Goal: Task Accomplishment & Management: Complete application form

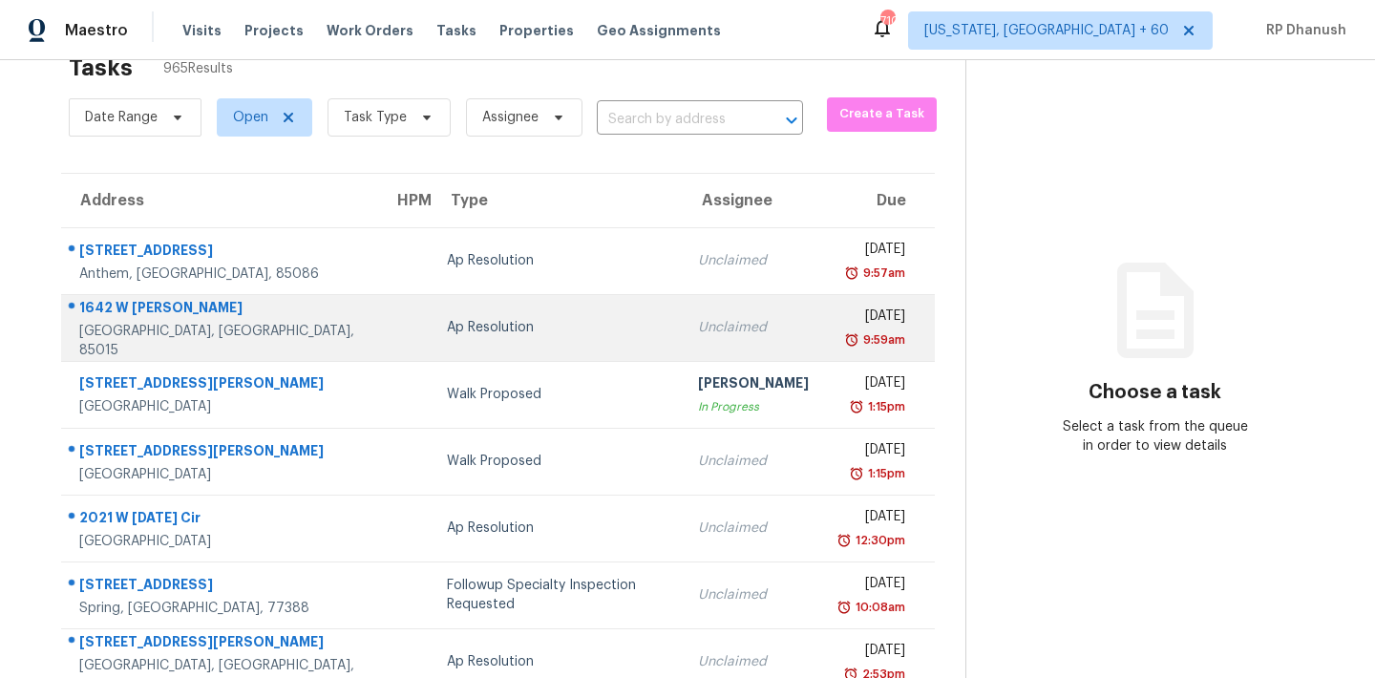
scroll to position [55, 0]
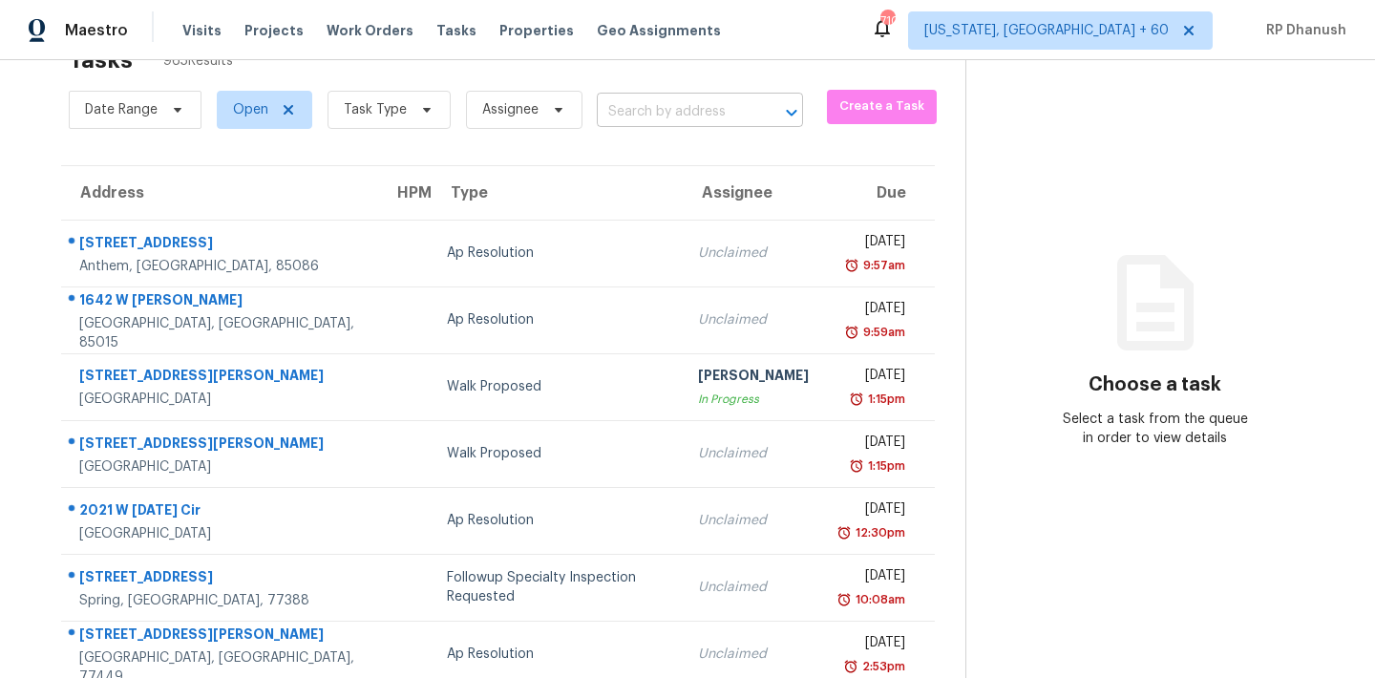
click at [705, 104] on input "text" at bounding box center [673, 112] width 153 height 30
paste input "9715 N Pond Cir Roswell, GA, 30076"
type input "9715 N Pond Cir Roswell, GA, 30076"
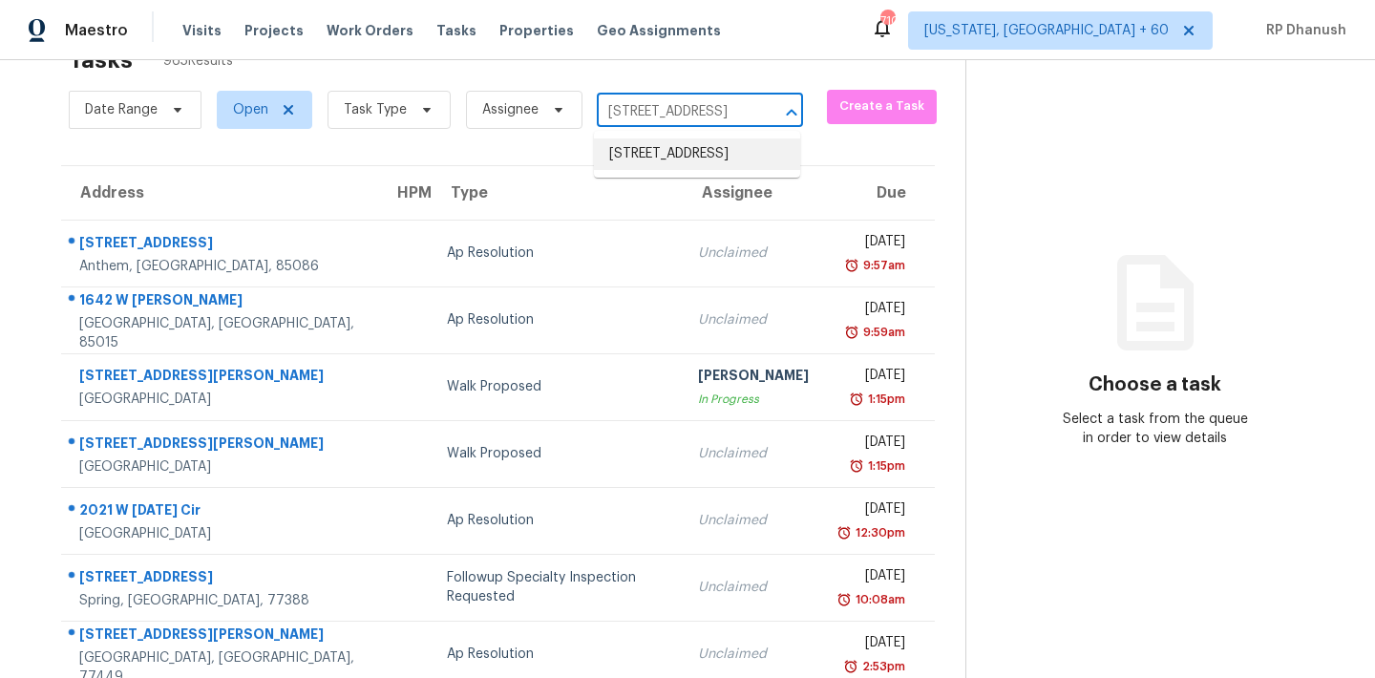
click at [717, 170] on li "9715 N Pond Cir, Roswell, GA 30076" at bounding box center [697, 154] width 206 height 32
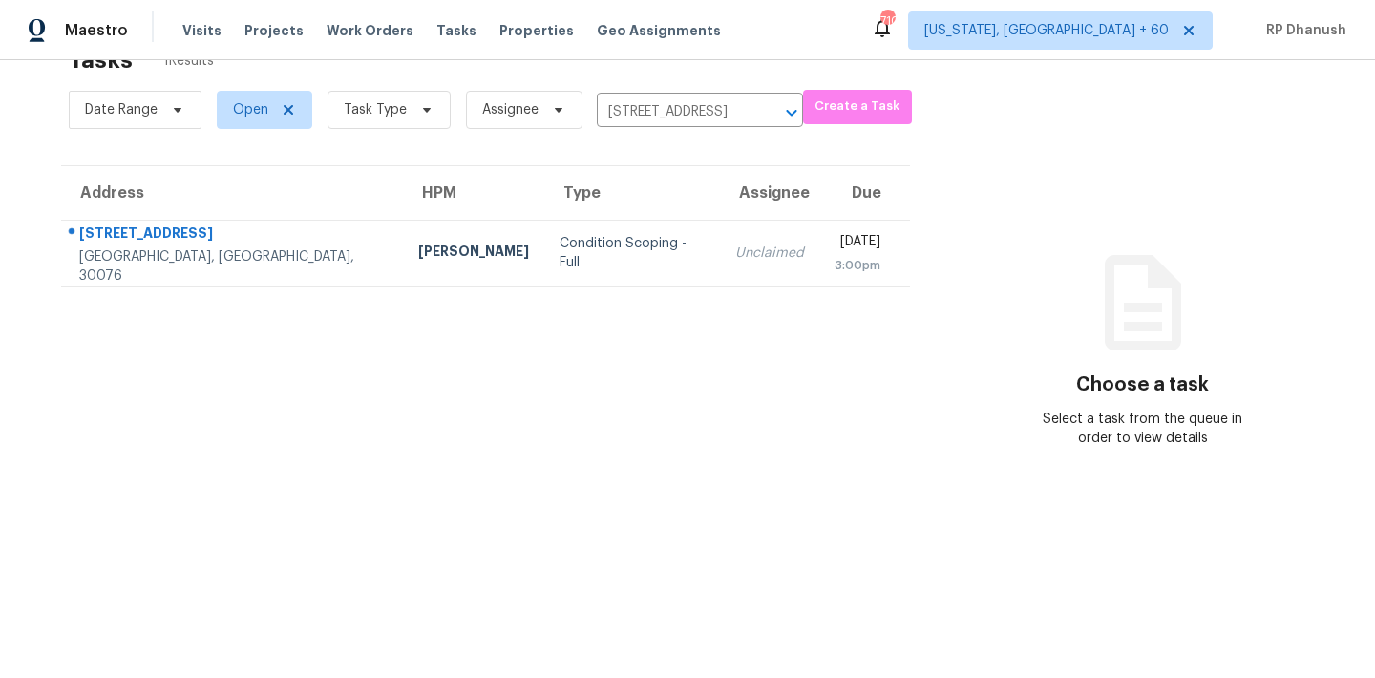
click at [834, 272] on div "3:00pm" at bounding box center [857, 265] width 46 height 19
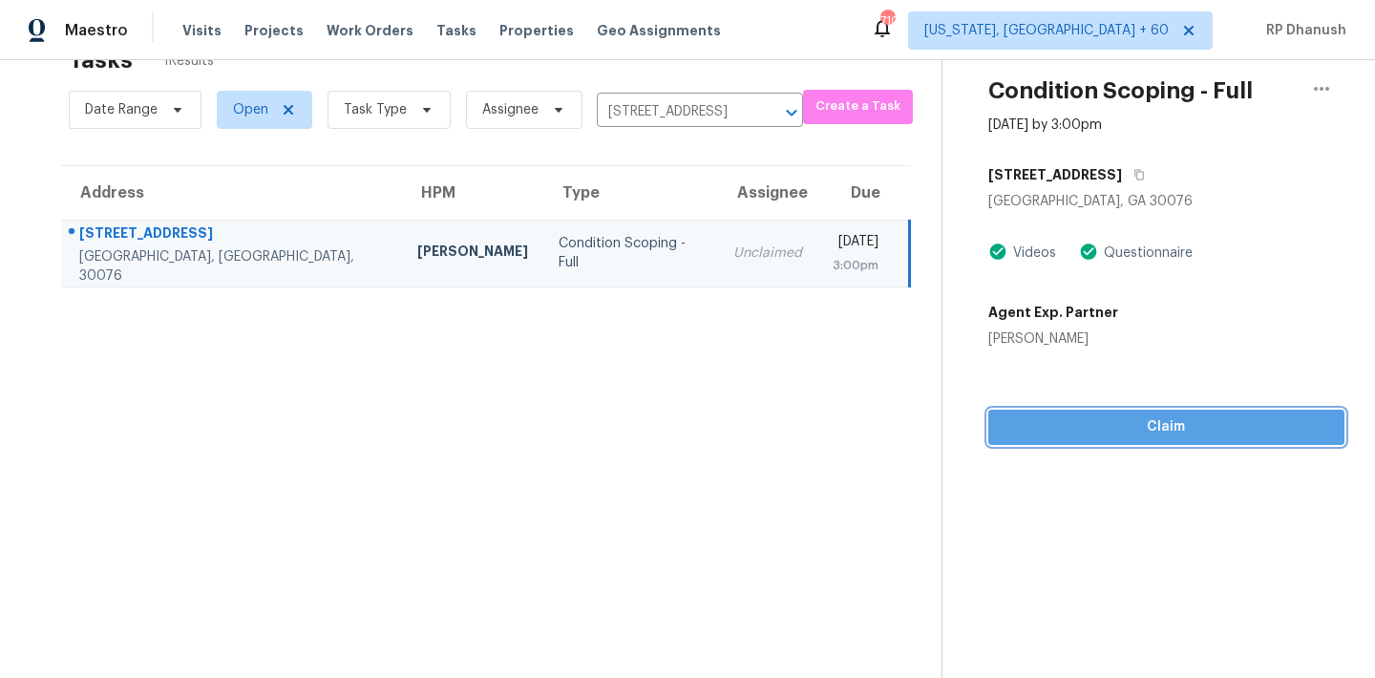
click at [1123, 440] on button "Claim" at bounding box center [1166, 427] width 356 height 35
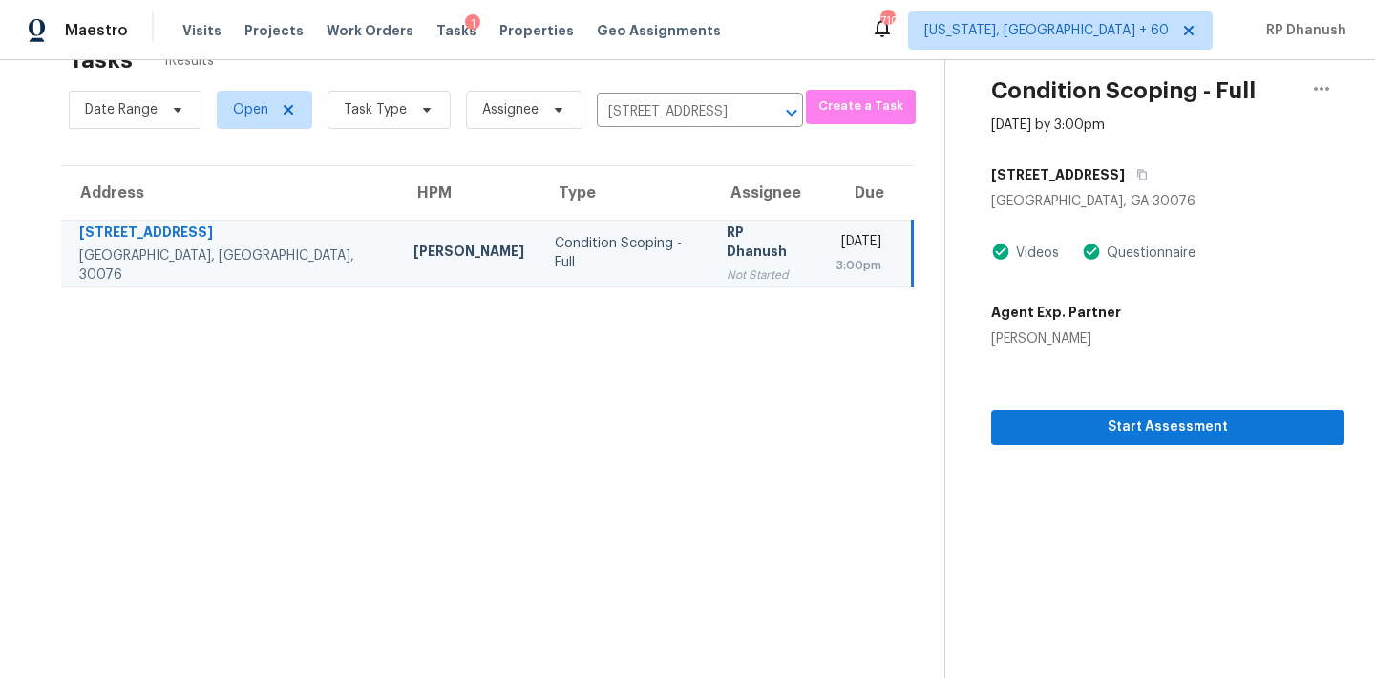
scroll to position [60, 0]
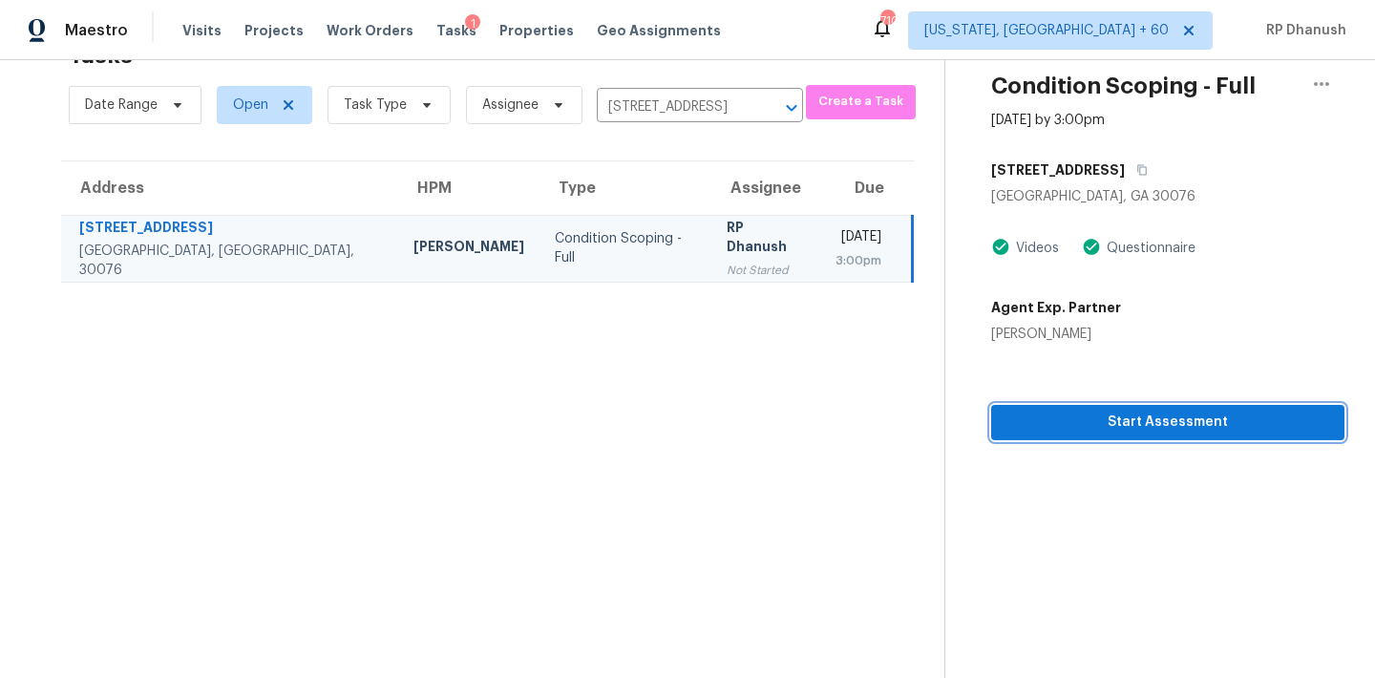
click at [1041, 438] on button "Start Assessment" at bounding box center [1167, 422] width 353 height 35
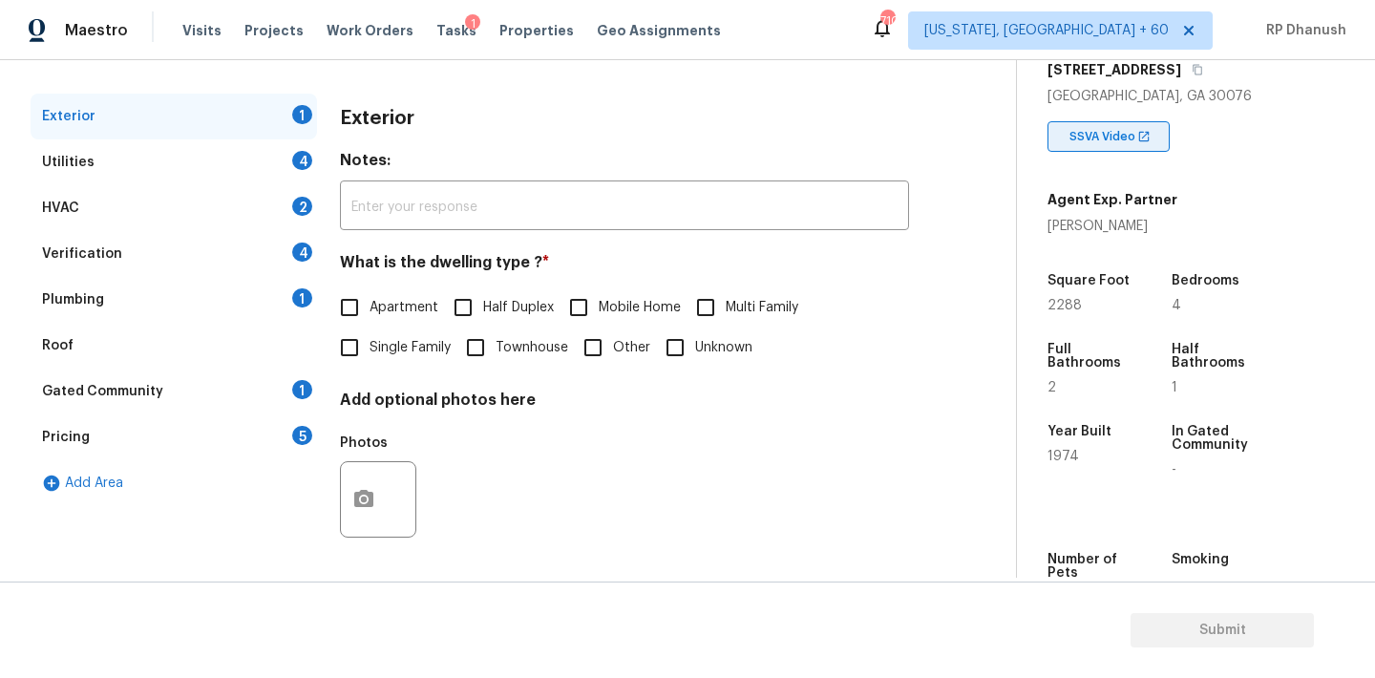
scroll to position [308, 0]
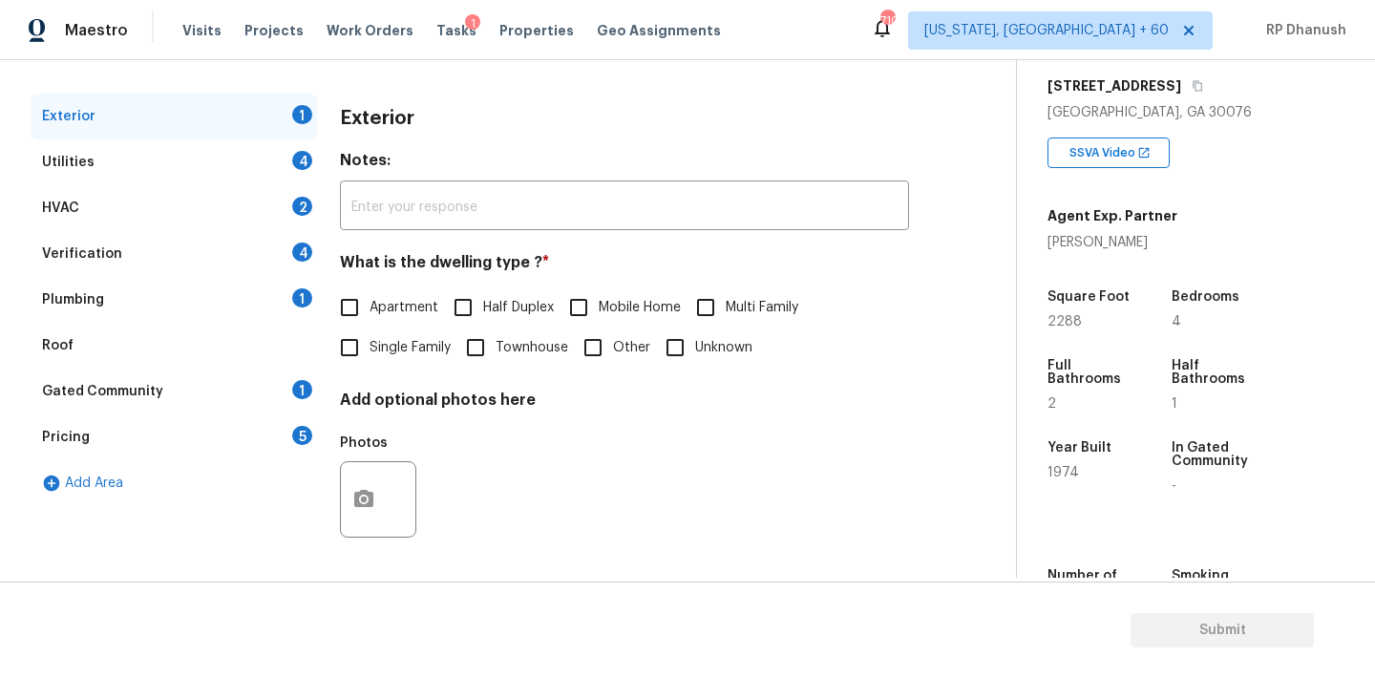
click at [387, 346] on span "Single Family" at bounding box center [410, 348] width 81 height 20
click at [370, 346] on input "Single Family" at bounding box center [349, 347] width 40 height 40
checkbox input "true"
click at [259, 158] on div "Utilities 4" at bounding box center [174, 162] width 286 height 46
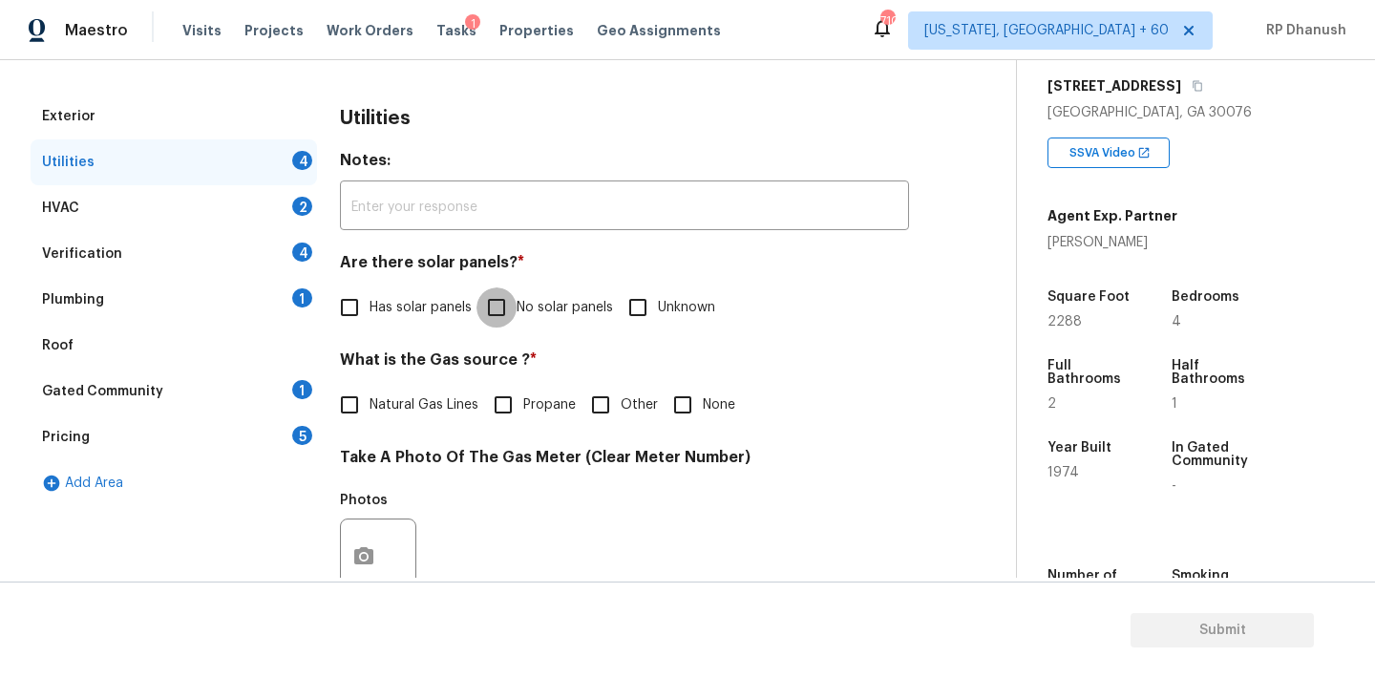
click at [505, 306] on input "No solar panels" at bounding box center [496, 307] width 40 height 40
checkbox input "true"
click at [309, 370] on div "Gated Community 1" at bounding box center [174, 392] width 286 height 46
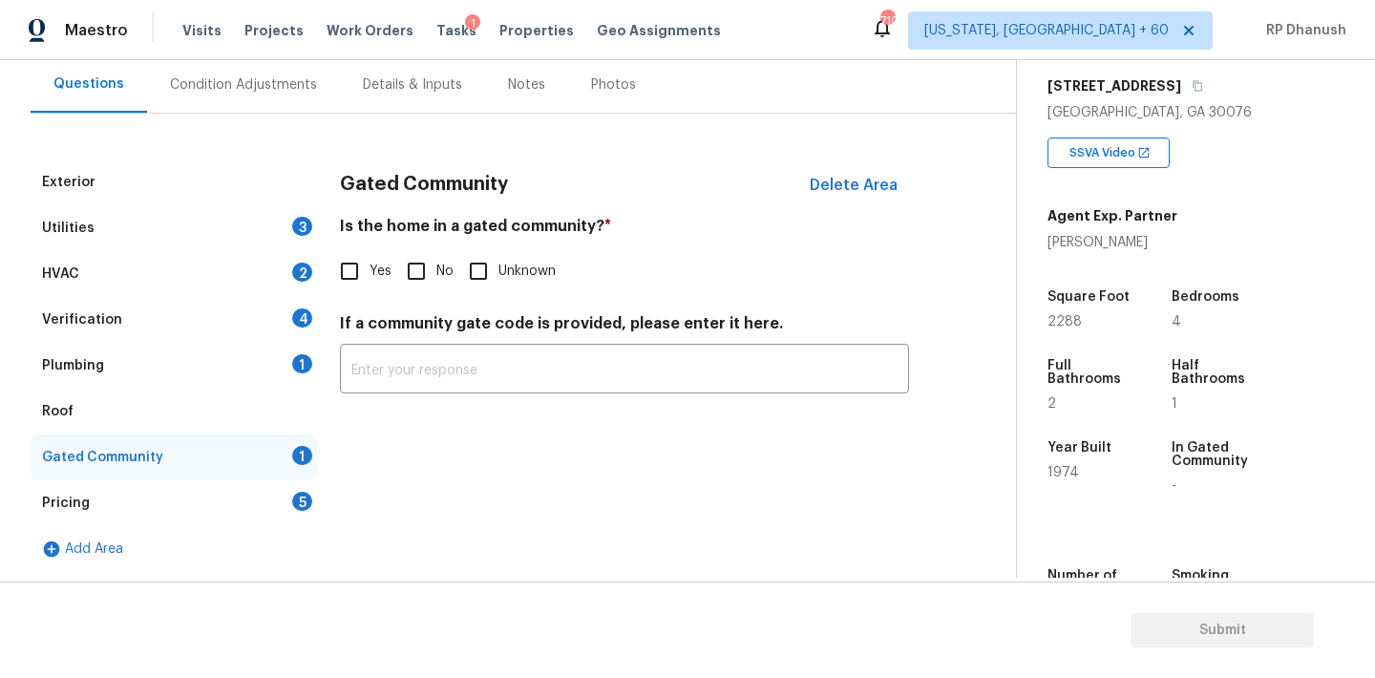
scroll to position [176, 0]
click at [405, 287] on input "No" at bounding box center [416, 271] width 40 height 40
checkbox input "true"
click at [299, 502] on div "5" at bounding box center [302, 501] width 20 height 19
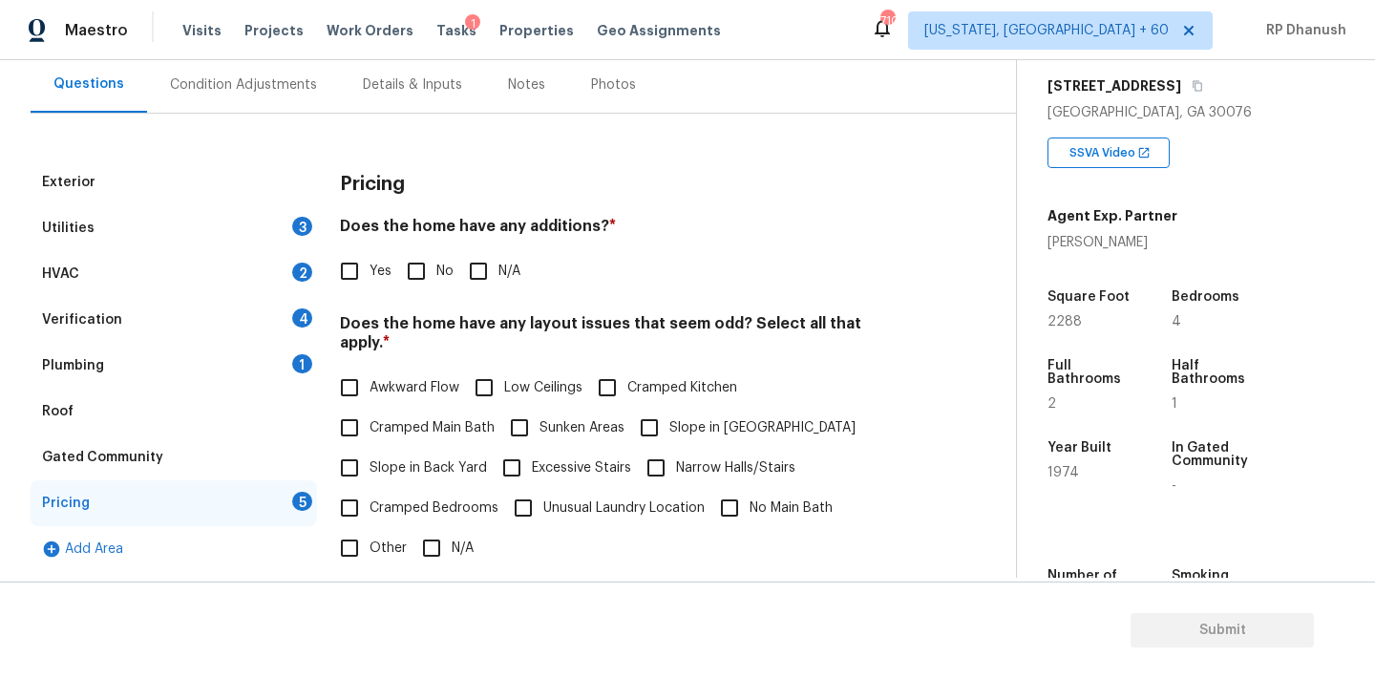
click at [419, 277] on input "No" at bounding box center [416, 271] width 40 height 40
checkbox input "true"
click at [367, 448] on input "Slope in Back Yard" at bounding box center [349, 468] width 40 height 40
checkbox input "true"
click at [680, 420] on span "Slope in Front Yard" at bounding box center [762, 430] width 186 height 20
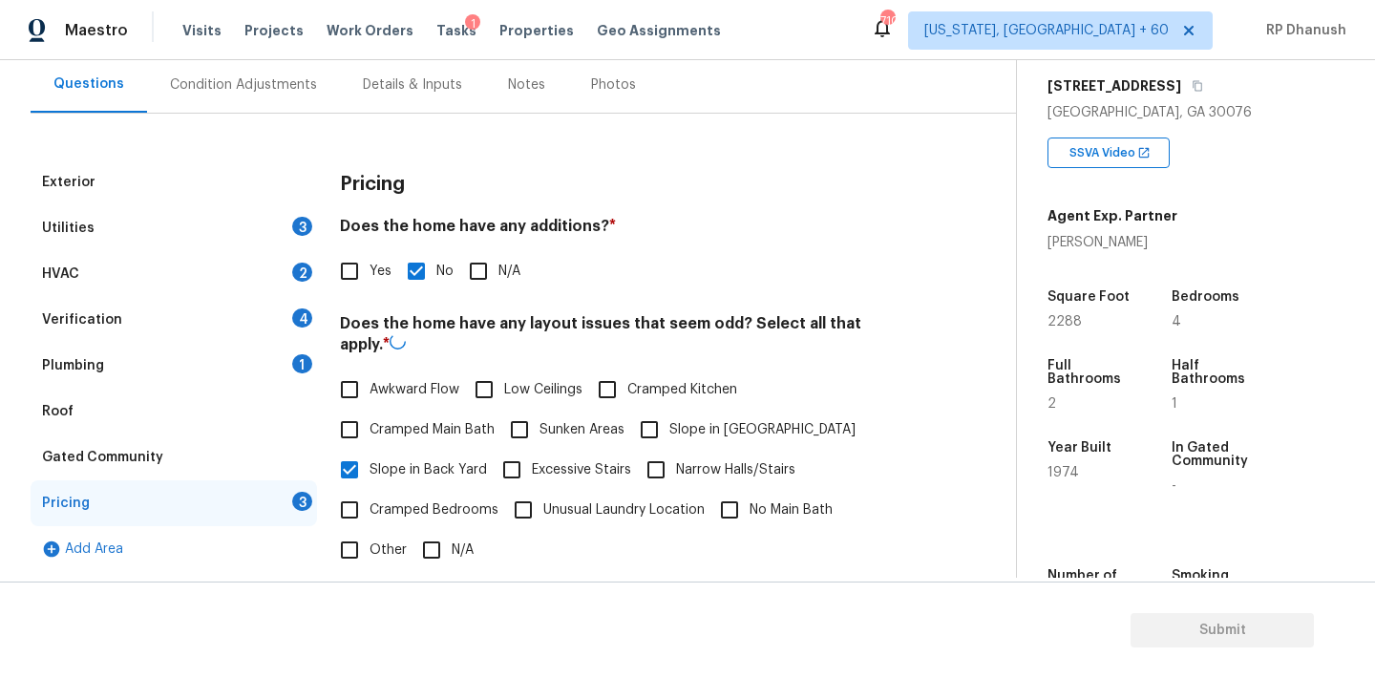
click at [669, 414] on input "Slope in Front Yard" at bounding box center [649, 430] width 40 height 40
checkbox input "true"
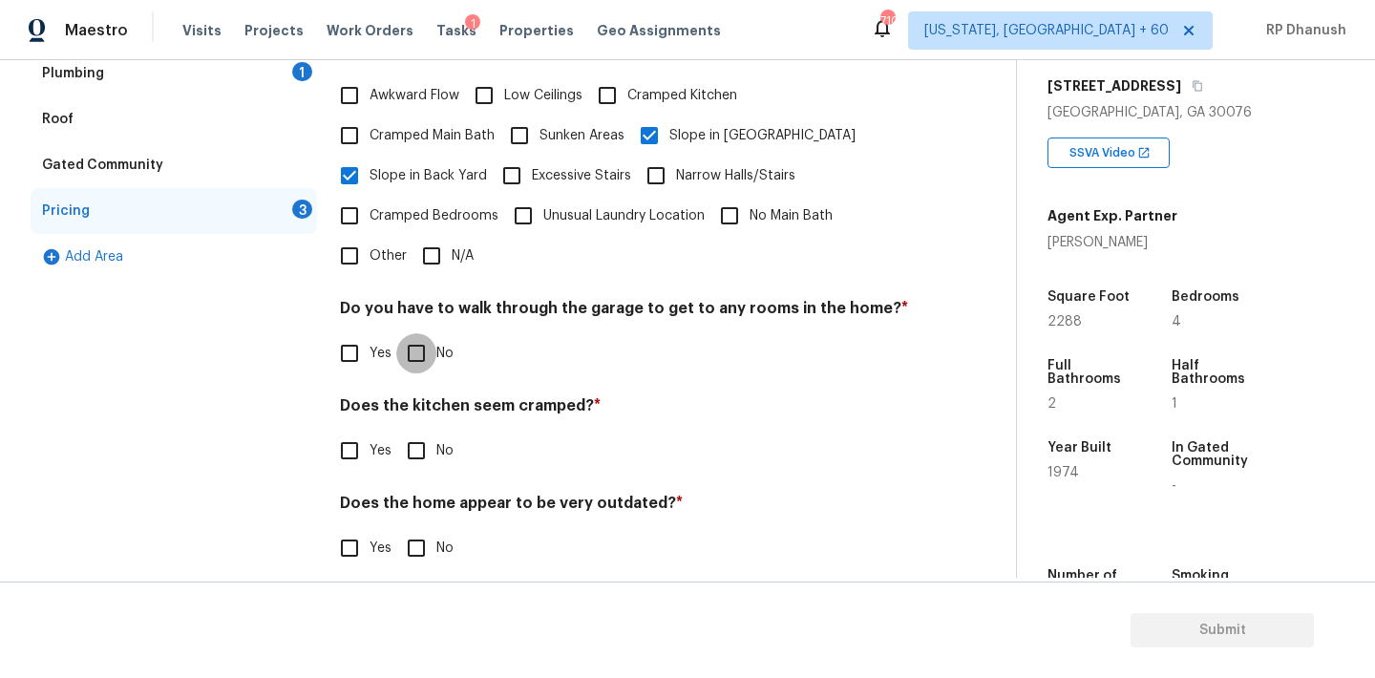
click at [415, 333] on input "No" at bounding box center [416, 353] width 40 height 40
checkbox input "true"
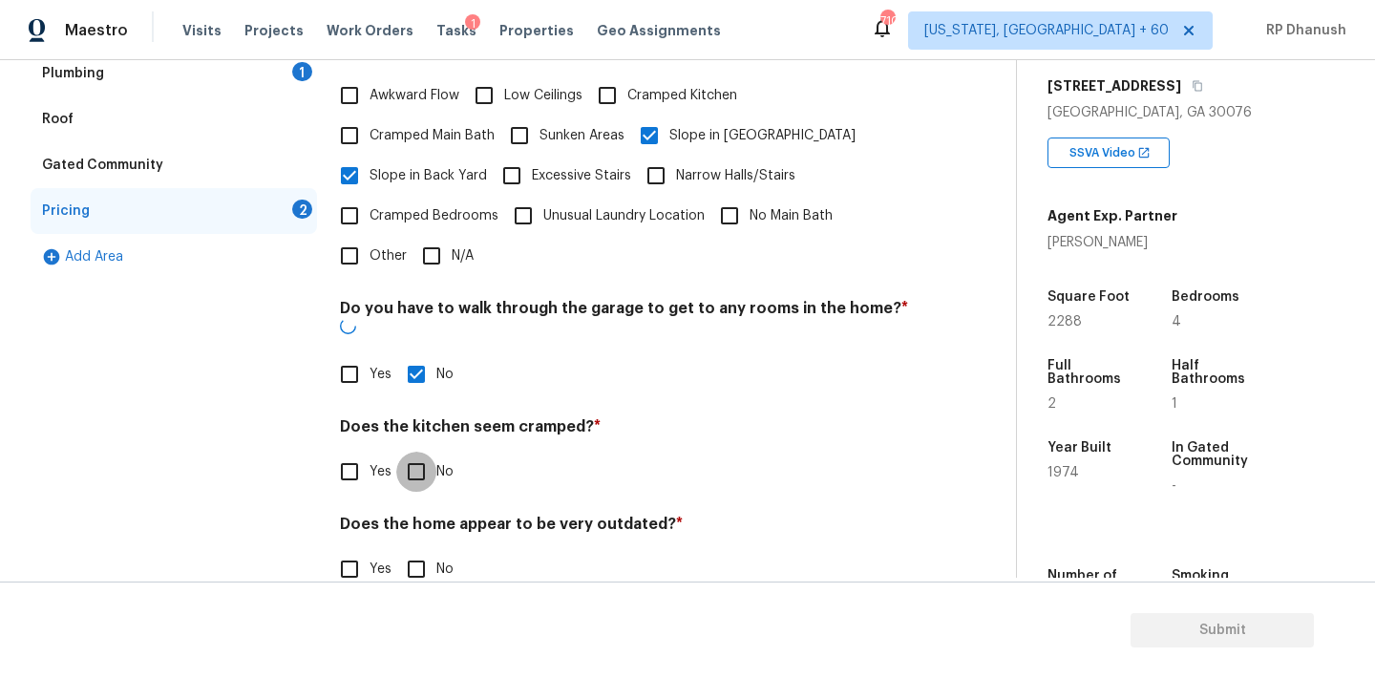
click at [415, 452] on input "No" at bounding box center [416, 472] width 40 height 40
checkbox input "true"
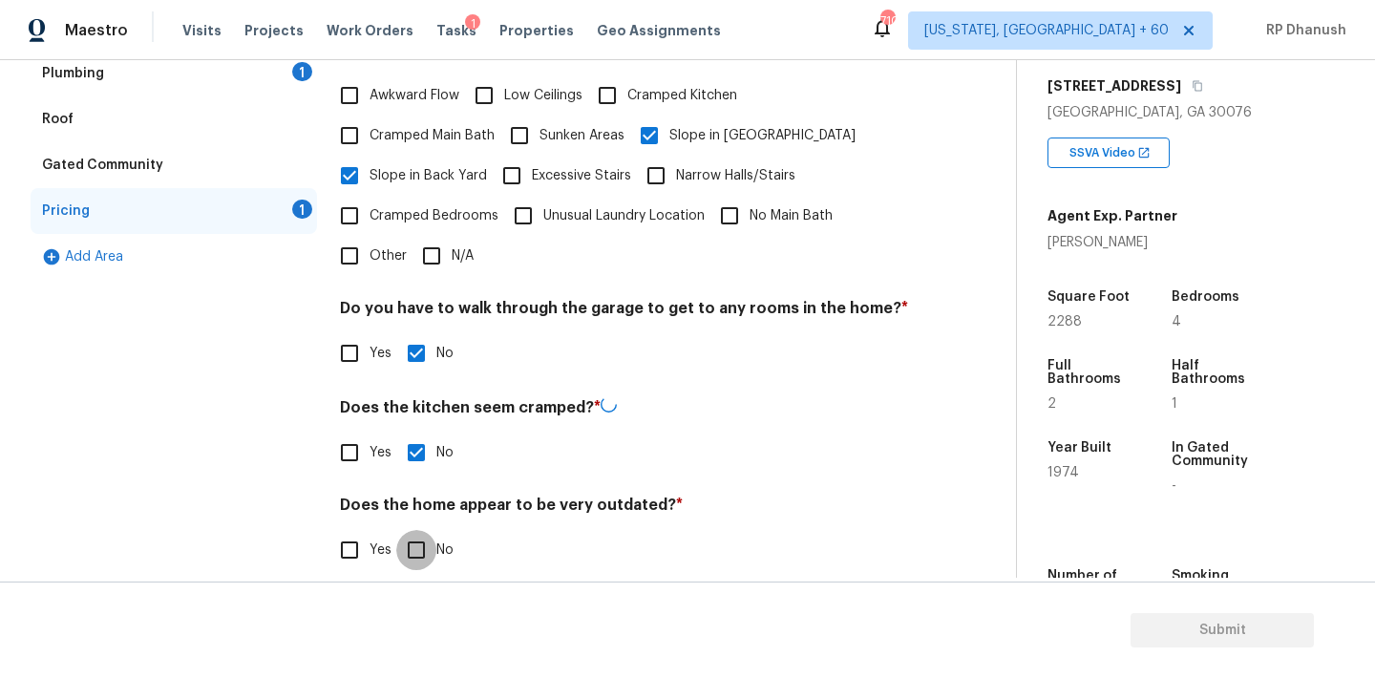
click at [415, 536] on input "No" at bounding box center [416, 550] width 40 height 40
checkbox input "true"
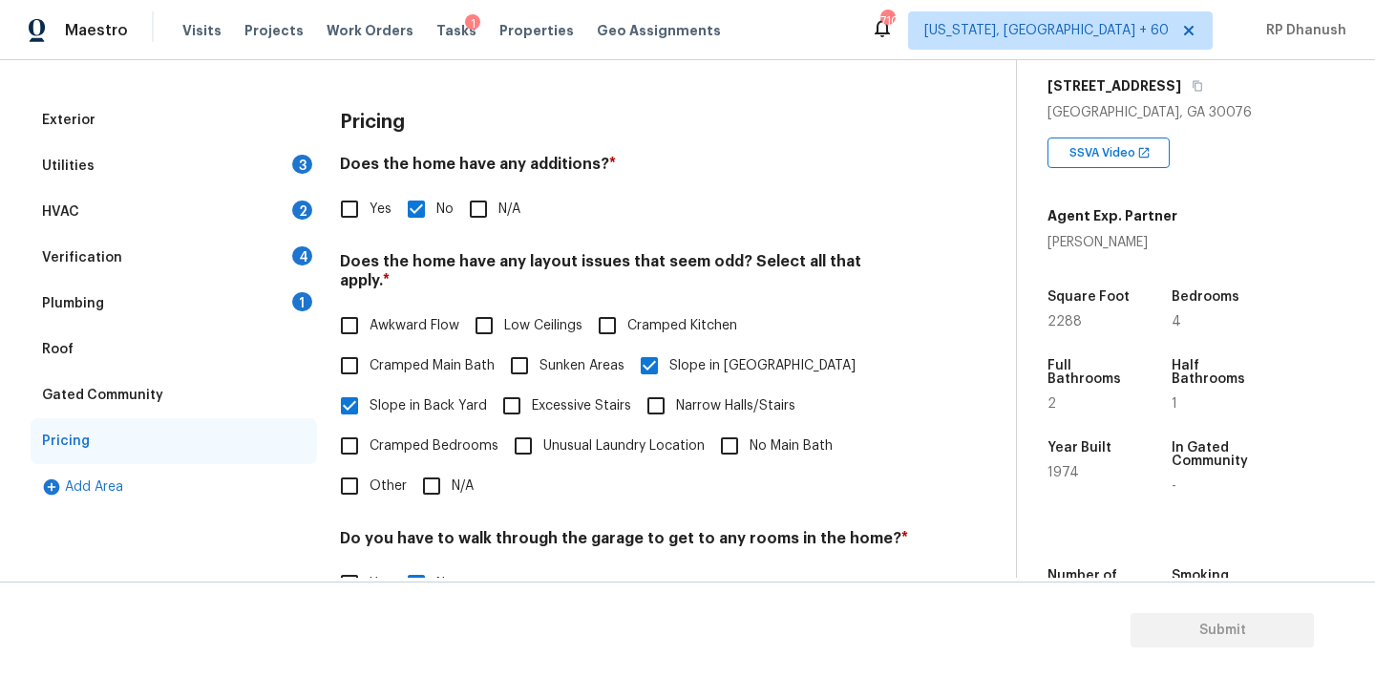
scroll to position [126, 0]
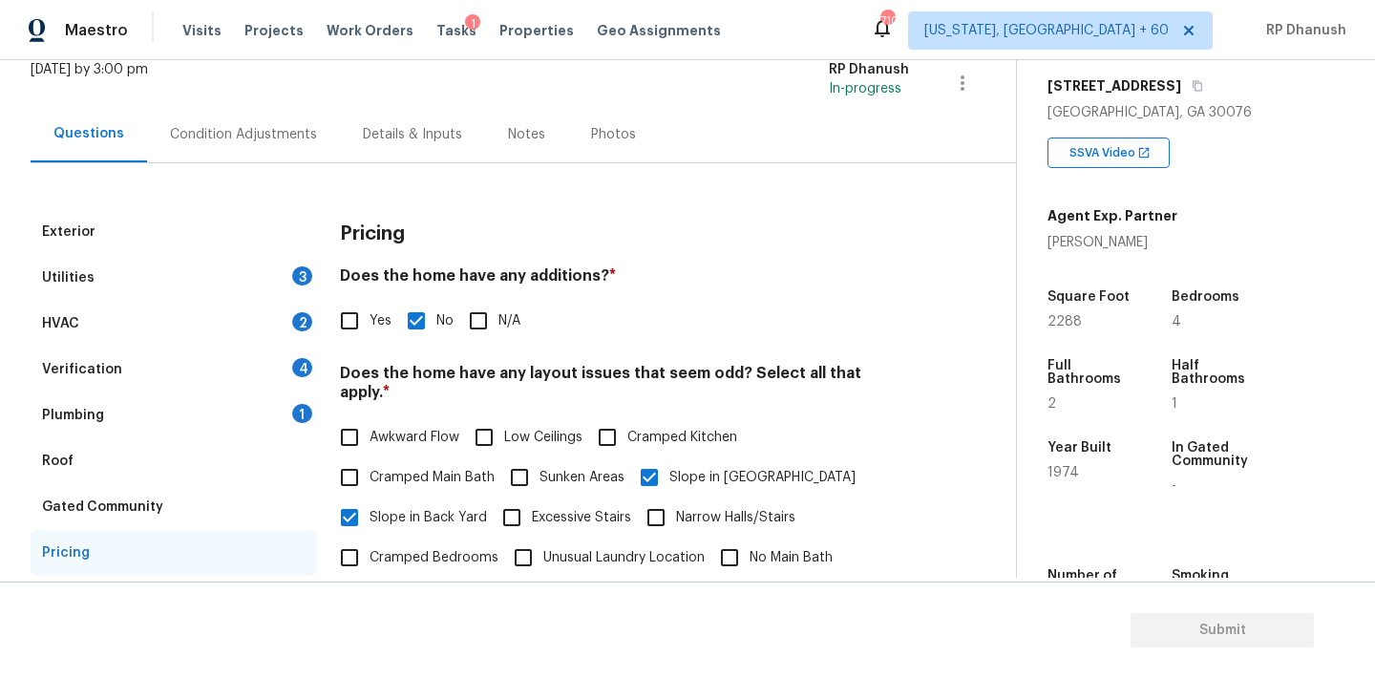
click at [282, 406] on div "Plumbing 1" at bounding box center [174, 415] width 286 height 46
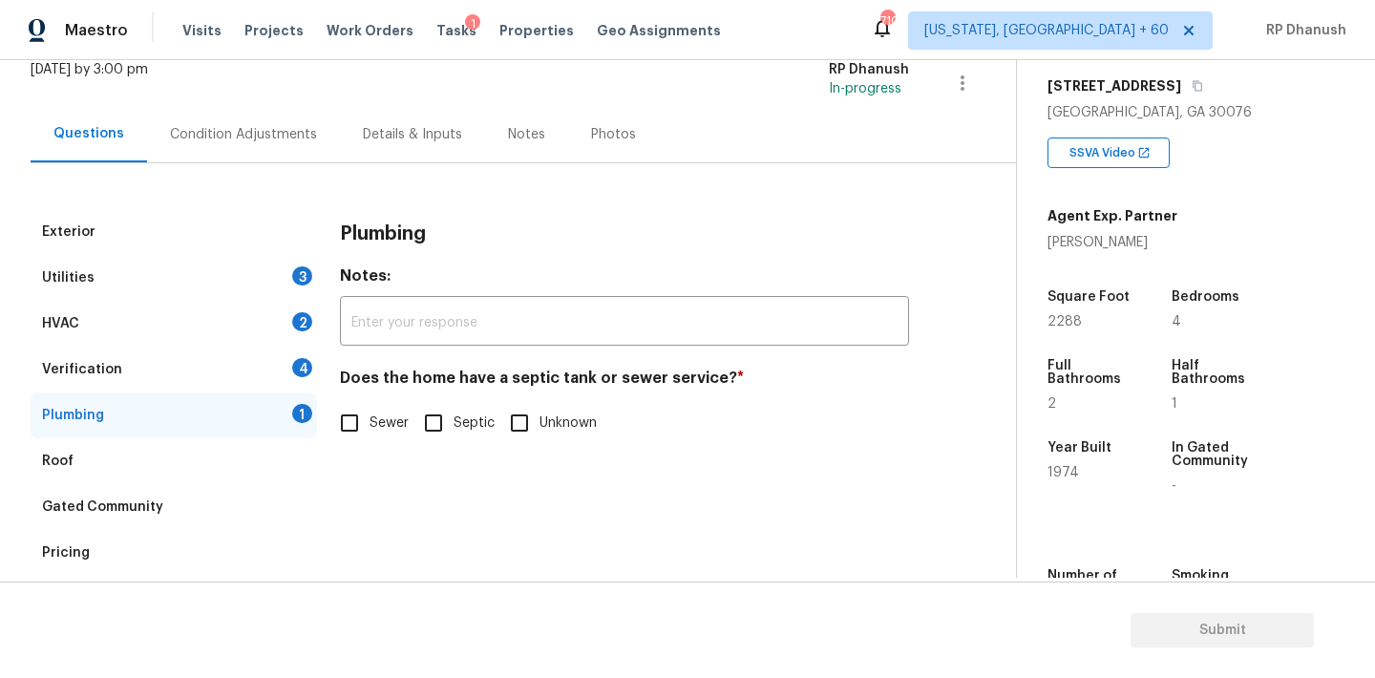
click at [359, 419] on input "Sewer" at bounding box center [349, 423] width 40 height 40
checkbox input "true"
click at [310, 369] on div "4" at bounding box center [302, 367] width 20 height 19
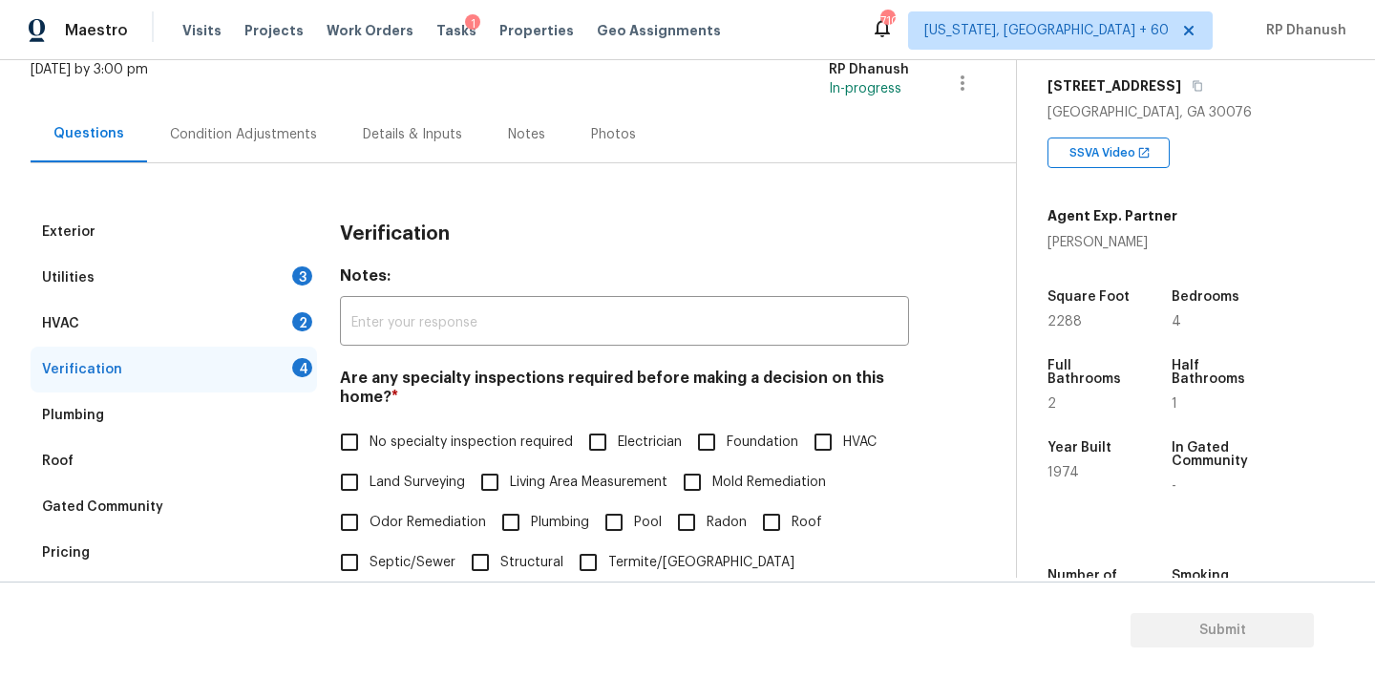
click at [378, 435] on span "No specialty inspection required" at bounding box center [471, 443] width 203 height 20
click at [370, 435] on input "No specialty inspection required" at bounding box center [349, 442] width 40 height 40
checkbox input "true"
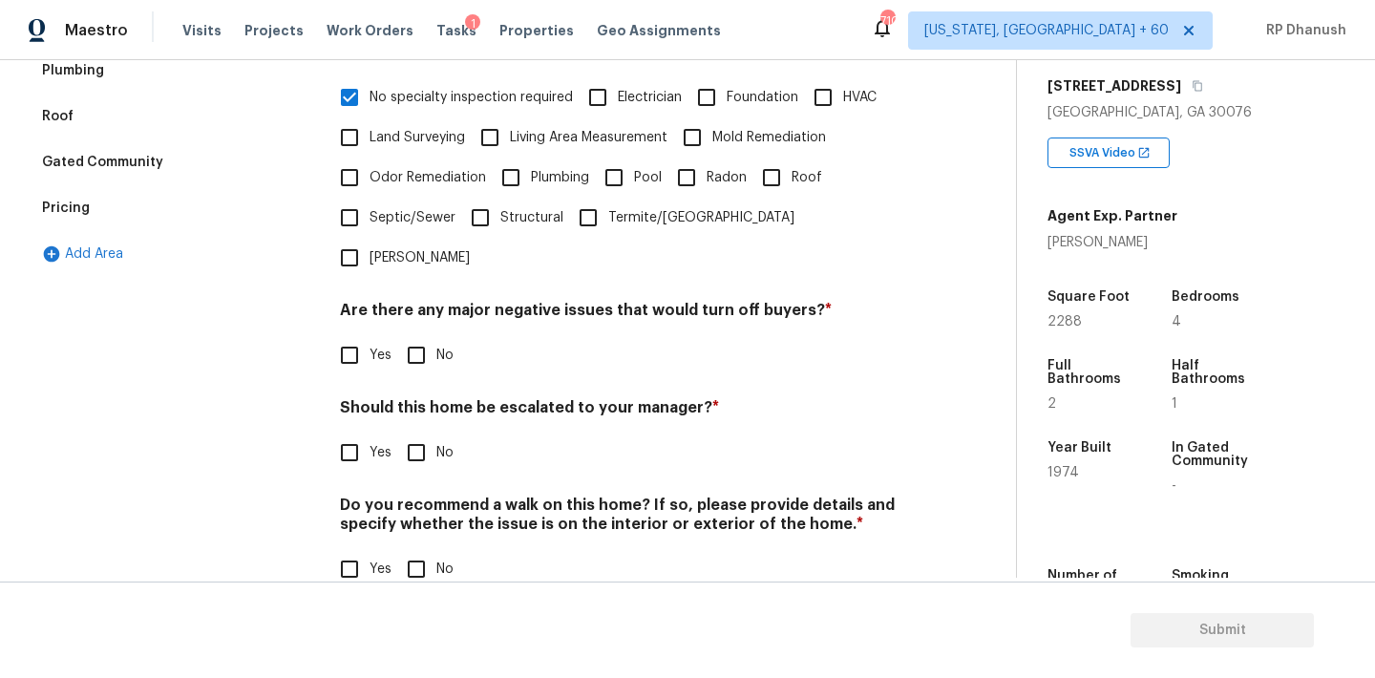
drag, startPoint x: 412, startPoint y: 306, endPoint x: 404, endPoint y: 382, distance: 75.9
click at [412, 335] on input "No" at bounding box center [416, 355] width 40 height 40
checkbox input "true"
click at [404, 400] on h4 "Should this home be escalated to your manager? *" at bounding box center [624, 413] width 569 height 27
click at [404, 434] on input "No" at bounding box center [416, 454] width 40 height 40
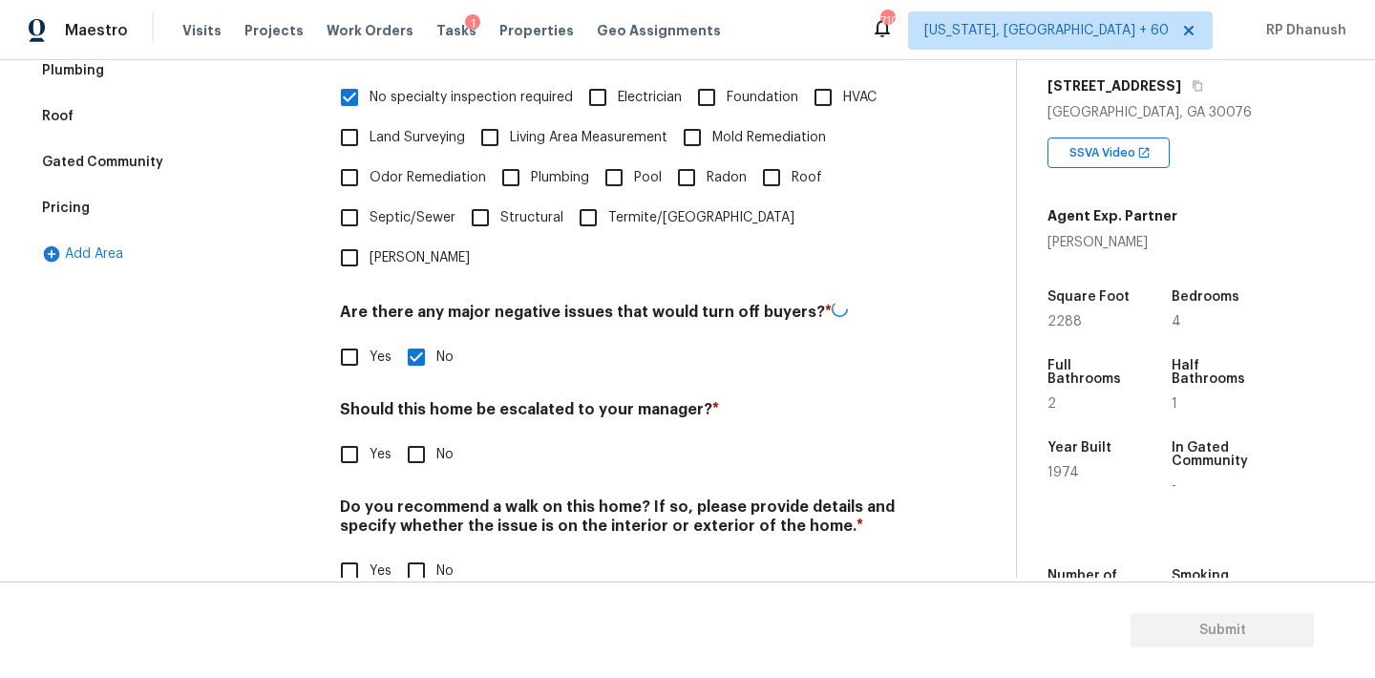
checkbox input "true"
click at [404, 551] on input "No" at bounding box center [416, 571] width 40 height 40
checkbox input "true"
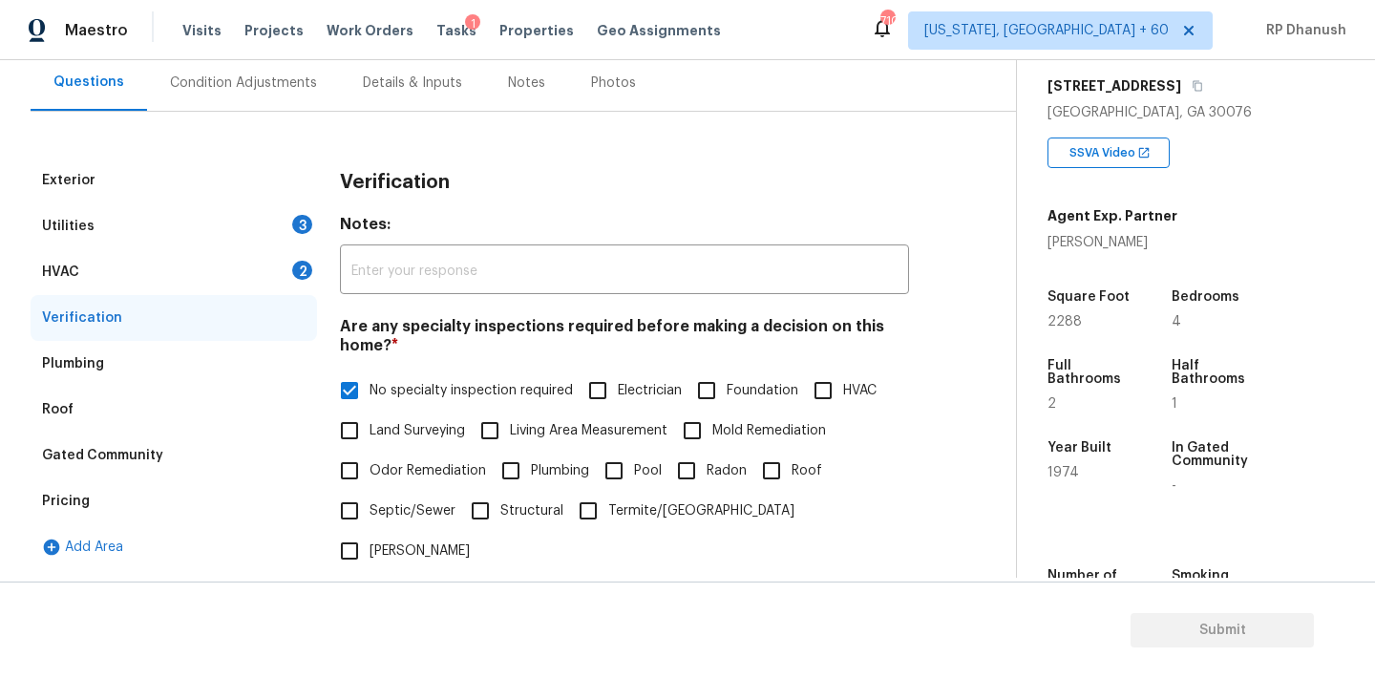
click at [277, 250] on div "HVAC 2" at bounding box center [174, 272] width 286 height 46
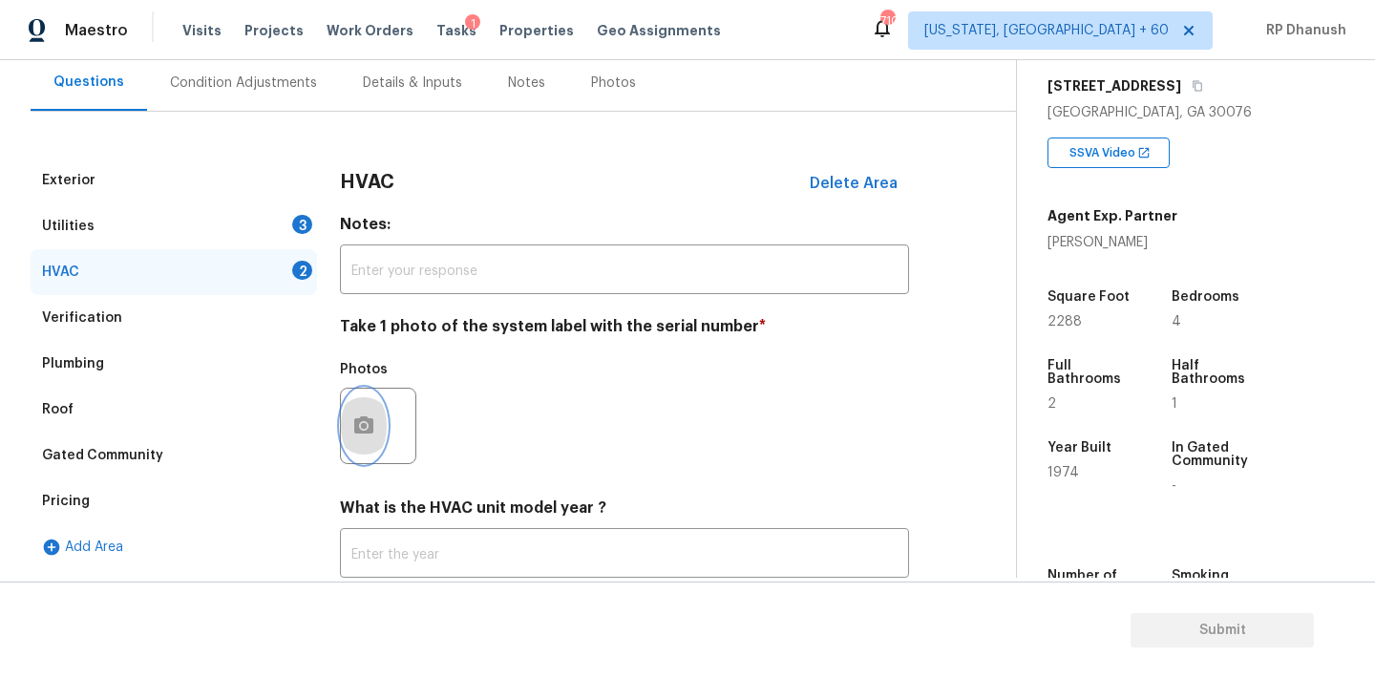
click at [360, 450] on button "button" at bounding box center [364, 426] width 46 height 74
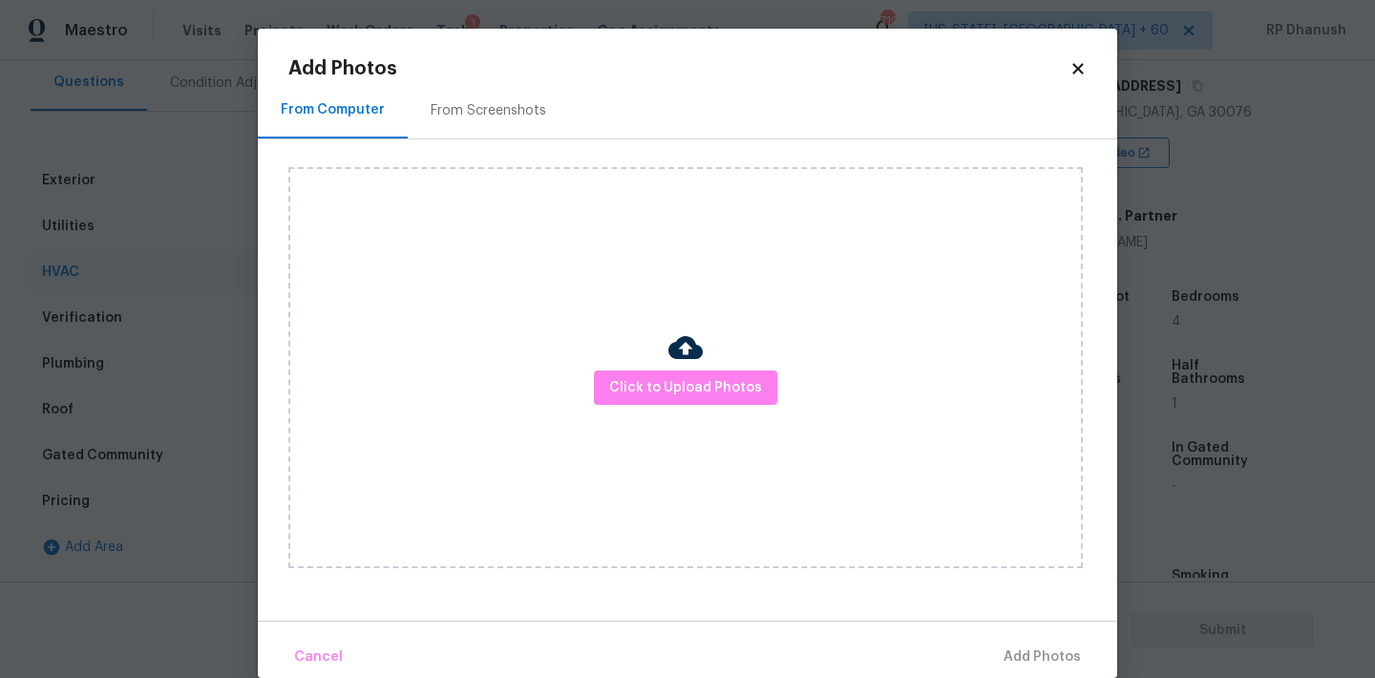
click at [508, 51] on div "Add Photos From Computer From Screenshots Click to Upload Photos Cancel Add Pho…" at bounding box center [687, 353] width 859 height 649
click at [499, 139] on div "Click to Upload Photos" at bounding box center [702, 367] width 829 height 456
click at [495, 110] on div "From Screenshots" at bounding box center [489, 110] width 116 height 19
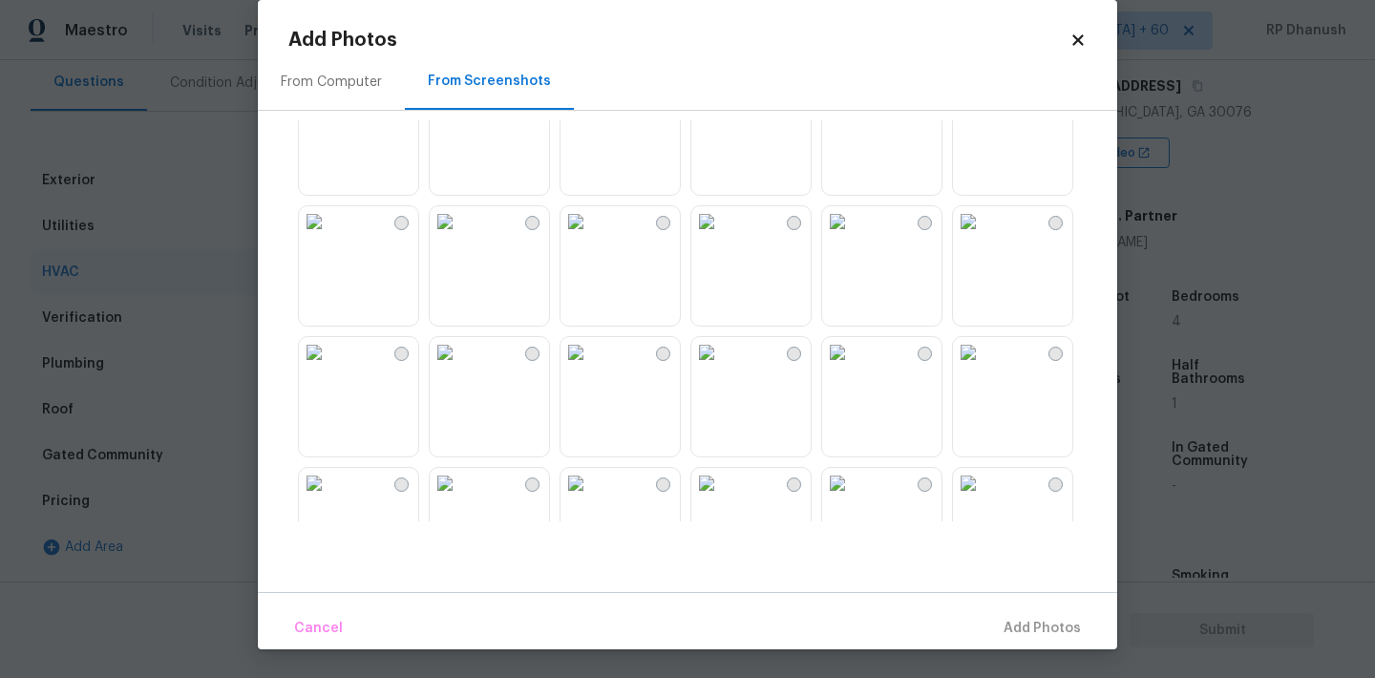
scroll to position [702, 0]
click at [329, 244] on img at bounding box center [314, 229] width 31 height 31
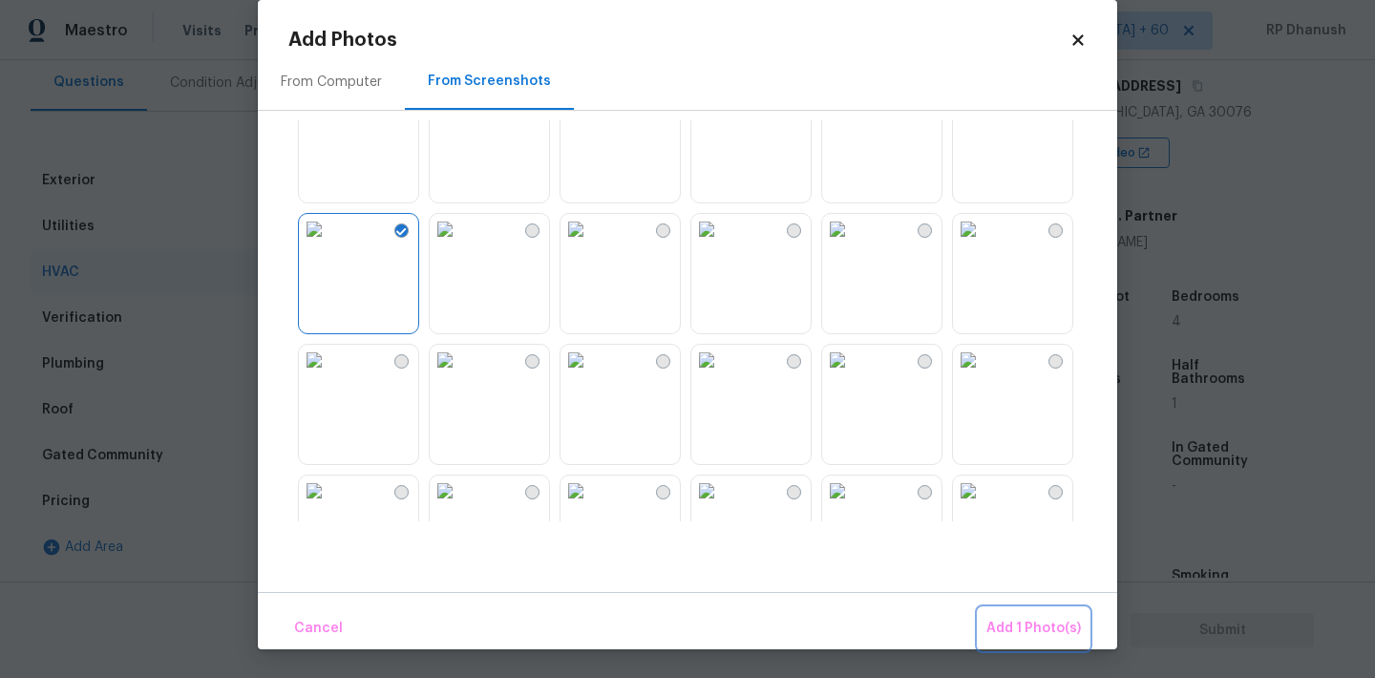
click at [1040, 637] on span "Add 1 Photo(s)" at bounding box center [1033, 629] width 95 height 24
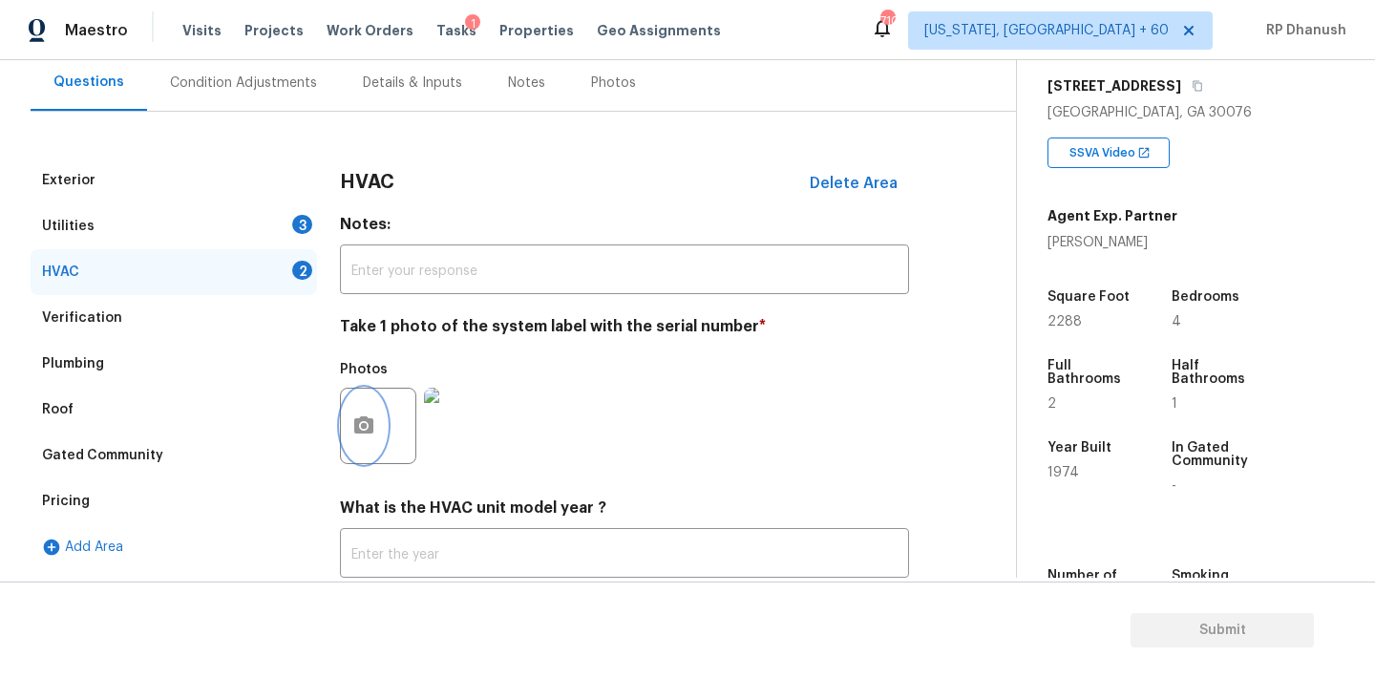
scroll to position [305, 0]
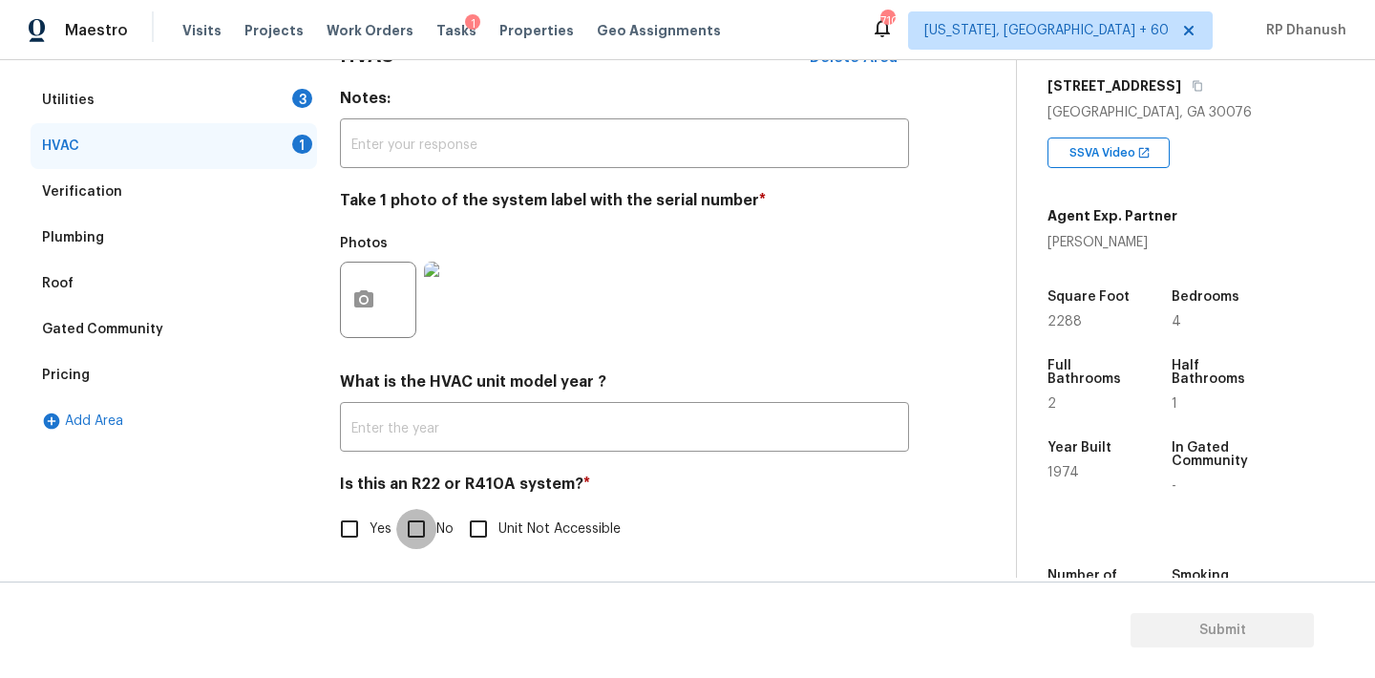
click at [426, 530] on input "No" at bounding box center [416, 529] width 40 height 40
checkbox input "true"
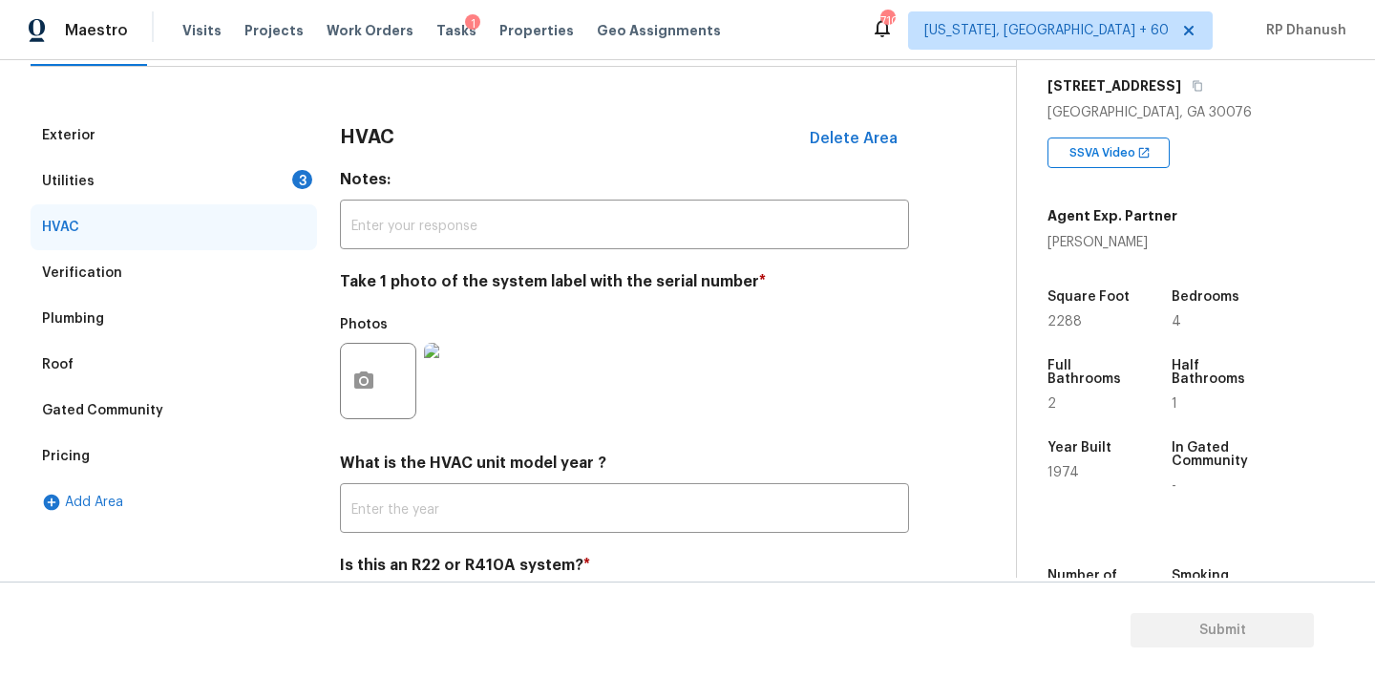
click at [282, 178] on div "Utilities 3" at bounding box center [174, 181] width 286 height 46
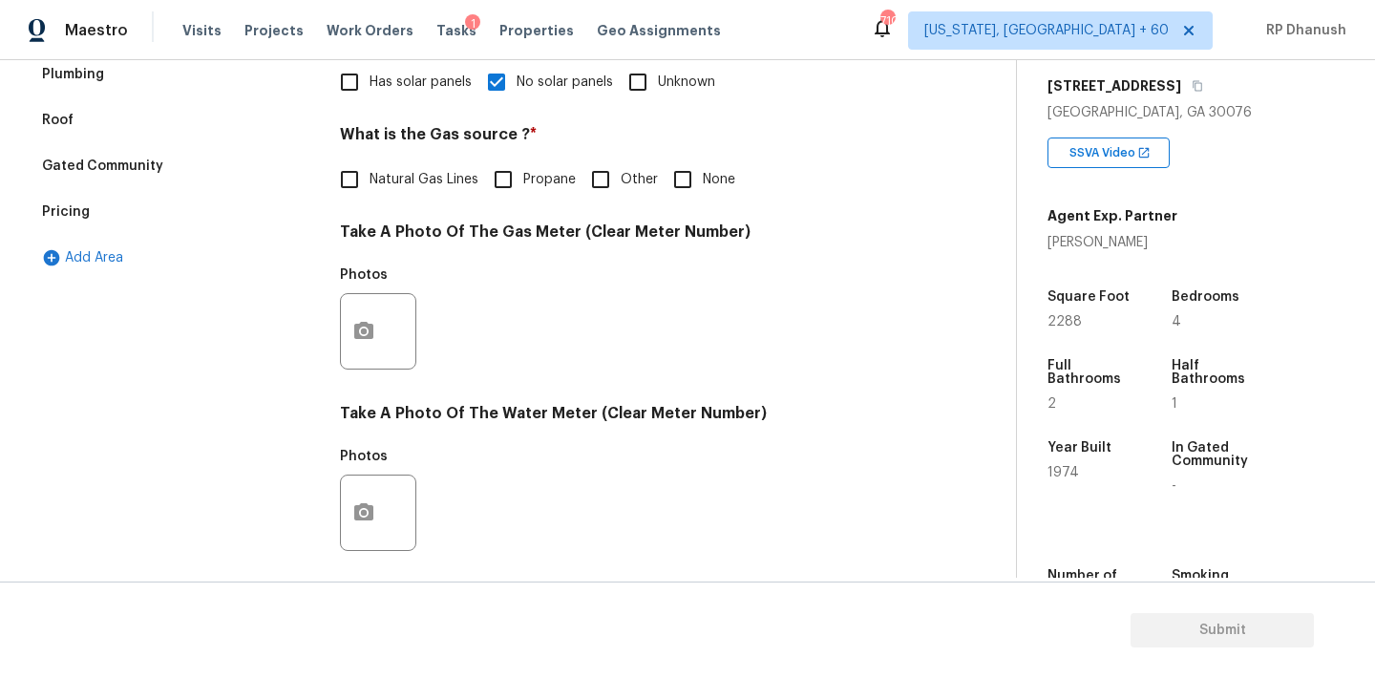
scroll to position [433, 0]
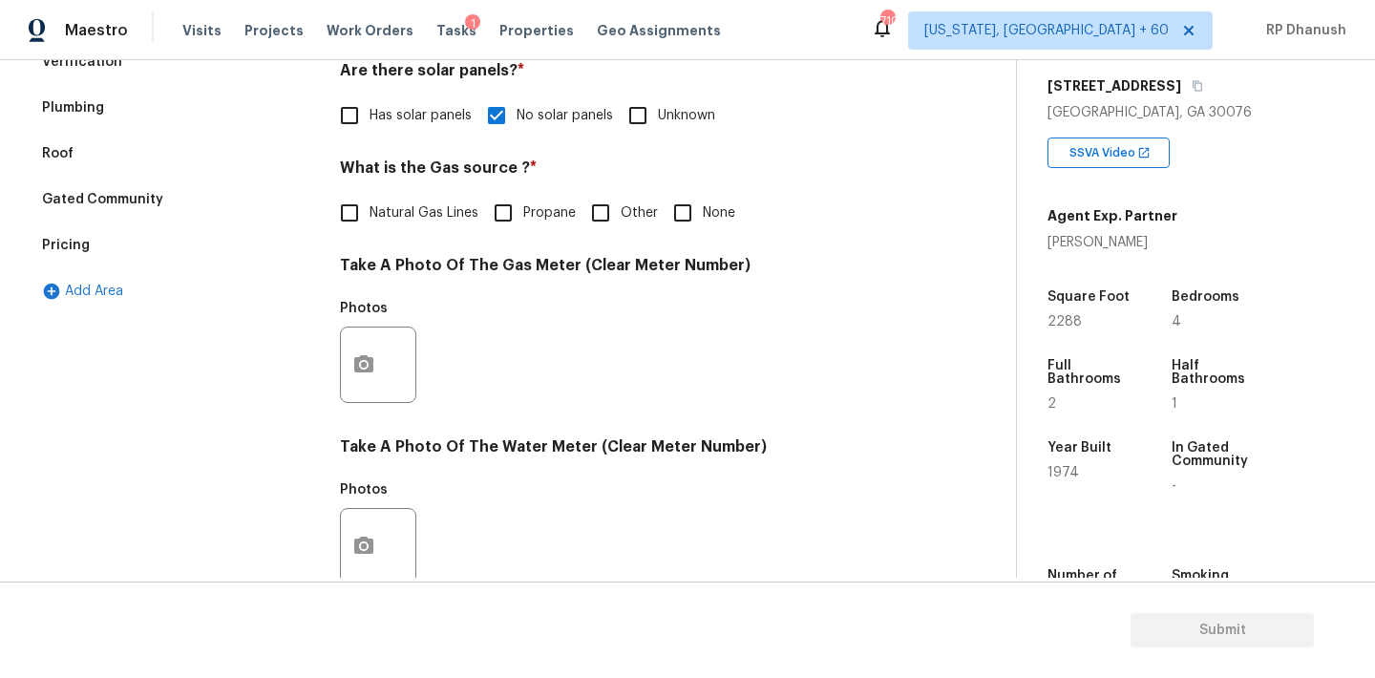
click at [704, 235] on div "Utilities Notes: ​ Are there solar panels? * Has solar panels No solar panels U…" at bounding box center [624, 400] width 569 height 996
drag, startPoint x: 678, startPoint y: 207, endPoint x: 563, endPoint y: 345, distance: 179.0
click at [678, 208] on input "None" at bounding box center [683, 213] width 40 height 40
checkbox input "true"
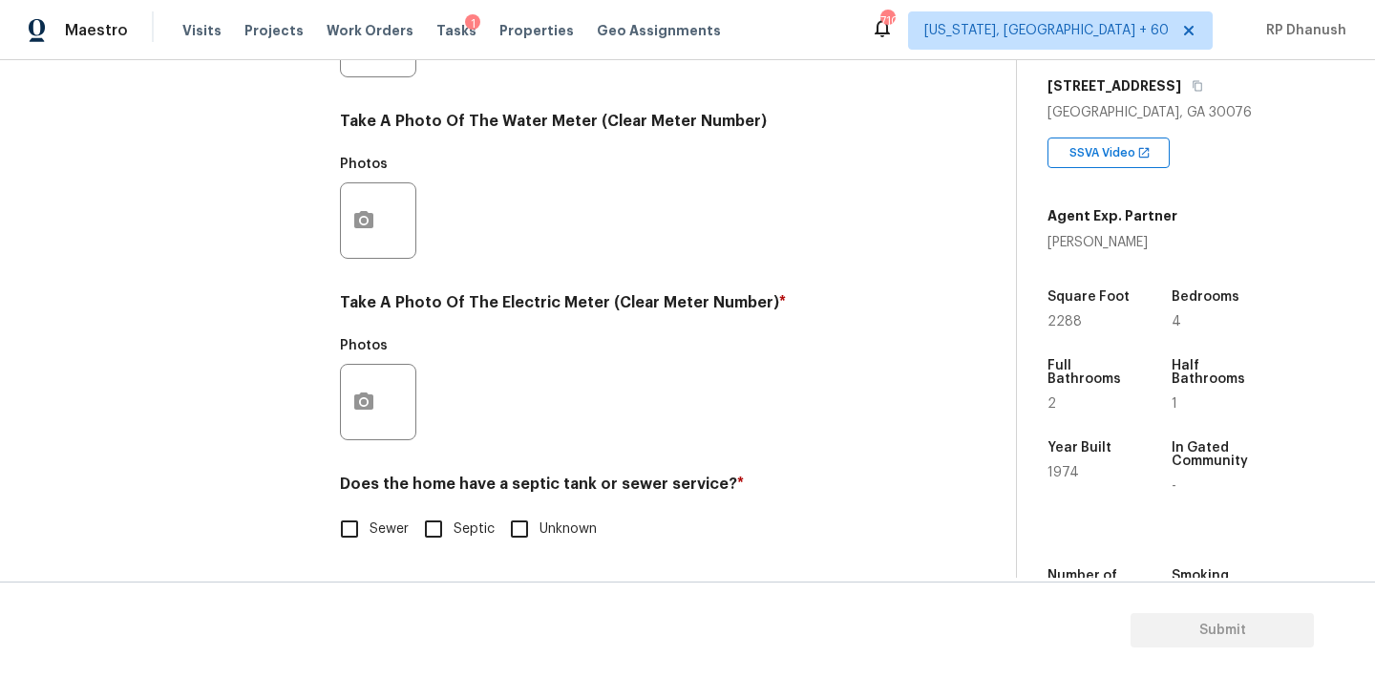
scroll to position [759, 0]
click at [352, 411] on icon "button" at bounding box center [363, 402] width 23 height 23
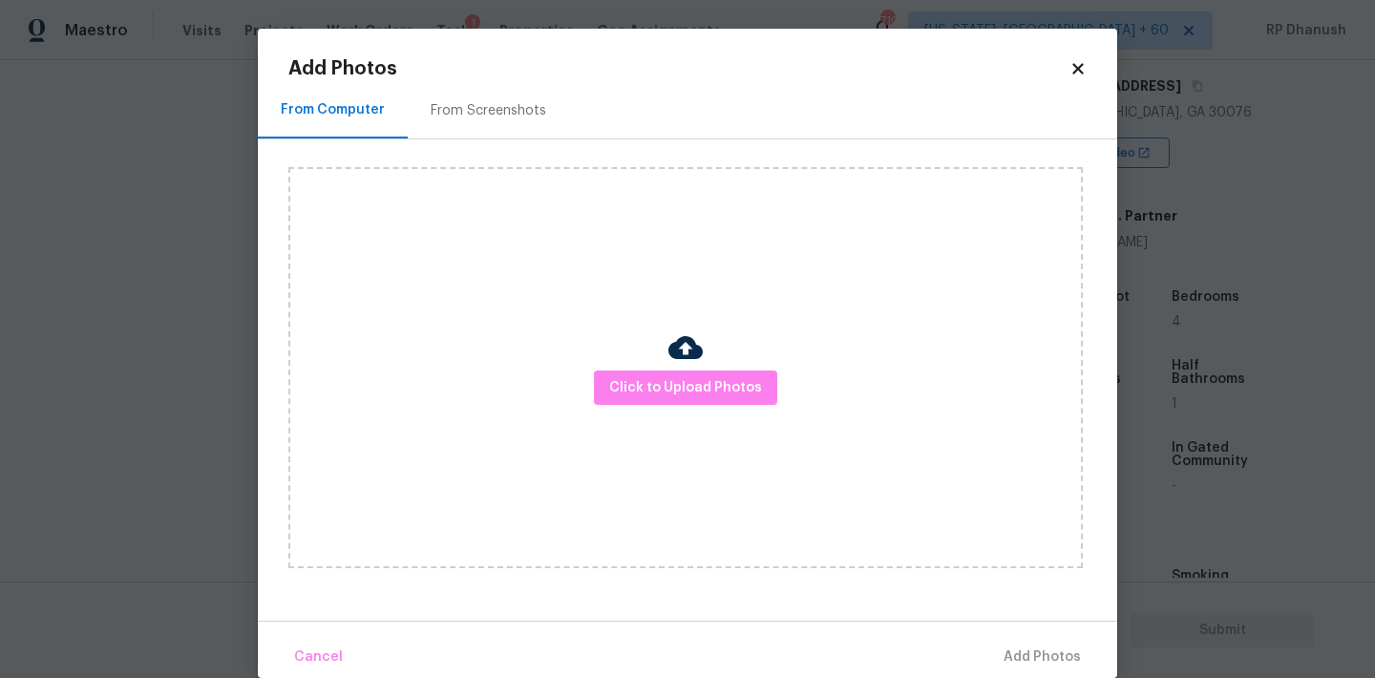
click at [487, 120] on div "From Screenshots" at bounding box center [488, 110] width 161 height 56
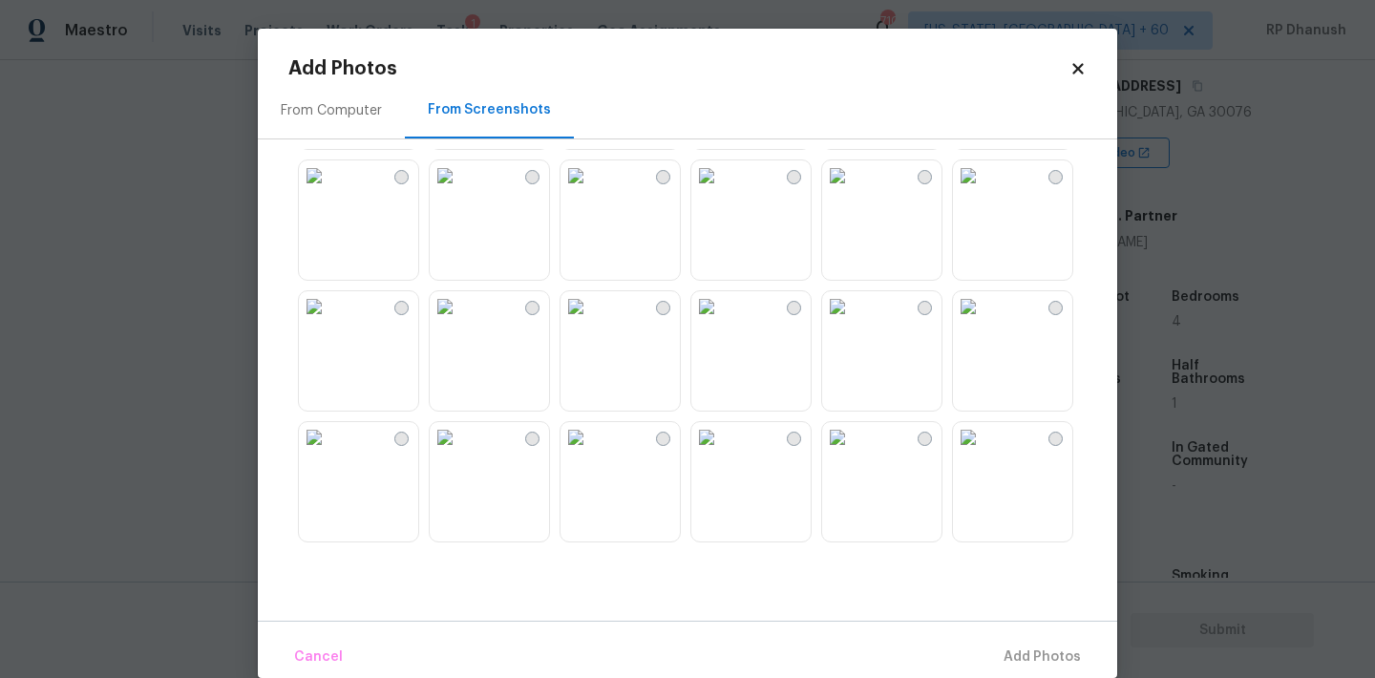
scroll to position [653, 0]
click at [400, 304] on div at bounding box center [401, 308] width 14 height 14
drag, startPoint x: 1029, startPoint y: 652, endPoint x: 964, endPoint y: 652, distance: 64.9
click at [1029, 652] on span "Add 1 Photo(s)" at bounding box center [1033, 657] width 95 height 24
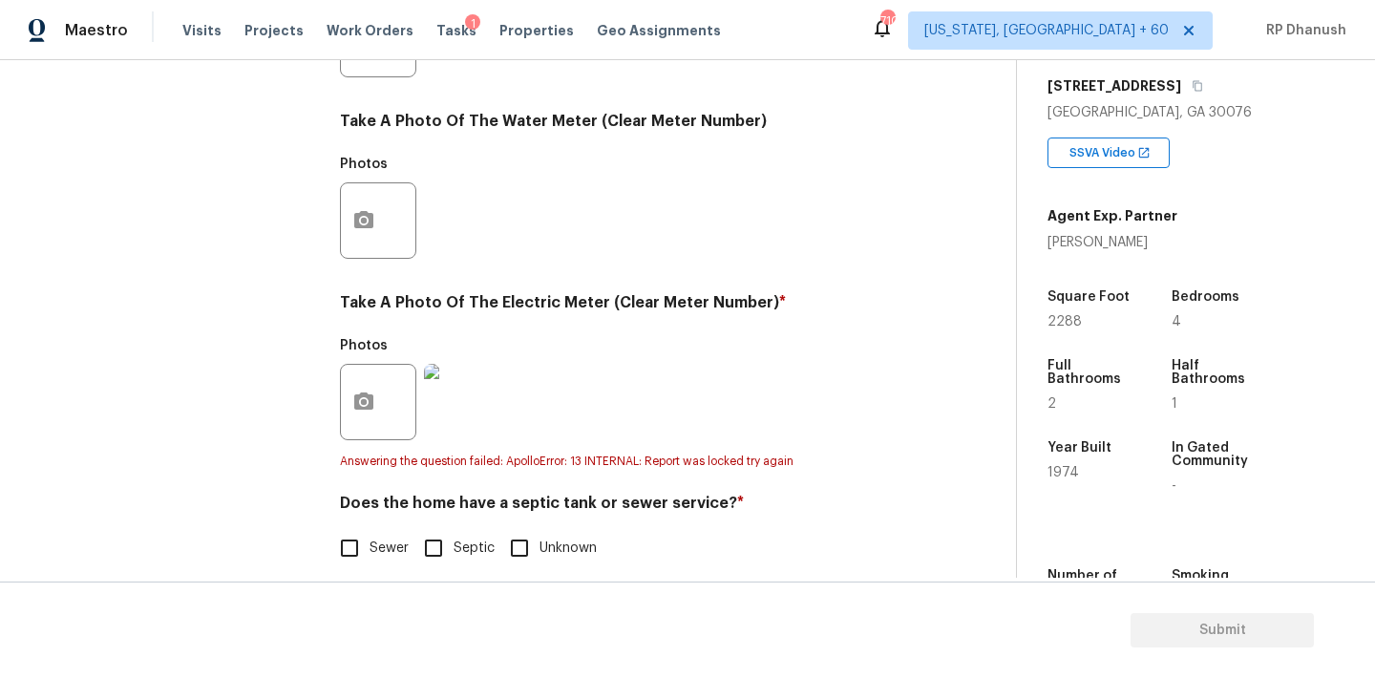
click at [390, 514] on h4 "Does the home have a septic tank or sewer service? *" at bounding box center [624, 507] width 569 height 27
click at [377, 545] on span "Sewer" at bounding box center [389, 549] width 39 height 20
click at [370, 545] on input "Sewer" at bounding box center [349, 548] width 40 height 40
checkbox input "true"
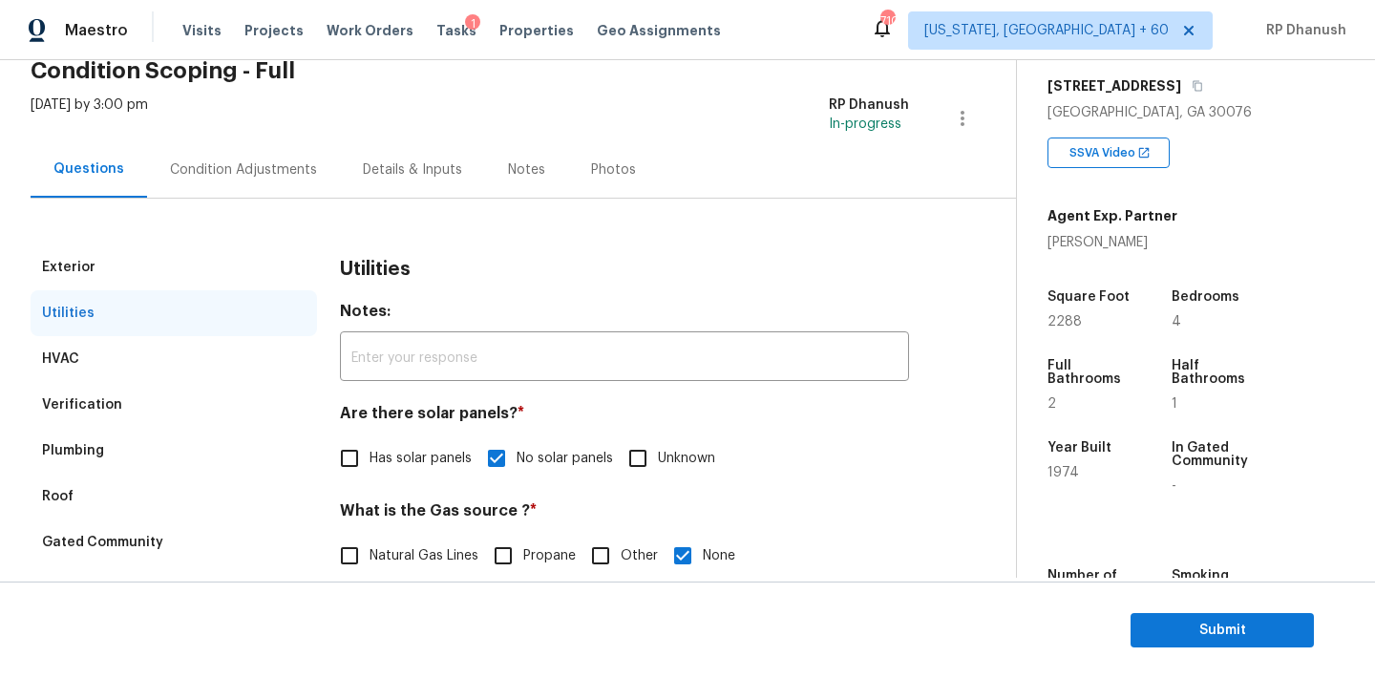
scroll to position [54, 0]
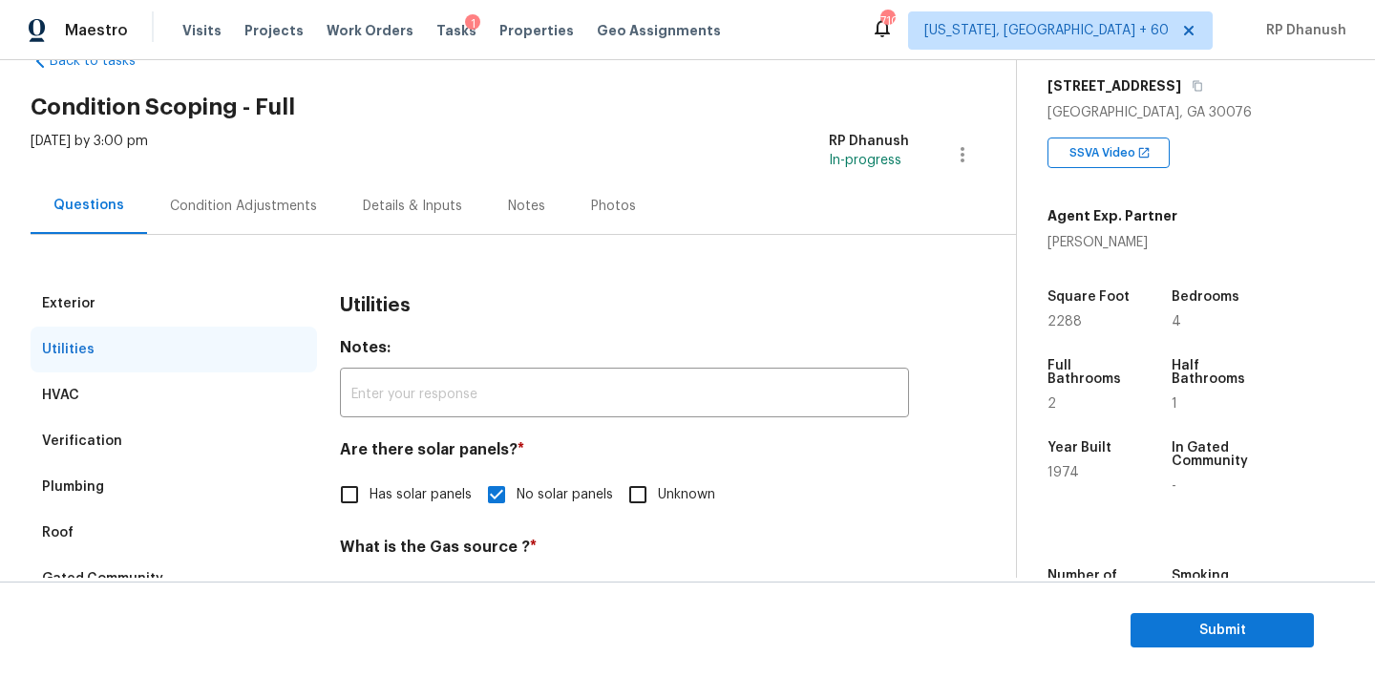
click at [272, 220] on div "Condition Adjustments" at bounding box center [243, 206] width 193 height 56
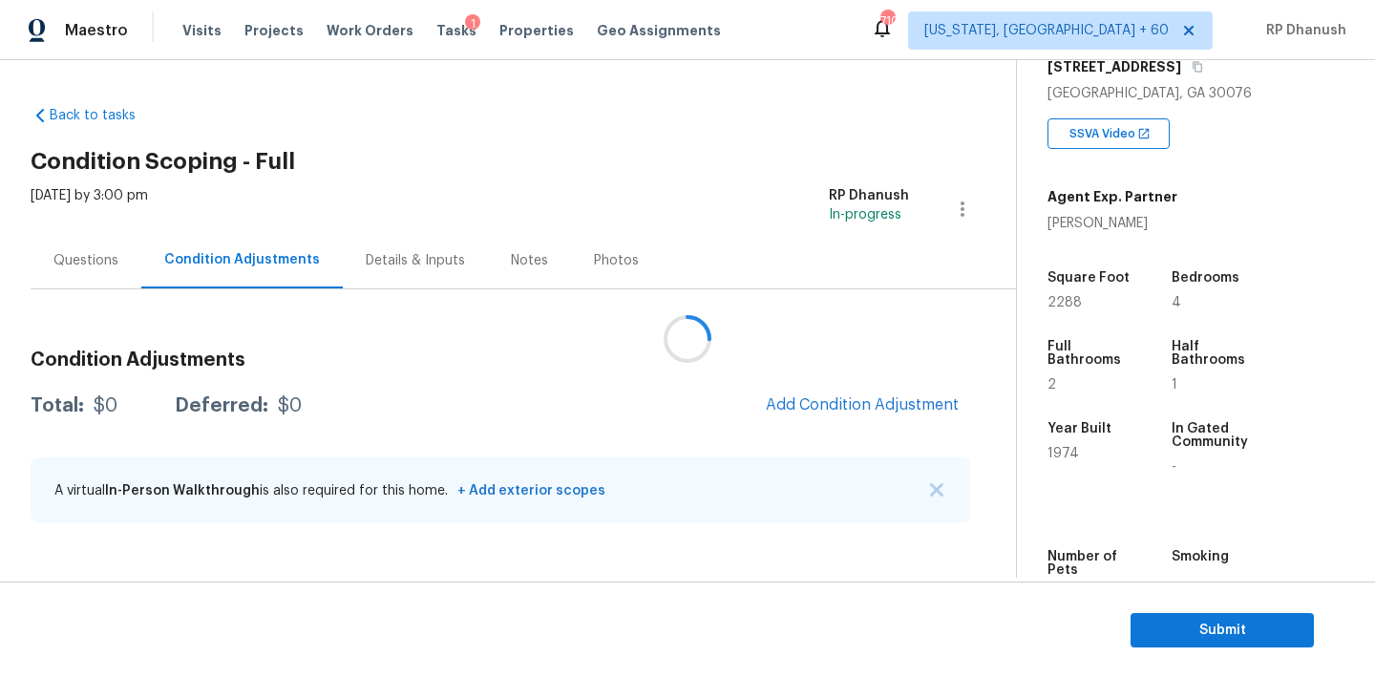
scroll to position [317, 0]
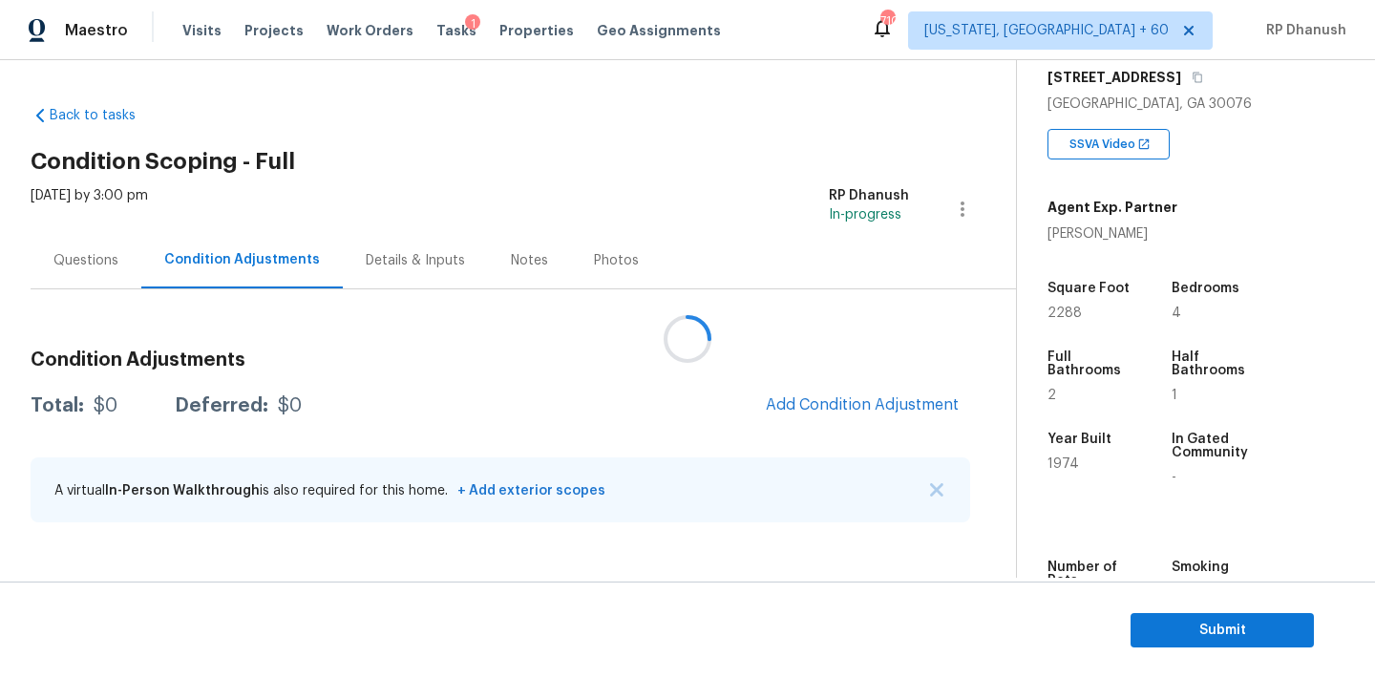
click at [909, 409] on div at bounding box center [687, 339] width 1375 height 678
click at [875, 408] on div at bounding box center [687, 339] width 1375 height 678
click at [857, 423] on div at bounding box center [687, 339] width 1375 height 678
click at [862, 397] on div at bounding box center [687, 339] width 1375 height 678
click at [836, 395] on div at bounding box center [687, 339] width 1375 height 678
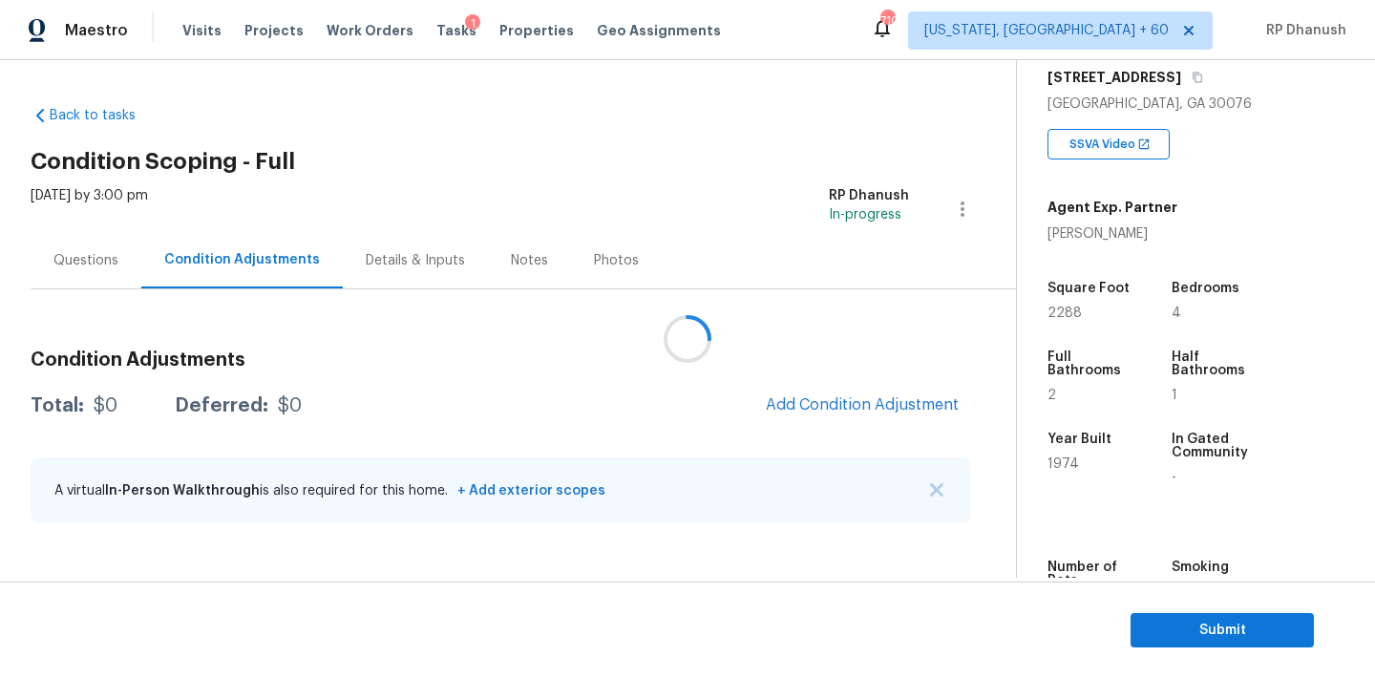
click at [837, 366] on div at bounding box center [687, 339] width 1375 height 678
click at [853, 427] on div at bounding box center [687, 339] width 1375 height 678
click at [858, 405] on div at bounding box center [687, 339] width 1375 height 678
click at [858, 419] on div at bounding box center [687, 339] width 1375 height 678
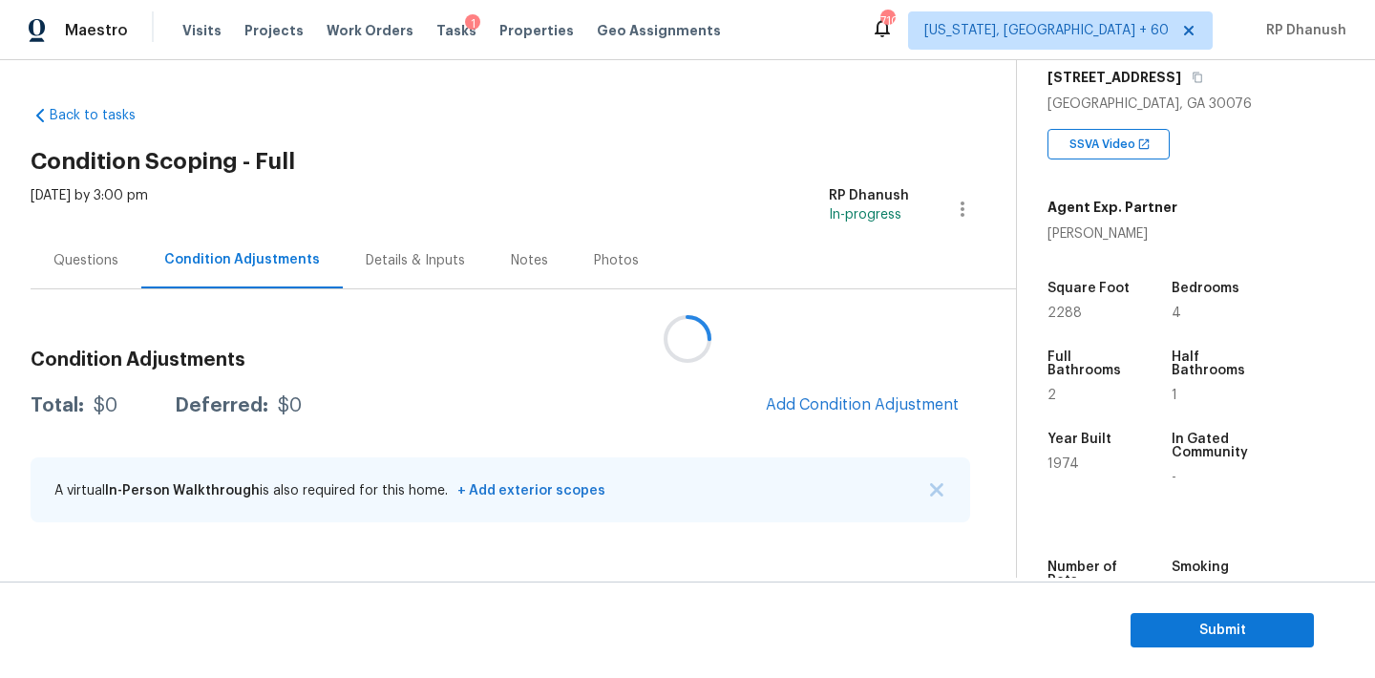
click at [858, 419] on div at bounding box center [687, 339] width 1375 height 678
click at [933, 385] on span "Add Condition Adjustment" at bounding box center [862, 406] width 216 height 42
click at [916, 401] on span "Add Condition Adjustment" at bounding box center [862, 404] width 193 height 17
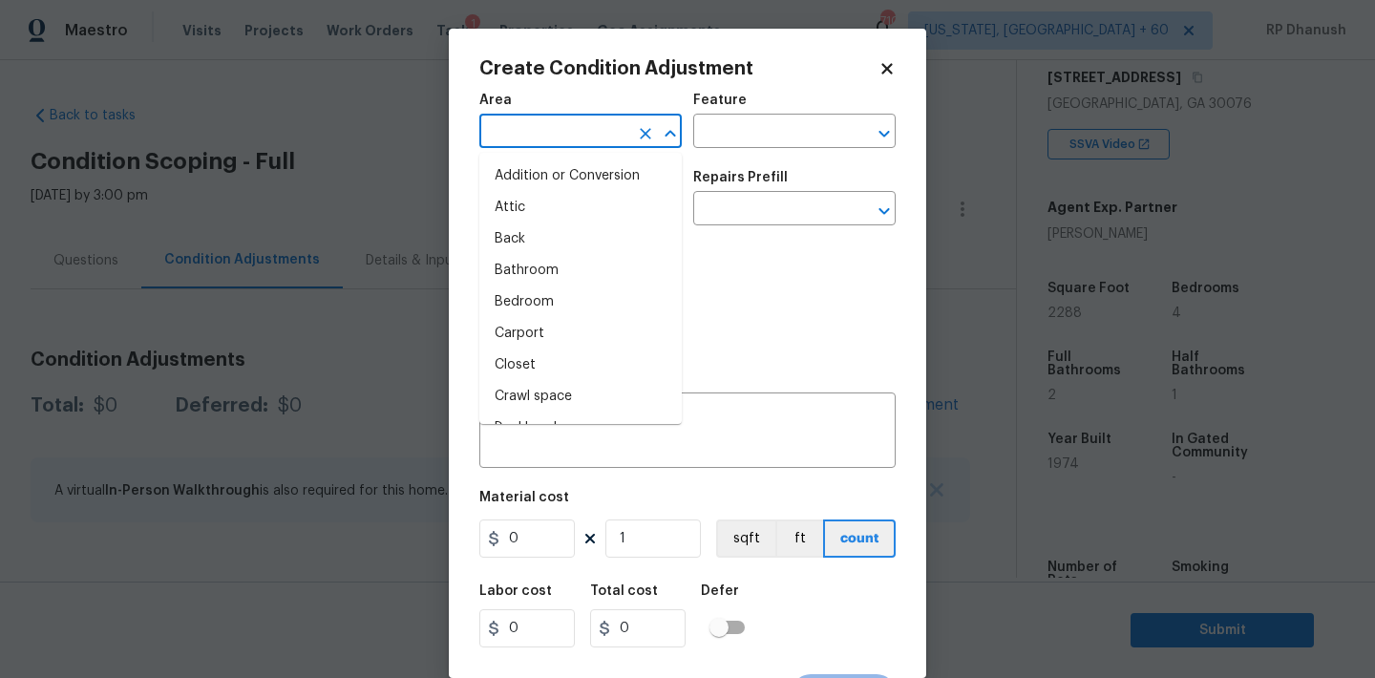
click at [529, 128] on input "text" at bounding box center [553, 133] width 149 height 30
type input "ex"
click at [513, 201] on li "Attic" at bounding box center [580, 208] width 202 height 32
type input "Attic"
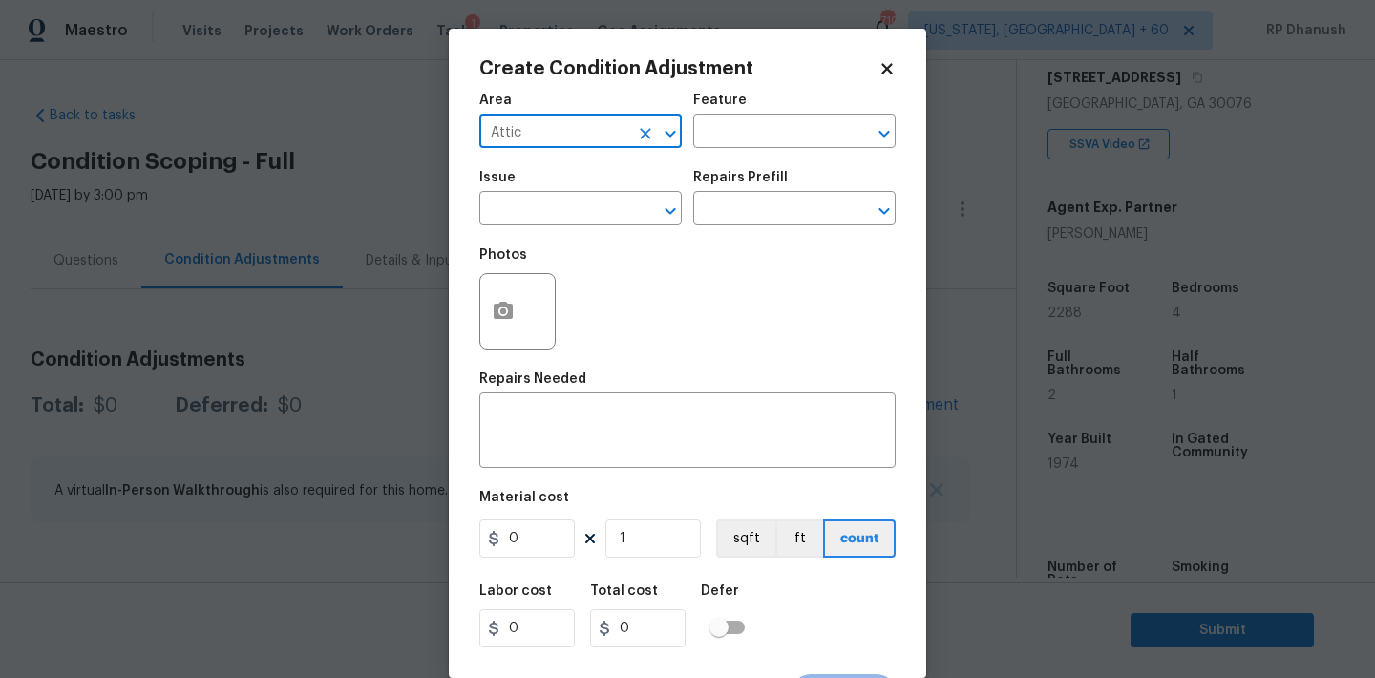
click at [655, 134] on button "Clear" at bounding box center [645, 133] width 27 height 27
click at [605, 134] on input "text" at bounding box center [553, 133] width 149 height 30
drag, startPoint x: 568, startPoint y: 196, endPoint x: 730, endPoint y: 152, distance: 168.2
click at [569, 196] on li "Exterior Overall" at bounding box center [580, 208] width 202 height 32
type input "Exterior Overall"
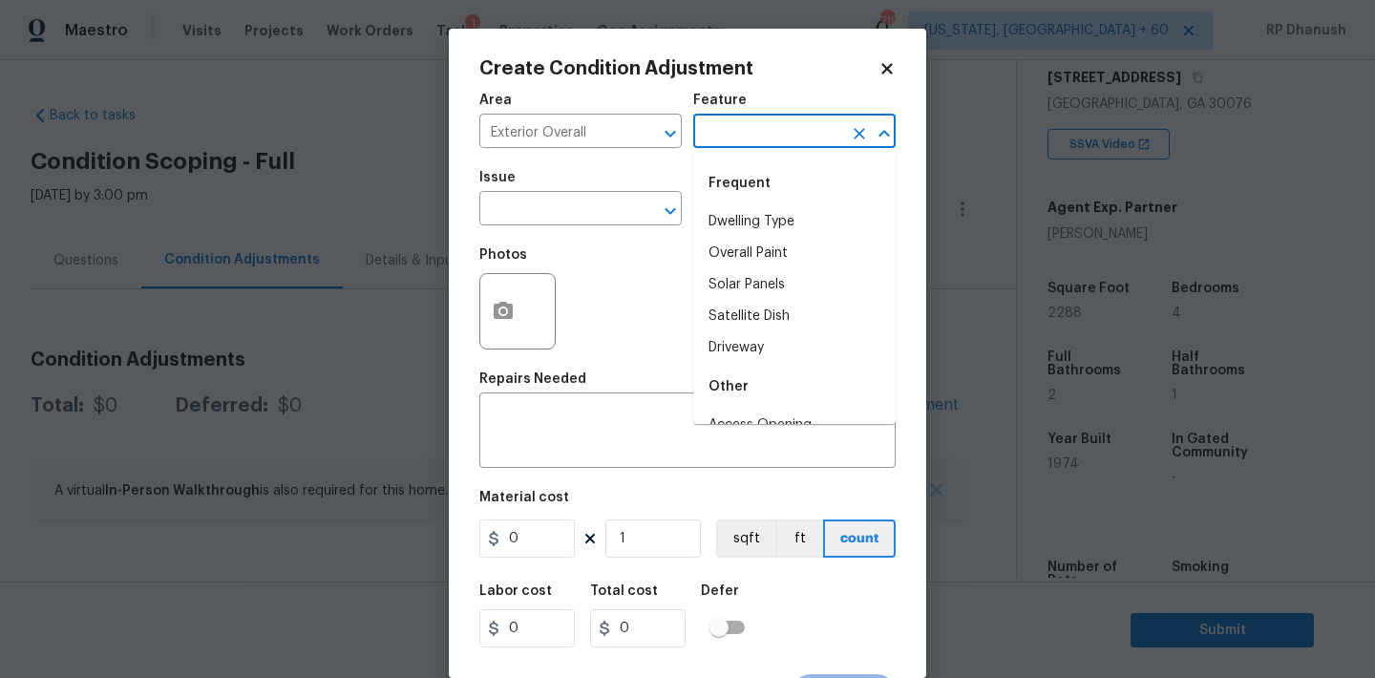
click at [764, 144] on input "text" at bounding box center [767, 133] width 149 height 30
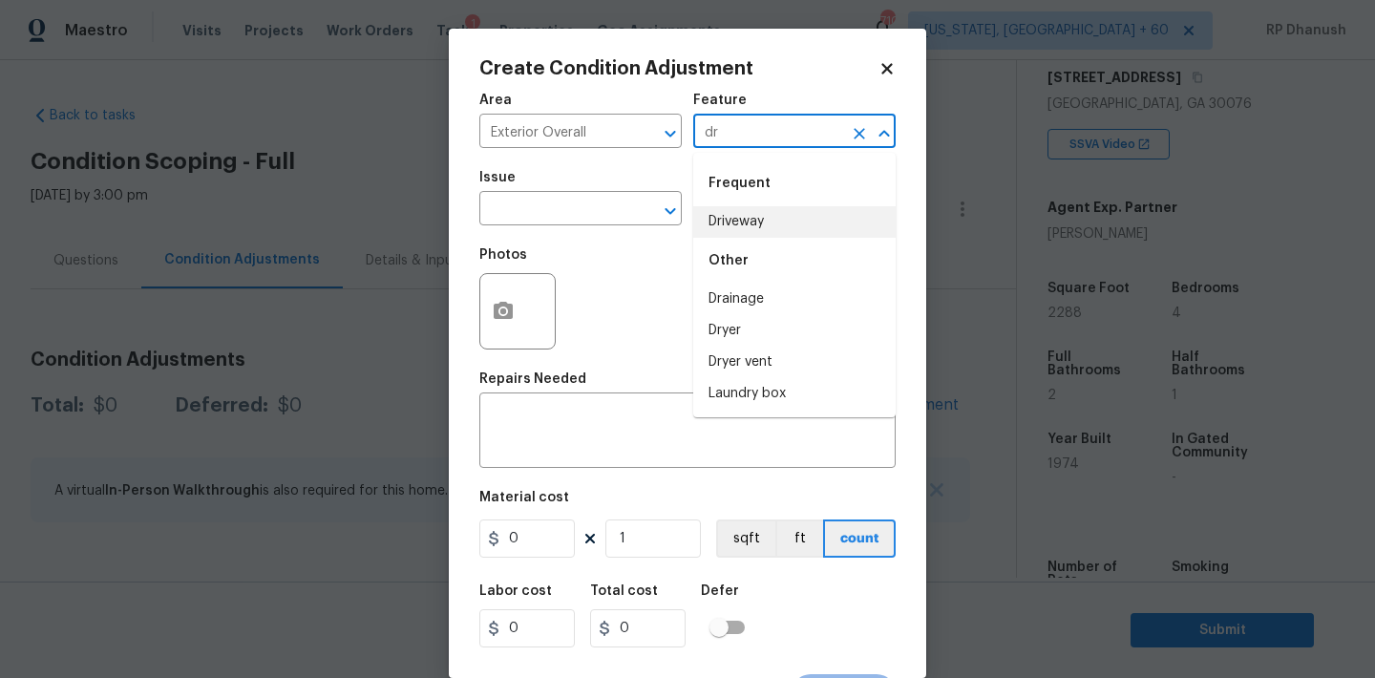
click at [743, 219] on li "Driveway" at bounding box center [794, 222] width 202 height 32
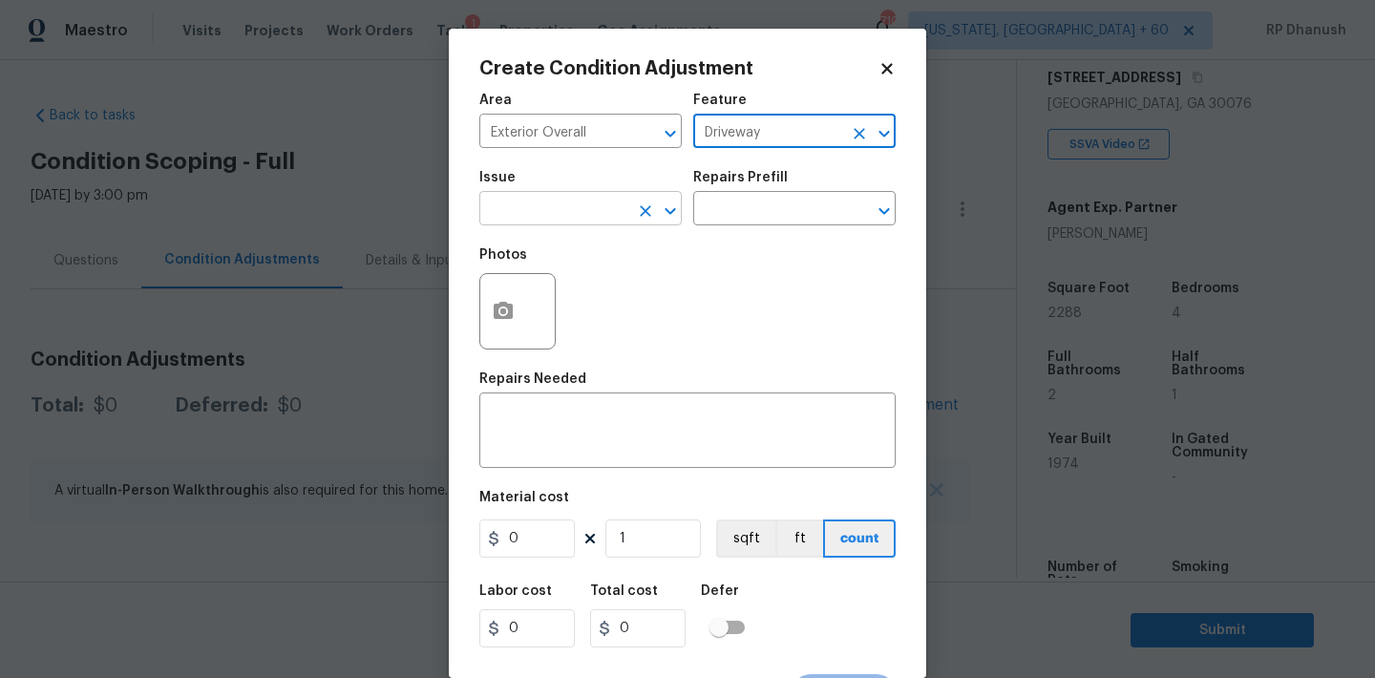
type input "Driveway"
click at [504, 219] on input "text" at bounding box center [553, 211] width 149 height 30
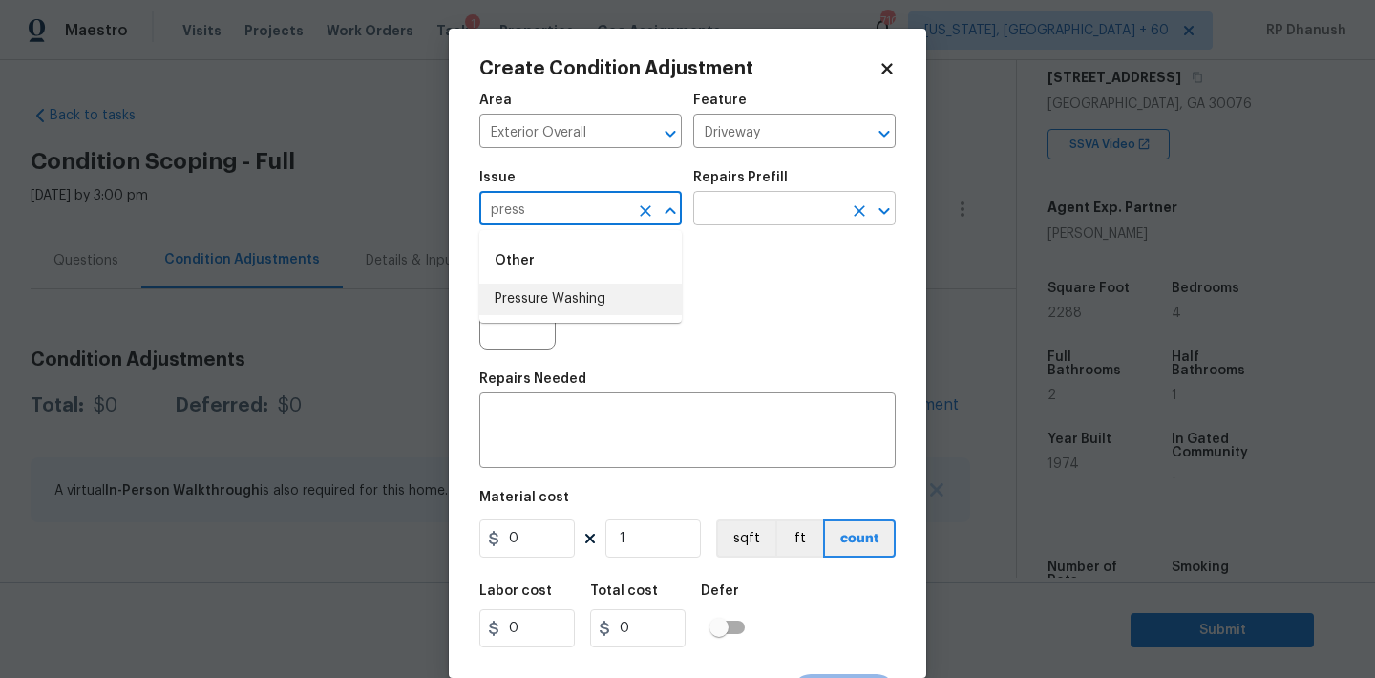
drag, startPoint x: 538, startPoint y: 285, endPoint x: 793, endPoint y: 214, distance: 265.7
click at [539, 285] on li "Pressure Washing" at bounding box center [580, 300] width 202 height 32
type input "Pressure Washing"
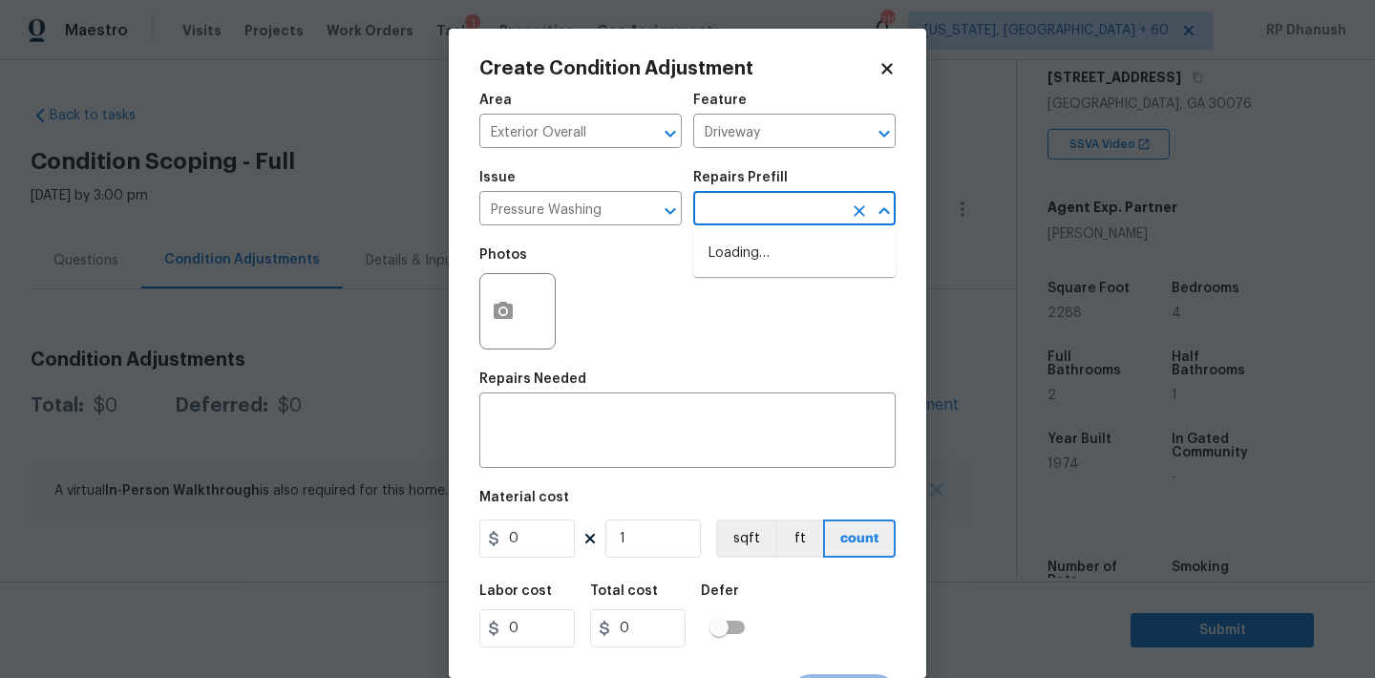
click at [793, 214] on input "text" at bounding box center [767, 211] width 149 height 30
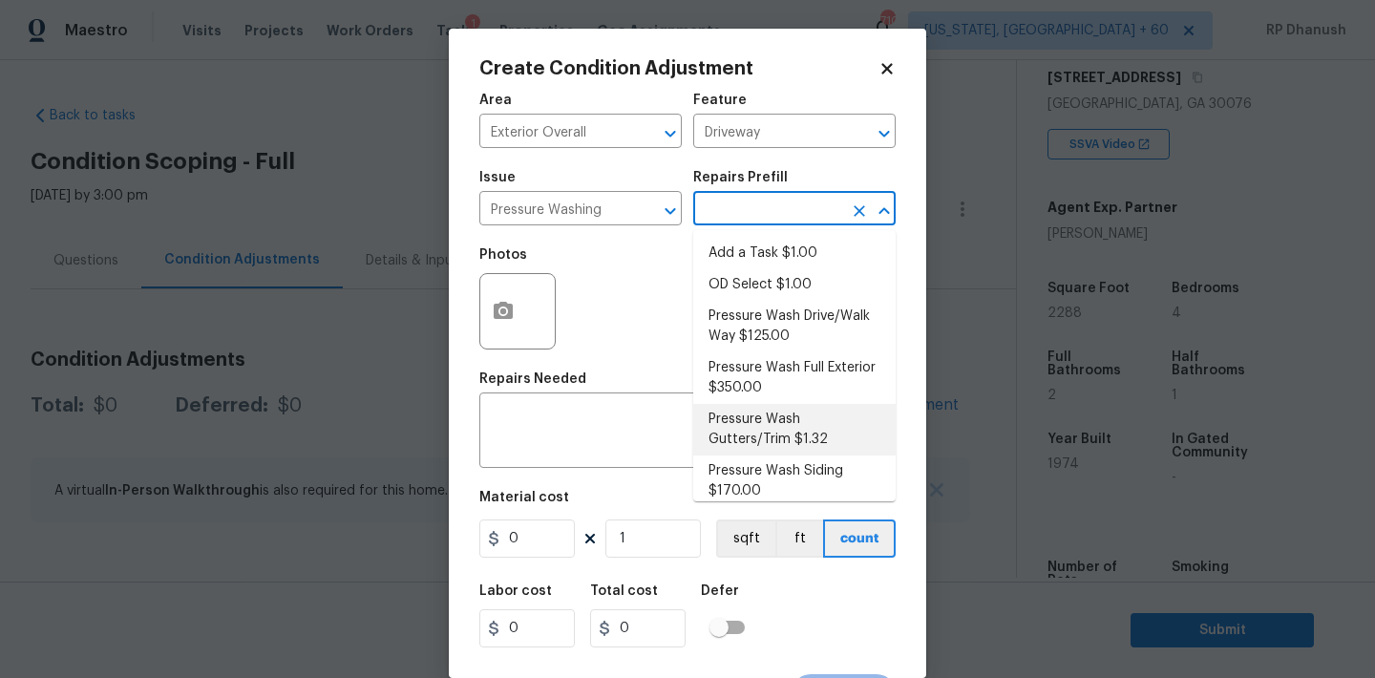
scroll to position [13, 0]
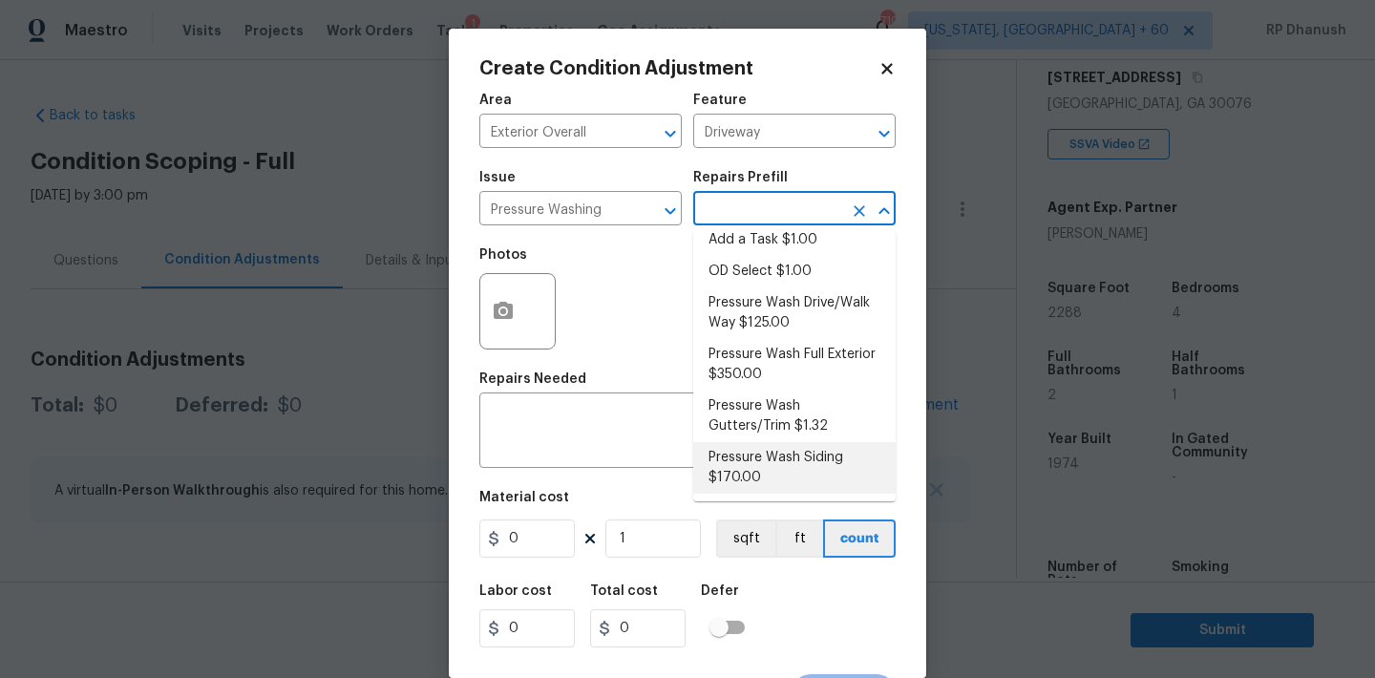
click at [753, 465] on li "Pressure Wash Siding $170.00" at bounding box center [794, 468] width 202 height 52
type input "Siding"
type textarea "Protect areas as needed for pressure washing. Pressure wash the siding on the h…"
type input "170"
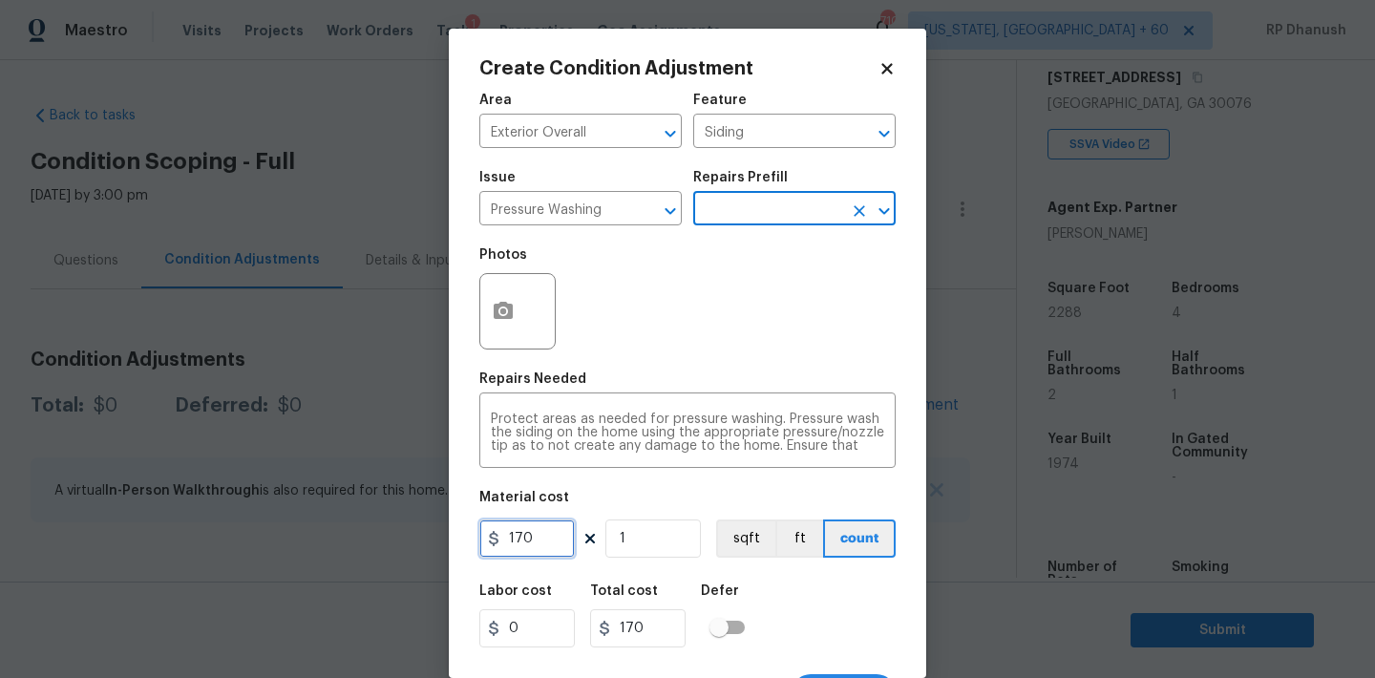
click at [537, 542] on input "170" at bounding box center [526, 538] width 95 height 38
type input "200"
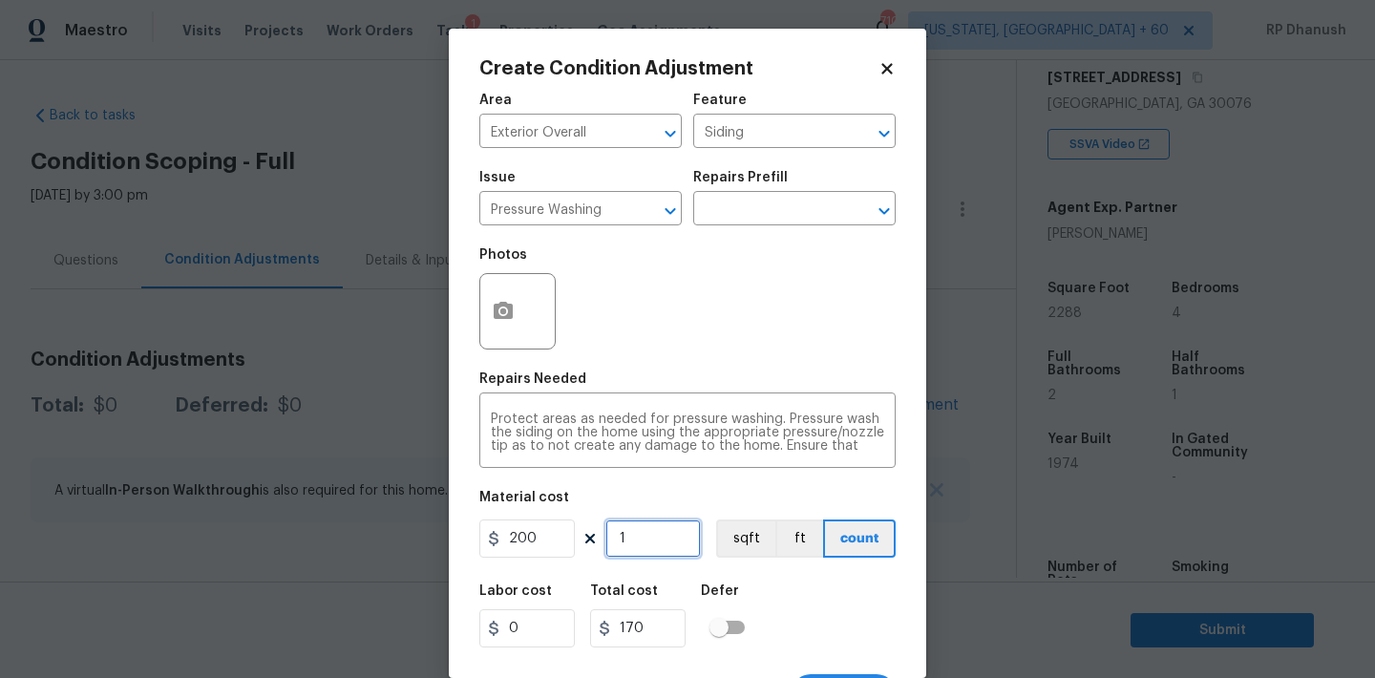
type input "200"
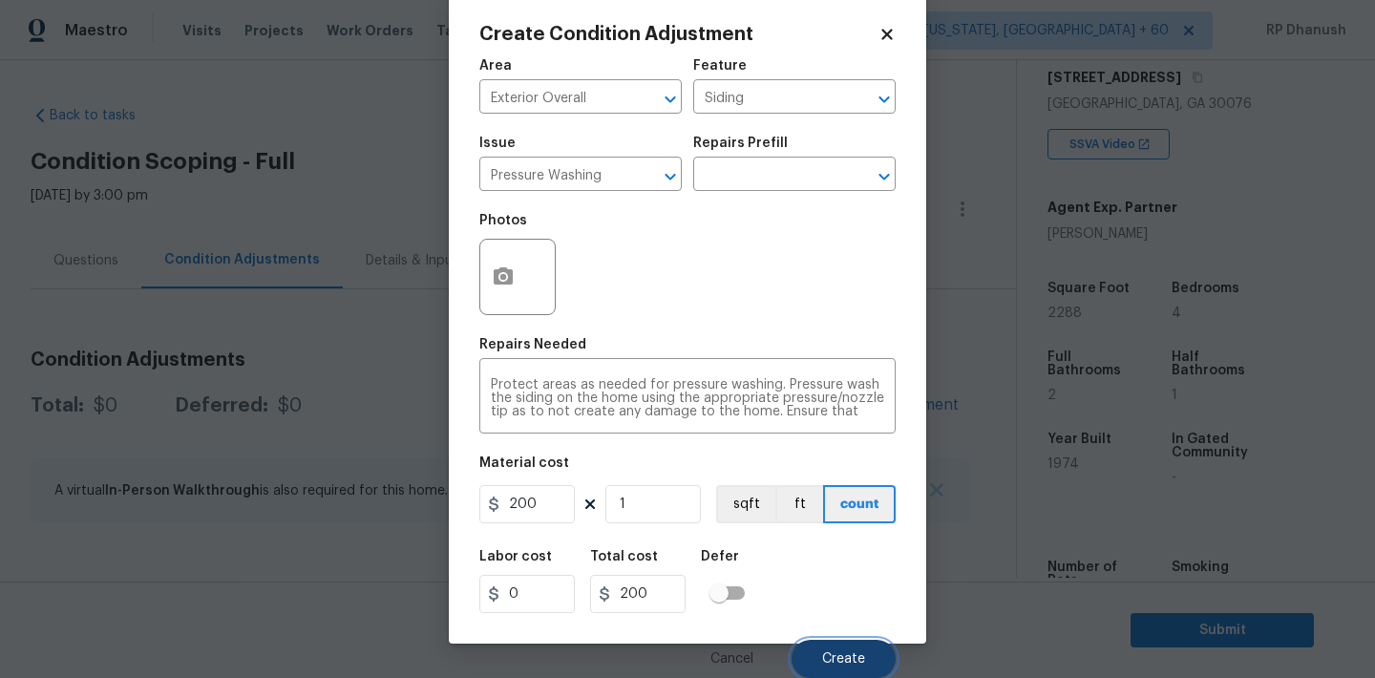
click at [880, 650] on button "Create" at bounding box center [844, 659] width 104 height 38
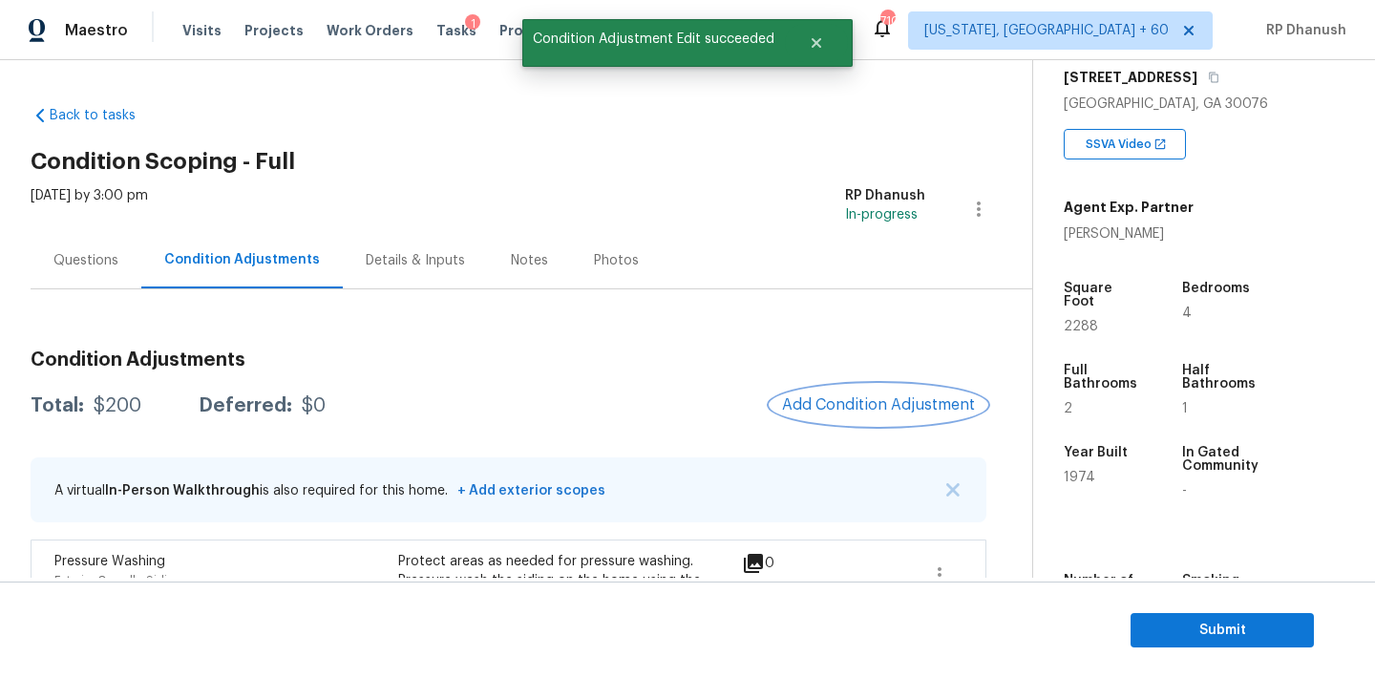
scroll to position [145, 0]
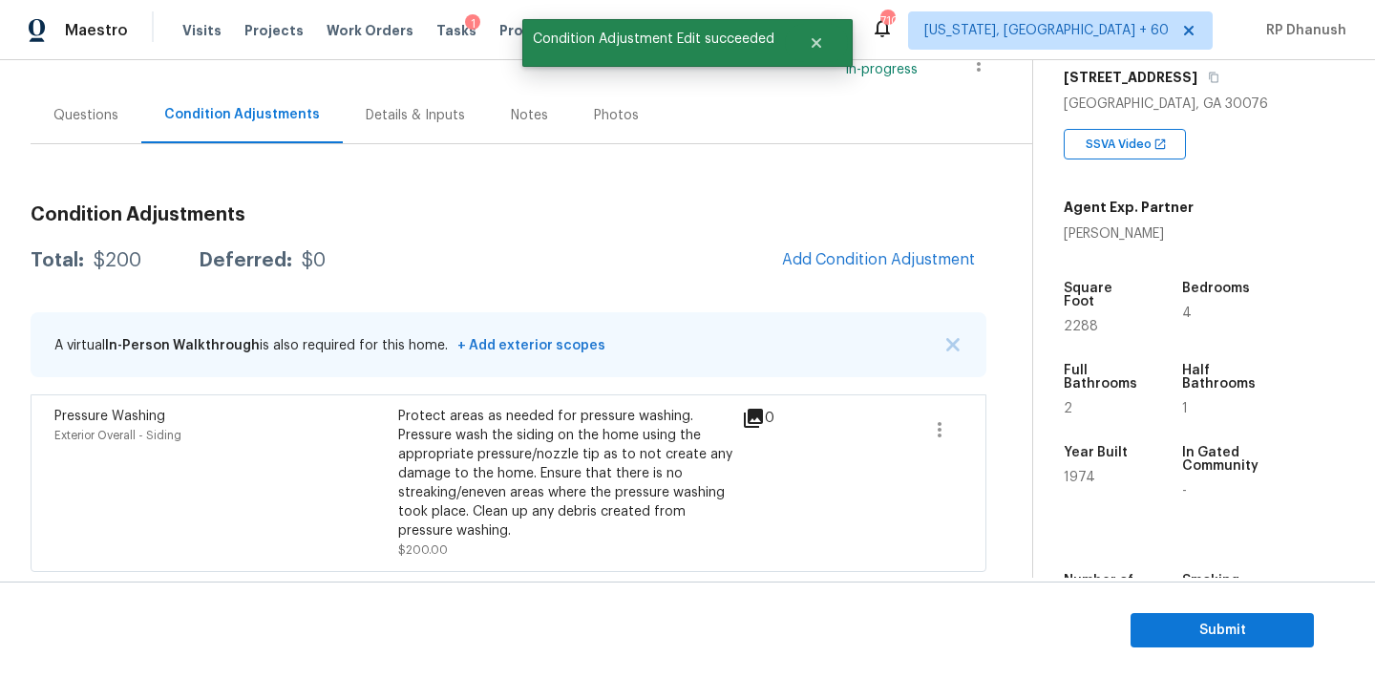
click at [884, 236] on div "Condition Adjustments Total: $200 Deferred: $0 Add Condition Adjustment A virtu…" at bounding box center [509, 381] width 956 height 382
click at [865, 251] on span "Add Condition Adjustment" at bounding box center [878, 259] width 193 height 17
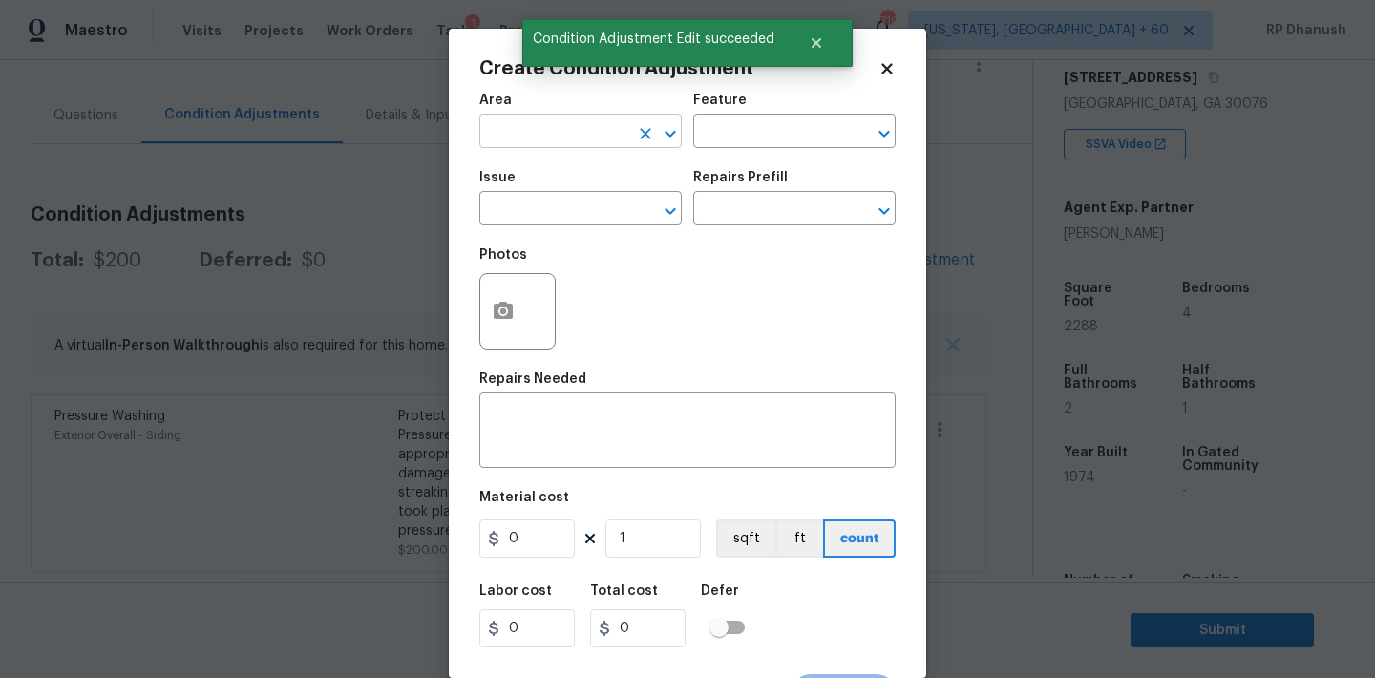
click at [506, 139] on input "text" at bounding box center [553, 133] width 149 height 30
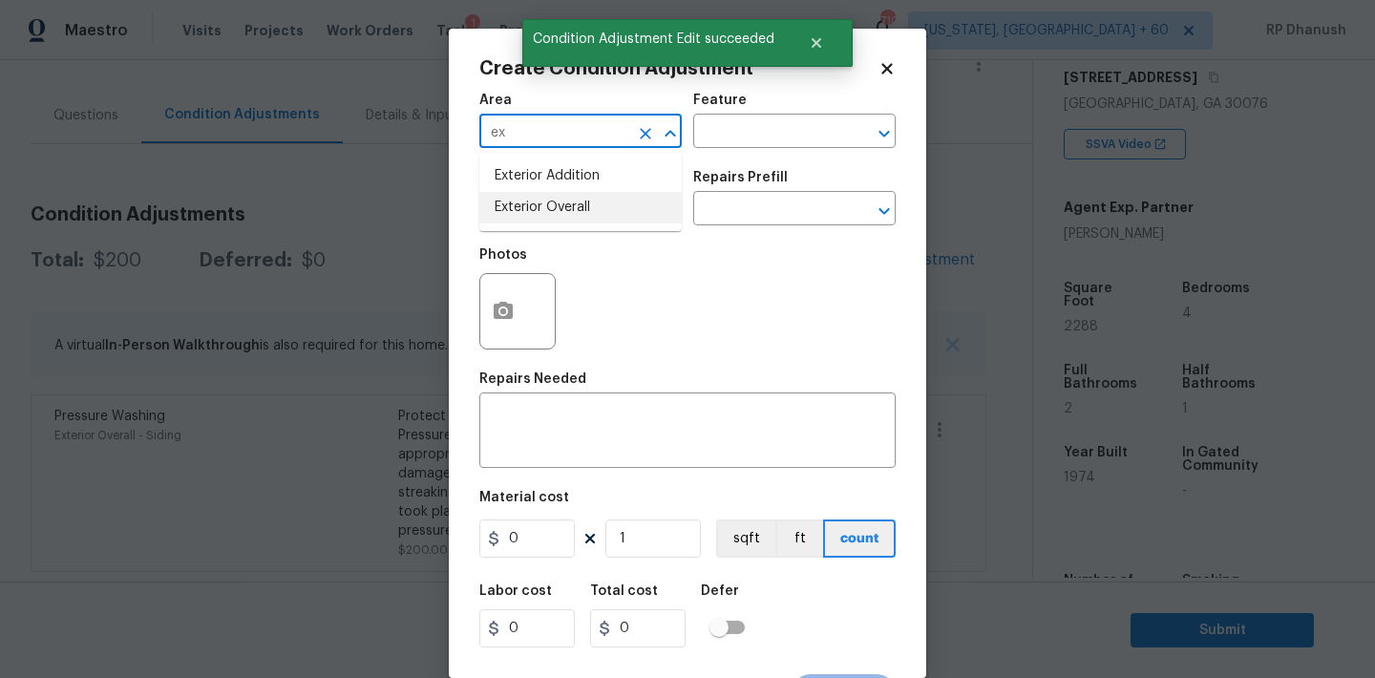
type input "ex"
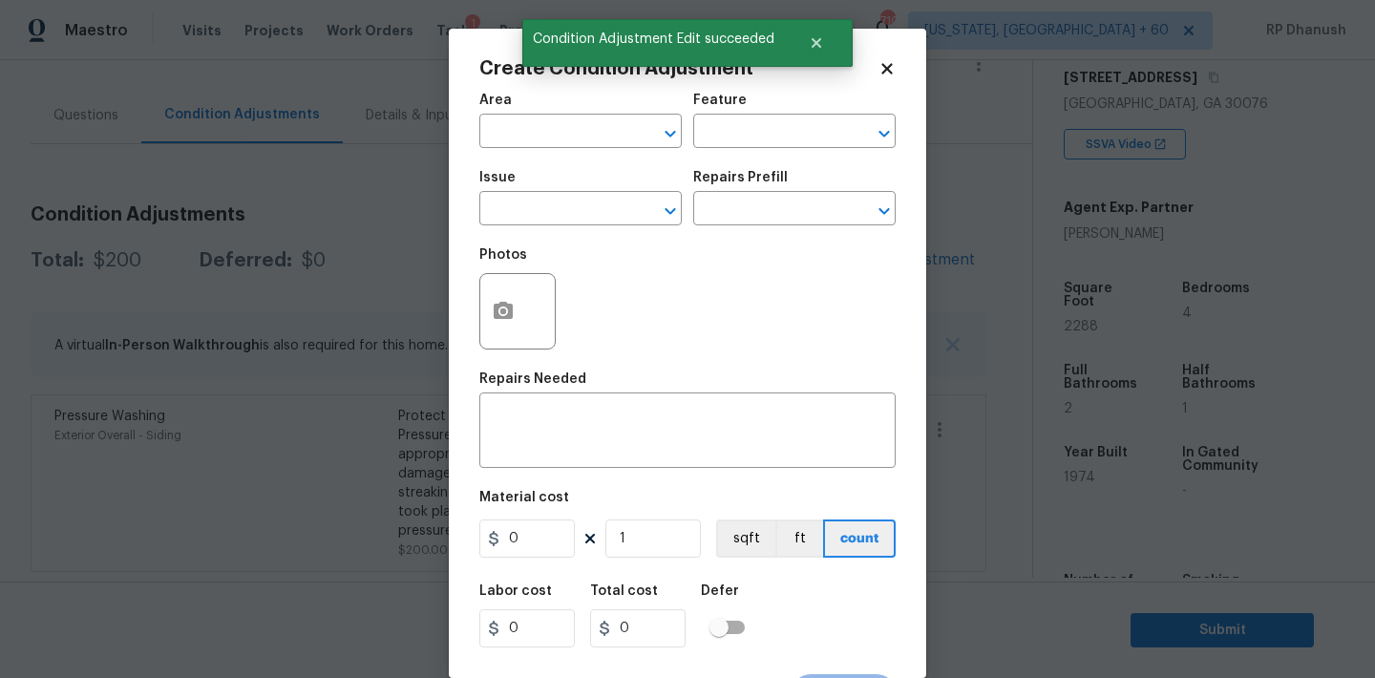
click at [818, 152] on div "Area ​ Feature ​" at bounding box center [687, 120] width 416 height 77
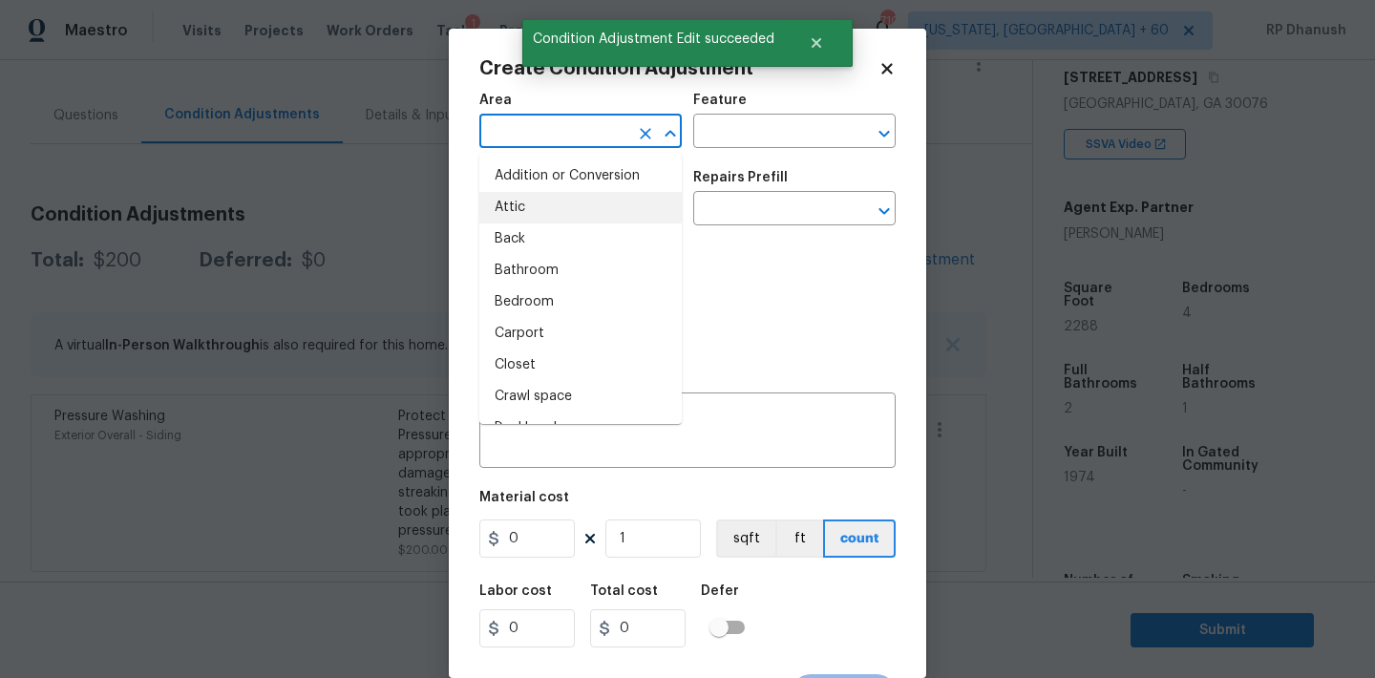
click at [613, 137] on input "text" at bounding box center [553, 133] width 149 height 30
click at [545, 215] on li "Exterior Overall" at bounding box center [580, 208] width 202 height 32
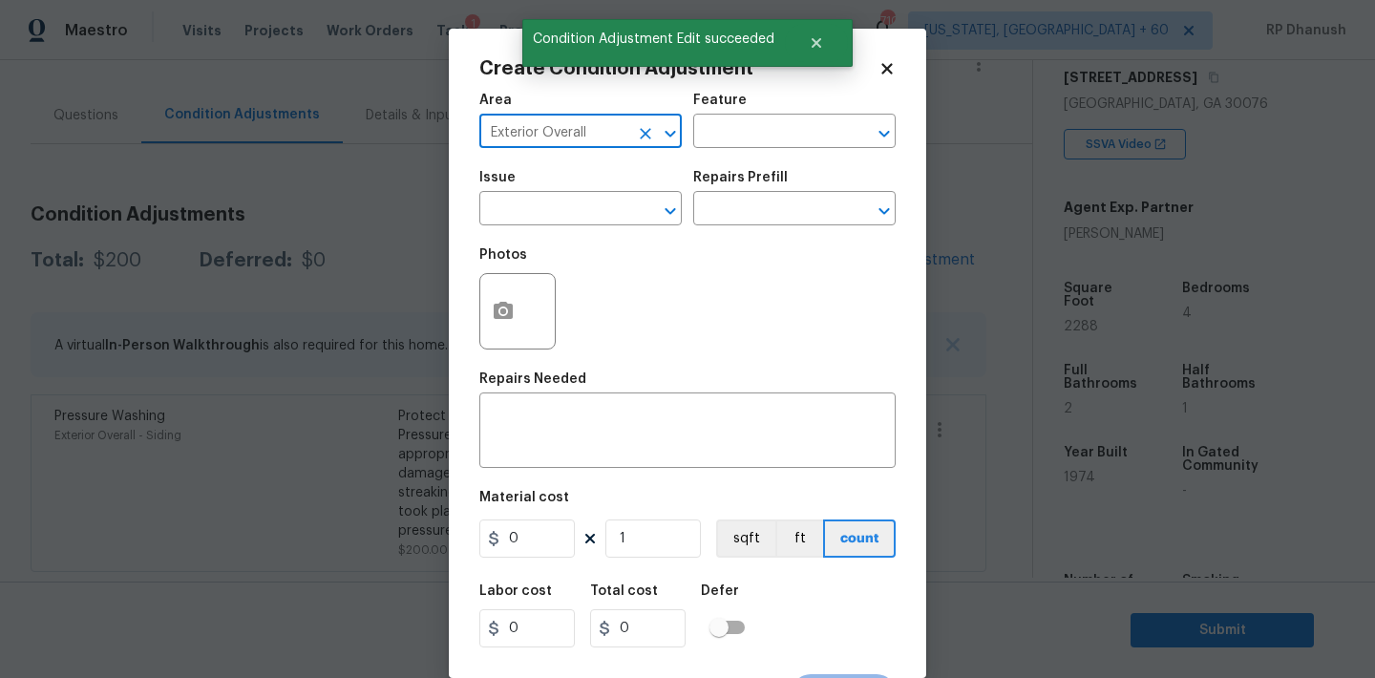
type input "Exterior Overall"
click at [782, 156] on div "Area Exterior Overall ​ Feature ​" at bounding box center [687, 120] width 416 height 77
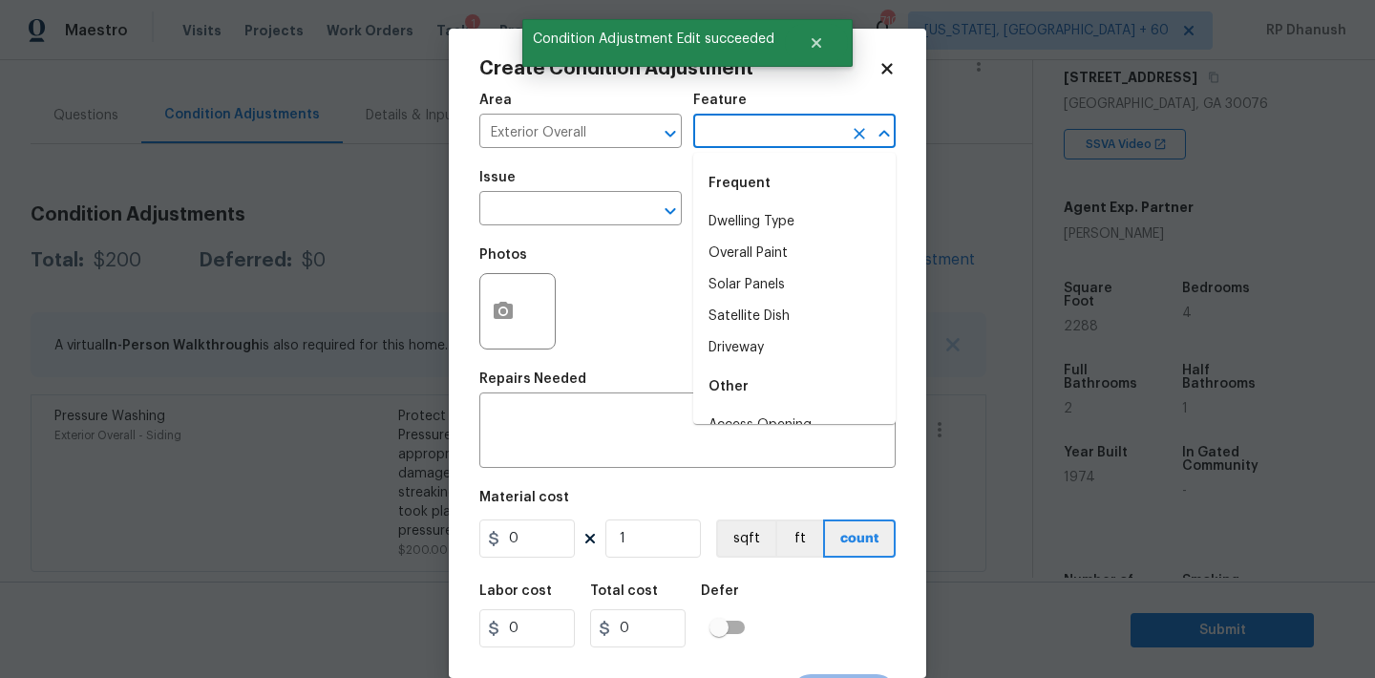
click at [768, 146] on input "text" at bounding box center [767, 133] width 149 height 30
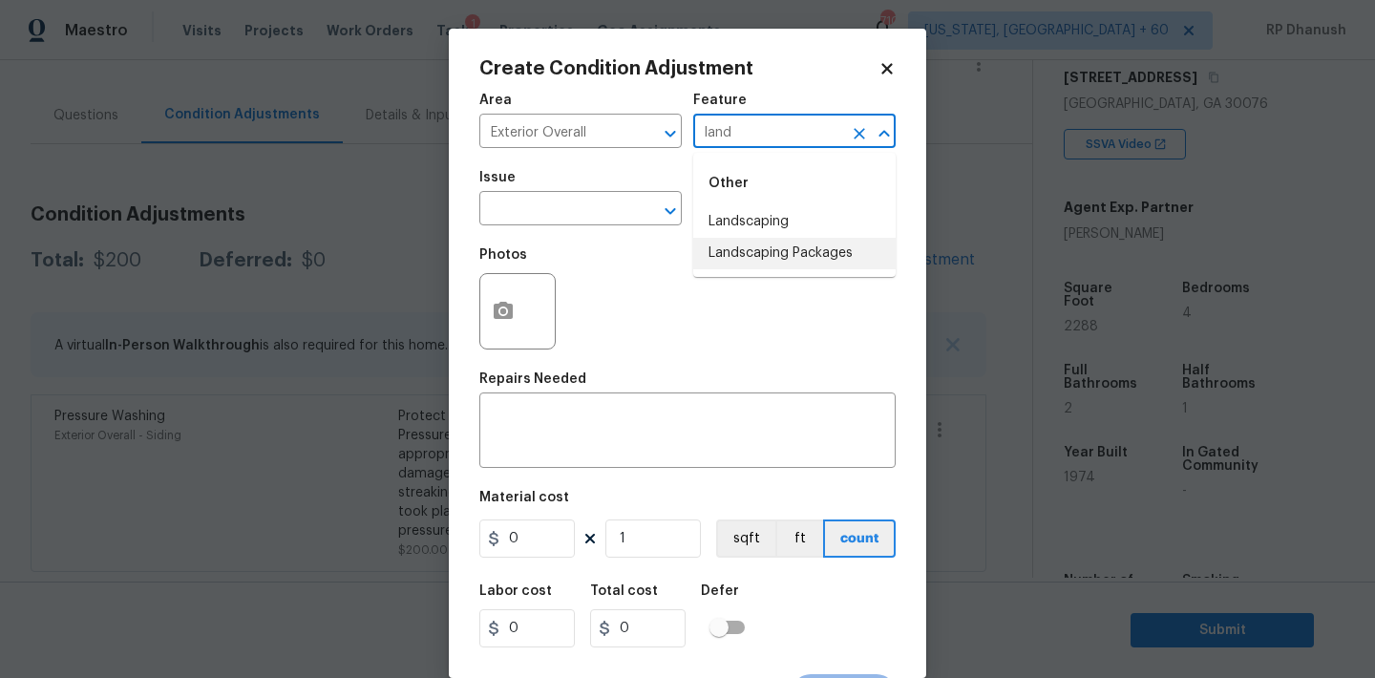
click at [756, 247] on li "Landscaping Packages" at bounding box center [794, 254] width 202 height 32
type input "Landscaping Packages"
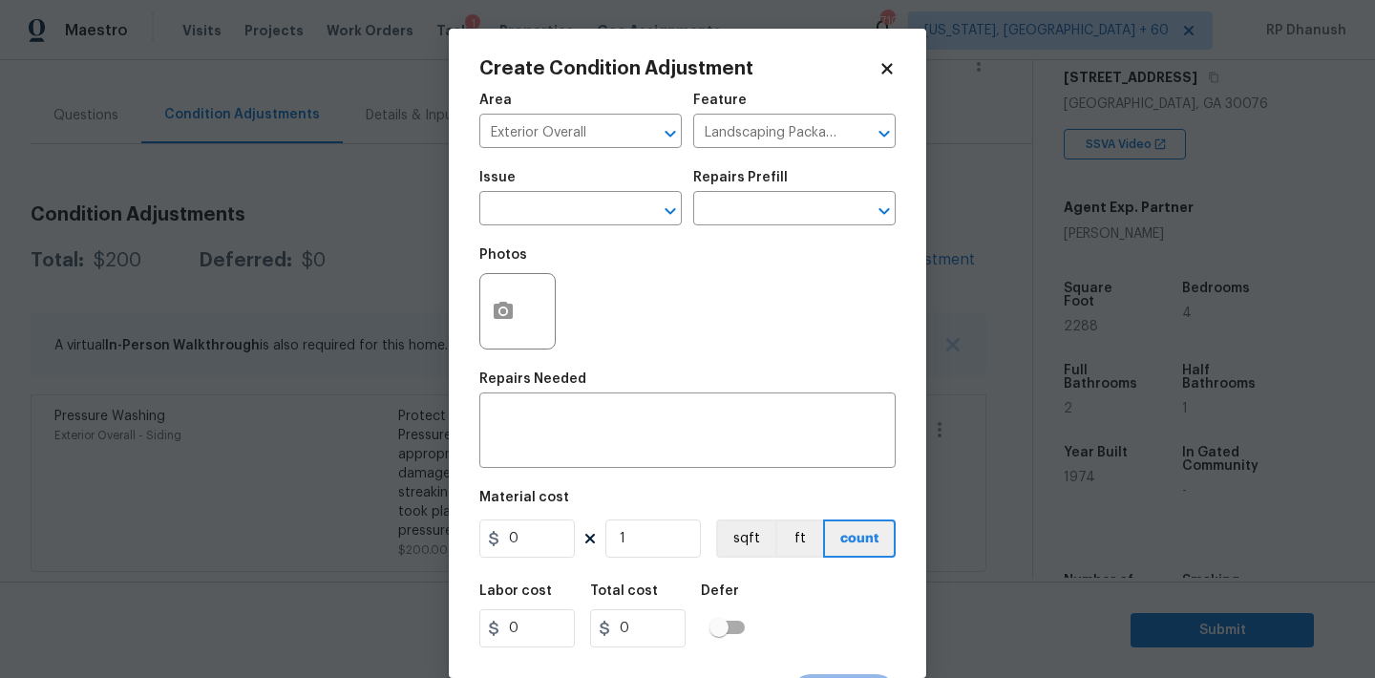
click at [572, 181] on div "Issue" at bounding box center [580, 183] width 202 height 25
click at [563, 207] on input "text" at bounding box center [553, 211] width 149 height 30
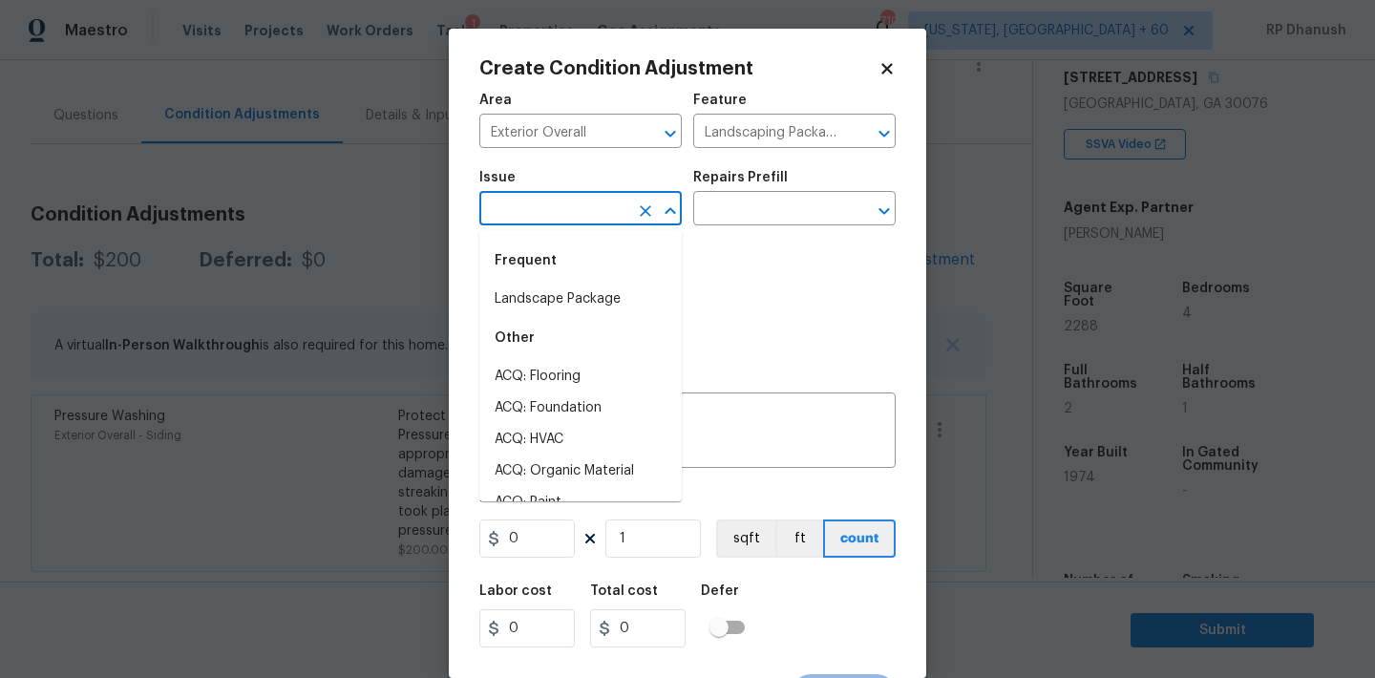
click at [557, 297] on li "Landscape Package" at bounding box center [580, 300] width 202 height 32
type input "Landscape Package"
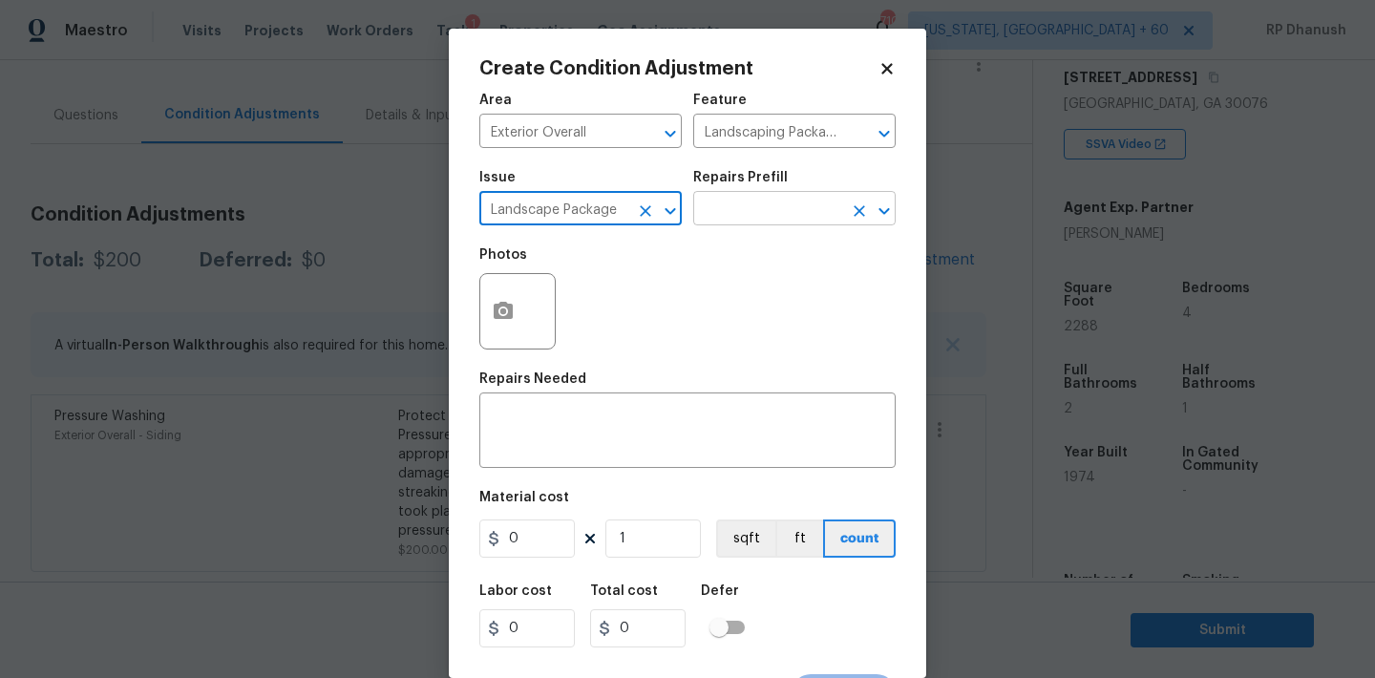
click at [735, 201] on input "text" at bounding box center [767, 211] width 149 height 30
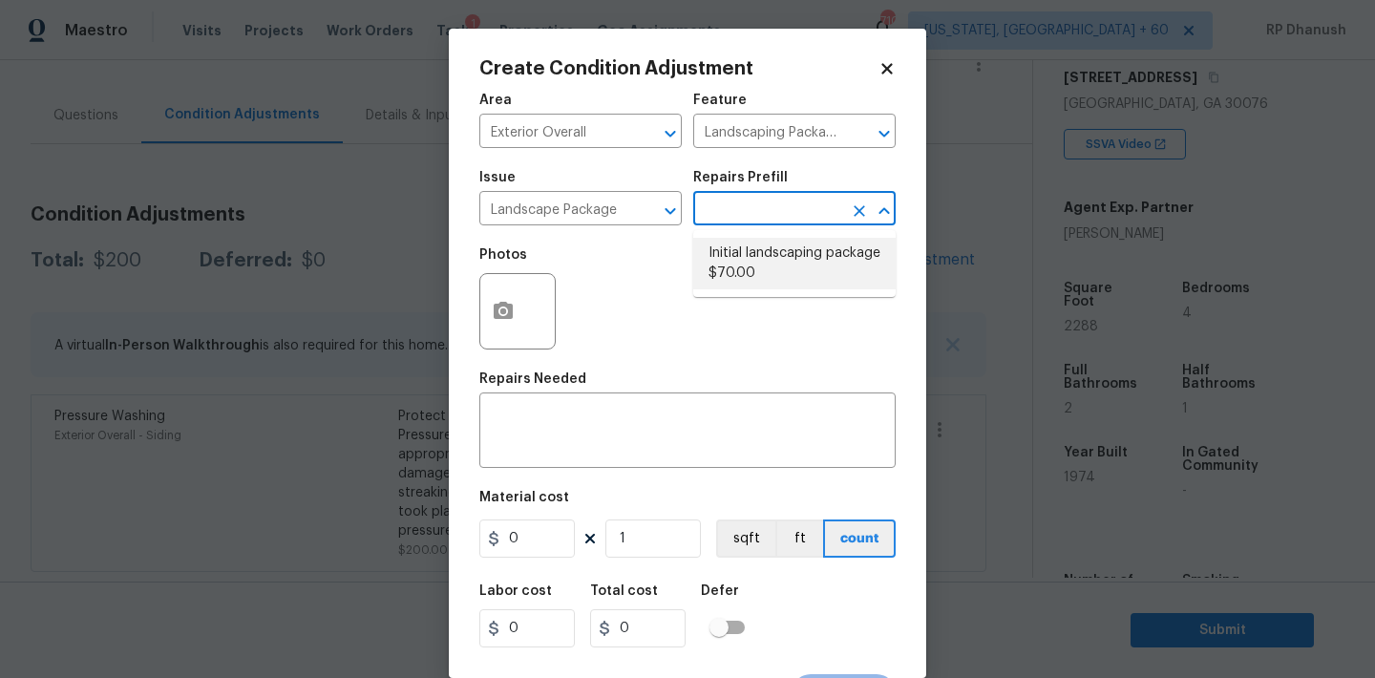
click at [787, 246] on li "Initial landscaping package $70.00" at bounding box center [794, 264] width 202 height 52
type input "Home Readiness Packages"
type textarea "Mowing of grass up to 6" in height. Mow, edge along driveways & sidewalks, trim…"
type input "70"
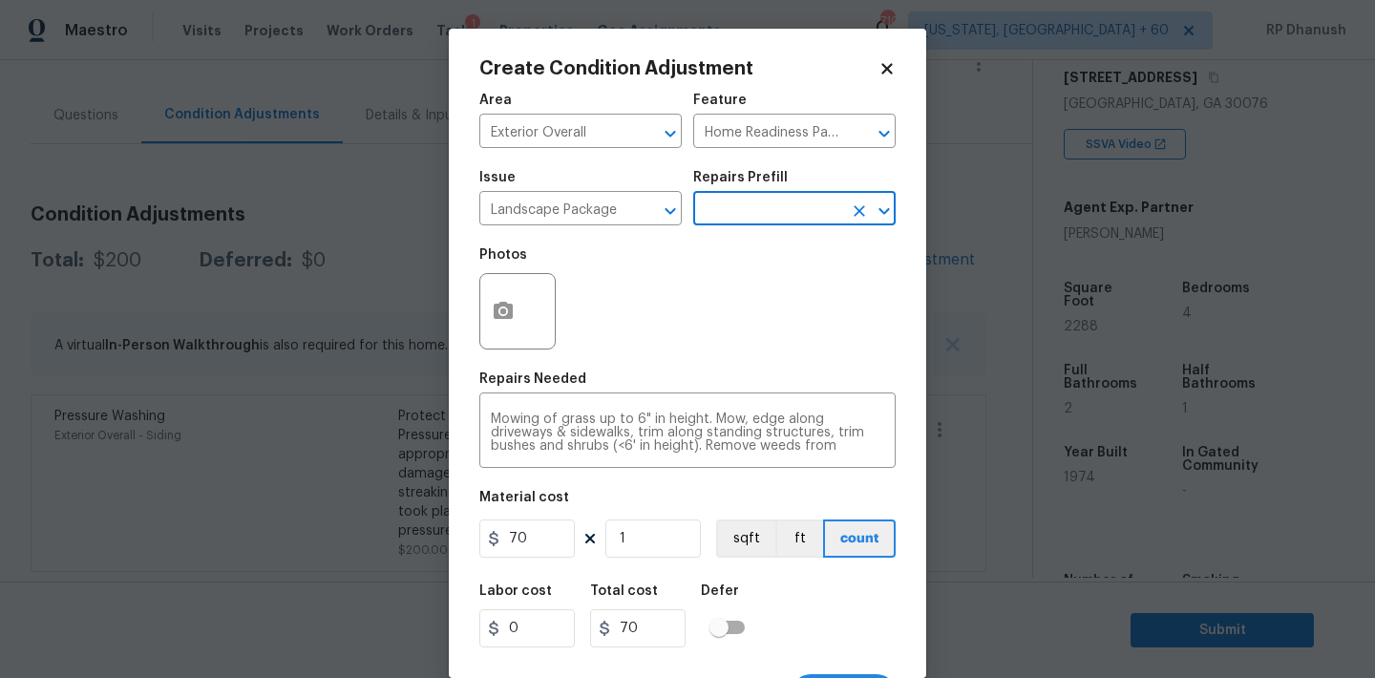
click at [630, 562] on div "Area Exterior Overall ​ Feature Home Readiness Packages ​ Issue Landscape Packa…" at bounding box center [687, 397] width 416 height 630
click at [653, 538] on input "1" at bounding box center [652, 538] width 95 height 38
type input "0"
type input "3"
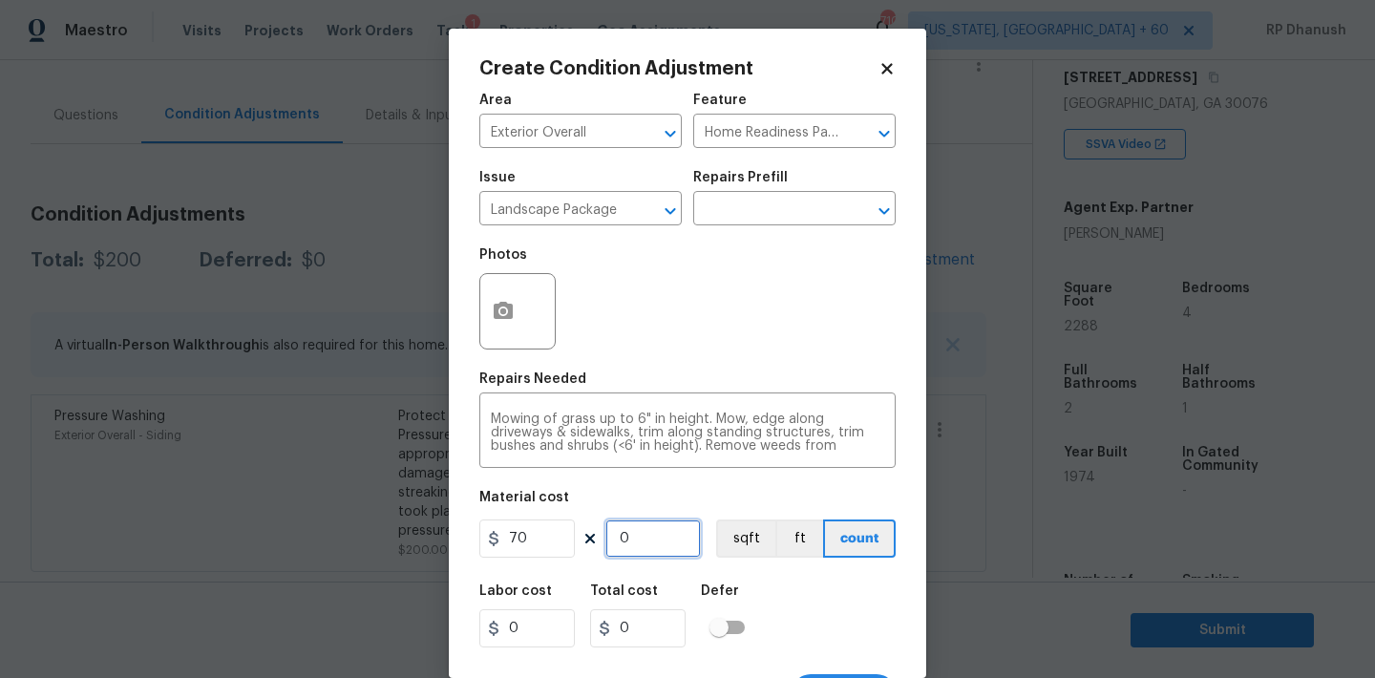
type input "210"
type input "3"
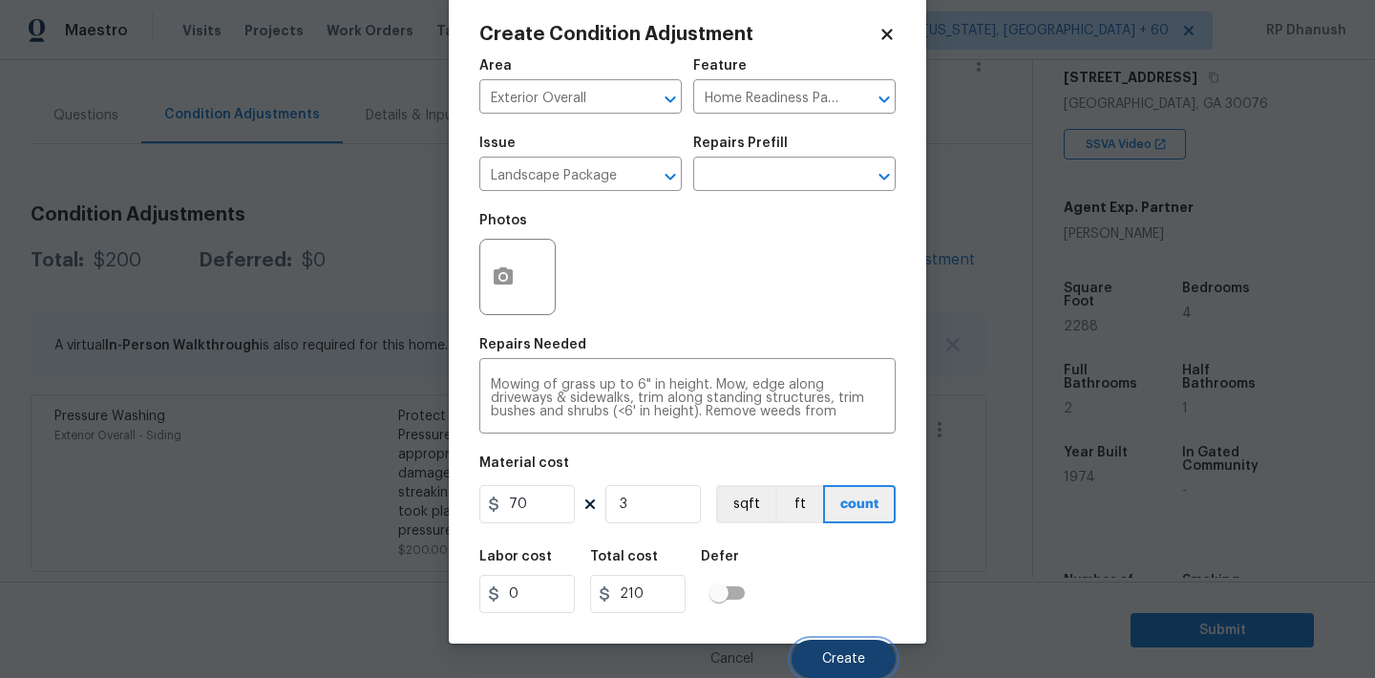
click at [826, 667] on button "Create" at bounding box center [844, 659] width 104 height 38
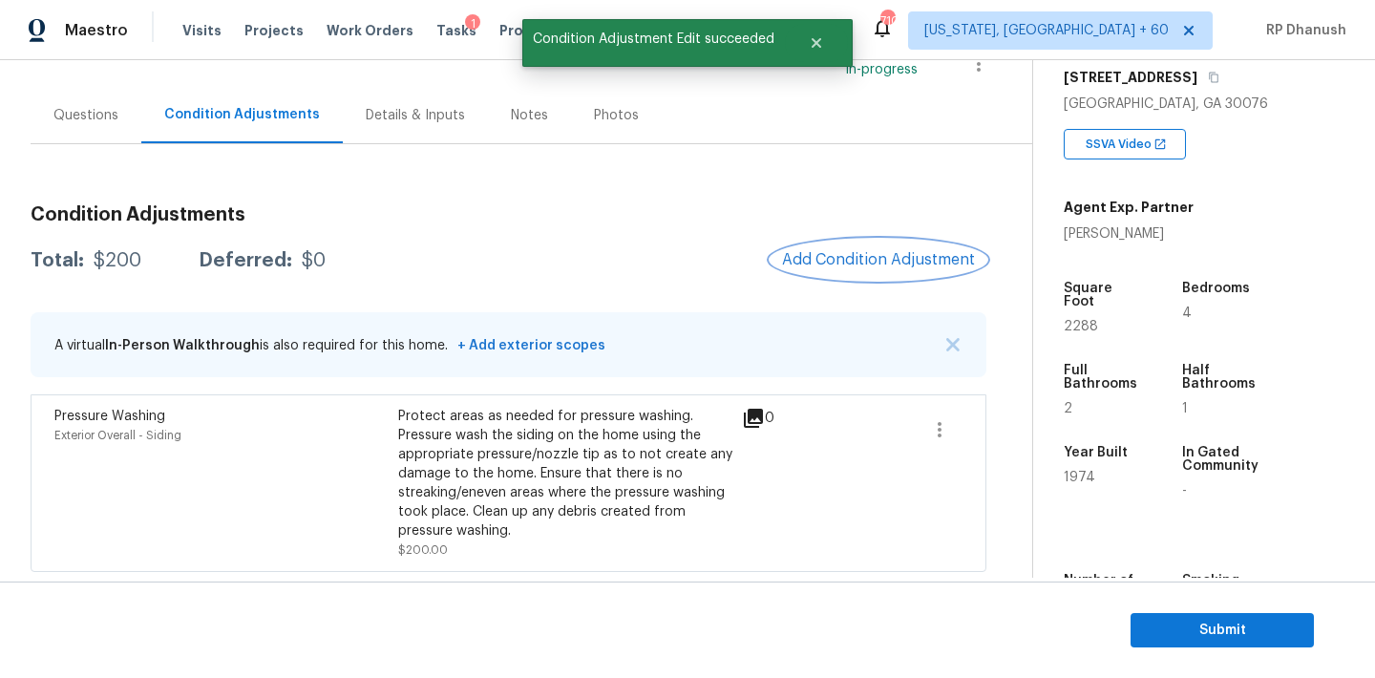
scroll to position [0, 0]
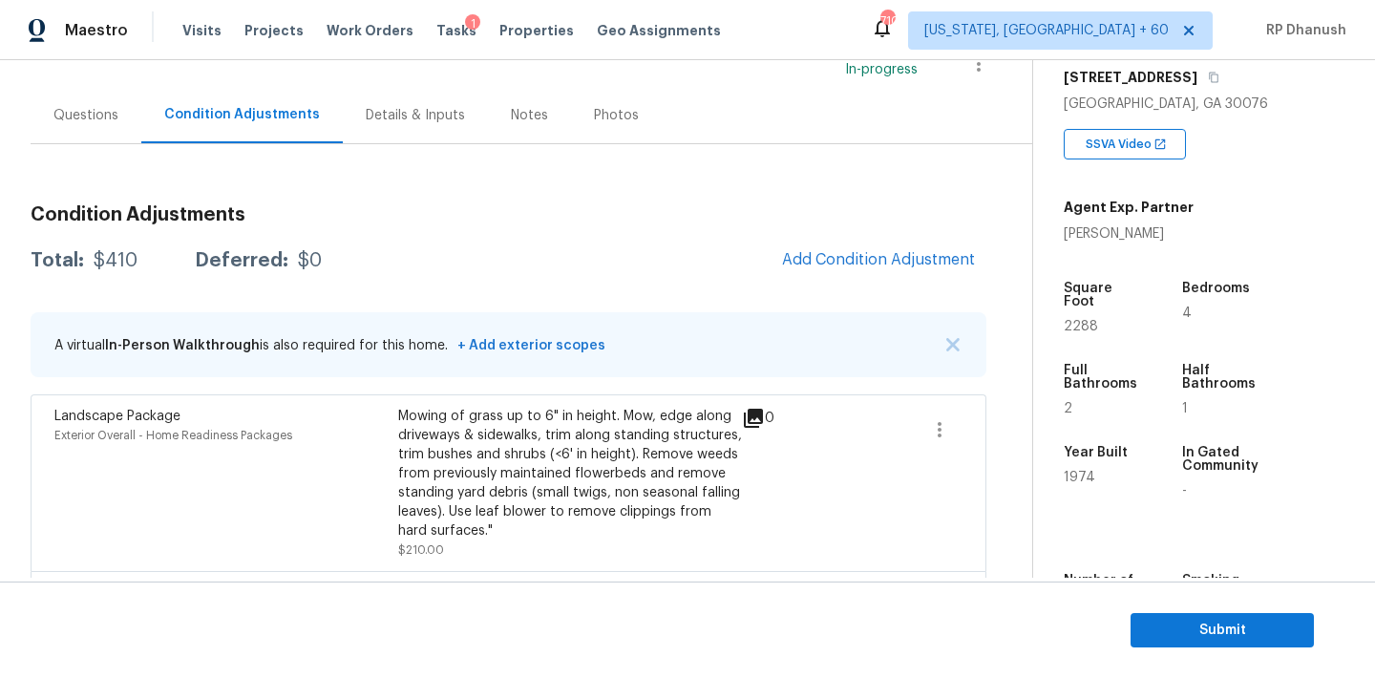
click at [819, 668] on section "Submit" at bounding box center [687, 629] width 1375 height 97
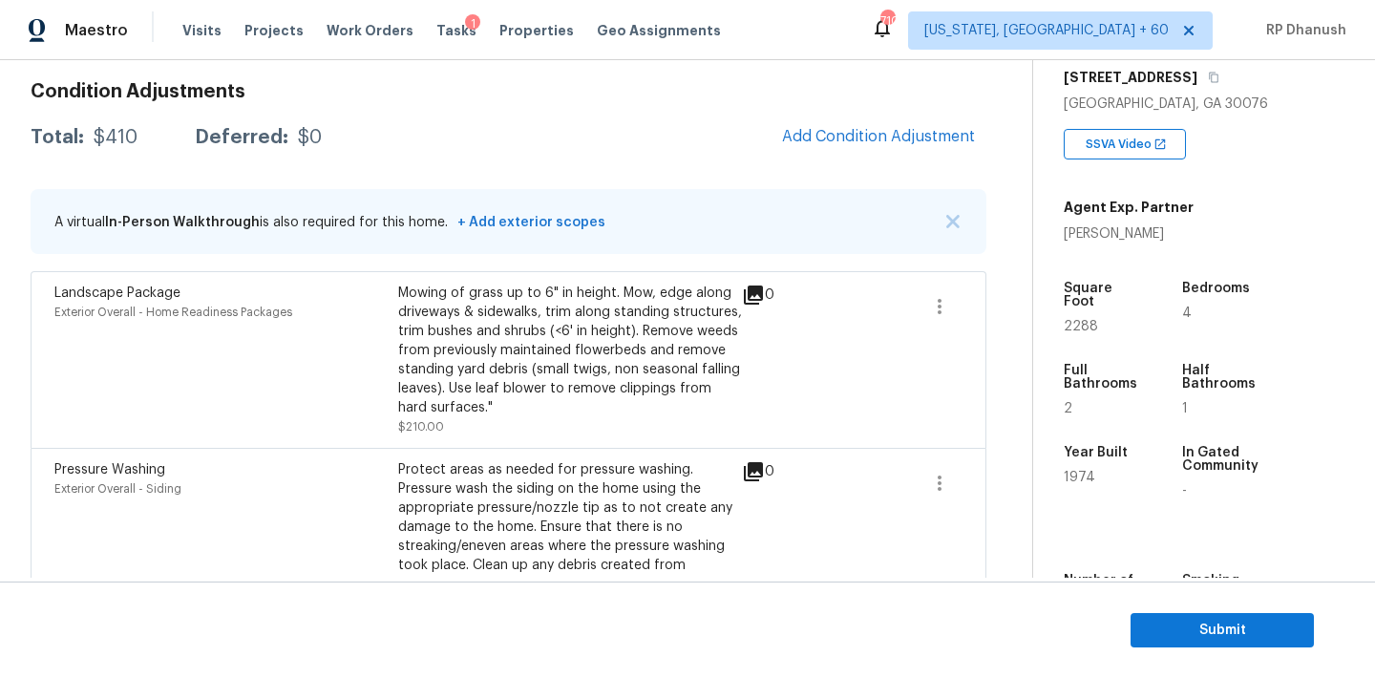
scroll to position [323, 0]
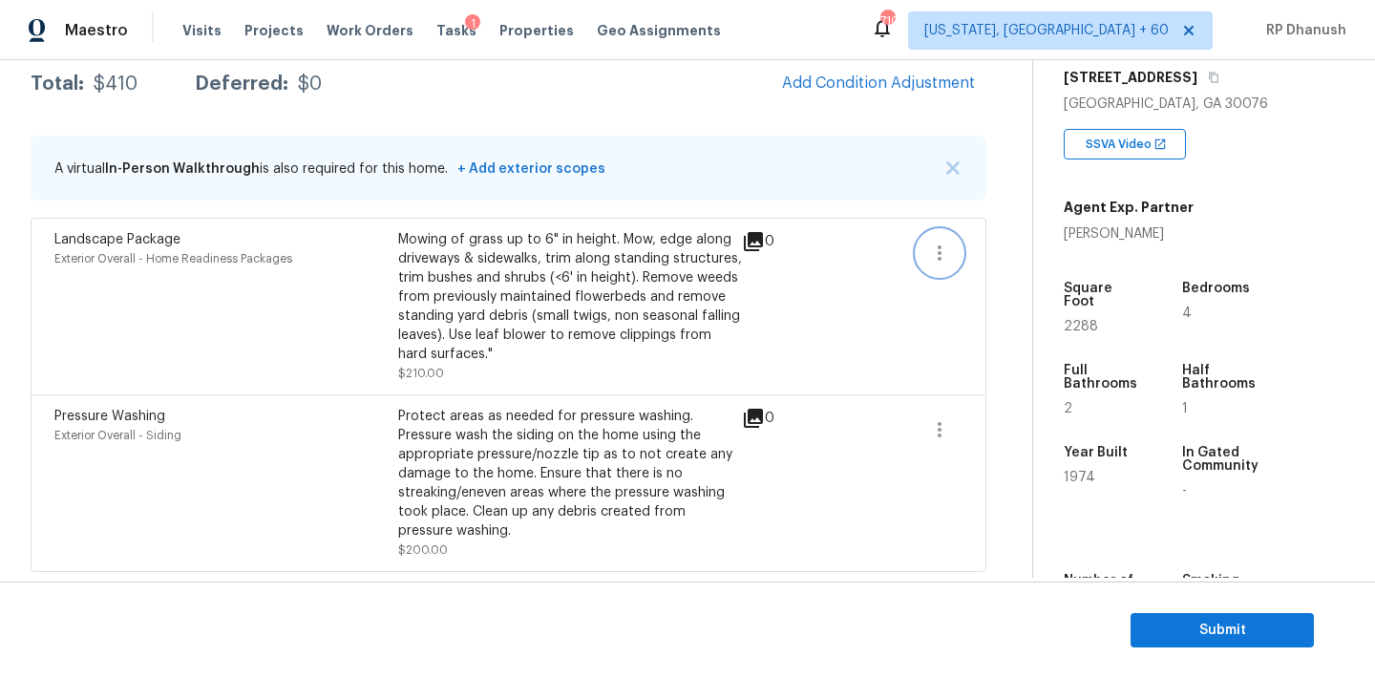
click at [938, 247] on icon "button" at bounding box center [939, 253] width 23 height 23
click at [1015, 225] on div "Back to tasks Condition Scoping - Full Mon, Sep 15 2025 by 3:00 pm RP Dhanush I…" at bounding box center [532, 173] width 1002 height 809
click at [990, 240] on div "Back to tasks Condition Scoping - Full Mon, Sep 15 2025 by 3:00 pm RP Dhanush I…" at bounding box center [532, 173] width 1002 height 809
click at [948, 242] on icon "button" at bounding box center [939, 253] width 23 height 23
click at [1050, 242] on div "Edit" at bounding box center [1048, 248] width 149 height 19
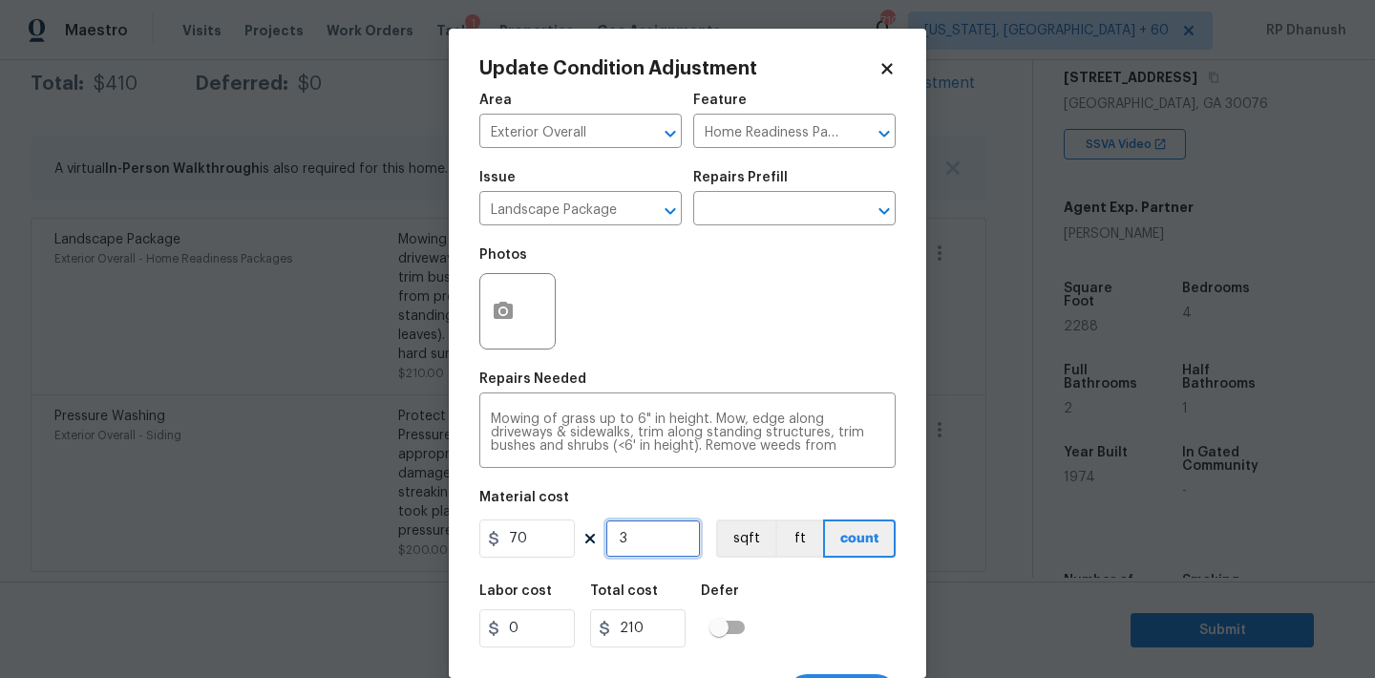
click at [632, 541] on input "3" at bounding box center [652, 538] width 95 height 38
type input "0"
type input "4"
type input "280"
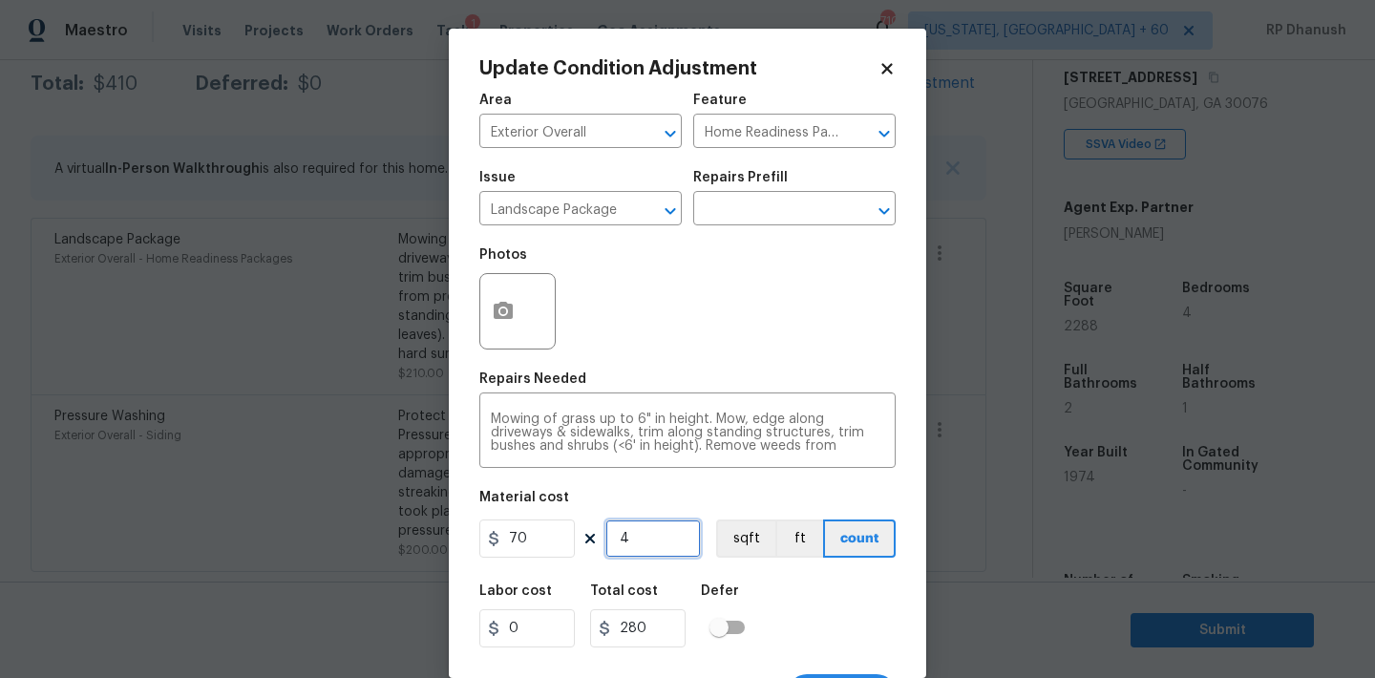
type input "4"
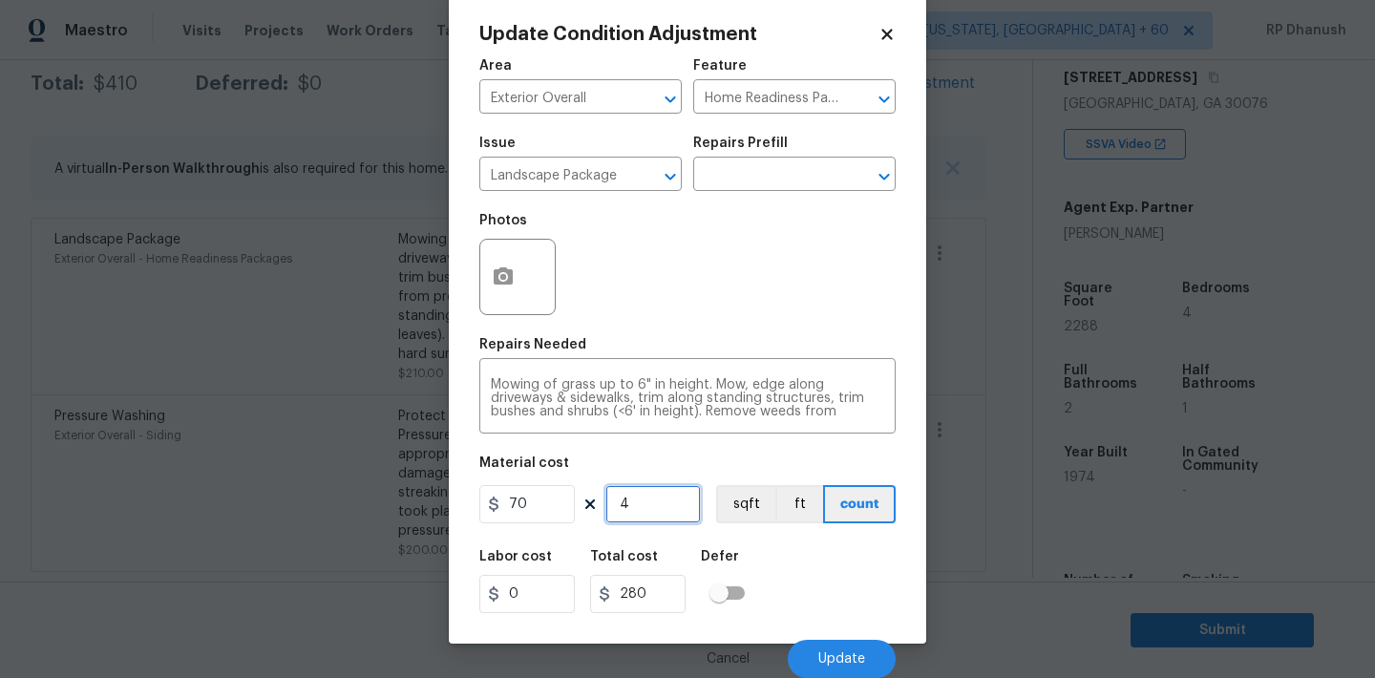
click at [644, 508] on input "4" at bounding box center [652, 504] width 95 height 38
type input "0"
type input "5"
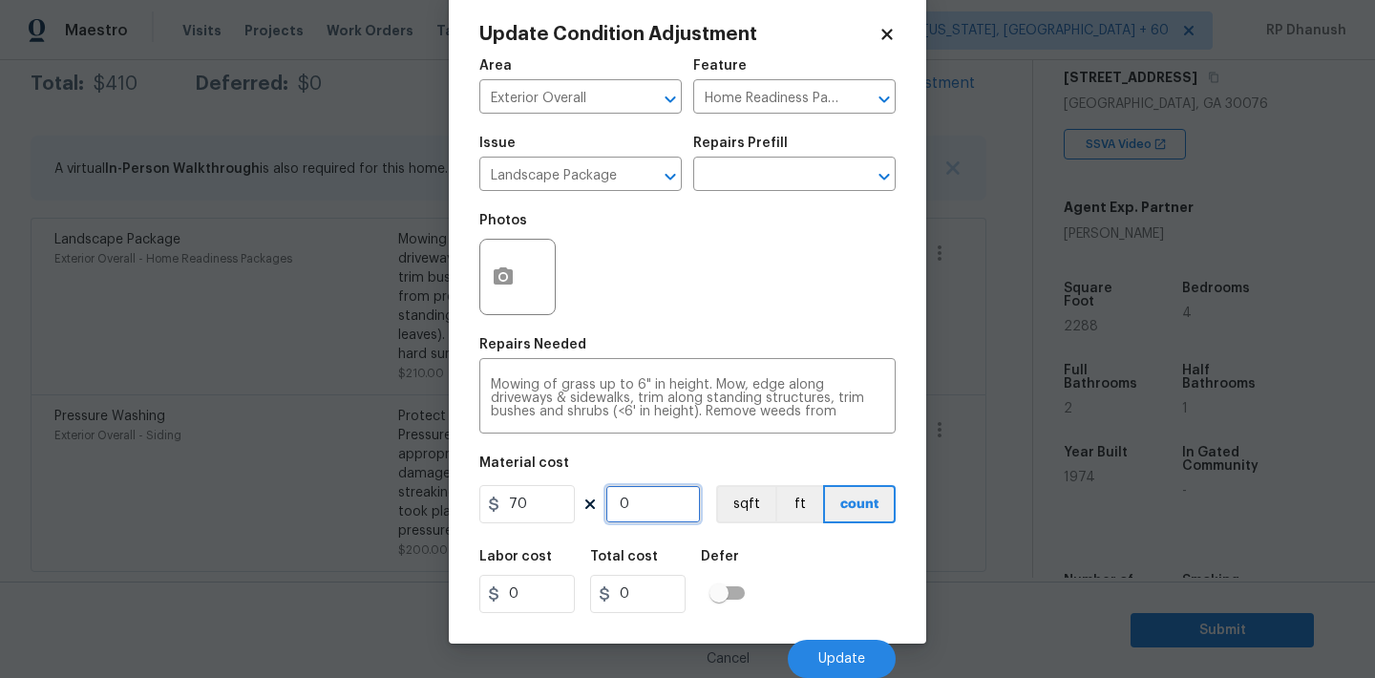
type input "350"
type input "5"
click at [826, 666] on button "Update" at bounding box center [842, 659] width 108 height 38
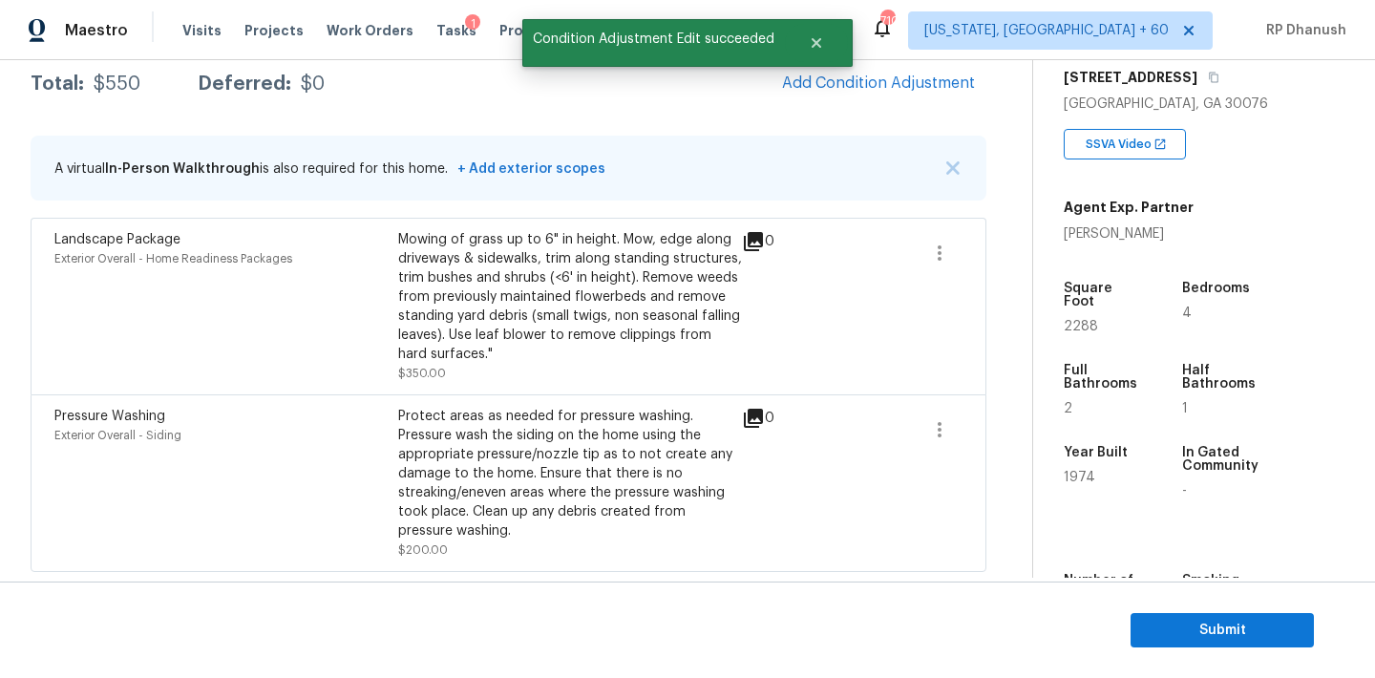
scroll to position [0, 0]
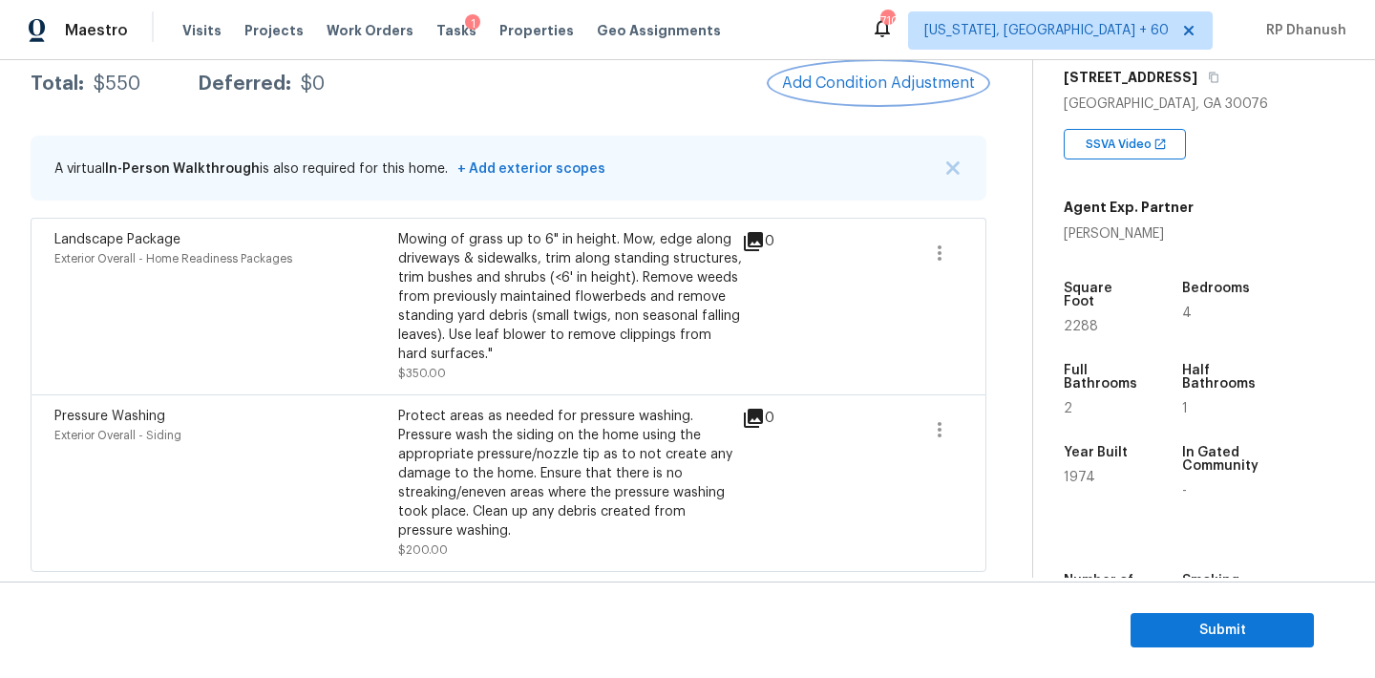
click at [885, 79] on span "Add Condition Adjustment" at bounding box center [878, 82] width 193 height 17
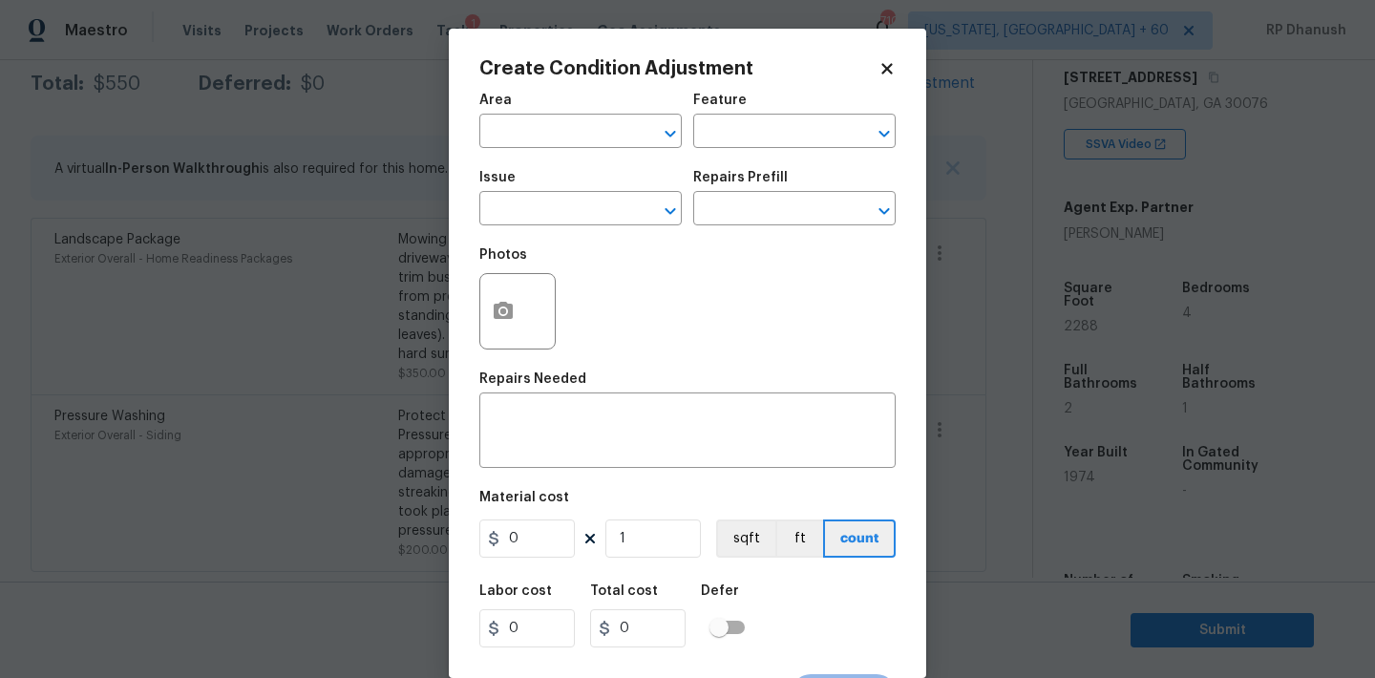
click at [588, 114] on div "Area" at bounding box center [580, 106] width 202 height 25
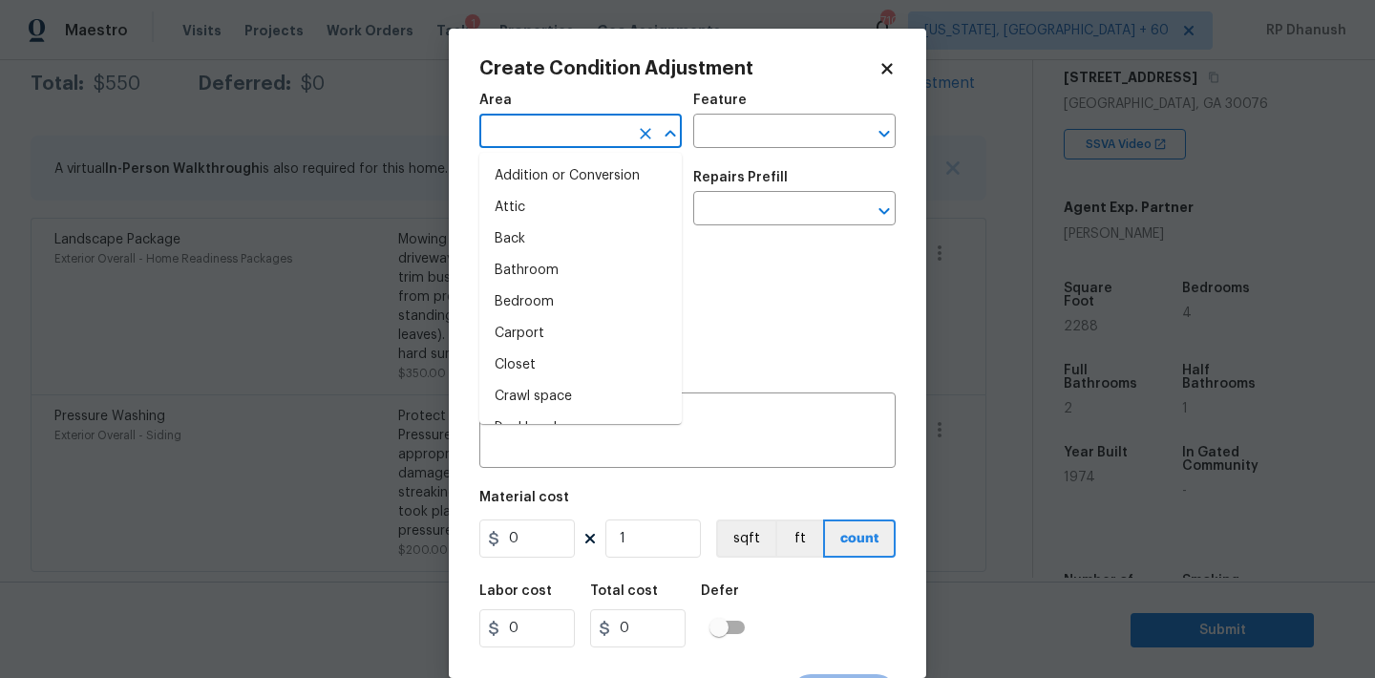
click at [566, 136] on input "text" at bounding box center [553, 133] width 149 height 30
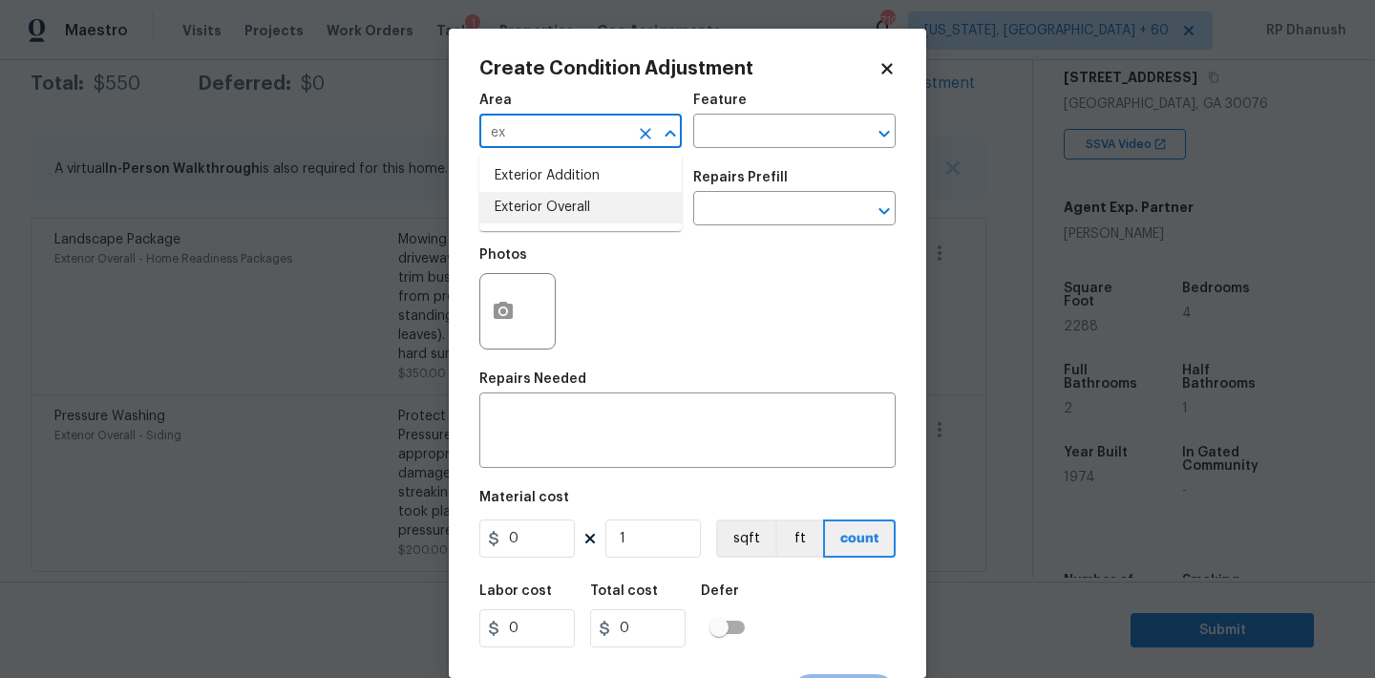
drag, startPoint x: 536, startPoint y: 210, endPoint x: 698, endPoint y: 149, distance: 173.4
click at [536, 209] on li "Exterior Overall" at bounding box center [580, 208] width 202 height 32
type input "Exterior Overall"
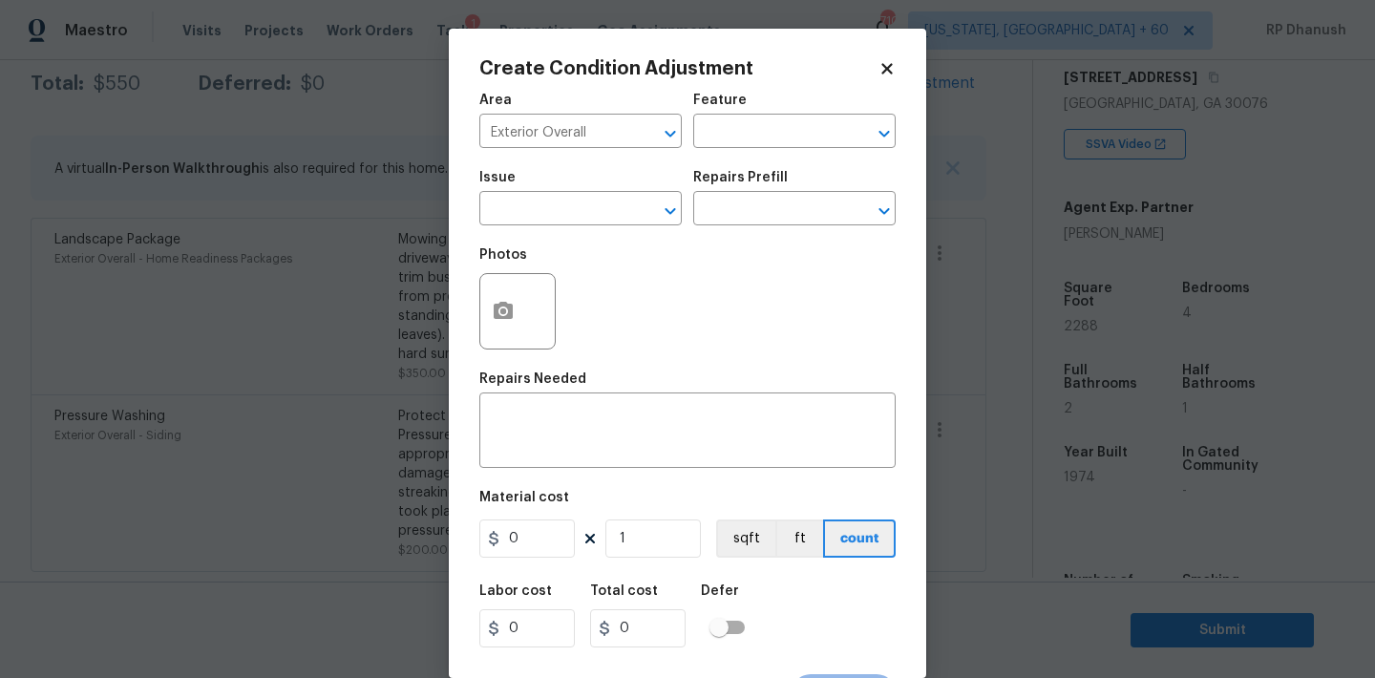
click at [698, 149] on div "Area Exterior Overall ​ Feature ​" at bounding box center [687, 120] width 416 height 77
click at [786, 131] on input "text" at bounding box center [767, 133] width 149 height 30
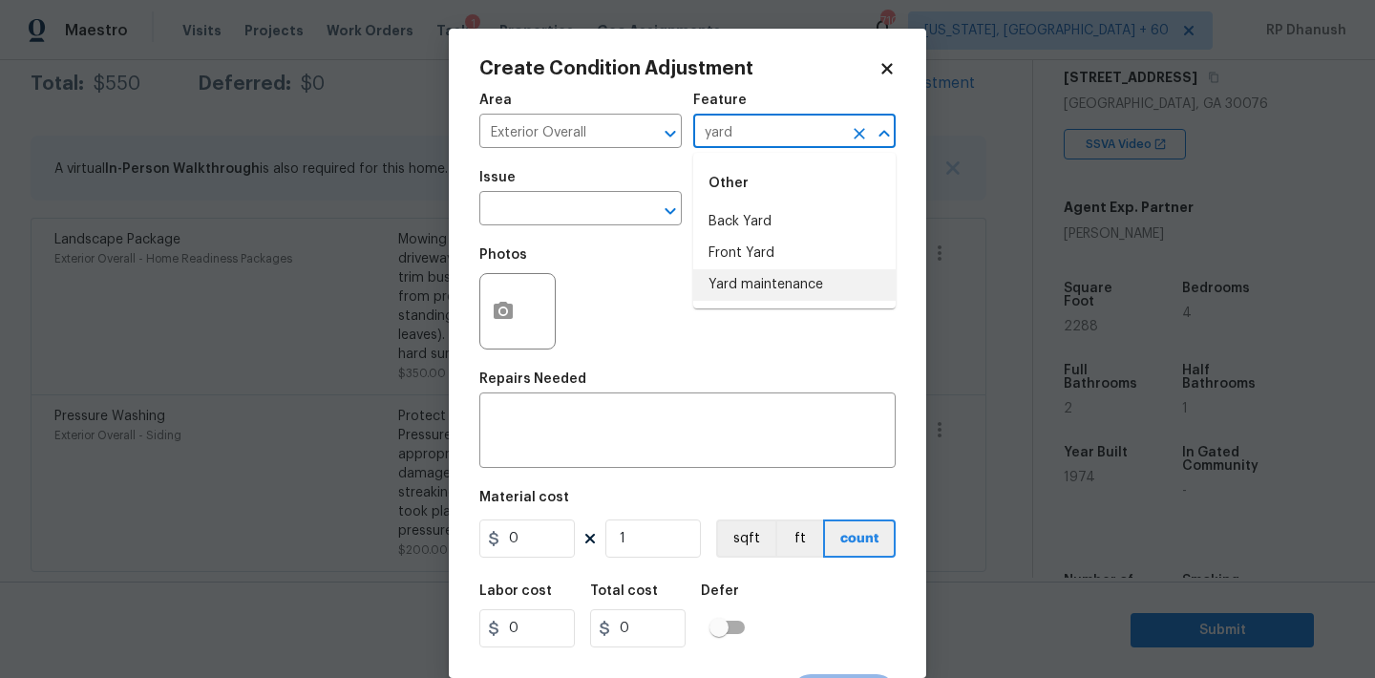
click at [763, 285] on li "Yard maintenance" at bounding box center [794, 285] width 202 height 32
type input "Yard maintenance"
click at [546, 200] on input "text" at bounding box center [553, 211] width 149 height 30
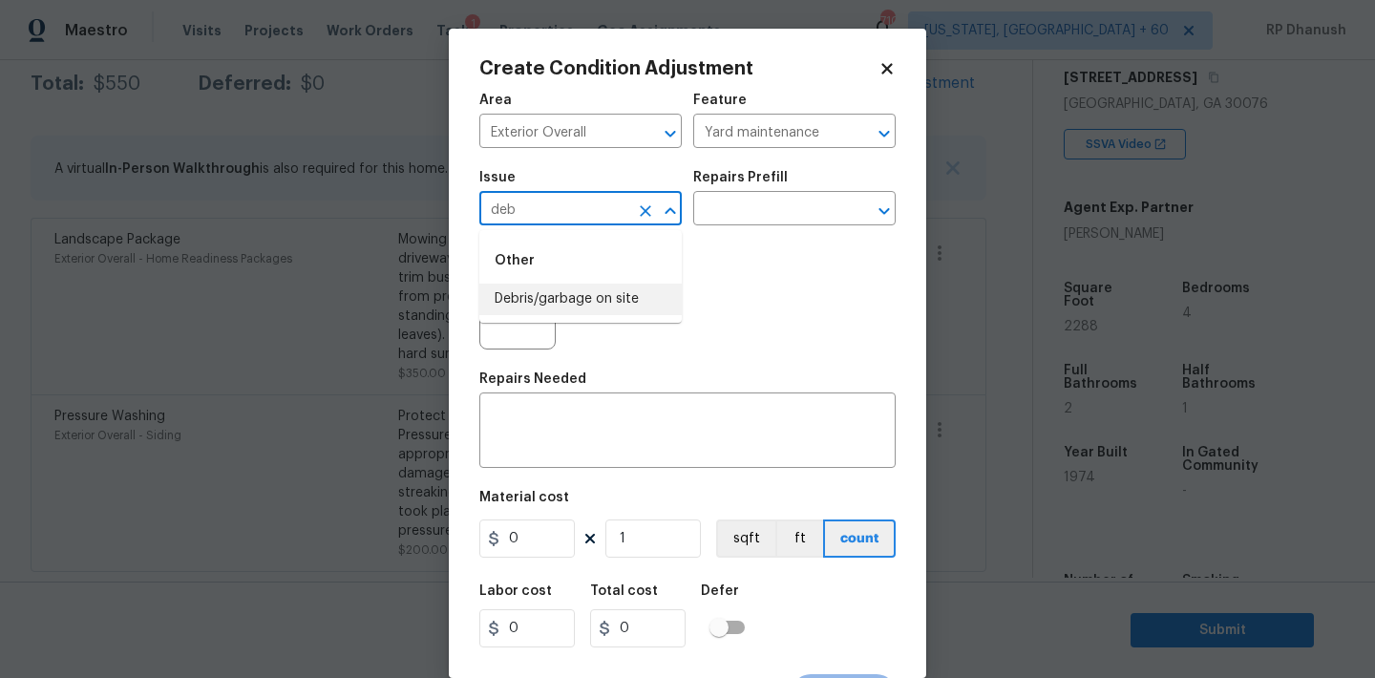
click at [560, 304] on li "Debris/garbage on site" at bounding box center [580, 300] width 202 height 32
type input "Debris/garbage on site"
click at [800, 204] on input "text" at bounding box center [767, 211] width 149 height 30
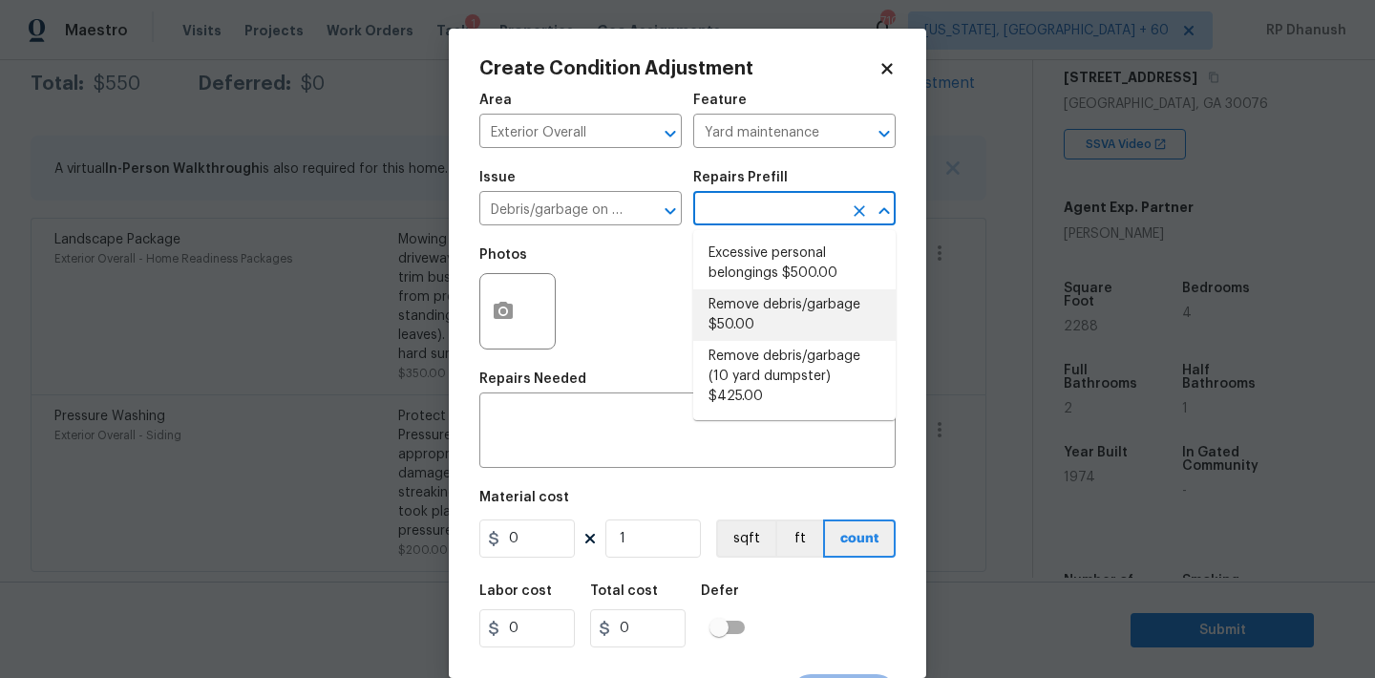
click at [764, 296] on li "Remove debris/garbage $50.00" at bounding box center [794, 315] width 202 height 52
type textarea "Remove, haul off, and properly dispose of any debris left by seller to offsite …"
type input "50"
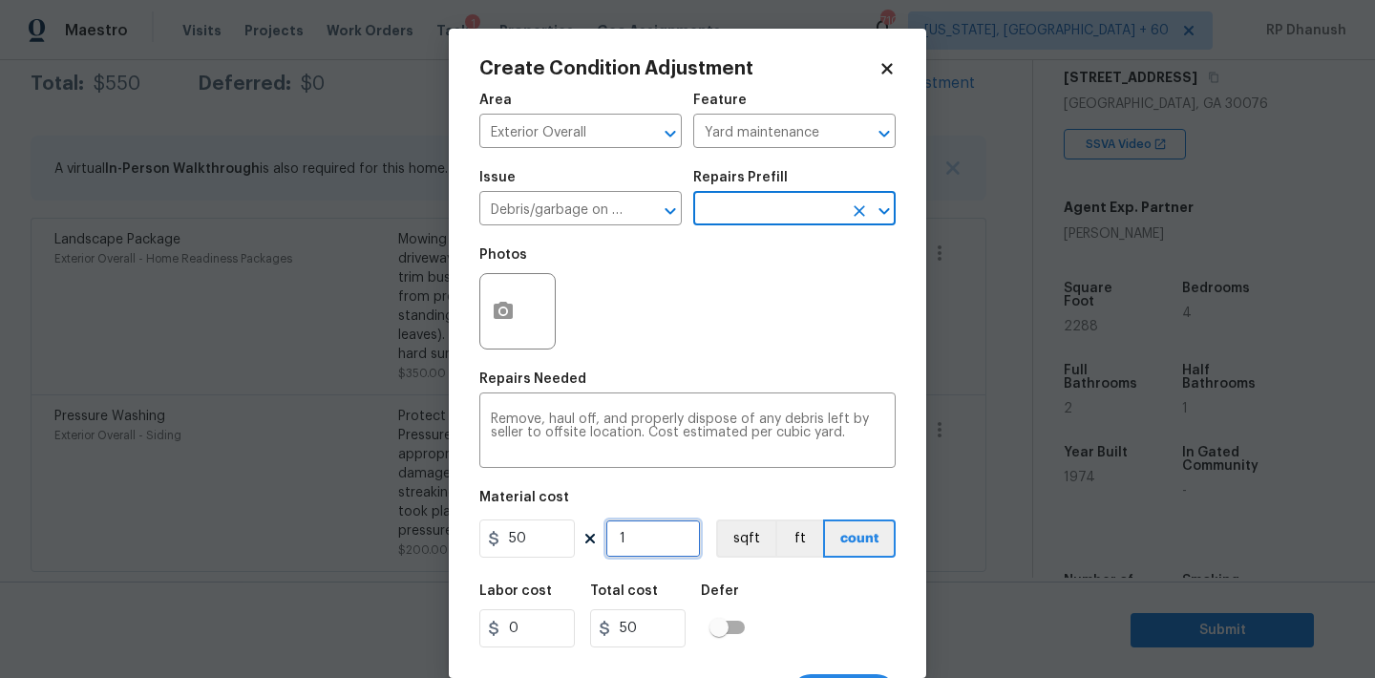
click at [644, 550] on input "1" at bounding box center [652, 538] width 95 height 38
type input "0"
type input "5"
type input "250"
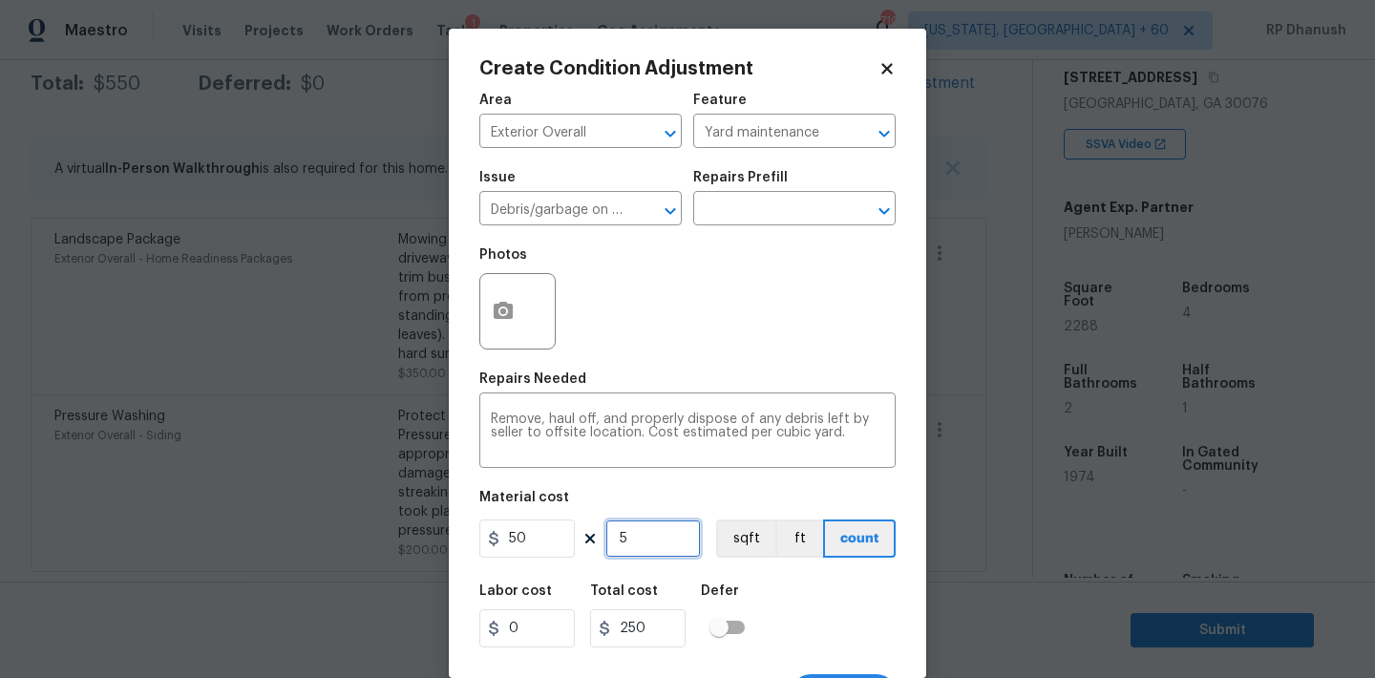
type input "0"
type input "7"
type input "350"
type input "7"
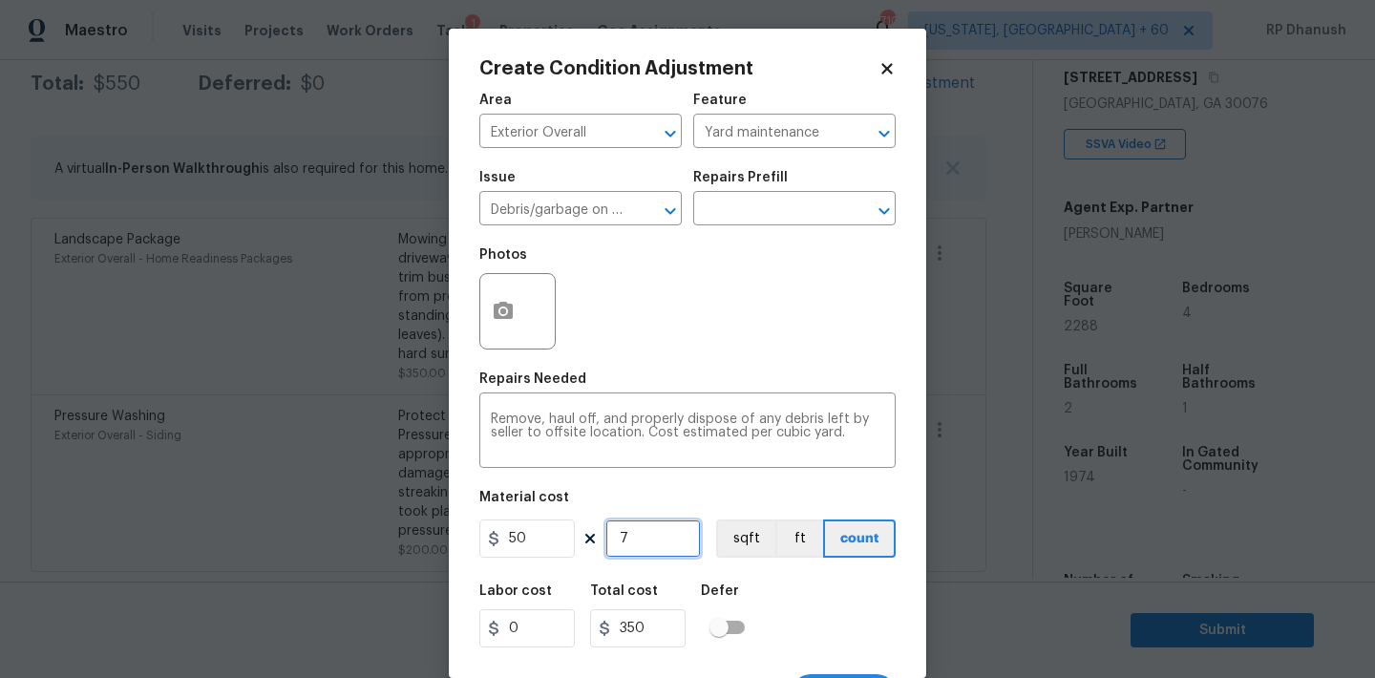
click at [644, 550] on input "7" at bounding box center [652, 538] width 95 height 38
type input "0"
type input "6"
type input "300"
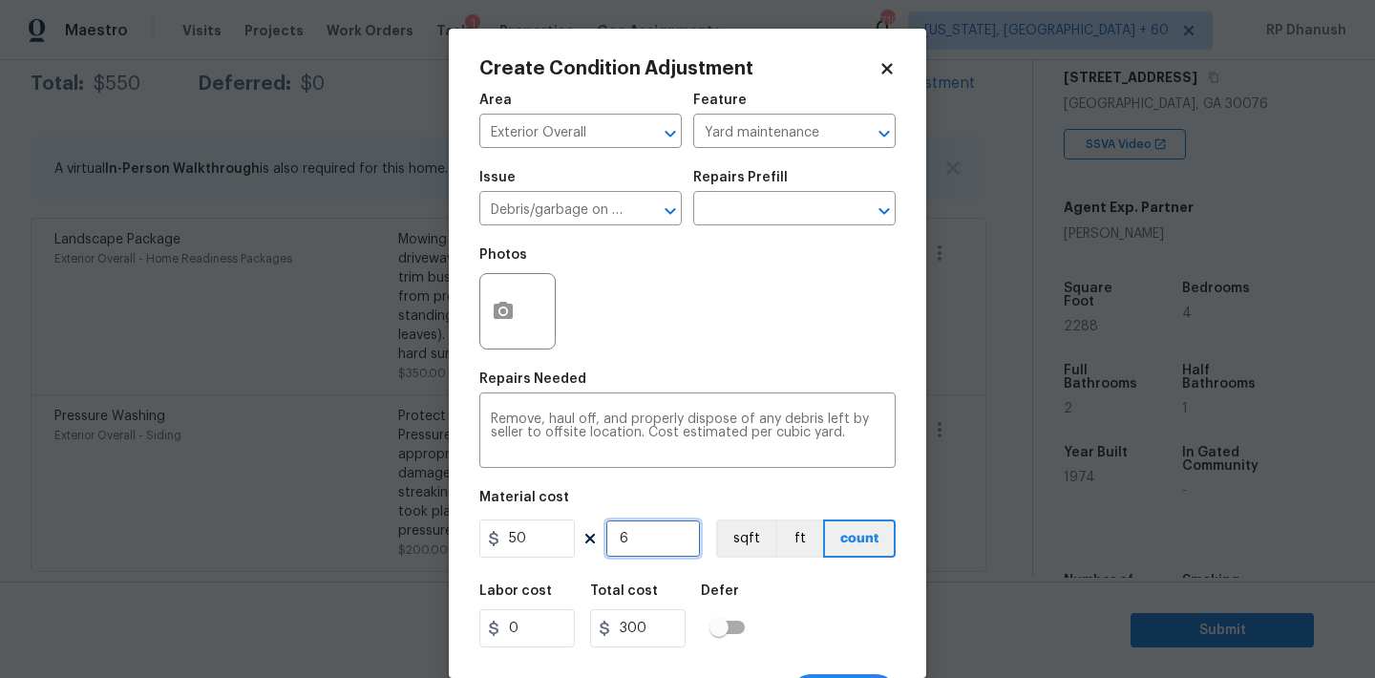
type input "6"
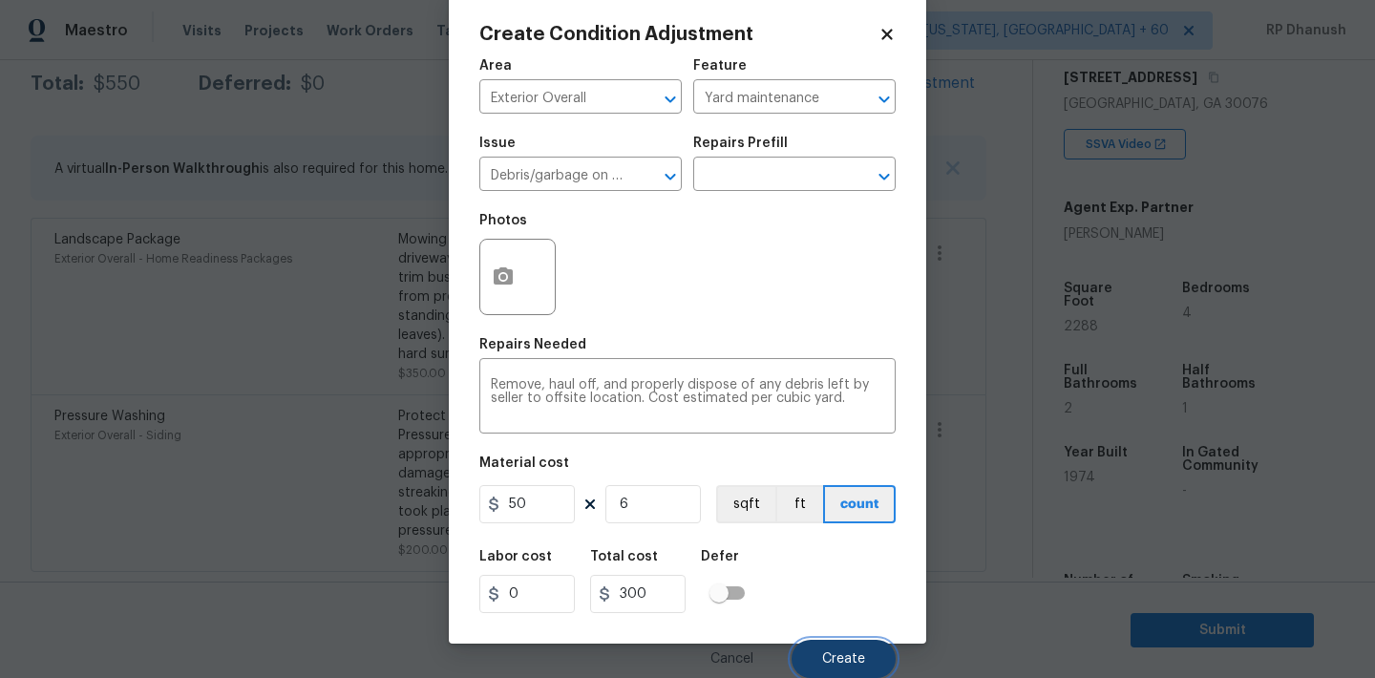
click at [865, 648] on button "Create" at bounding box center [844, 659] width 104 height 38
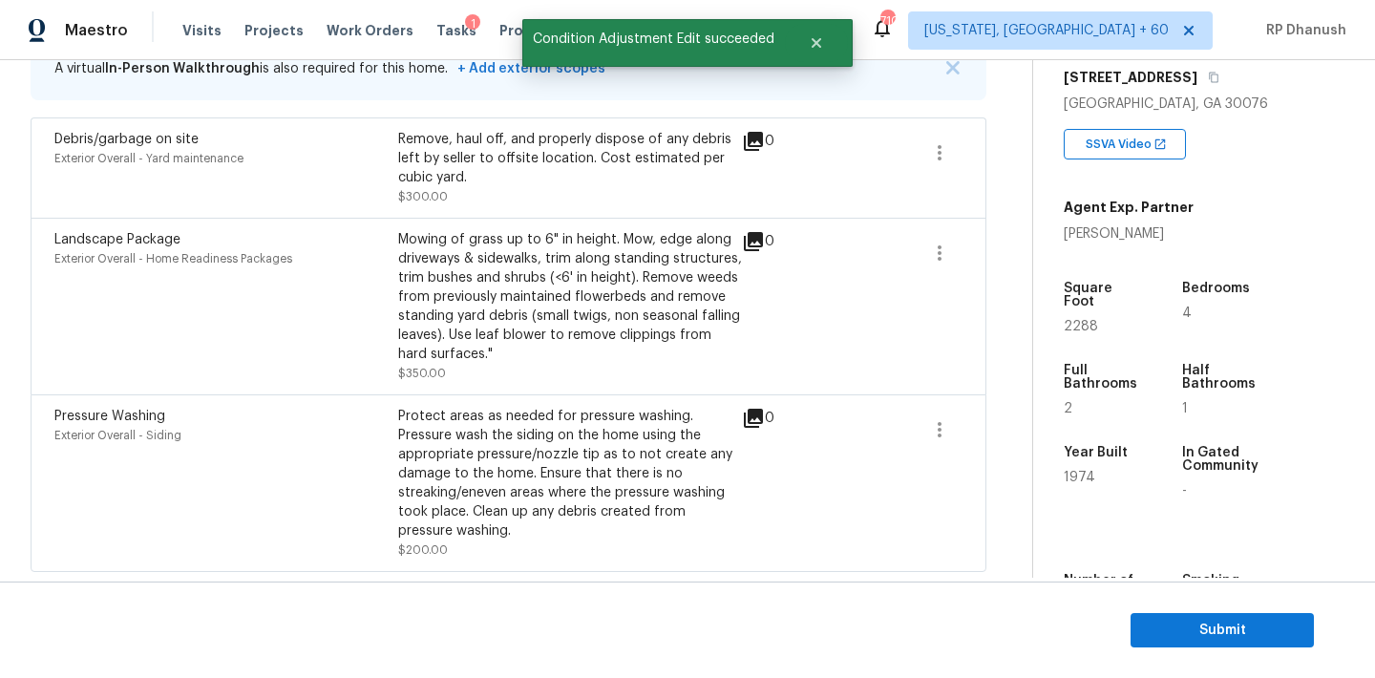
scroll to position [258, 0]
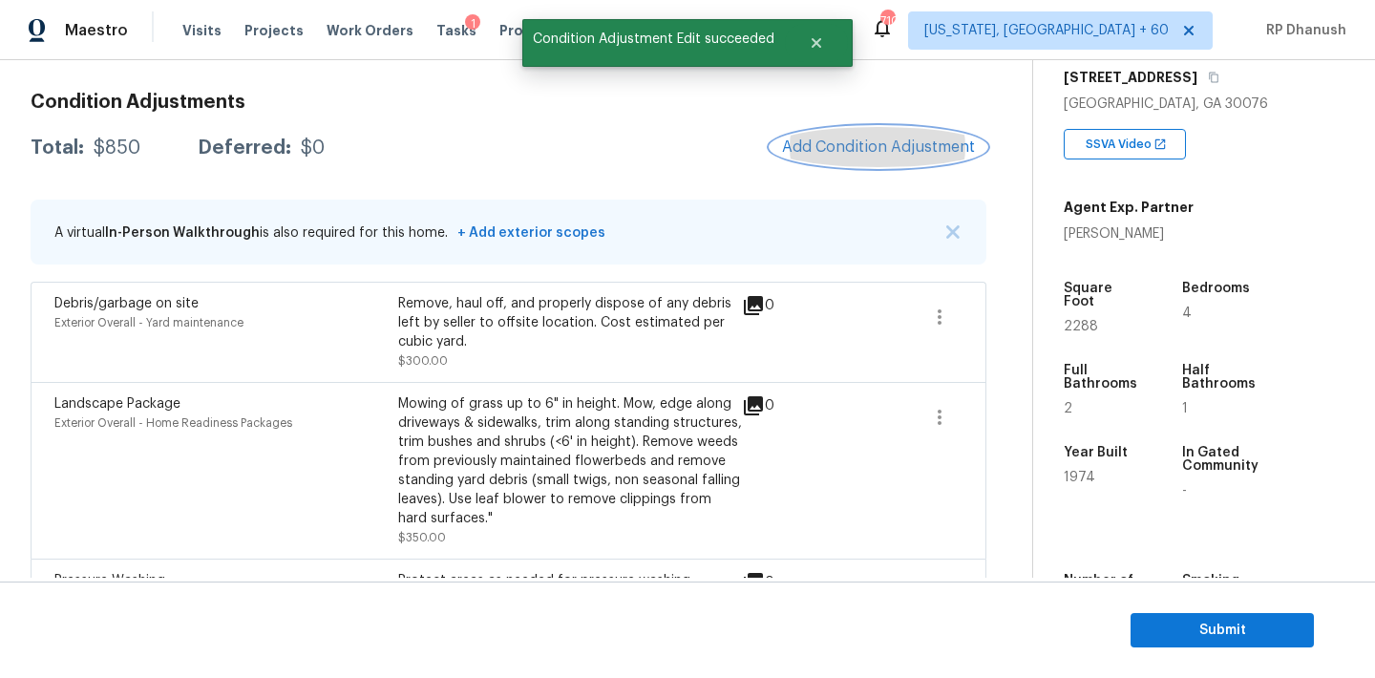
click at [819, 153] on span "Add Condition Adjustment" at bounding box center [878, 146] width 193 height 17
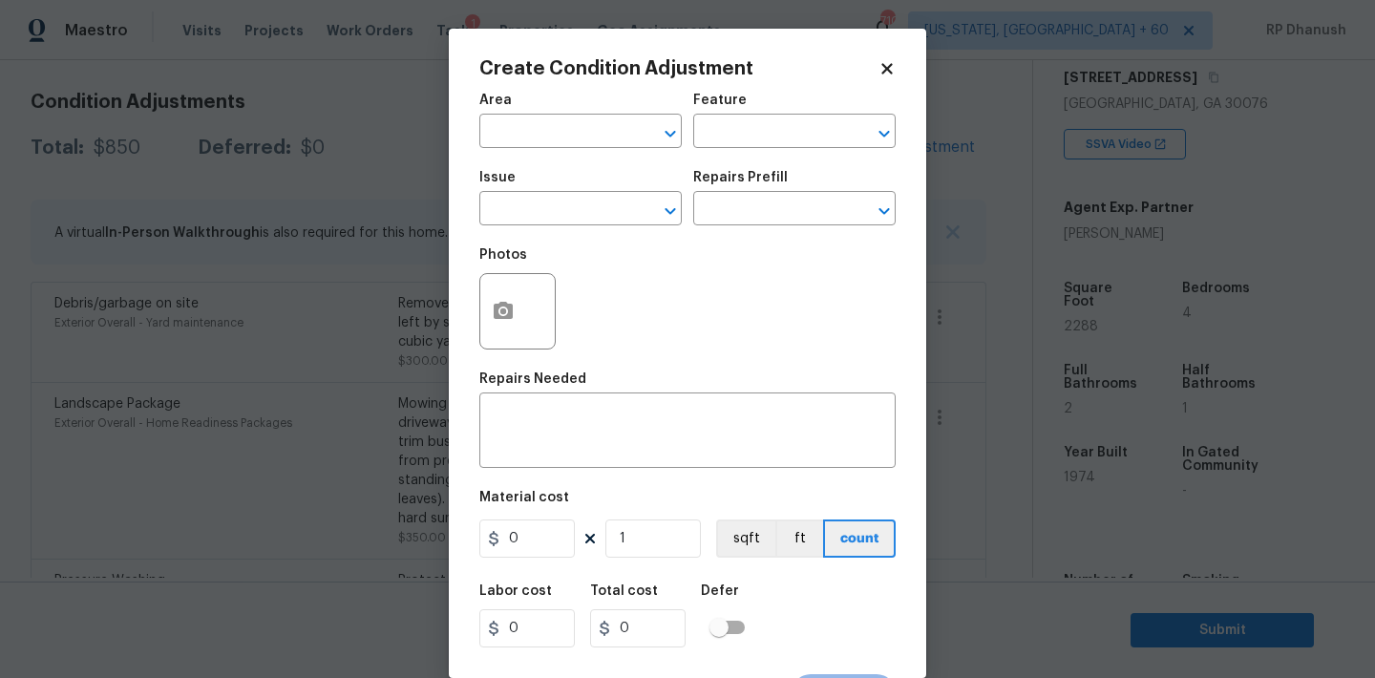
click at [558, 157] on span "Area ​" at bounding box center [580, 120] width 202 height 77
click at [558, 139] on input "text" at bounding box center [553, 133] width 149 height 30
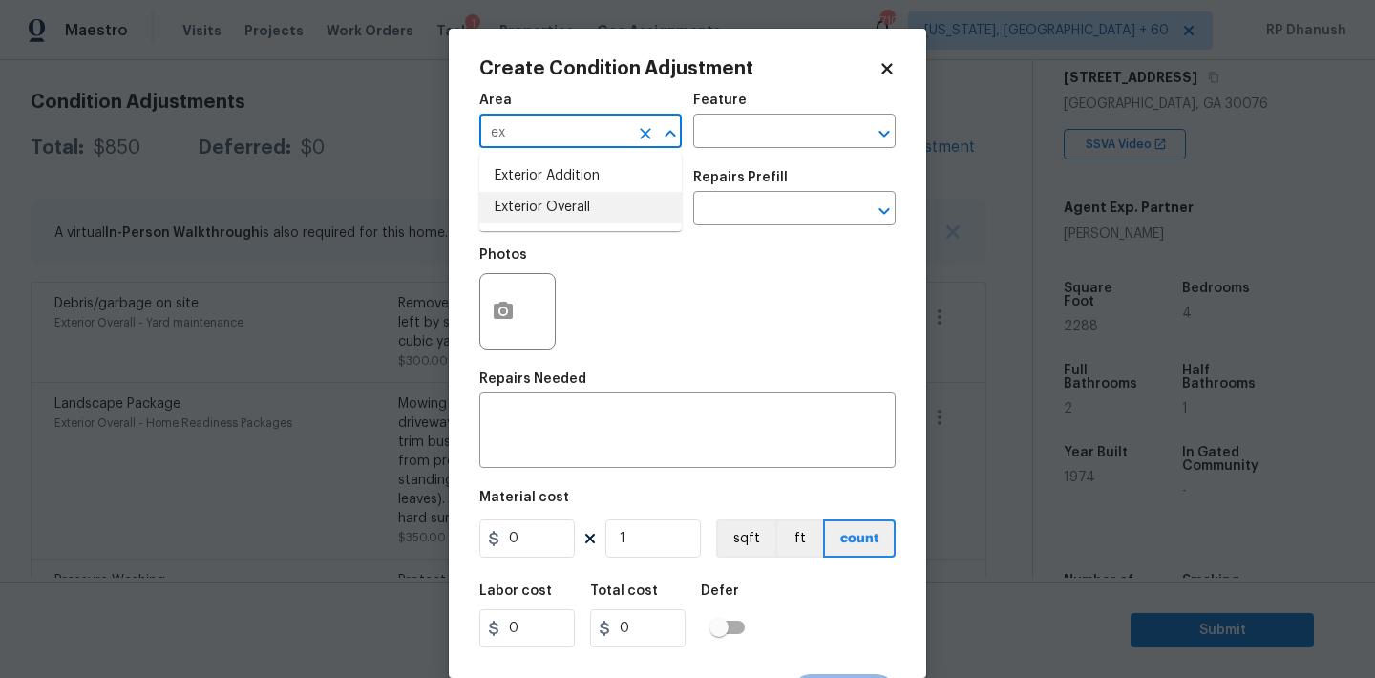
click at [542, 208] on li "Exterior Overall" at bounding box center [580, 208] width 202 height 32
type input "Exterior Overall"
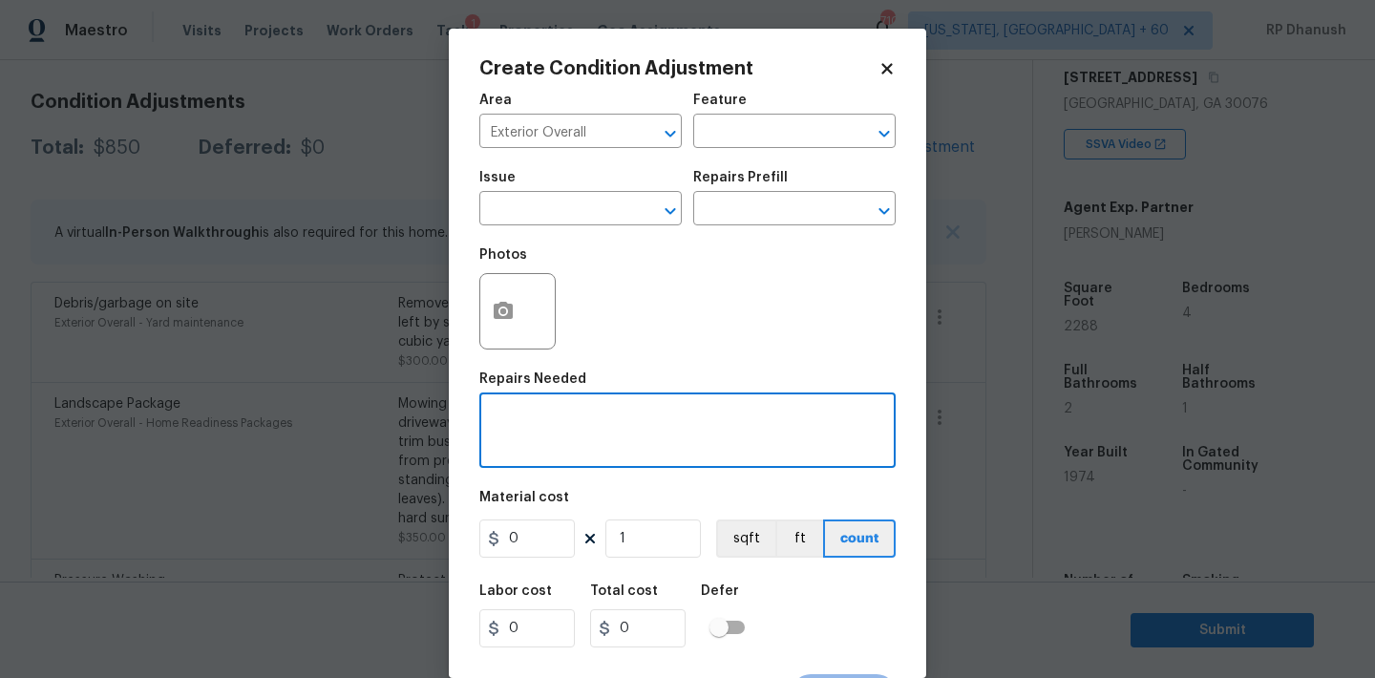
click at [514, 425] on textarea at bounding box center [687, 432] width 393 height 40
type textarea "Minor siding repairs, Fencing repairs and overall exterior repairs."
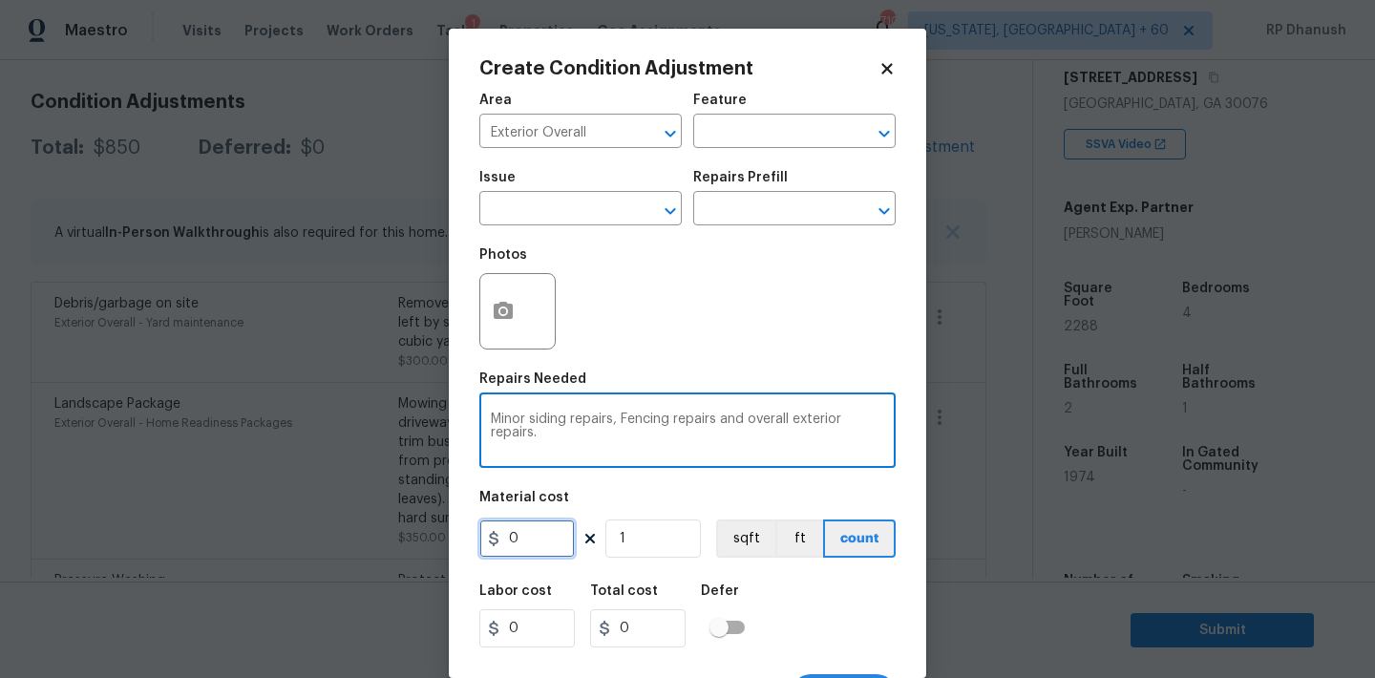
click at [561, 539] on input "0" at bounding box center [526, 538] width 95 height 38
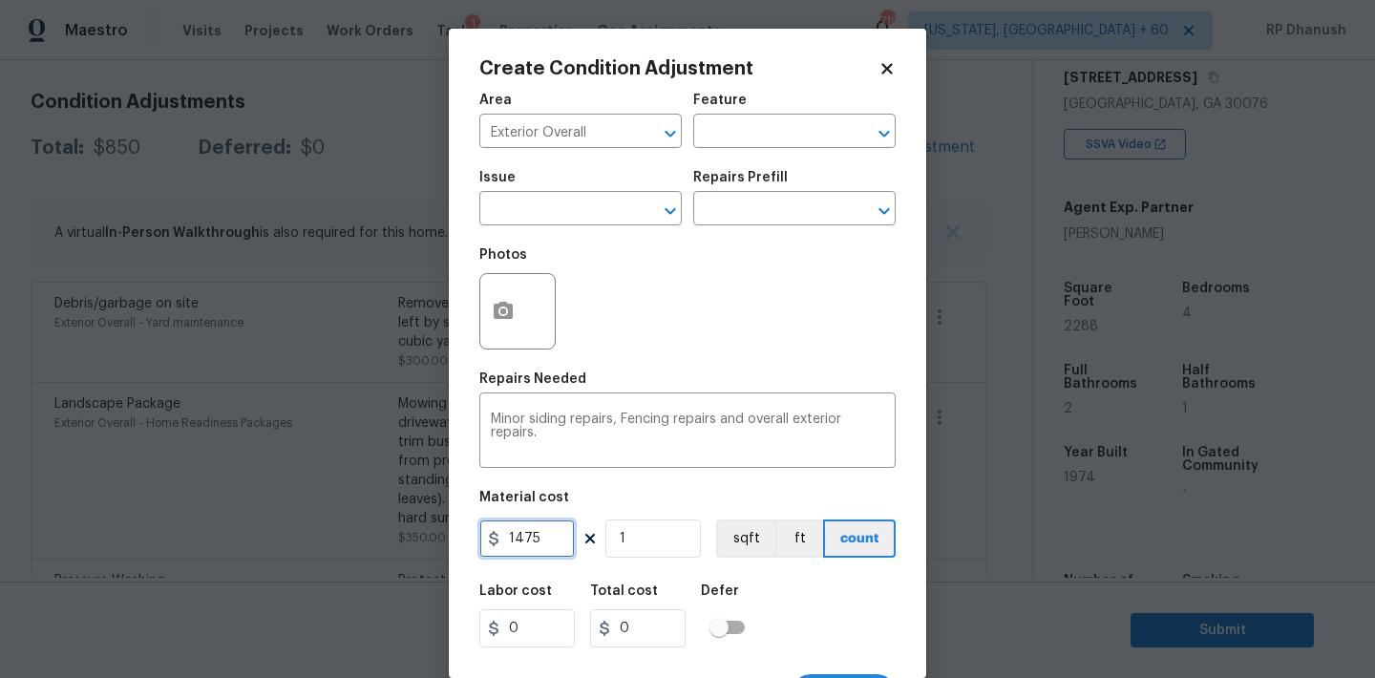
type input "1475"
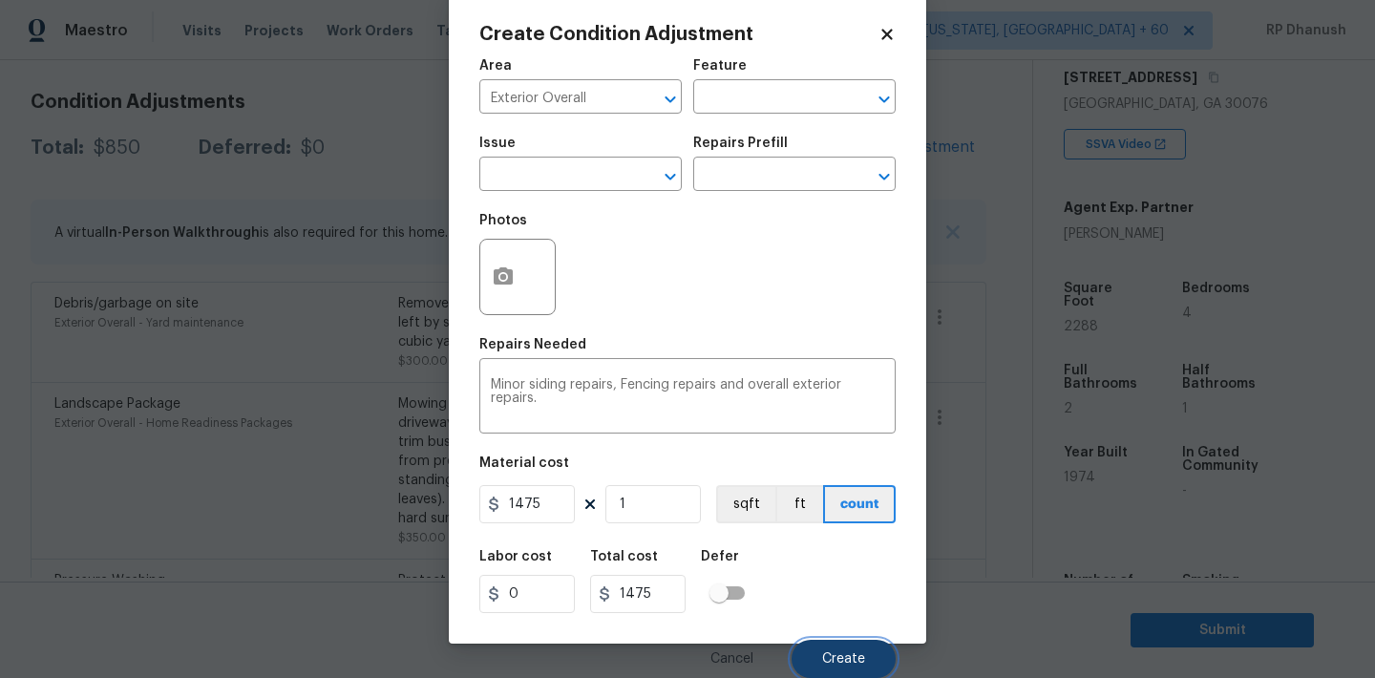
click at [816, 655] on button "Create" at bounding box center [844, 659] width 104 height 38
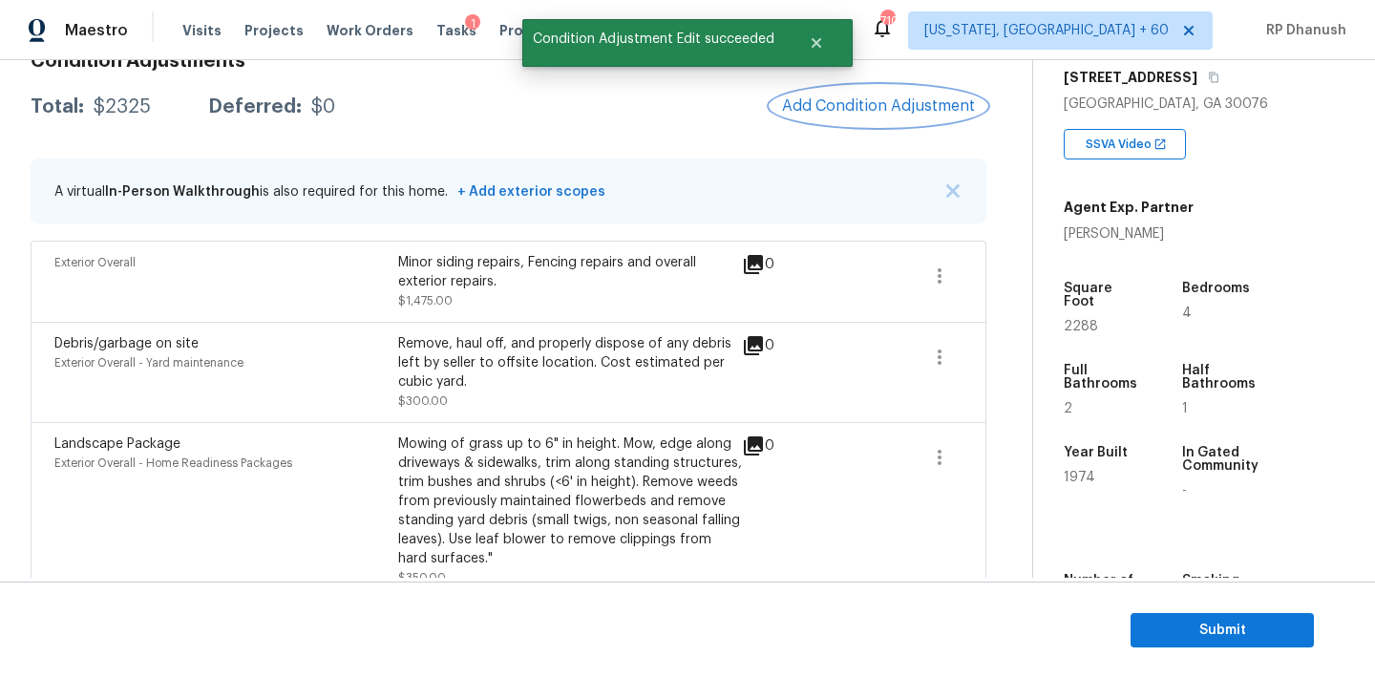
scroll to position [270, 0]
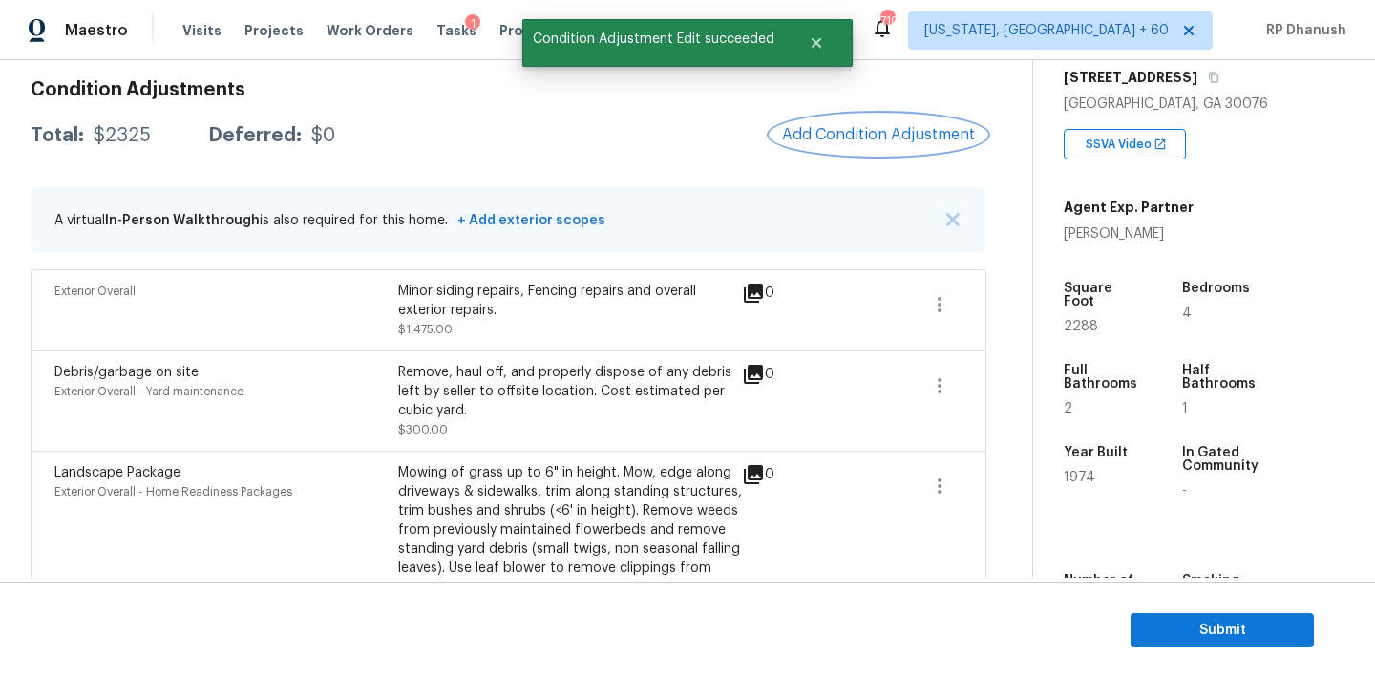
click at [934, 147] on button "Add Condition Adjustment" at bounding box center [879, 135] width 216 height 40
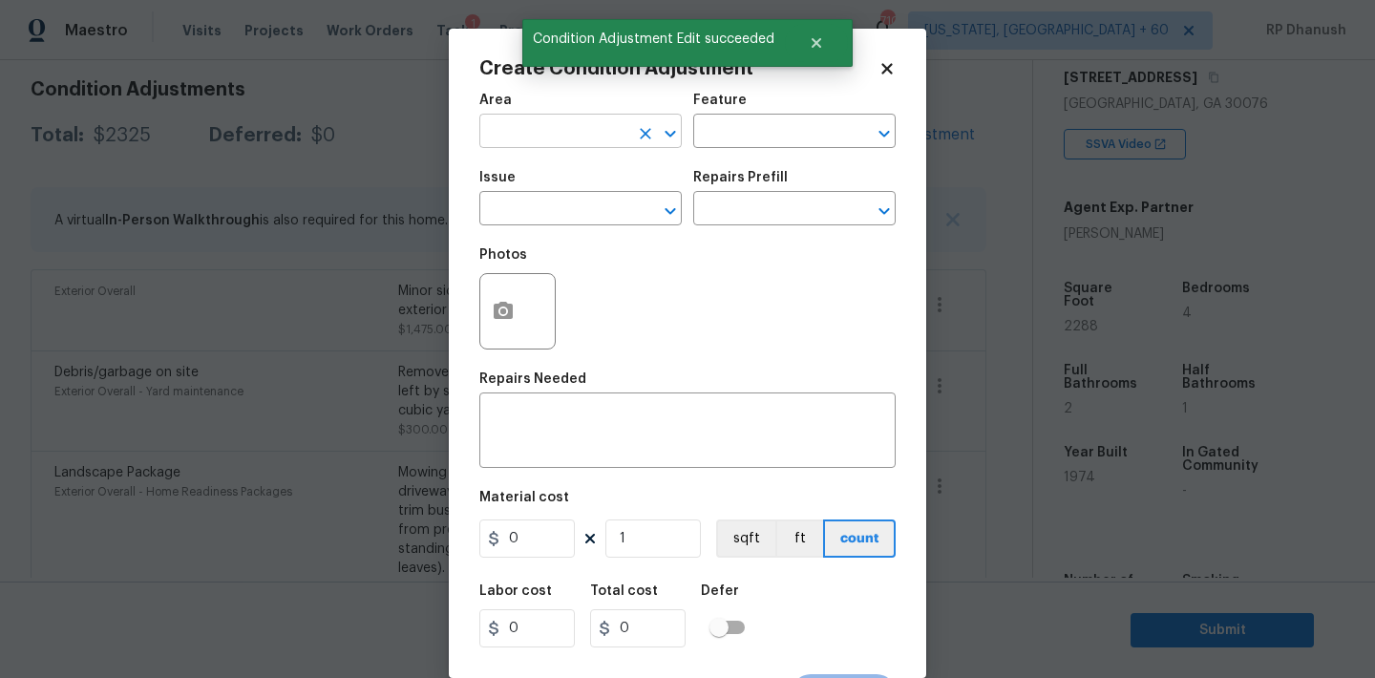
click at [572, 137] on input "text" at bounding box center [553, 133] width 149 height 30
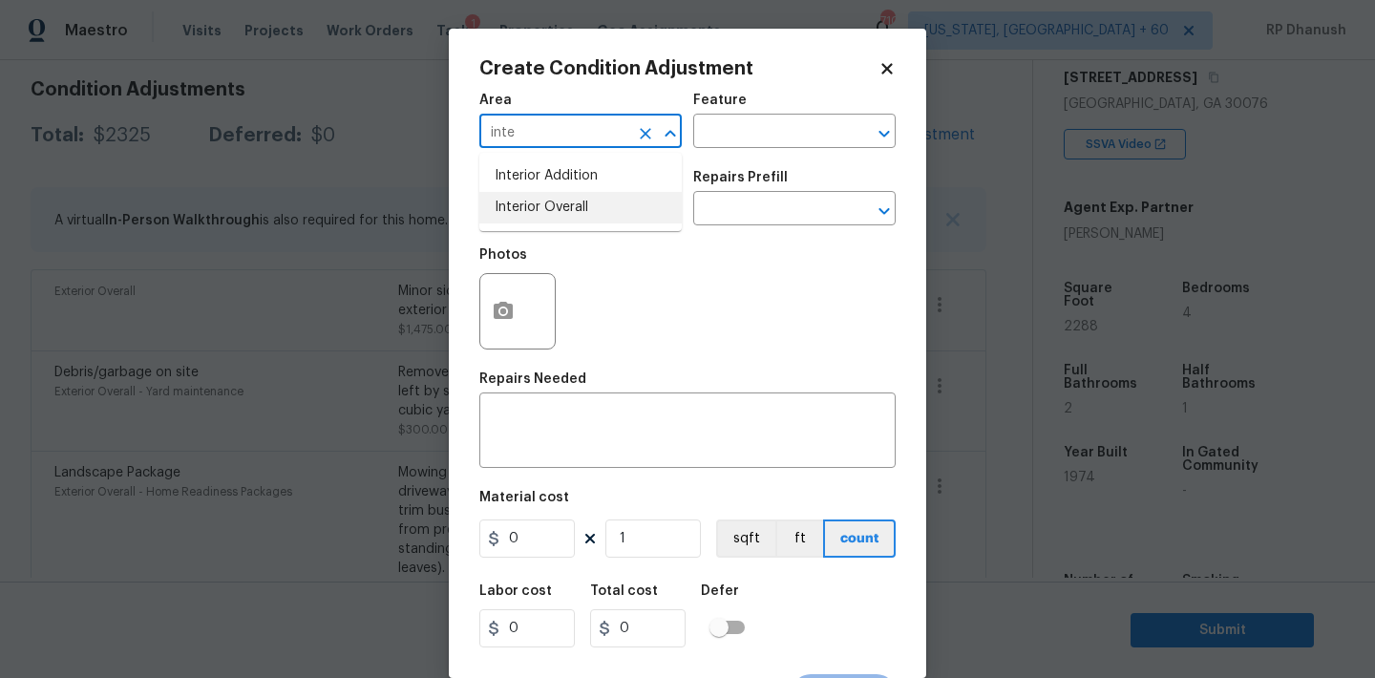
drag, startPoint x: 570, startPoint y: 200, endPoint x: 607, endPoint y: 180, distance: 42.3
click at [570, 200] on li "Interior Overall" at bounding box center [580, 208] width 202 height 32
type input "Interior Overall"
click at [676, 151] on span "Area Interior Overall ​" at bounding box center [580, 120] width 202 height 77
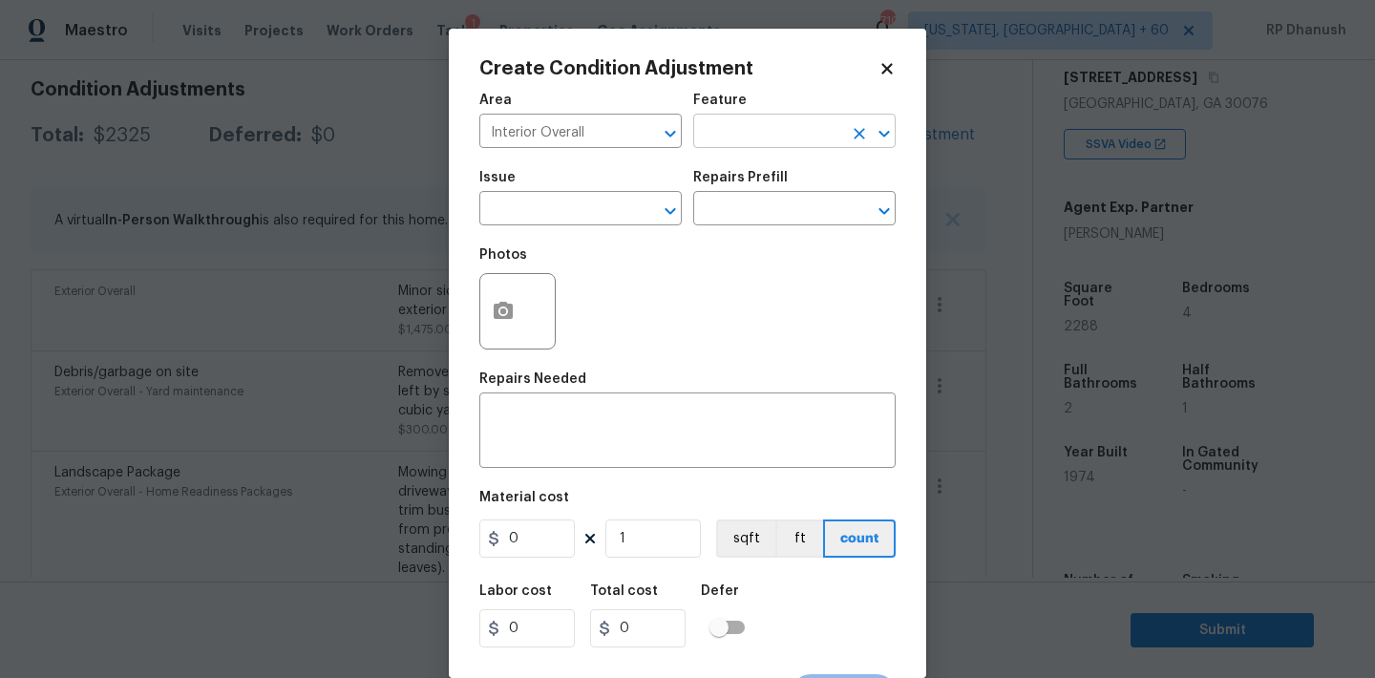
click at [739, 144] on input "text" at bounding box center [767, 133] width 149 height 30
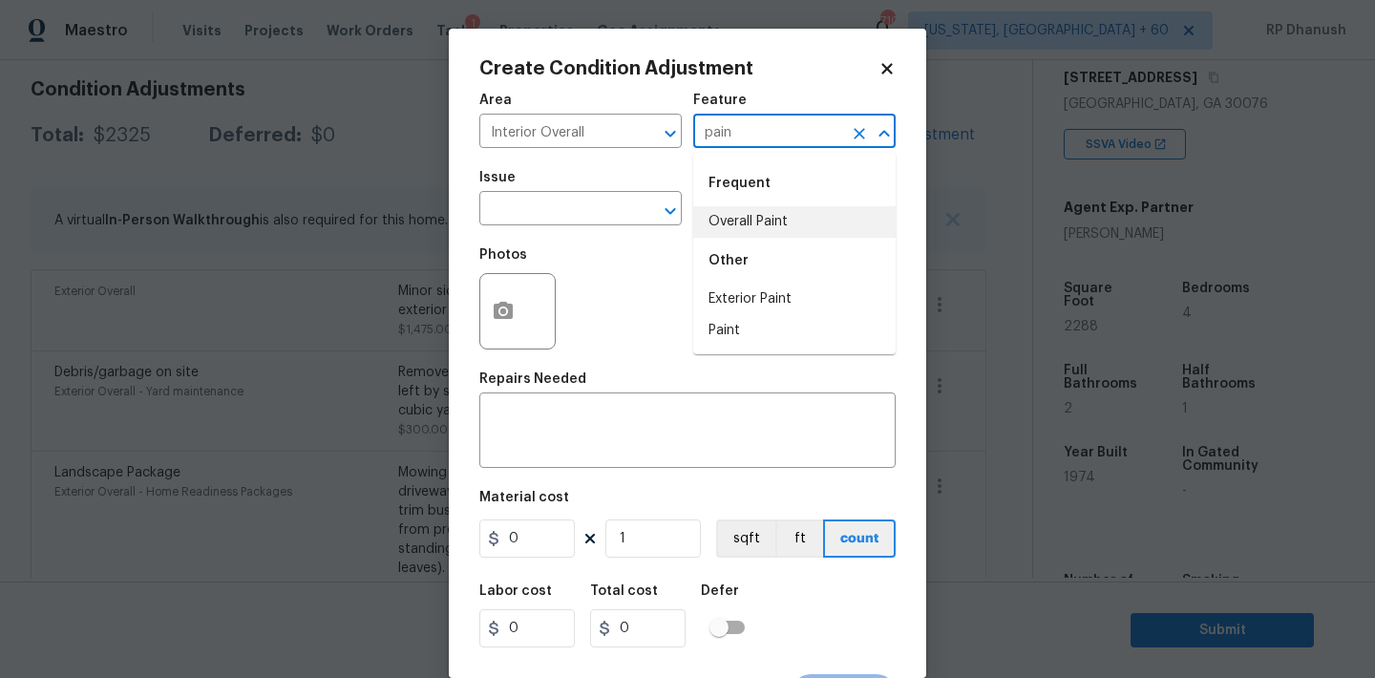
click at [753, 209] on li "Overall Paint" at bounding box center [794, 222] width 202 height 32
type input "Overall Paint"
click at [591, 212] on input "text" at bounding box center [553, 211] width 149 height 30
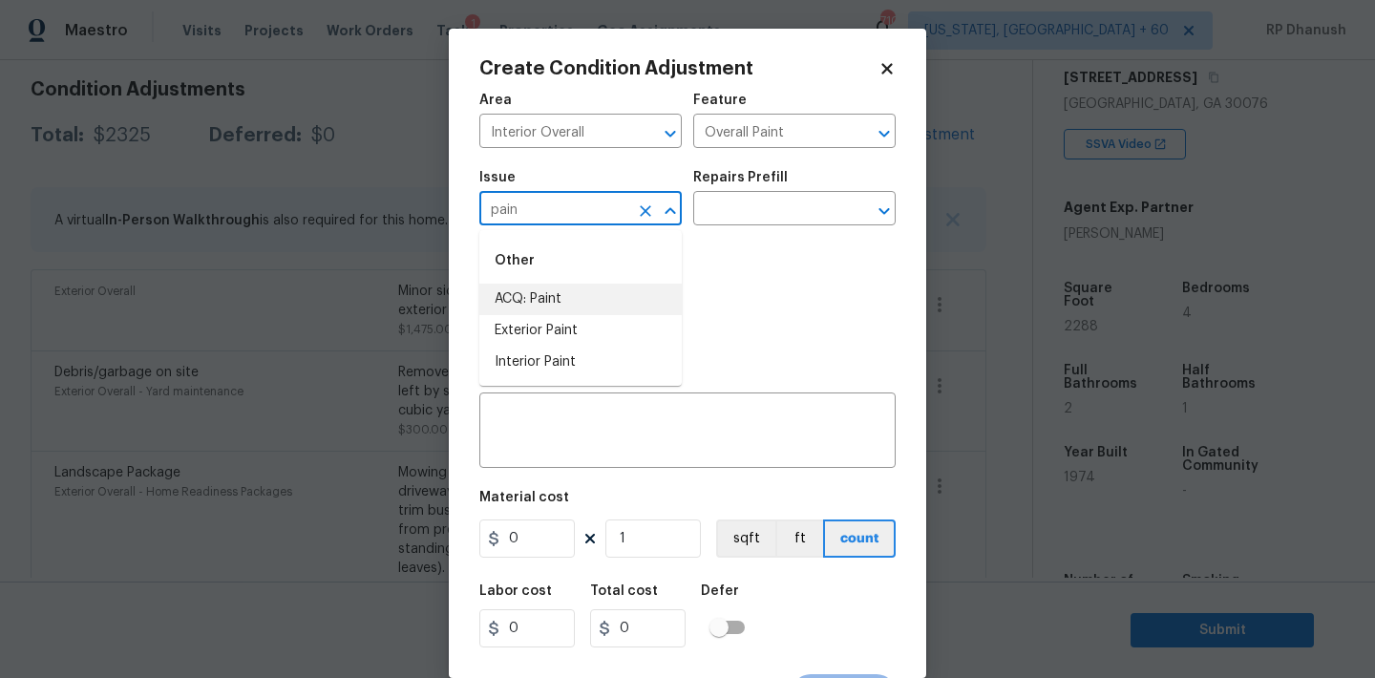
click at [582, 307] on li "ACQ: Paint" at bounding box center [580, 300] width 202 height 32
type input "ACQ: Paint"
click at [772, 208] on input "text" at bounding box center [767, 211] width 149 height 30
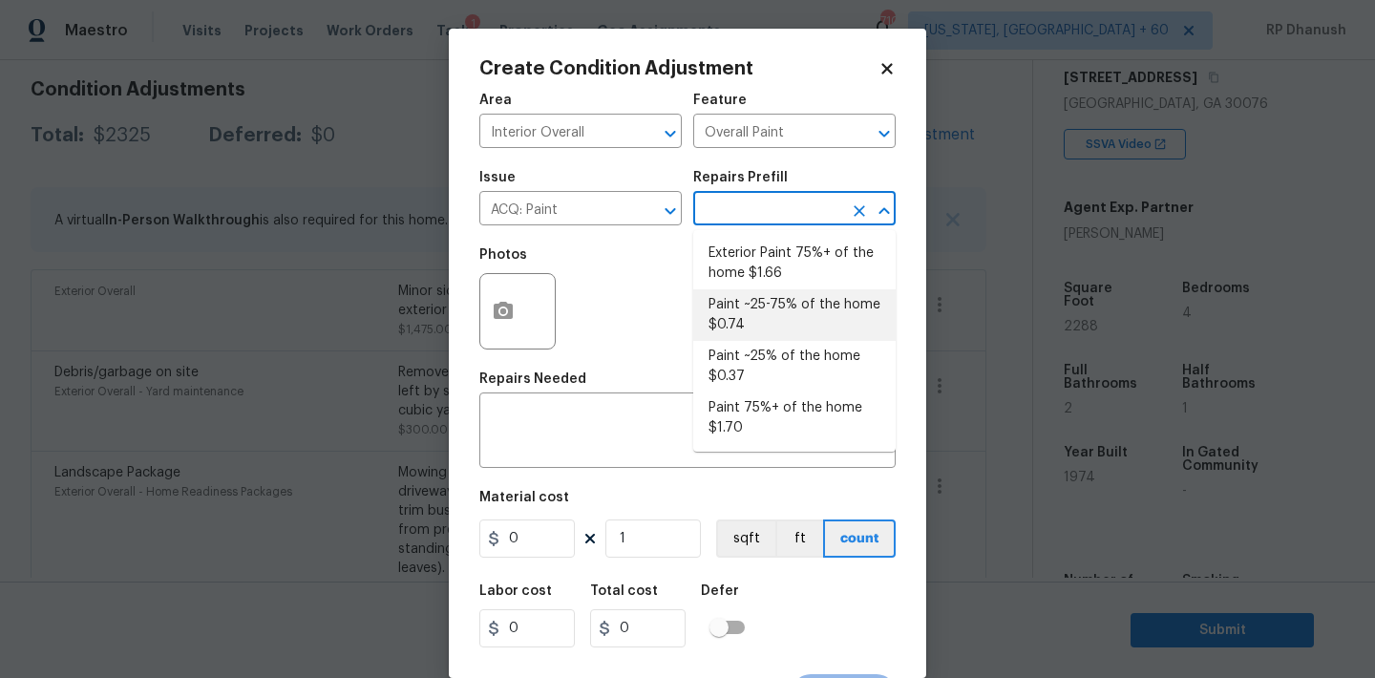
click at [790, 320] on li "Paint ~25-75% of the home $0.74" at bounding box center [794, 315] width 202 height 52
type input "Acquisition"
type textarea "Acquisition Scope: ~25 - 75% of the home needs interior paint"
type input "0.74"
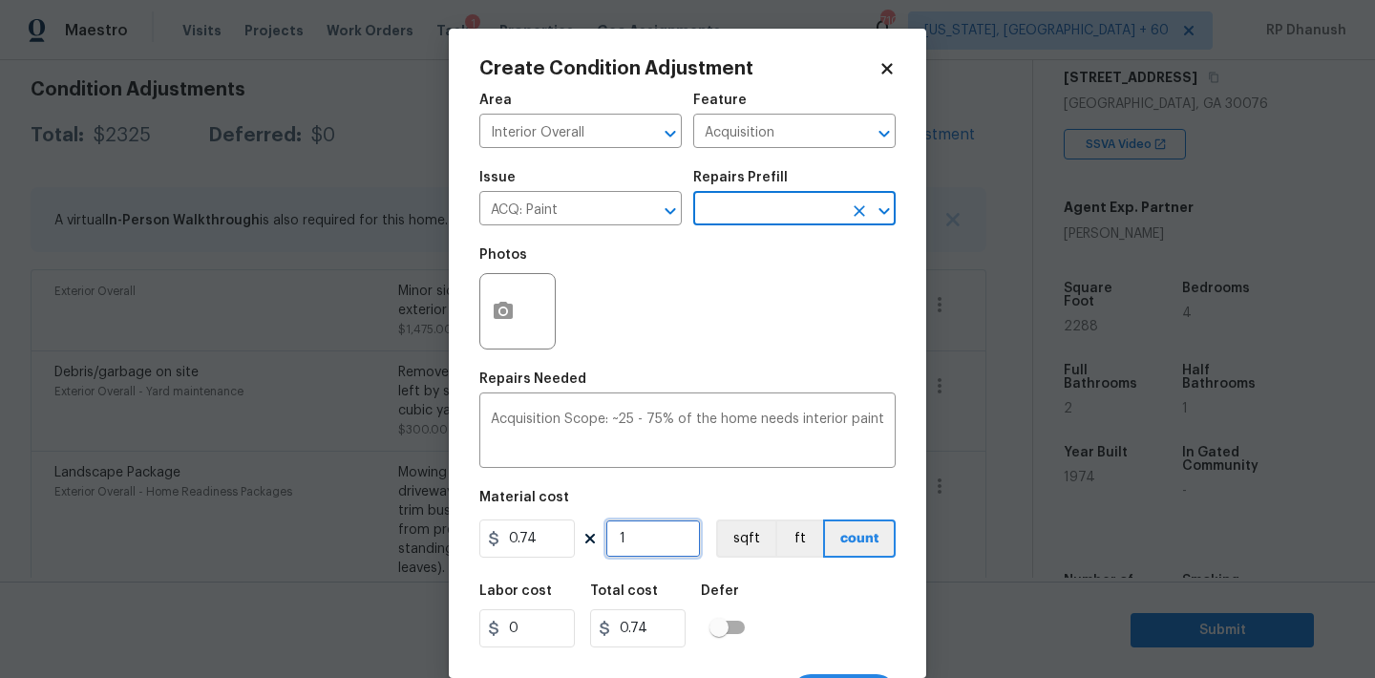
click at [664, 522] on input "1" at bounding box center [652, 538] width 95 height 38
type input "0"
type input "2"
type input "1.48"
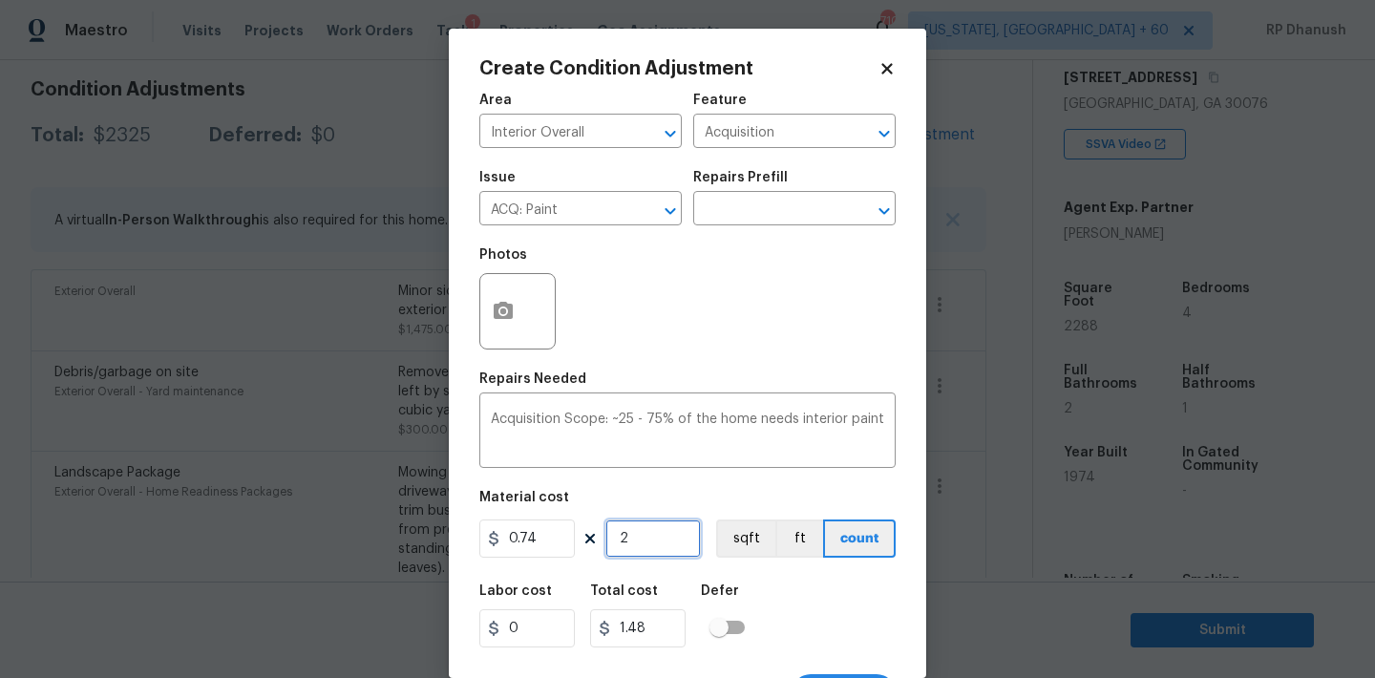
type input "22"
type input "16.28"
type input "228"
type input "168.72"
type input "2288"
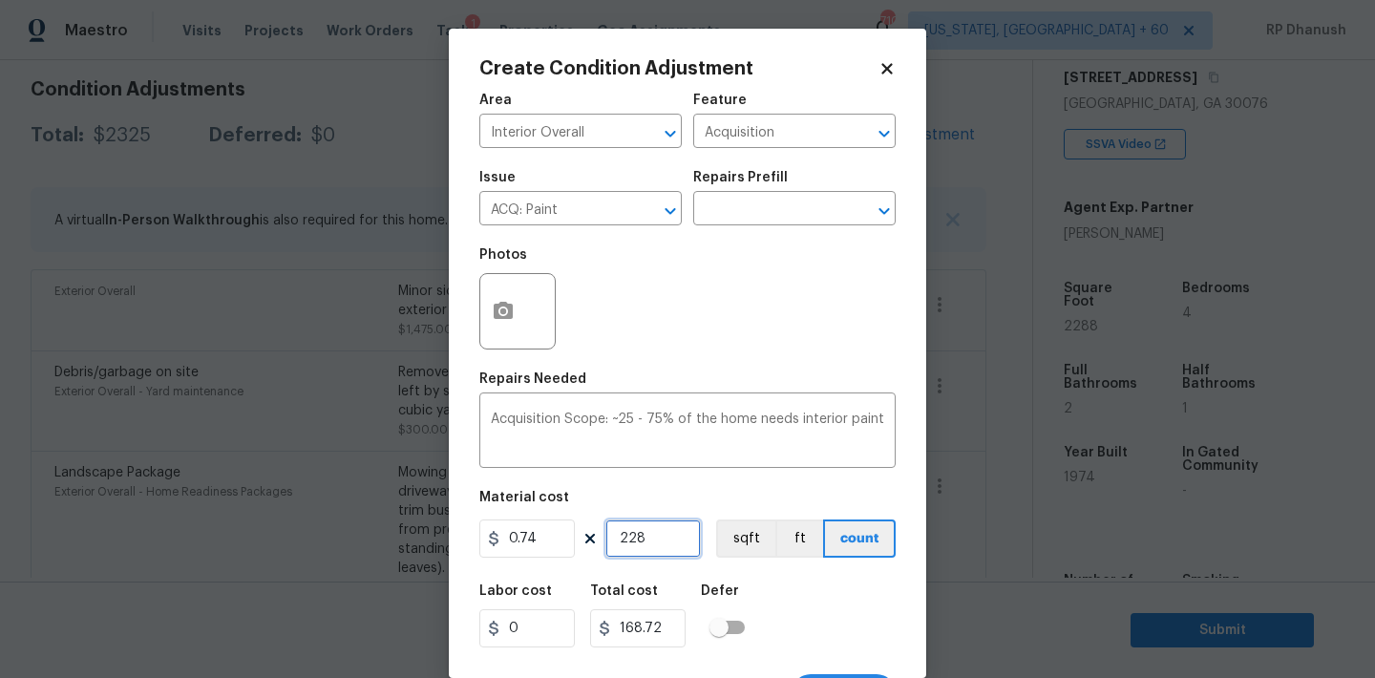
type input "1693.12"
type input "2288"
click at [664, 522] on input "2288" at bounding box center [652, 538] width 95 height 38
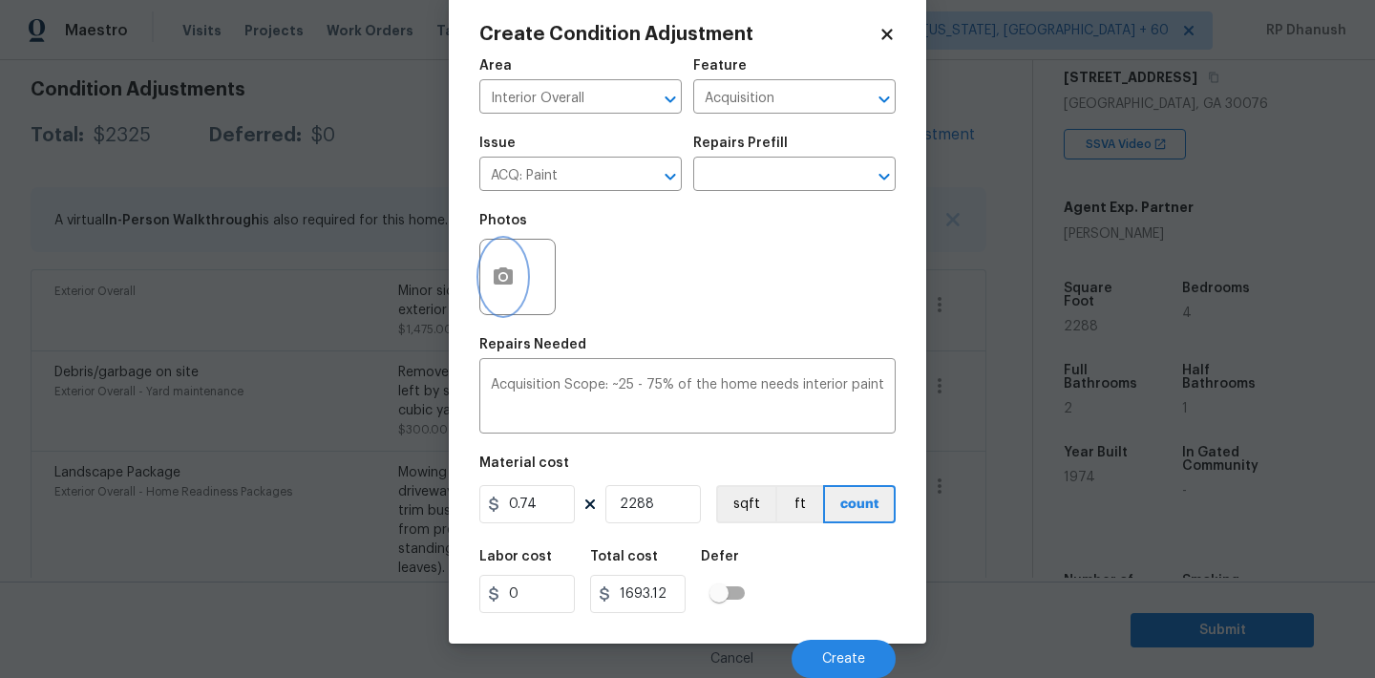
click at [492, 288] on button "button" at bounding box center [503, 277] width 46 height 74
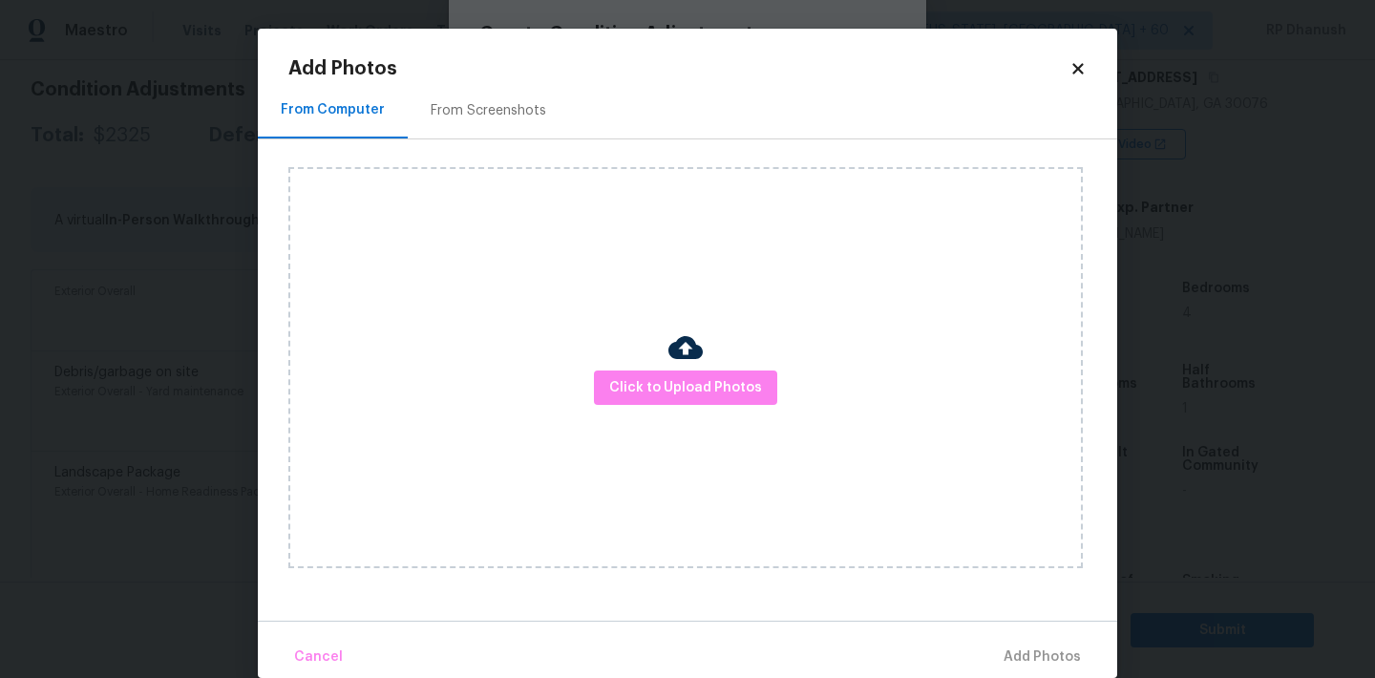
click at [491, 126] on div "From Screenshots" at bounding box center [488, 110] width 161 height 56
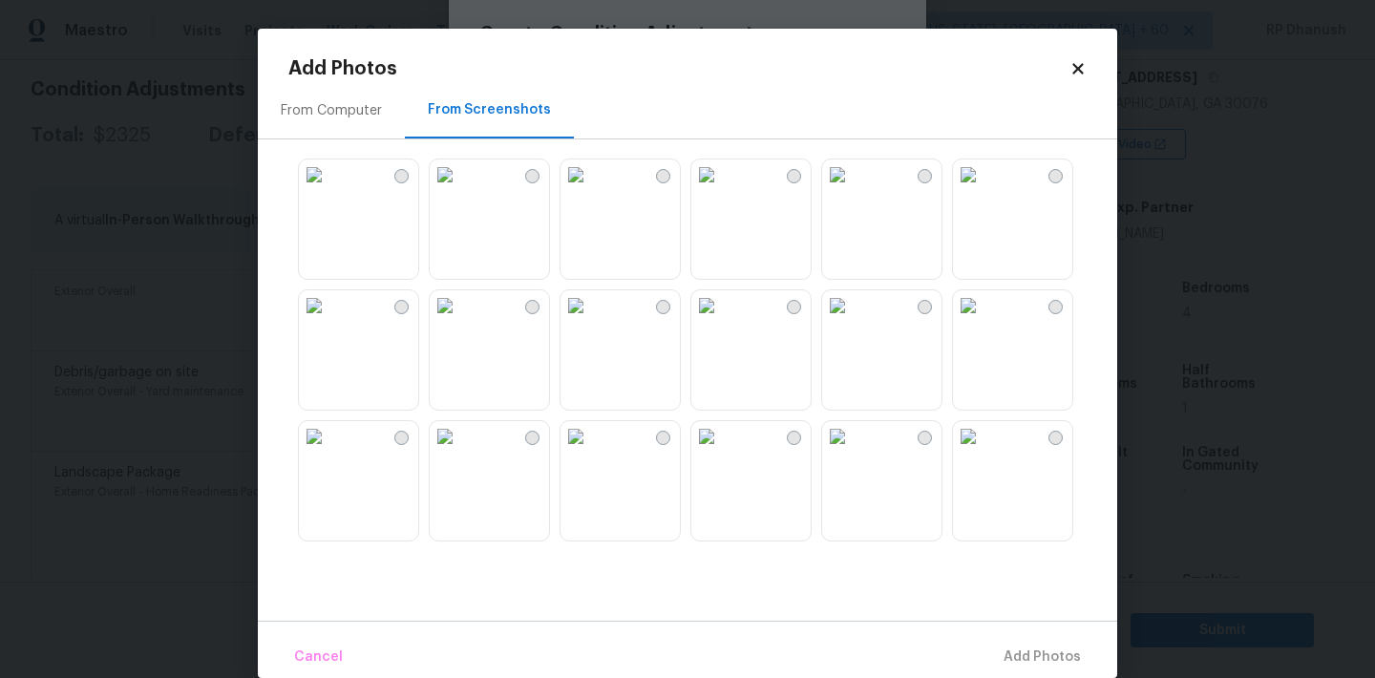
click at [591, 190] on img at bounding box center [575, 174] width 31 height 31
click at [719, 190] on img at bounding box center [706, 174] width 31 height 31
click at [460, 452] on img at bounding box center [445, 436] width 31 height 31
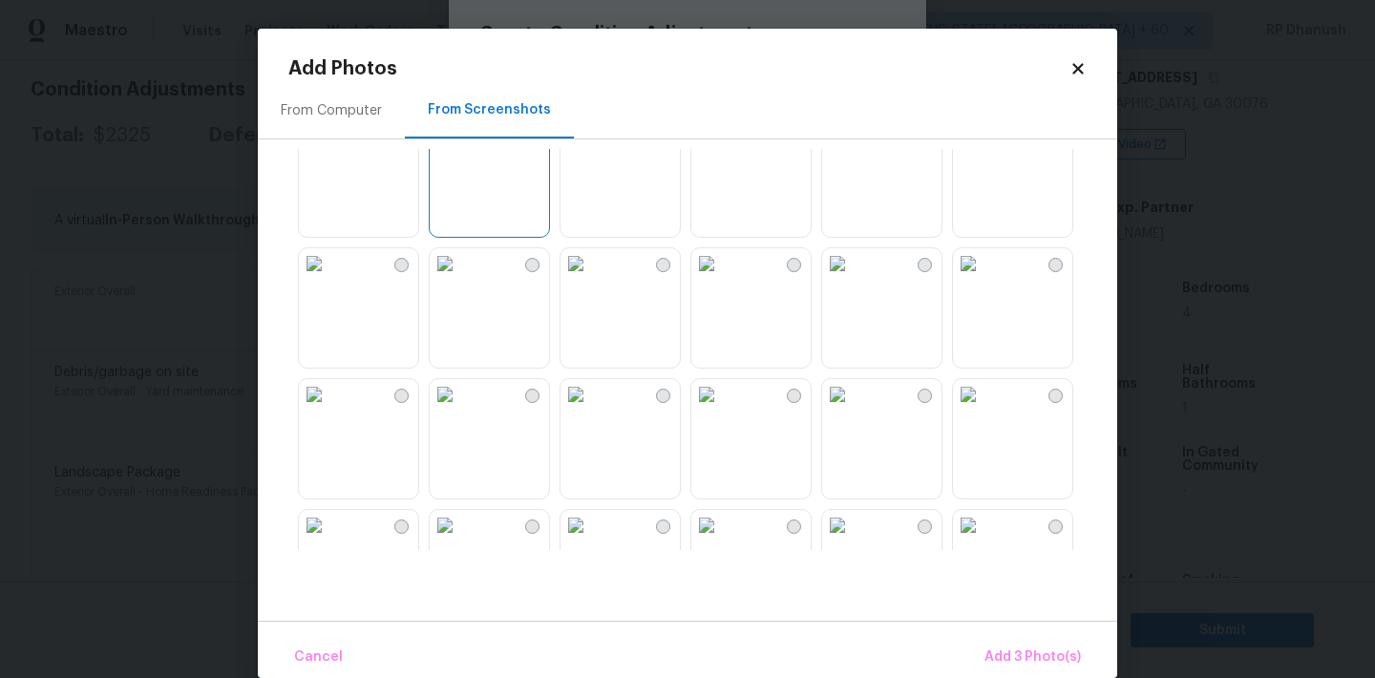
scroll to position [498, 0]
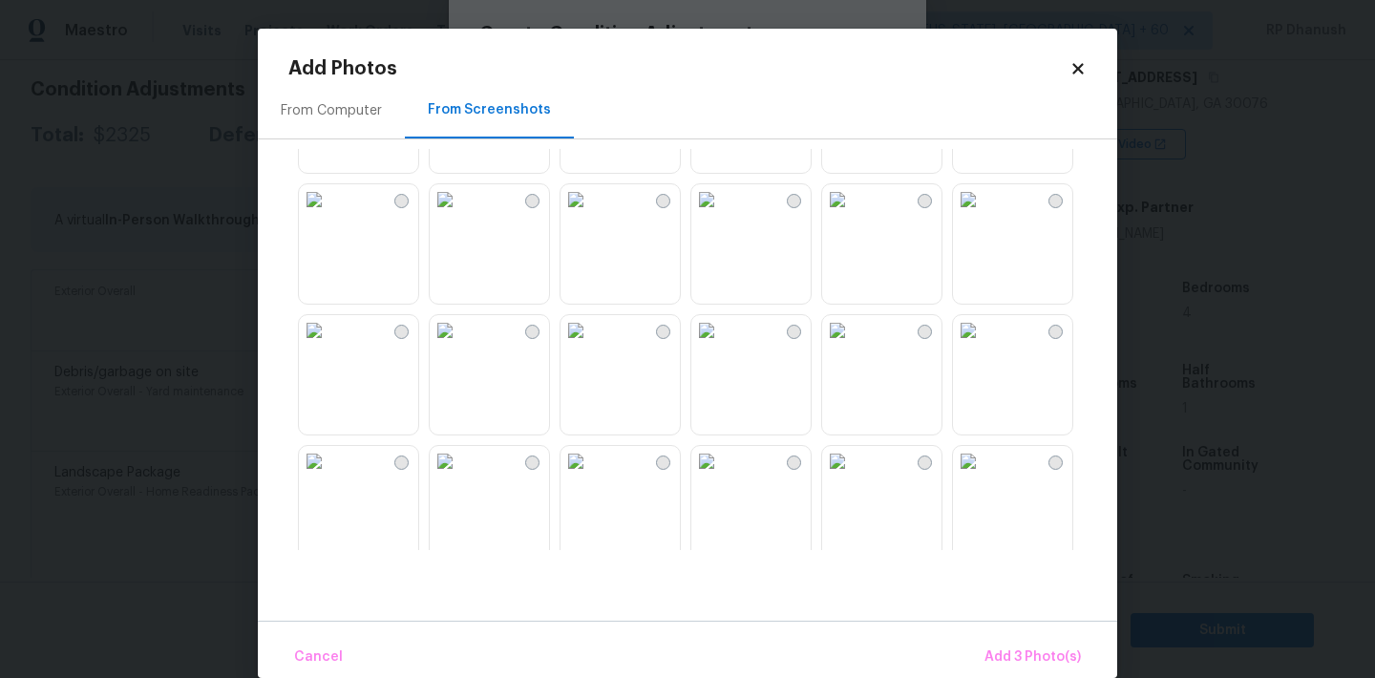
click at [591, 215] on img at bounding box center [575, 199] width 31 height 31
click at [722, 346] on img at bounding box center [706, 330] width 31 height 31
click at [951, 379] on div at bounding box center [702, 349] width 829 height 401
click at [853, 346] on img at bounding box center [837, 330] width 31 height 31
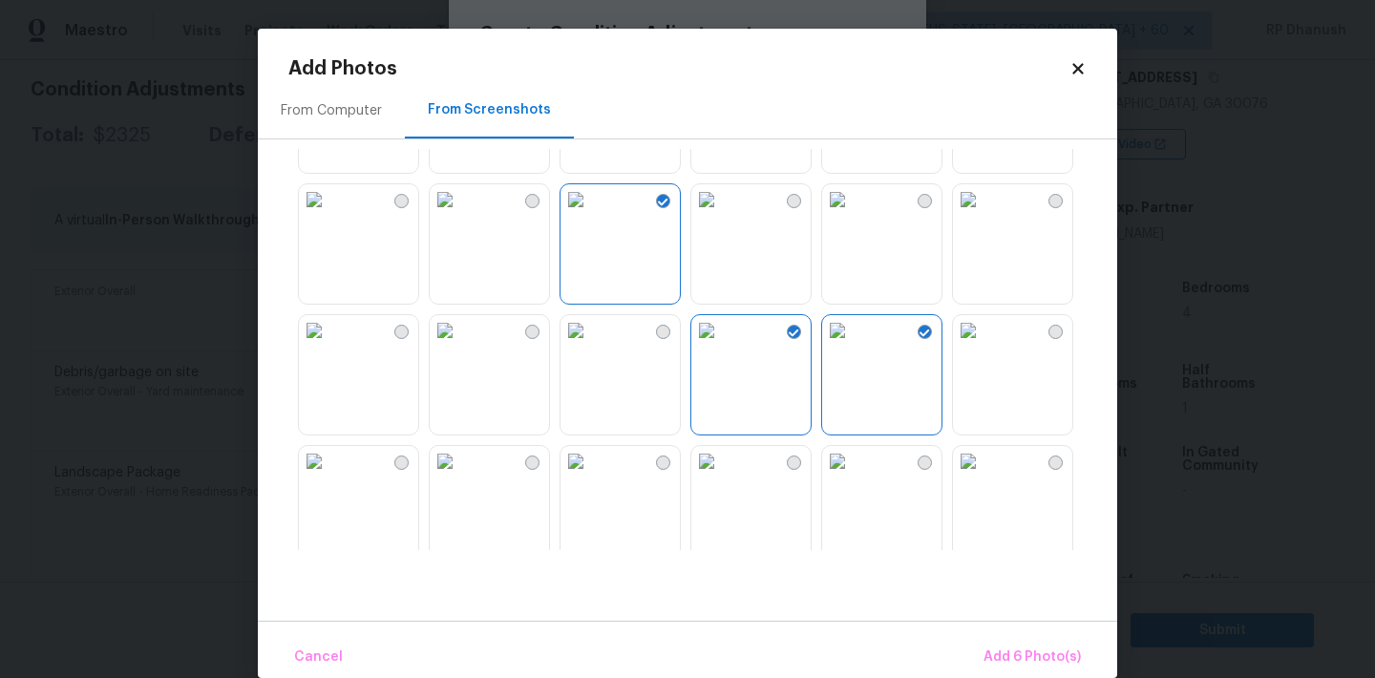
scroll to position [681, 0]
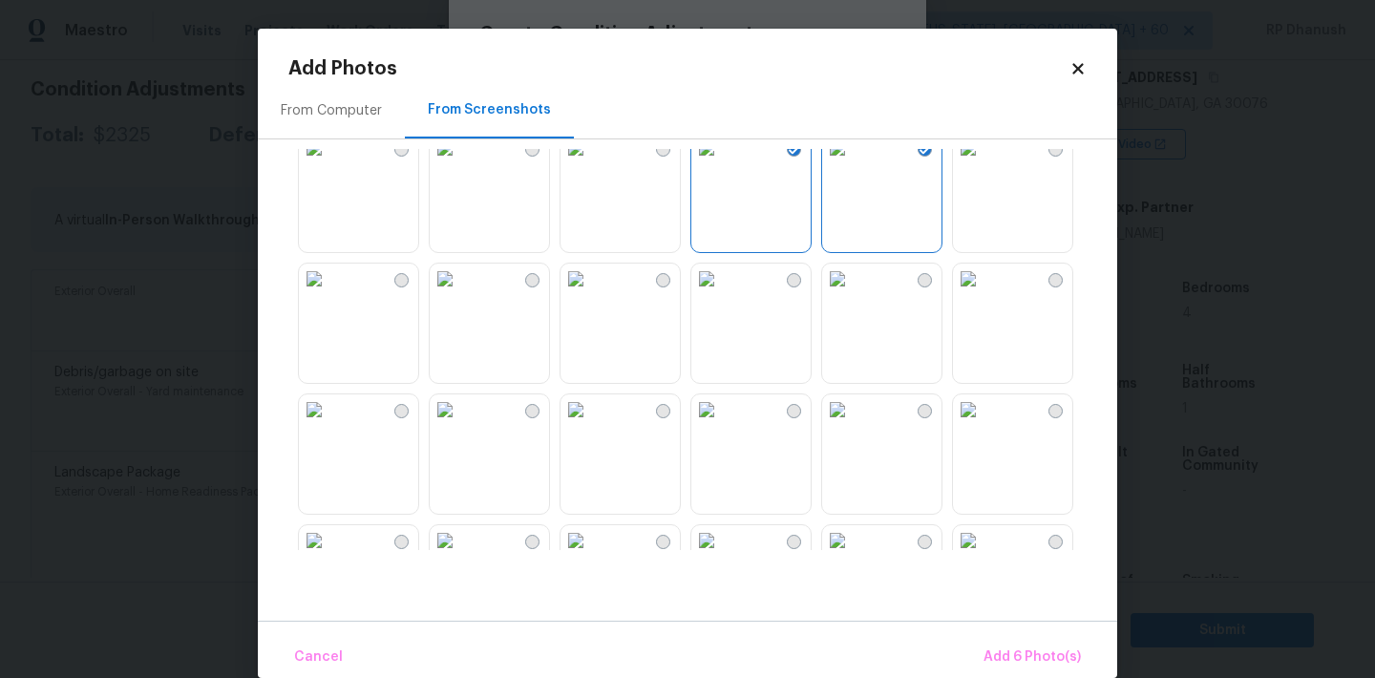
click at [722, 294] on img at bounding box center [706, 279] width 31 height 31
click at [1045, 664] on span "Add 7 Photo(s)" at bounding box center [1031, 657] width 97 height 24
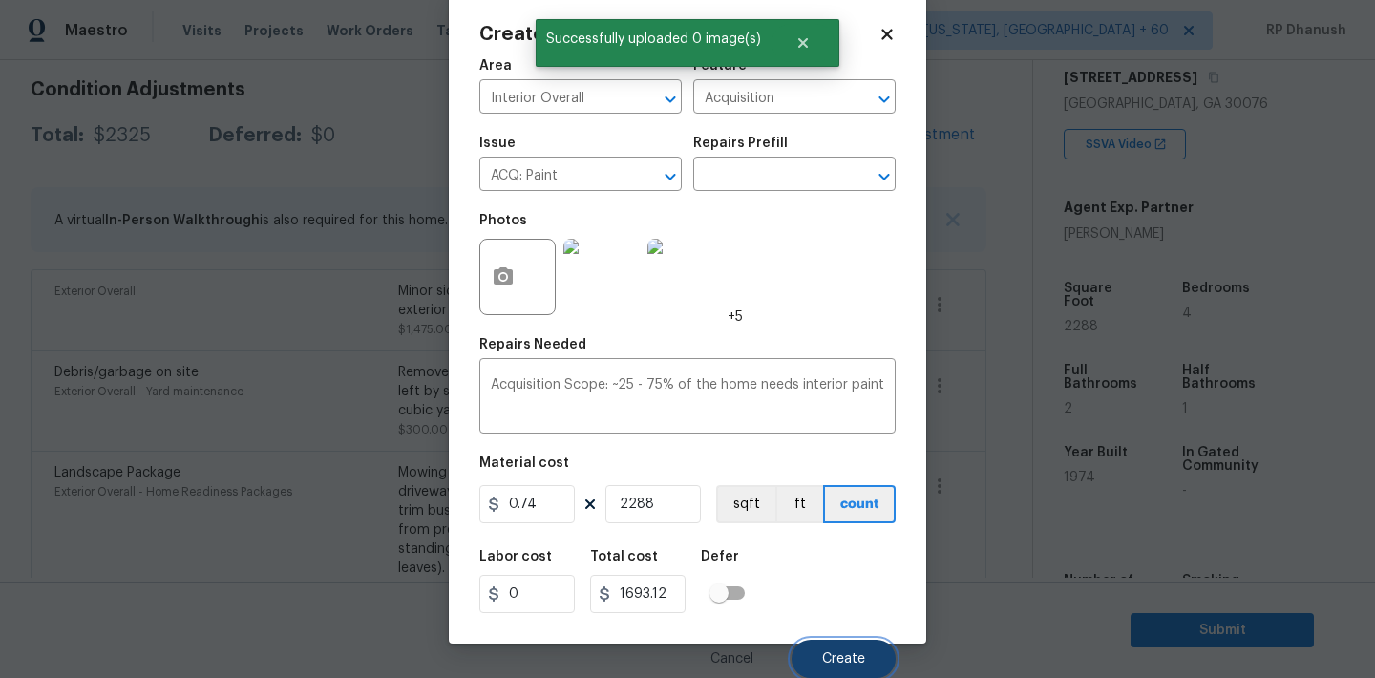
click at [849, 672] on button "Create" at bounding box center [844, 659] width 104 height 38
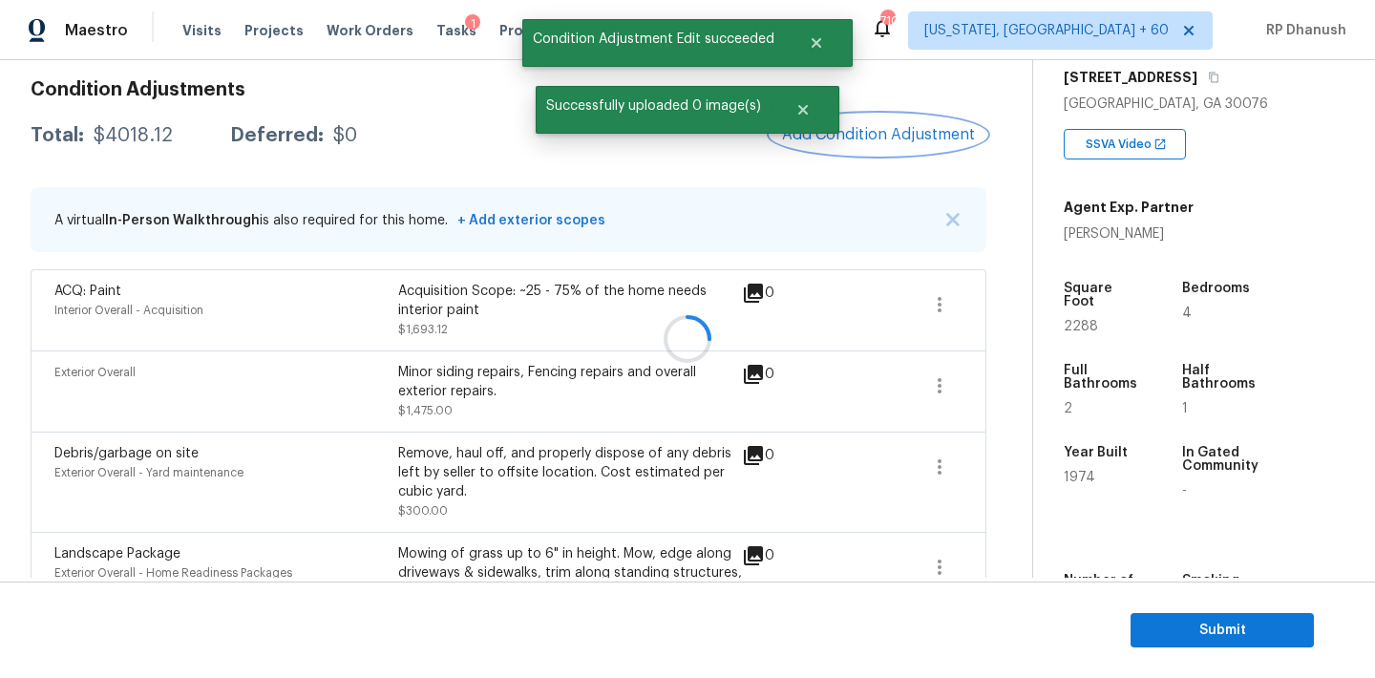
scroll to position [0, 0]
click at [864, 139] on span "Add Condition Adjustment" at bounding box center [878, 134] width 193 height 17
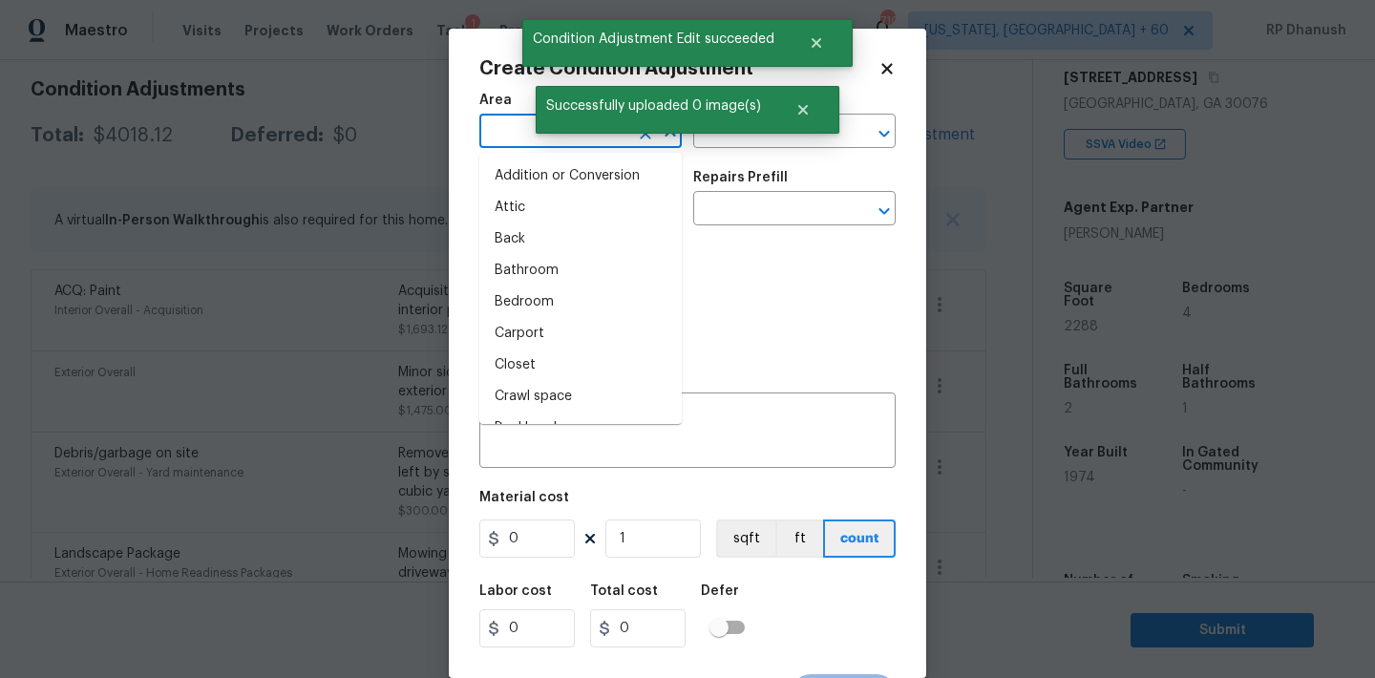
click at [521, 124] on input "text" at bounding box center [553, 133] width 149 height 30
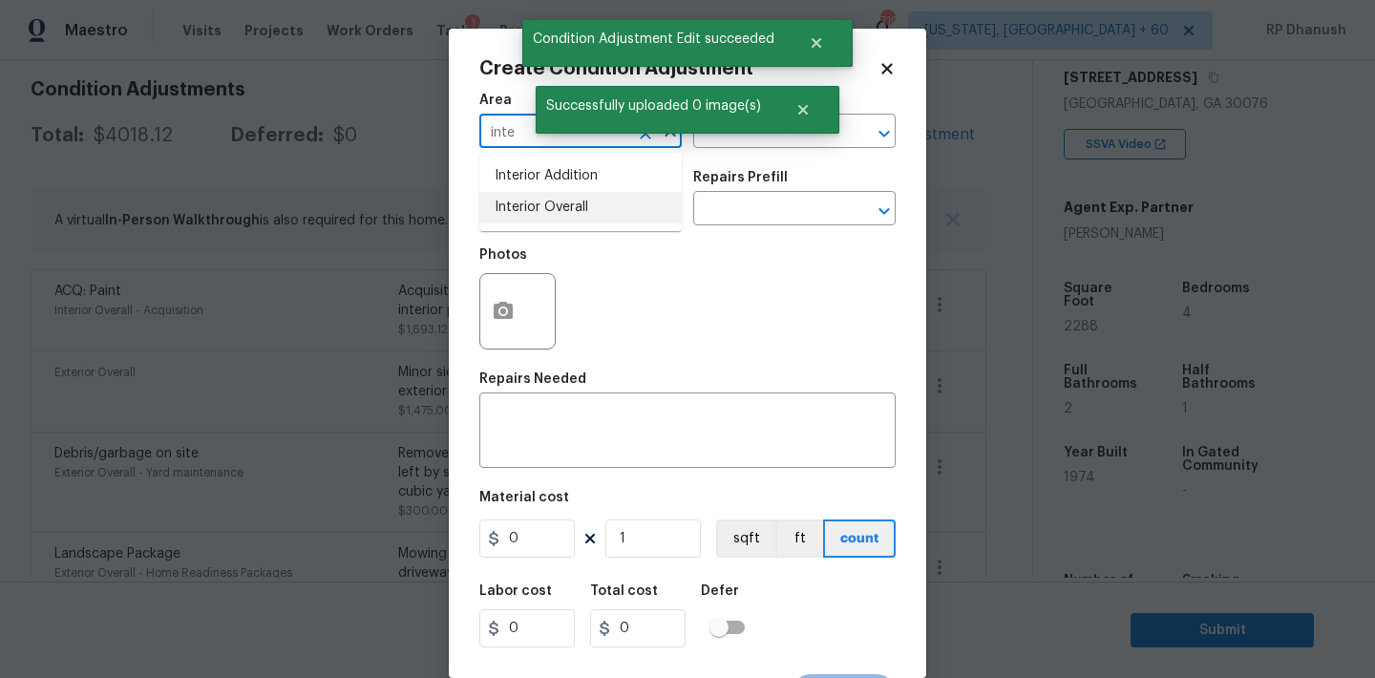
click at [533, 192] on li "Interior Overall" at bounding box center [580, 208] width 202 height 32
type input "Interior Overall"
click at [739, 146] on input "text" at bounding box center [767, 133] width 149 height 30
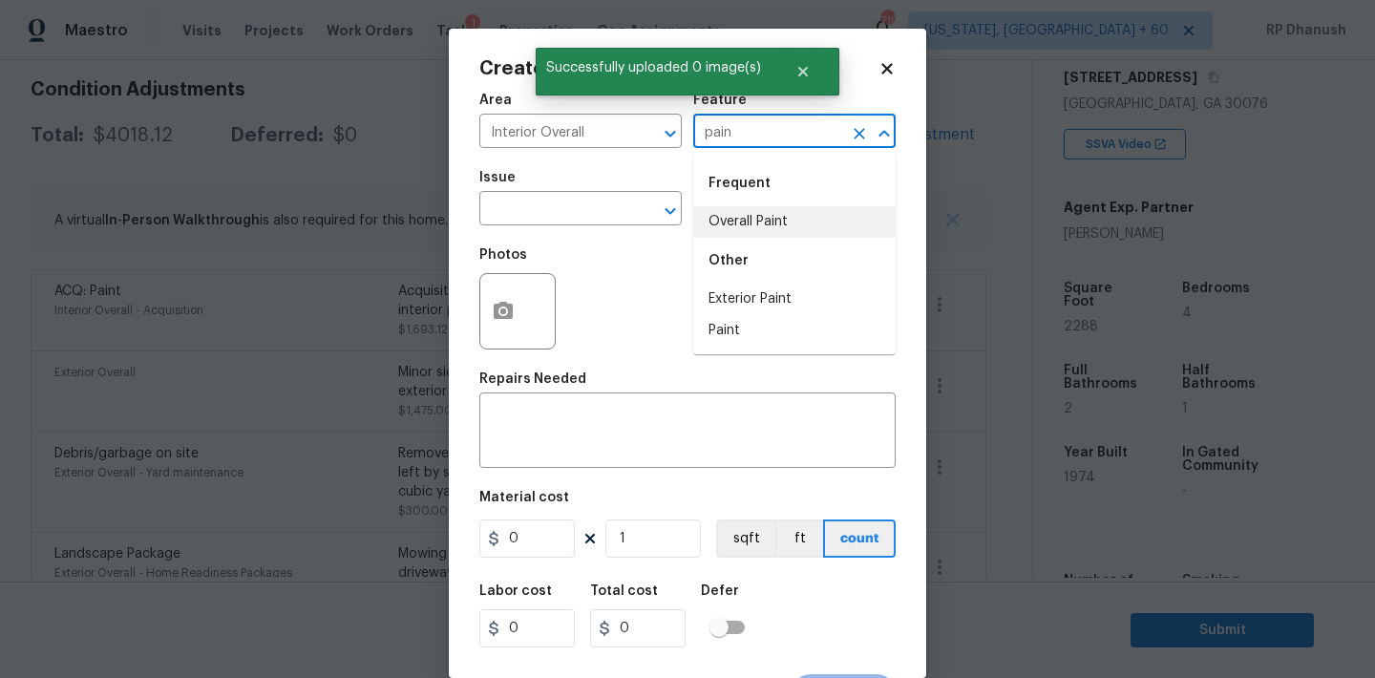
click at [733, 209] on li "Overall Paint" at bounding box center [794, 222] width 202 height 32
type input "Overall Paint"
click at [570, 212] on input "text" at bounding box center [553, 211] width 149 height 30
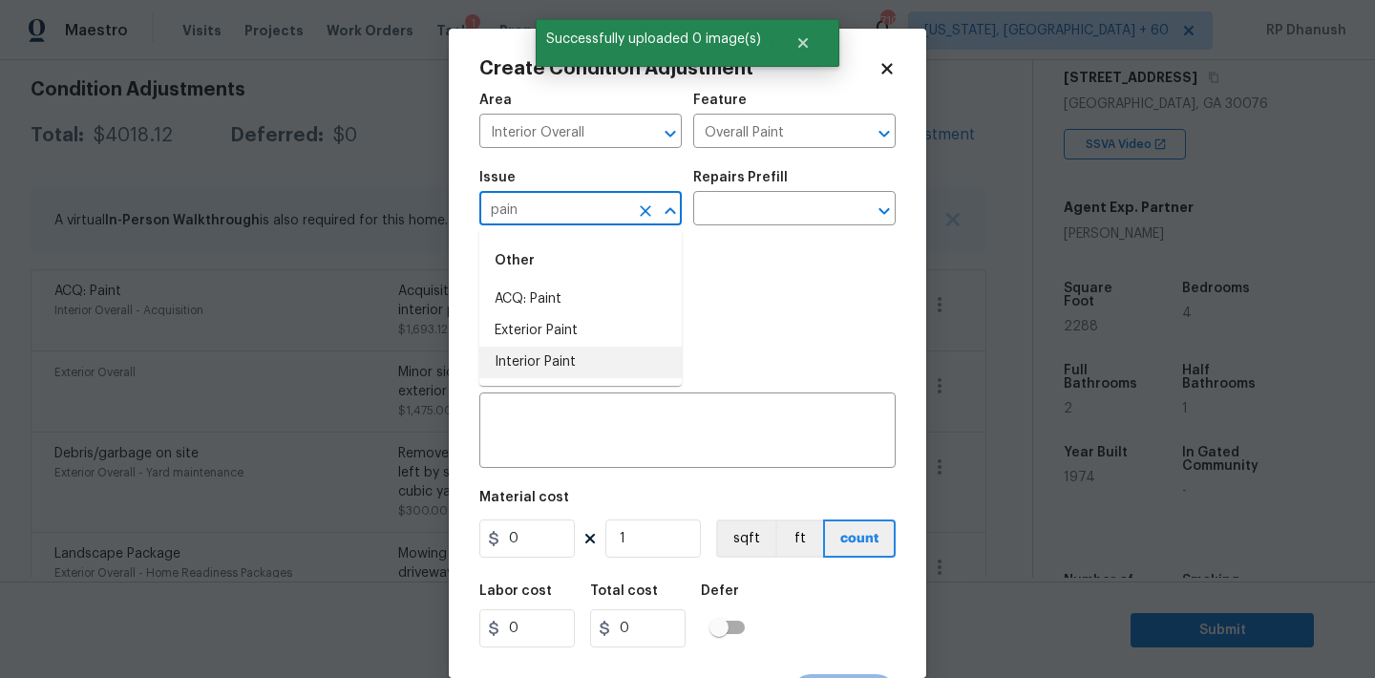
drag, startPoint x: 557, startPoint y: 351, endPoint x: 776, endPoint y: 226, distance: 252.7
click at [564, 342] on ul "ACQ: Paint Exterior Paint Interior Paint" at bounding box center [580, 331] width 202 height 95
type input "pain"
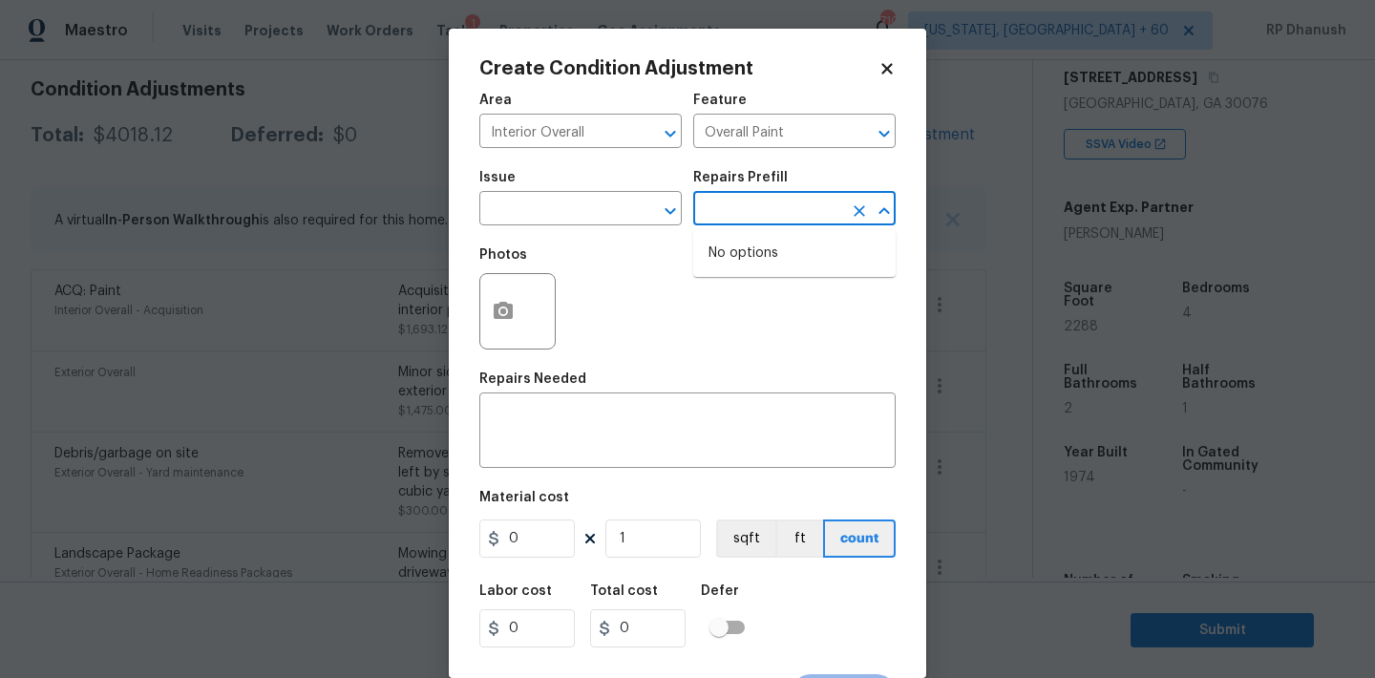
click at [777, 216] on input "text" at bounding box center [767, 211] width 149 height 30
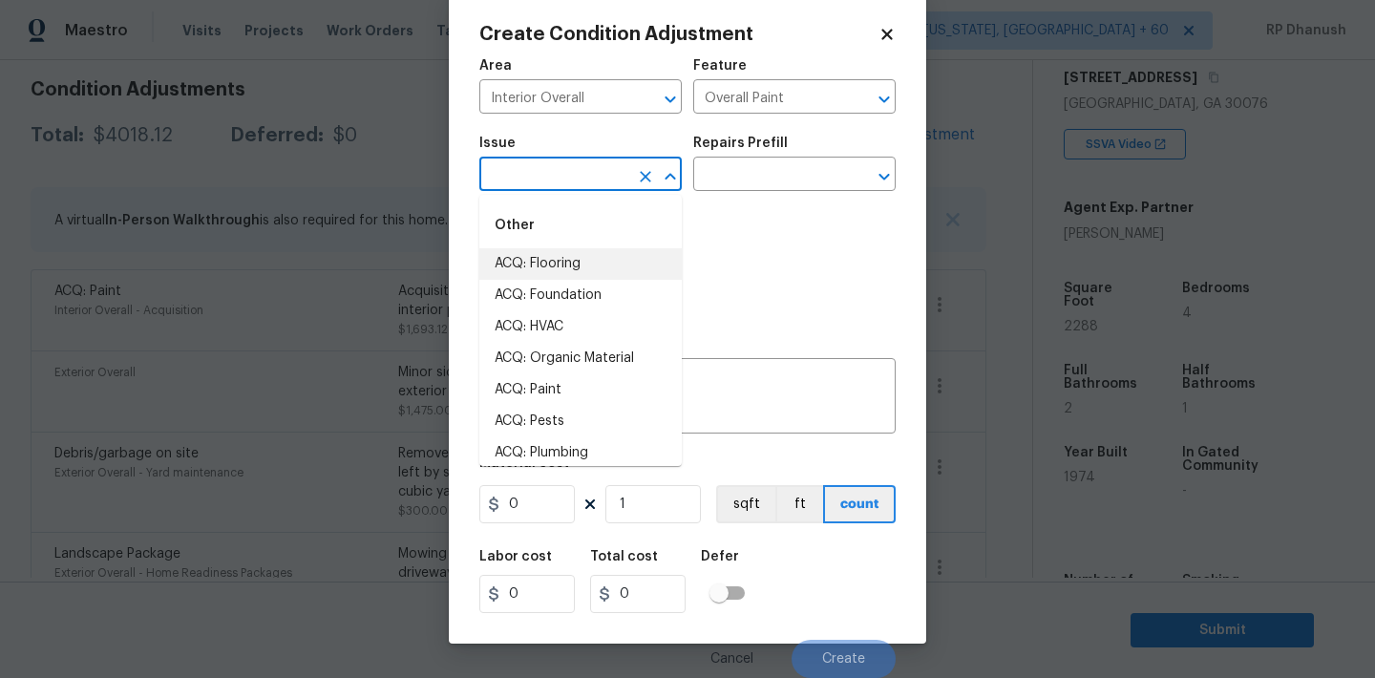
click at [539, 188] on input "text" at bounding box center [553, 176] width 149 height 30
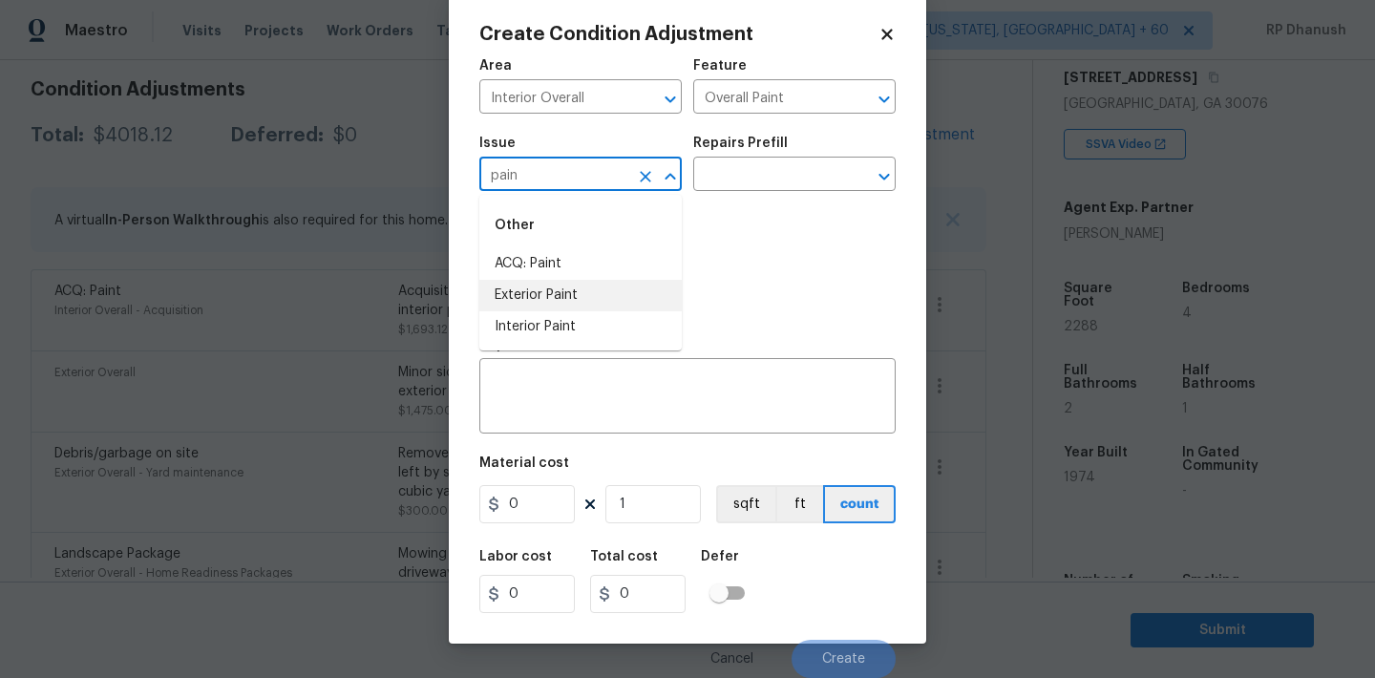
click at [517, 315] on li "Interior Paint" at bounding box center [580, 327] width 202 height 32
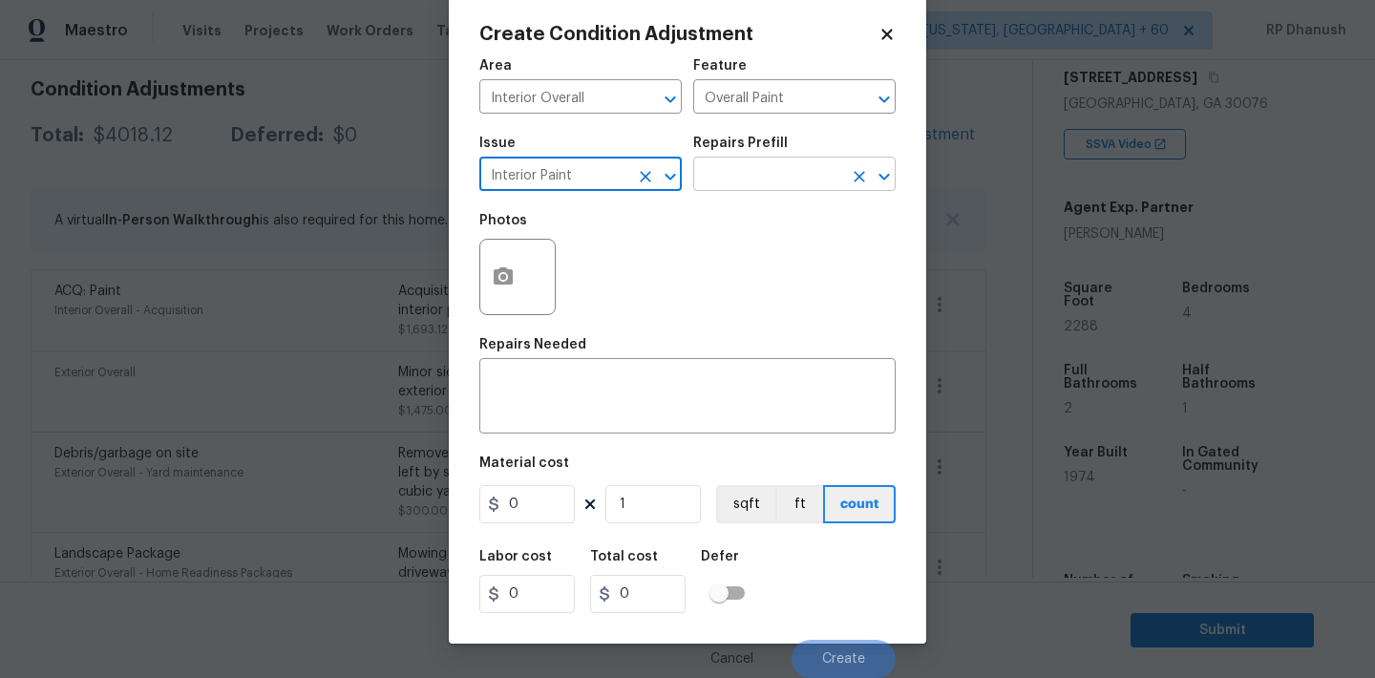
type input "Interior Paint"
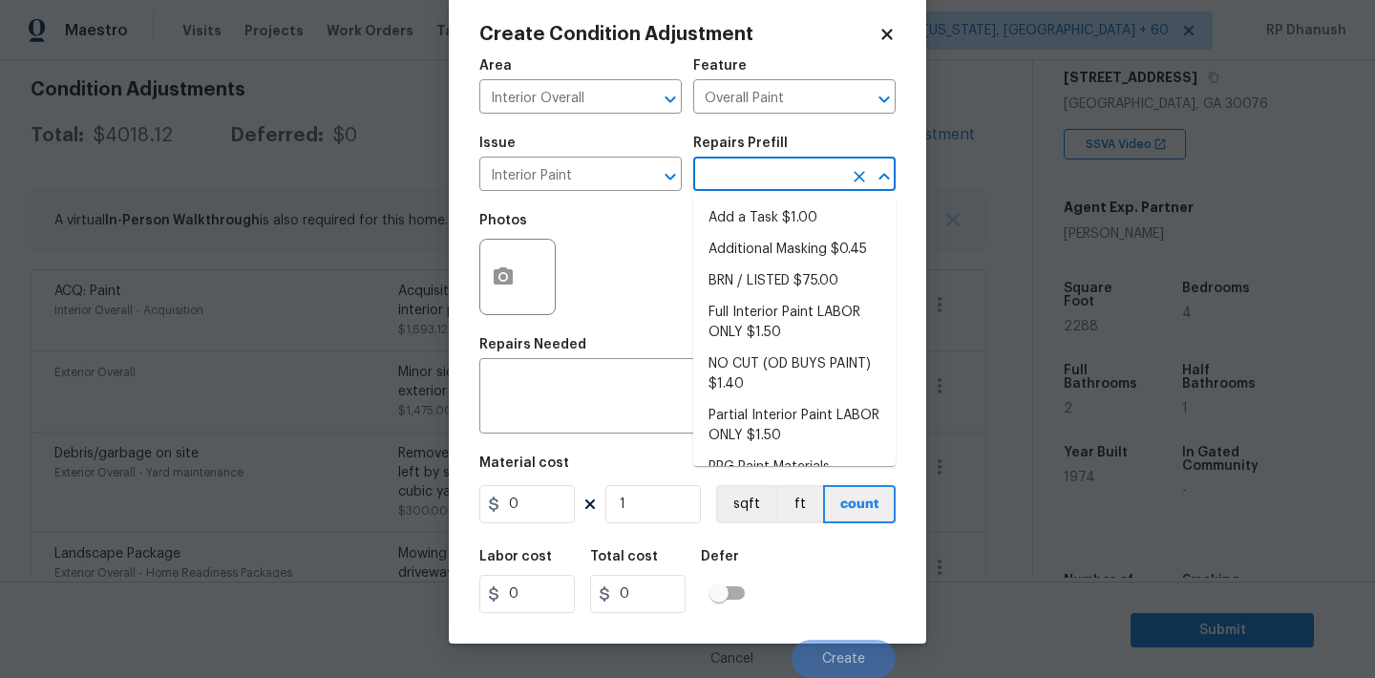
click at [765, 177] on input "text" at bounding box center [767, 176] width 149 height 30
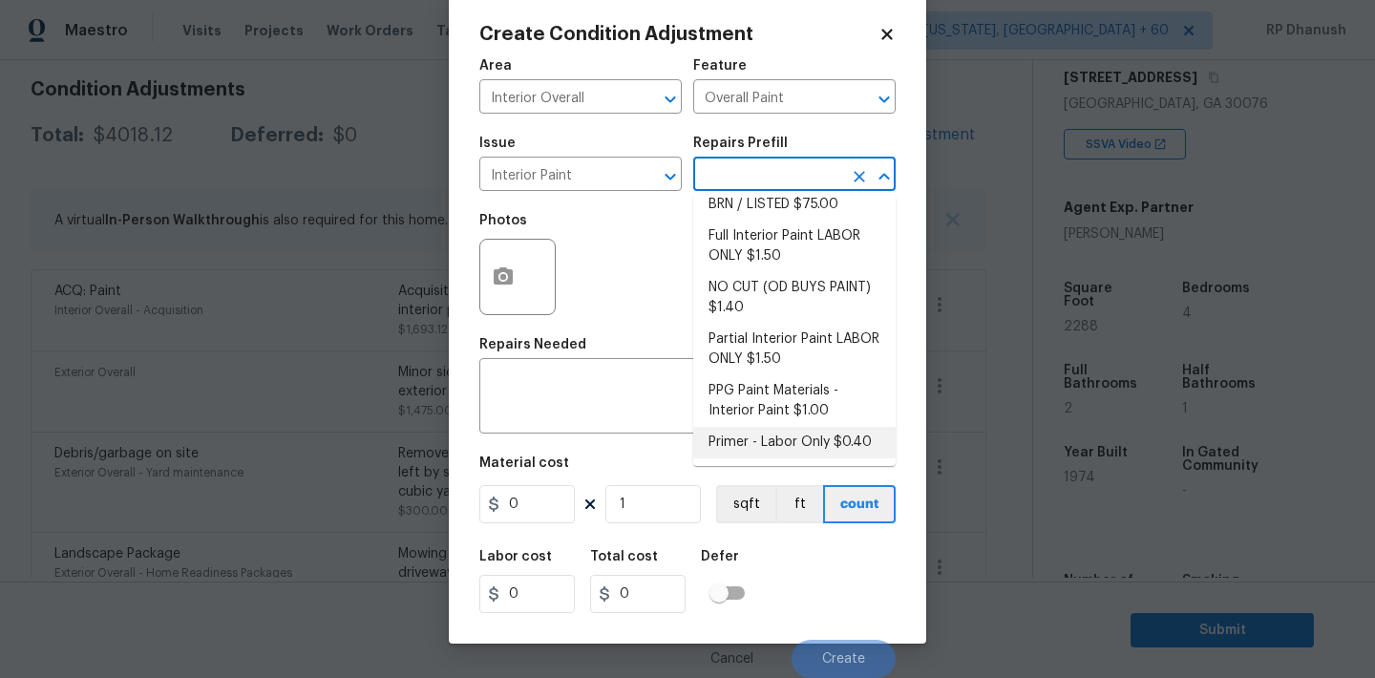
click at [756, 432] on li "Primer - Labor Only $0.40" at bounding box center [794, 443] width 202 height 32
type textarea "Interior primer - PRIMER PROVIDED BY OPENDOOR - All nails, screws, drywall anch…"
type input "0.4"
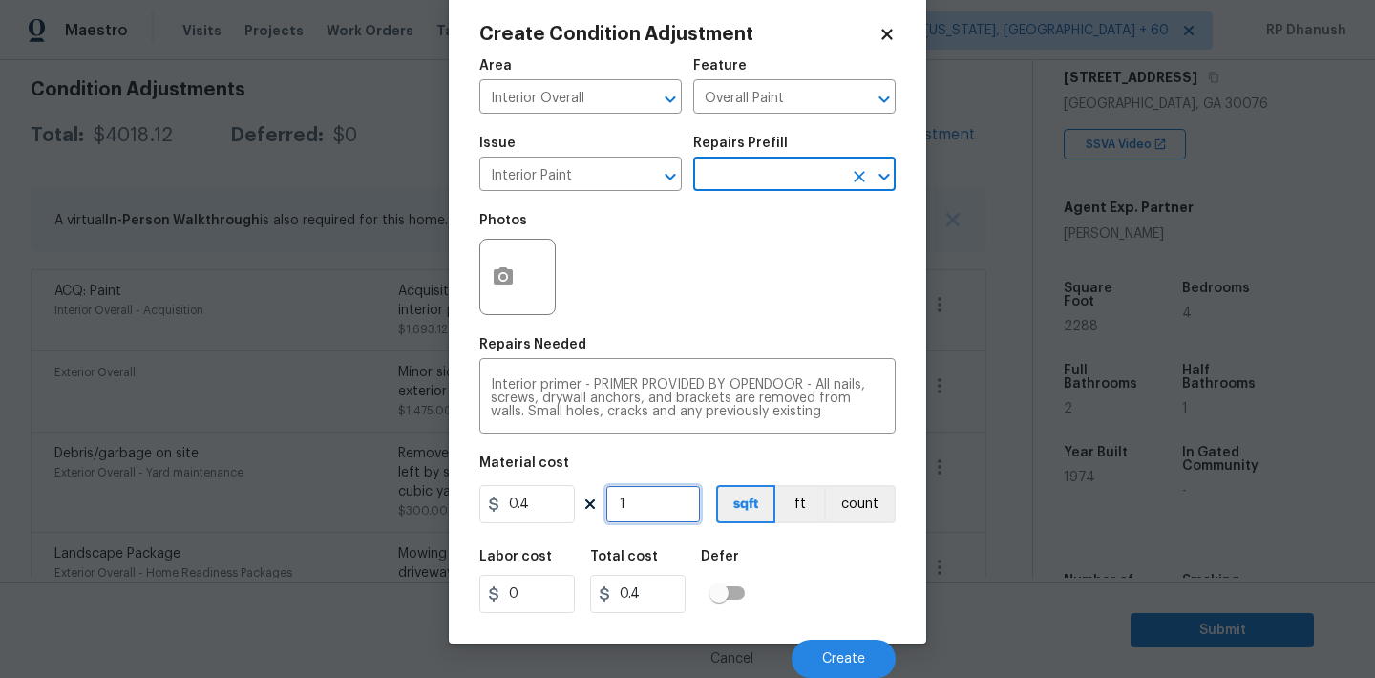
click at [626, 518] on input "1" at bounding box center [652, 504] width 95 height 38
type input "0"
type input "5"
type input "2"
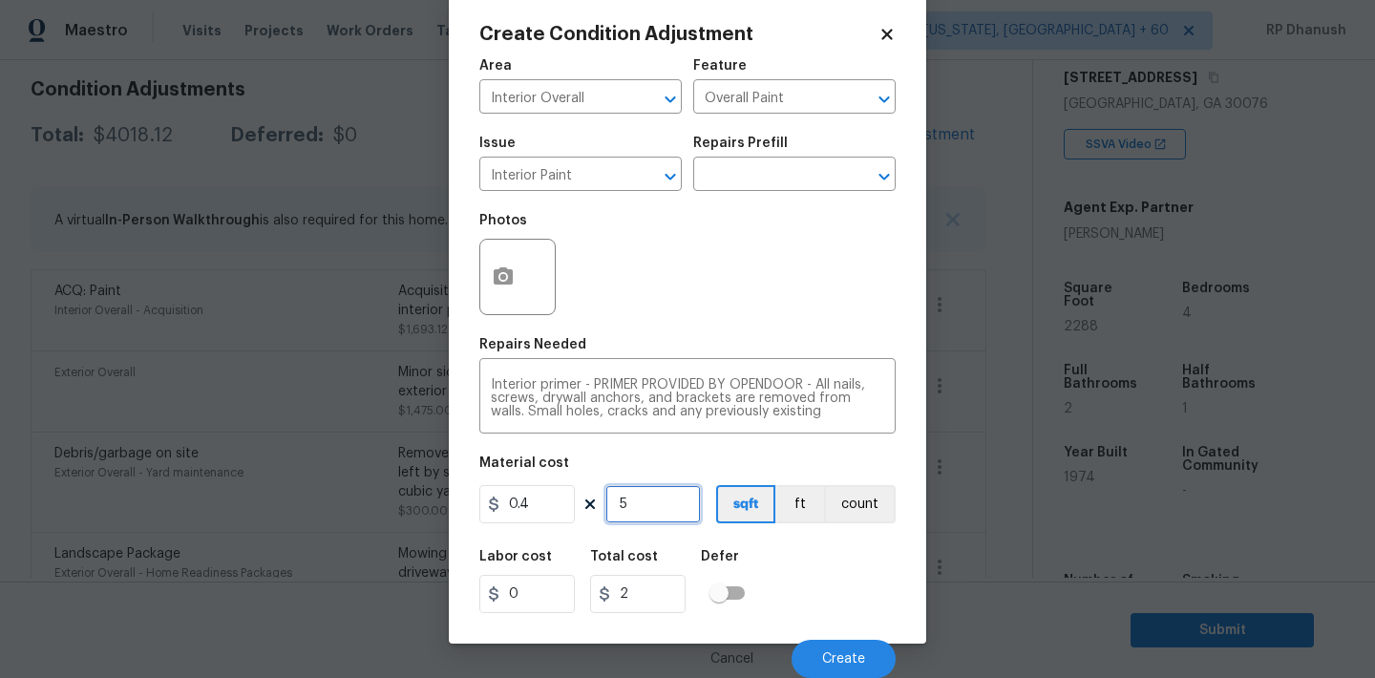
type input "50"
type input "20"
type input "500"
type input "200"
type input "500"
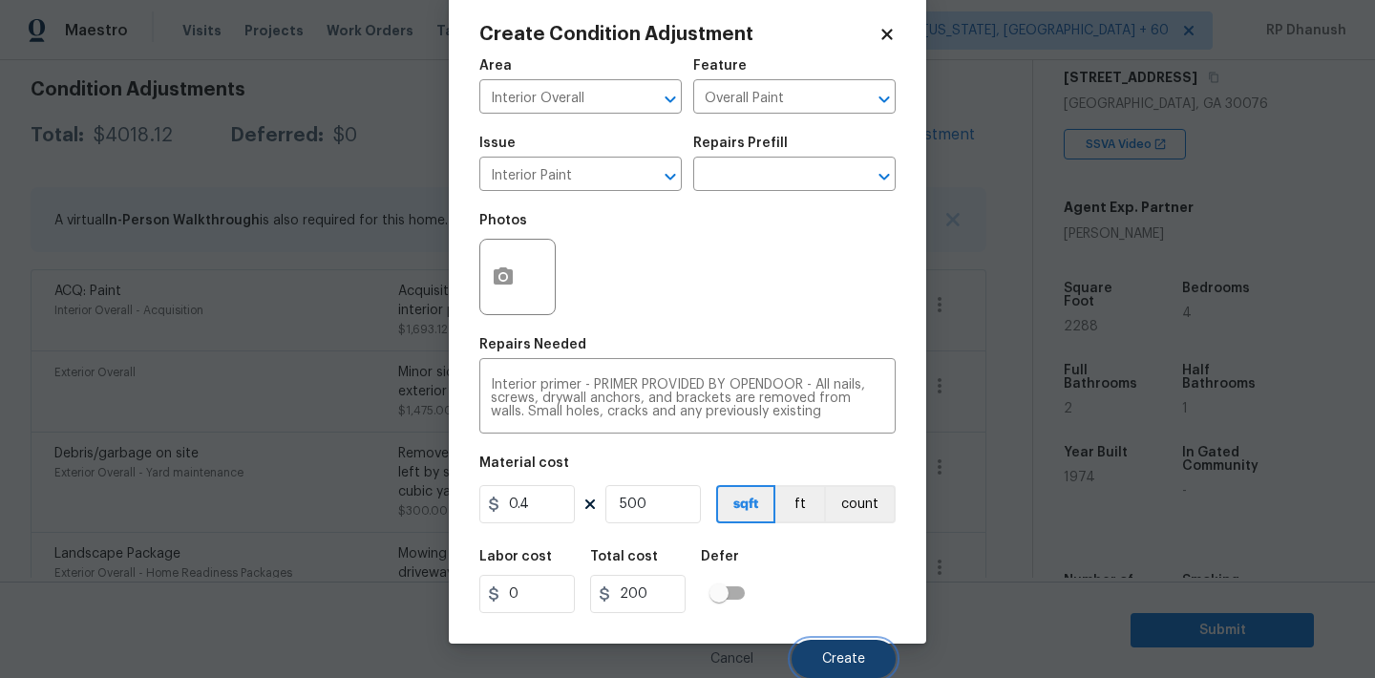
click at [842, 646] on button "Create" at bounding box center [844, 659] width 104 height 38
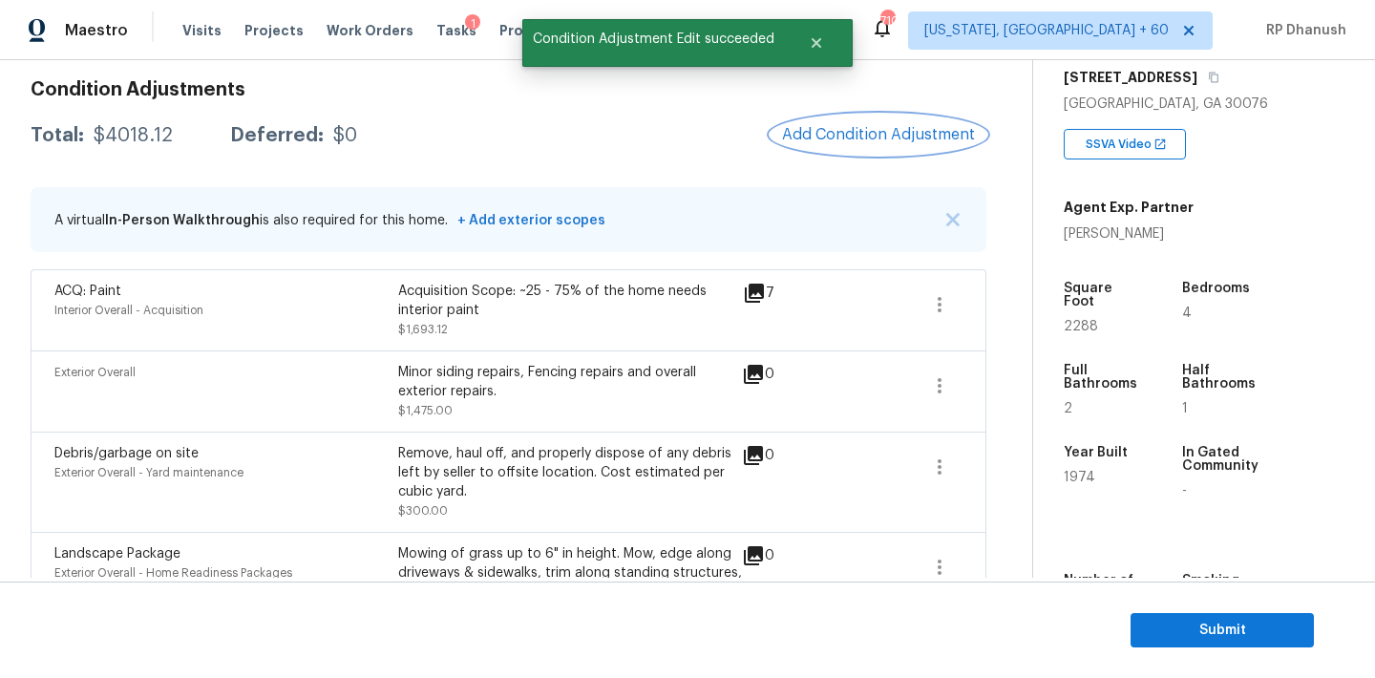
scroll to position [0, 0]
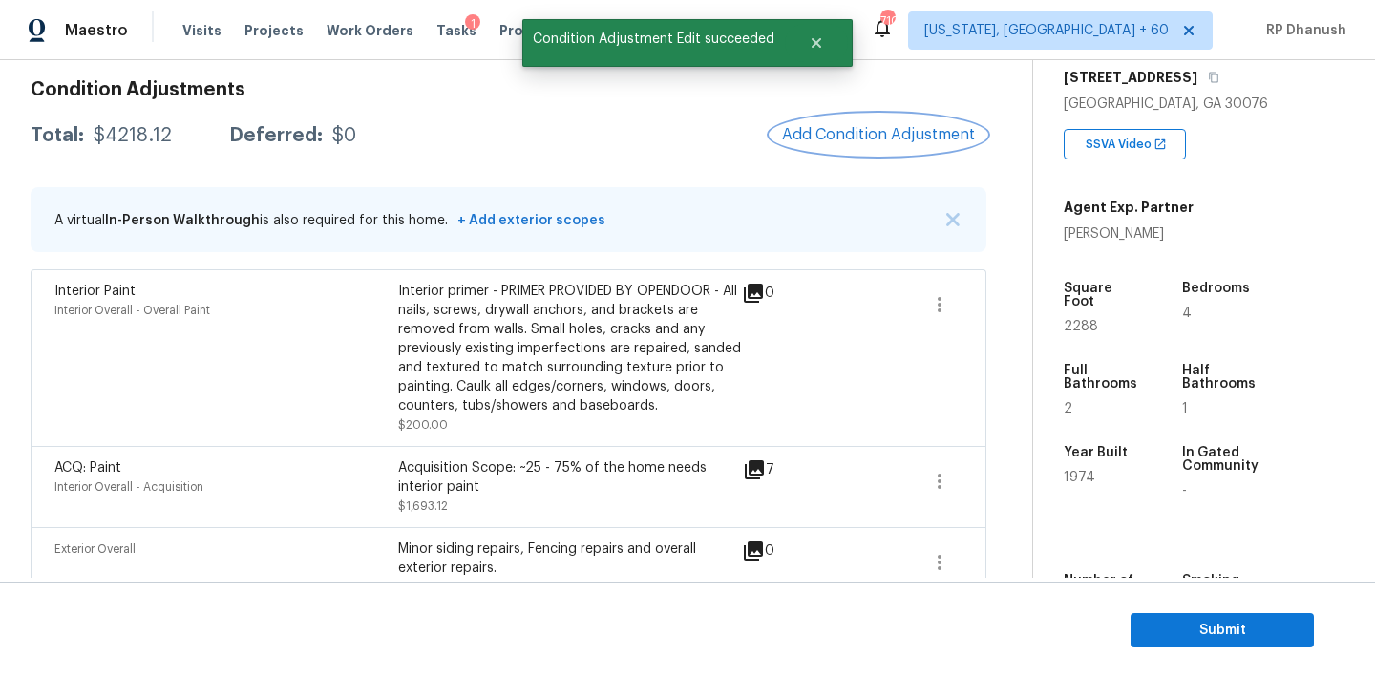
click at [866, 131] on span "Add Condition Adjustment" at bounding box center [878, 134] width 193 height 17
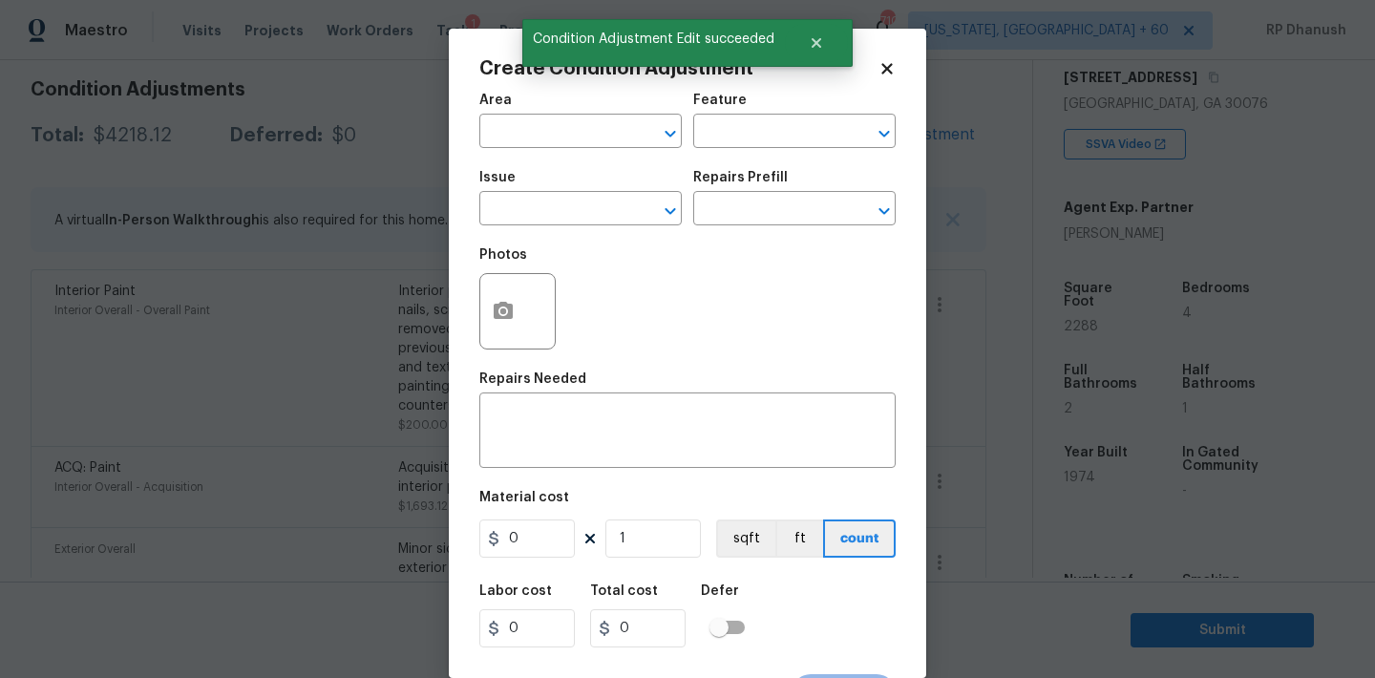
click at [866, 131] on div at bounding box center [871, 133] width 50 height 27
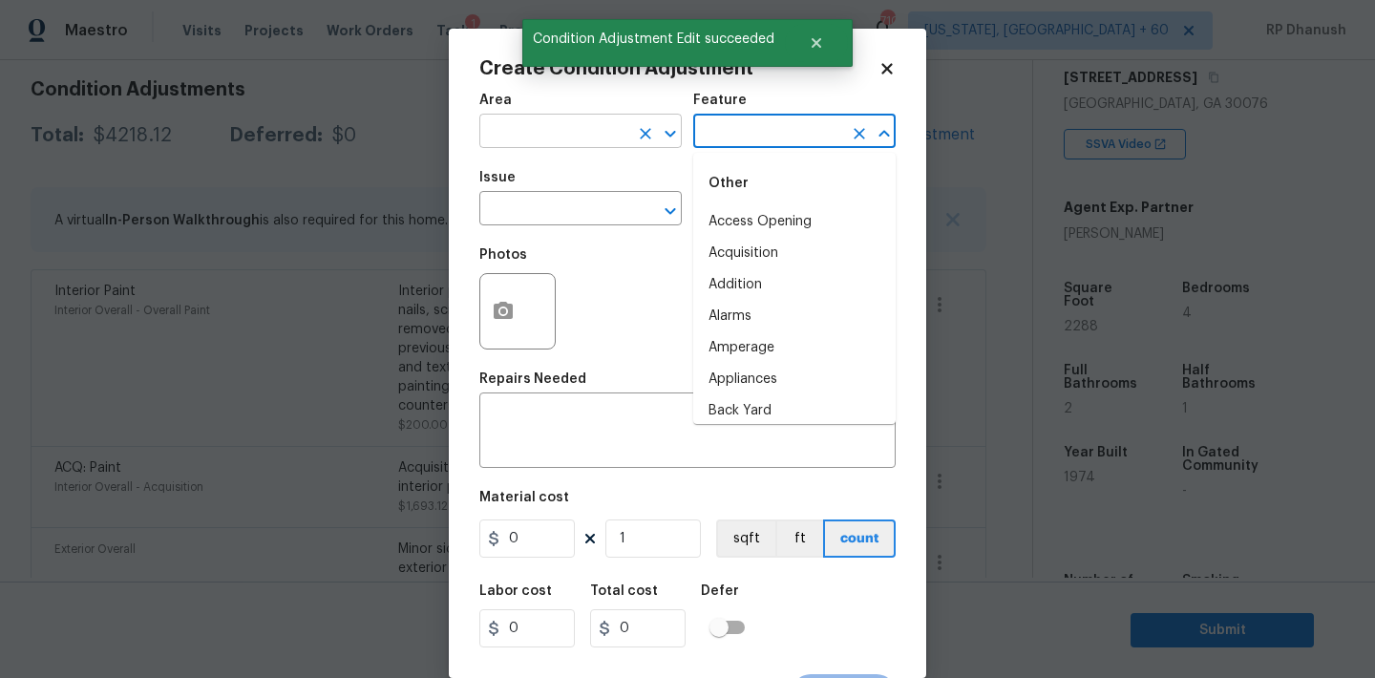
click at [556, 130] on input "text" at bounding box center [553, 133] width 149 height 30
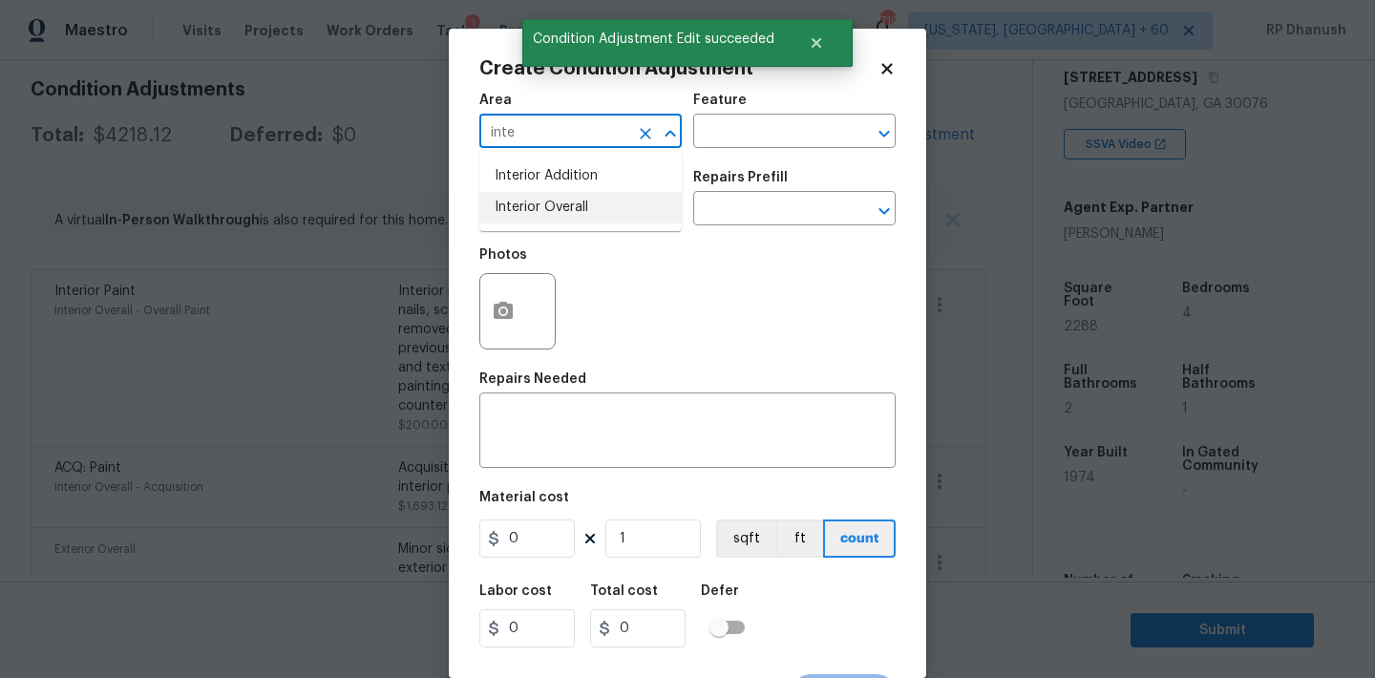
click at [596, 188] on li "Interior Addition" at bounding box center [580, 176] width 202 height 32
type input "Interior Addition"
click at [771, 130] on input "text" at bounding box center [767, 133] width 149 height 30
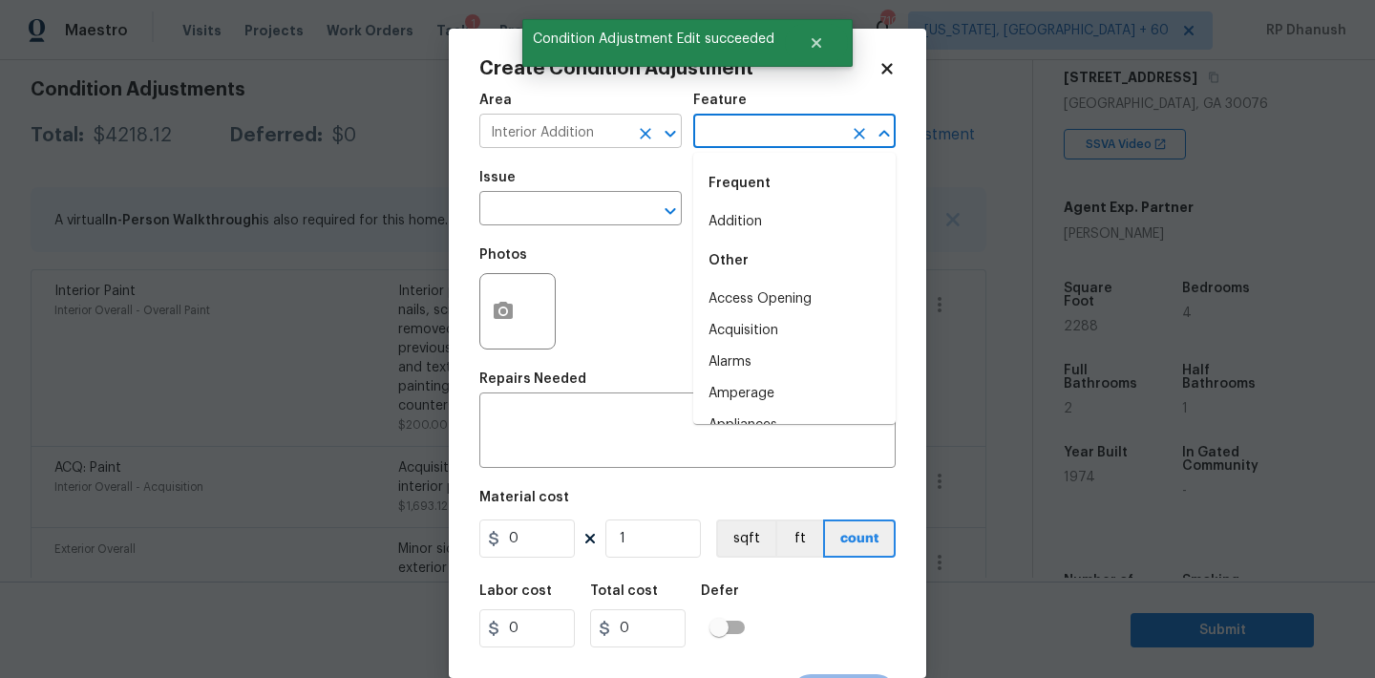
click at [644, 141] on icon "Clear" at bounding box center [645, 133] width 19 height 19
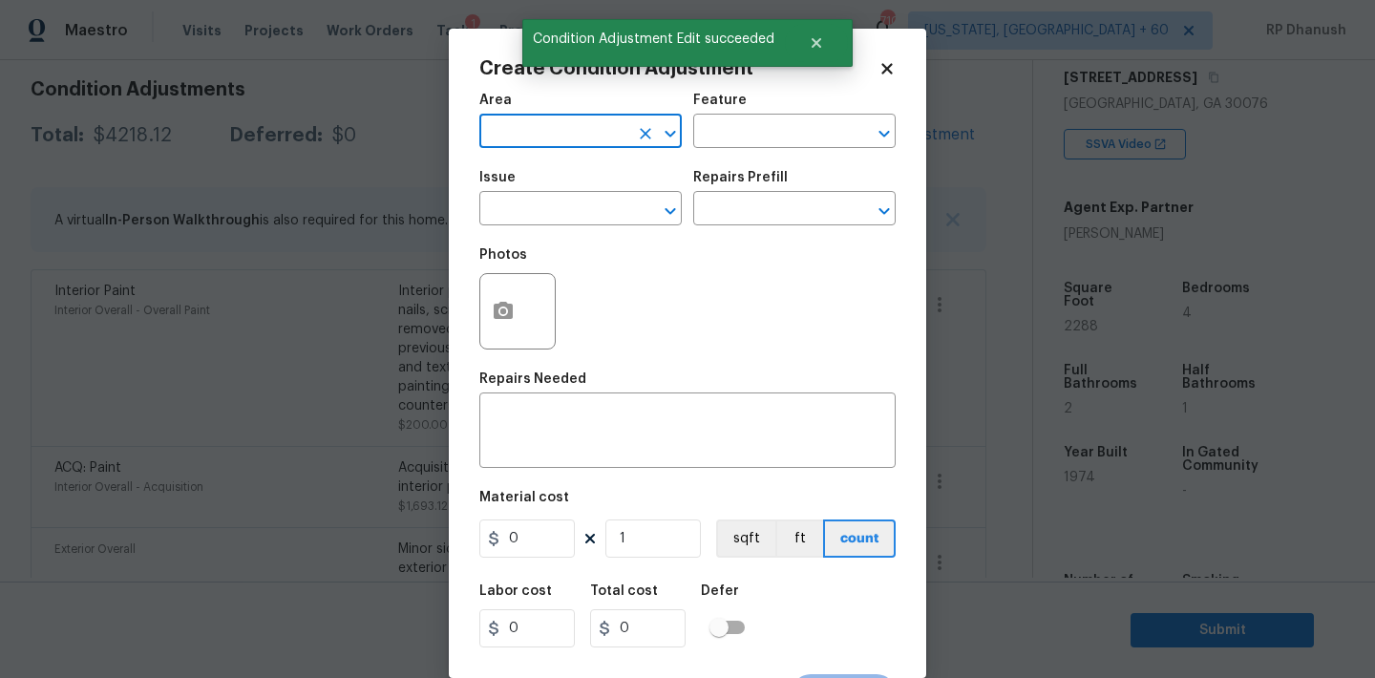
click at [599, 141] on input "text" at bounding box center [553, 133] width 149 height 30
click at [588, 206] on li "Interior Overall" at bounding box center [580, 208] width 202 height 32
type input "Interior Overall"
click at [790, 135] on input "text" at bounding box center [767, 133] width 149 height 30
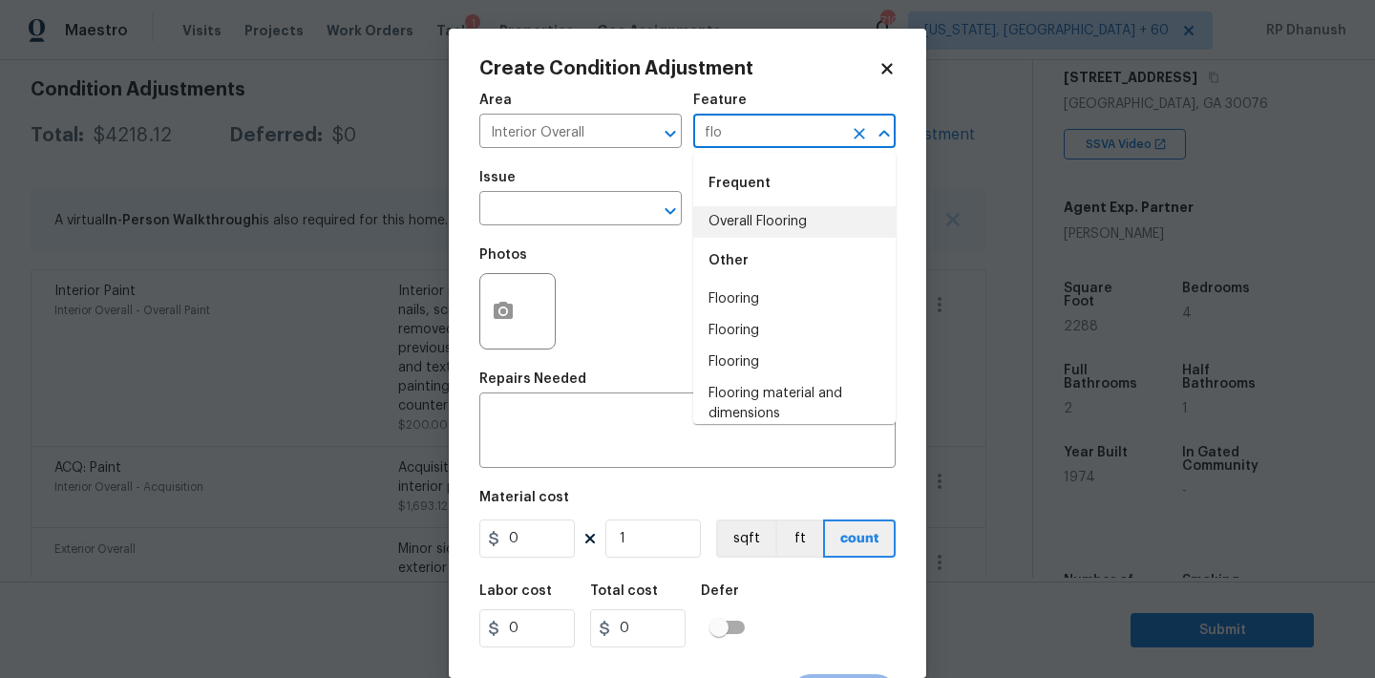
click at [775, 234] on li "Overall Flooring" at bounding box center [794, 222] width 202 height 32
type input "Overall Flooring"
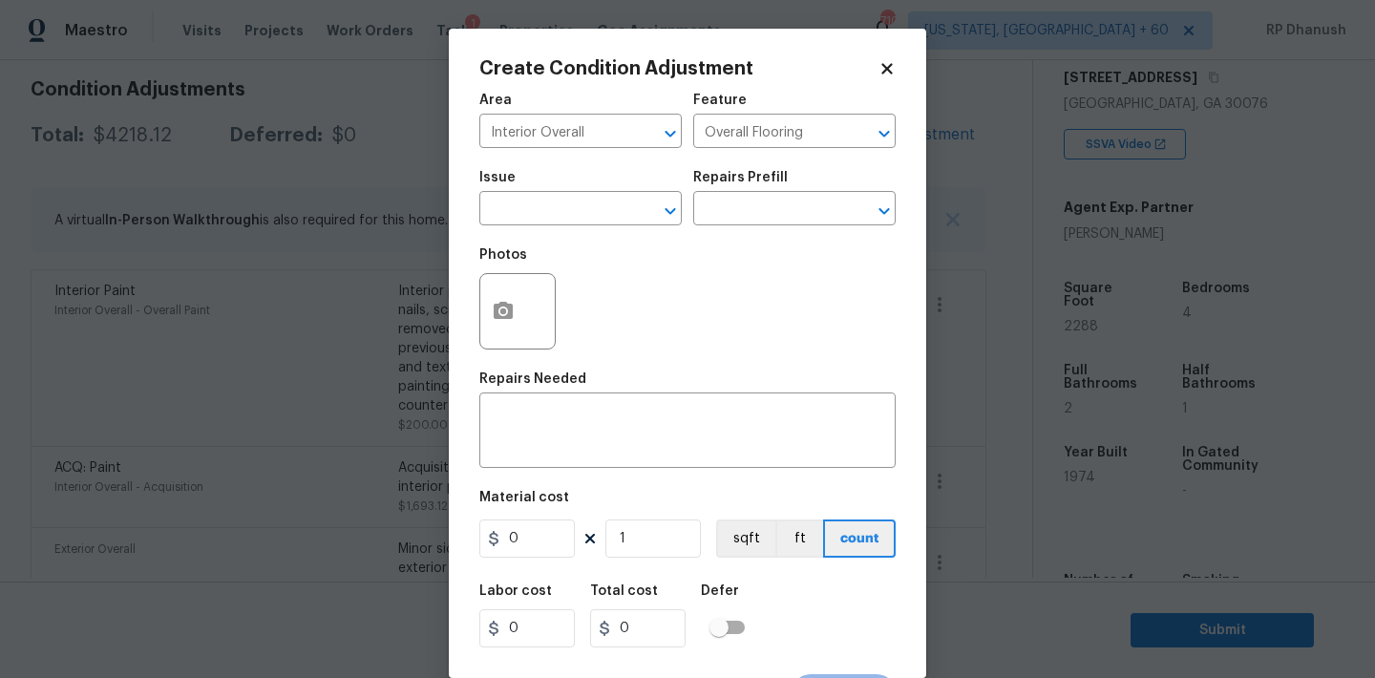
click at [760, 227] on div "Issue ​ Repairs Prefill ​" at bounding box center [687, 197] width 416 height 77
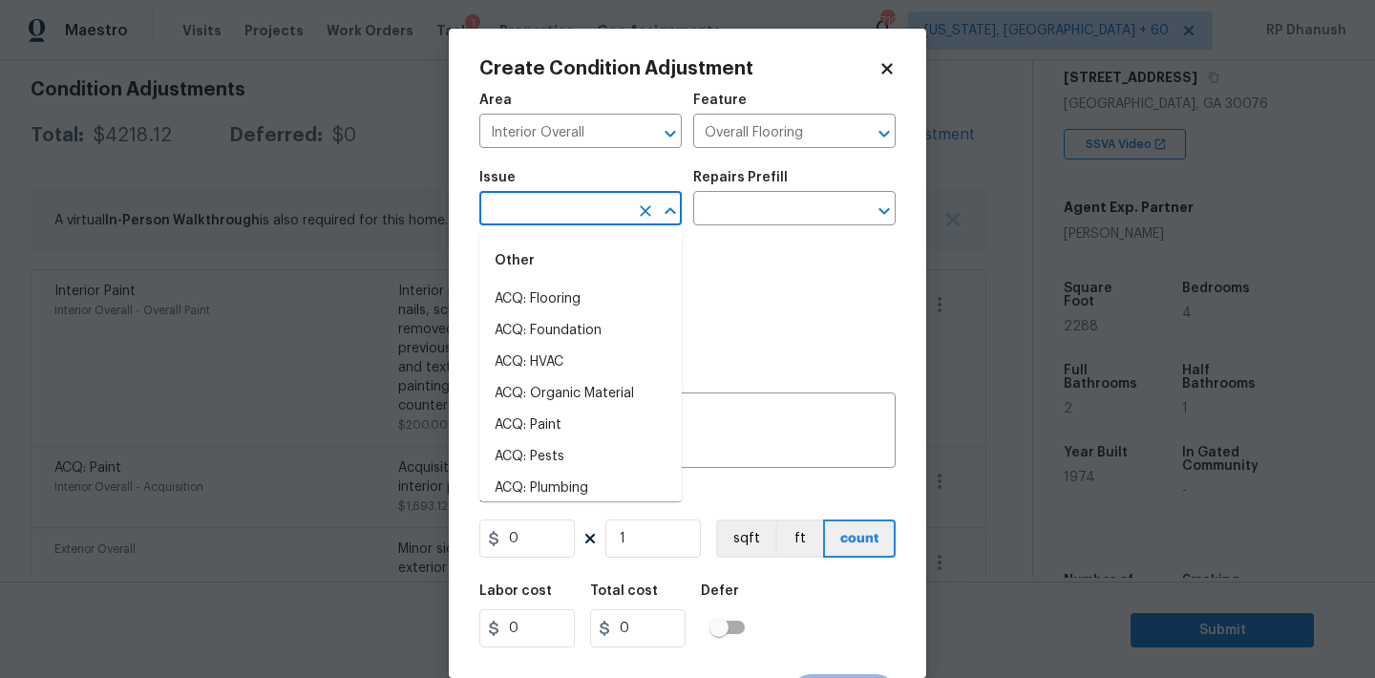
click at [589, 200] on input "text" at bounding box center [553, 211] width 149 height 30
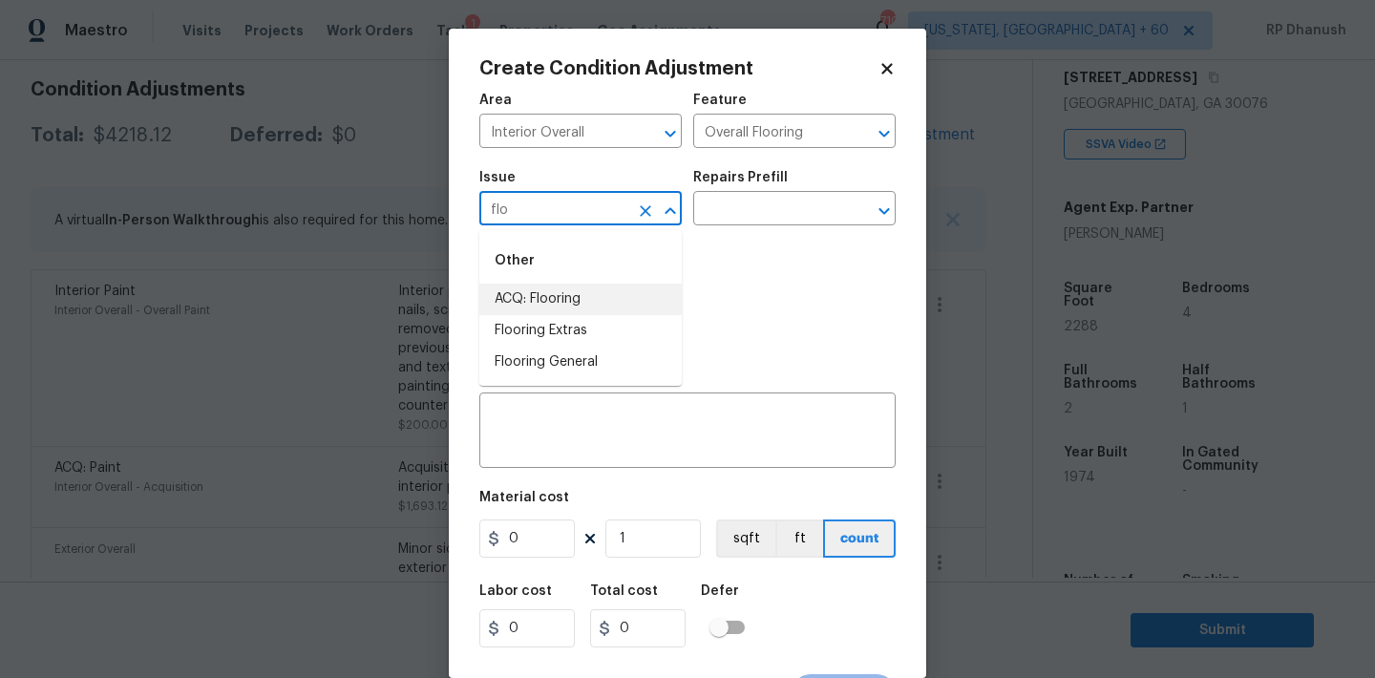
click at [558, 308] on li "ACQ: Flooring" at bounding box center [580, 300] width 202 height 32
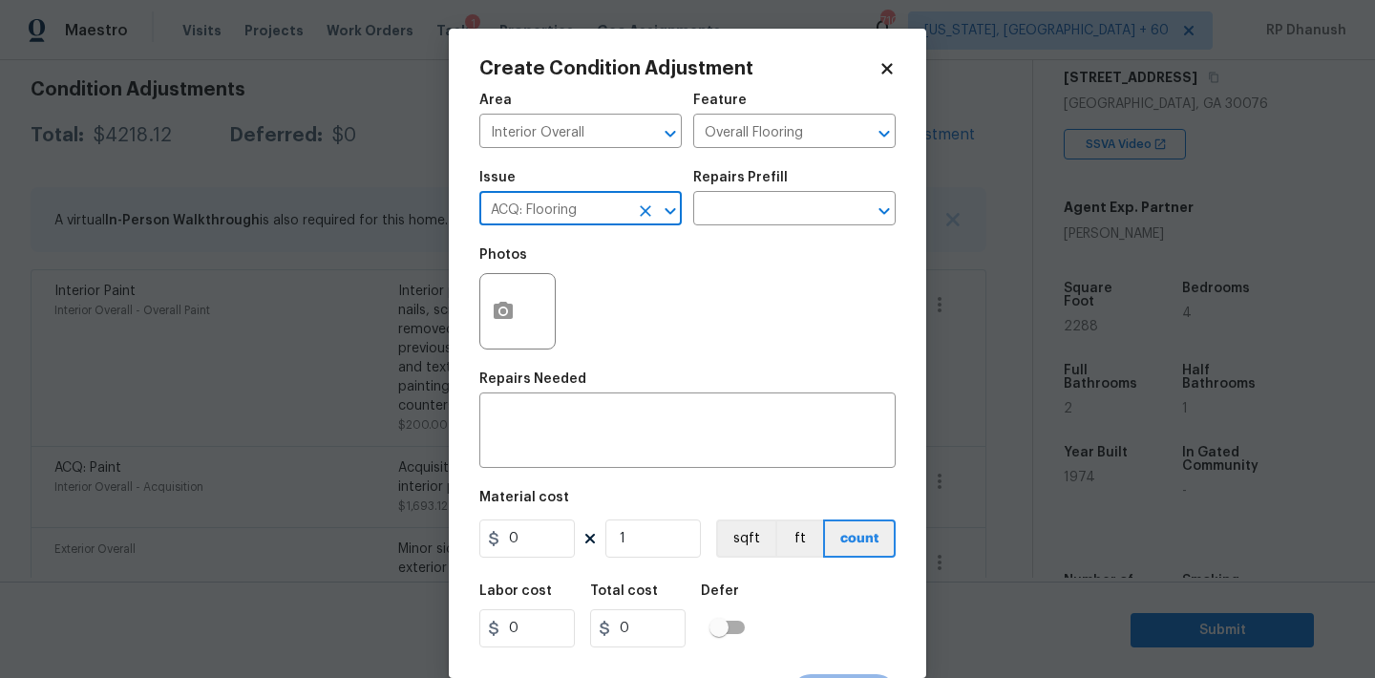
type input "ACQ: Flooring"
click at [764, 226] on div "Issue ACQ: Flooring ​ Repairs Prefill ​" at bounding box center [687, 197] width 416 height 77
click at [769, 224] on input "text" at bounding box center [767, 211] width 149 height 30
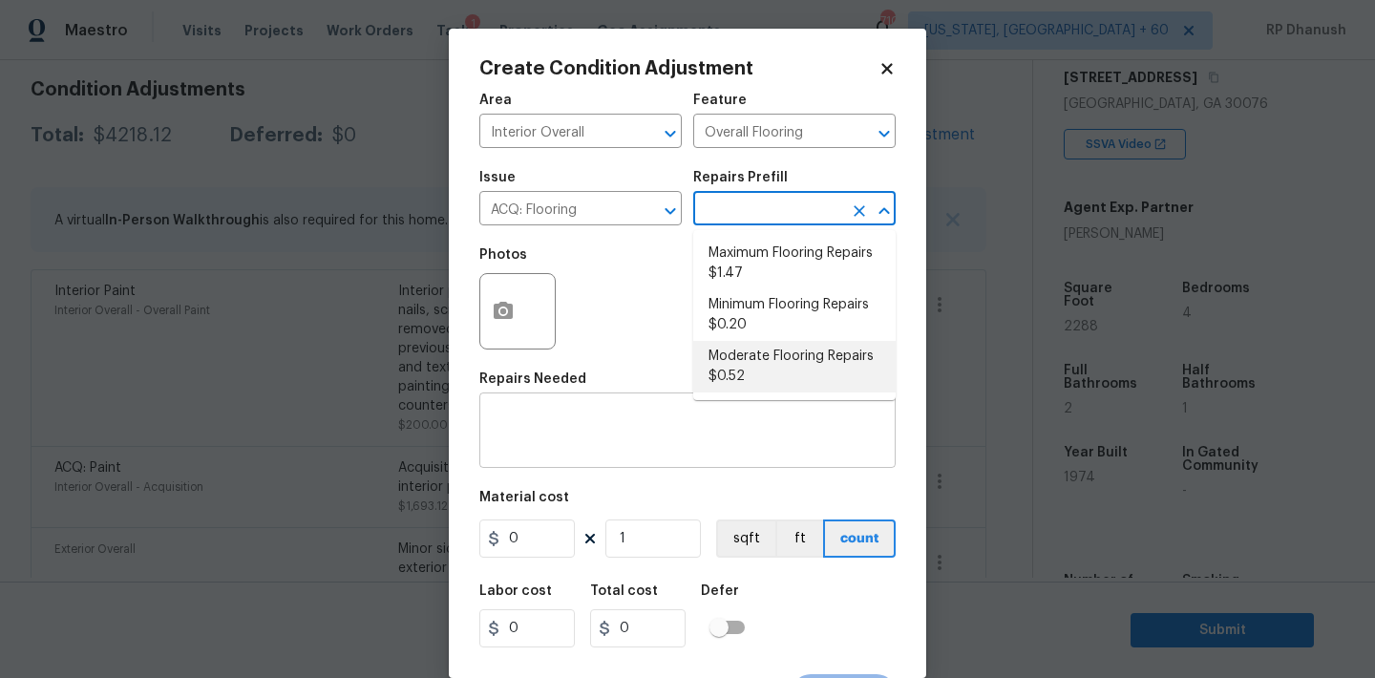
click at [756, 374] on li "Moderate Flooring Repairs $0.52" at bounding box center [794, 367] width 202 height 52
type input "Acquisition"
type textarea "Acquisition Scope: Moderate flooring repairs"
type input "0.52"
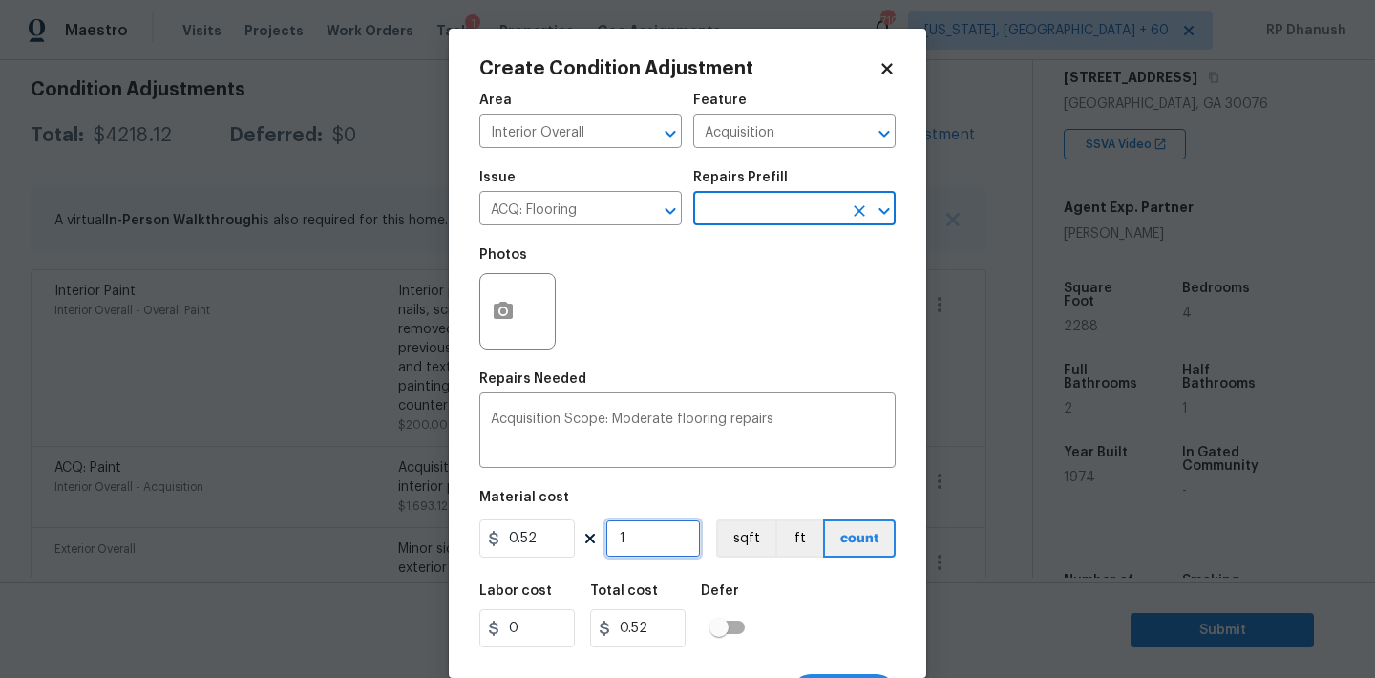
click at [665, 529] on input "1" at bounding box center [652, 538] width 95 height 38
type input "0"
paste input "2288"
type input "2288"
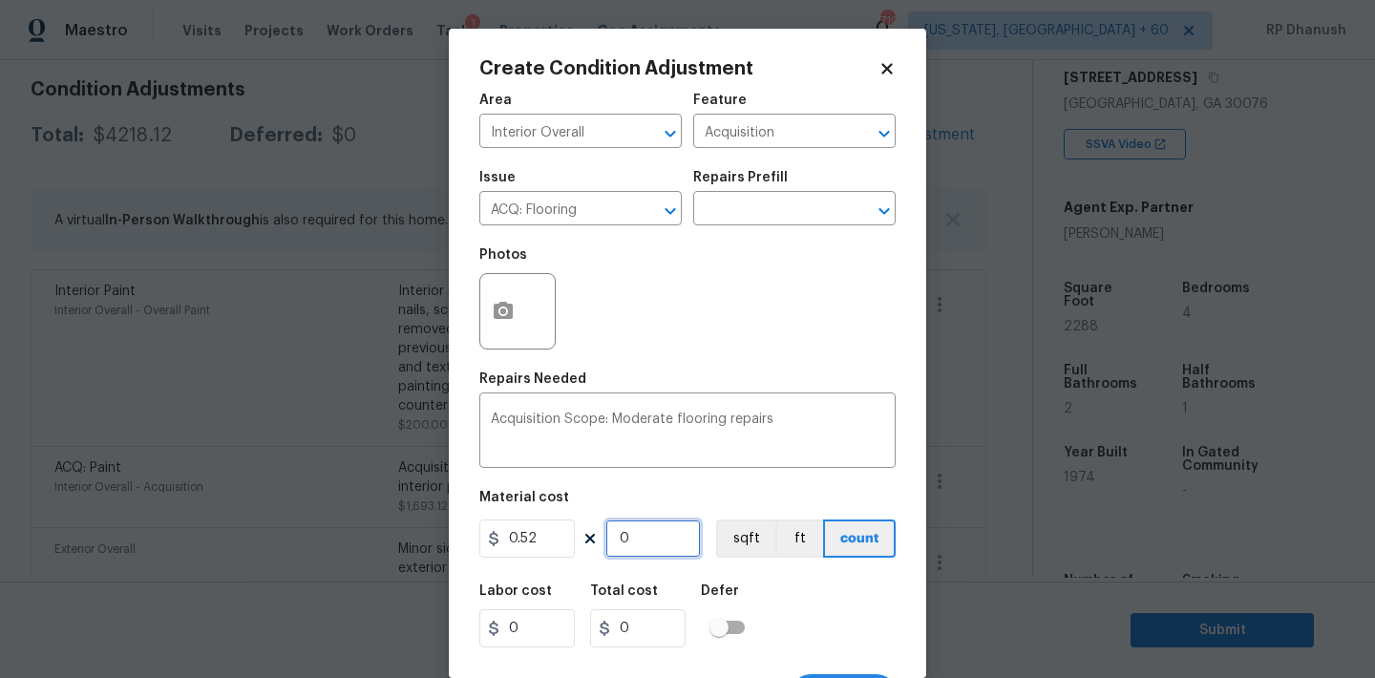
type input "1189.76"
type input "2288"
click at [496, 297] on button "button" at bounding box center [503, 311] width 46 height 74
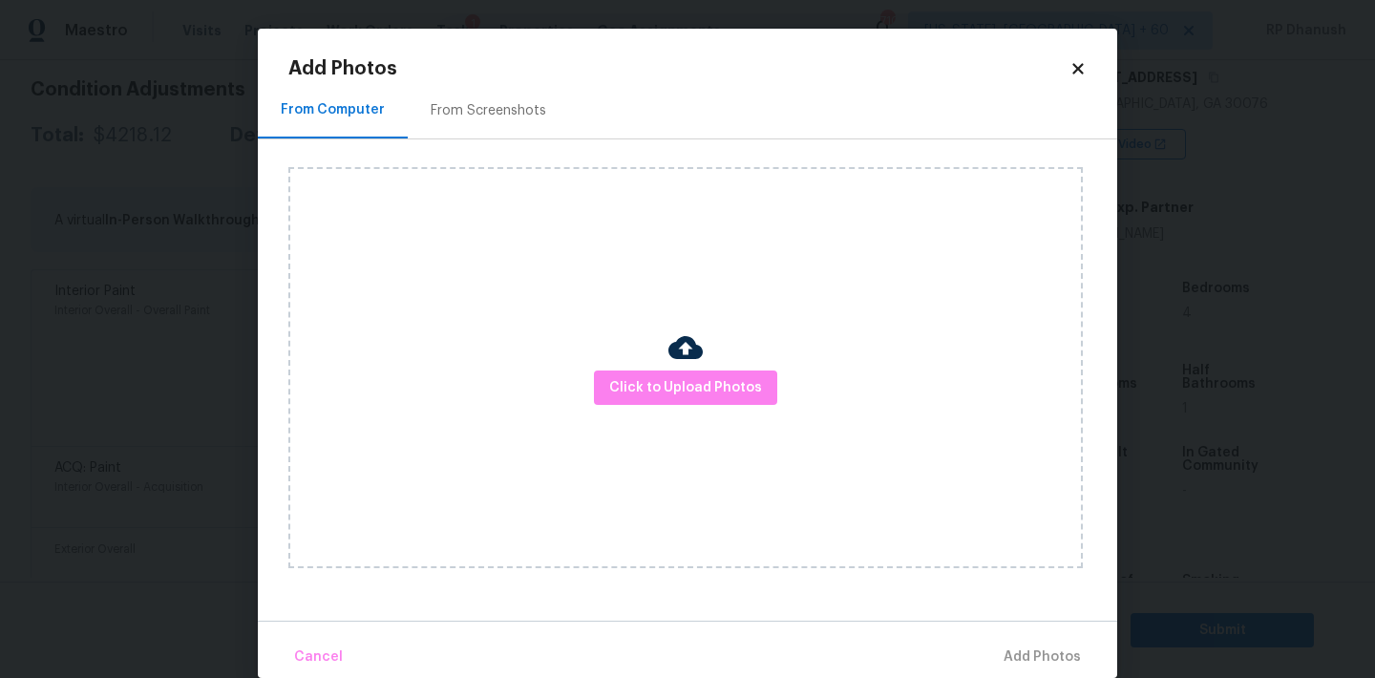
click at [502, 151] on div "Click to Upload Photos" at bounding box center [702, 367] width 829 height 456
click at [499, 111] on div "From Screenshots" at bounding box center [489, 110] width 116 height 19
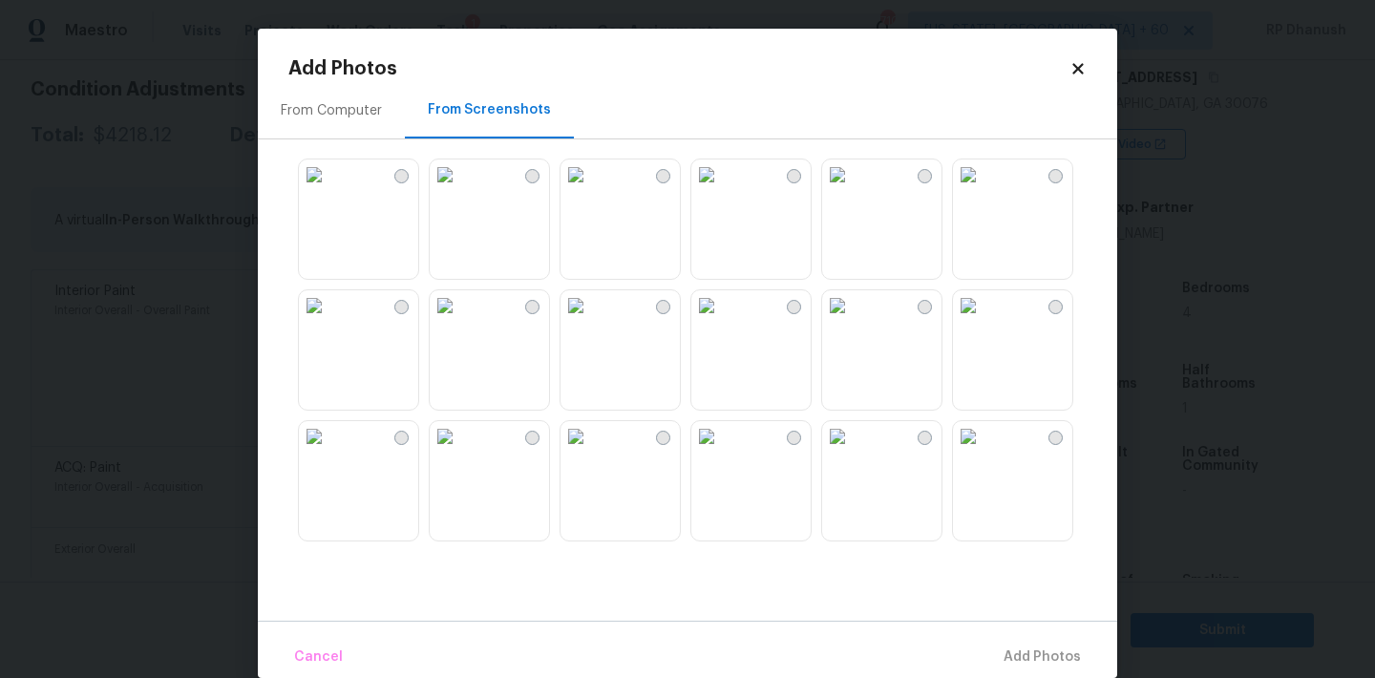
click at [591, 190] on img at bounding box center [575, 174] width 31 height 31
click at [722, 190] on img at bounding box center [706, 174] width 31 height 31
click at [460, 321] on img at bounding box center [445, 305] width 31 height 31
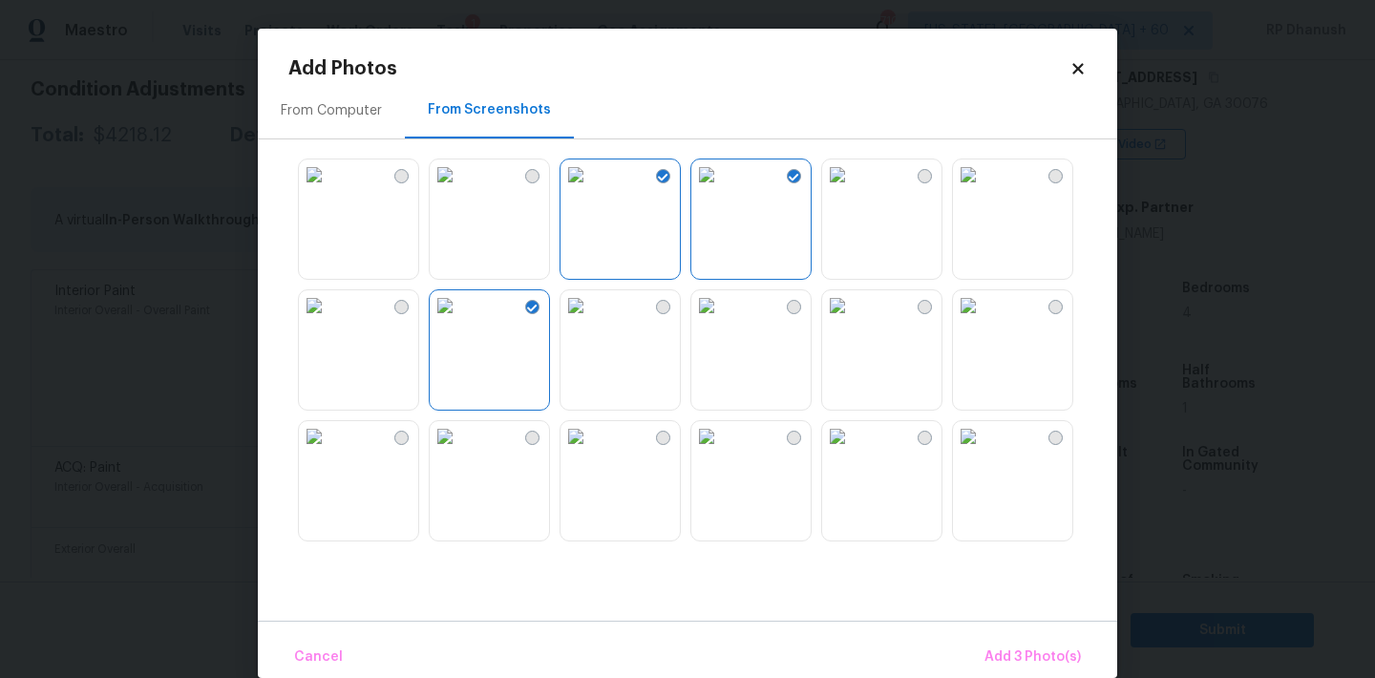
click at [460, 321] on img at bounding box center [445, 305] width 31 height 31
click at [460, 452] on img at bounding box center [445, 436] width 31 height 31
click at [591, 452] on img at bounding box center [575, 436] width 31 height 31
click at [818, 490] on div at bounding box center [702, 349] width 829 height 401
click at [853, 452] on img at bounding box center [837, 436] width 31 height 31
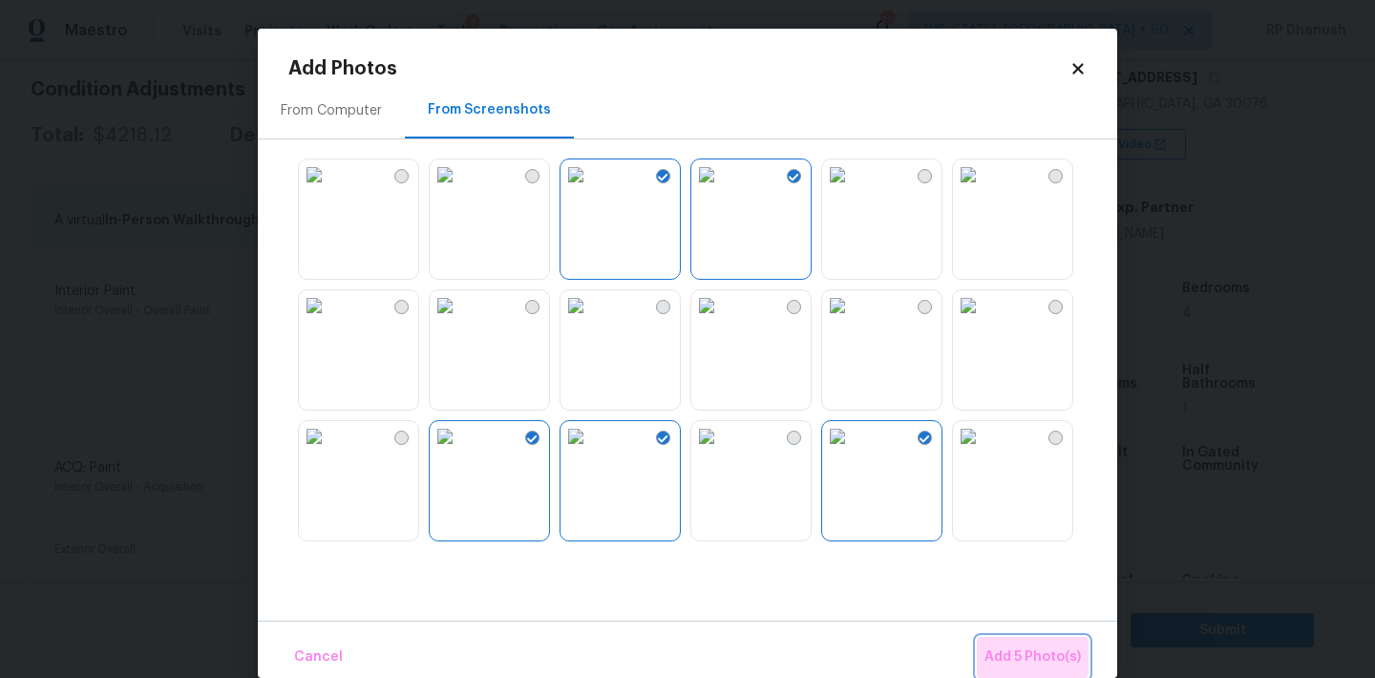
click at [1010, 654] on span "Add 5 Photo(s)" at bounding box center [1032, 657] width 96 height 24
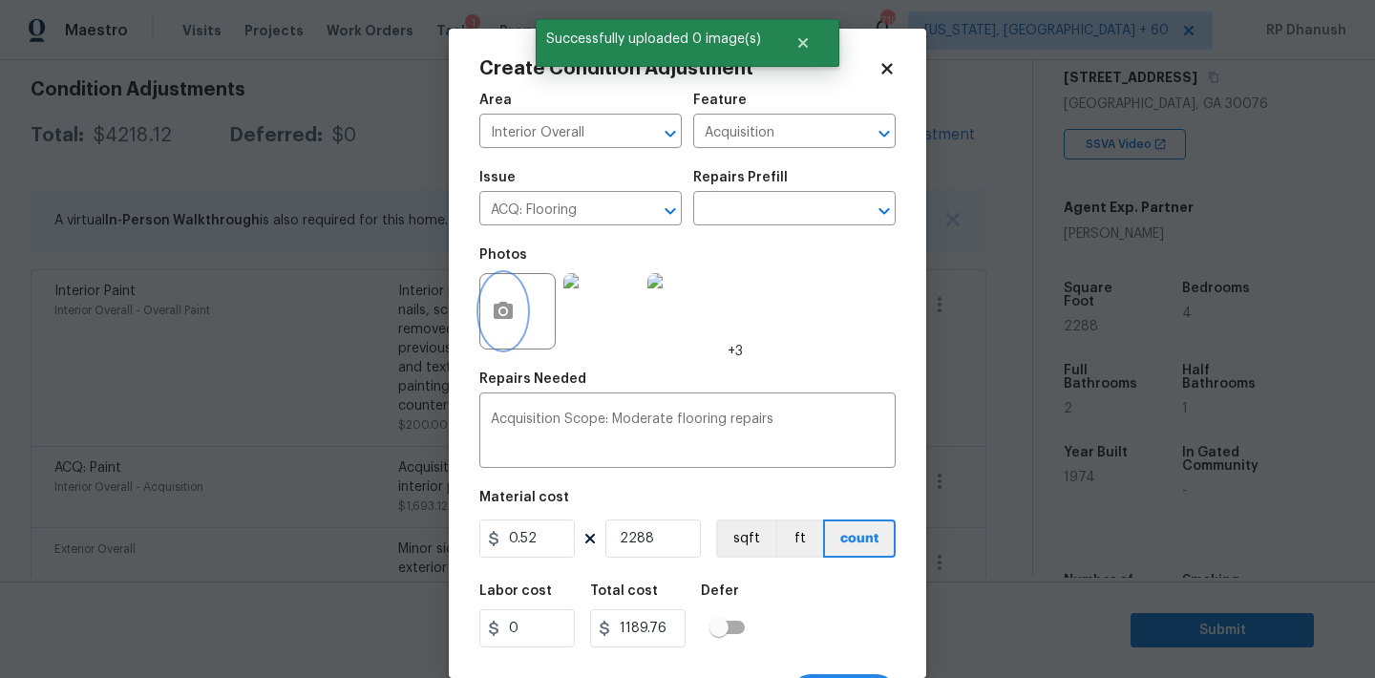
scroll to position [35, 0]
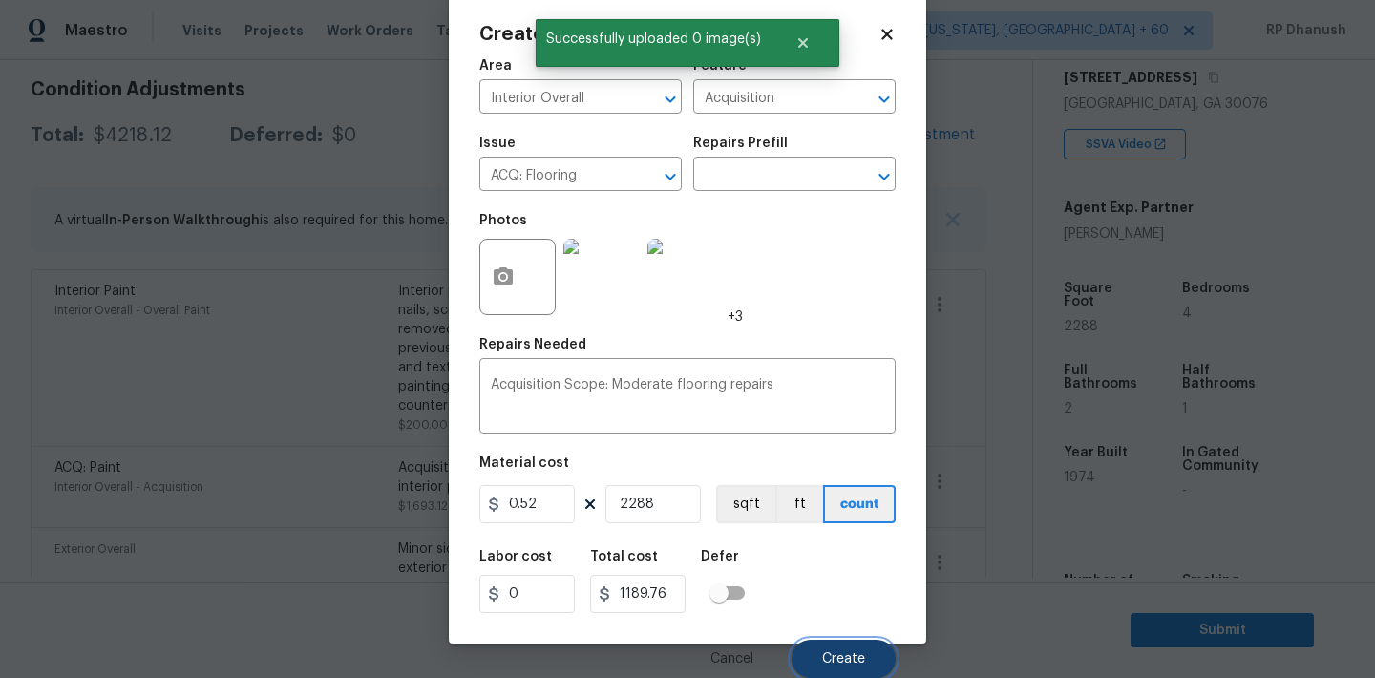
click at [842, 642] on button "Create" at bounding box center [844, 659] width 104 height 38
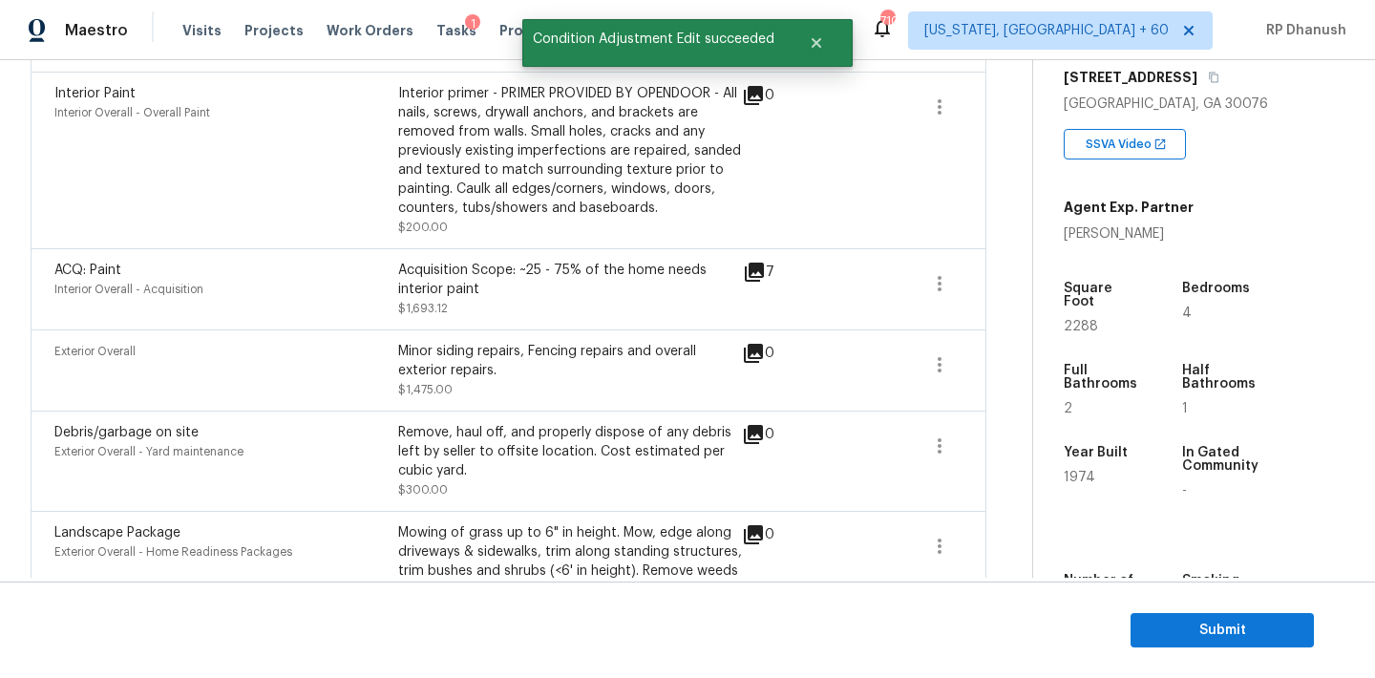
scroll to position [537, 0]
click at [962, 363] on div "Exterior Overall Minor siding repairs, Fencing repairs and overall exterior rep…" at bounding box center [509, 370] width 956 height 81
click at [949, 363] on icon "button" at bounding box center [939, 365] width 23 height 23
click at [995, 359] on div "Edit" at bounding box center [1048, 362] width 149 height 19
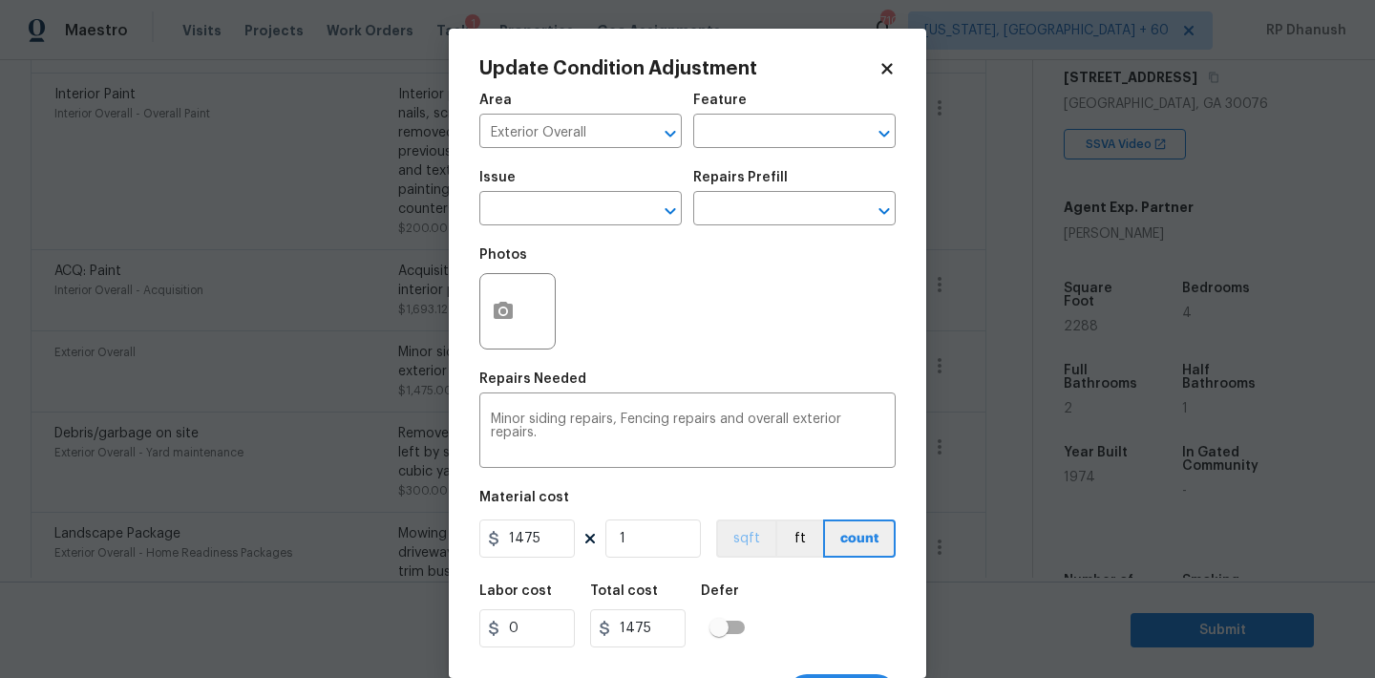
drag, startPoint x: 717, startPoint y: 418, endPoint x: 717, endPoint y: 550, distance: 131.8
click at [717, 438] on textarea "Minor siding repairs, Fencing repairs and overall exterior repairs." at bounding box center [687, 432] width 393 height 40
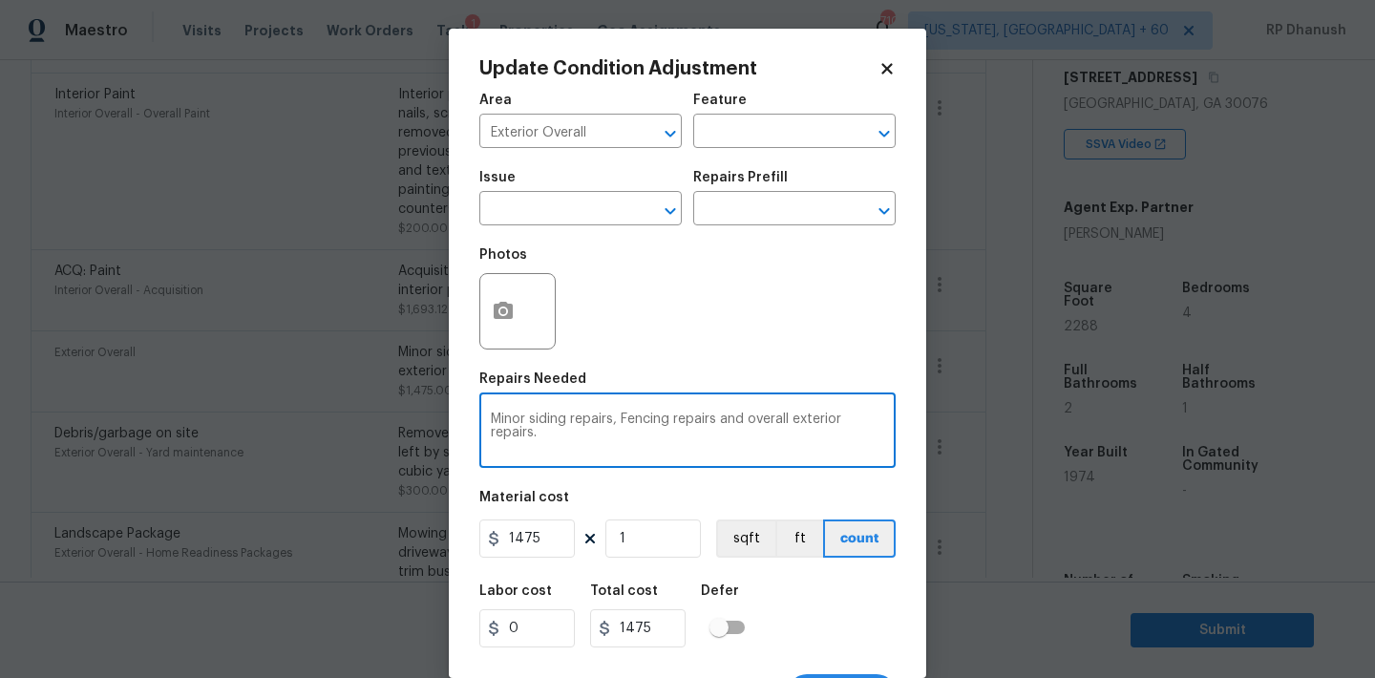
click at [717, 417] on textarea "Minor siding repairs, Fencing repairs and overall exterior repairs." at bounding box center [687, 432] width 393 height 40
type textarea "Minor siding repairs, Fencing repairs, Decking repairs and overall exterior rep…"
click at [517, 532] on input "1475" at bounding box center [526, 538] width 95 height 38
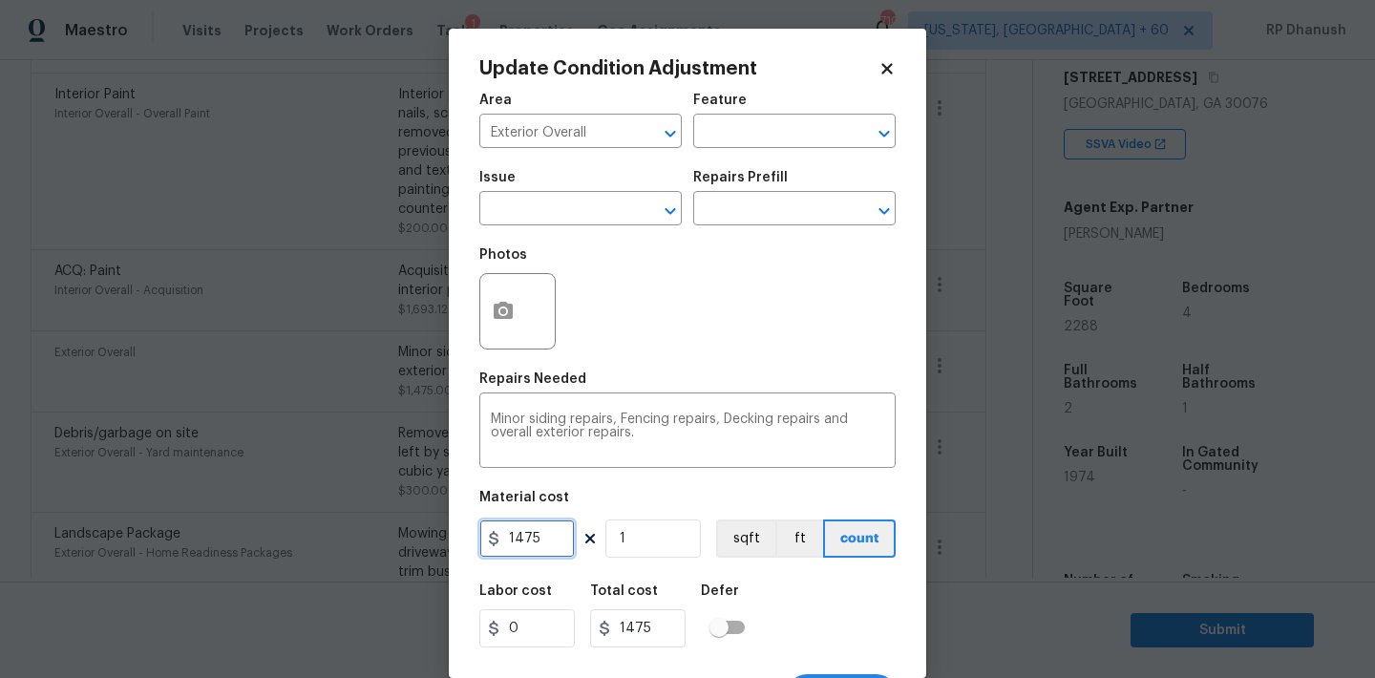
click at [517, 532] on input "1475" at bounding box center [526, 538] width 95 height 38
type input "1675"
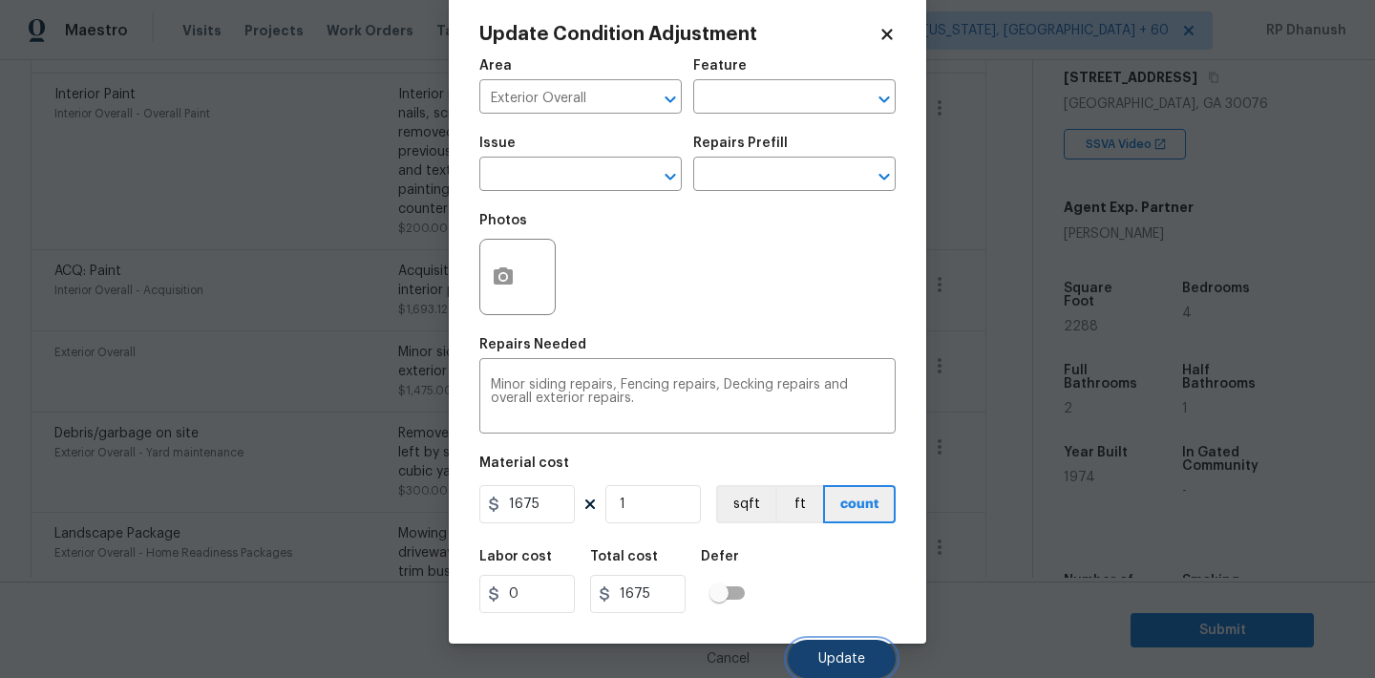
click at [813, 644] on button "Update" at bounding box center [842, 659] width 108 height 38
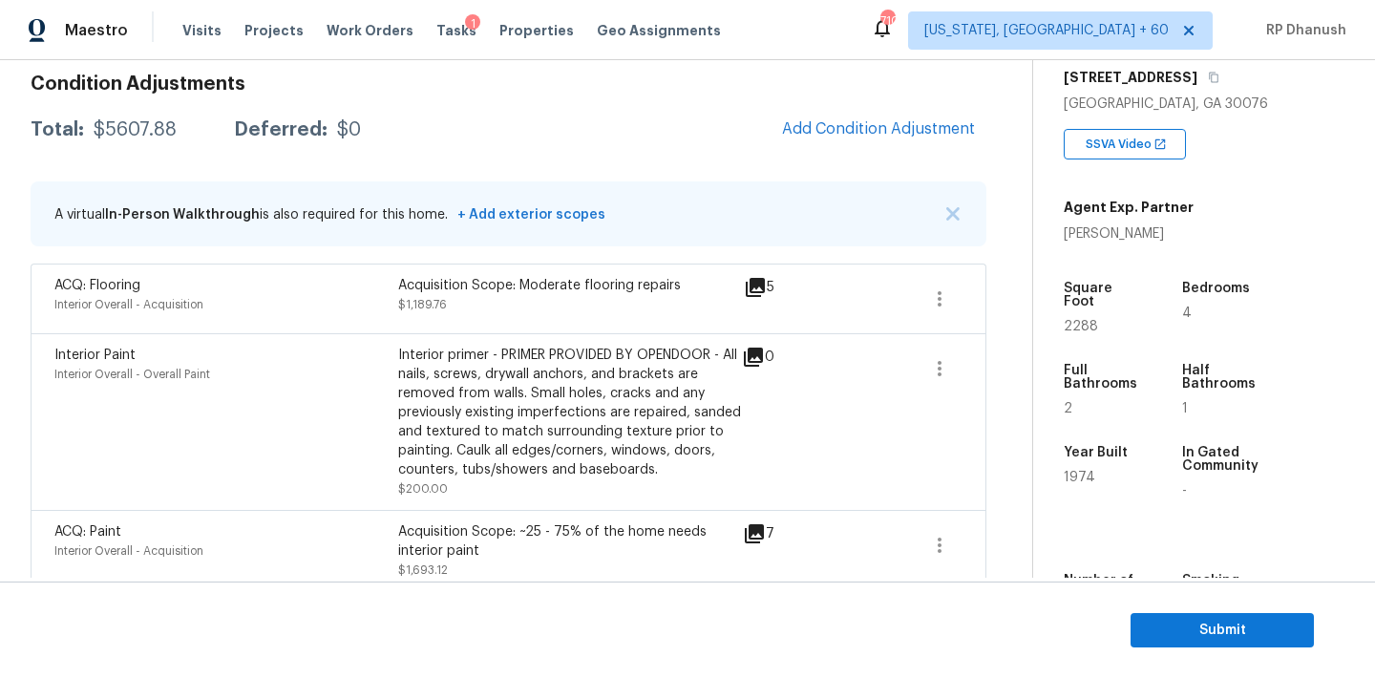
scroll to position [251, 0]
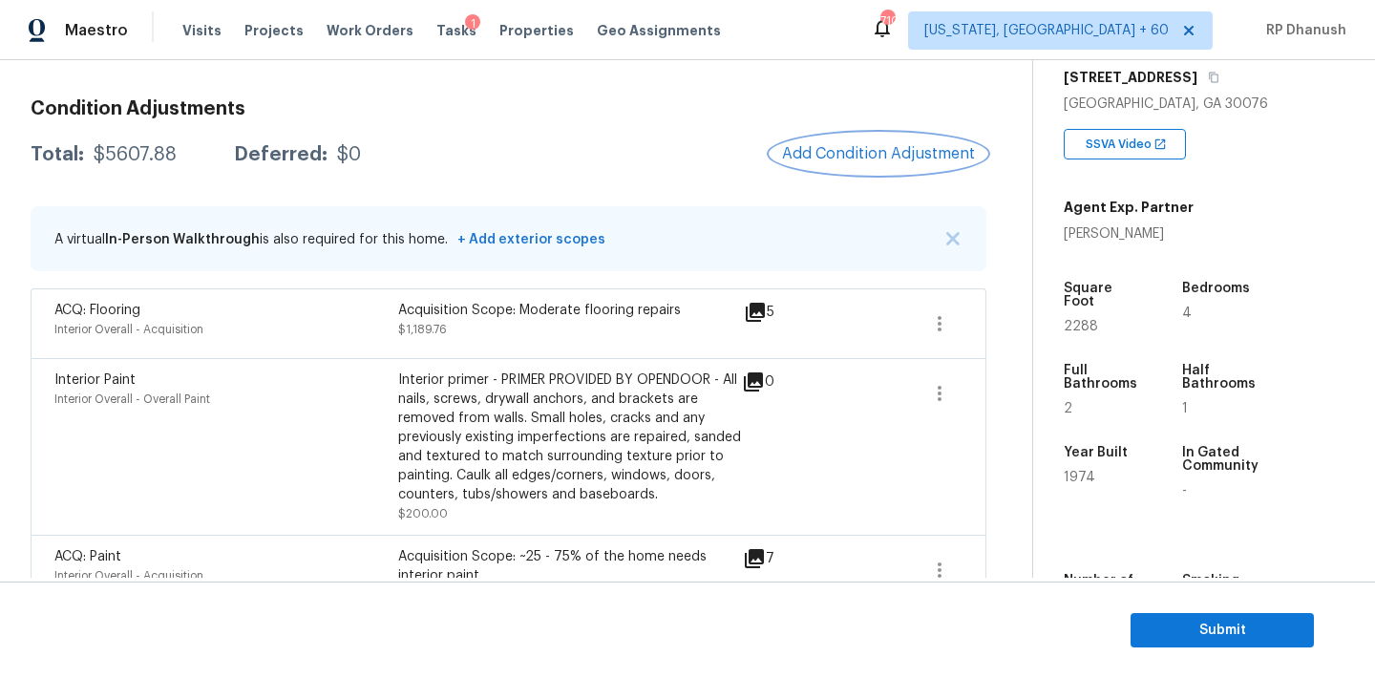
click at [880, 158] on span "Add Condition Adjustment" at bounding box center [878, 153] width 193 height 17
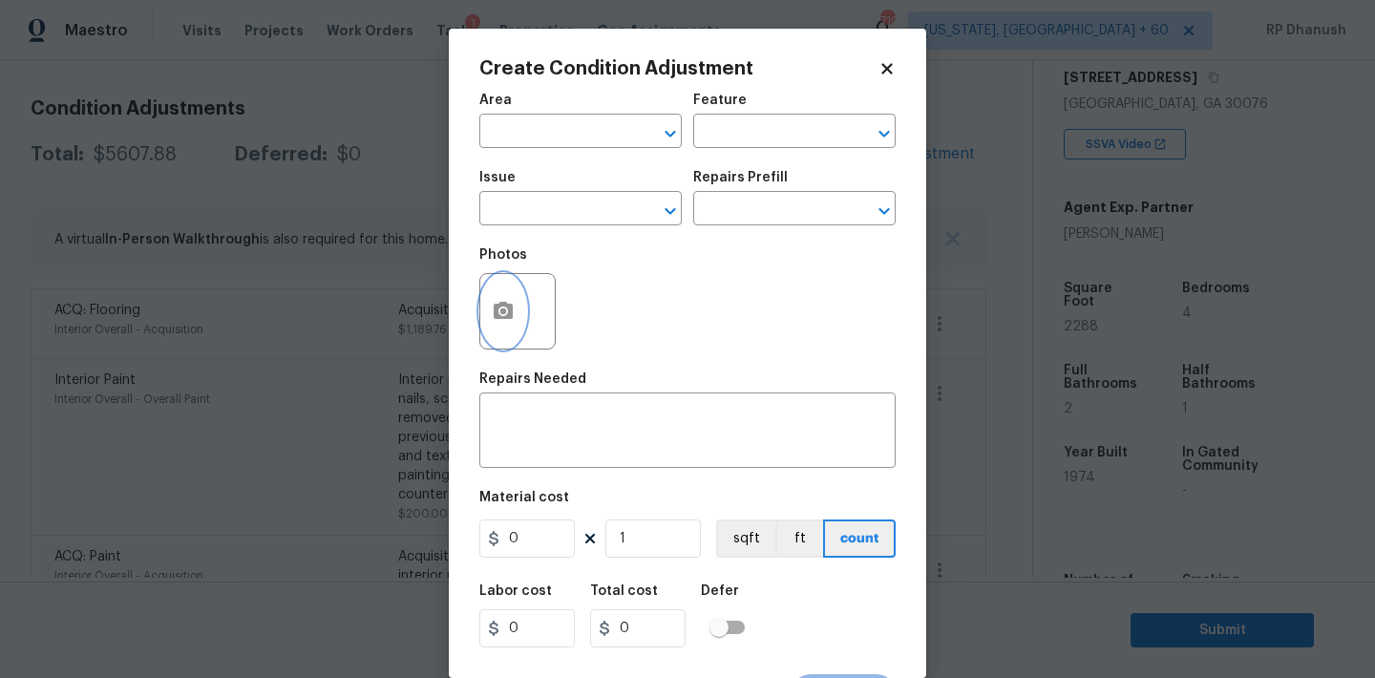
click at [514, 306] on icon "button" at bounding box center [503, 311] width 23 height 23
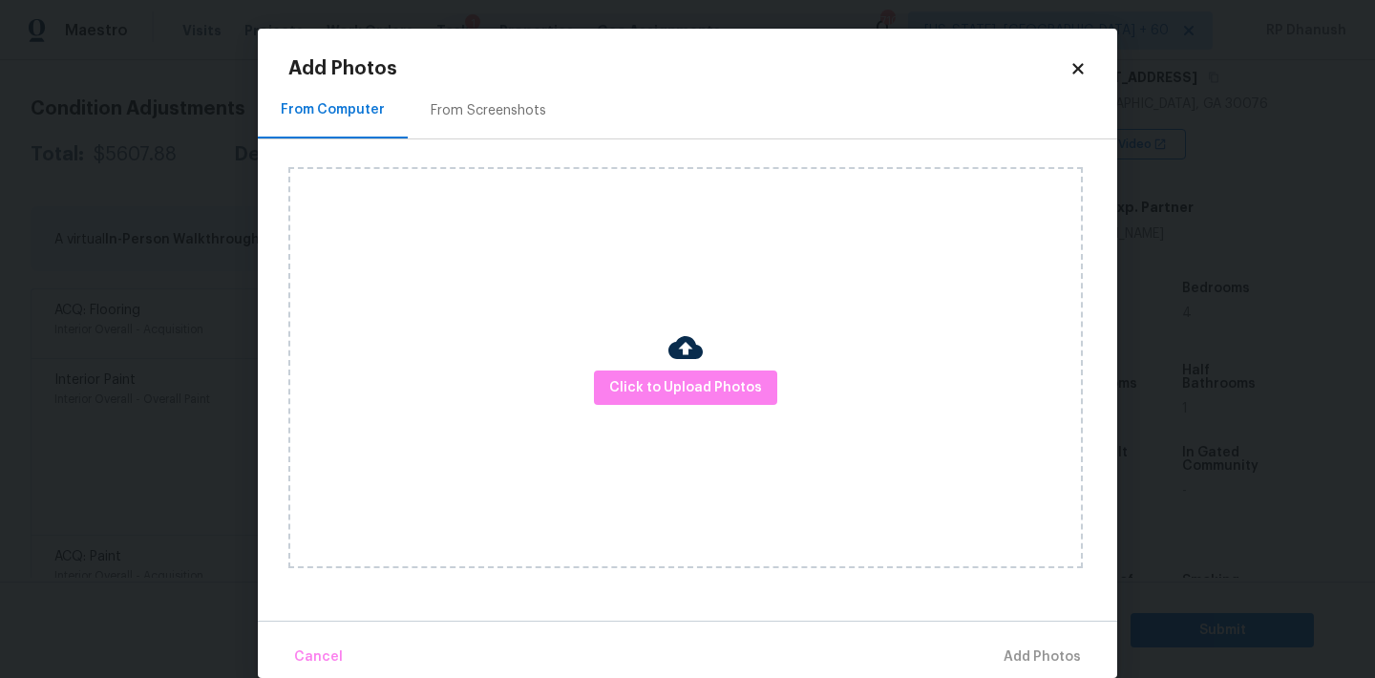
click at [679, 350] on img at bounding box center [685, 347] width 34 height 34
click at [680, 367] on div at bounding box center [685, 350] width 34 height 40
click at [691, 273] on div "Click to Upload Photos" at bounding box center [685, 367] width 794 height 401
click at [615, 384] on span "Click to Upload Photos" at bounding box center [685, 388] width 153 height 24
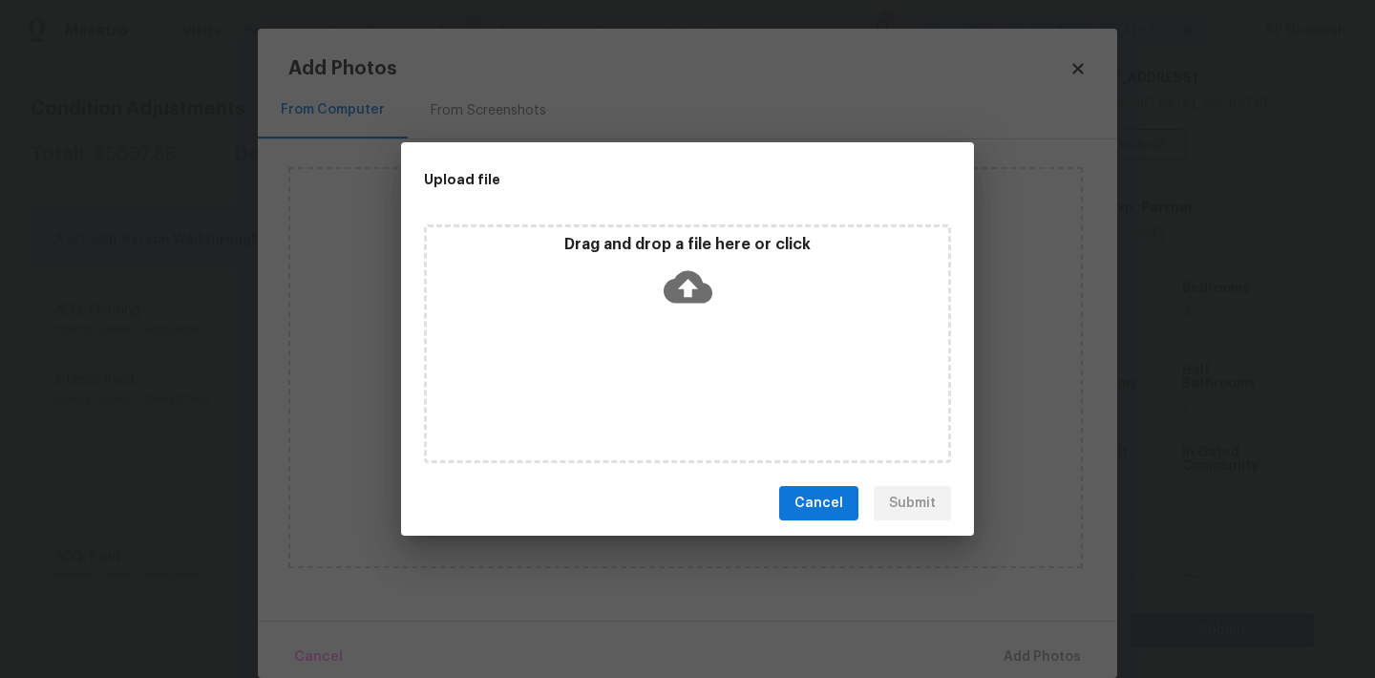
click at [701, 282] on icon at bounding box center [688, 287] width 49 height 32
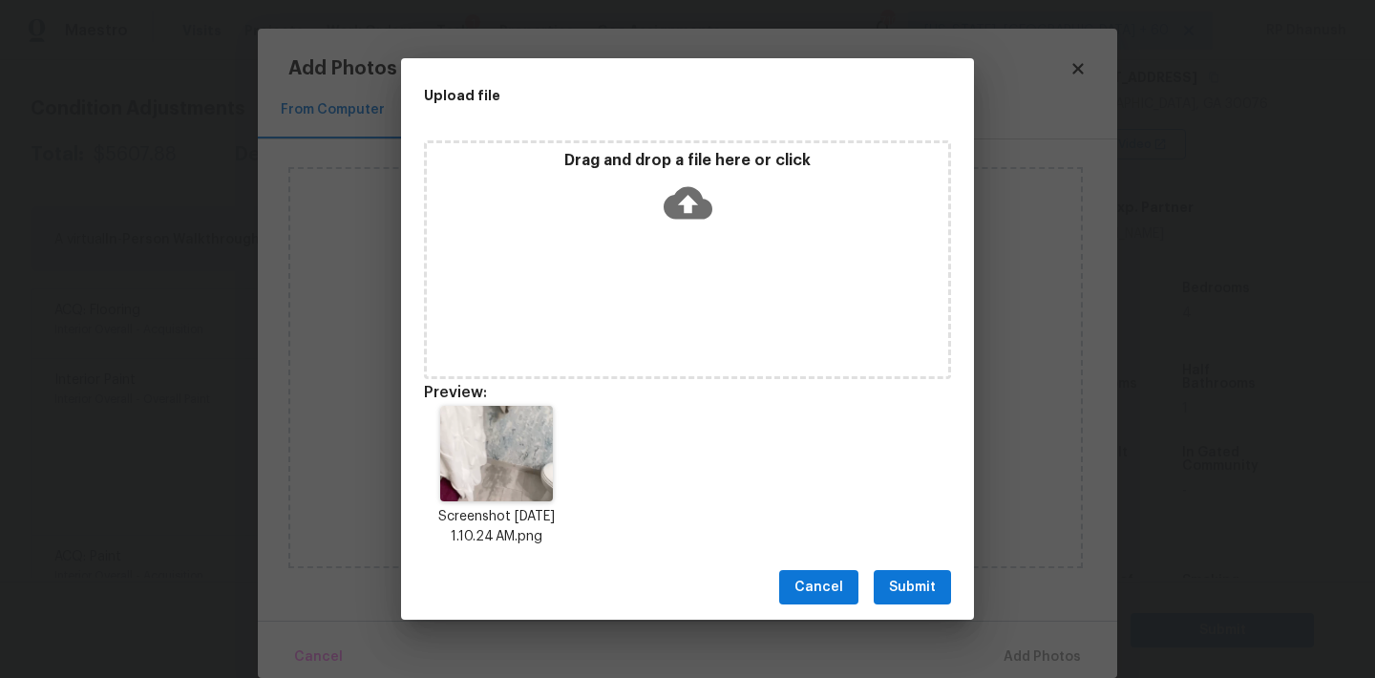
click at [890, 580] on span "Submit" at bounding box center [912, 588] width 47 height 24
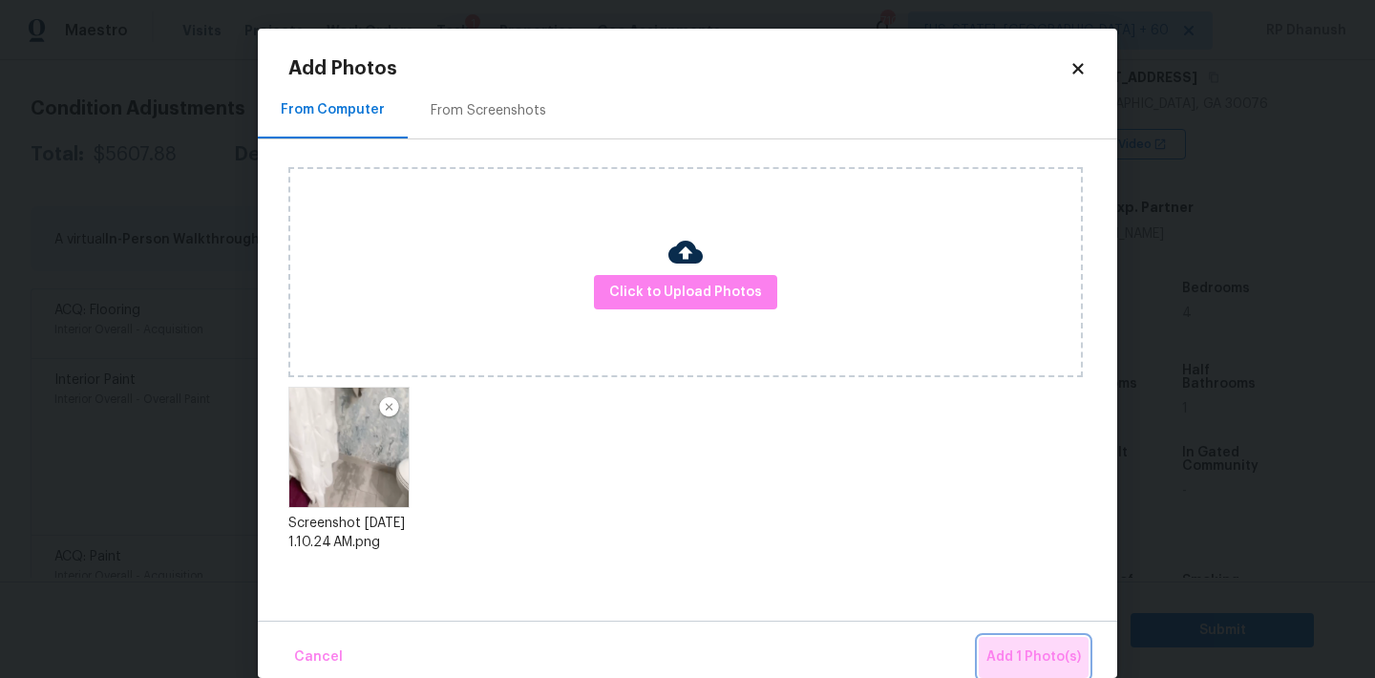
click at [1045, 663] on span "Add 1 Photo(s)" at bounding box center [1033, 657] width 95 height 24
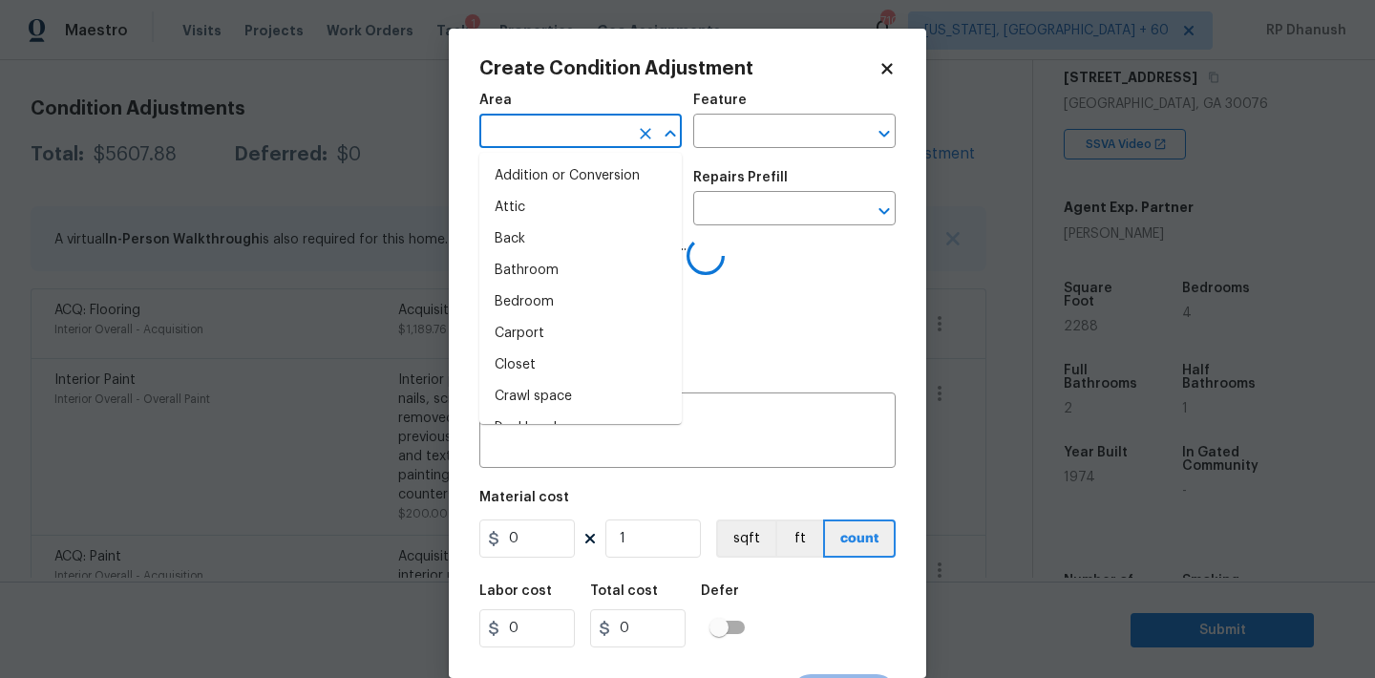
click at [560, 124] on input "text" at bounding box center [553, 133] width 149 height 30
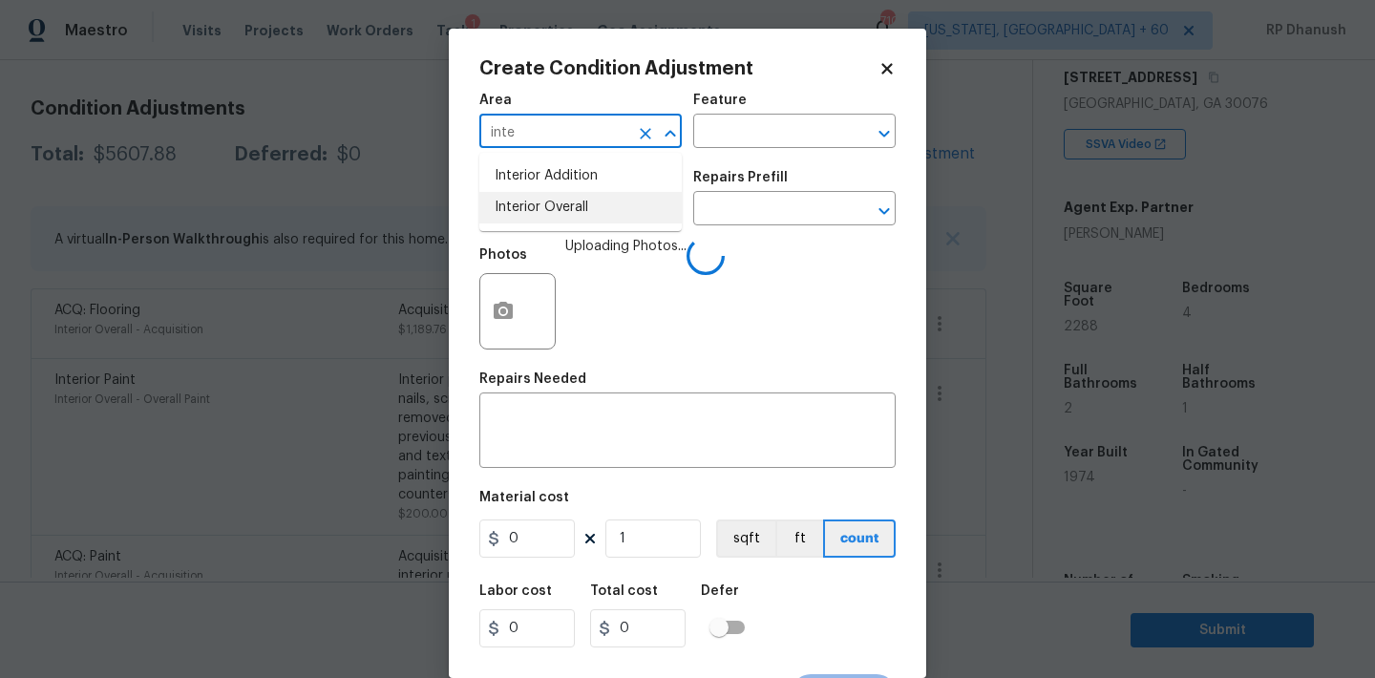
click at [557, 204] on li "Interior Overall" at bounding box center [580, 208] width 202 height 32
type input "Interior Overall"
click at [557, 403] on div "x ​" at bounding box center [687, 432] width 416 height 71
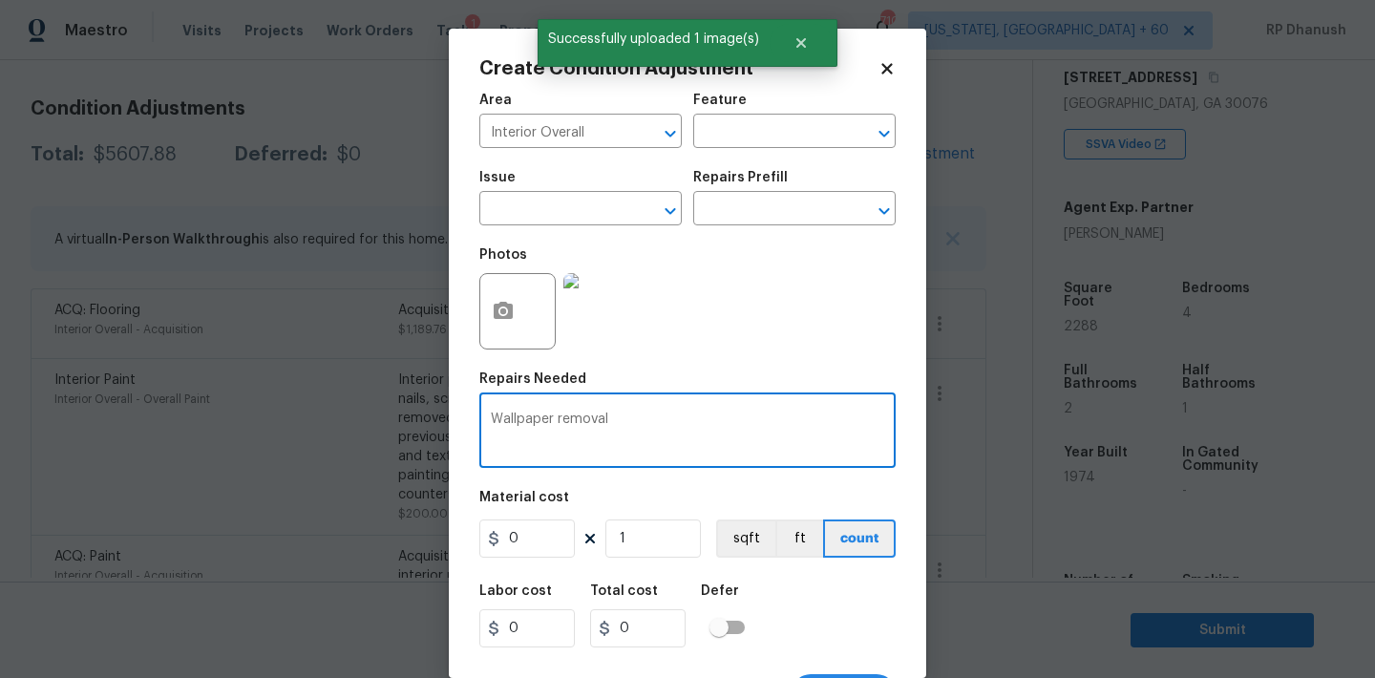
type textarea "Wallpaper removal"
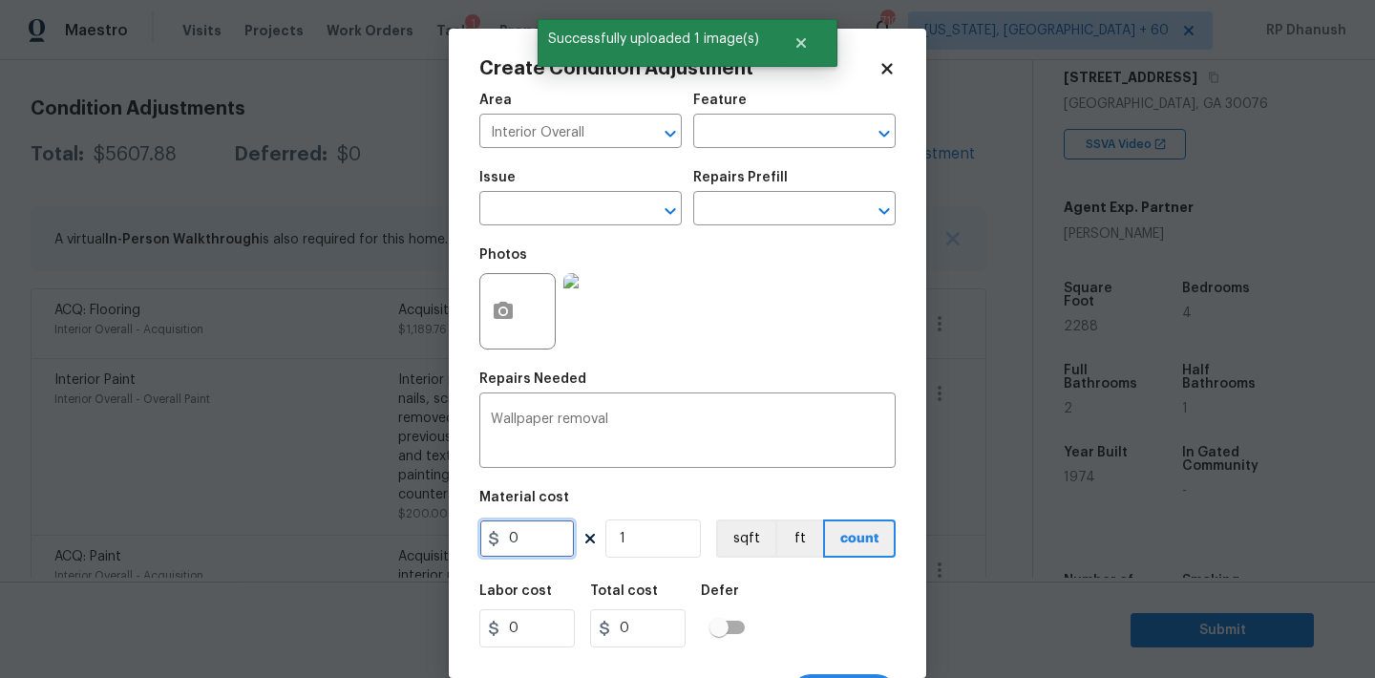
click at [542, 538] on input "0" at bounding box center [526, 538] width 95 height 38
type input "200"
click at [542, 538] on input "200" at bounding box center [526, 538] width 95 height 38
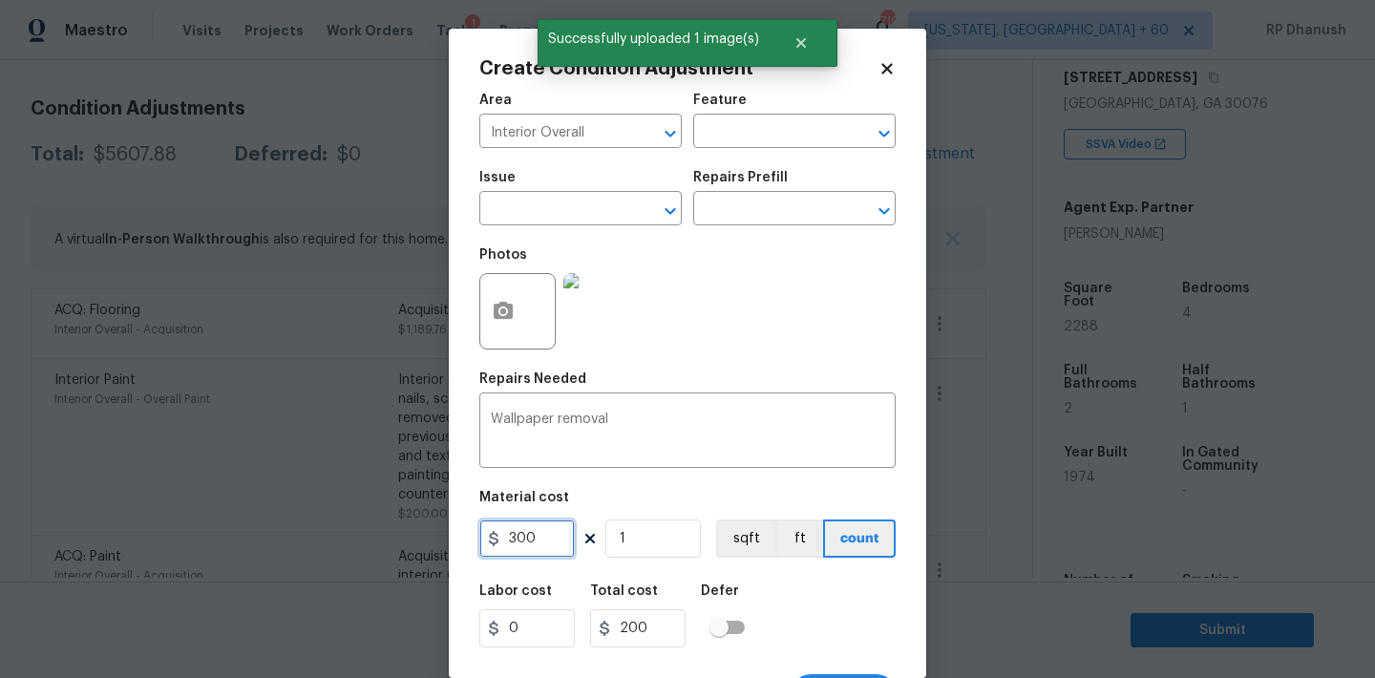
type input "300"
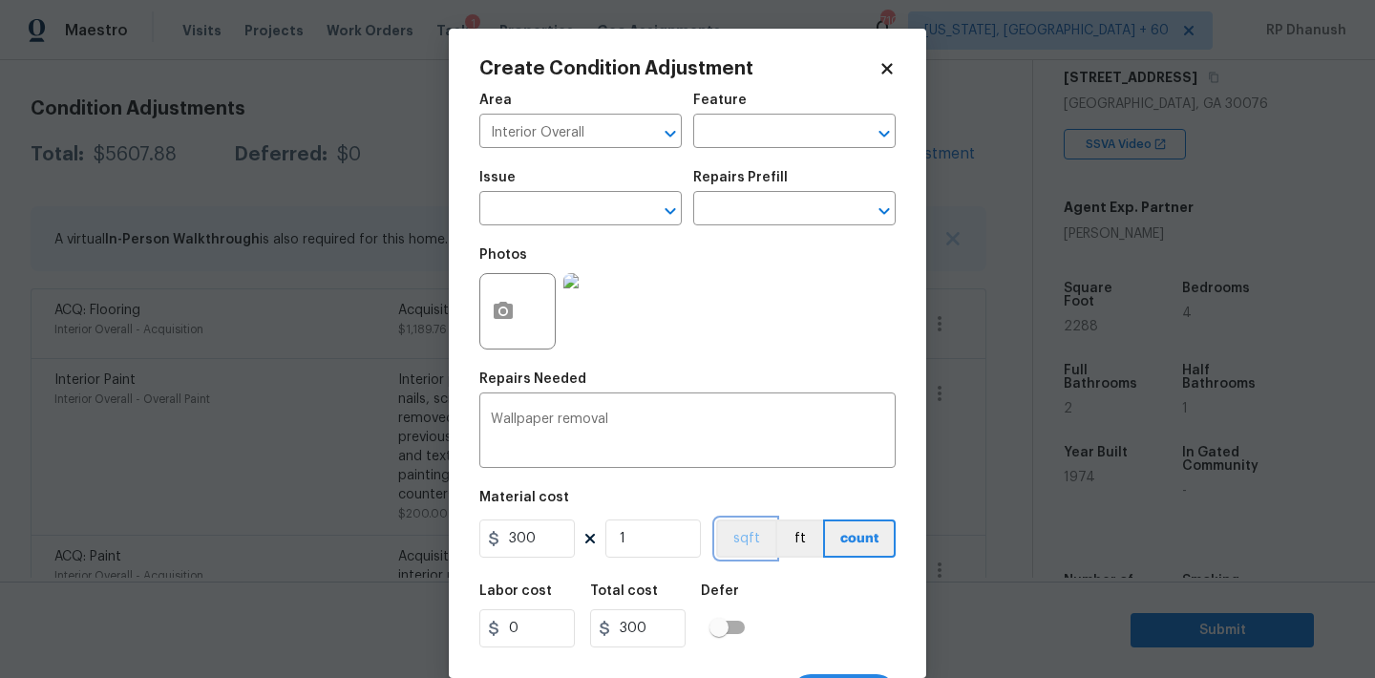
scroll to position [35, 0]
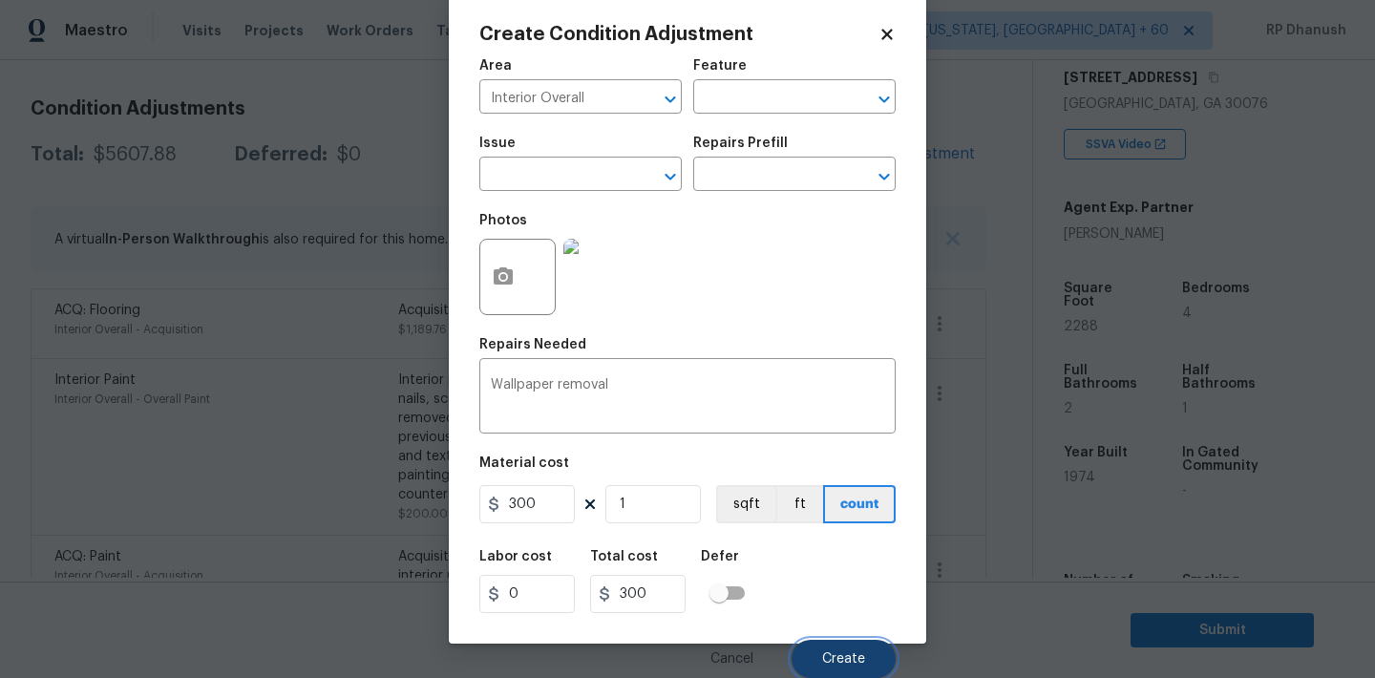
click at [836, 665] on span "Create" at bounding box center [843, 659] width 43 height 14
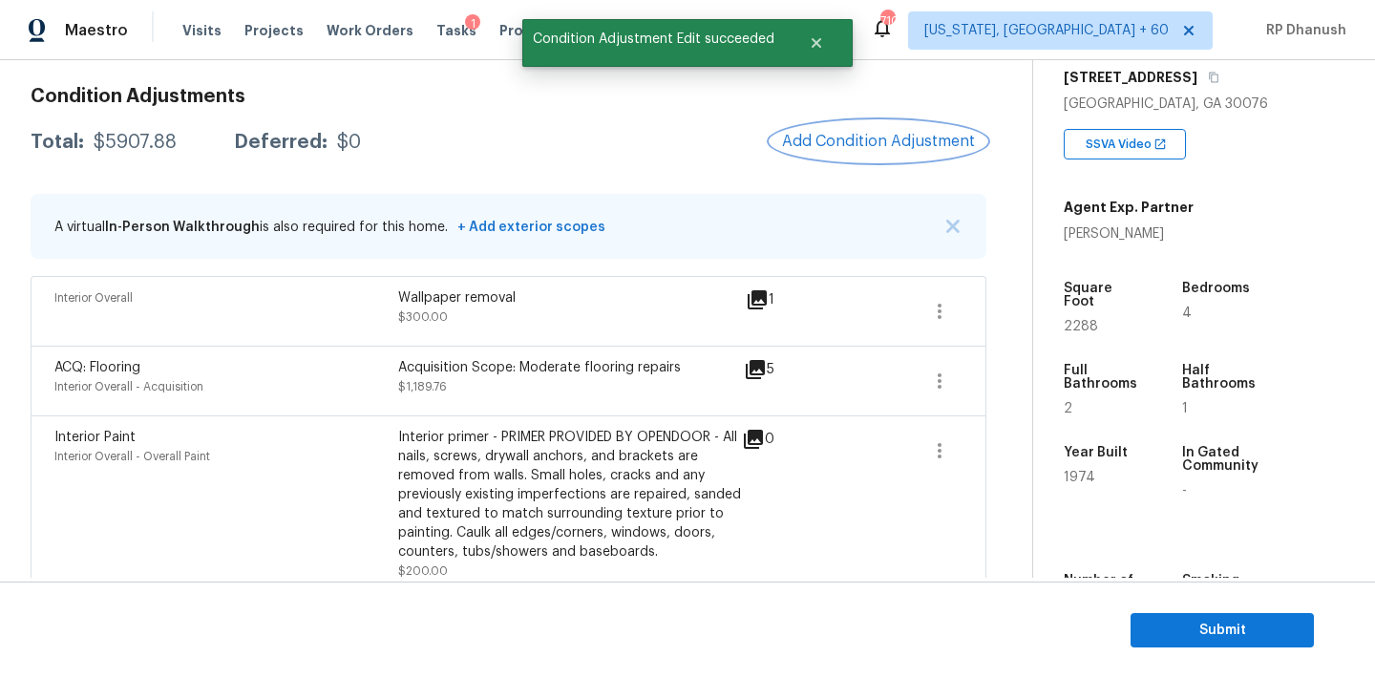
scroll to position [227, 0]
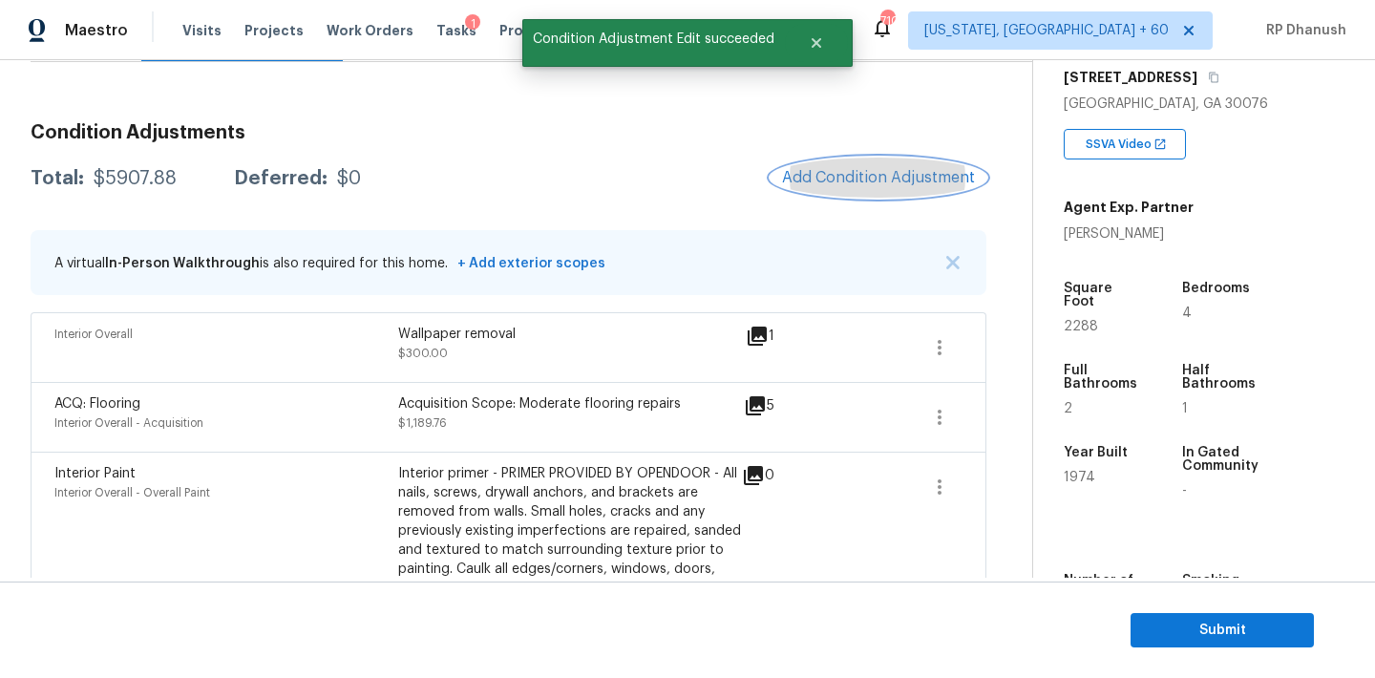
click at [943, 188] on button "Add Condition Adjustment" at bounding box center [879, 178] width 216 height 40
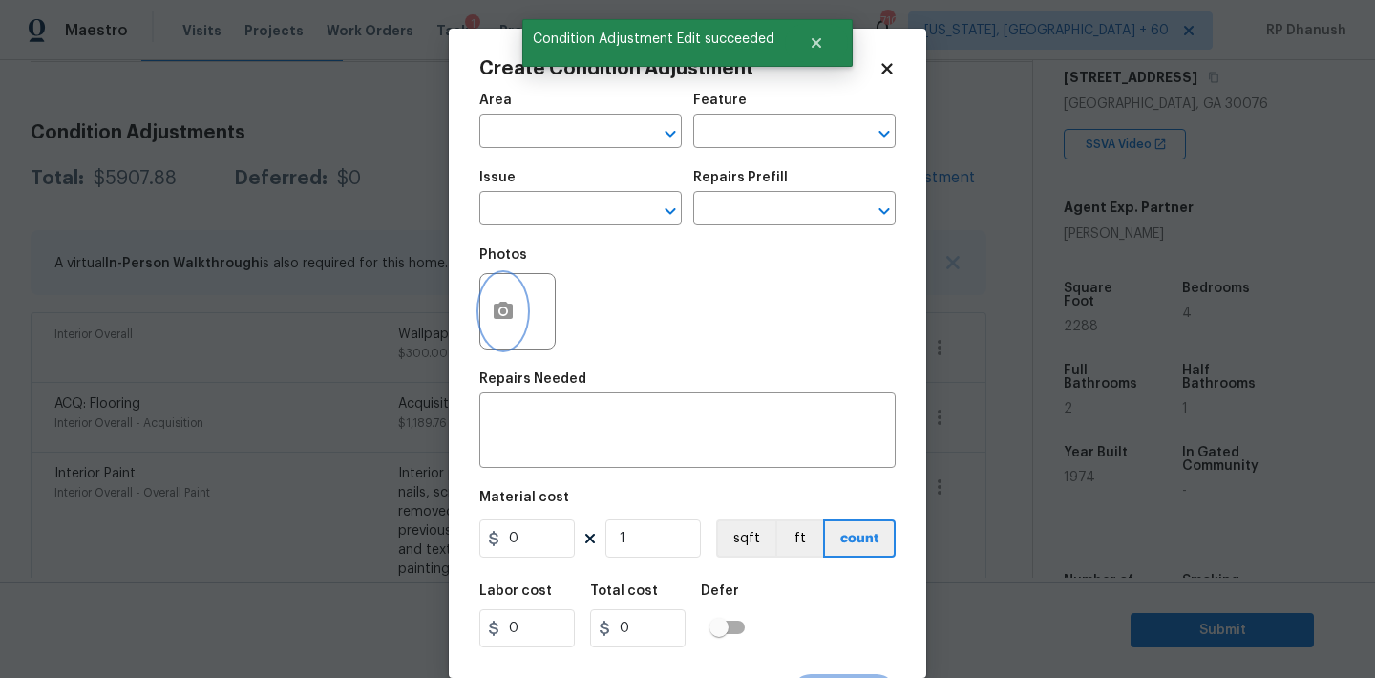
click at [498, 303] on icon "button" at bounding box center [503, 310] width 19 height 17
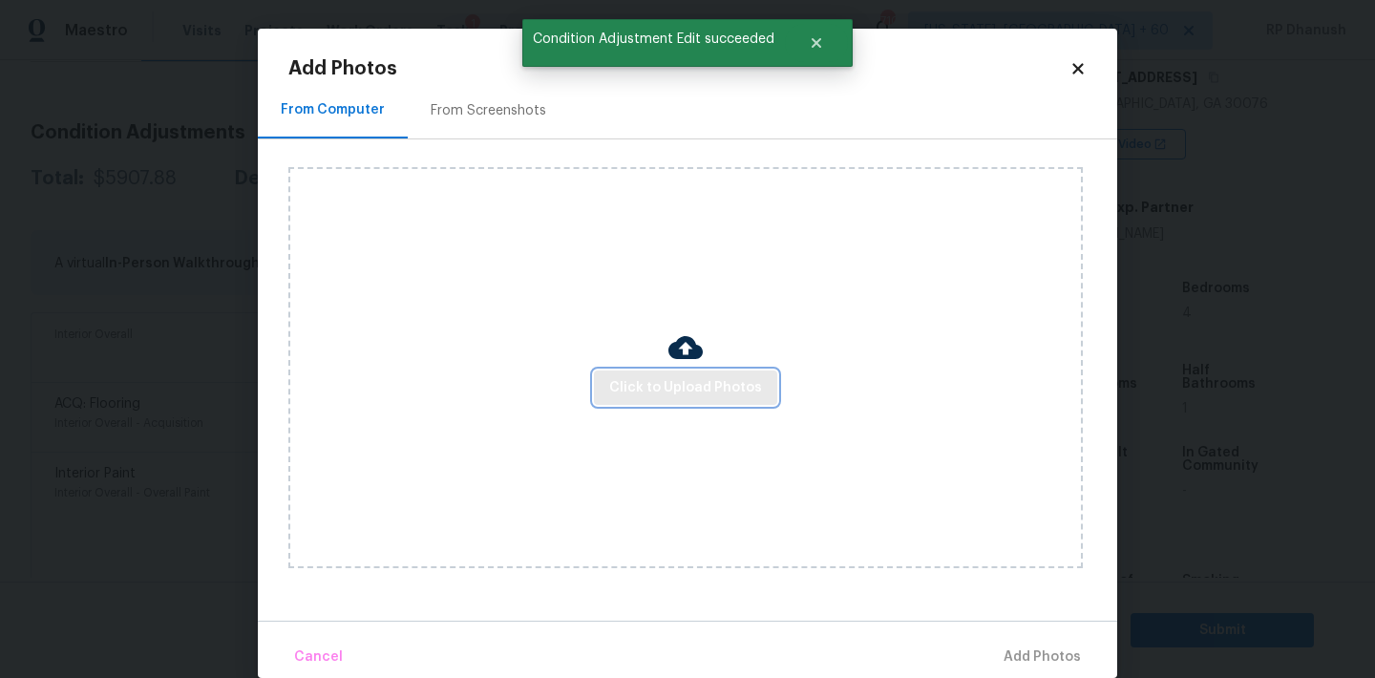
click at [655, 400] on button "Click to Upload Photos" at bounding box center [685, 387] width 183 height 35
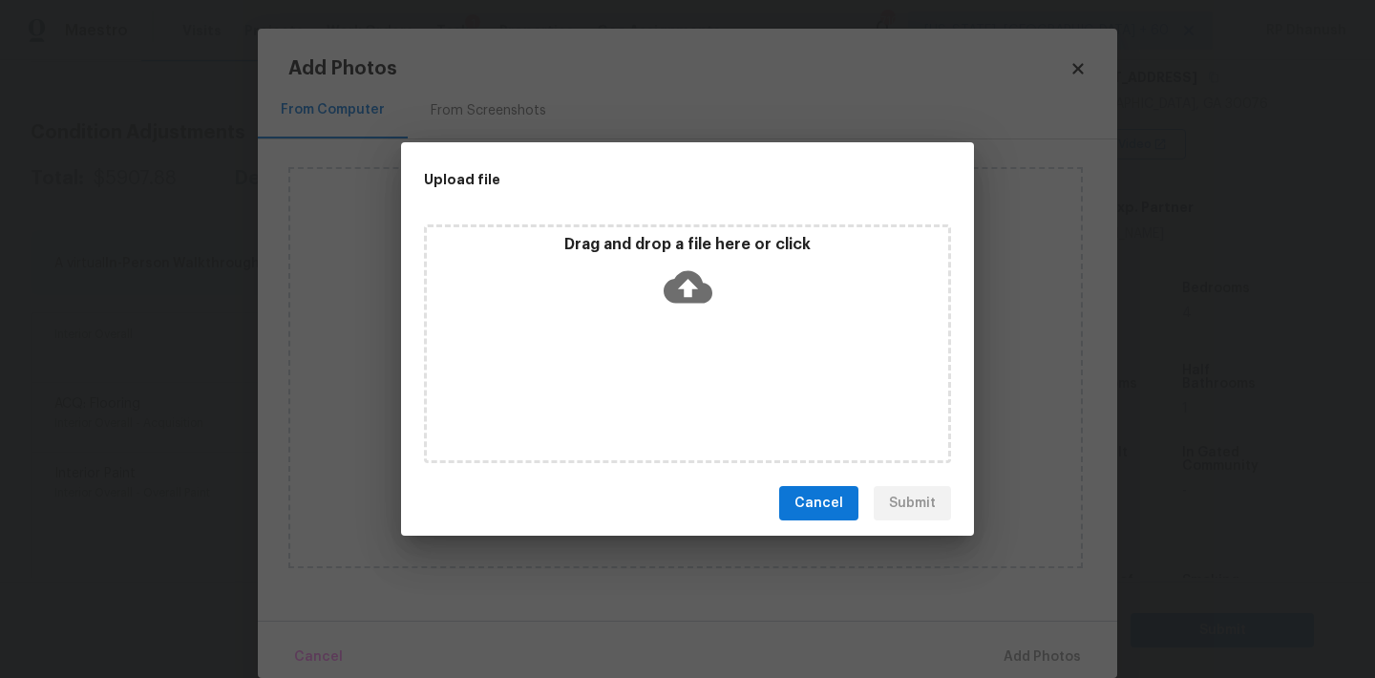
click at [26, 291] on div "Upload file Drag and drop a file here or click Cancel Submit" at bounding box center [687, 339] width 1375 height 678
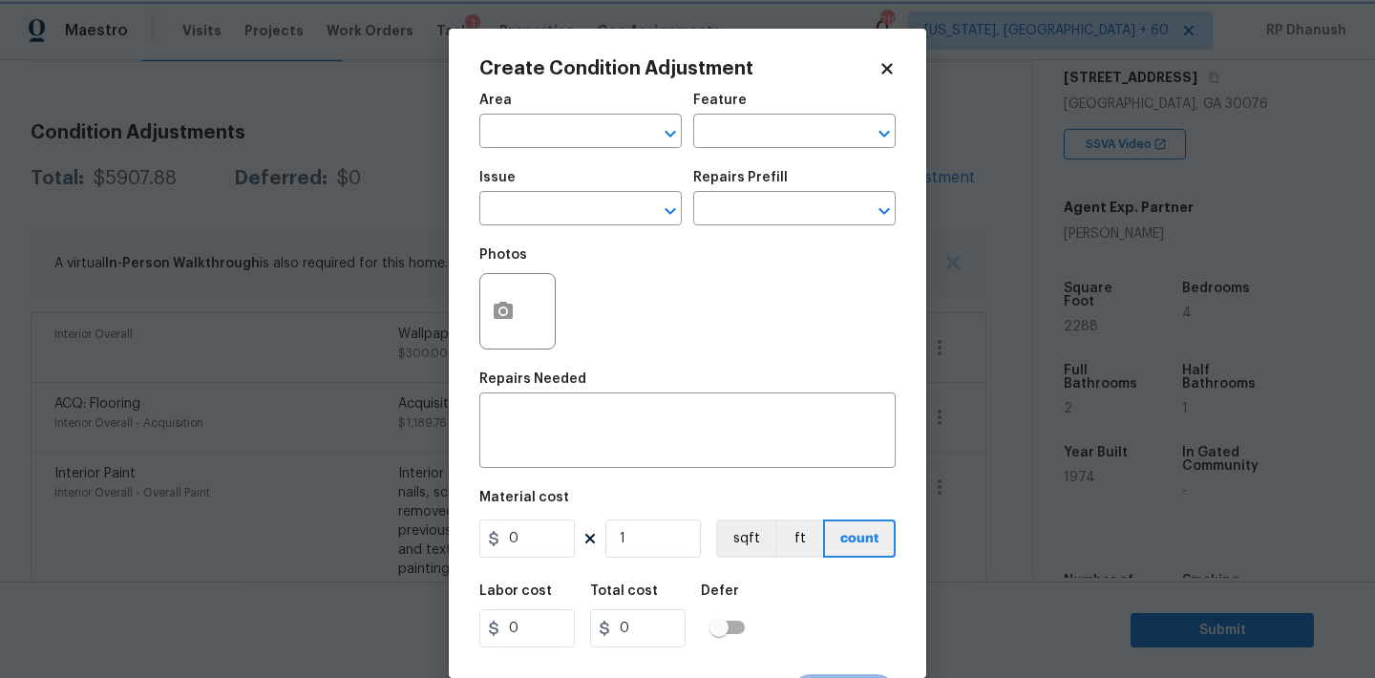
click at [121, 270] on body "Maestro Visits Projects Work Orders Tasks 1 Properties Geo Assignments 710 Wash…" at bounding box center [687, 339] width 1375 height 678
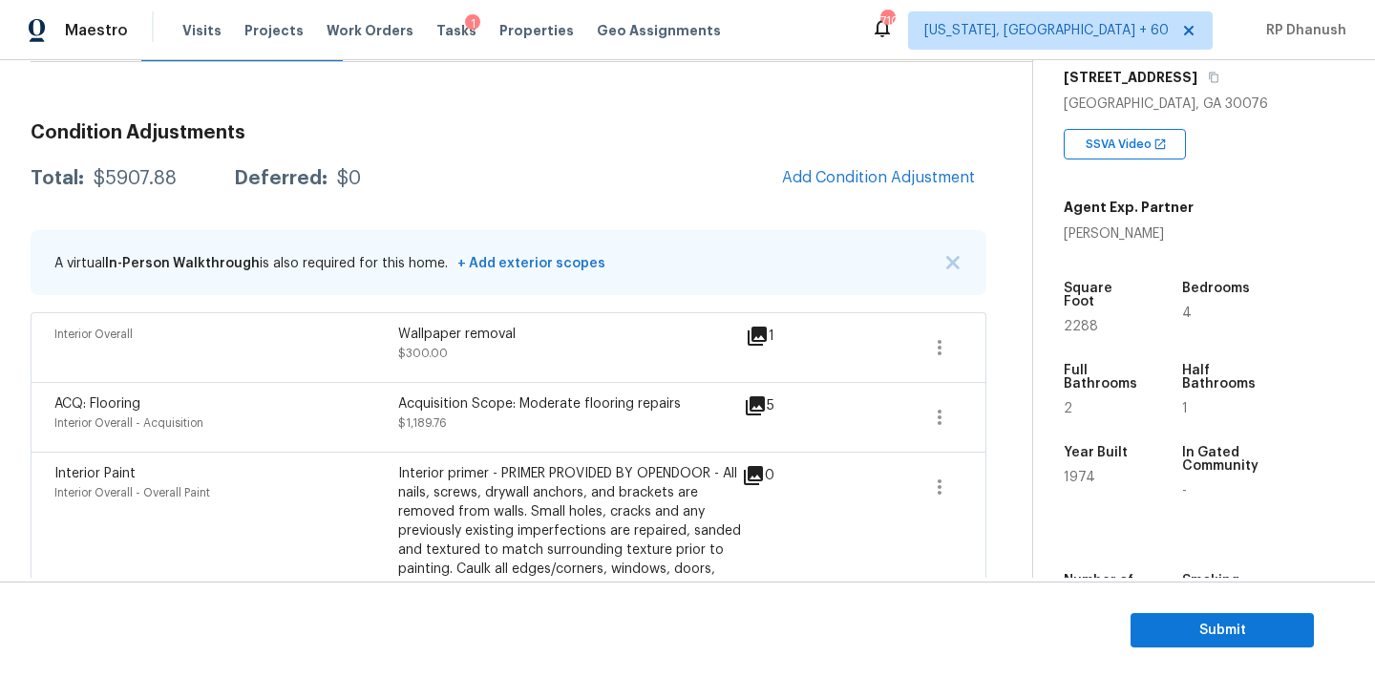
click at [357, 443] on body "Maestro Visits Projects Work Orders Tasks 1 Properties Geo Assignments 710 Wash…" at bounding box center [687, 339] width 1375 height 678
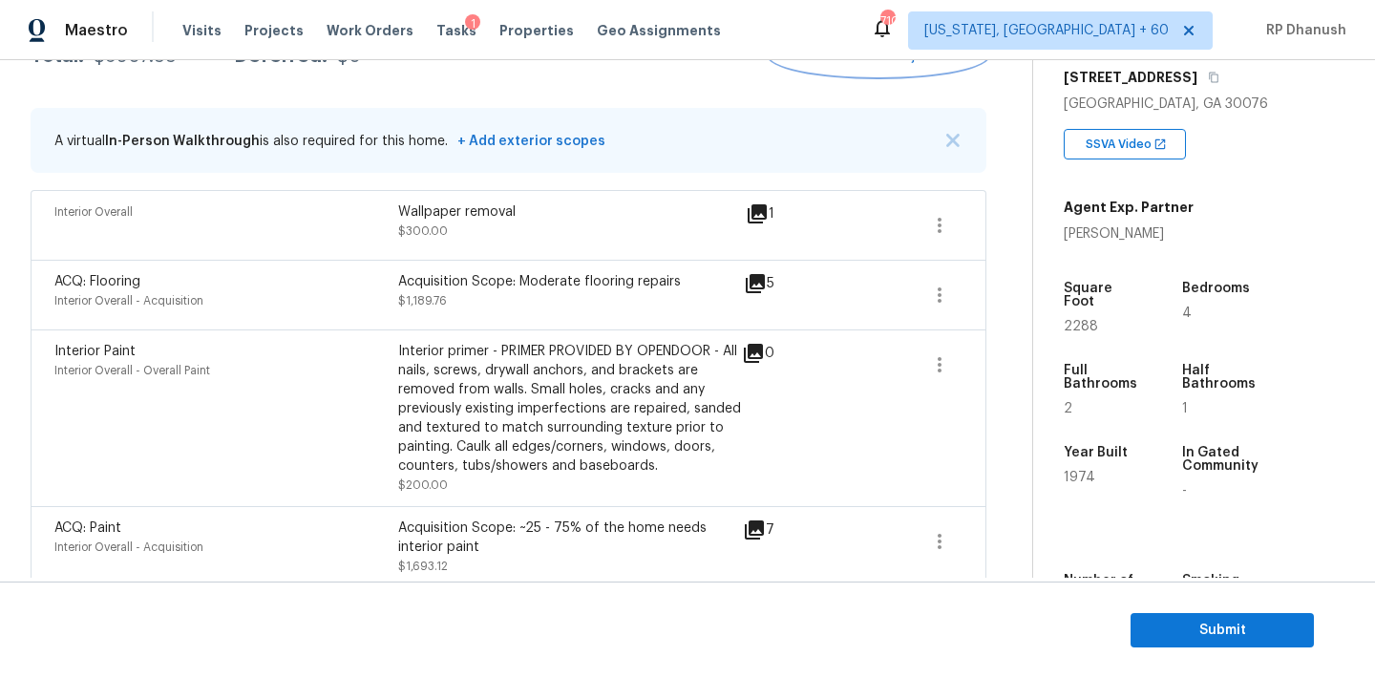
scroll to position [246, 0]
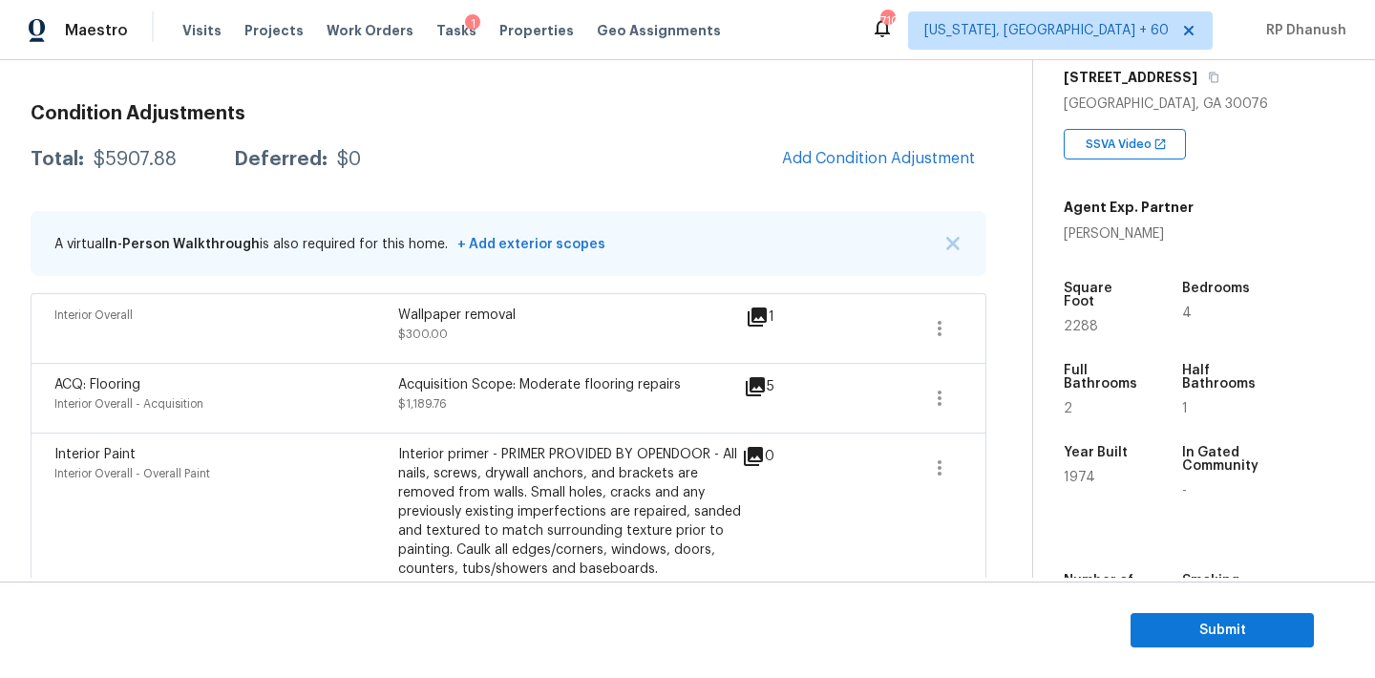
click at [889, 136] on div "Condition Adjustments Total: $5907.88 Deferred: $0 Add Condition Adjustment A v…" at bounding box center [509, 657] width 956 height 1137
click at [863, 152] on span "Add Condition Adjustment" at bounding box center [878, 158] width 193 height 17
click at [306, 323] on body "Maestro Visits Projects Work Orders Tasks 1 Properties Geo Assignments 710 Wash…" at bounding box center [687, 339] width 1375 height 678
click at [896, 140] on button "Add Condition Adjustment" at bounding box center [879, 158] width 216 height 40
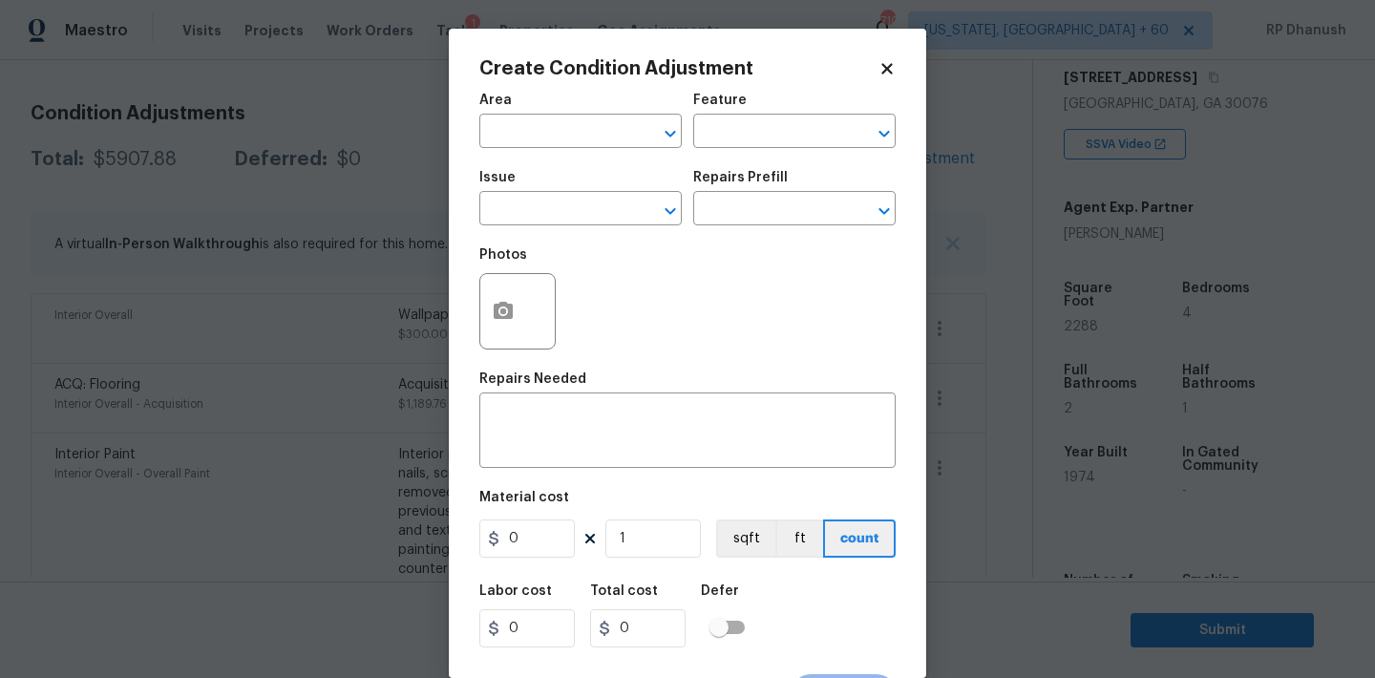
click at [225, 245] on body "Maestro Visits Projects Work Orders Tasks 1 Properties Geo Assignments 710 Wash…" at bounding box center [687, 339] width 1375 height 678
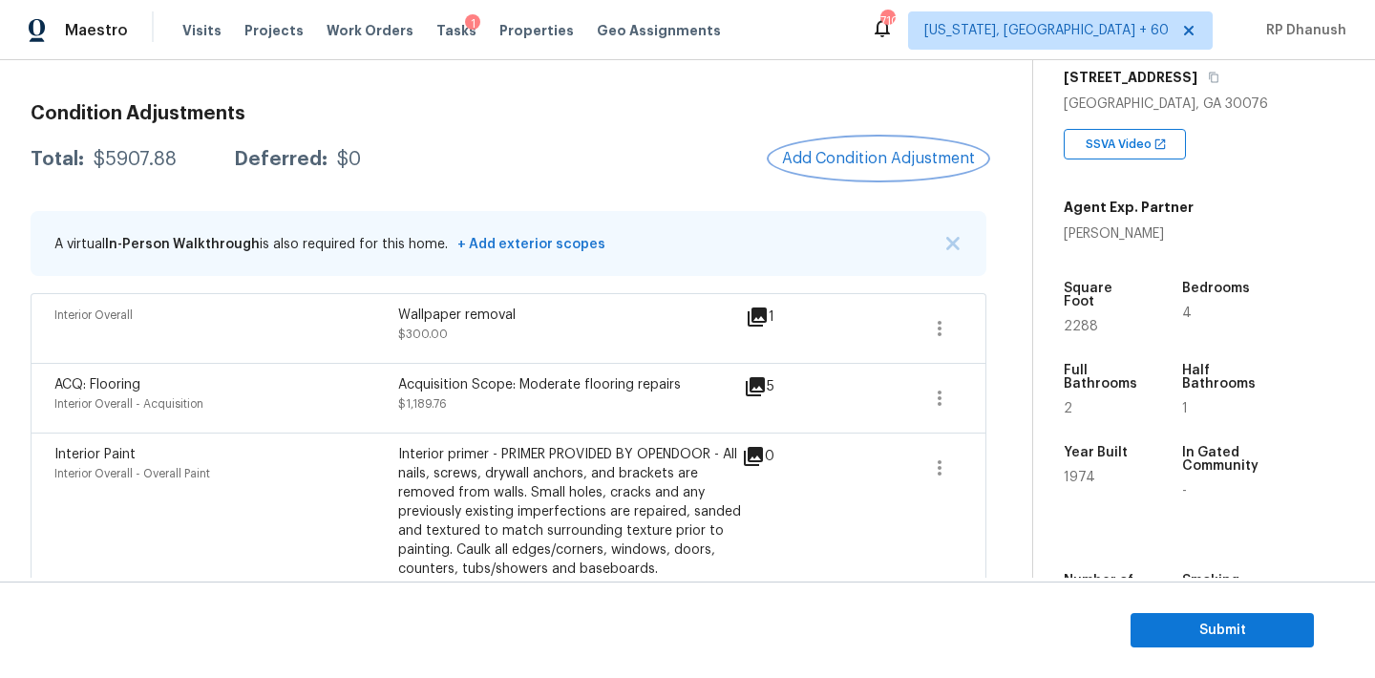
scroll to position [306, 0]
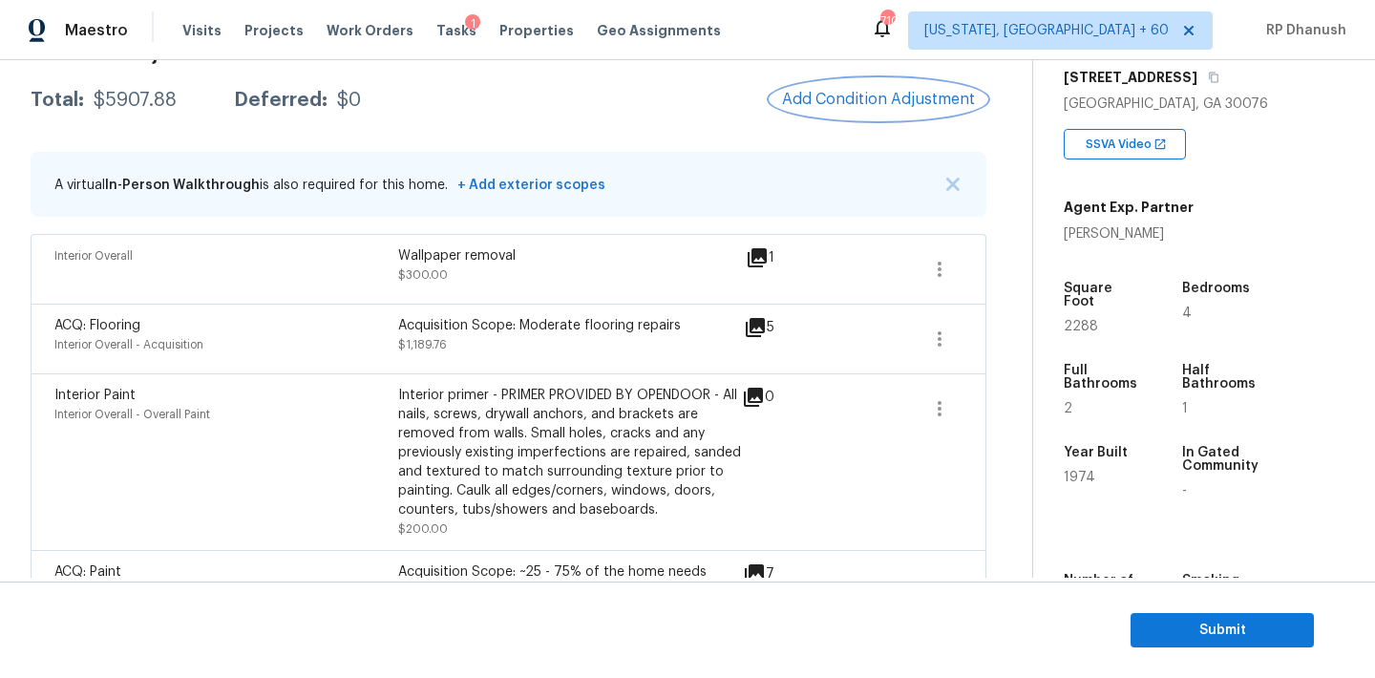
click at [832, 102] on span "Add Condition Adjustment" at bounding box center [878, 99] width 193 height 17
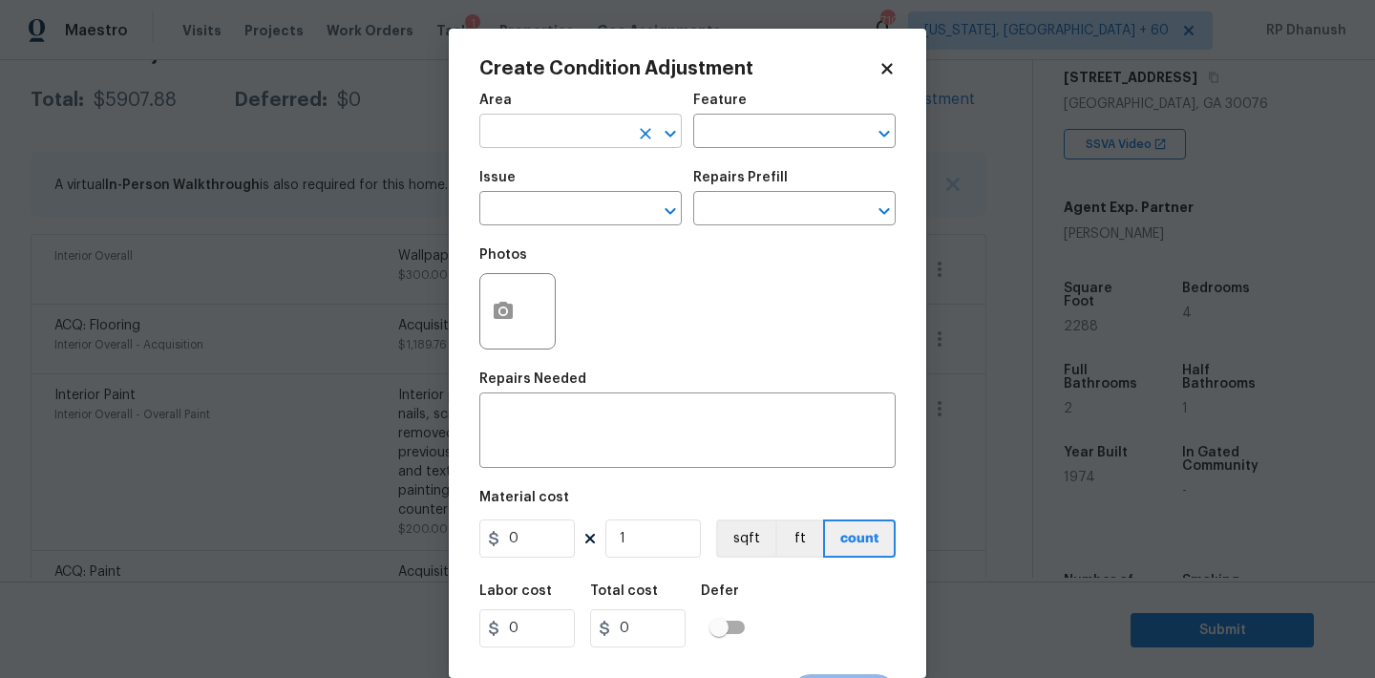
click at [557, 137] on input "text" at bounding box center [553, 133] width 149 height 30
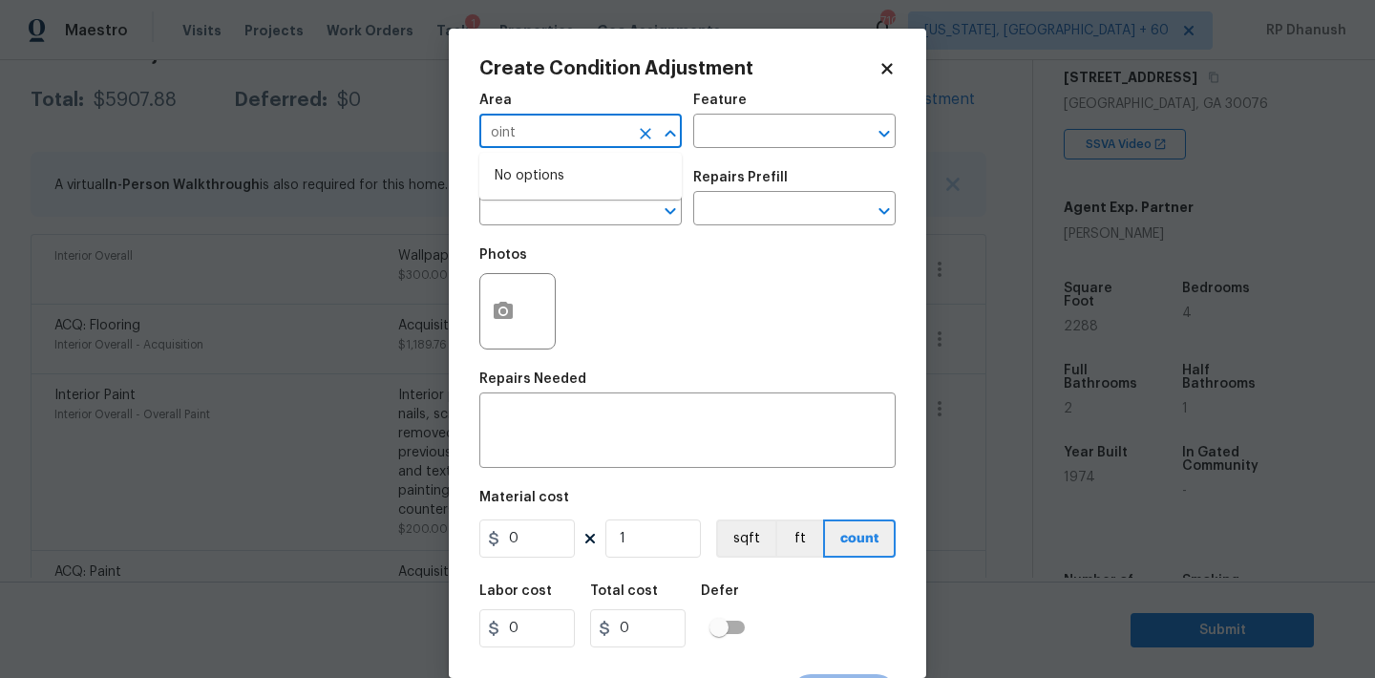
type input "ointe"
click at [550, 199] on li "Interior Overall" at bounding box center [580, 208] width 202 height 32
type input "Interior Overall"
click at [544, 349] on div at bounding box center [517, 311] width 76 height 76
click at [549, 436] on textarea at bounding box center [687, 432] width 393 height 40
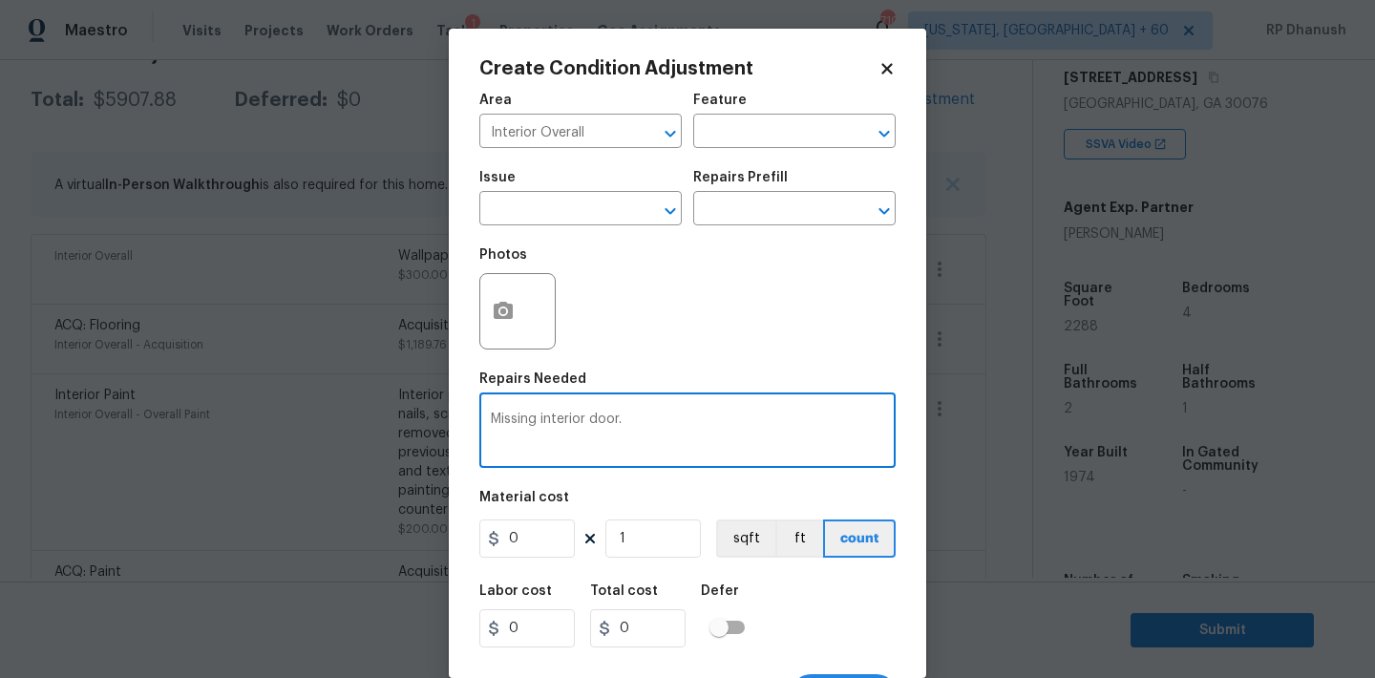
type textarea "Missing interior door."
click at [538, 542] on input "0" at bounding box center [526, 538] width 95 height 38
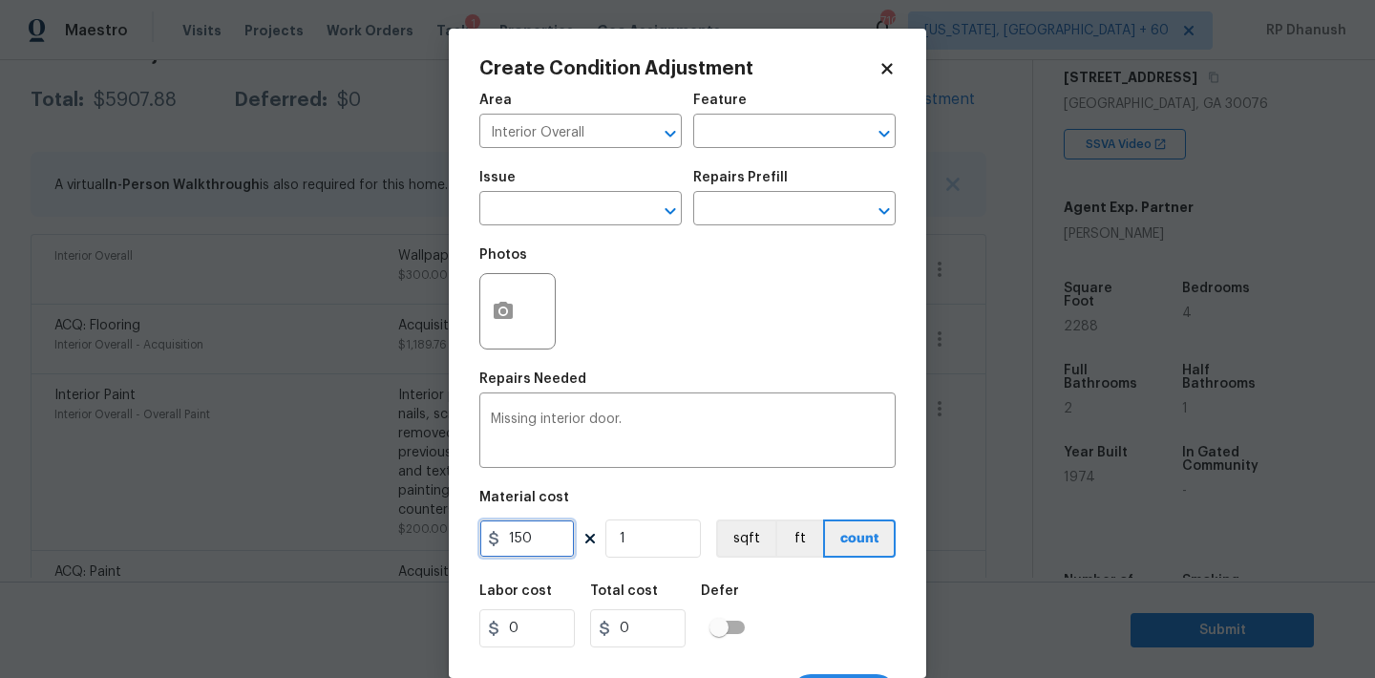
type input "150"
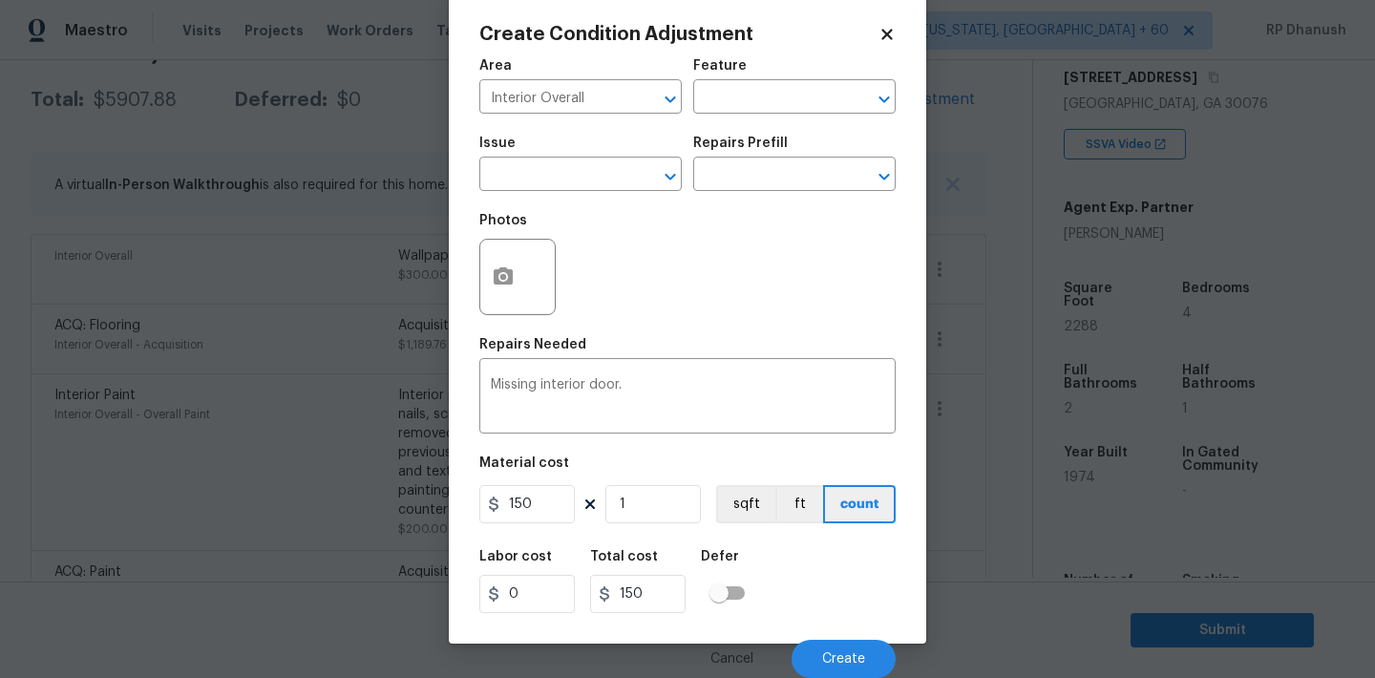
click at [787, 651] on div "Cancel Create" at bounding box center [687, 650] width 416 height 53
click at [821, 651] on button "Create" at bounding box center [844, 659] width 104 height 38
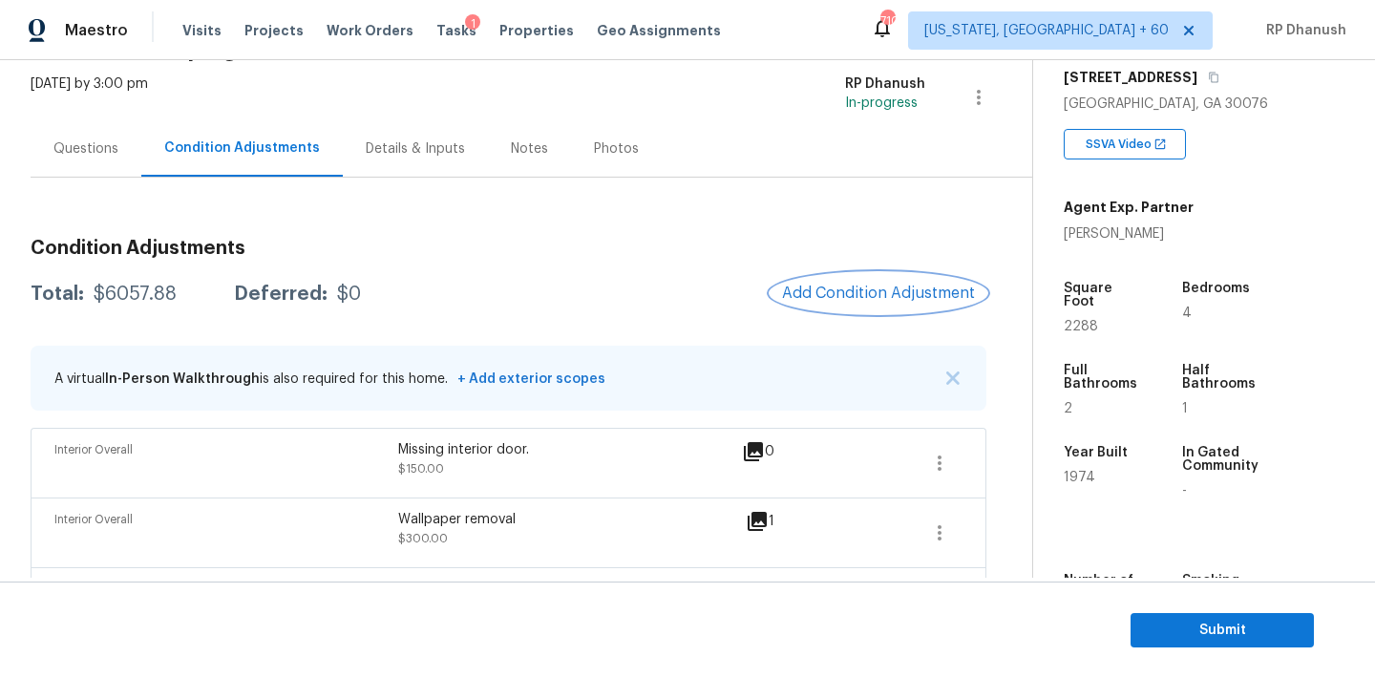
scroll to position [33, 0]
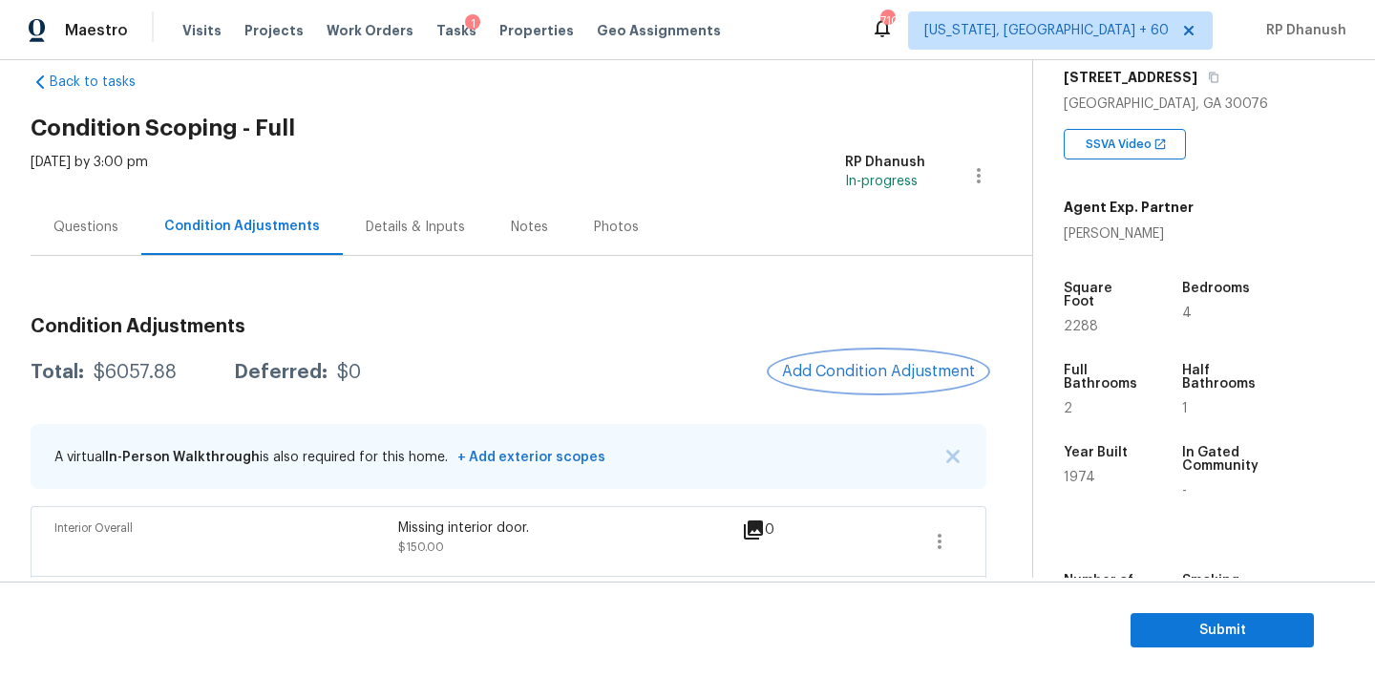
click at [885, 365] on span "Add Condition Adjustment" at bounding box center [878, 371] width 193 height 17
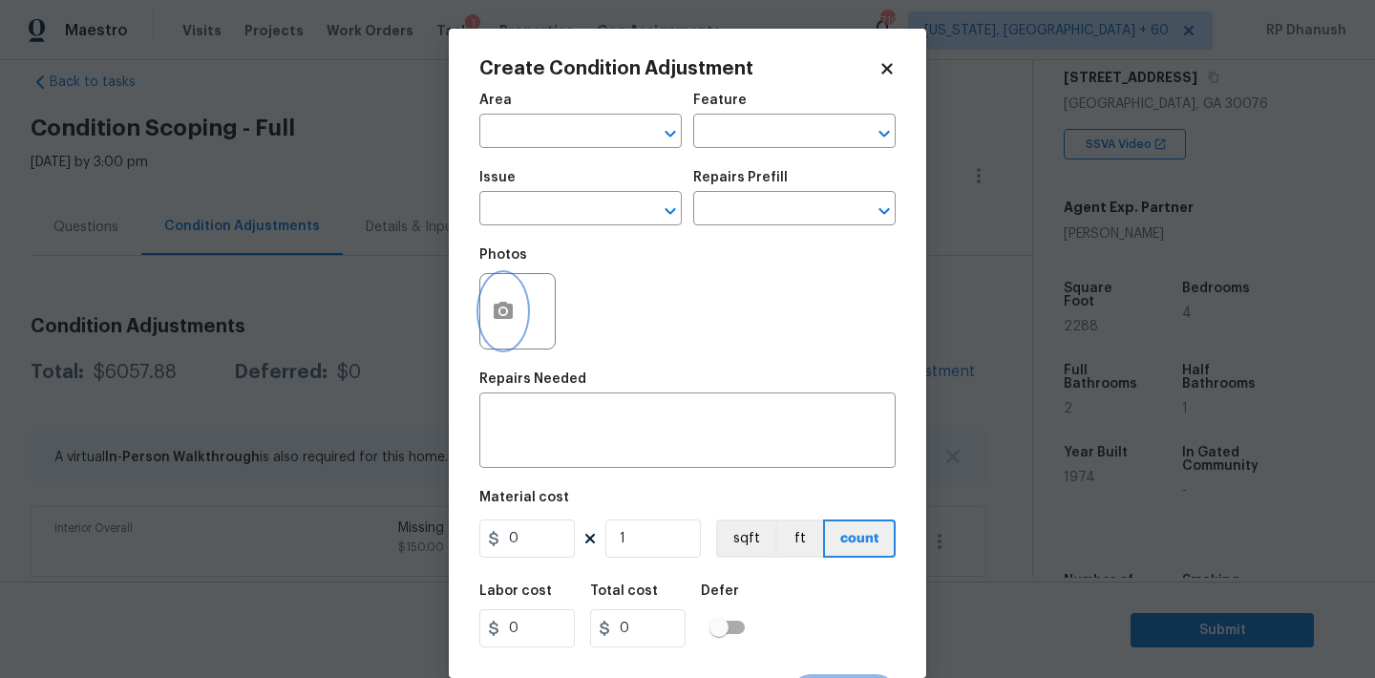
click at [510, 322] on icon "button" at bounding box center [503, 311] width 23 height 23
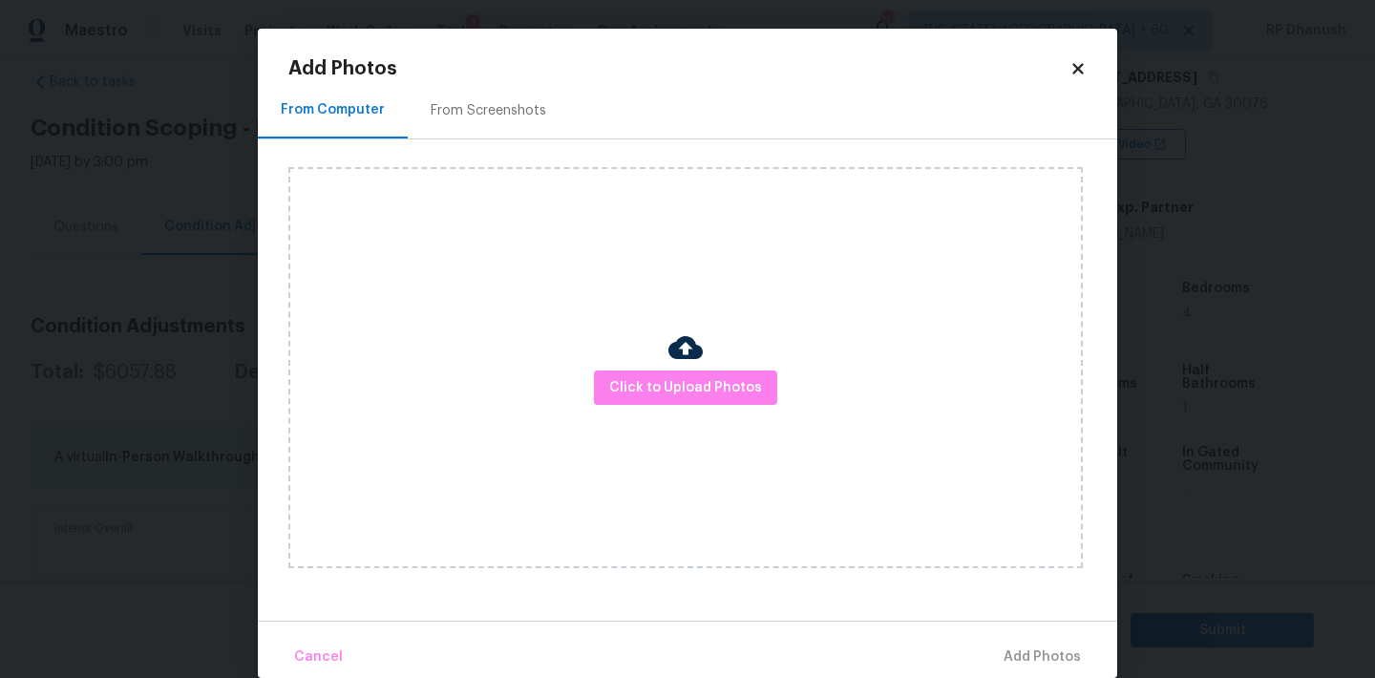
click at [685, 361] on img at bounding box center [685, 347] width 34 height 34
click at [685, 391] on span "Click to Upload Photos" at bounding box center [685, 388] width 153 height 24
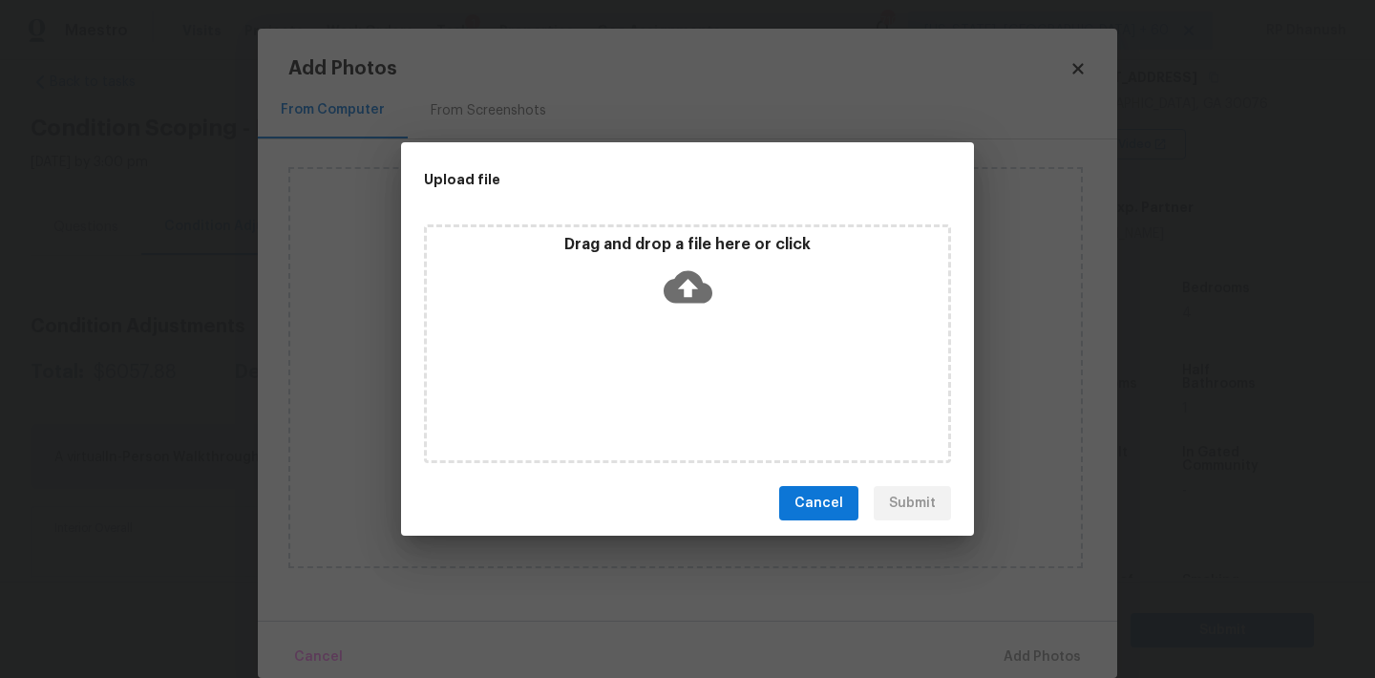
click at [694, 324] on div "Drag and drop a file here or click" at bounding box center [687, 343] width 527 height 239
click at [291, 324] on div "Upload file Drag and drop a file here or click Cancel Submit" at bounding box center [687, 339] width 1375 height 678
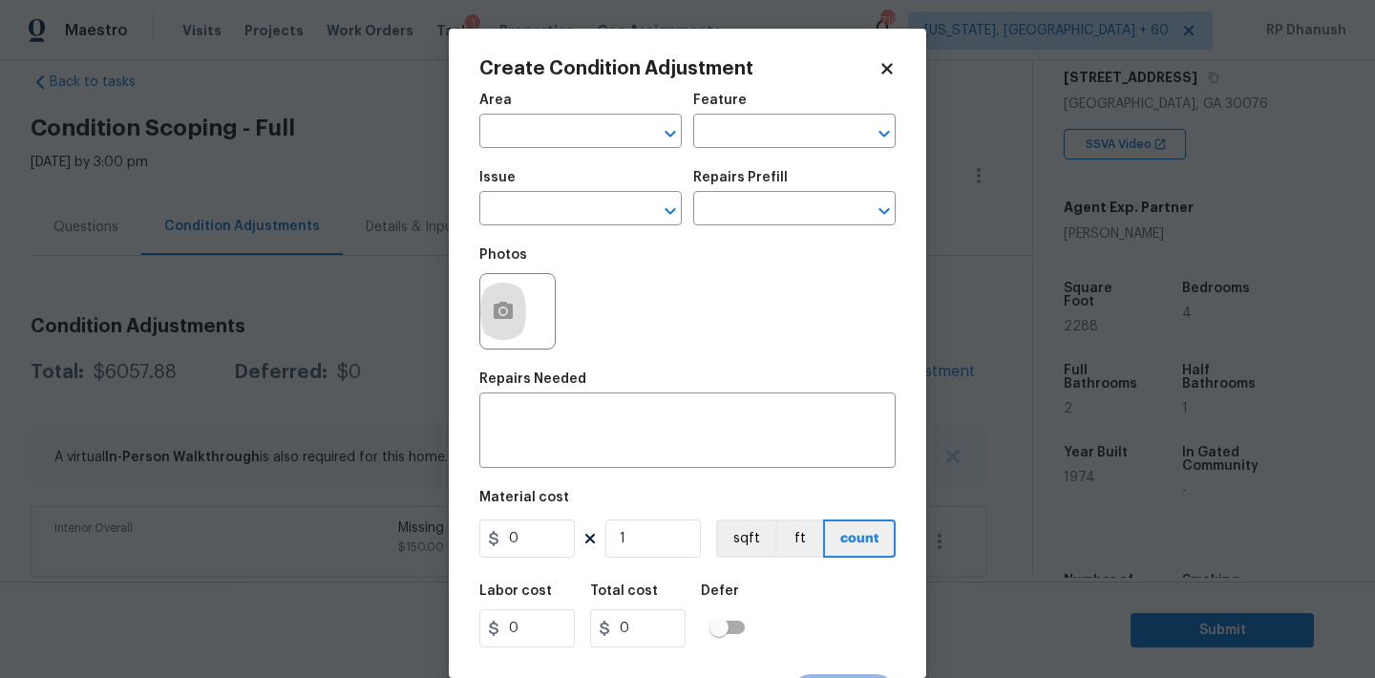
click at [338, 379] on body "Maestro Visits Projects Work Orders Tasks 1 Properties Geo Assignments 710 Wash…" at bounding box center [687, 339] width 1375 height 678
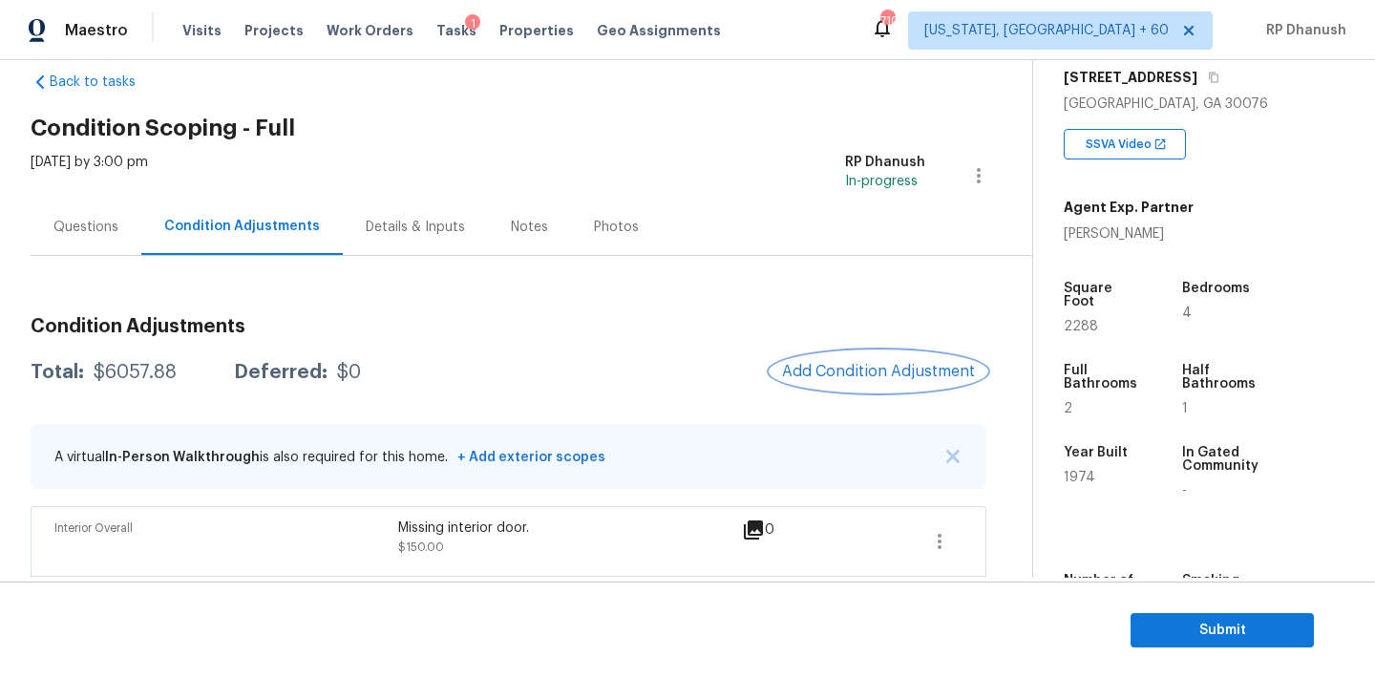
scroll to position [415, 0]
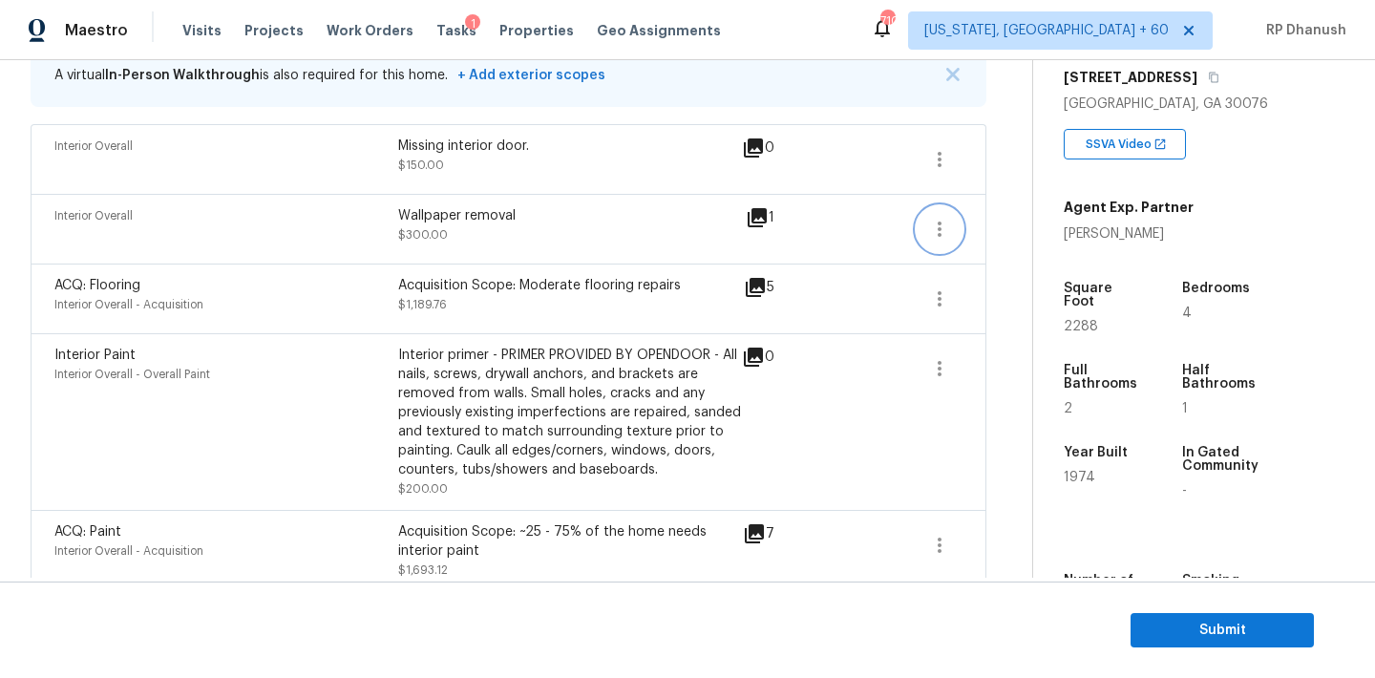
drag, startPoint x: 919, startPoint y: 216, endPoint x: 943, endPoint y: 216, distance: 23.9
click at [919, 216] on button "button" at bounding box center [940, 229] width 46 height 46
click at [996, 216] on div "Edit" at bounding box center [1048, 225] width 149 height 19
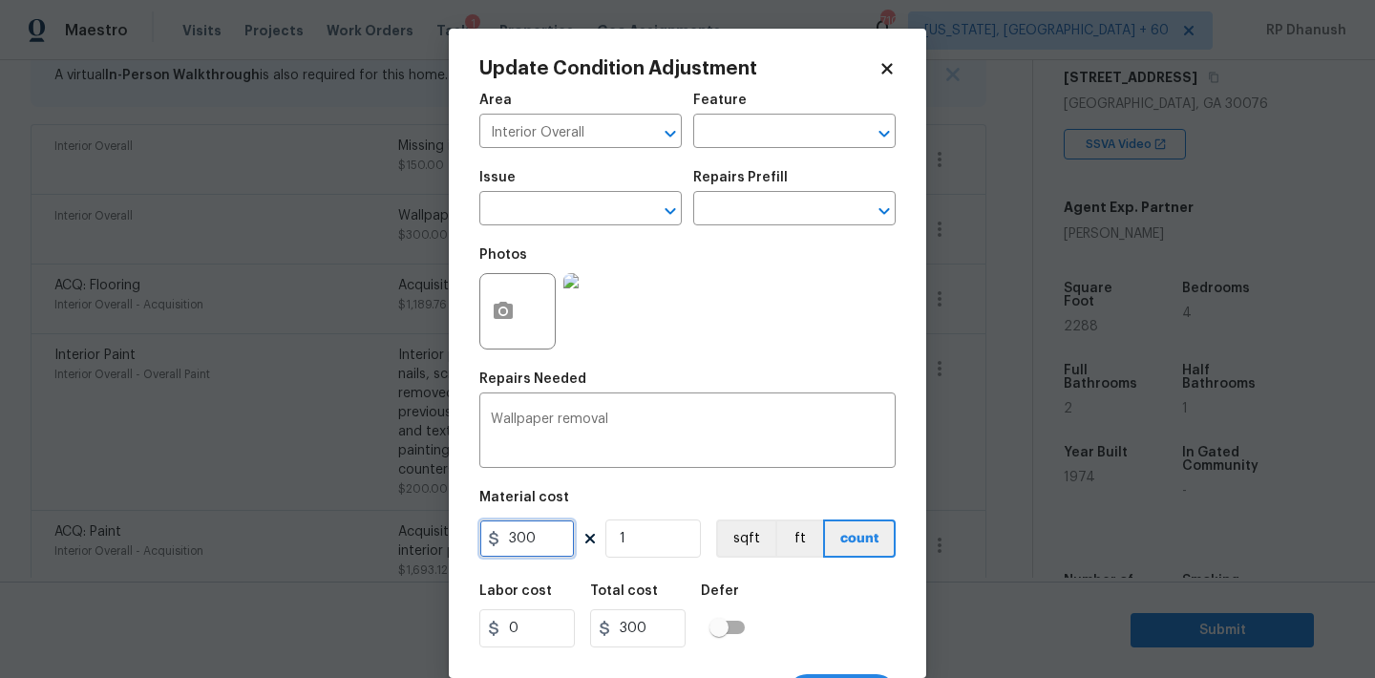
click at [524, 555] on input "300" at bounding box center [526, 538] width 95 height 38
type input "400"
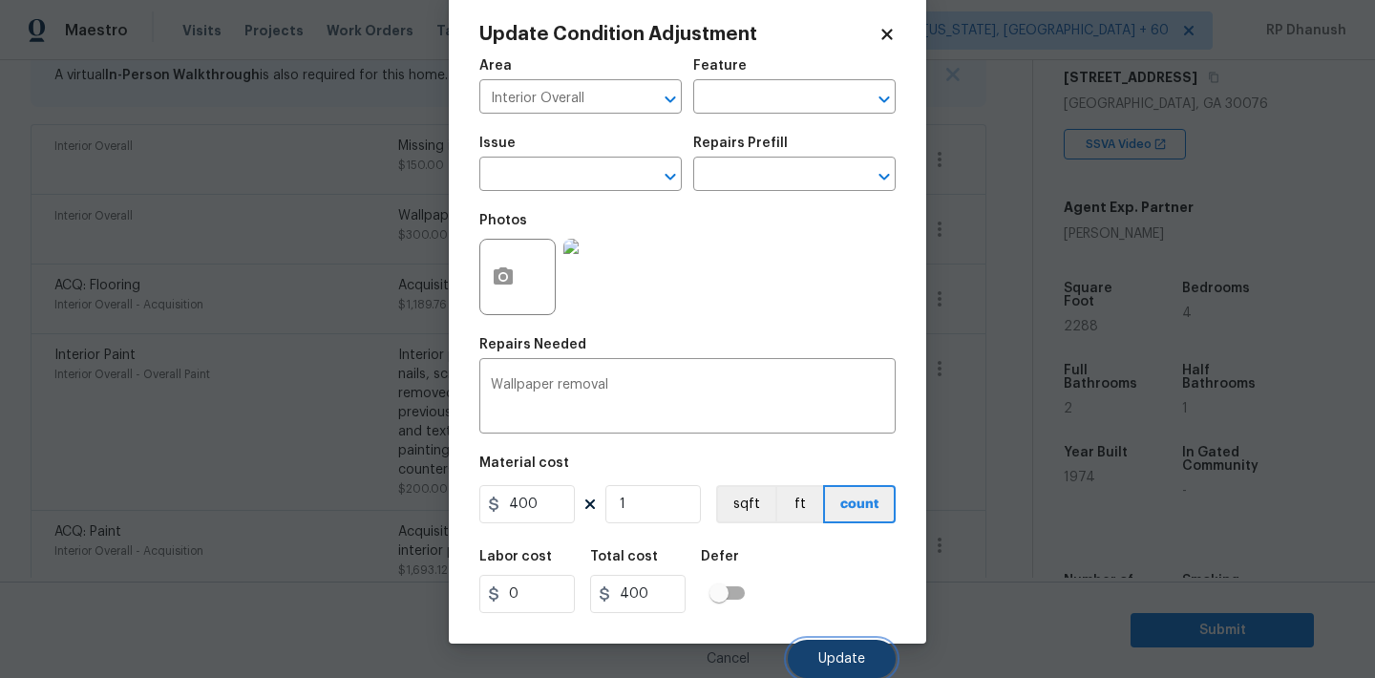
click at [820, 666] on button "Update" at bounding box center [842, 659] width 108 height 38
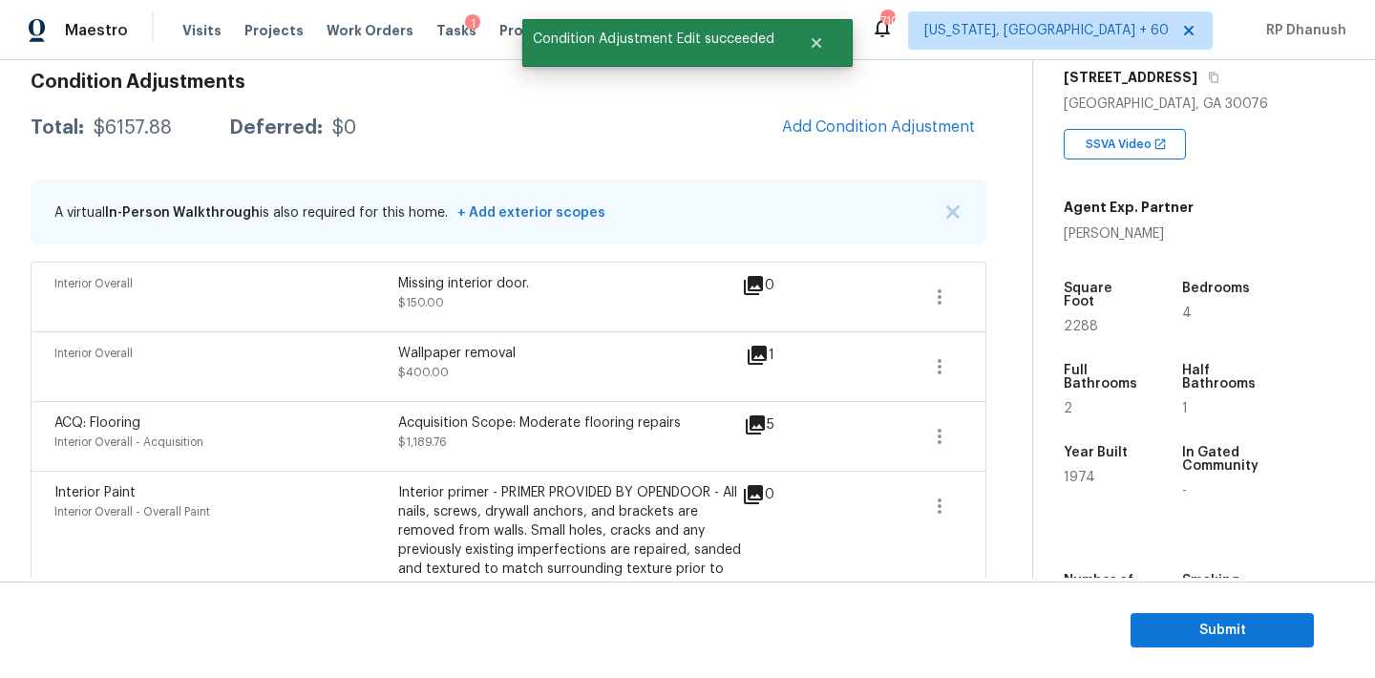
scroll to position [288, 0]
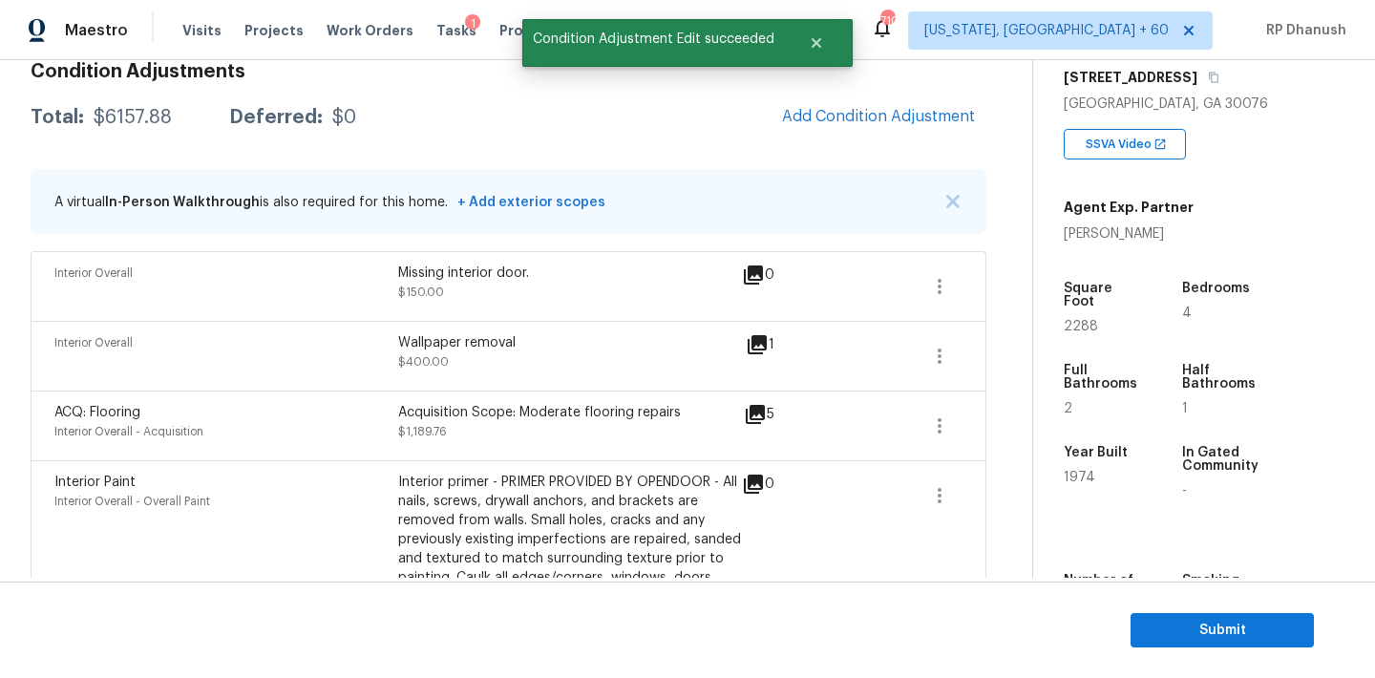
click at [155, 126] on div "$6157.88" at bounding box center [133, 117] width 78 height 19
copy div "$6157.88"
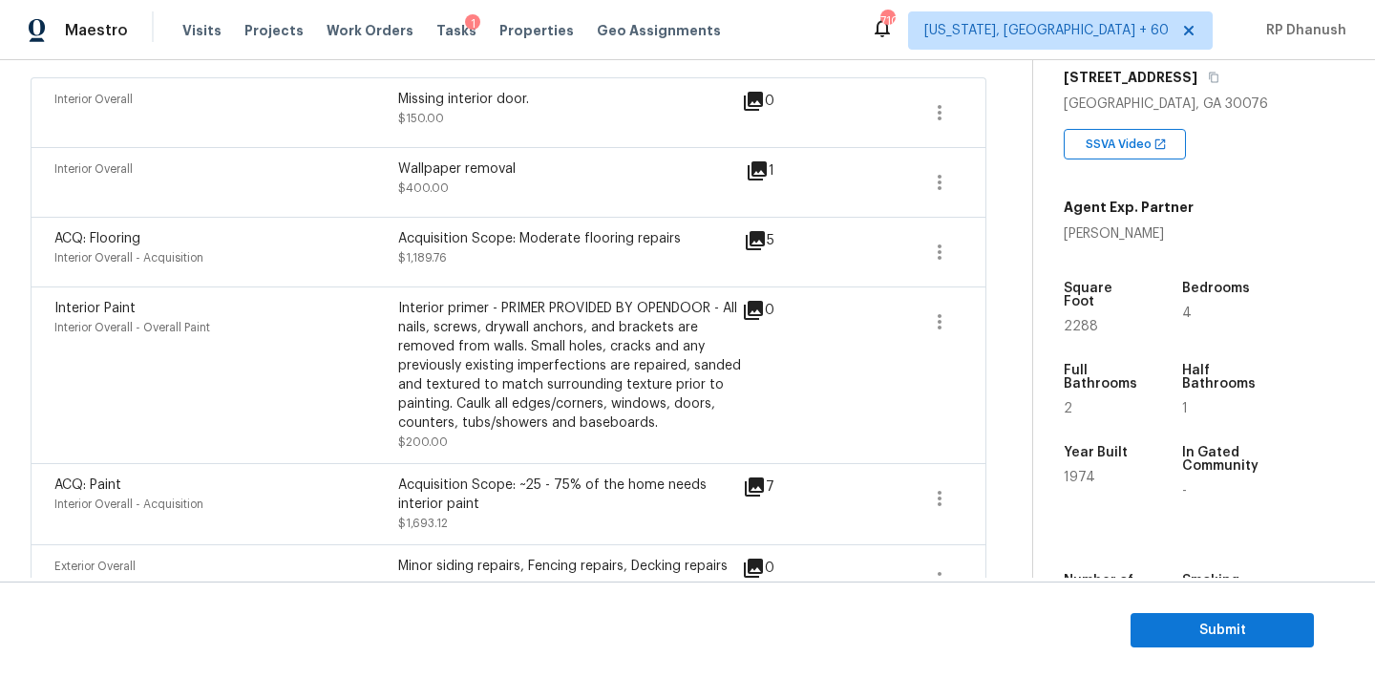
scroll to position [329, 0]
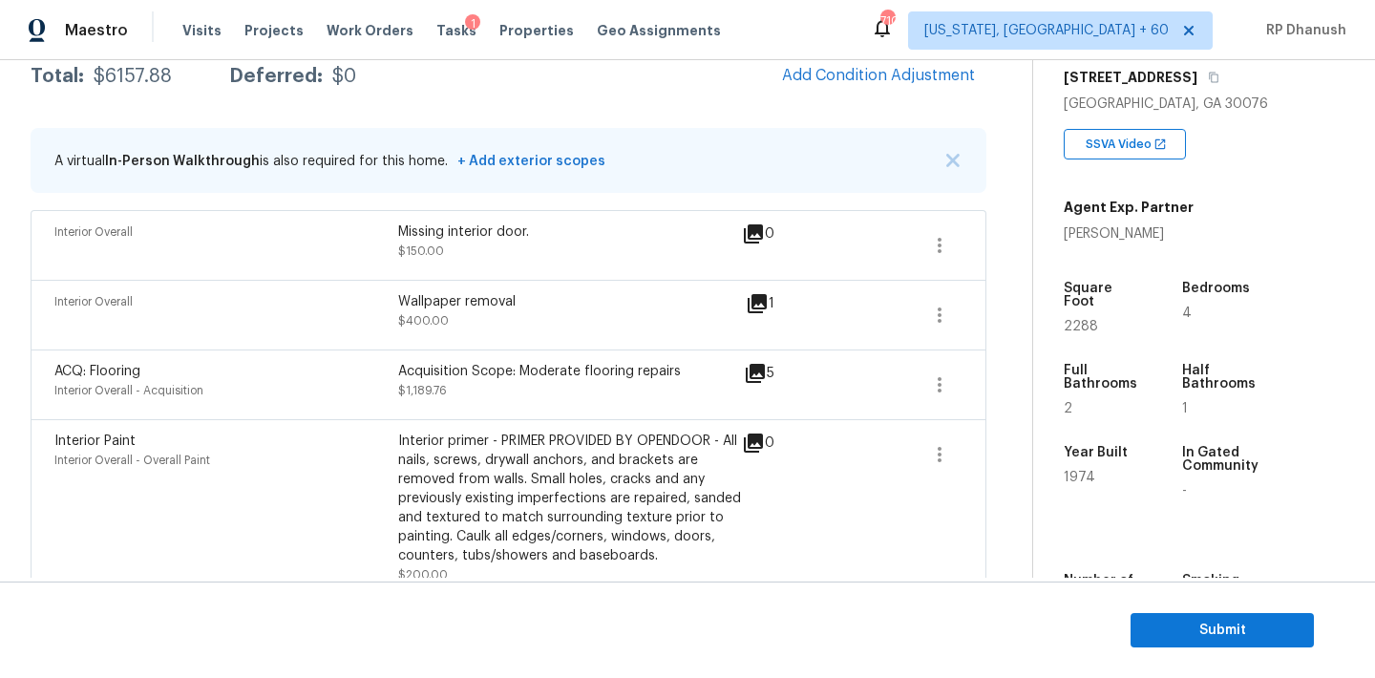
click at [894, 50] on div "Maestro Visits Projects Work Orders Tasks 1 Properties Geo Assignments 710 Wash…" at bounding box center [687, 30] width 1375 height 60
click at [889, 64] on button "Add Condition Adjustment" at bounding box center [879, 75] width 216 height 40
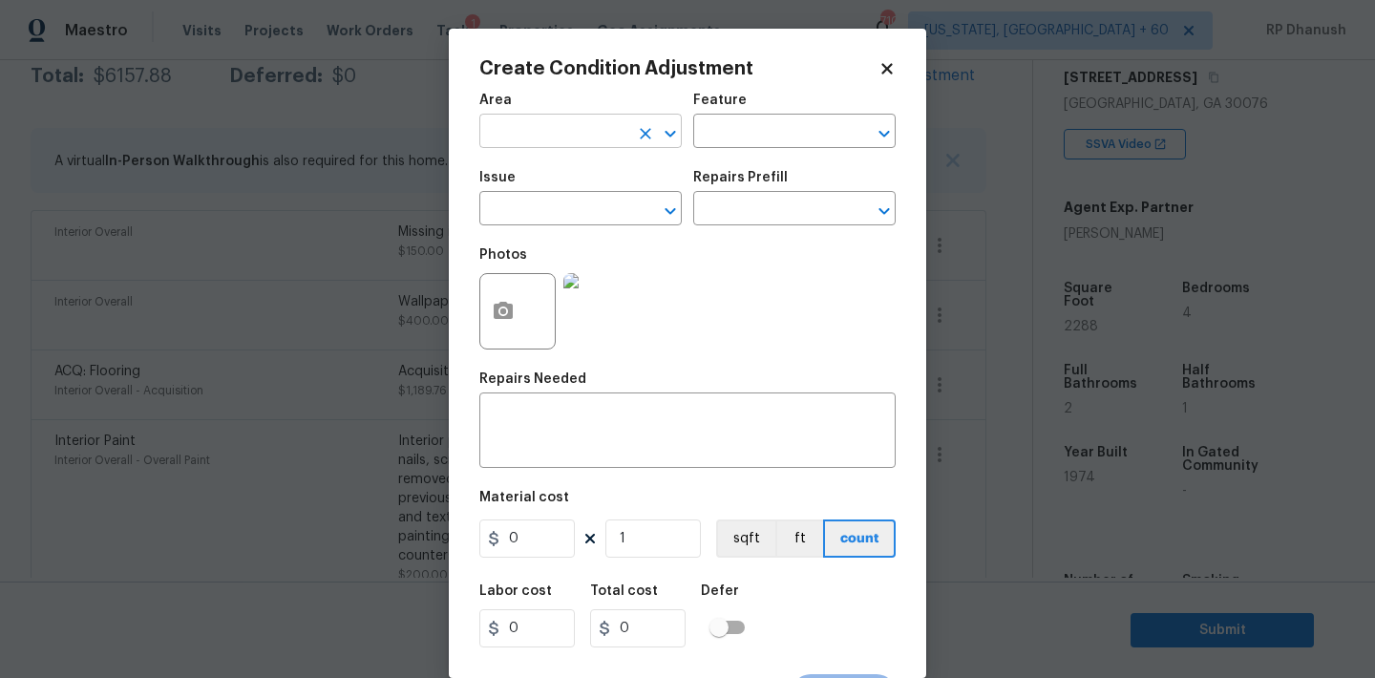
click at [596, 141] on input "text" at bounding box center [553, 133] width 149 height 30
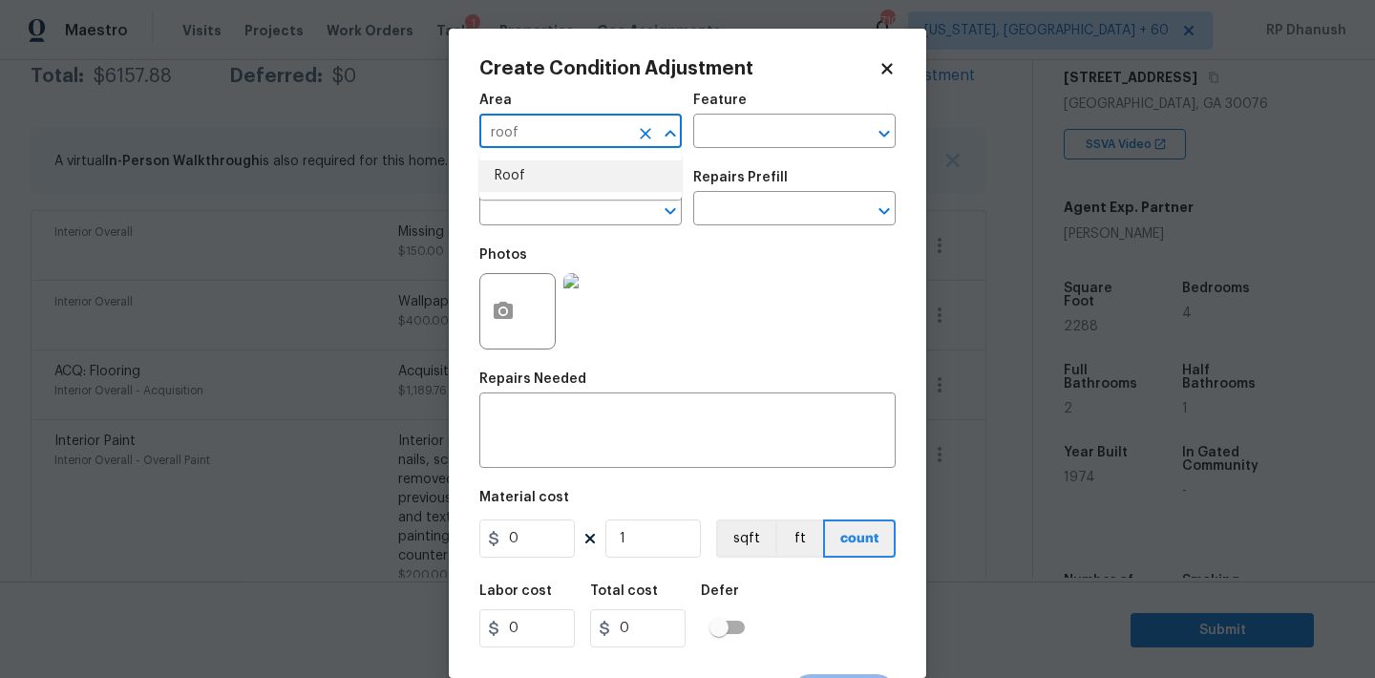
click at [586, 184] on li "Roof" at bounding box center [580, 176] width 202 height 32
type input "Roof"
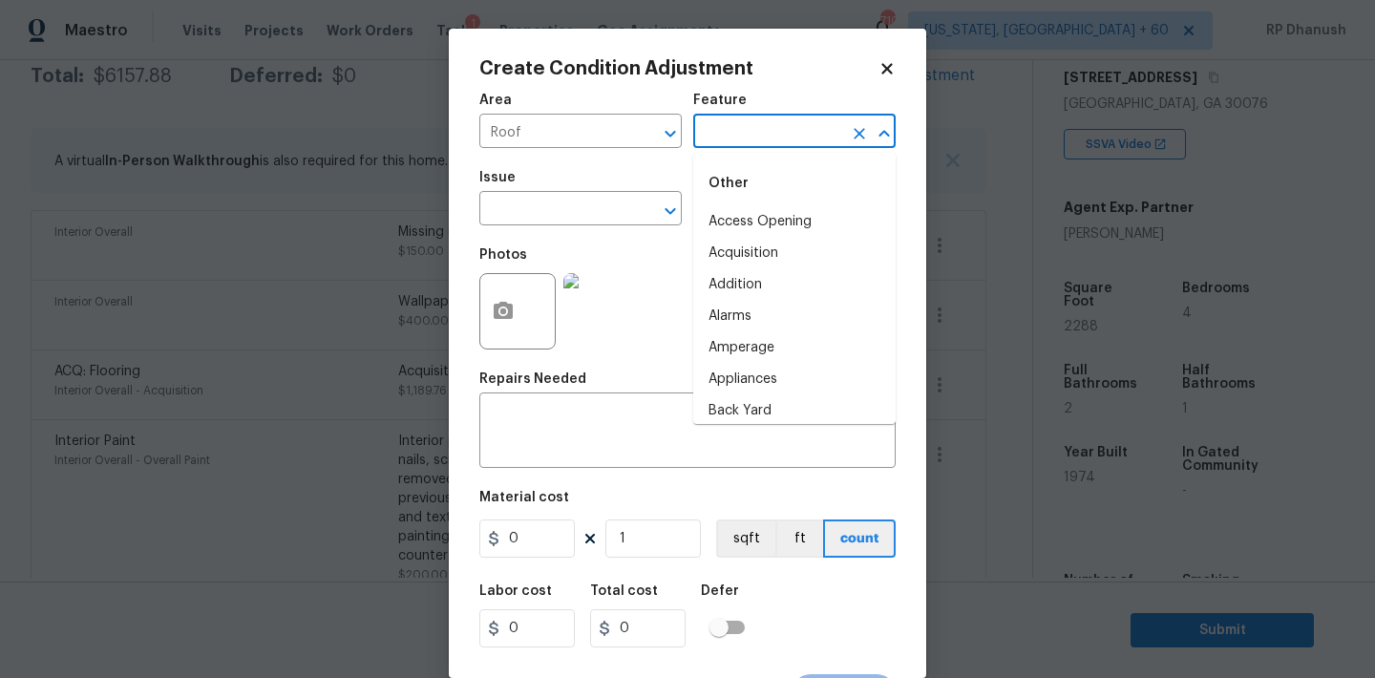
click at [766, 138] on input "text" at bounding box center [767, 133] width 149 height 30
click at [727, 243] on li "Roof" at bounding box center [794, 254] width 202 height 32
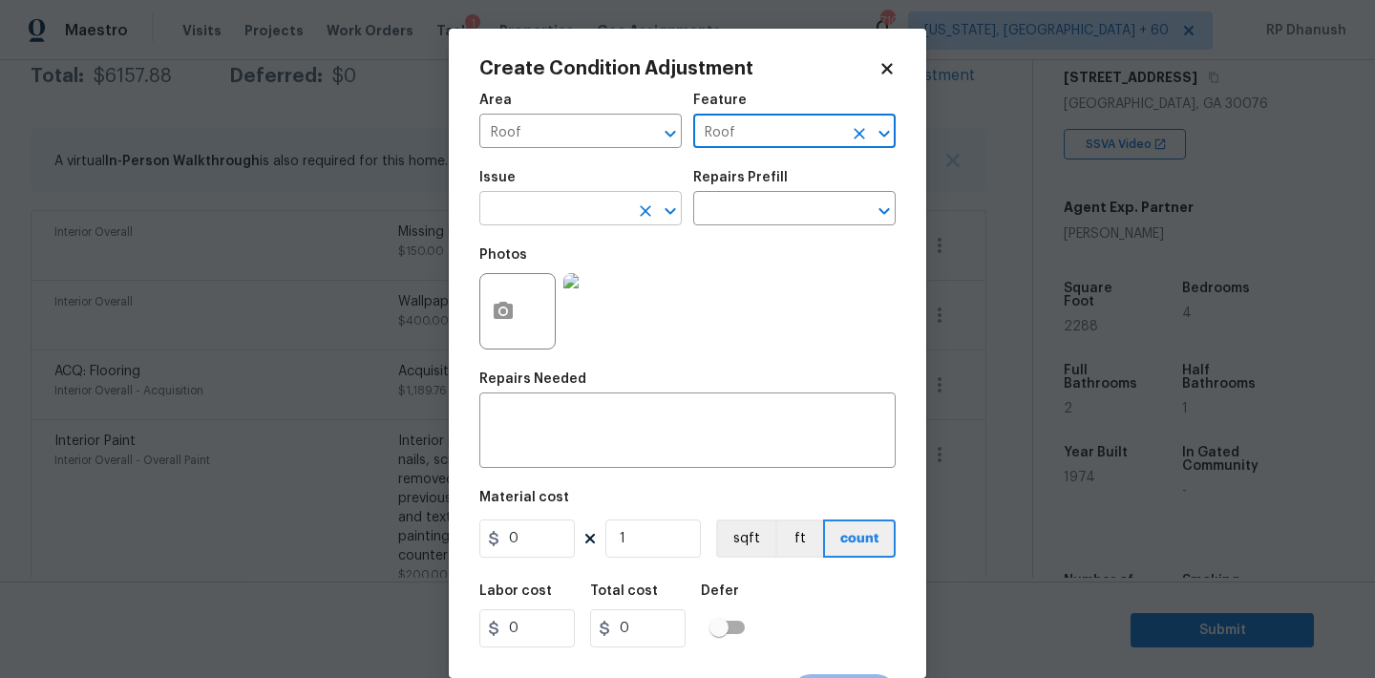
type input "Roof"
click at [587, 201] on input "text" at bounding box center [553, 211] width 149 height 30
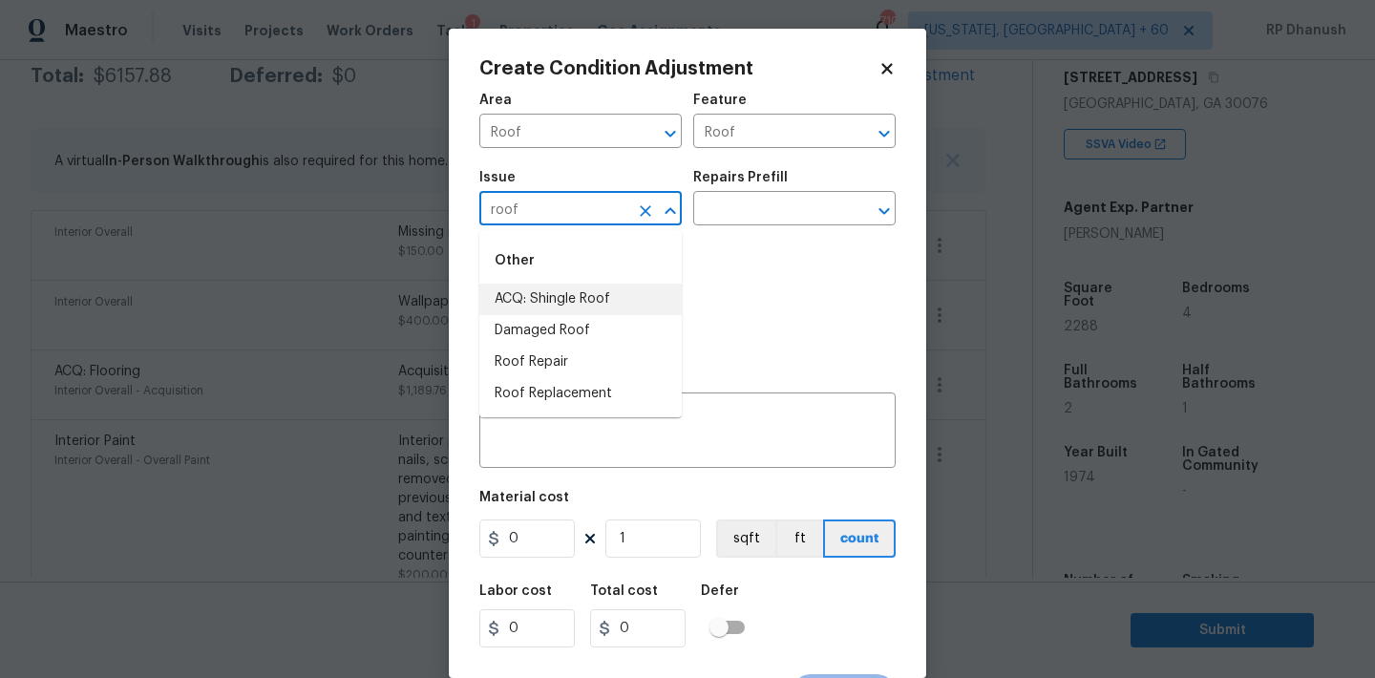
drag, startPoint x: 570, startPoint y: 305, endPoint x: 747, endPoint y: 234, distance: 190.2
click at [570, 305] on li "ACQ: Shingle Roof" at bounding box center [580, 300] width 202 height 32
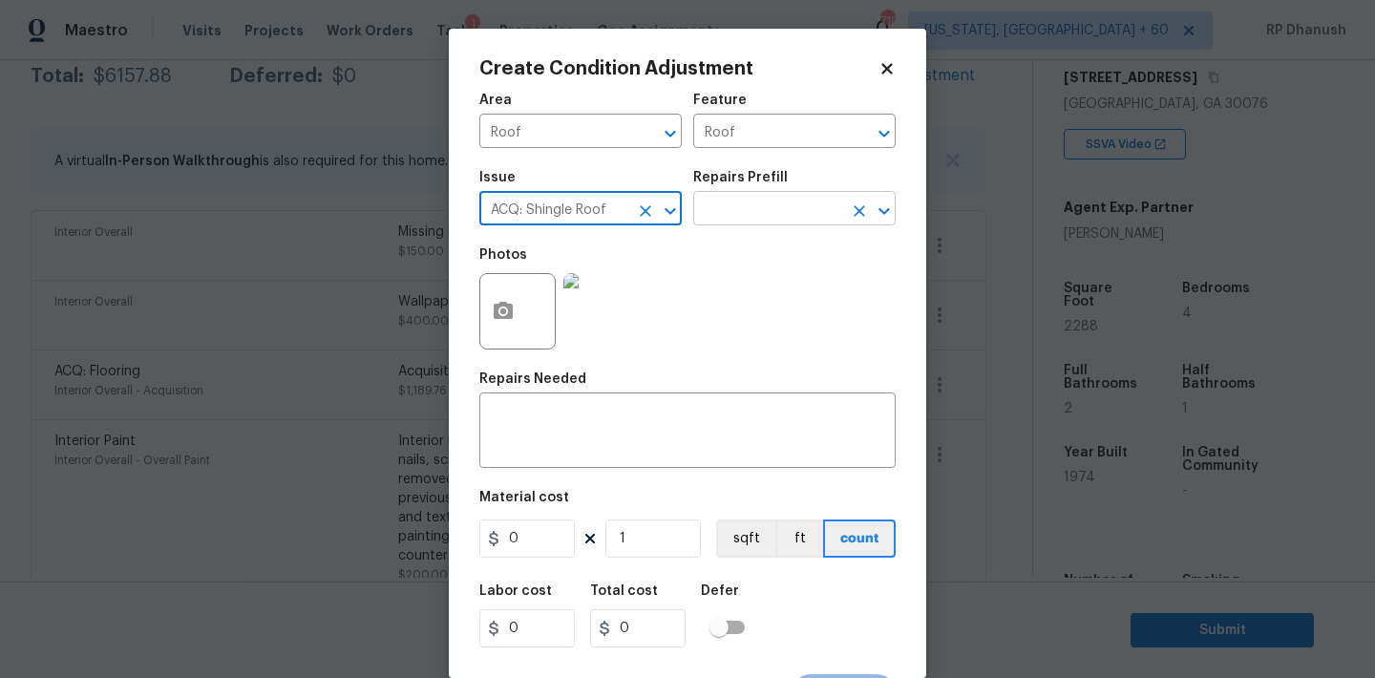
type input "ACQ: Shingle Roof"
click at [773, 222] on input "text" at bounding box center [767, 211] width 149 height 30
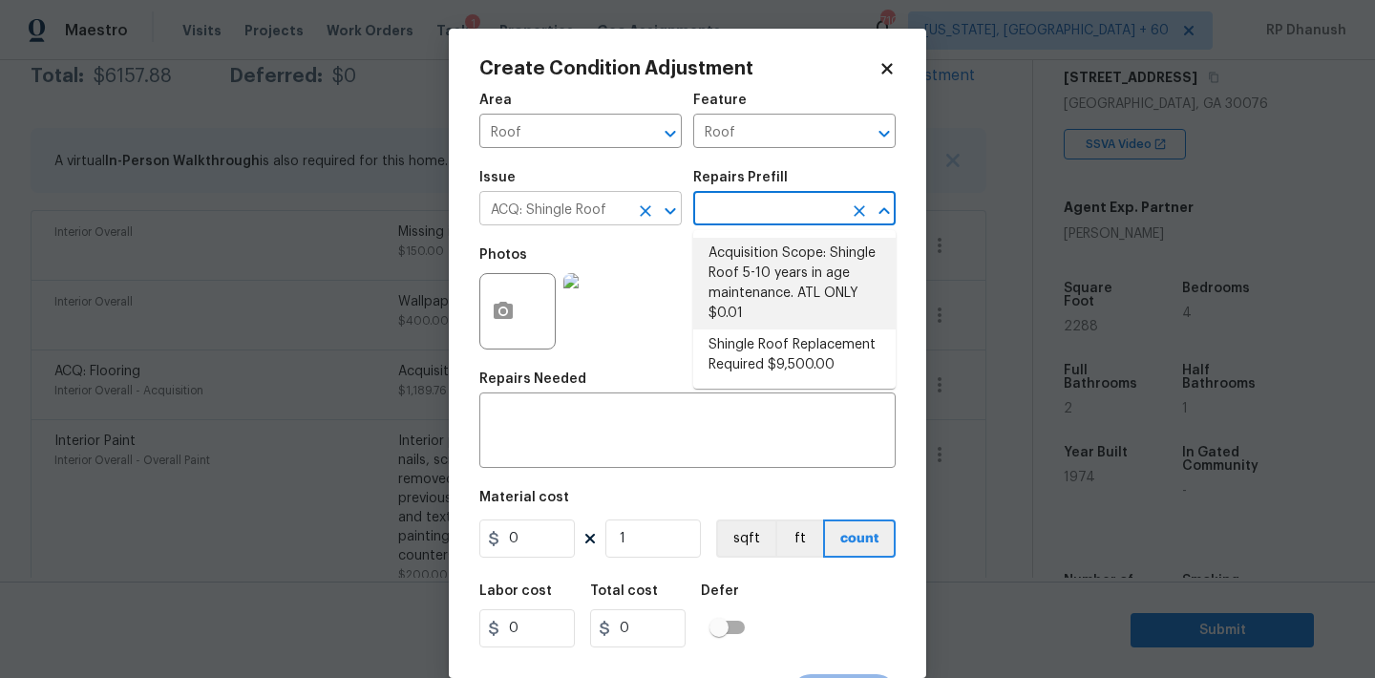
click at [646, 199] on button "Clear" at bounding box center [645, 211] width 27 height 27
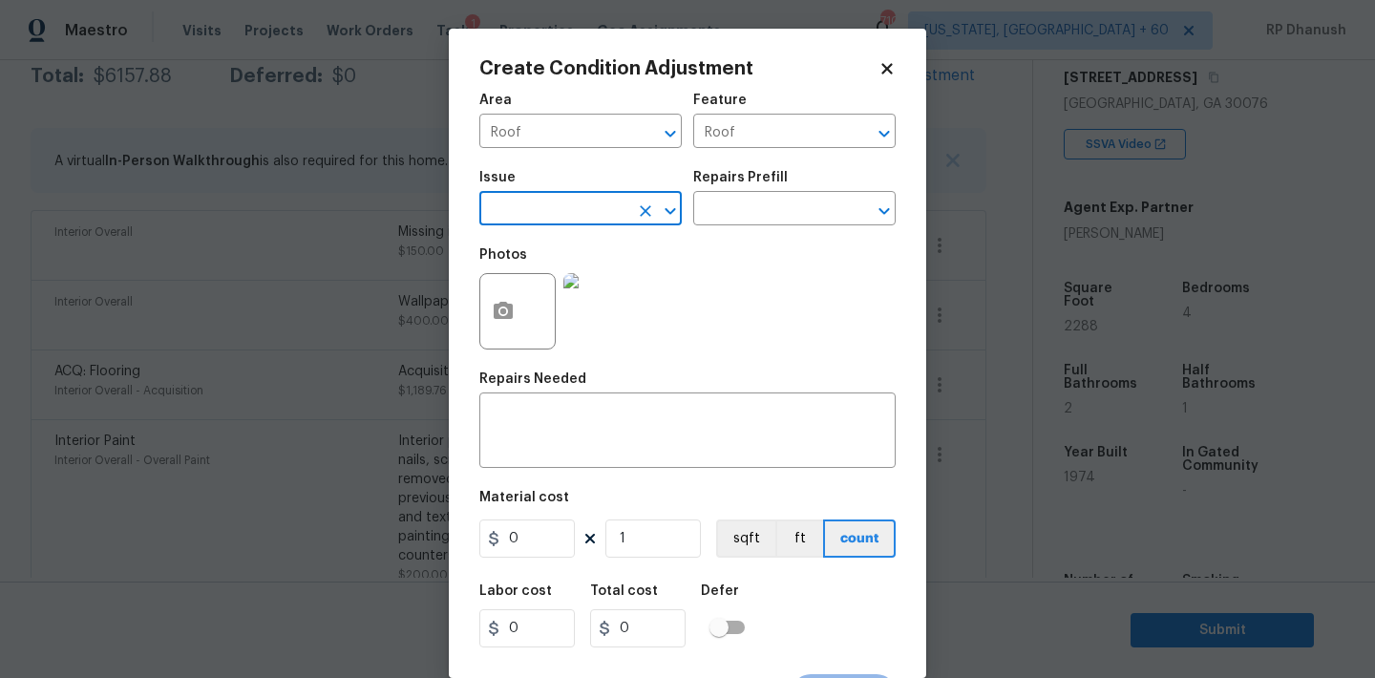
click at [607, 210] on input "text" at bounding box center [553, 211] width 149 height 30
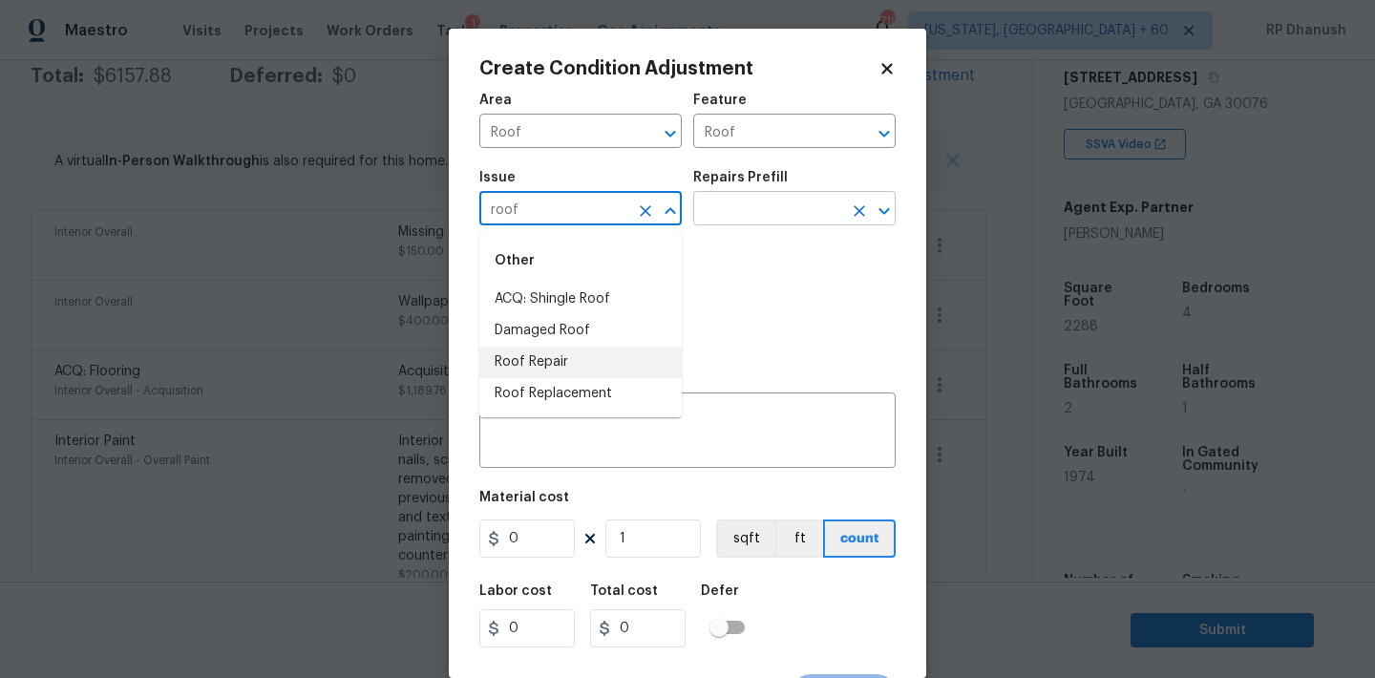
drag, startPoint x: 571, startPoint y: 358, endPoint x: 754, endPoint y: 220, distance: 229.7
click at [571, 356] on li "Roof Repair" at bounding box center [580, 363] width 202 height 32
type input "Roof Repair"
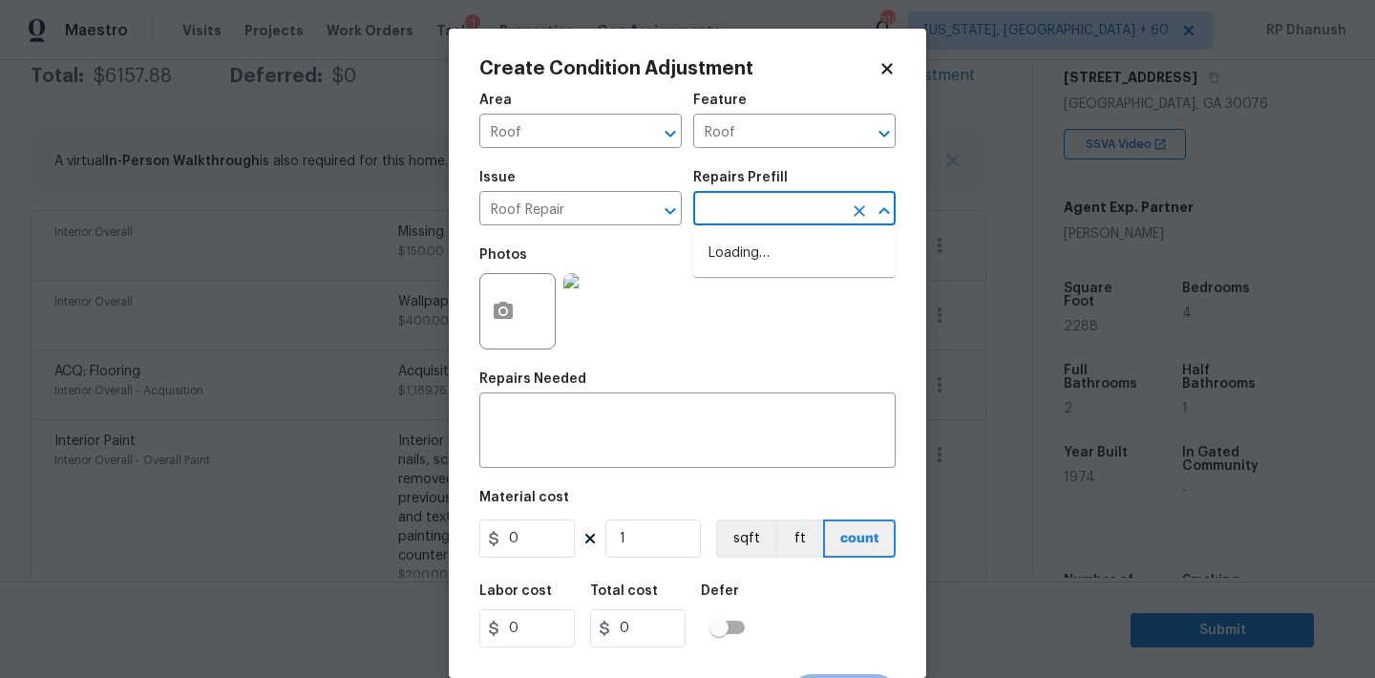
click at [754, 220] on input "text" at bounding box center [767, 211] width 149 height 30
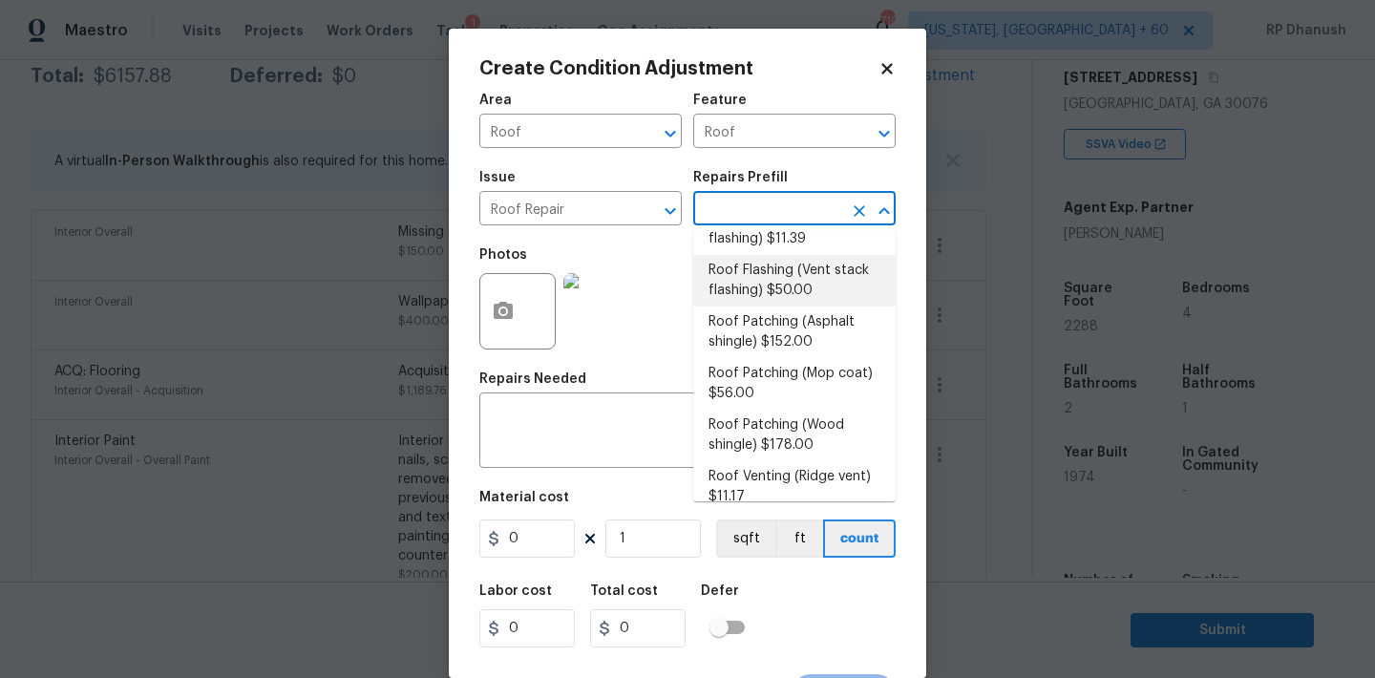
scroll to position [271, 0]
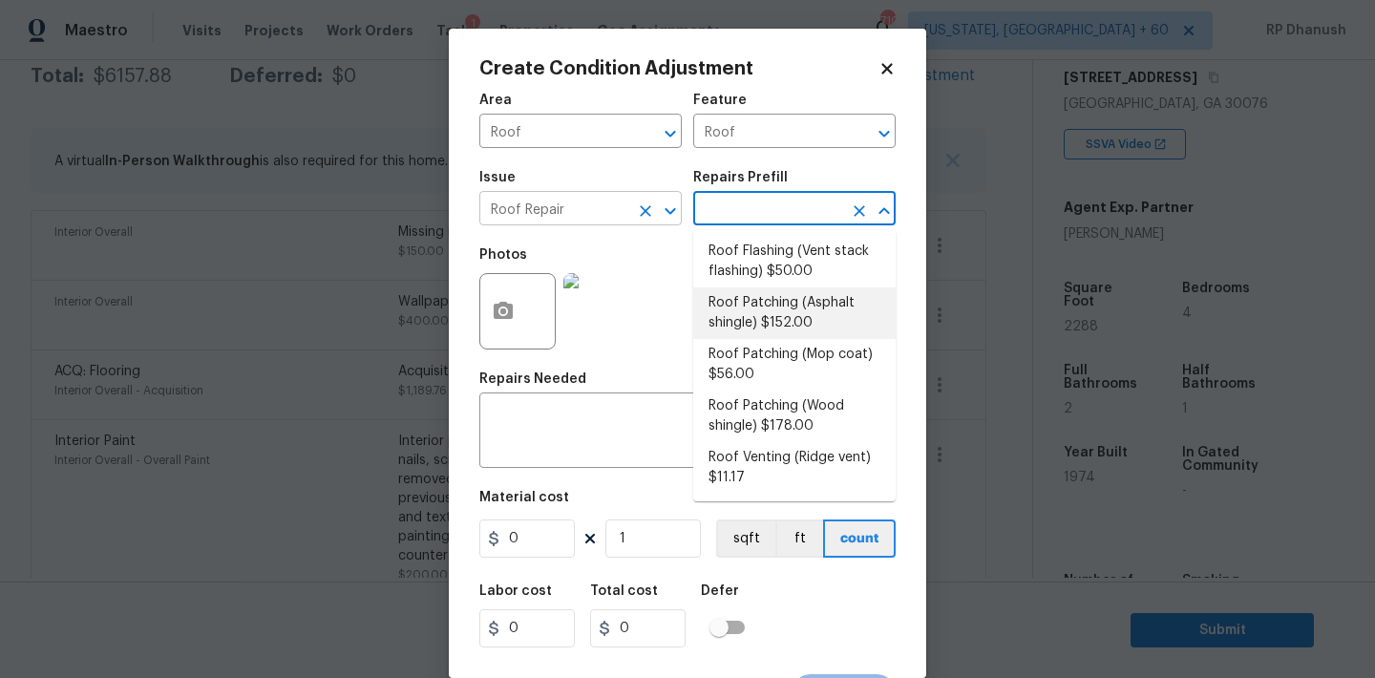
drag, startPoint x: 644, startPoint y: 214, endPoint x: 604, endPoint y: 214, distance: 39.1
click at [644, 214] on icon "Clear" at bounding box center [645, 210] width 19 height 19
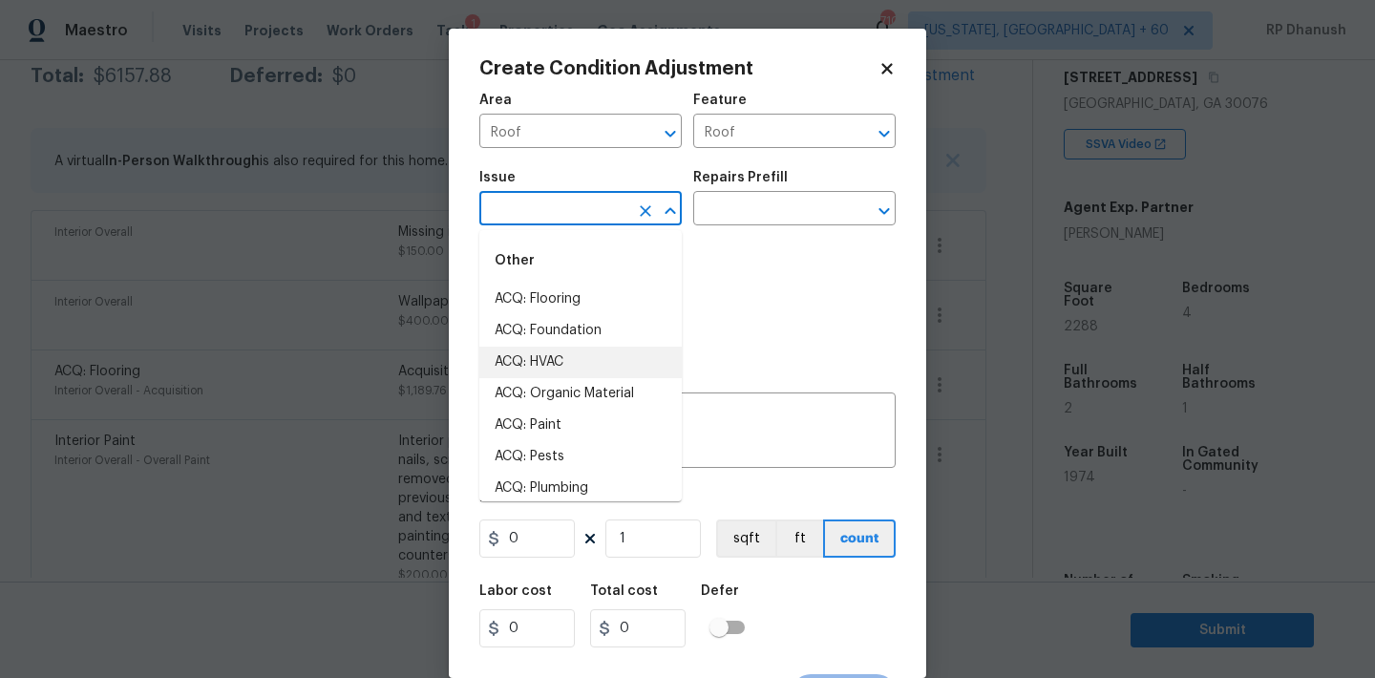
click at [593, 214] on input "text" at bounding box center [553, 211] width 149 height 30
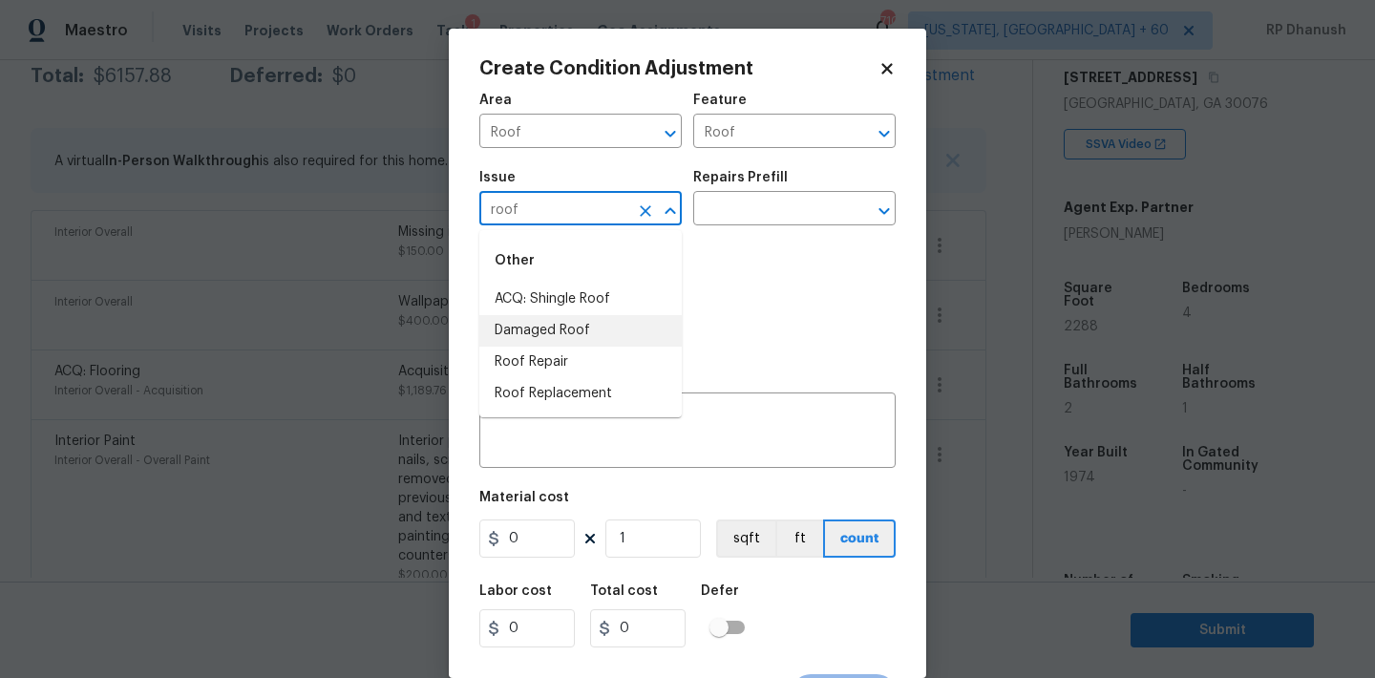
drag, startPoint x: 571, startPoint y: 328, endPoint x: 691, endPoint y: 231, distance: 154.8
click at [577, 322] on li "Damaged Roof" at bounding box center [580, 331] width 202 height 32
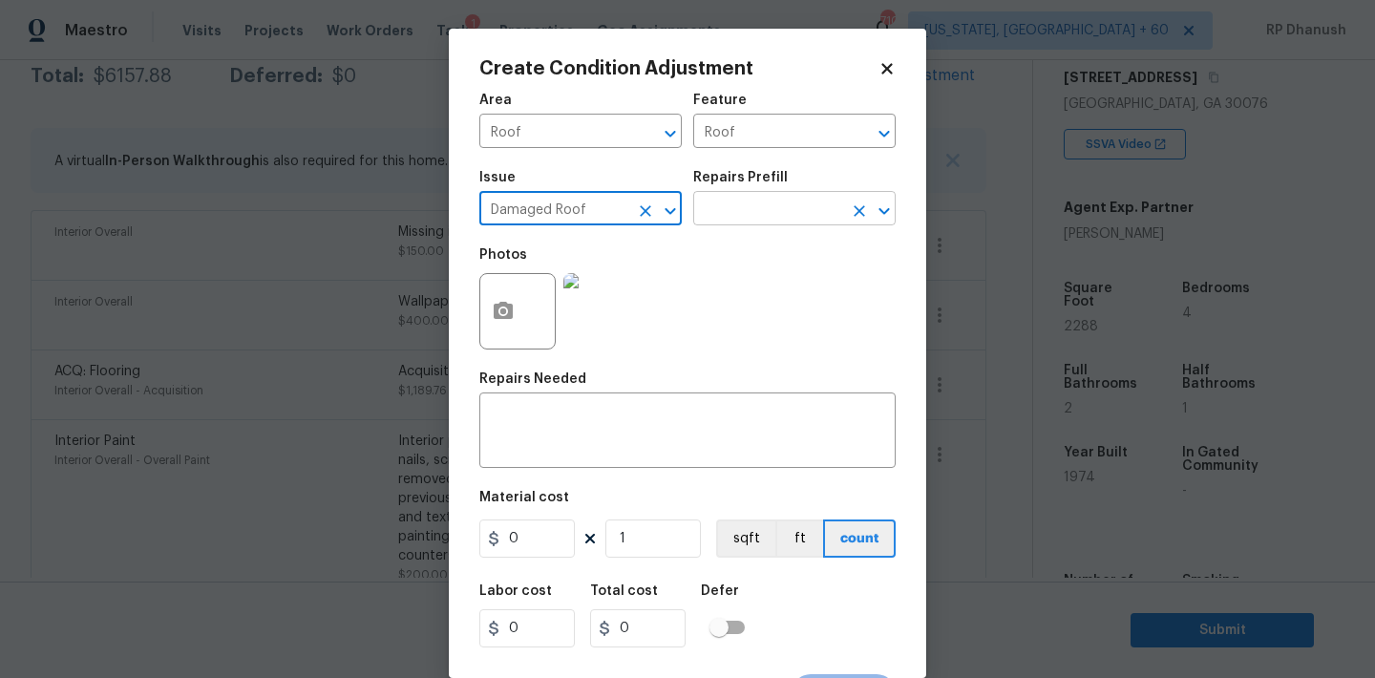
type input "Damaged Roof"
click at [735, 224] on input "text" at bounding box center [767, 211] width 149 height 30
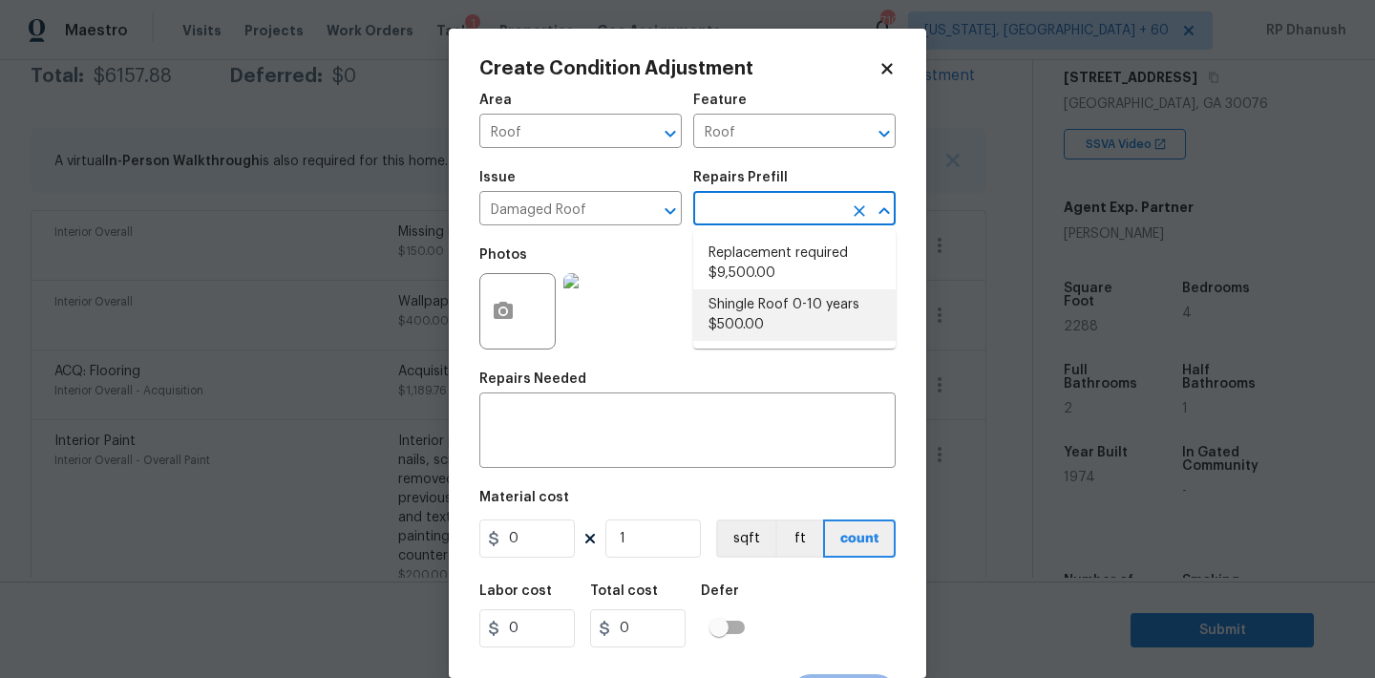
click at [777, 303] on li "Shingle Roof 0-10 years $500.00" at bounding box center [794, 315] width 202 height 52
type input "Eaves and Trim"
type textarea "Acquisition Scope: Shingle Roof 0-10 years in age maintenance. Lump sum."
type input "500"
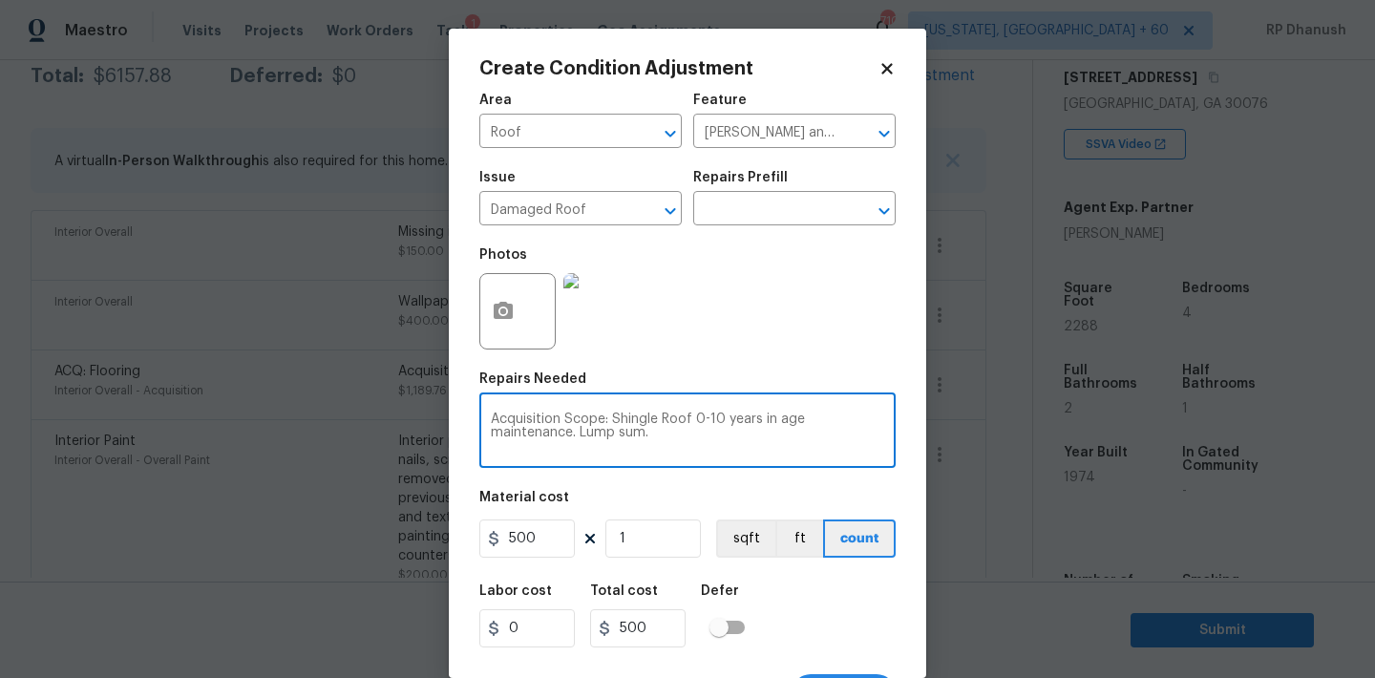
click at [699, 419] on textarea "Acquisition Scope: Shingle Roof 0-10 years in age maintenance. Lump sum." at bounding box center [687, 432] width 393 height 40
drag, startPoint x: 699, startPoint y: 419, endPoint x: 801, endPoint y: 421, distance: 102.2
click at [801, 421] on textarea "Acquisition Scope: Shingle Roof 0-10 years in age maintenance. Lump sum." at bounding box center [687, 432] width 393 height 40
click at [784, 409] on div "Acquisition Scope: Shingle Roof maintenance. Lump sum. x ​" at bounding box center [687, 432] width 416 height 71
click at [790, 419] on textarea "Acquisition Scope: Shingle Roof maintenance. Lump sum." at bounding box center [687, 432] width 393 height 40
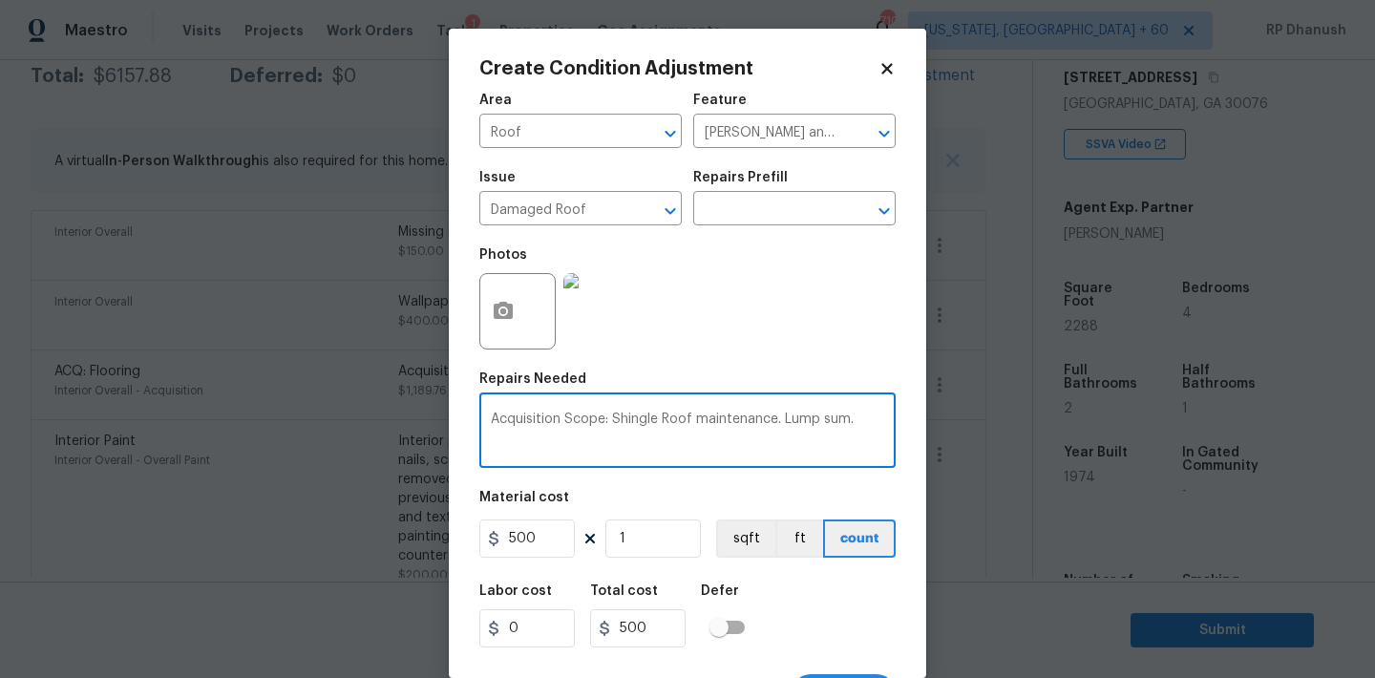
drag, startPoint x: 790, startPoint y: 419, endPoint x: 1032, endPoint y: 419, distance: 242.5
click at [1032, 419] on div "Create Condition Adjustment Area Roof ​ Feature Eaves and Trim ​ Issue Damaged …" at bounding box center [687, 339] width 1375 height 678
type textarea "Acquisition Scope: Shingle Roof maintenance."
click at [516, 550] on input "500" at bounding box center [526, 538] width 95 height 38
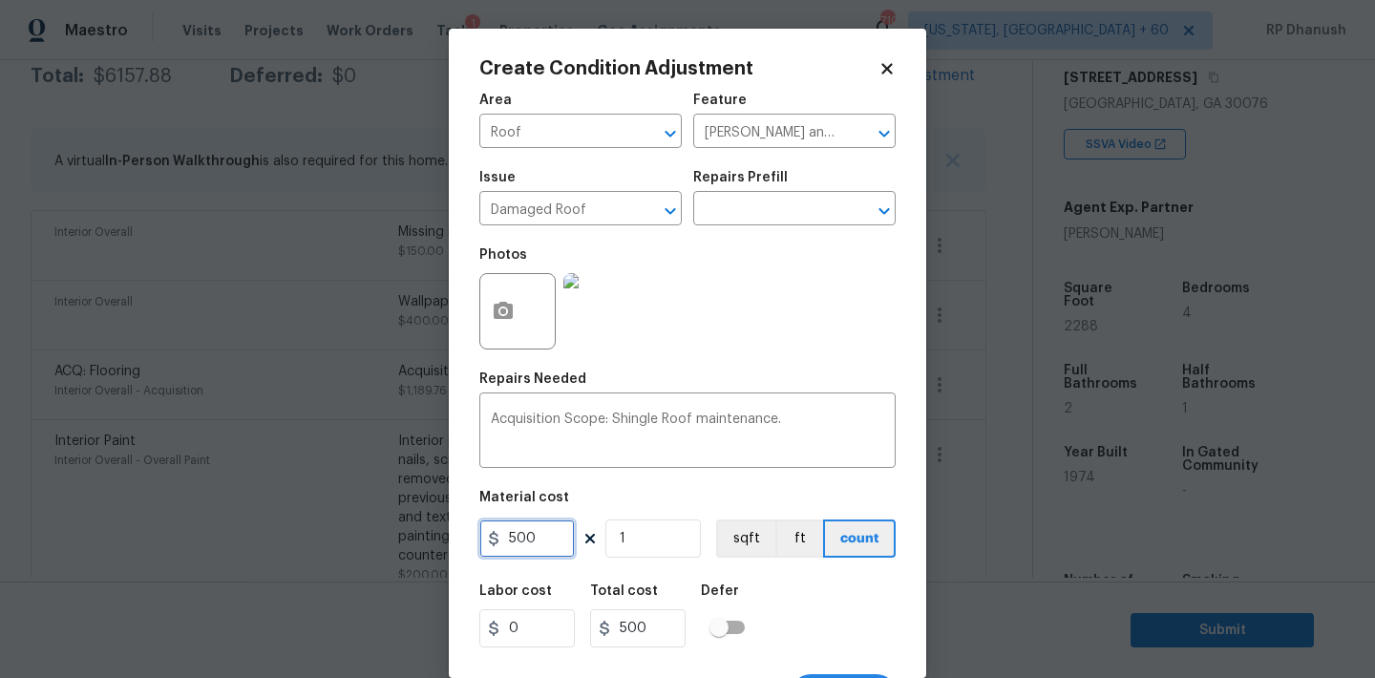
click at [516, 550] on input "500" at bounding box center [526, 538] width 95 height 38
type input "1000"
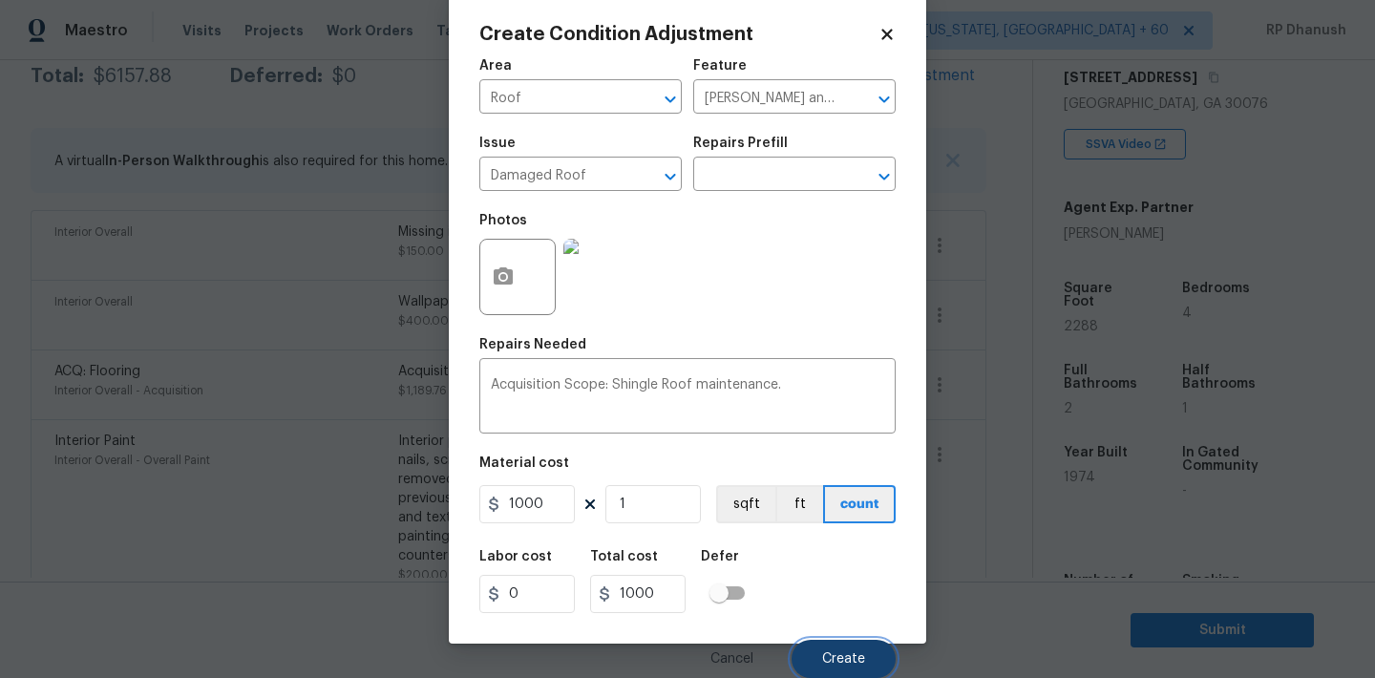
click at [797, 658] on button "Create" at bounding box center [844, 659] width 104 height 38
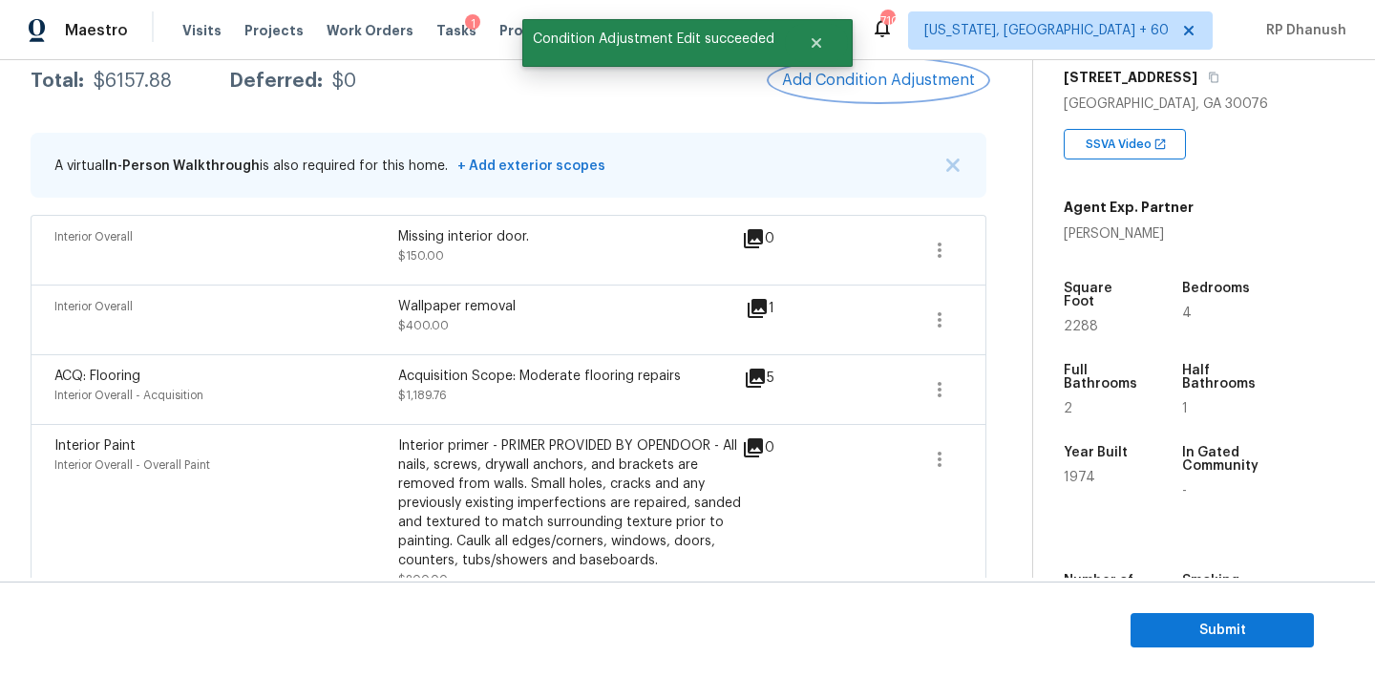
scroll to position [0, 0]
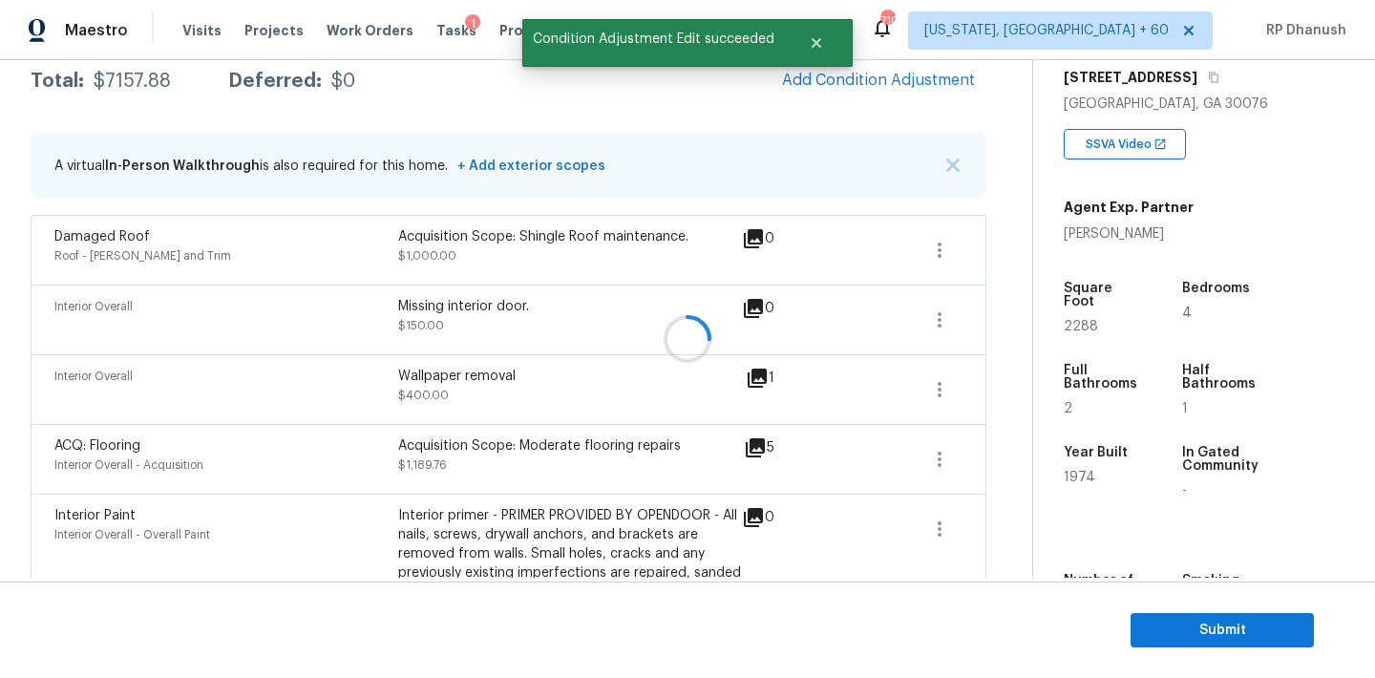
click at [137, 85] on div at bounding box center [687, 339] width 1375 height 678
click at [137, 85] on div "$7157.88" at bounding box center [132, 81] width 77 height 19
copy div "$7157.88"
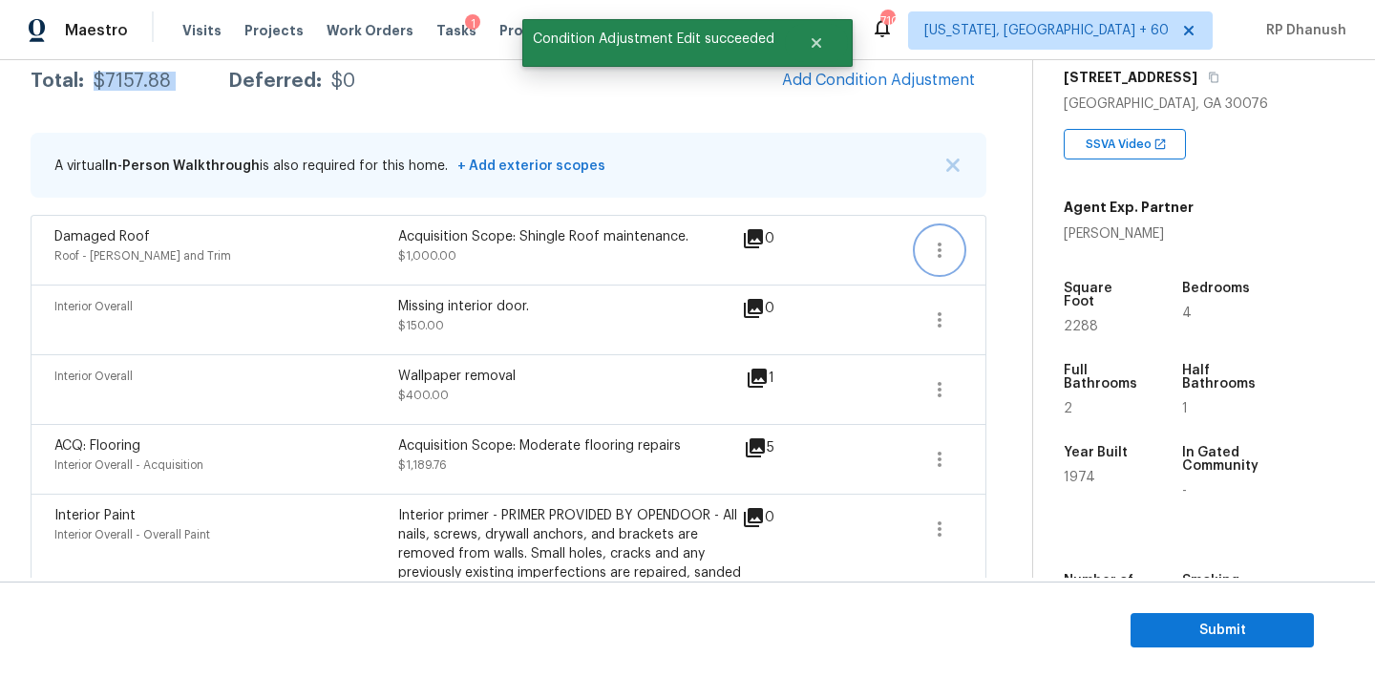
click at [923, 247] on button "button" at bounding box center [940, 250] width 46 height 46
click at [1033, 247] on div "Edit" at bounding box center [1048, 246] width 149 height 19
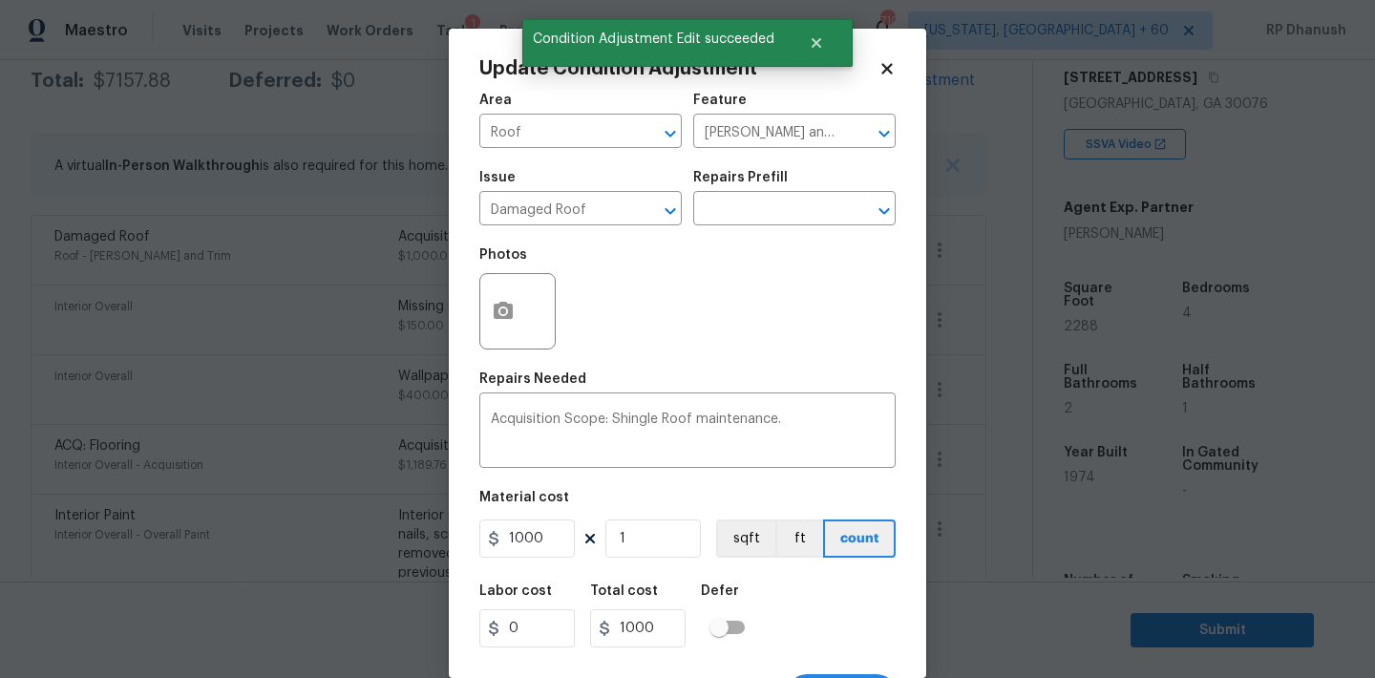
click at [559, 228] on span "Issue Damaged Roof ​" at bounding box center [580, 197] width 202 height 77
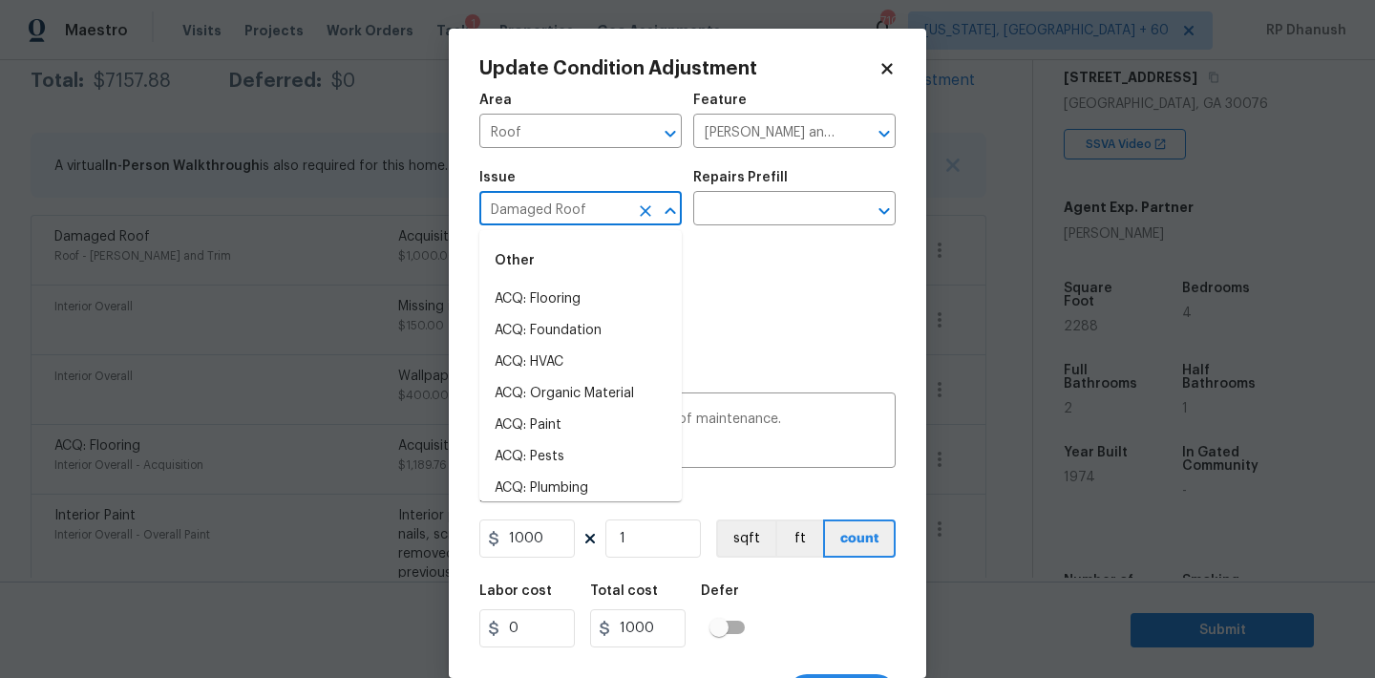
click at [559, 213] on input "Damaged Roof" at bounding box center [553, 211] width 149 height 30
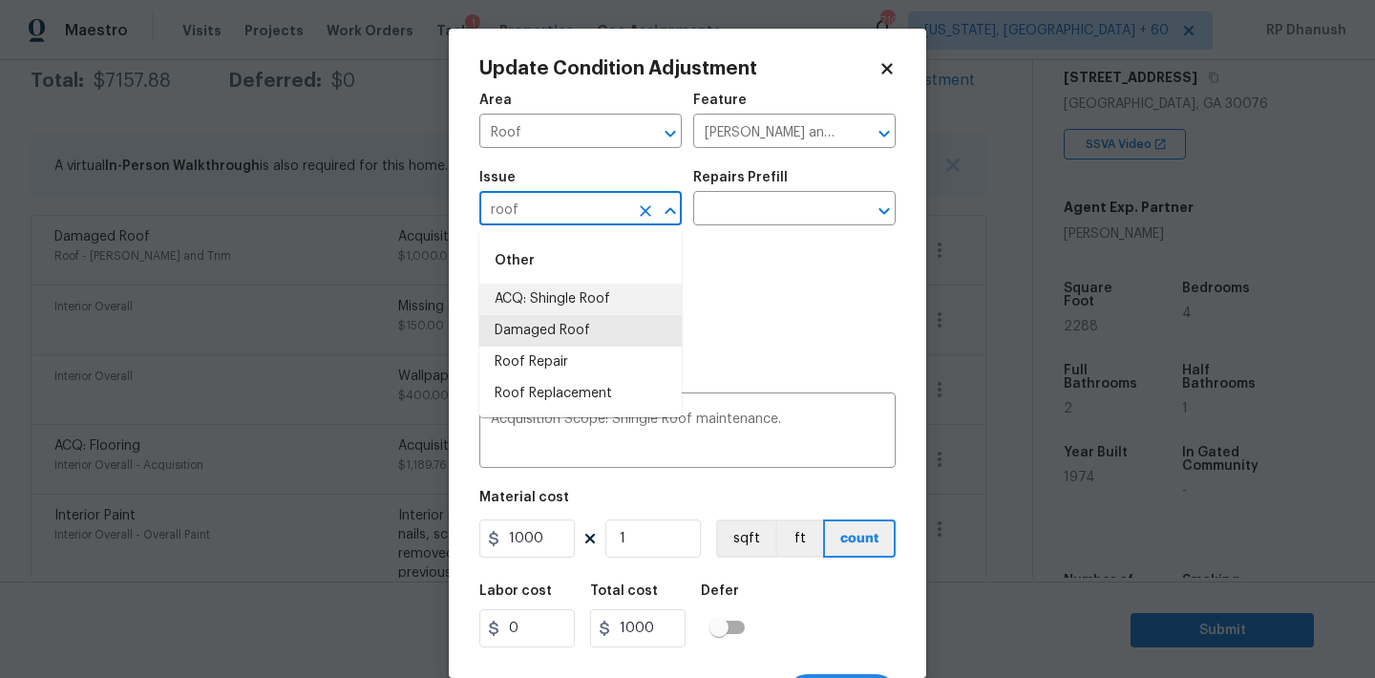
click at [552, 285] on li "ACQ: Shingle Roof" at bounding box center [580, 300] width 202 height 32
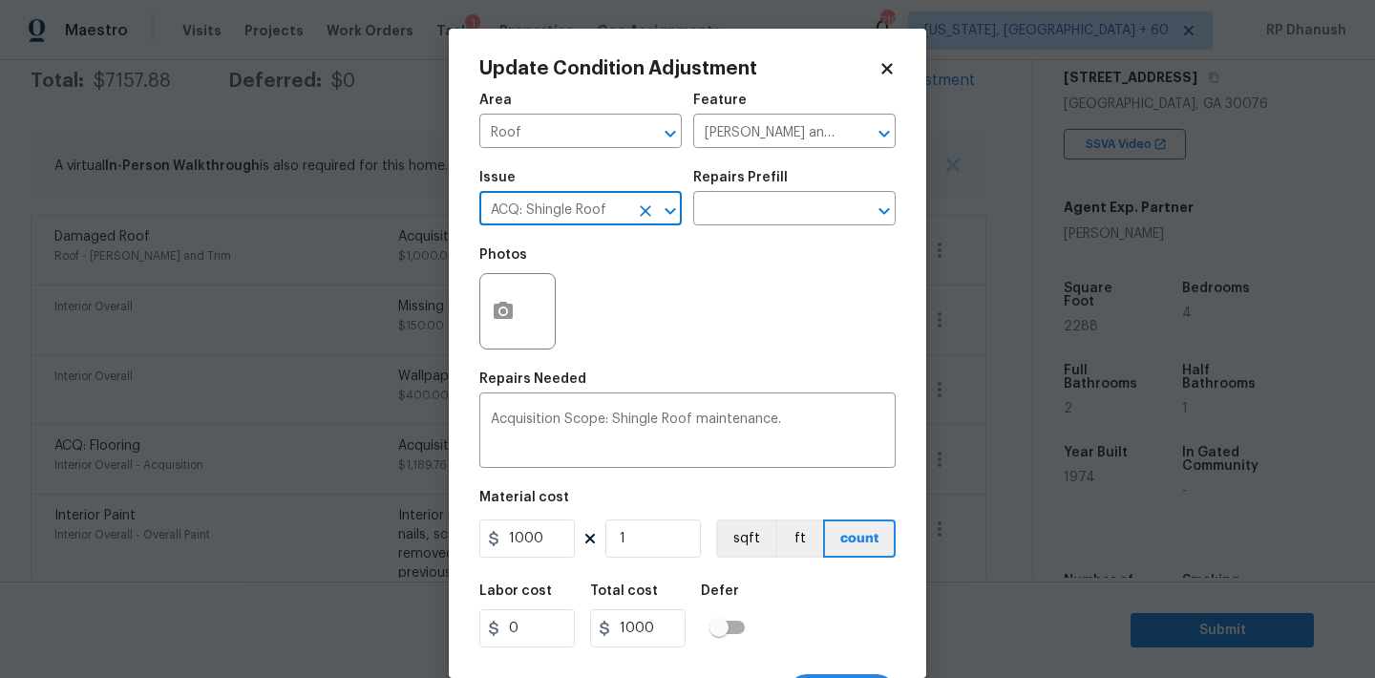
scroll to position [35, 0]
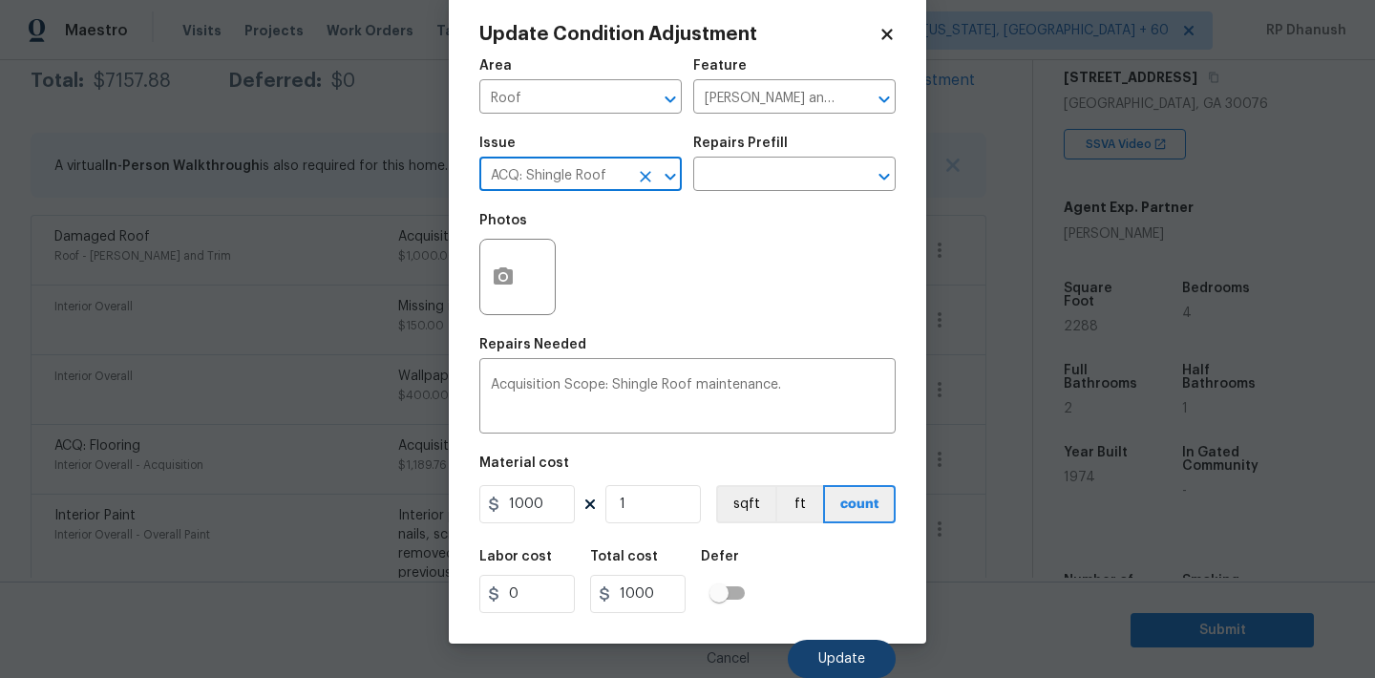
type input "ACQ: Shingle Roof"
click at [857, 641] on button "Update" at bounding box center [842, 659] width 108 height 38
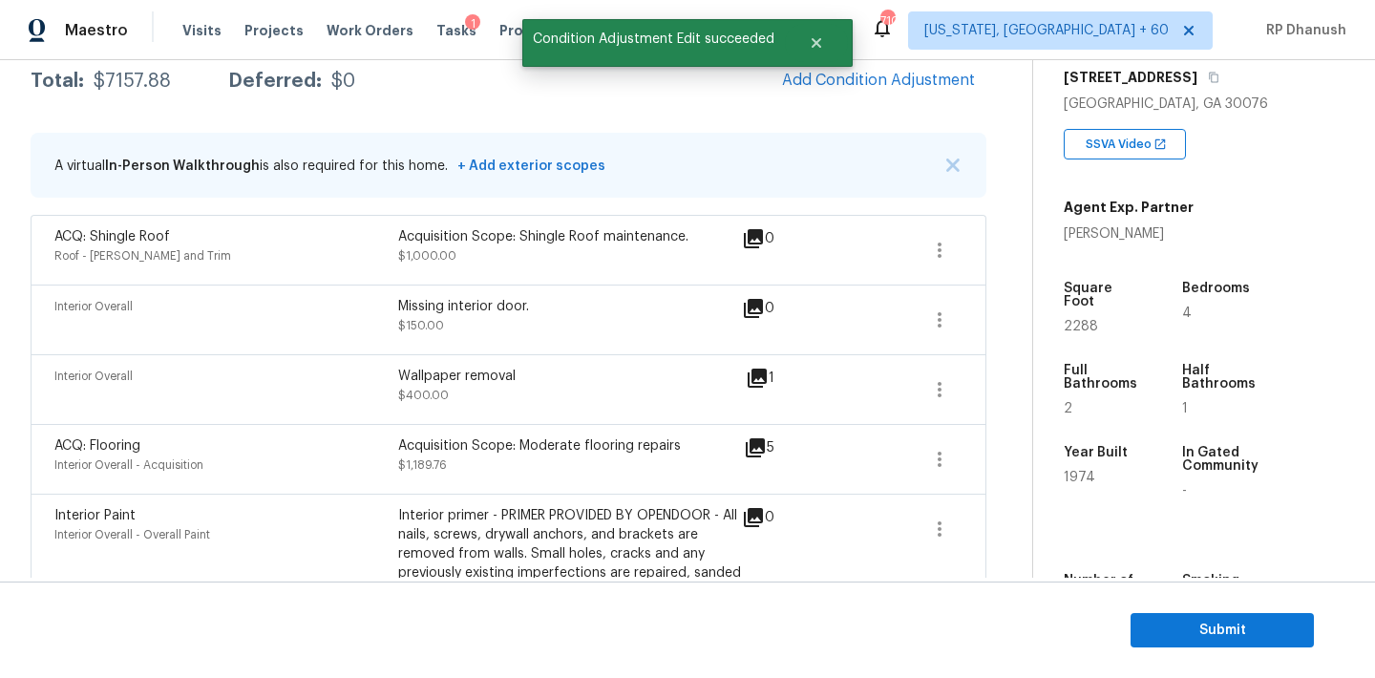
scroll to position [292, 0]
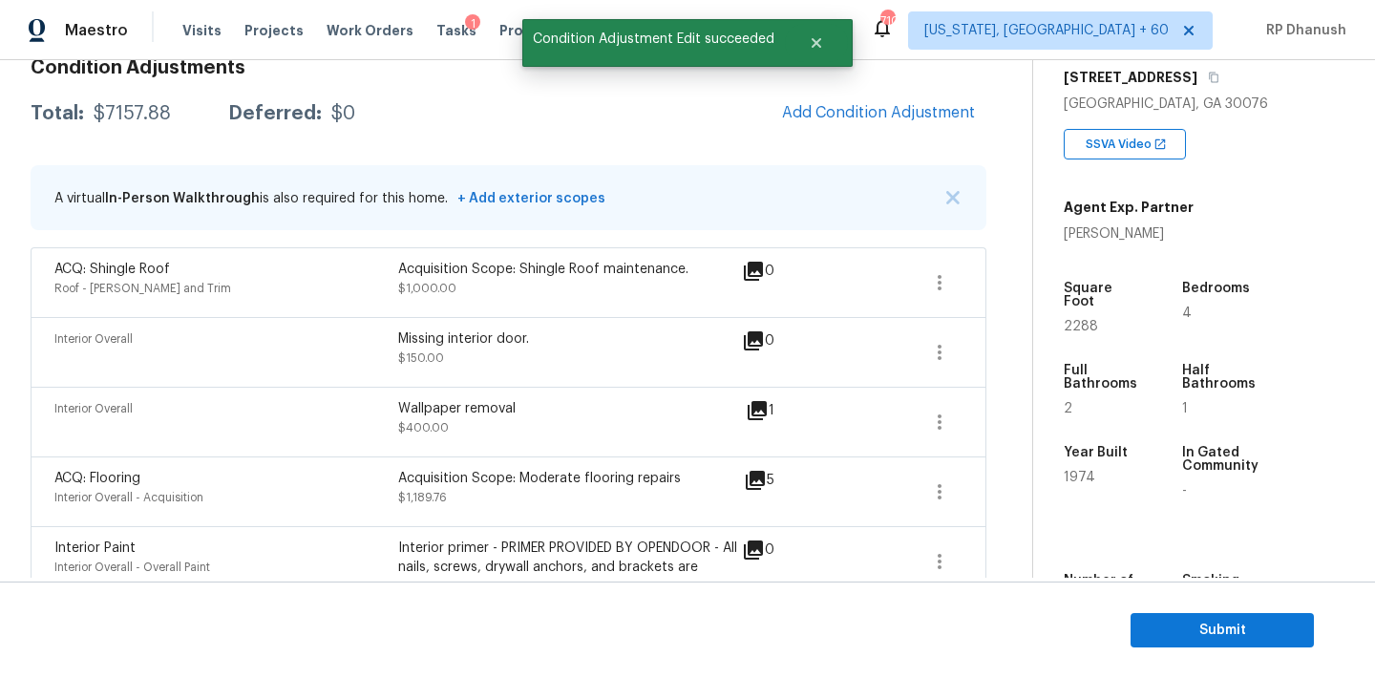
click at [132, 105] on div "$7157.88" at bounding box center [132, 113] width 77 height 19
copy div "$7157.88"
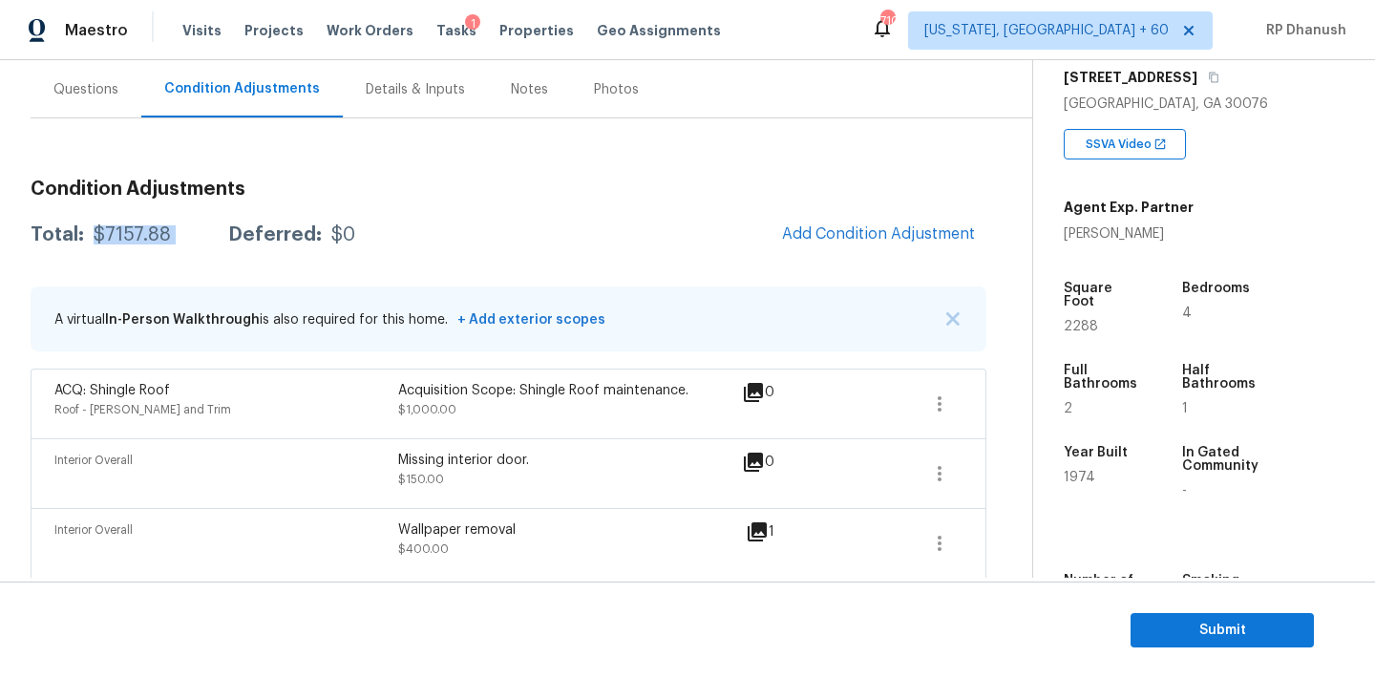
scroll to position [115, 0]
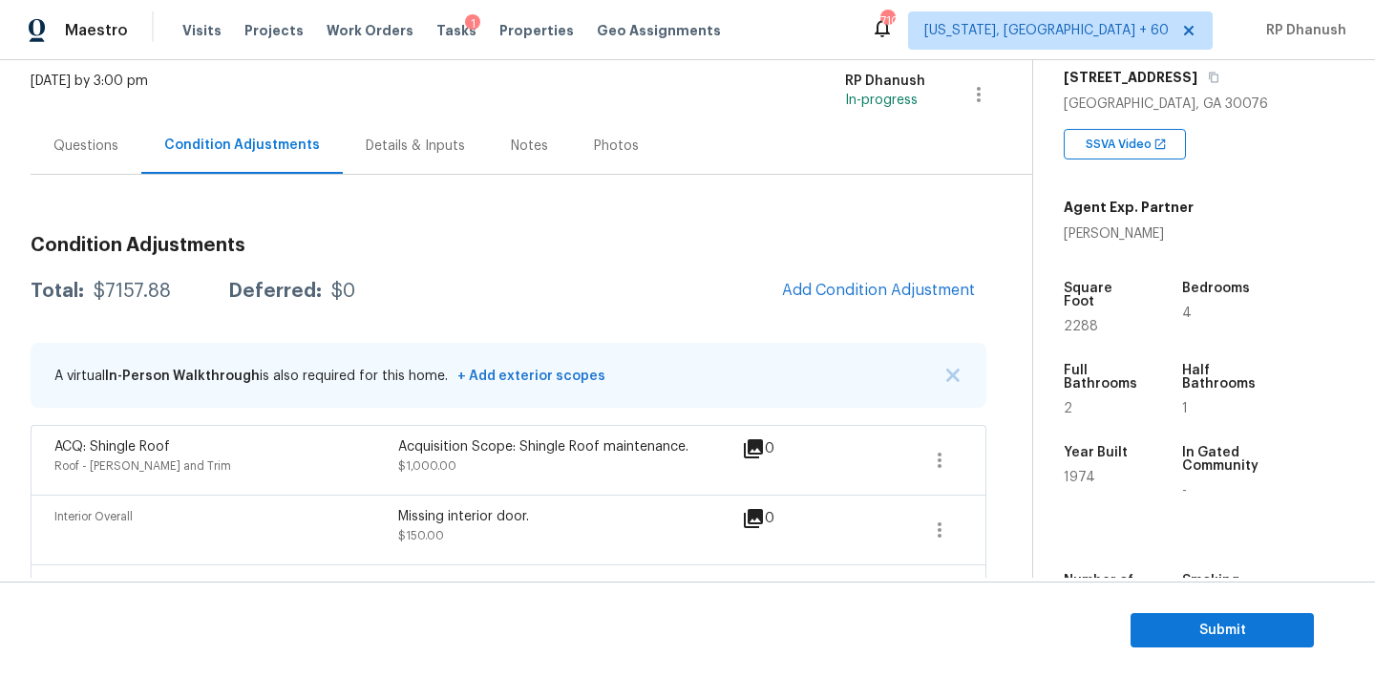
click at [96, 132] on div "Questions" at bounding box center [86, 145] width 111 height 56
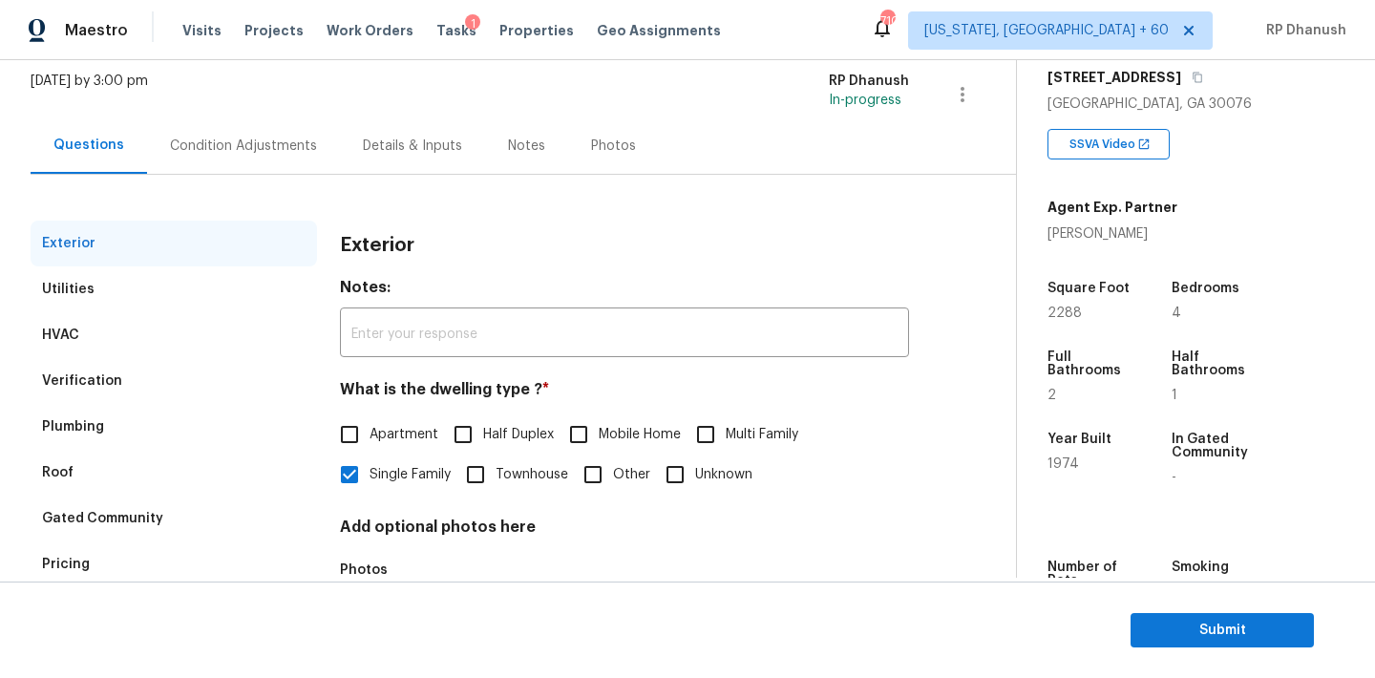
scroll to position [242, 0]
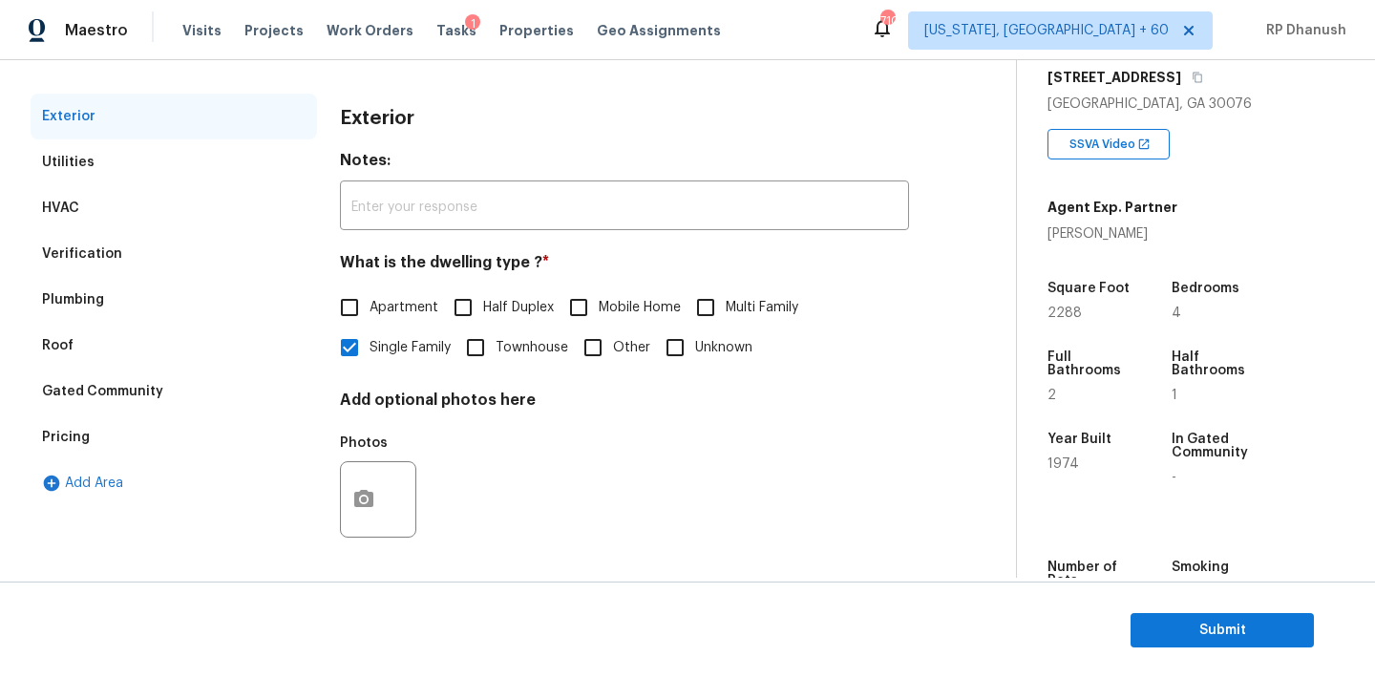
click at [95, 250] on div "Verification" at bounding box center [82, 253] width 80 height 19
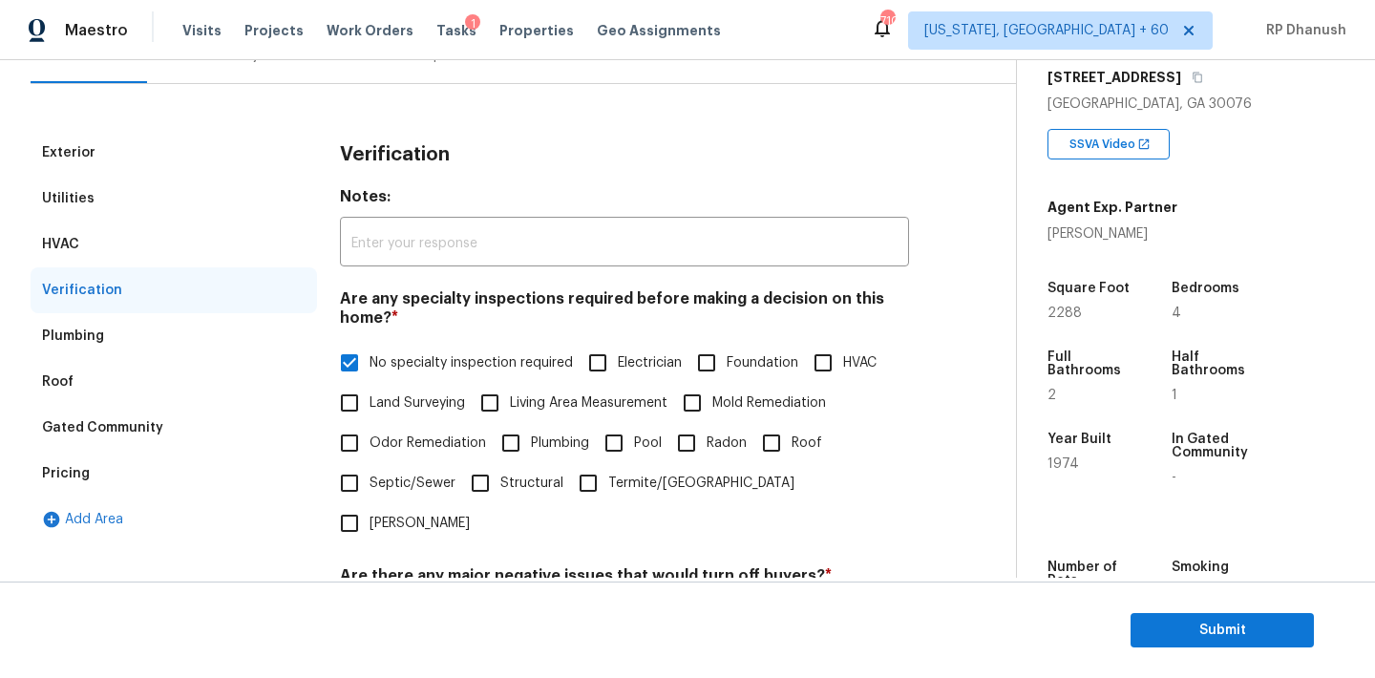
scroll to position [164, 0]
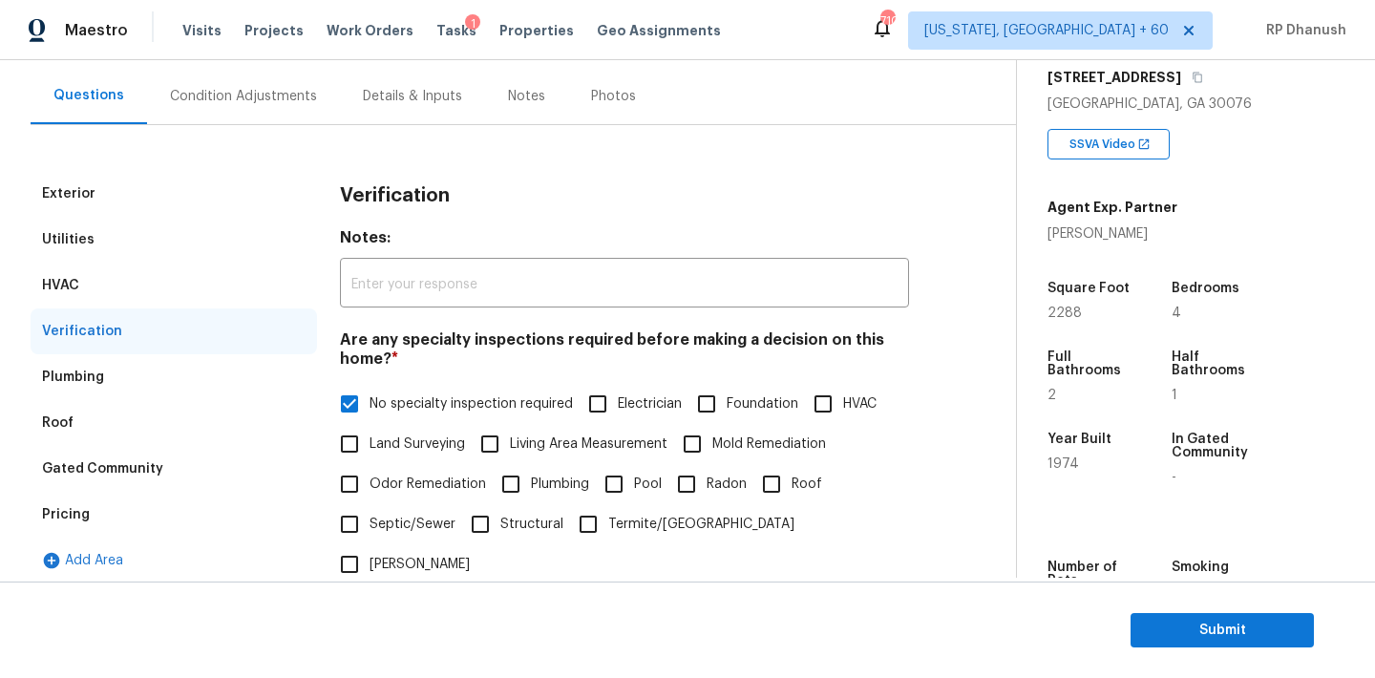
click at [268, 65] on div "Mon, Sep 15 2025 by 3:00 pm RP Dhanush In-progress" at bounding box center [523, 45] width 985 height 46
click at [265, 99] on div "Condition Adjustments" at bounding box center [243, 96] width 147 height 19
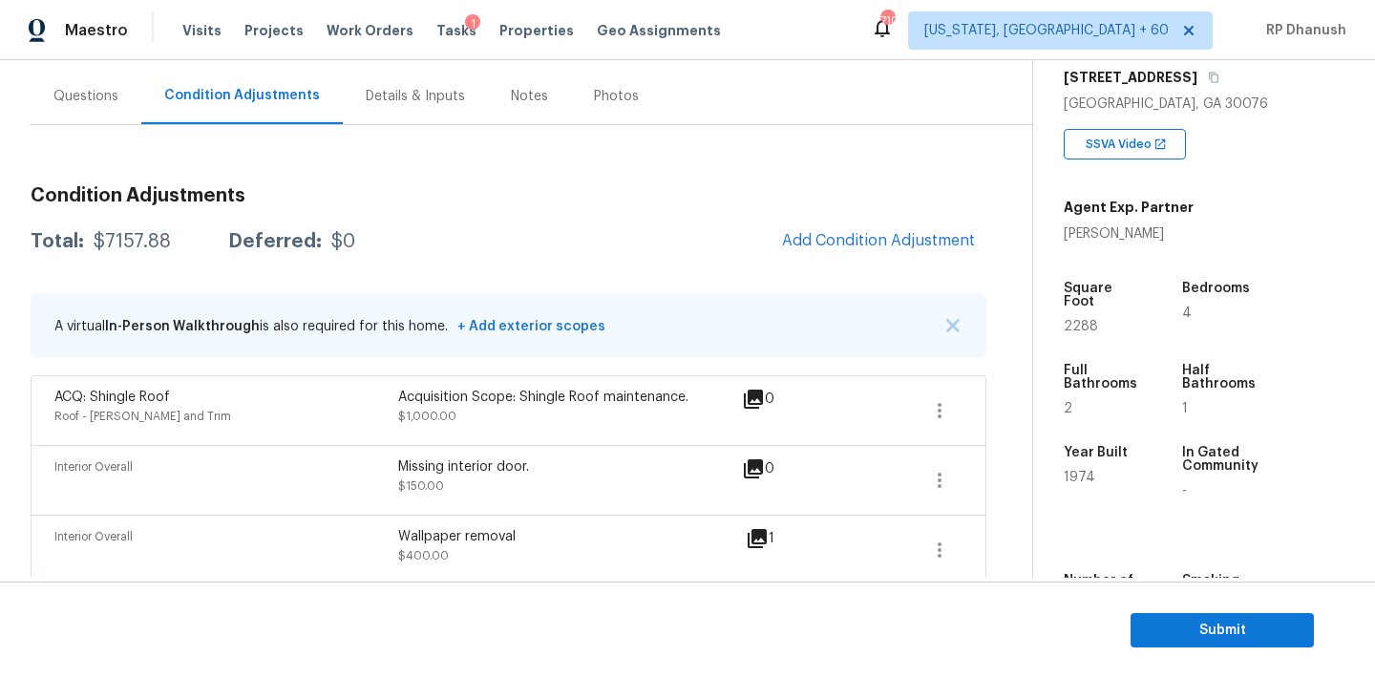
scroll to position [1043, 0]
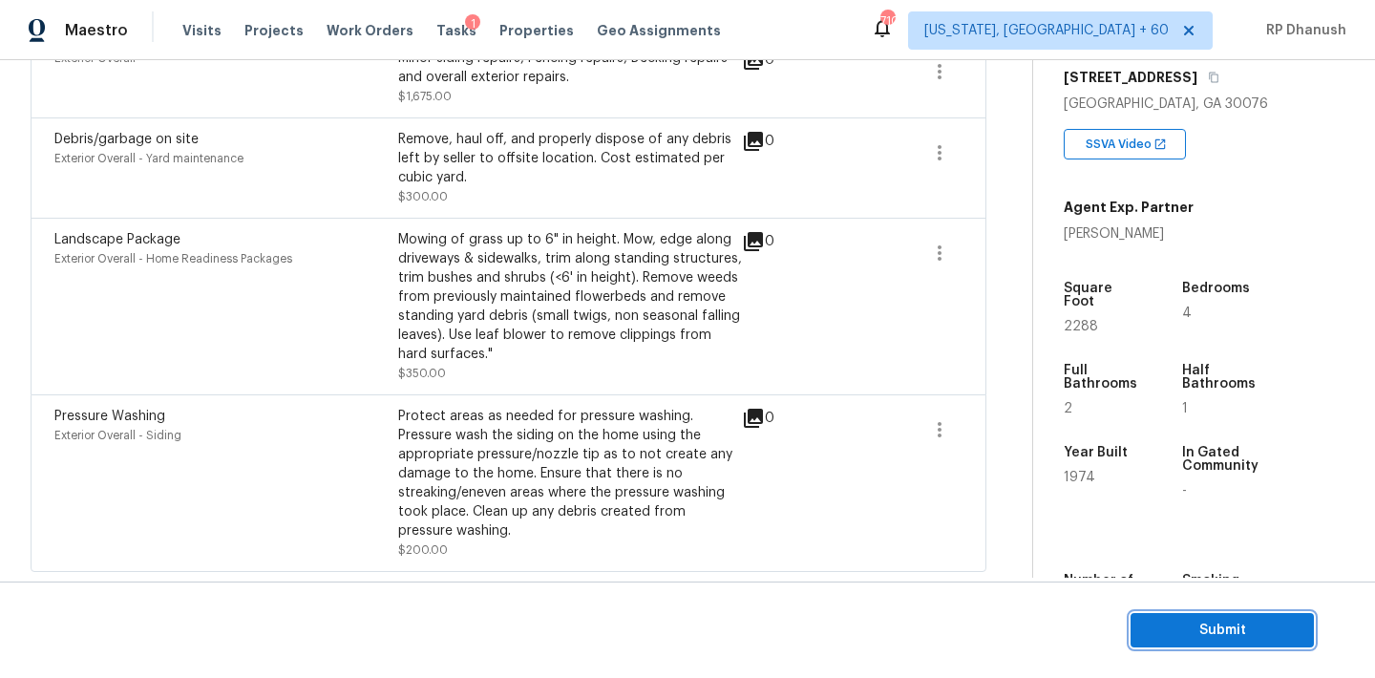
click at [1178, 632] on span "Submit" at bounding box center [1222, 631] width 153 height 24
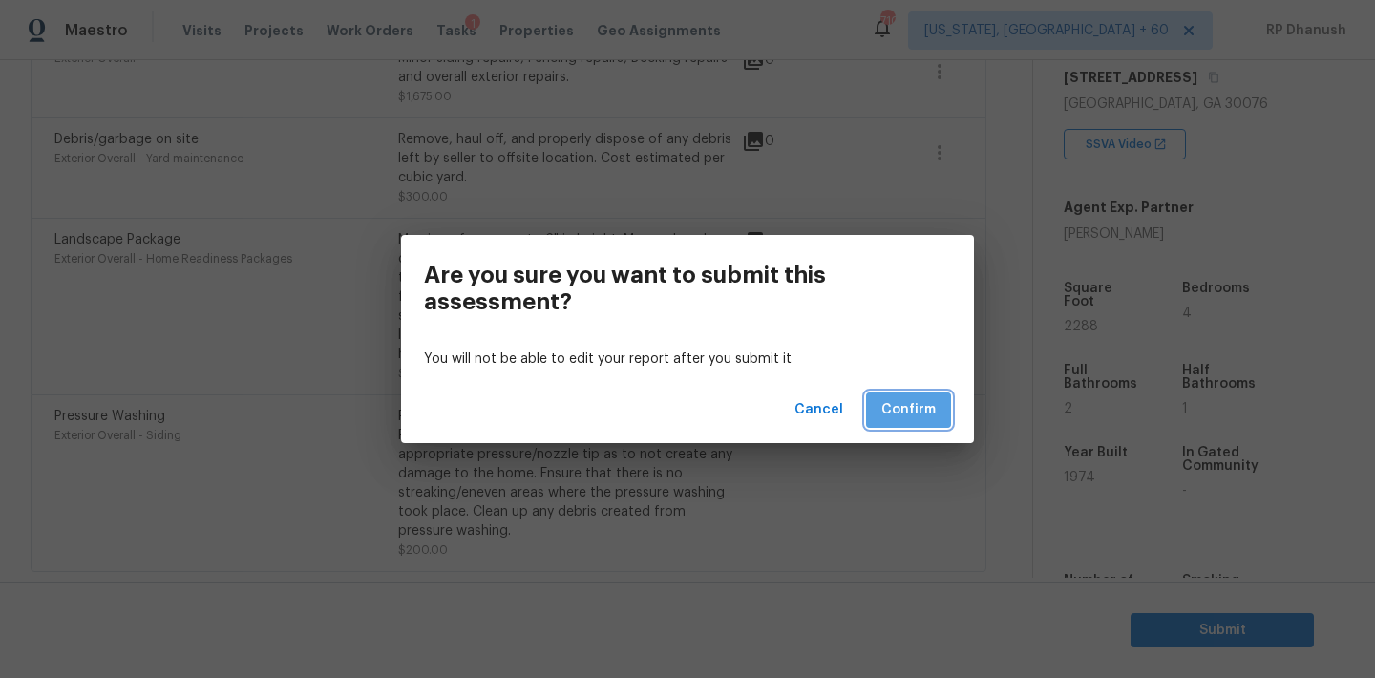
click at [922, 419] on span "Confirm" at bounding box center [908, 410] width 54 height 24
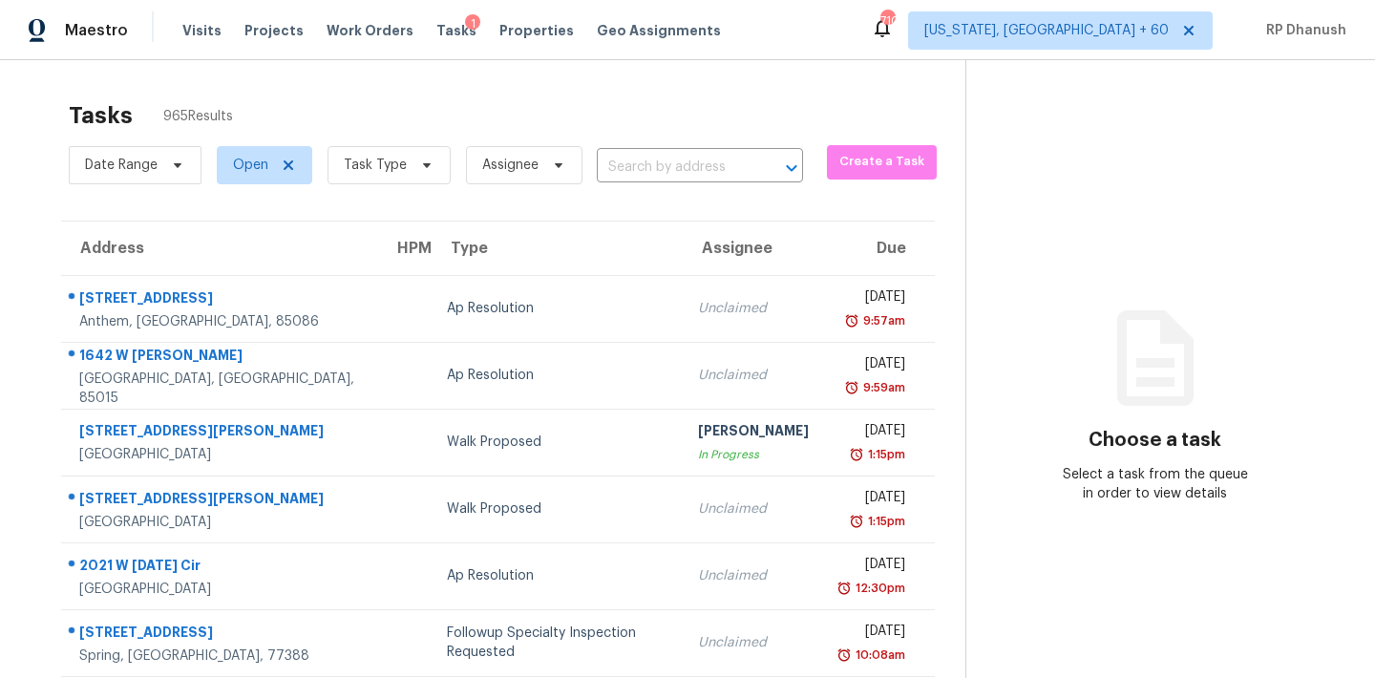
click at [746, 194] on section "Tasks 965 Results Date Range Open Task Type Assignee ​ Create a Task Address HP…" at bounding box center [498, 543] width 935 height 904
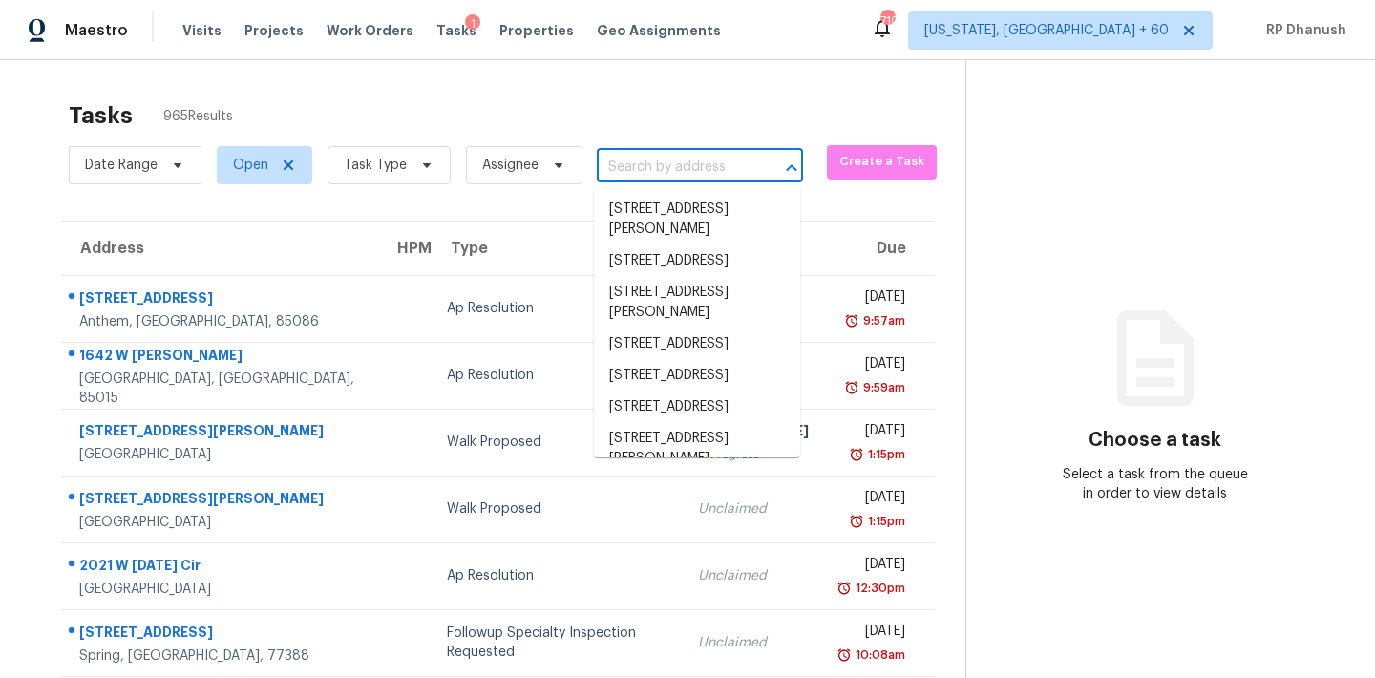
click at [743, 163] on input "text" at bounding box center [673, 168] width 153 height 30
paste input "6423 Phillips Ct Lithonia, GA, 30058"
type input "6423 Phillips Ct Lithonia, GA, 30058"
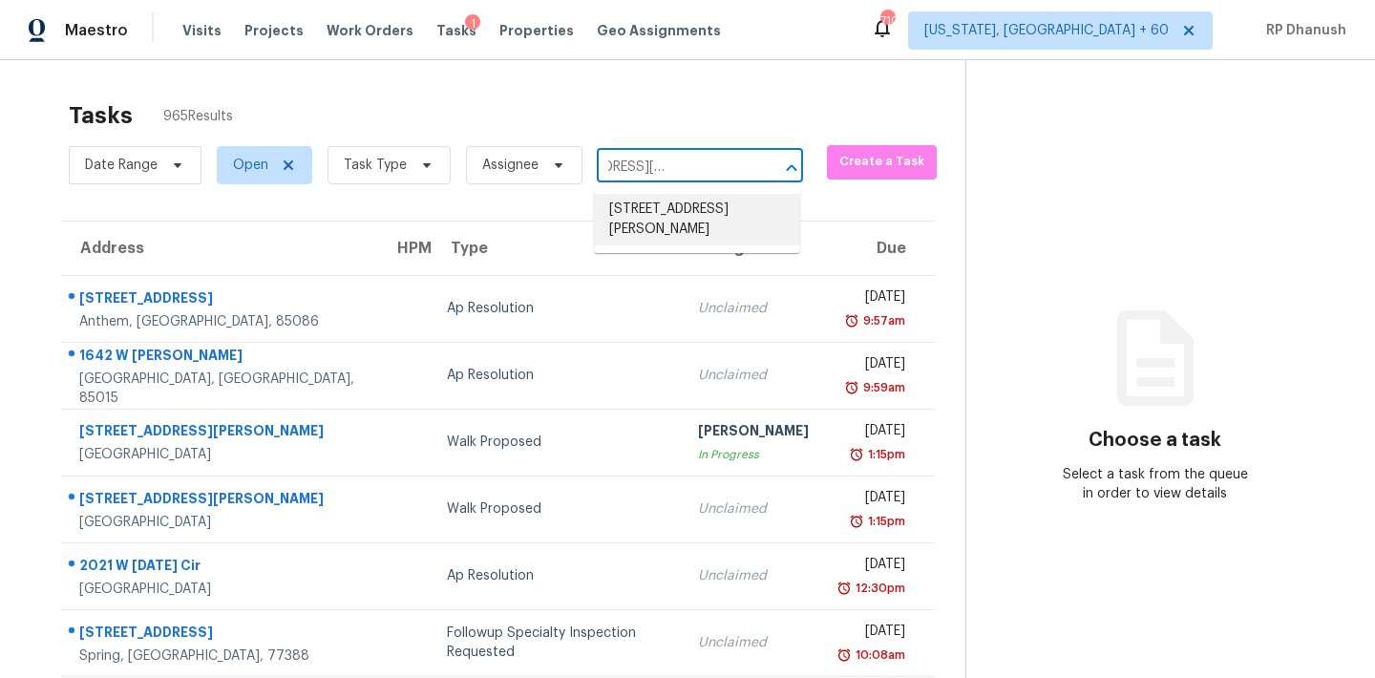
click at [704, 222] on li "6423 Phillips Ct, Lithonia, GA 30058" at bounding box center [697, 220] width 206 height 52
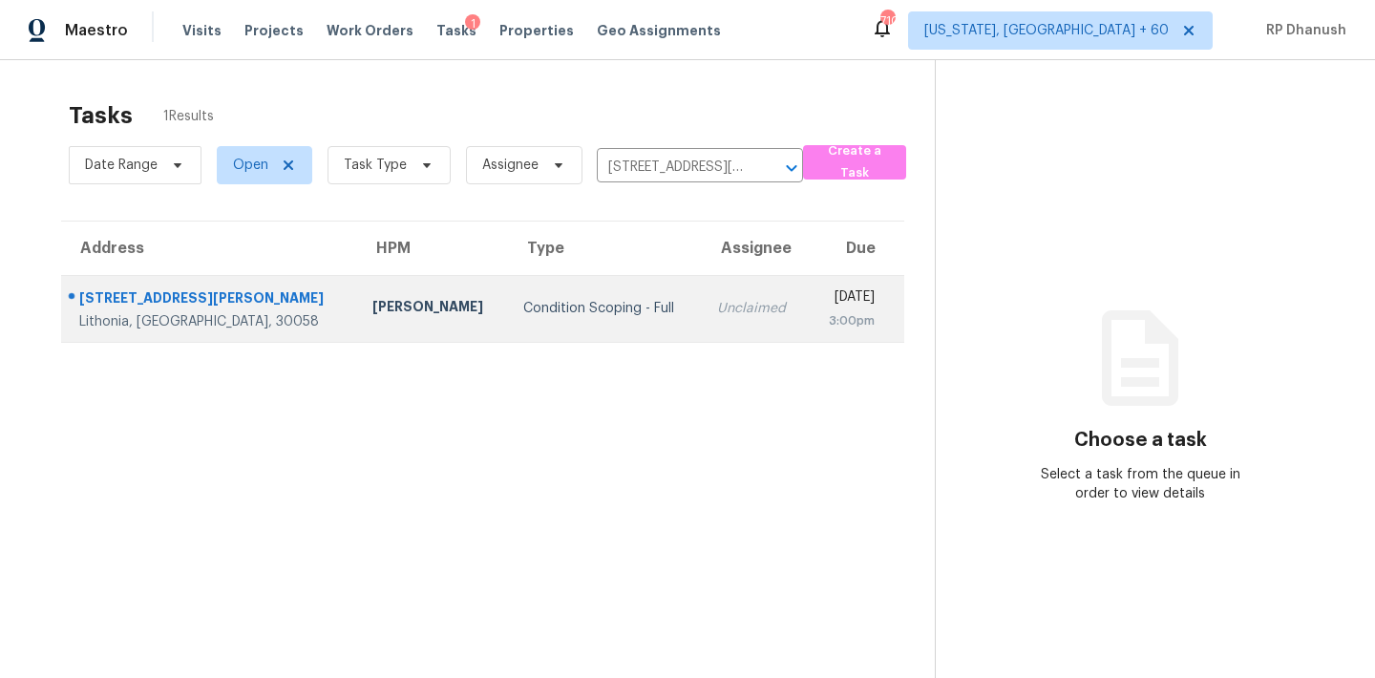
click at [808, 284] on td "Mon, Sep 15th 2025 3:00pm" at bounding box center [856, 308] width 96 height 67
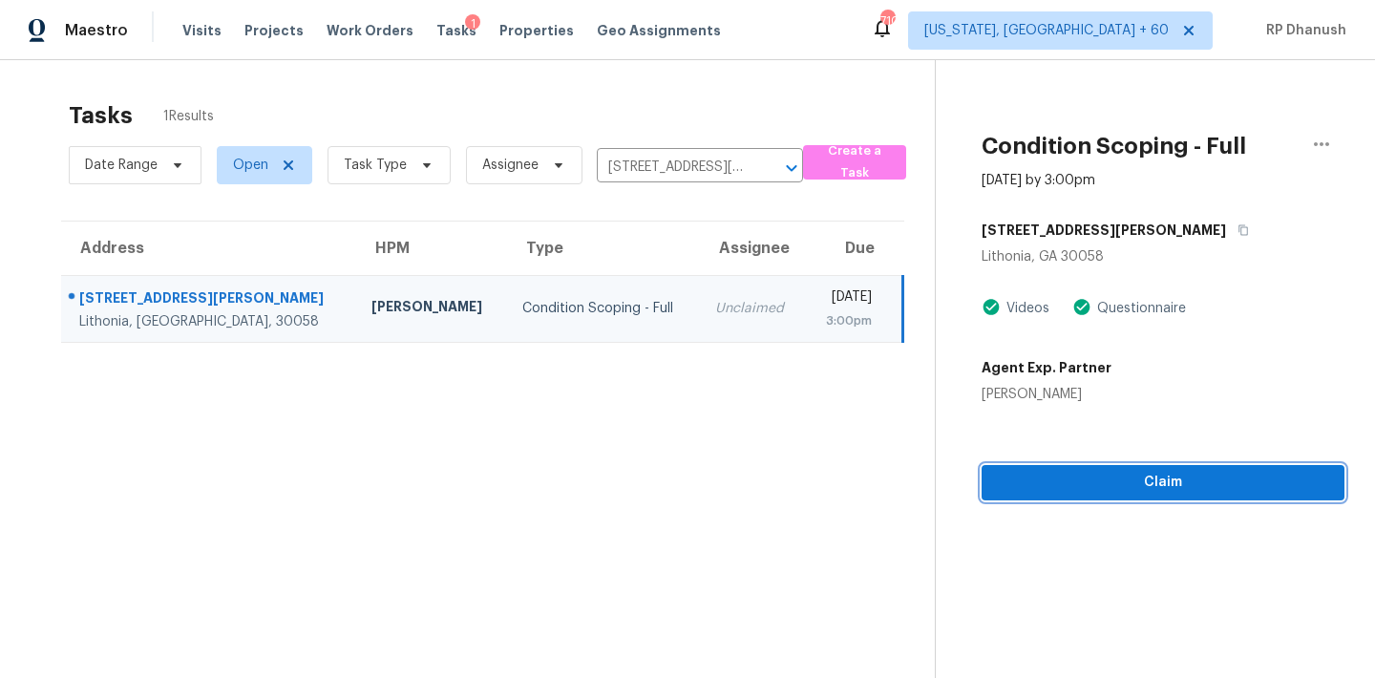
click at [1222, 481] on span "Claim" at bounding box center [1163, 483] width 332 height 24
click at [1108, 494] on button "Start Assessment" at bounding box center [1163, 482] width 363 height 35
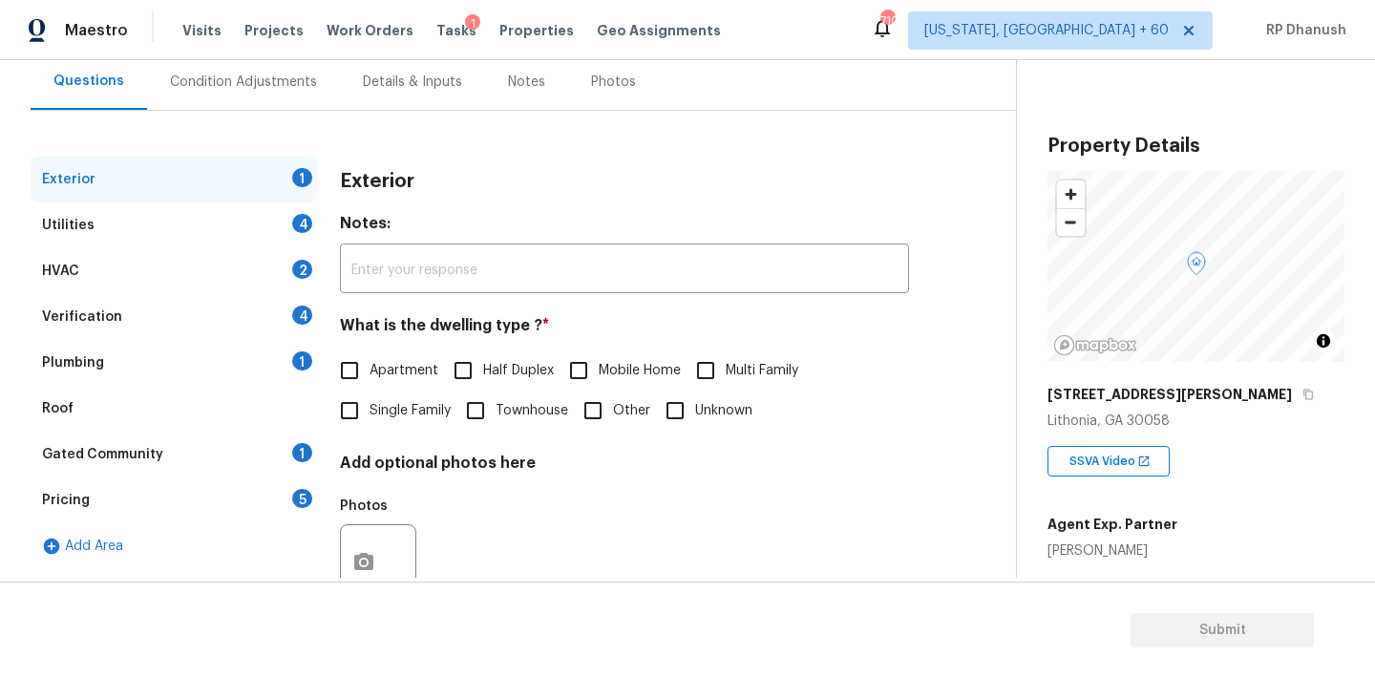
scroll to position [242, 0]
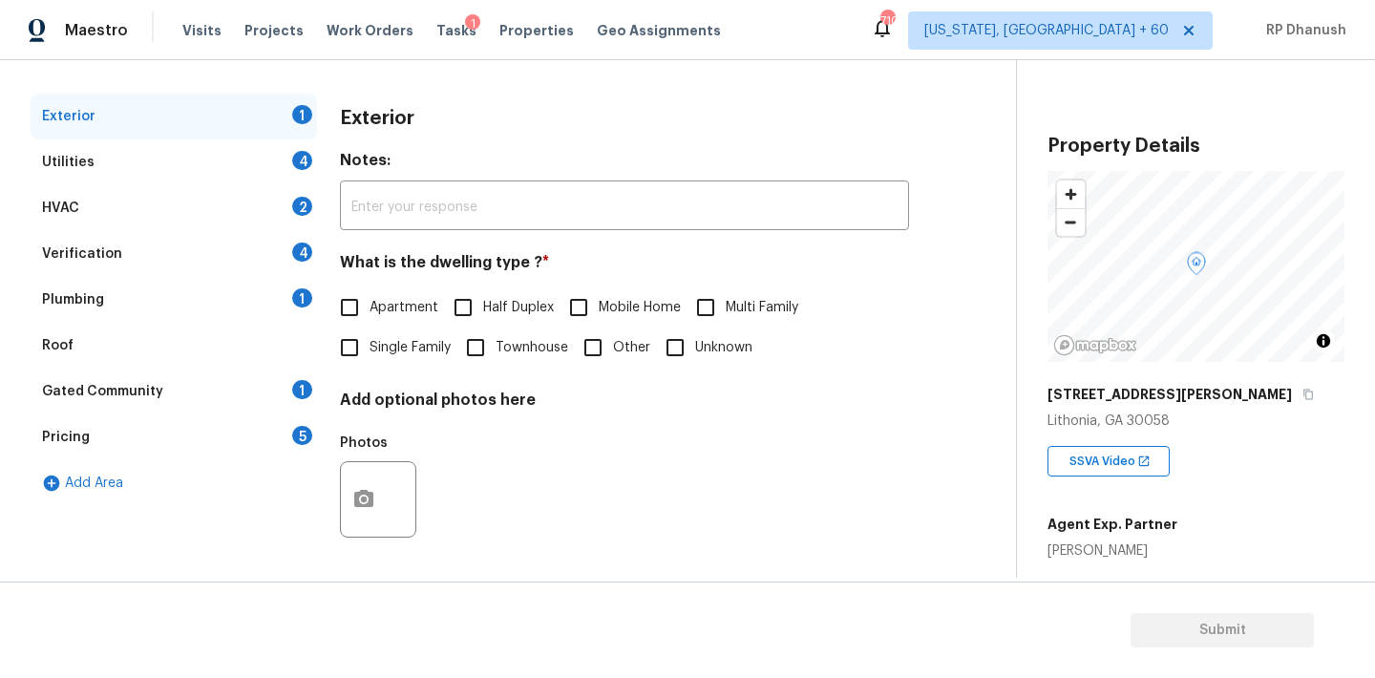
click at [393, 329] on label "Single Family" at bounding box center [389, 347] width 121 height 40
click at [370, 329] on input "Single Family" at bounding box center [349, 347] width 40 height 40
checkbox input "true"
click at [309, 304] on div "Plumbing 1" at bounding box center [174, 300] width 286 height 46
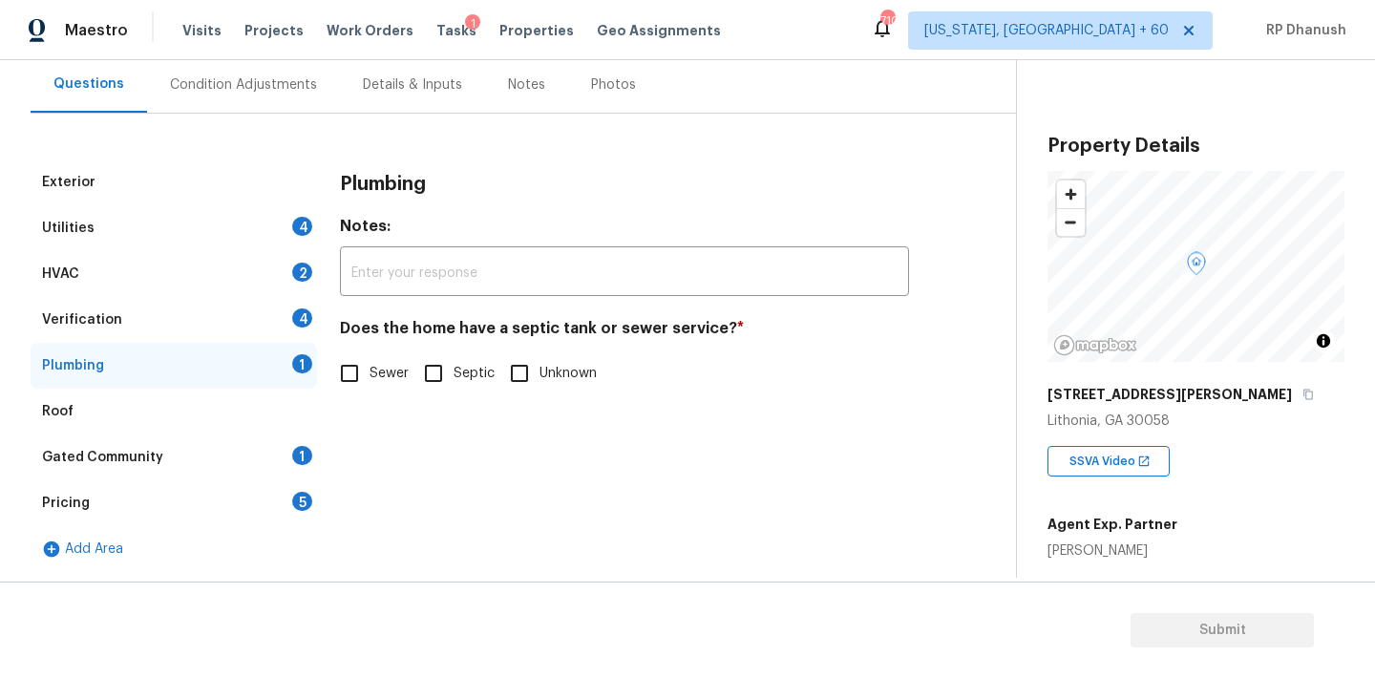
click at [366, 371] on input "Sewer" at bounding box center [349, 373] width 40 height 40
checkbox input "true"
click at [285, 438] on div "Gated Community 1" at bounding box center [174, 457] width 286 height 46
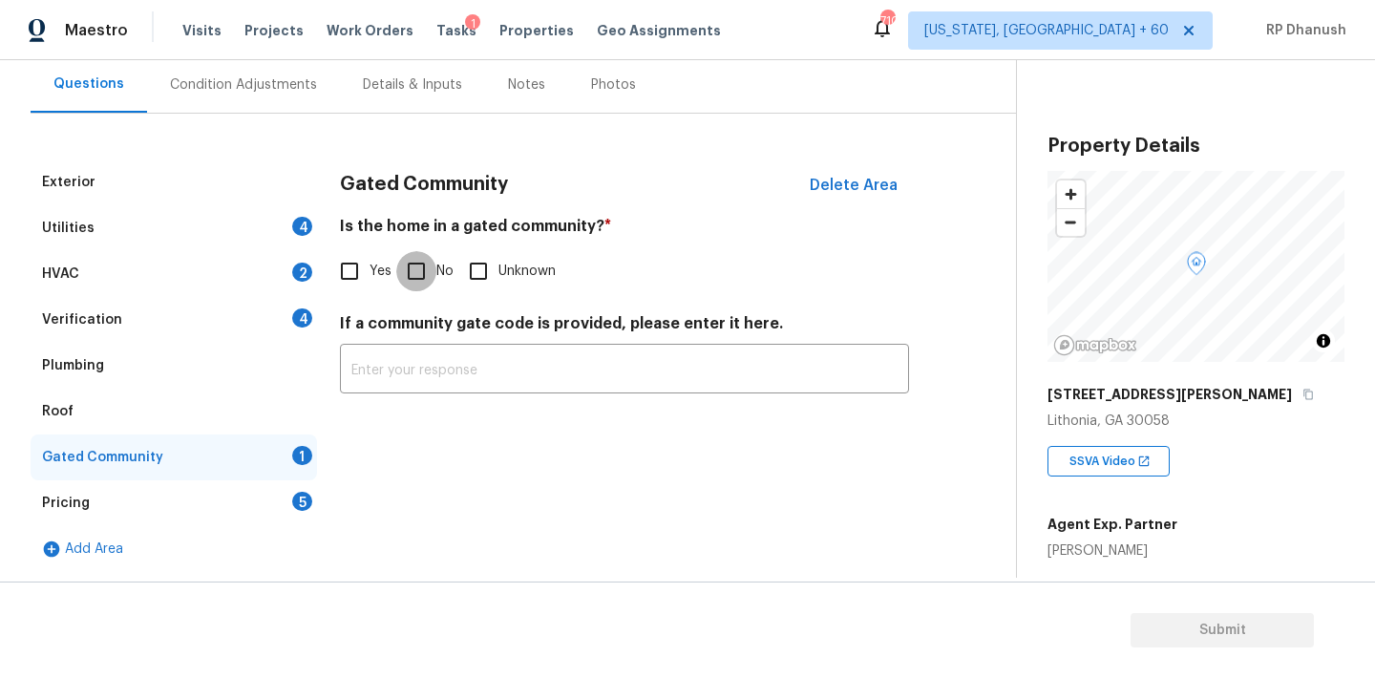
click at [400, 276] on input "No" at bounding box center [416, 271] width 40 height 40
checkbox input "true"
click at [296, 515] on div "Pricing 5" at bounding box center [174, 503] width 286 height 46
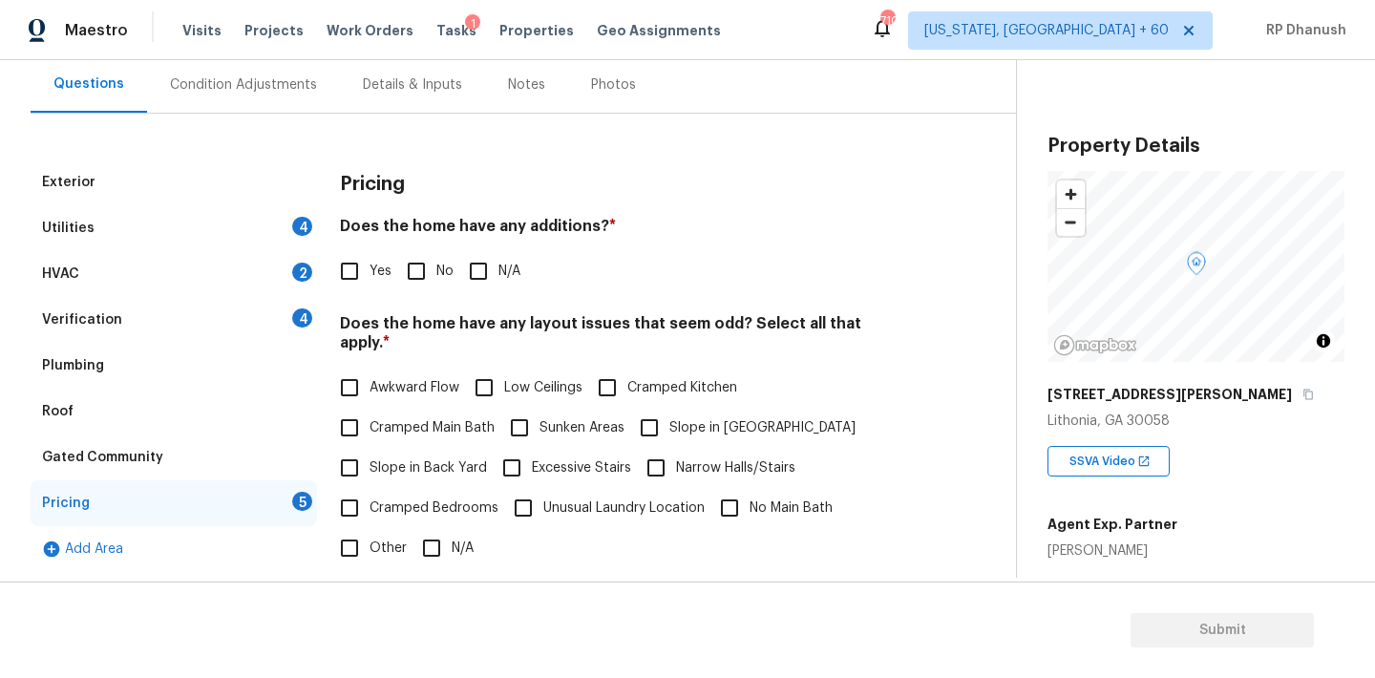
click at [425, 292] on div "Pricing Does the home have any additions? * Yes No N/A Does the home have any l…" at bounding box center [624, 521] width 569 height 724
click at [412, 278] on input "No" at bounding box center [416, 271] width 40 height 40
checkbox input "true"
drag, startPoint x: 362, startPoint y: 445, endPoint x: 513, endPoint y: 439, distance: 151.0
click at [362, 450] on input "Slope in Back Yard" at bounding box center [349, 470] width 40 height 40
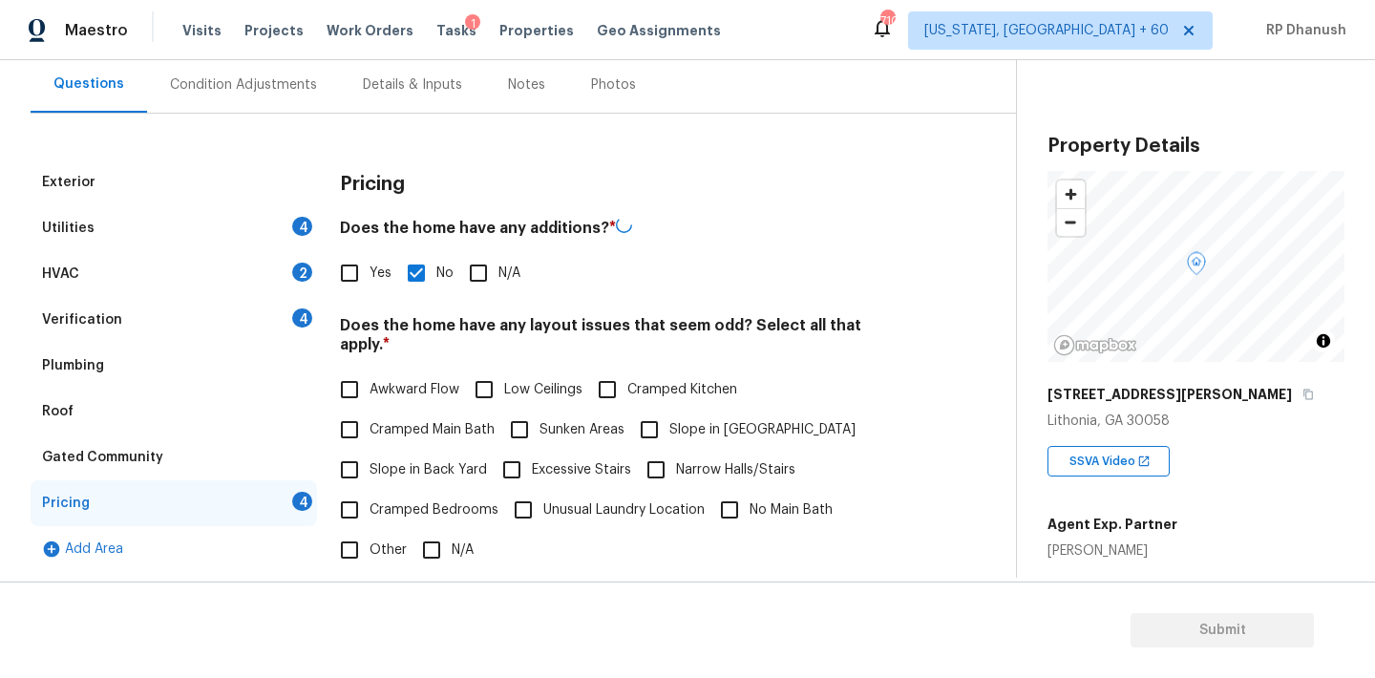
checkbox input "true"
click at [667, 412] on input "Slope in Front Yard" at bounding box center [649, 430] width 40 height 40
checkbox input "true"
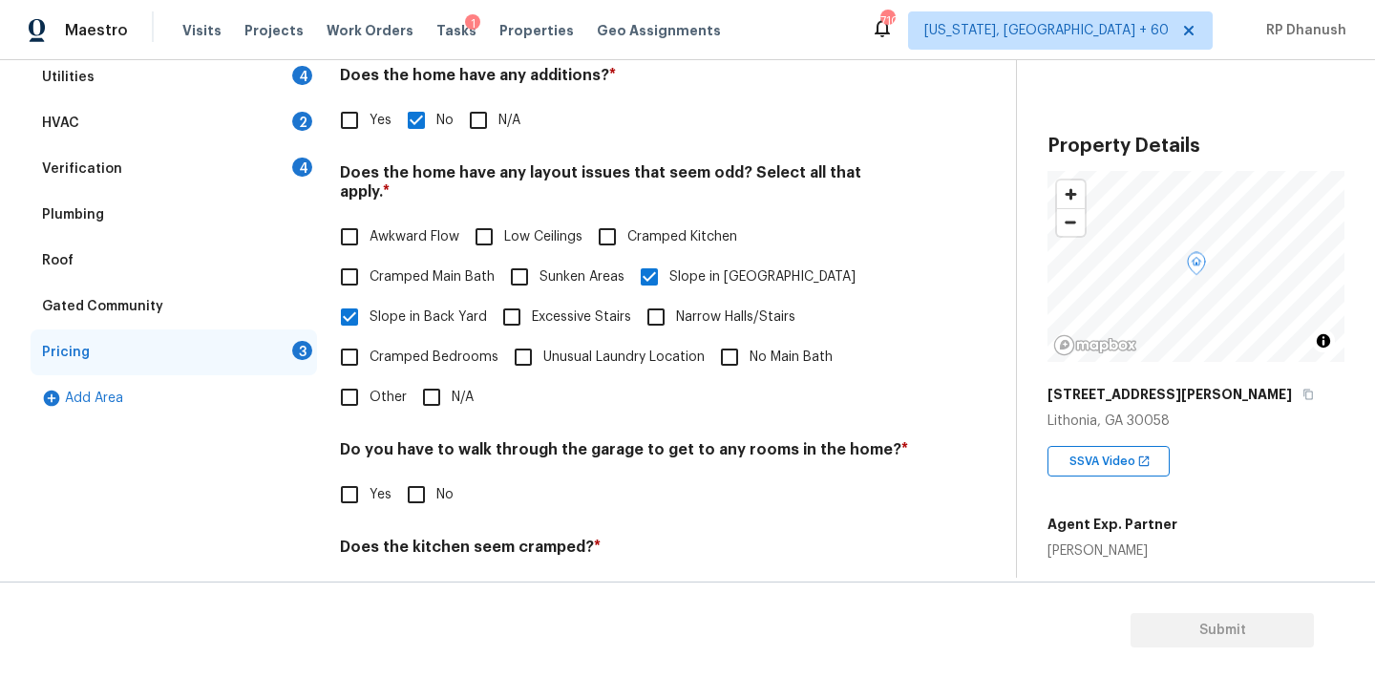
scroll to position [468, 0]
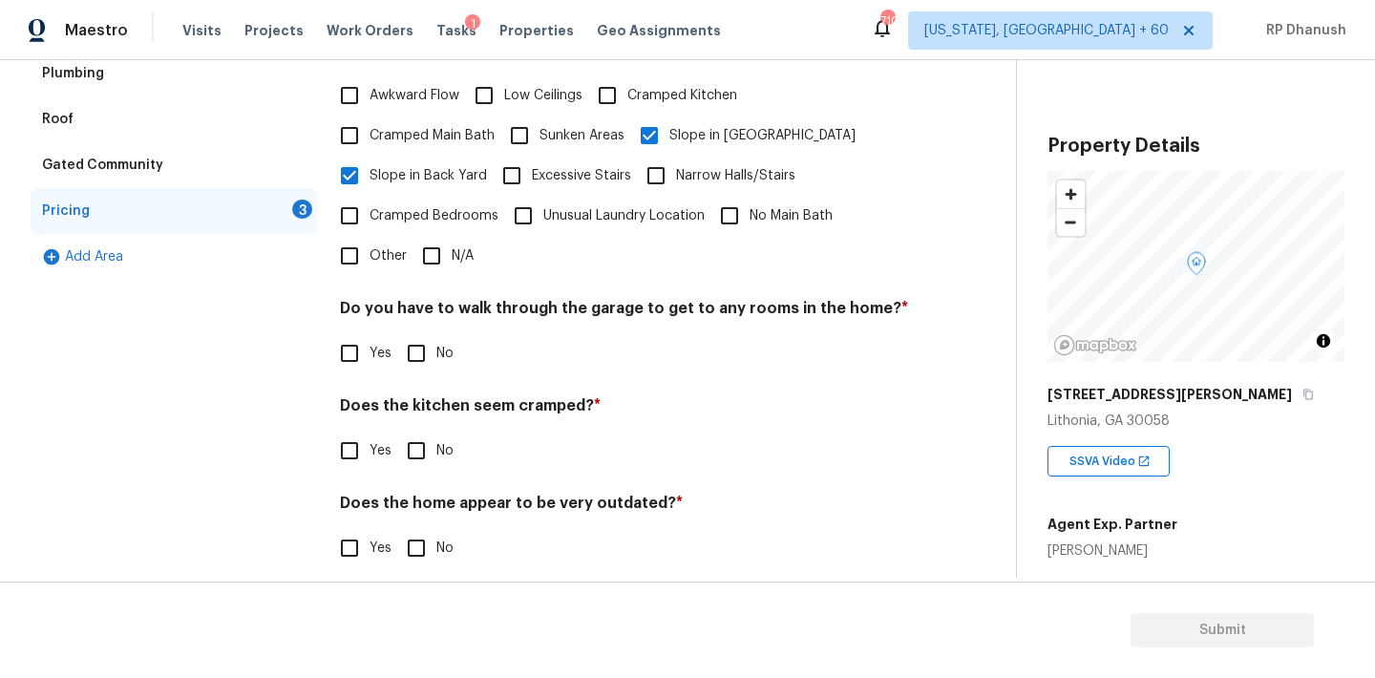
drag, startPoint x: 412, startPoint y: 327, endPoint x: 412, endPoint y: 404, distance: 76.4
click at [412, 333] on input "No" at bounding box center [416, 353] width 40 height 40
checkbox input "true"
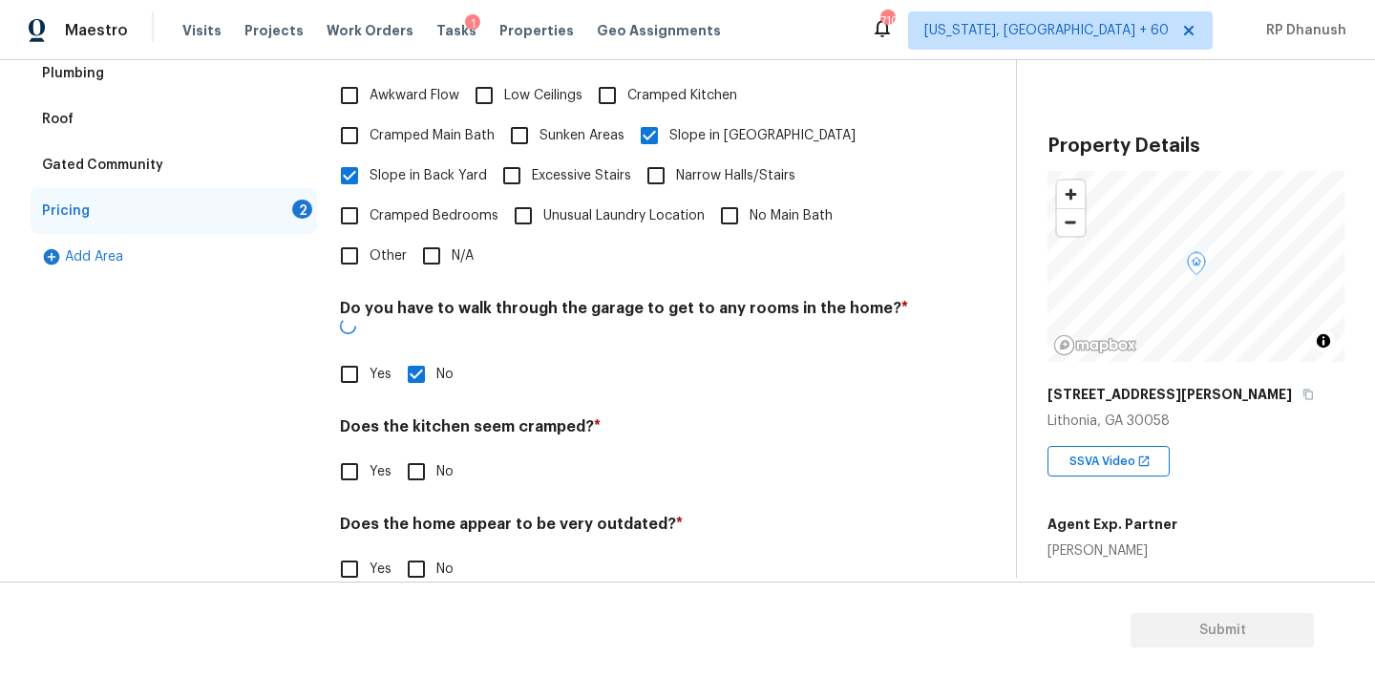
click at [412, 417] on div "Does the kitchen seem cramped? * Yes No" at bounding box center [624, 454] width 569 height 74
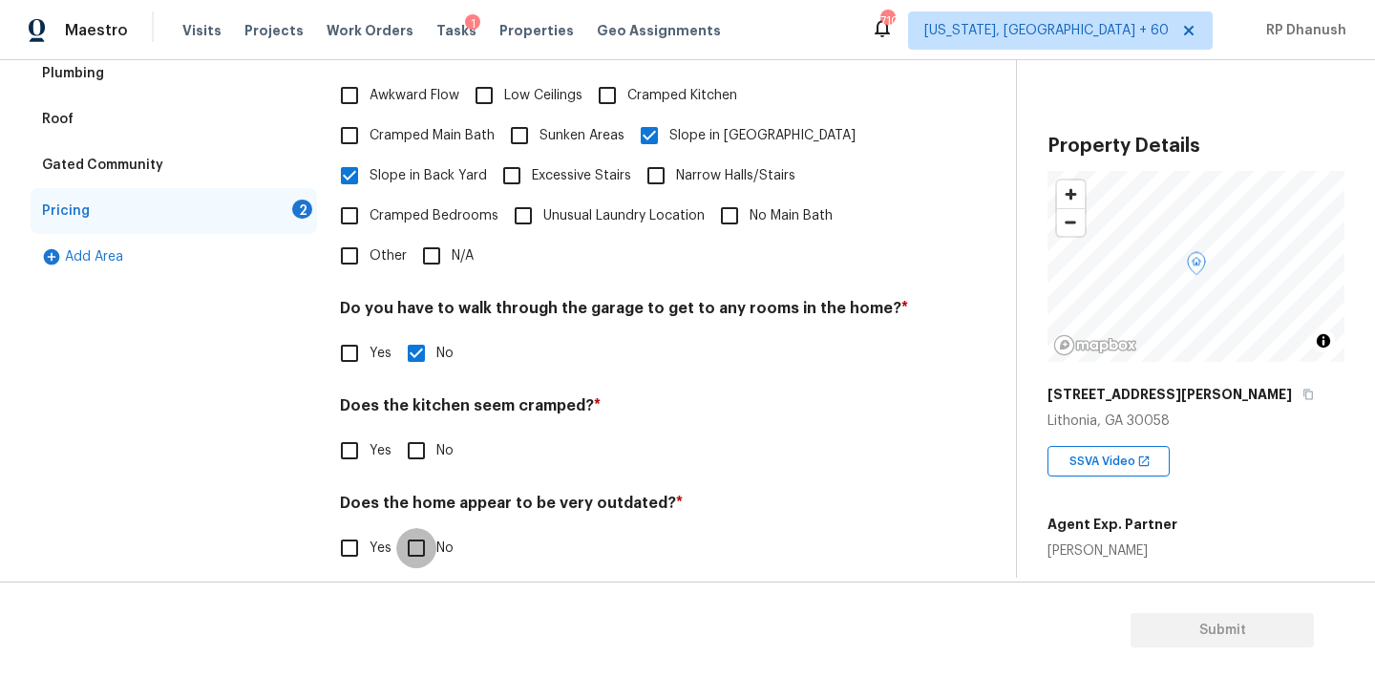
click at [412, 528] on input "No" at bounding box center [416, 548] width 40 height 40
checkbox input "true"
click at [412, 431] on input "No" at bounding box center [416, 451] width 40 height 40
checkbox input "true"
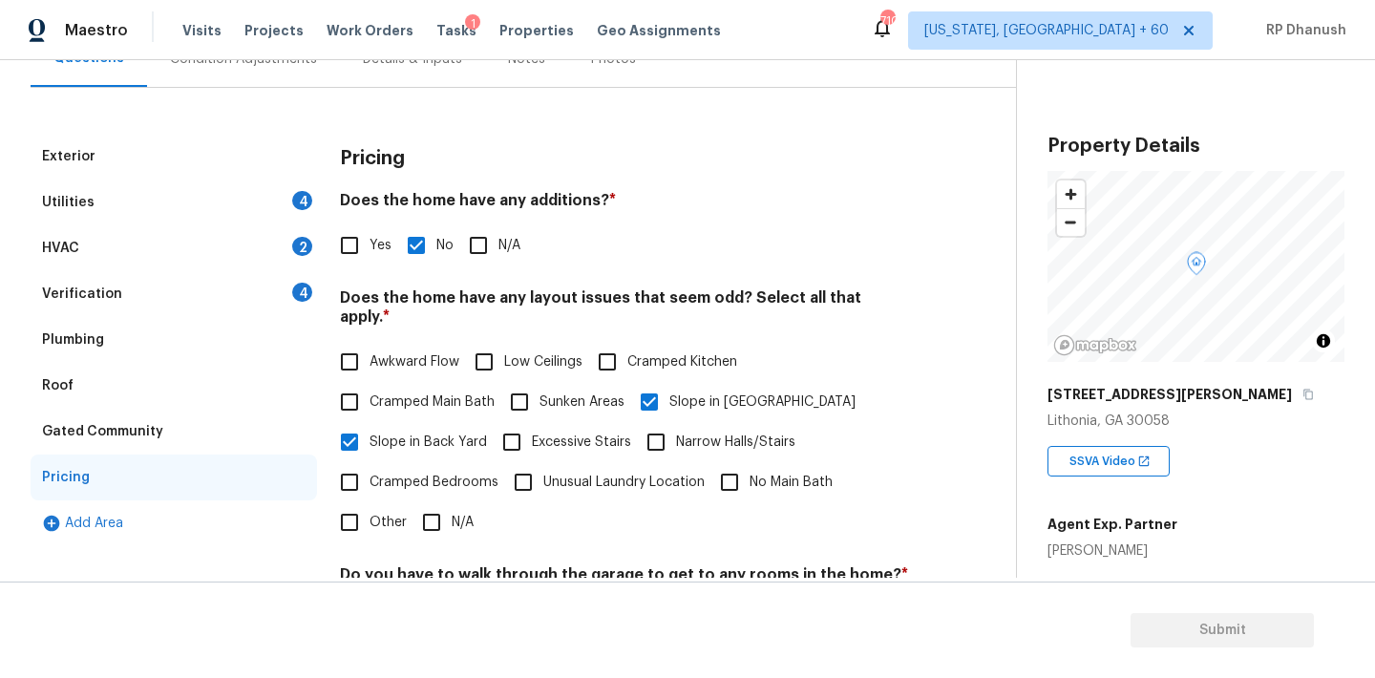
scroll to position [200, 0]
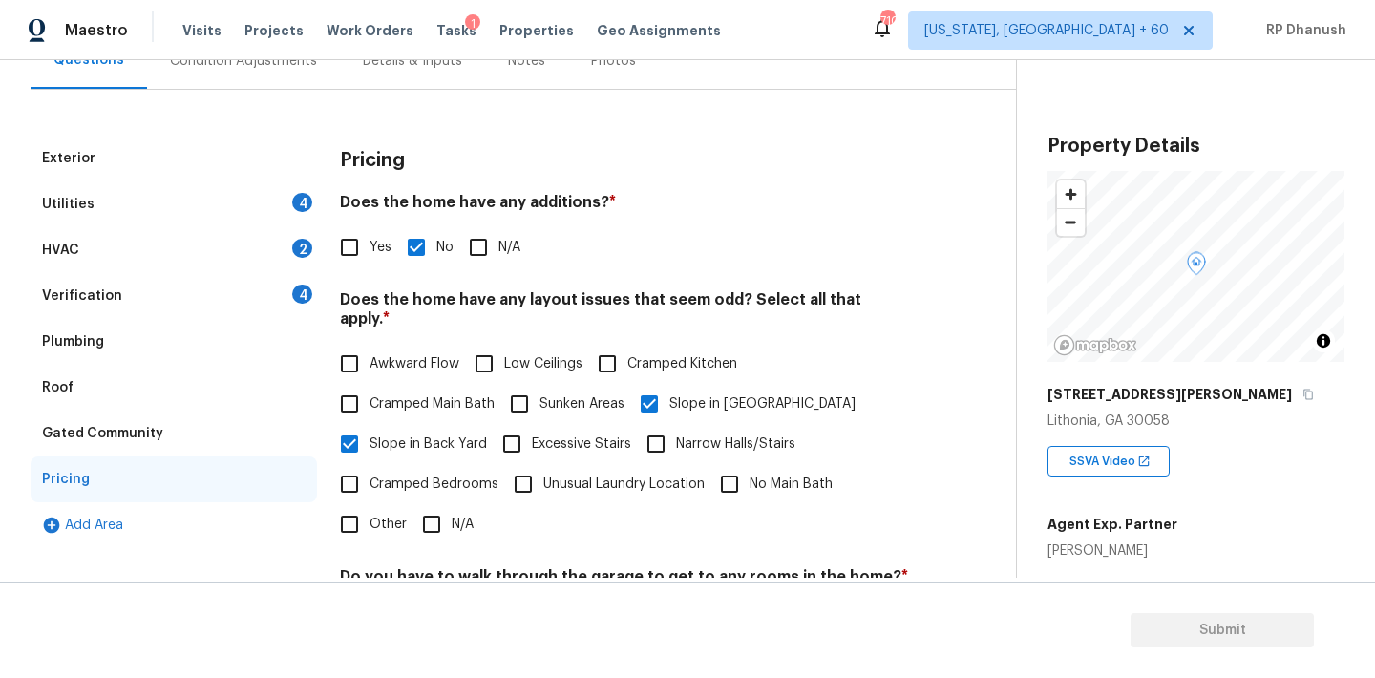
click at [278, 295] on div "Verification 4" at bounding box center [174, 296] width 286 height 46
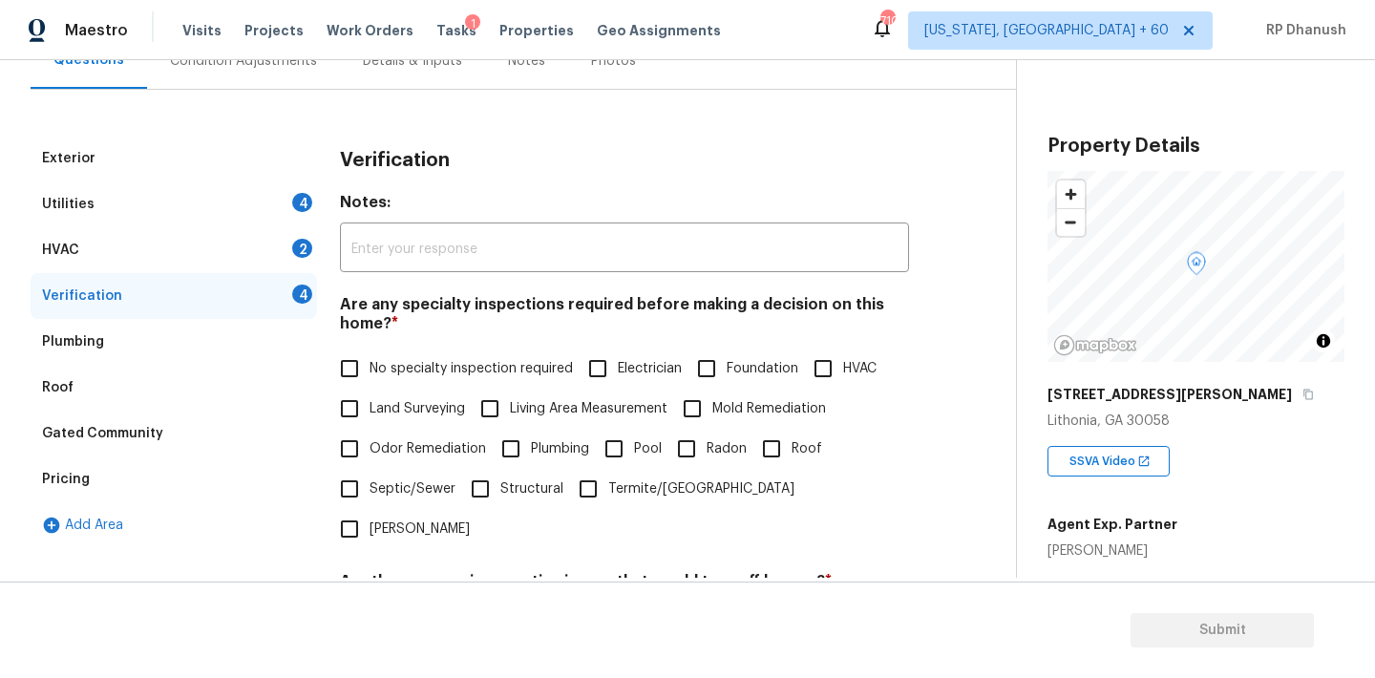
click at [386, 367] on span "No specialty inspection required" at bounding box center [471, 369] width 203 height 20
click at [370, 367] on input "No specialty inspection required" at bounding box center [349, 368] width 40 height 40
checkbox input "true"
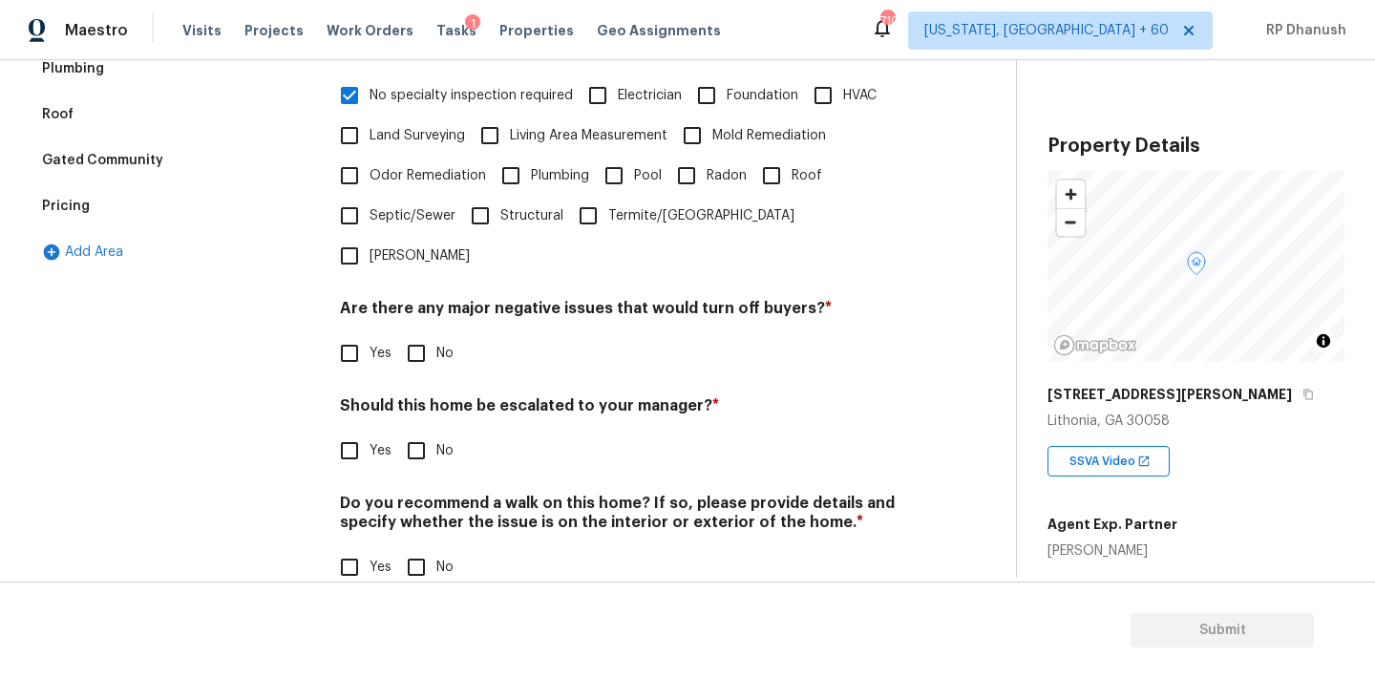
scroll to position [471, 0]
click at [418, 335] on input "No" at bounding box center [416, 355] width 40 height 40
checkbox input "true"
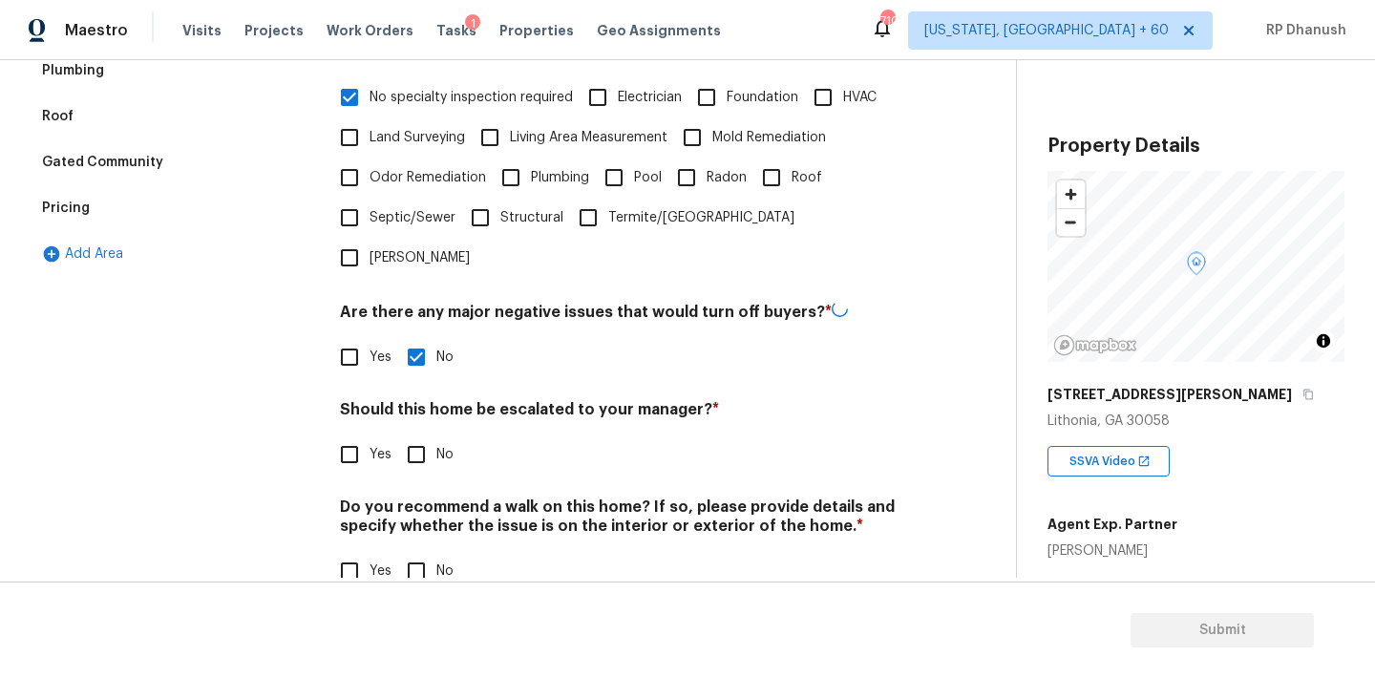
click at [410, 434] on input "No" at bounding box center [416, 454] width 40 height 40
checkbox input "true"
click at [410, 507] on div "Do you recommend a walk on this home? If so, please provide details and specify…" at bounding box center [624, 544] width 569 height 94
click at [413, 549] on input "No" at bounding box center [416, 569] width 40 height 40
checkbox input "true"
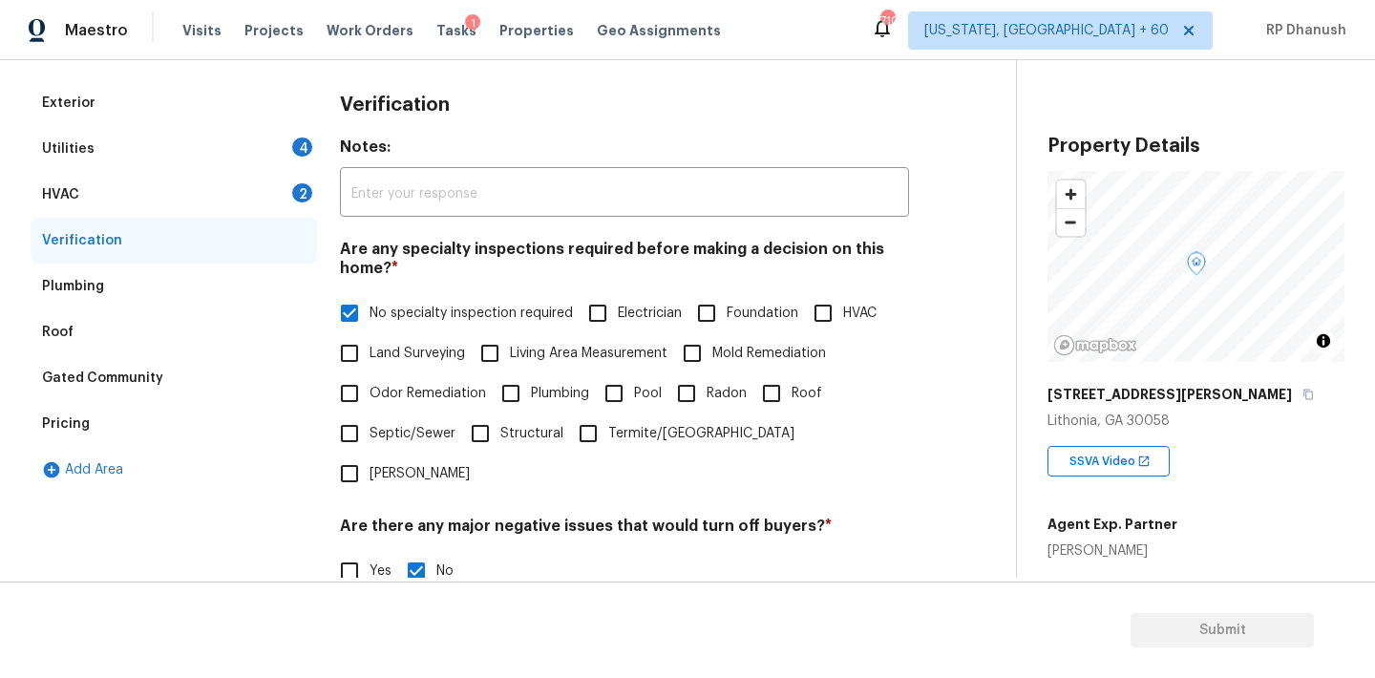
scroll to position [184, 0]
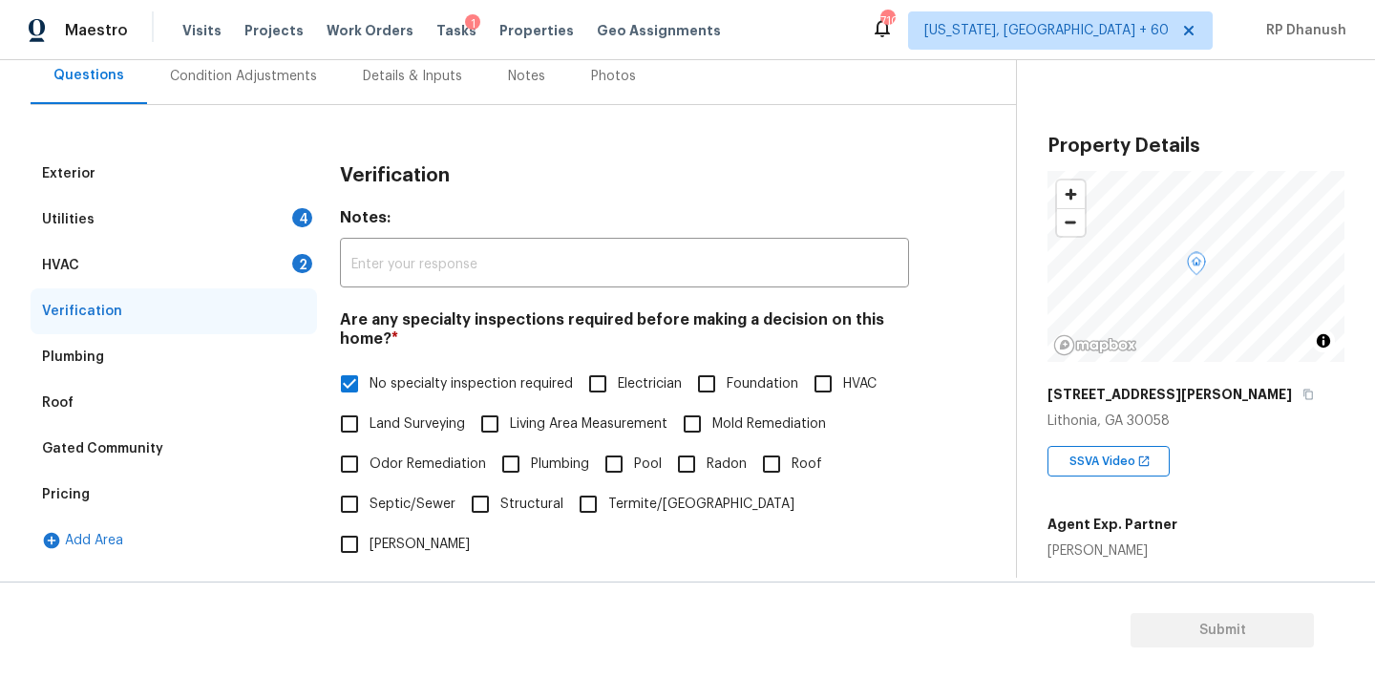
click at [273, 288] on div "Verification" at bounding box center [174, 311] width 286 height 46
click at [280, 269] on div "HVAC 2" at bounding box center [174, 266] width 286 height 46
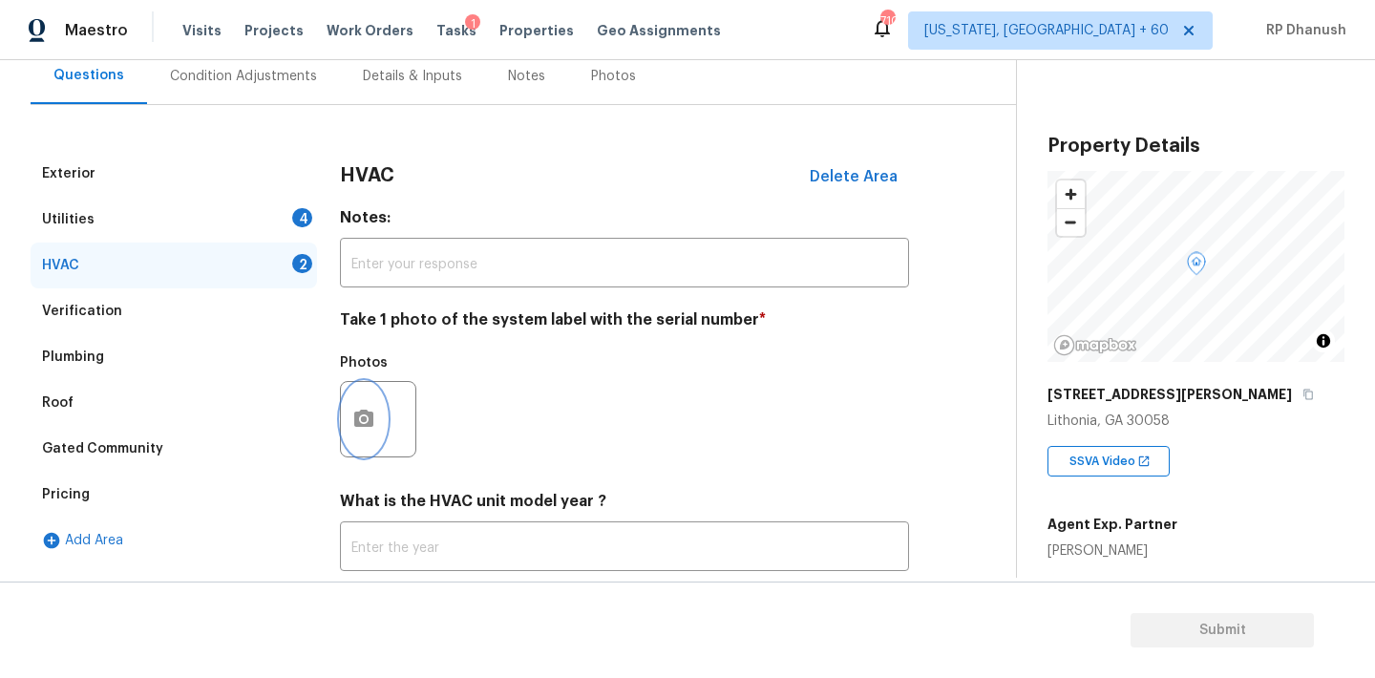
click at [379, 412] on button "button" at bounding box center [364, 419] width 46 height 74
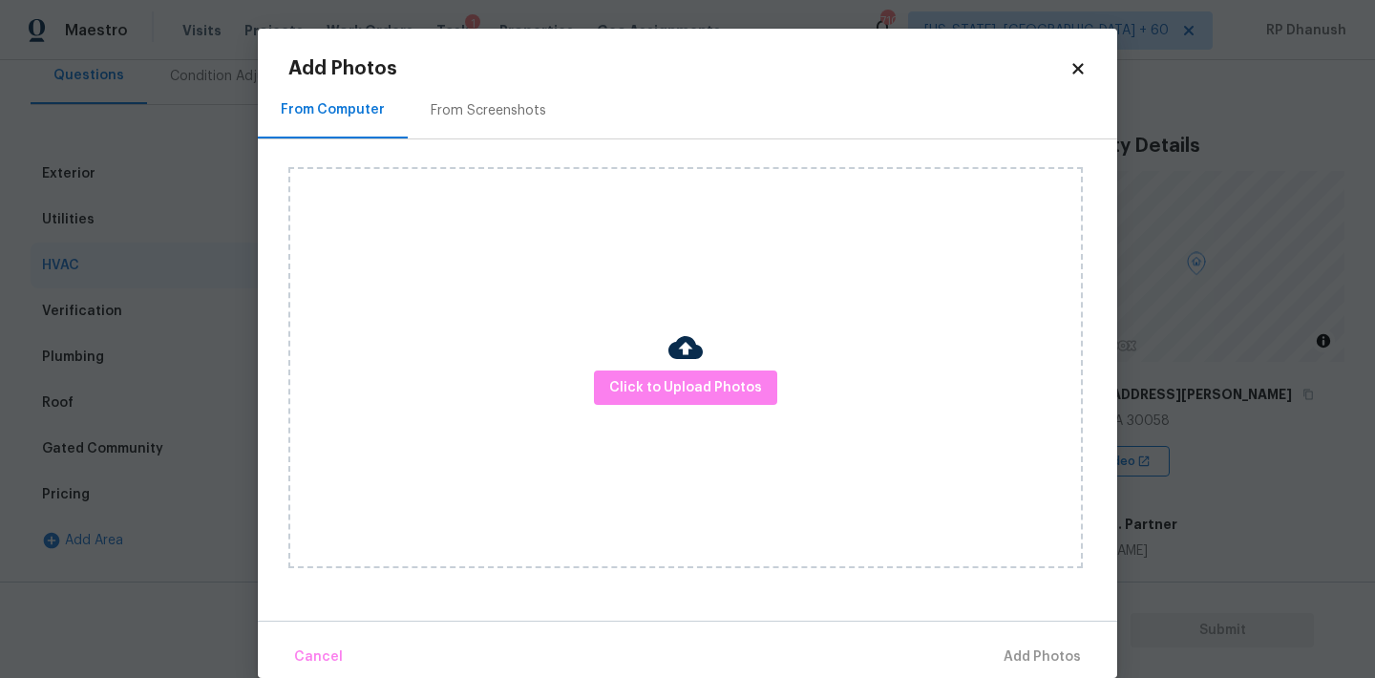
click at [454, 176] on div "Click to Upload Photos" at bounding box center [685, 367] width 794 height 401
click at [458, 115] on div "From Screenshots" at bounding box center [489, 110] width 116 height 19
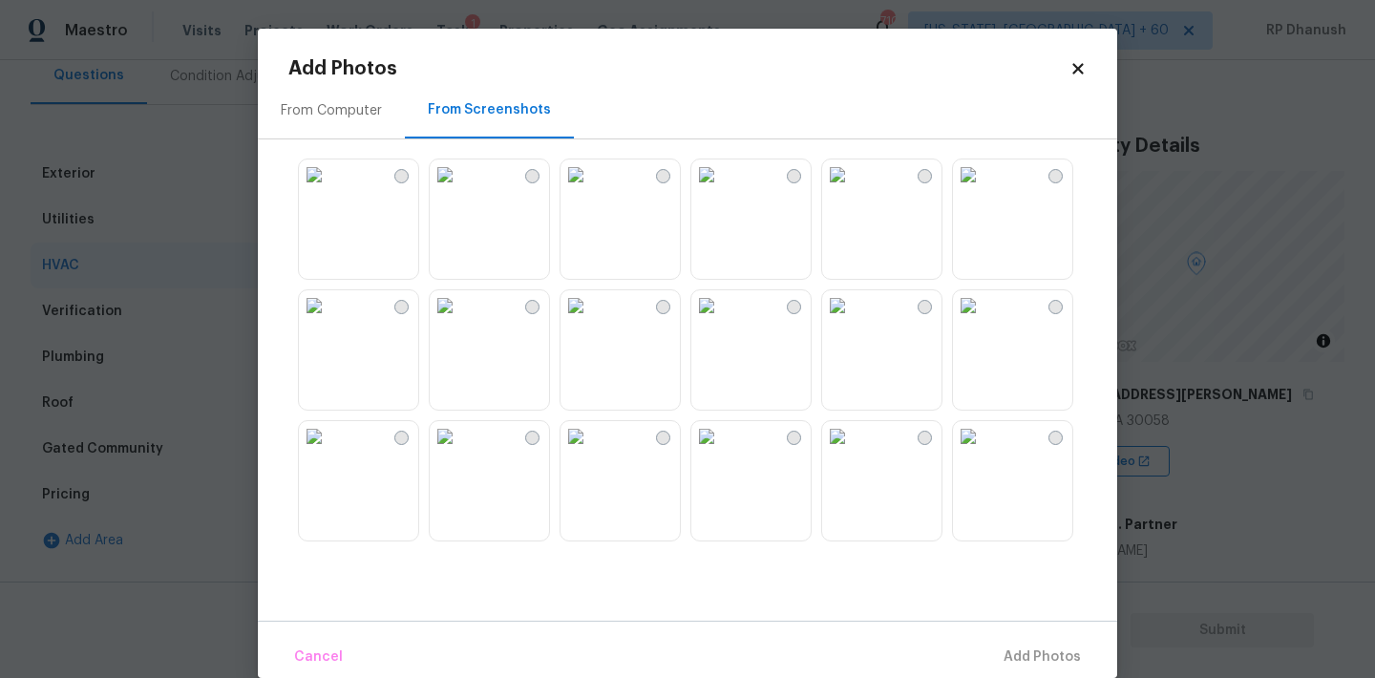
click at [329, 190] on img at bounding box center [314, 174] width 31 height 31
click at [1011, 649] on span "Add 1 Photo(s)" at bounding box center [1033, 657] width 95 height 24
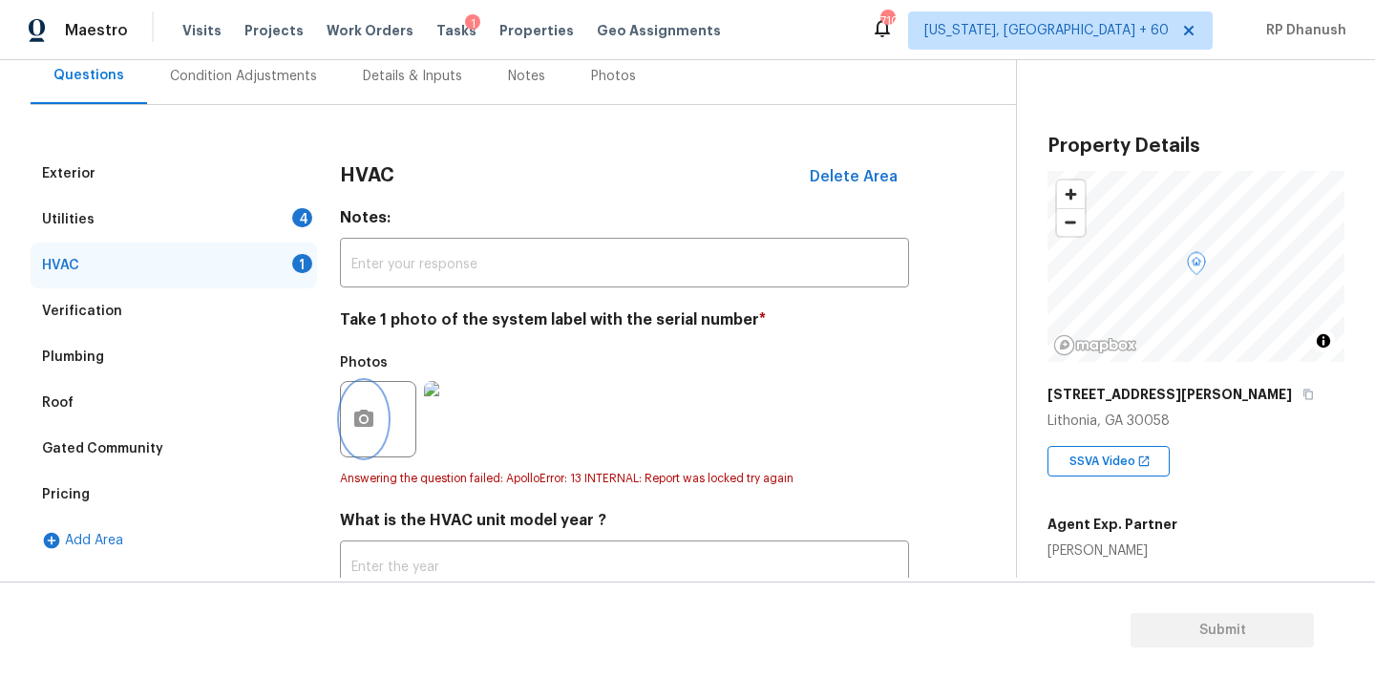
scroll to position [324, 0]
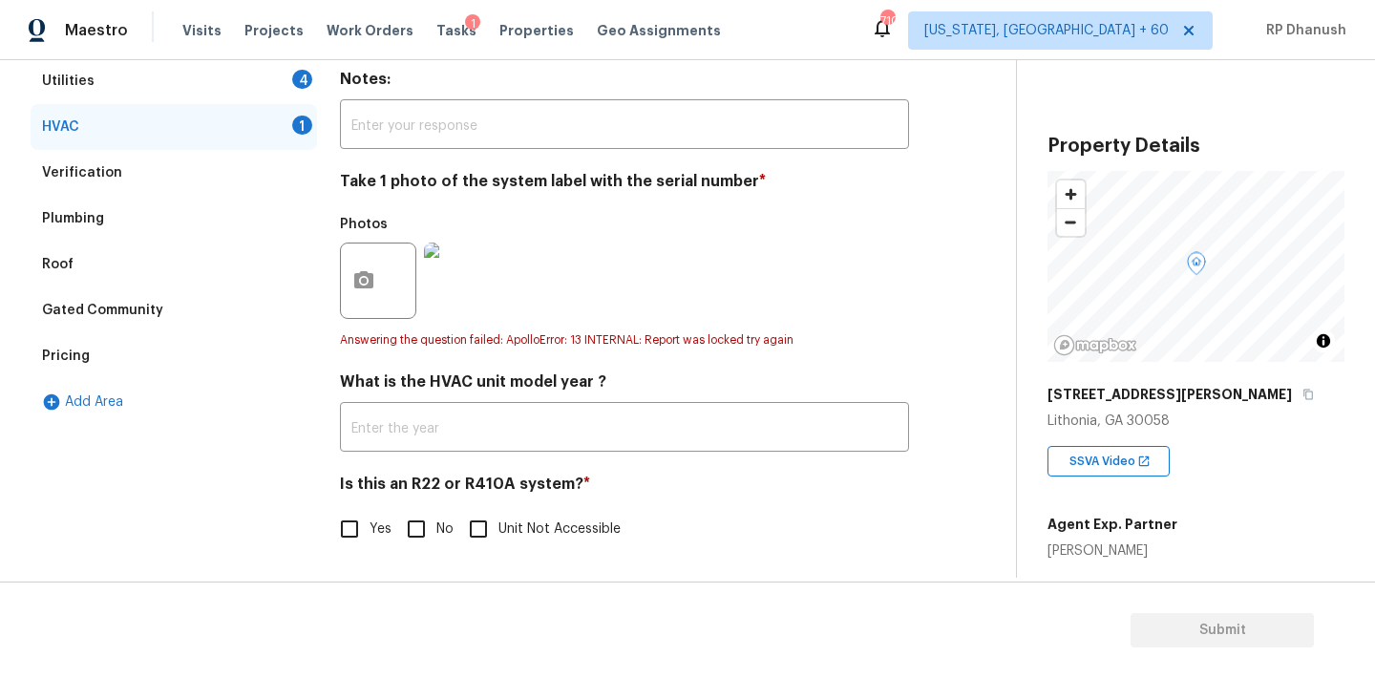
click at [426, 525] on input "No" at bounding box center [416, 529] width 40 height 40
checkbox input "true"
click at [279, 78] on div "Utilities 4" at bounding box center [174, 81] width 286 height 46
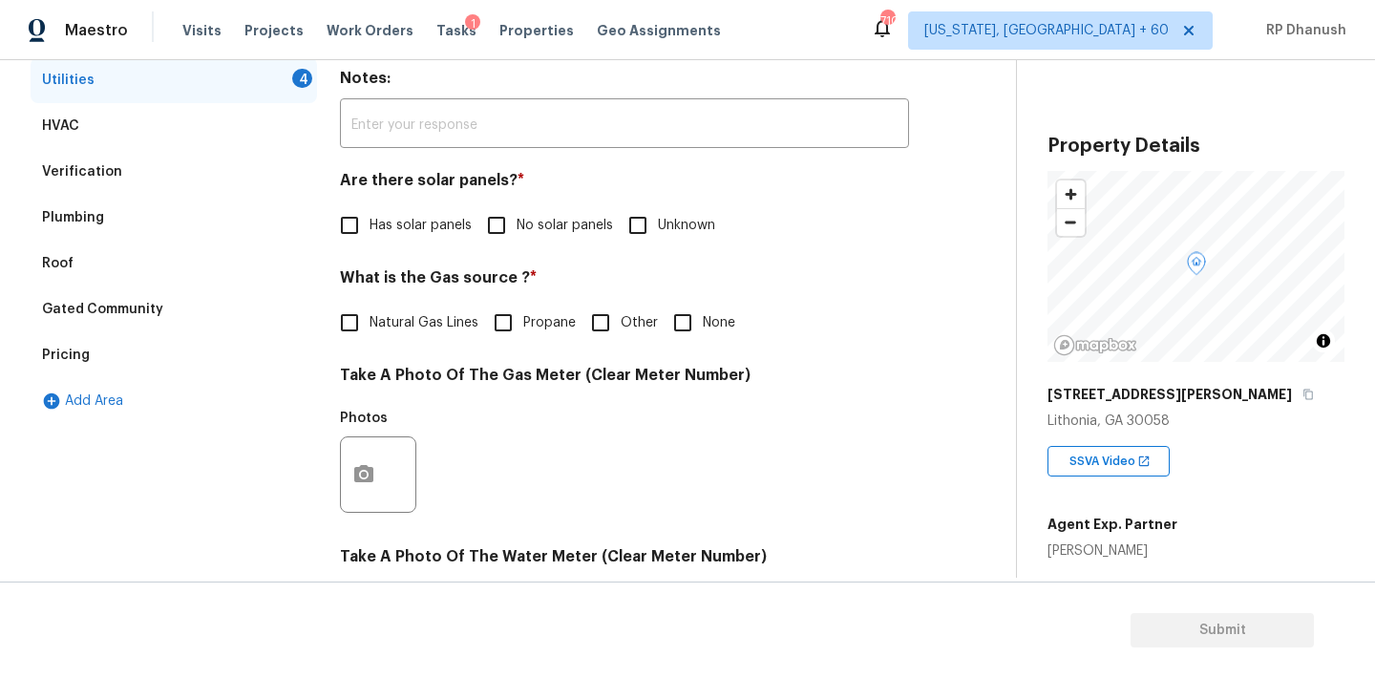
click at [512, 216] on input "No solar panels" at bounding box center [496, 225] width 40 height 40
checkbox input "true"
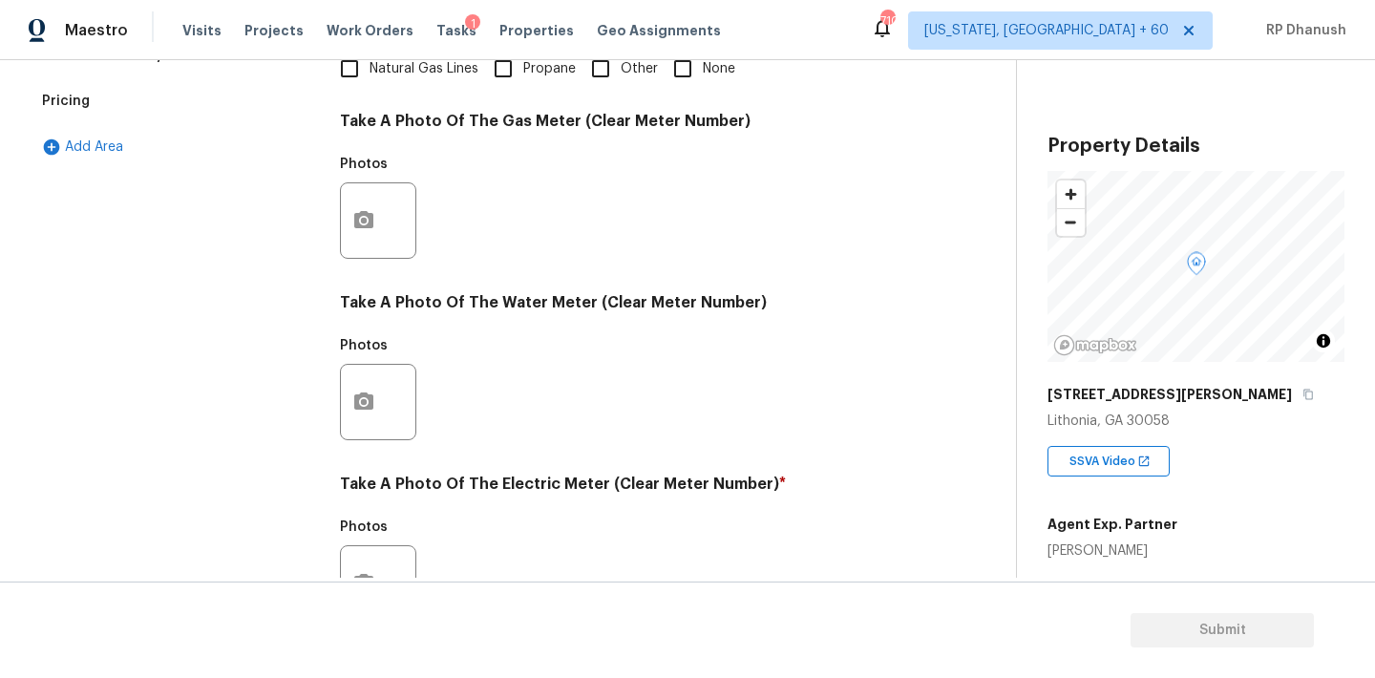
scroll to position [759, 0]
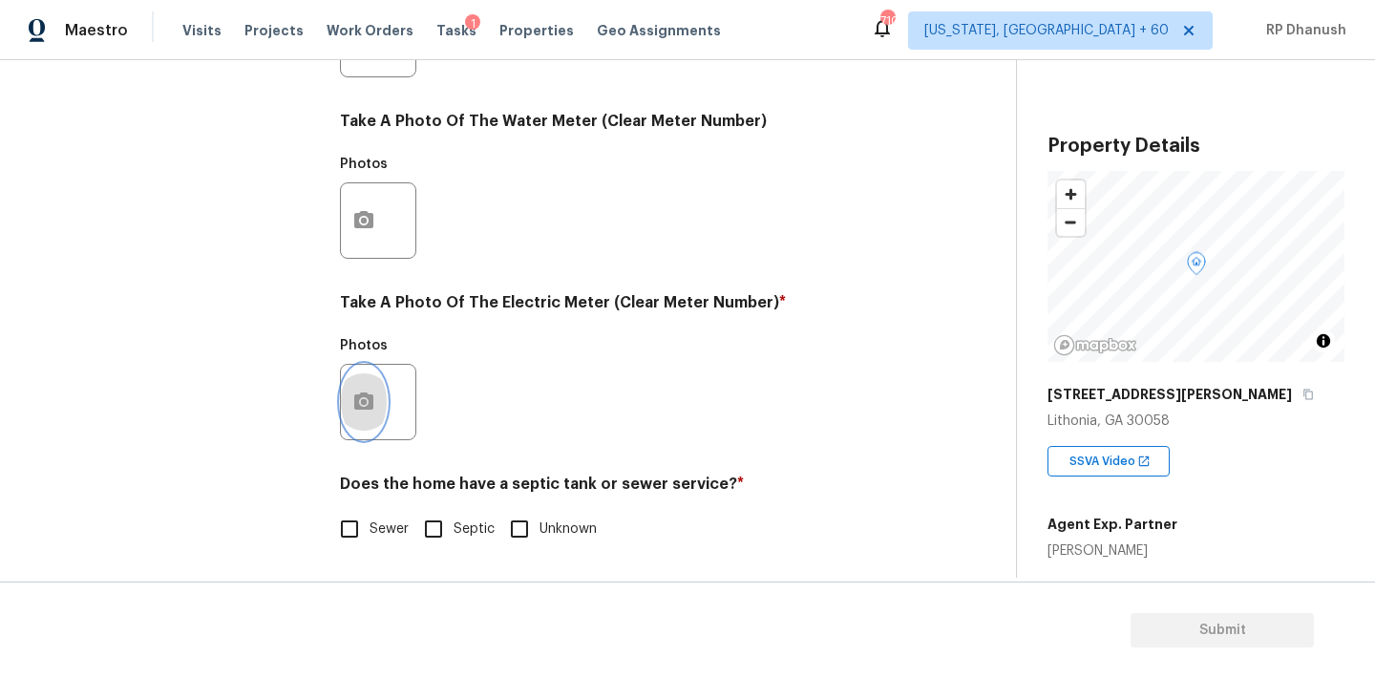
click at [361, 411] on icon "button" at bounding box center [363, 402] width 23 height 23
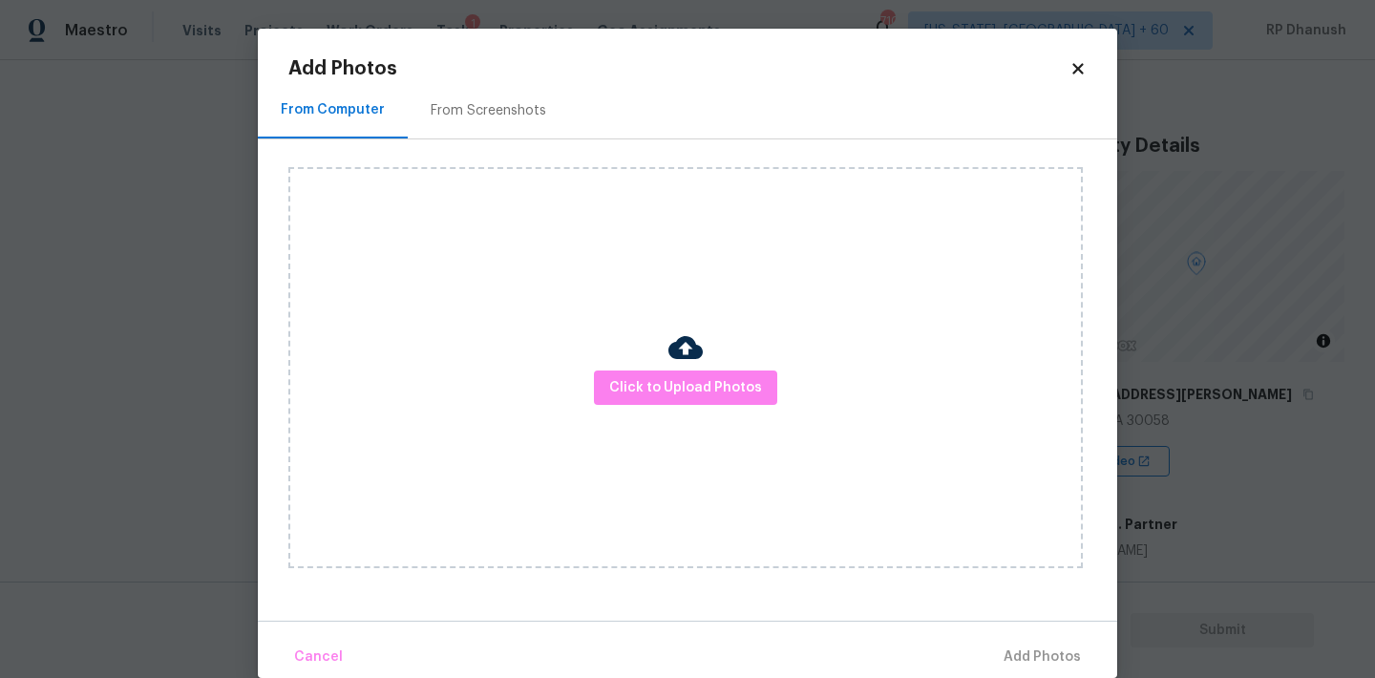
click at [550, 49] on div "Add Photos From Computer From Screenshots Click to Upload Photos Cancel Add Pho…" at bounding box center [687, 353] width 859 height 649
click at [509, 116] on div "From Screenshots" at bounding box center [489, 110] width 116 height 19
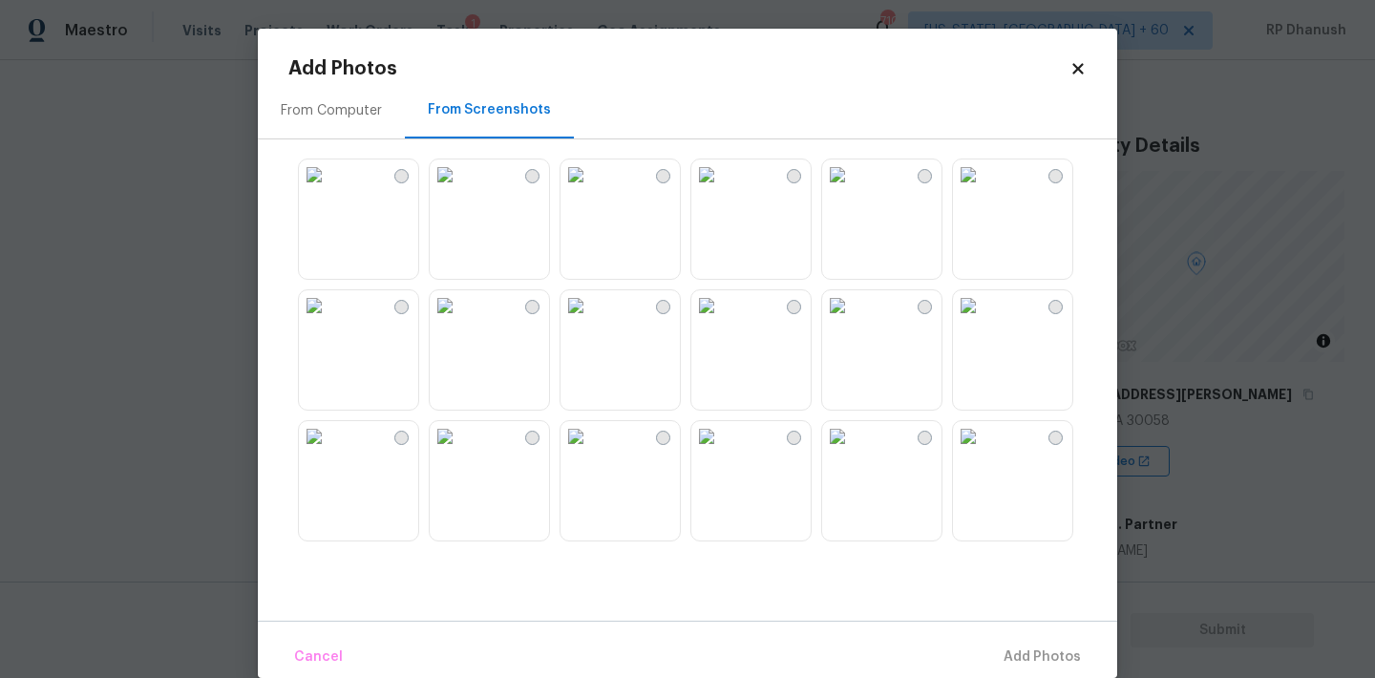
click at [329, 190] on img at bounding box center [314, 174] width 31 height 31
click at [1044, 658] on span "Add 1 Photo(s)" at bounding box center [1033, 657] width 95 height 24
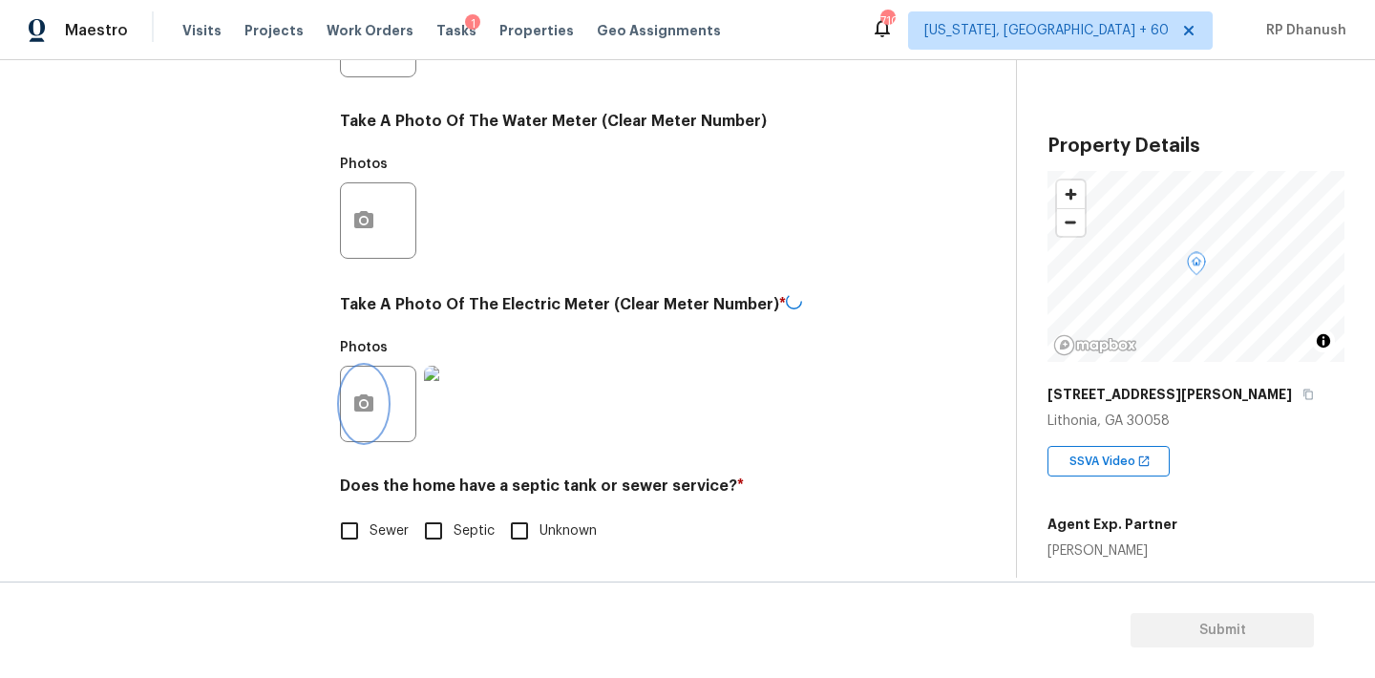
scroll to position [778, 0]
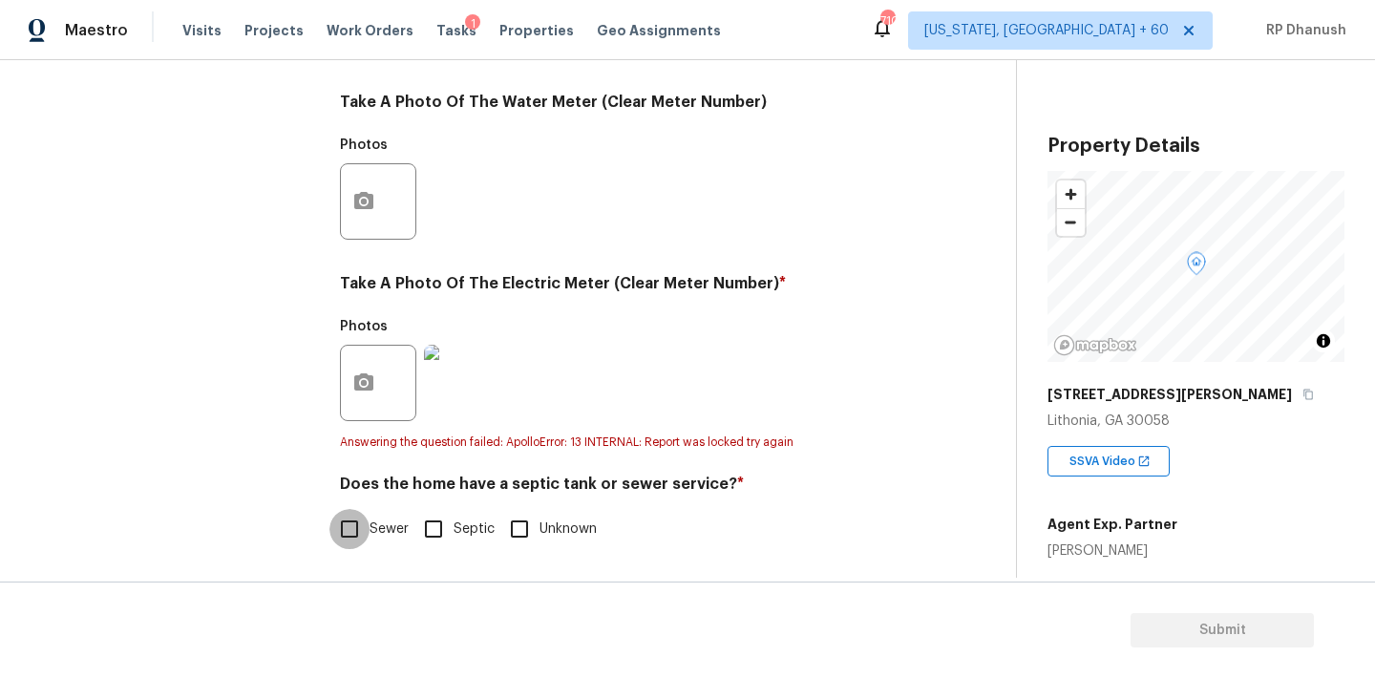
click at [364, 542] on input "Sewer" at bounding box center [349, 529] width 40 height 40
checkbox input "true"
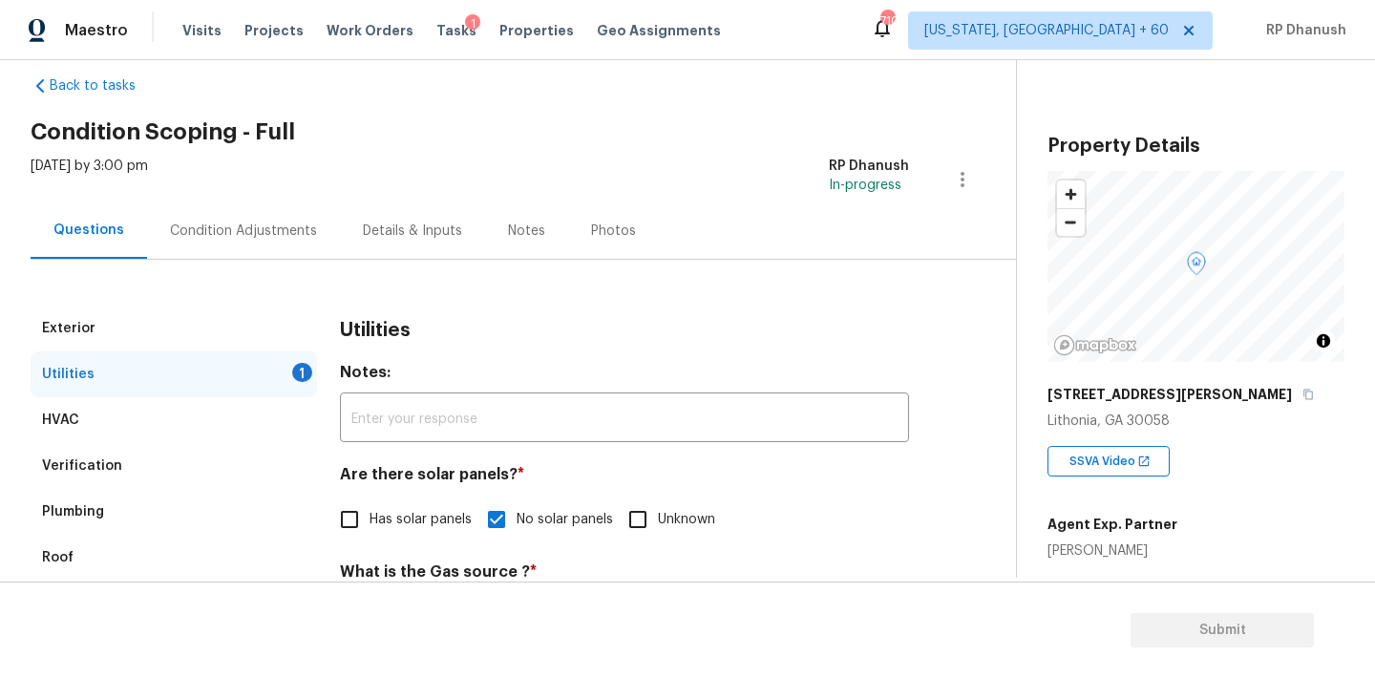
scroll to position [6, 0]
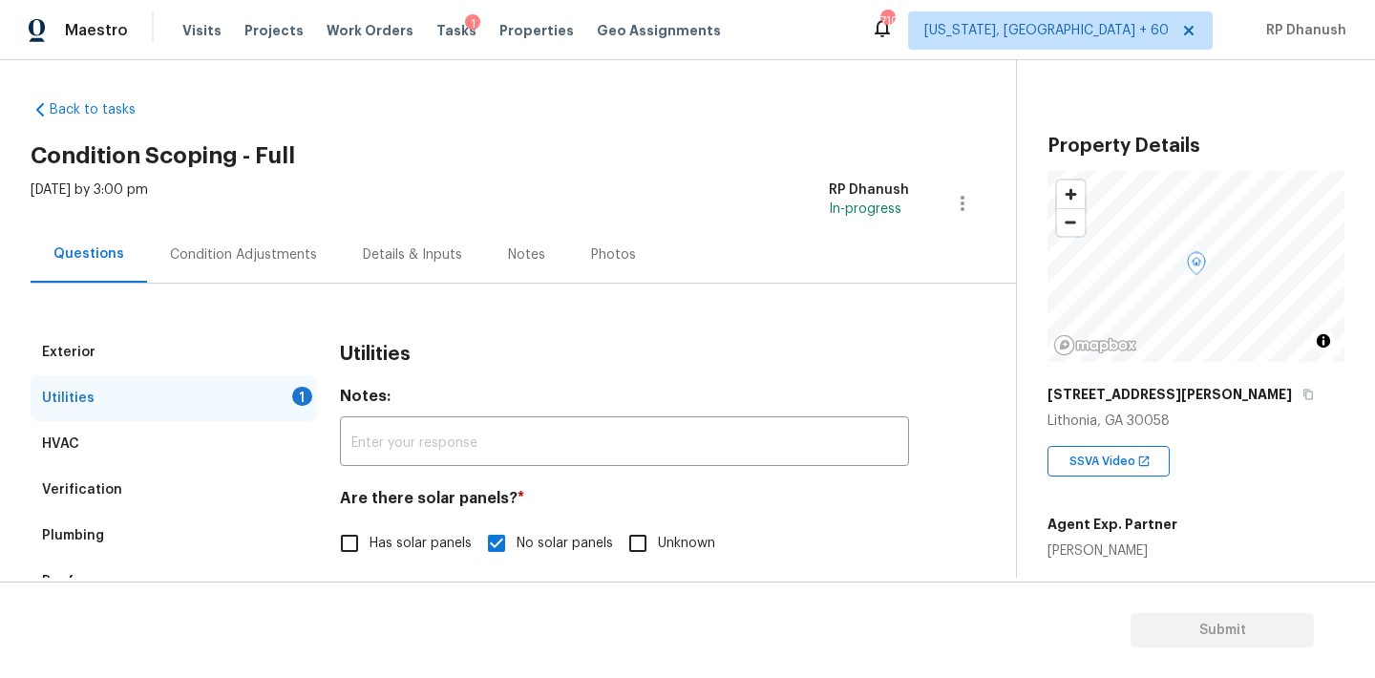
click at [243, 264] on div "Condition Adjustments" at bounding box center [243, 254] width 193 height 56
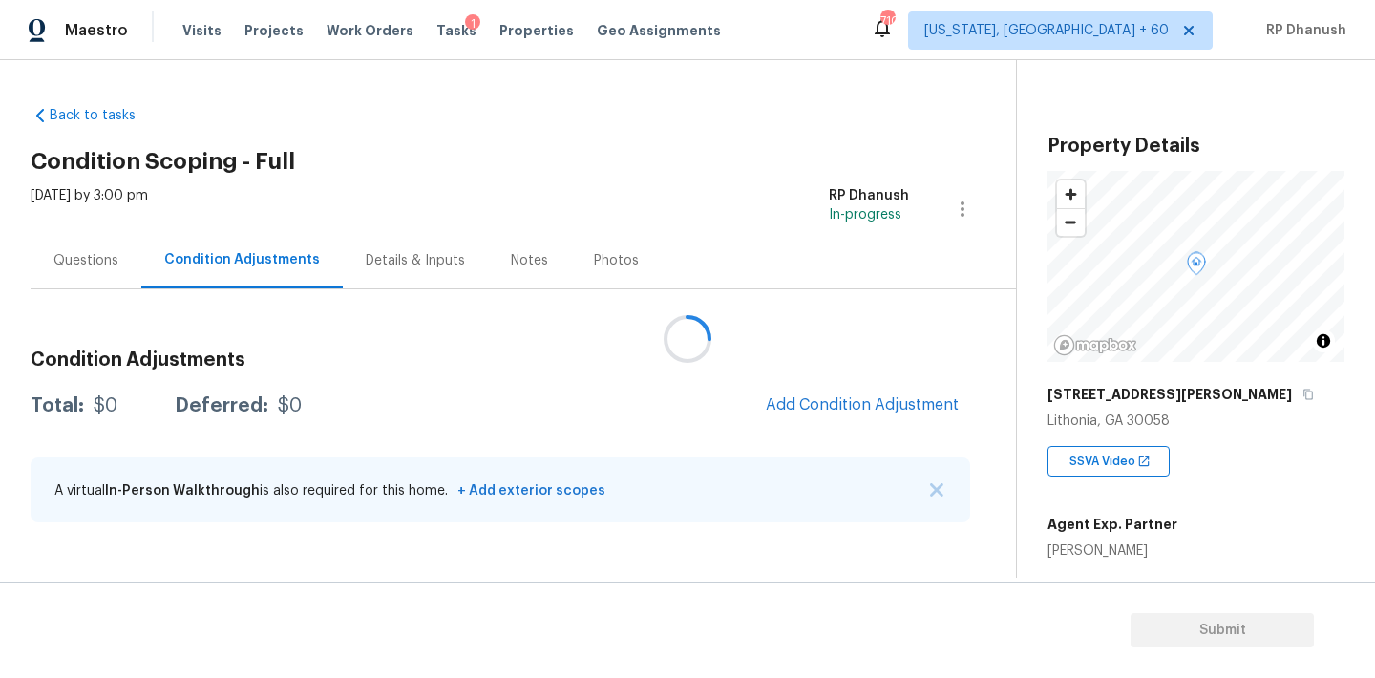
click at [925, 388] on div at bounding box center [687, 339] width 1375 height 678
click at [911, 400] on div at bounding box center [687, 339] width 1375 height 678
click at [917, 397] on div at bounding box center [687, 339] width 1375 height 678
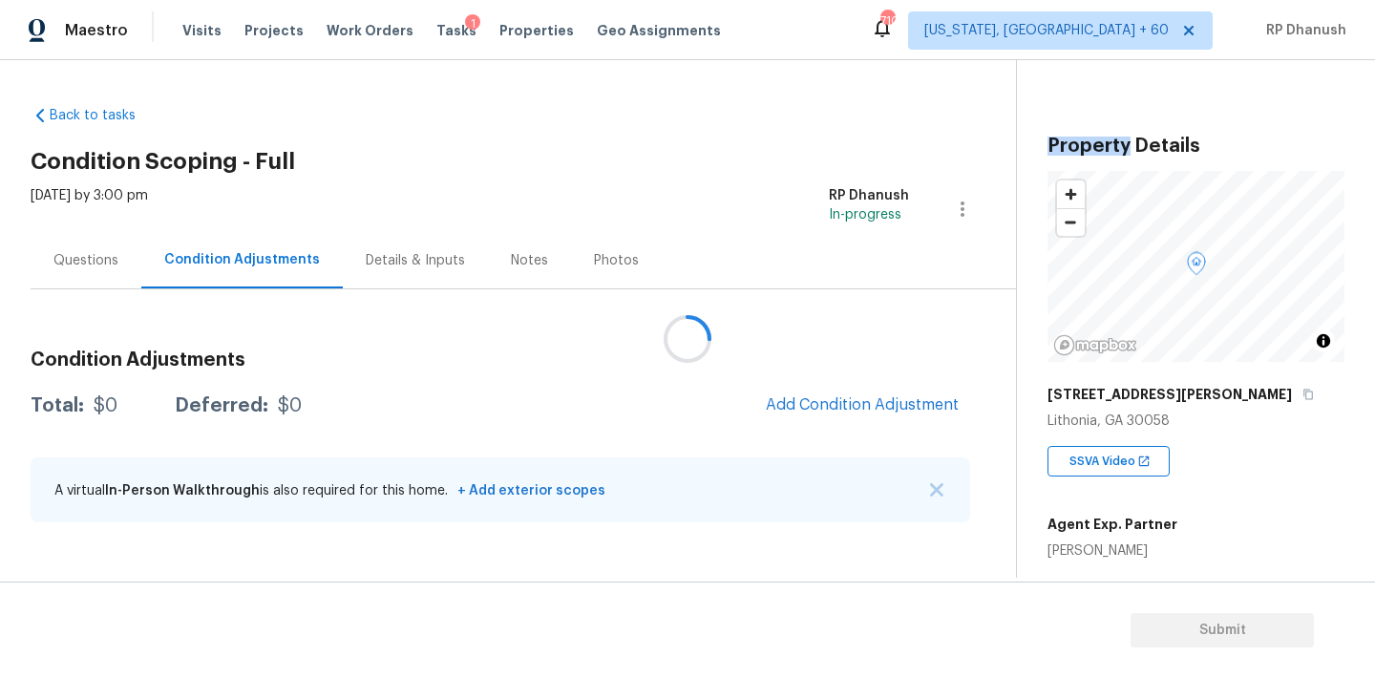
click at [917, 397] on div at bounding box center [687, 339] width 1375 height 678
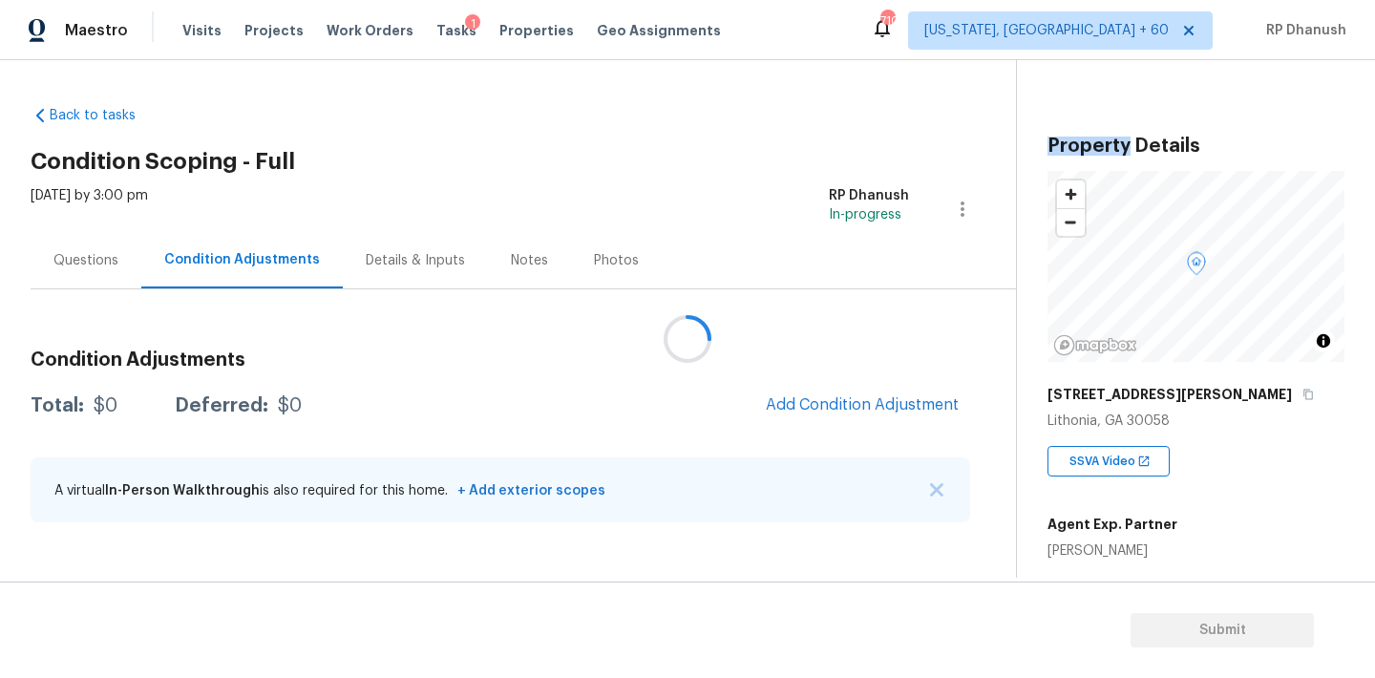
click at [917, 397] on div at bounding box center [687, 339] width 1375 height 678
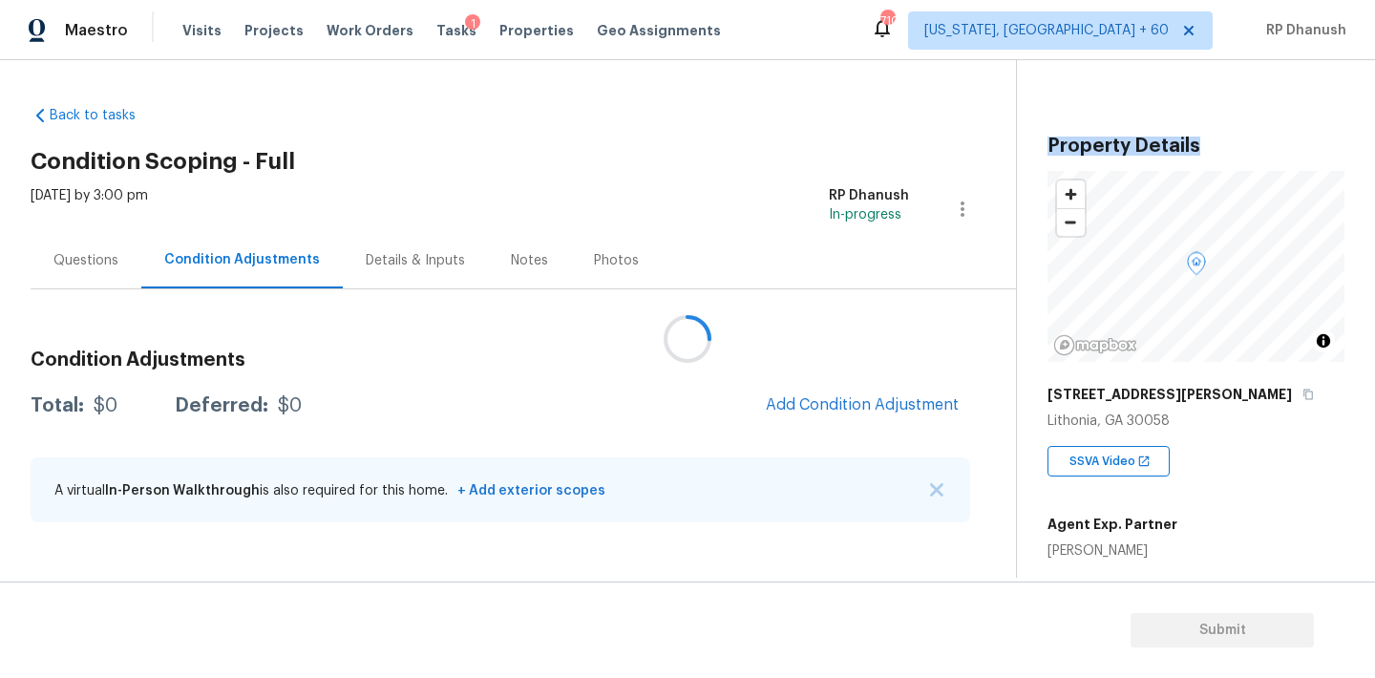
click at [917, 397] on div at bounding box center [687, 339] width 1375 height 678
click at [917, 388] on div at bounding box center [687, 339] width 1375 height 678
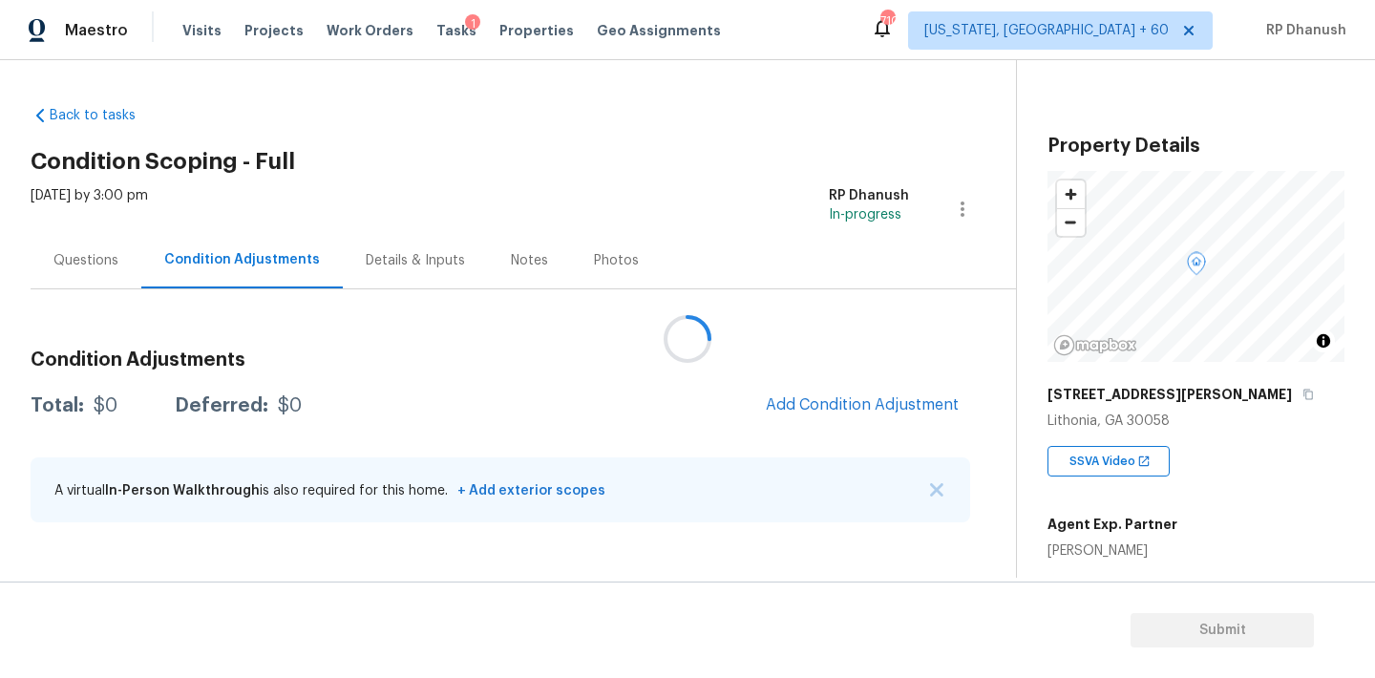
click at [917, 388] on div at bounding box center [687, 339] width 1375 height 678
click at [916, 393] on div at bounding box center [687, 339] width 1375 height 678
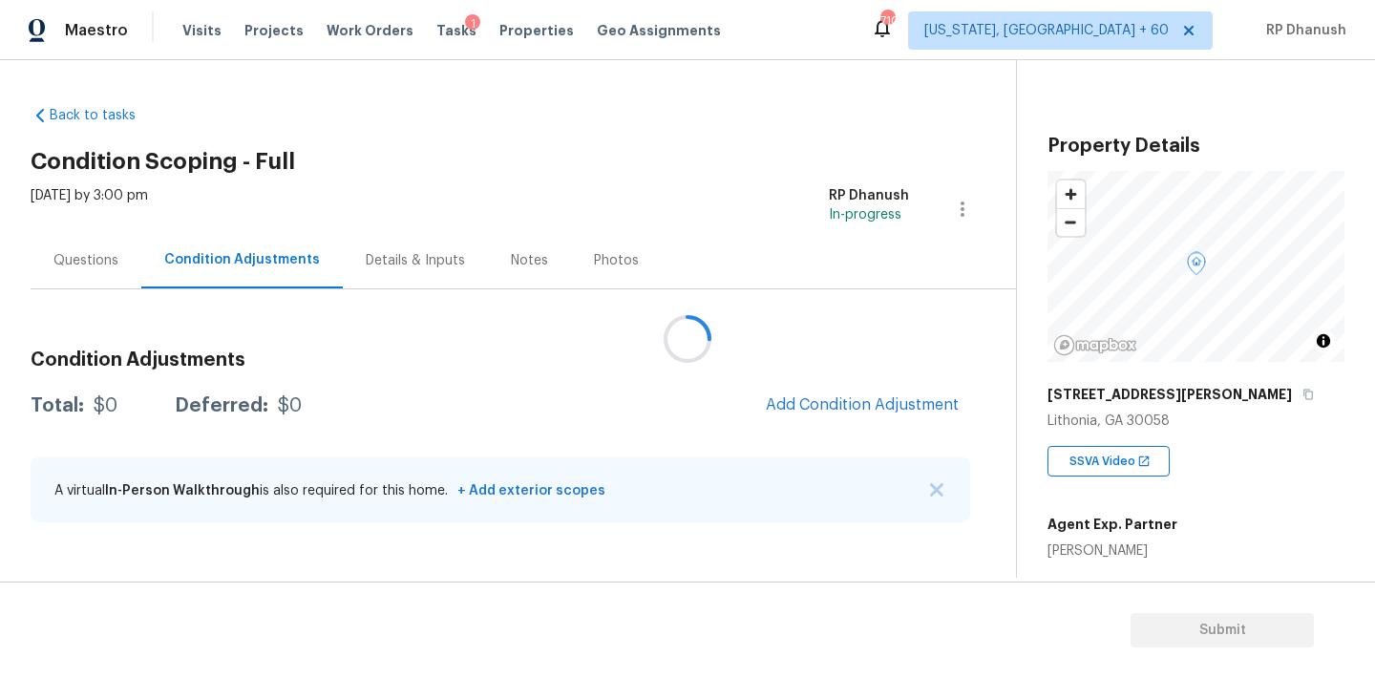
click at [914, 407] on div at bounding box center [687, 339] width 1375 height 678
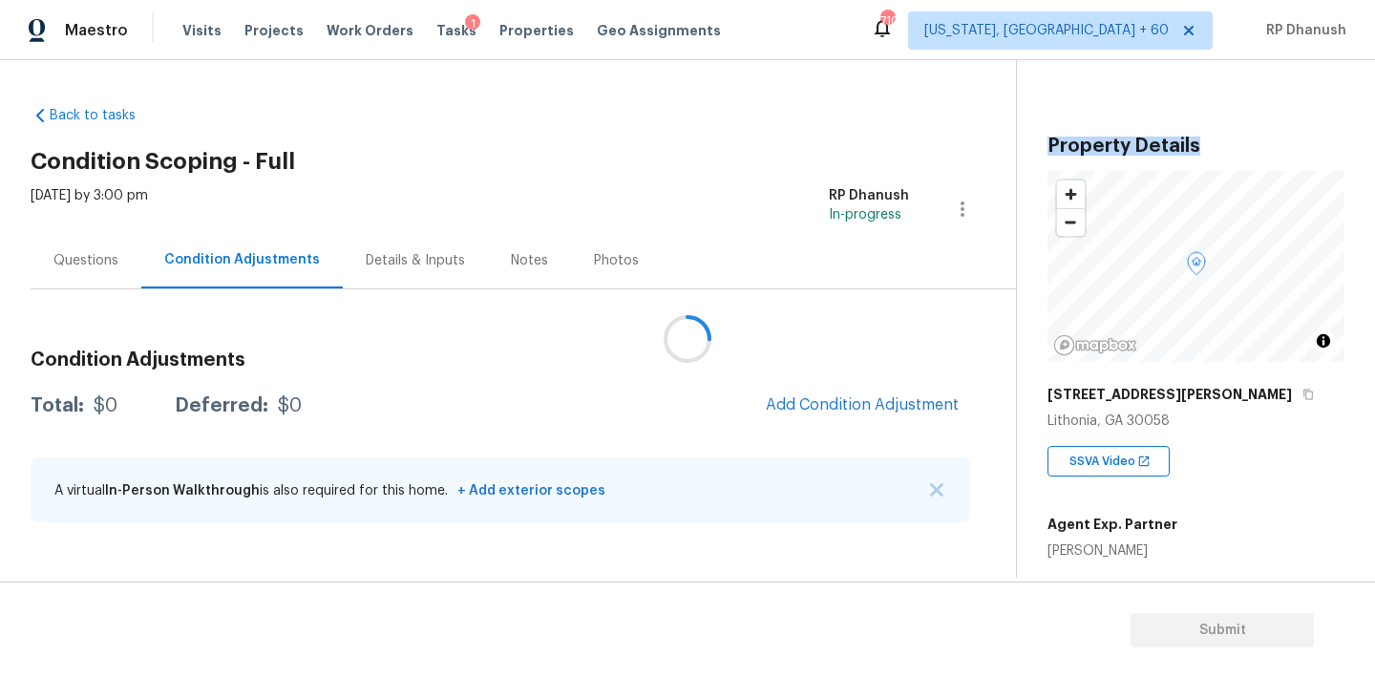
click at [914, 407] on div at bounding box center [687, 339] width 1375 height 678
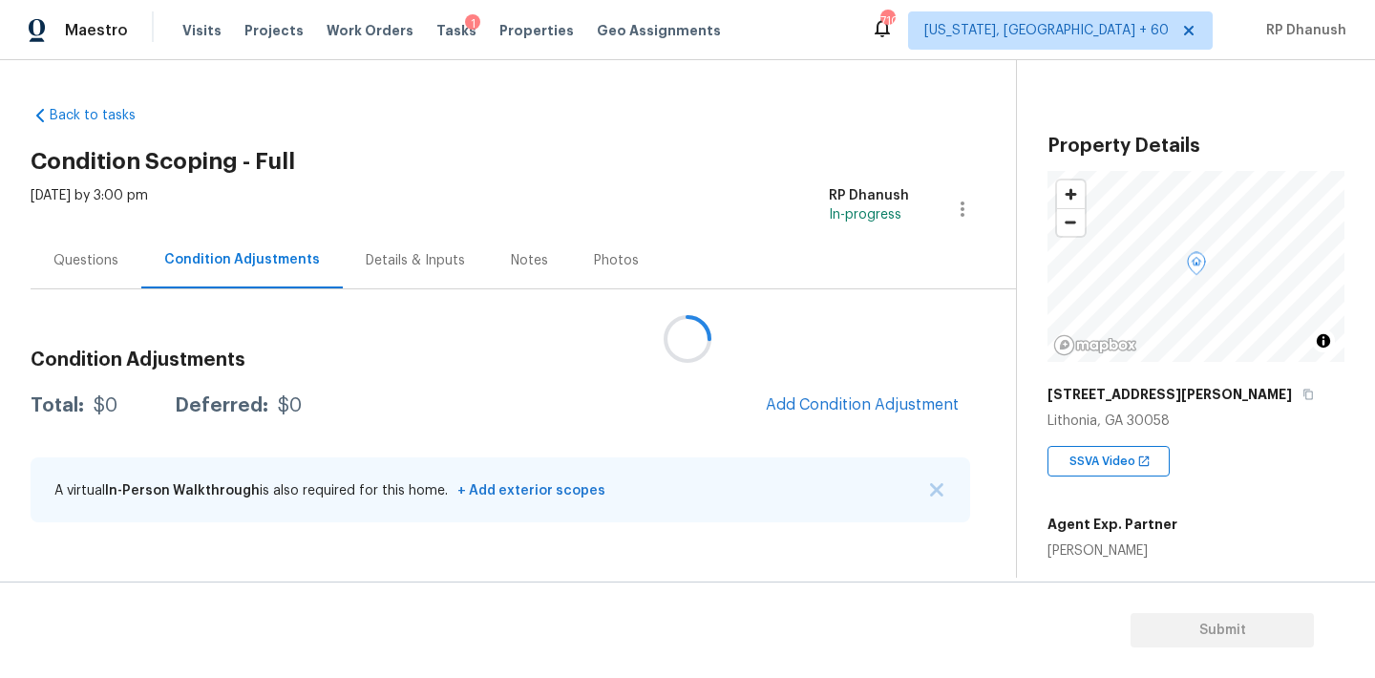
click at [914, 407] on div at bounding box center [687, 339] width 1375 height 678
click at [917, 302] on div at bounding box center [687, 339] width 1375 height 678
click at [871, 391] on div at bounding box center [687, 339] width 1375 height 678
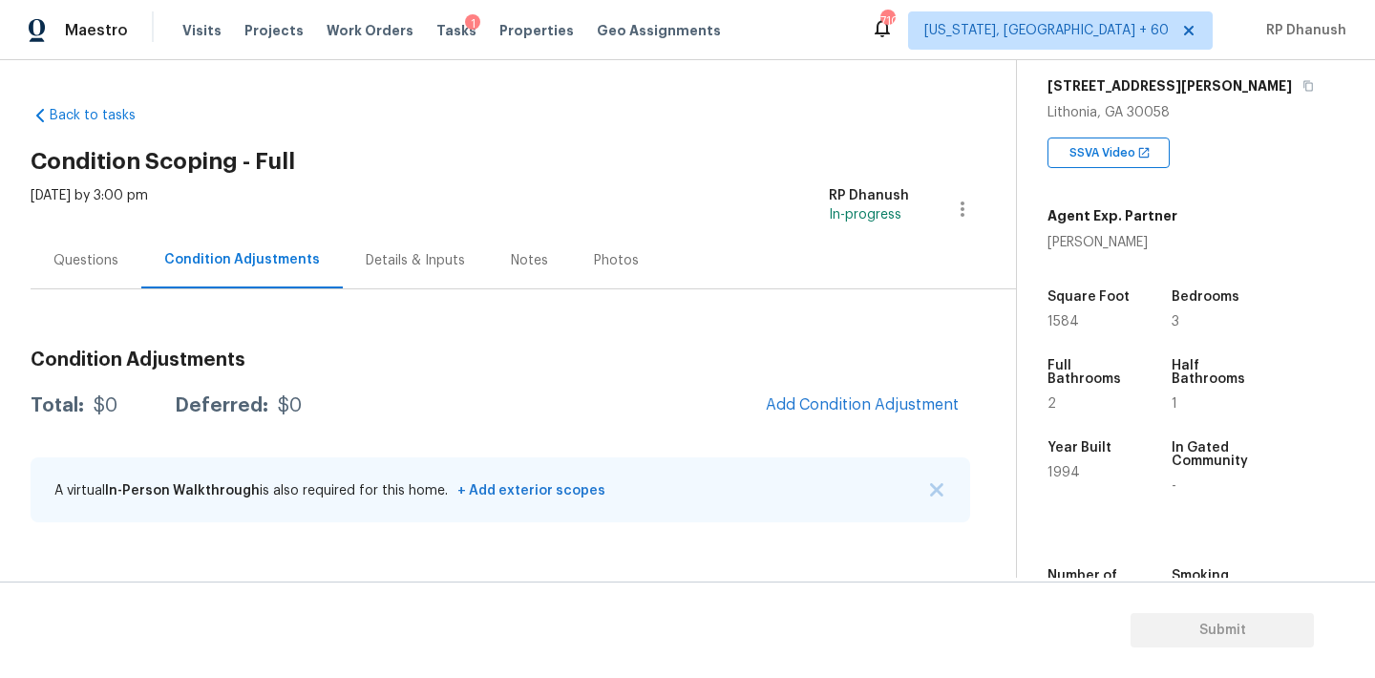
scroll to position [317, 0]
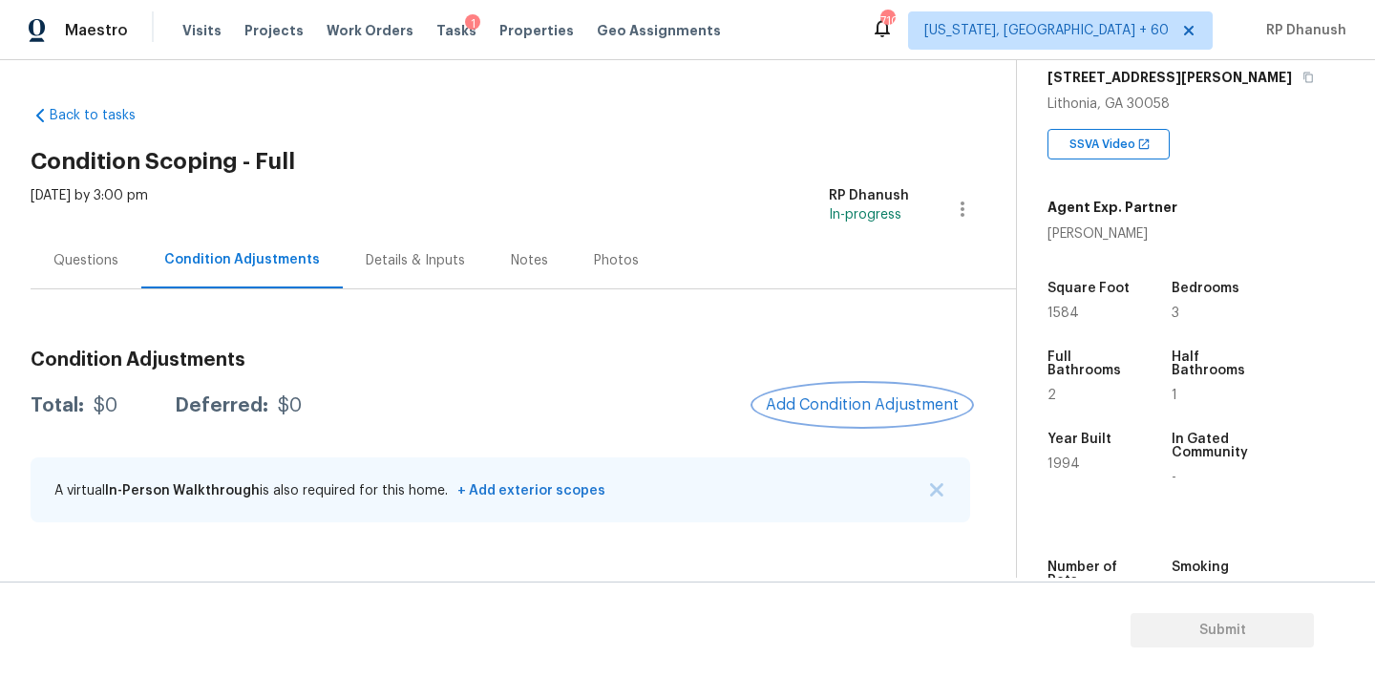
click at [920, 393] on button "Add Condition Adjustment" at bounding box center [862, 405] width 216 height 40
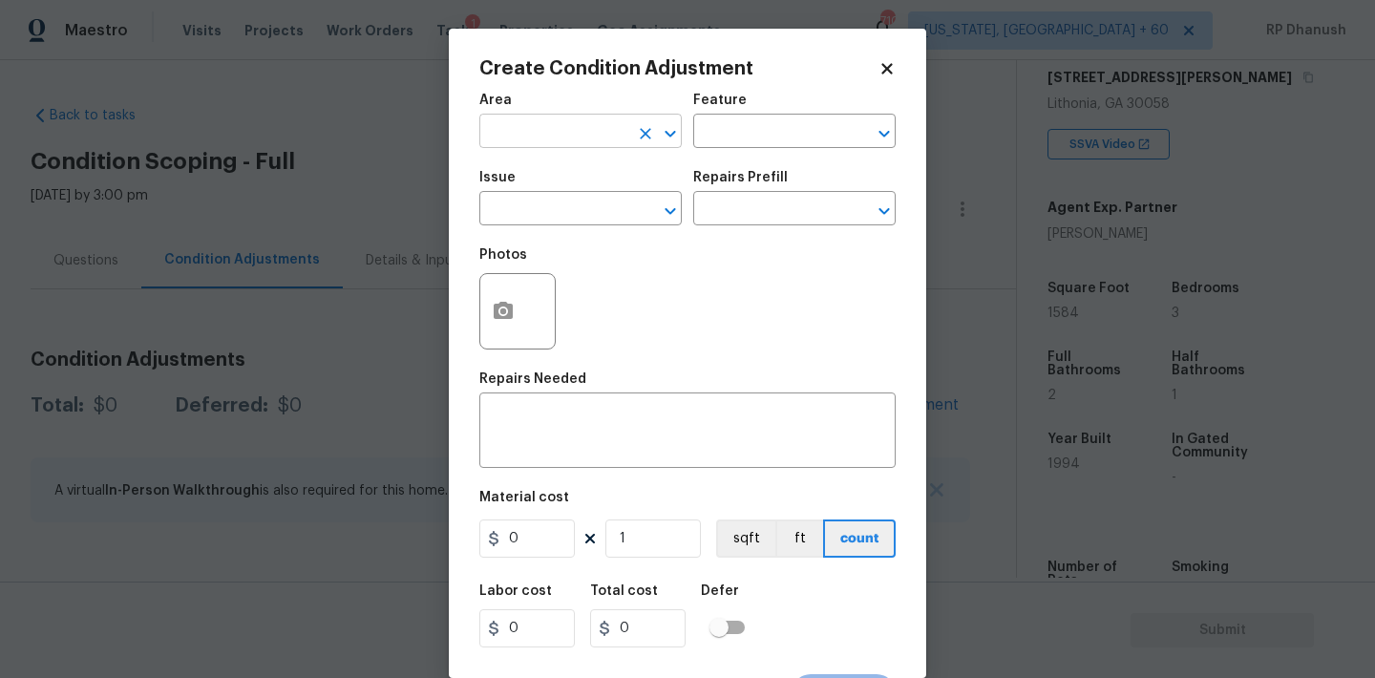
click at [568, 132] on input "text" at bounding box center [553, 133] width 149 height 30
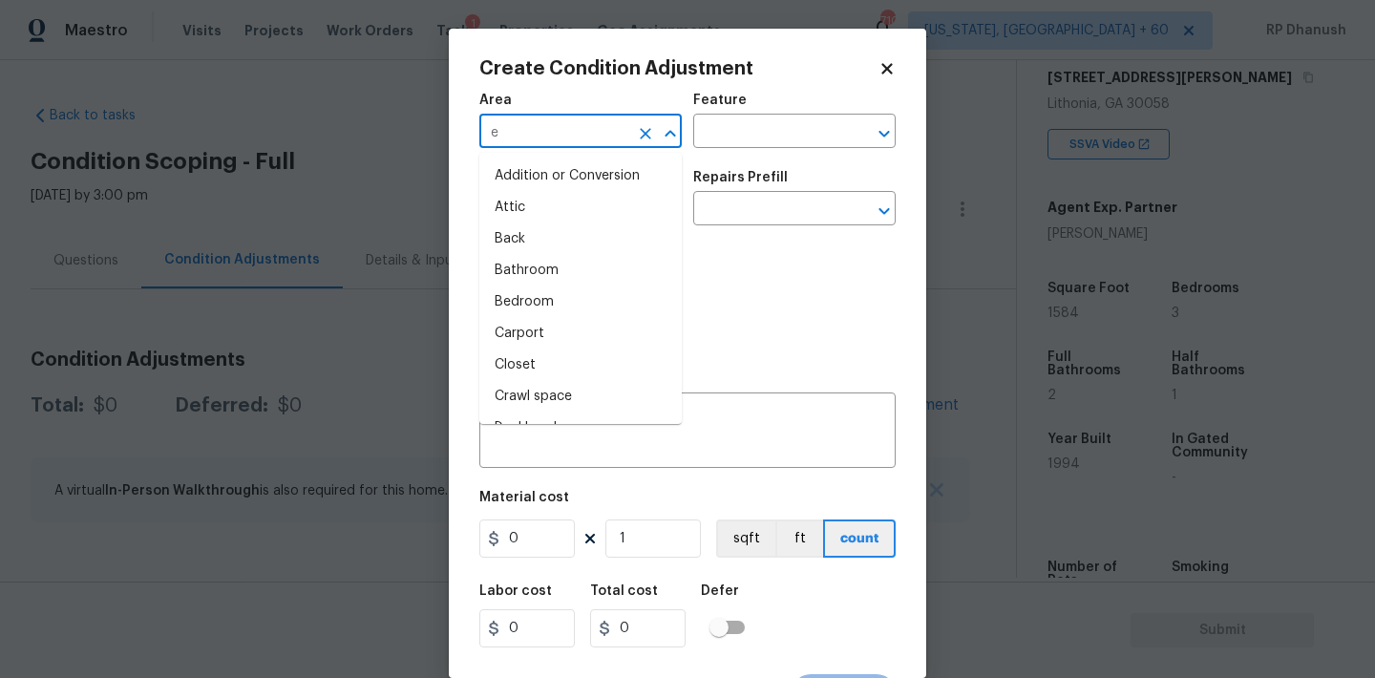
type input "ex"
click at [543, 202] on li "Attic" at bounding box center [580, 208] width 202 height 32
type input "Attic"
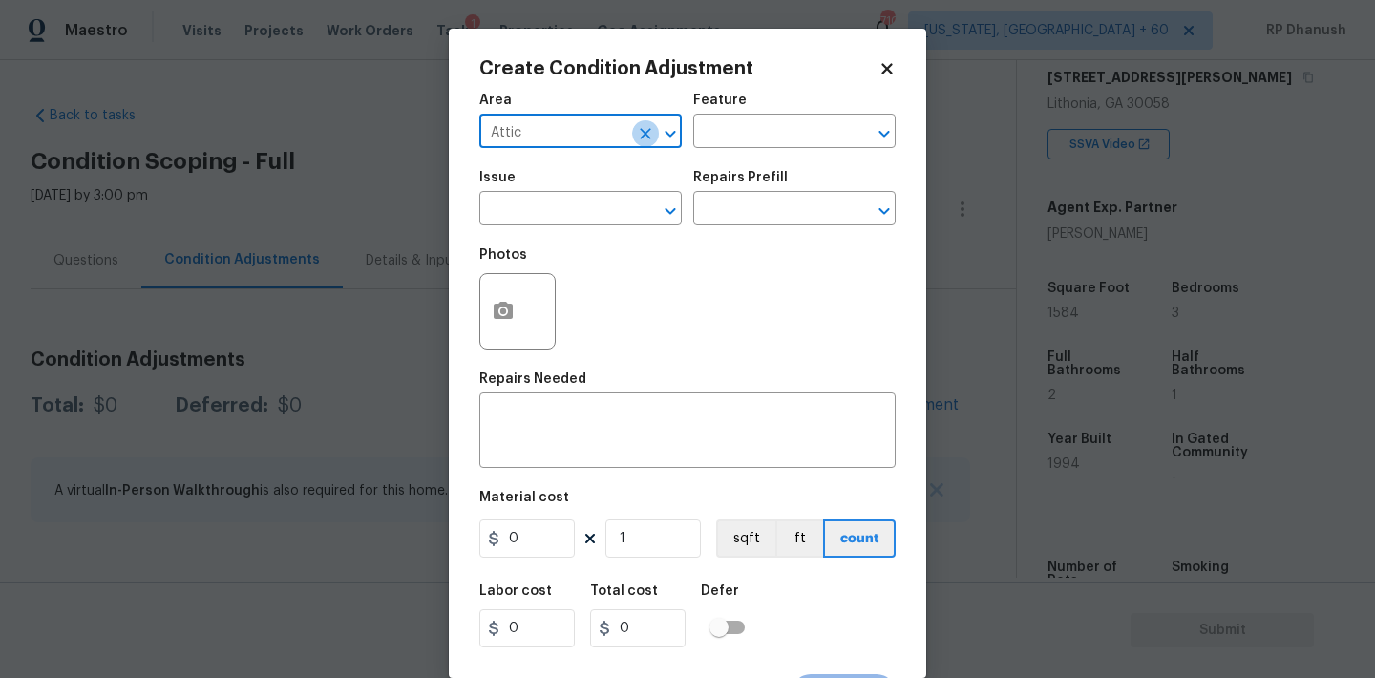
click at [644, 138] on icon "Clear" at bounding box center [645, 133] width 19 height 19
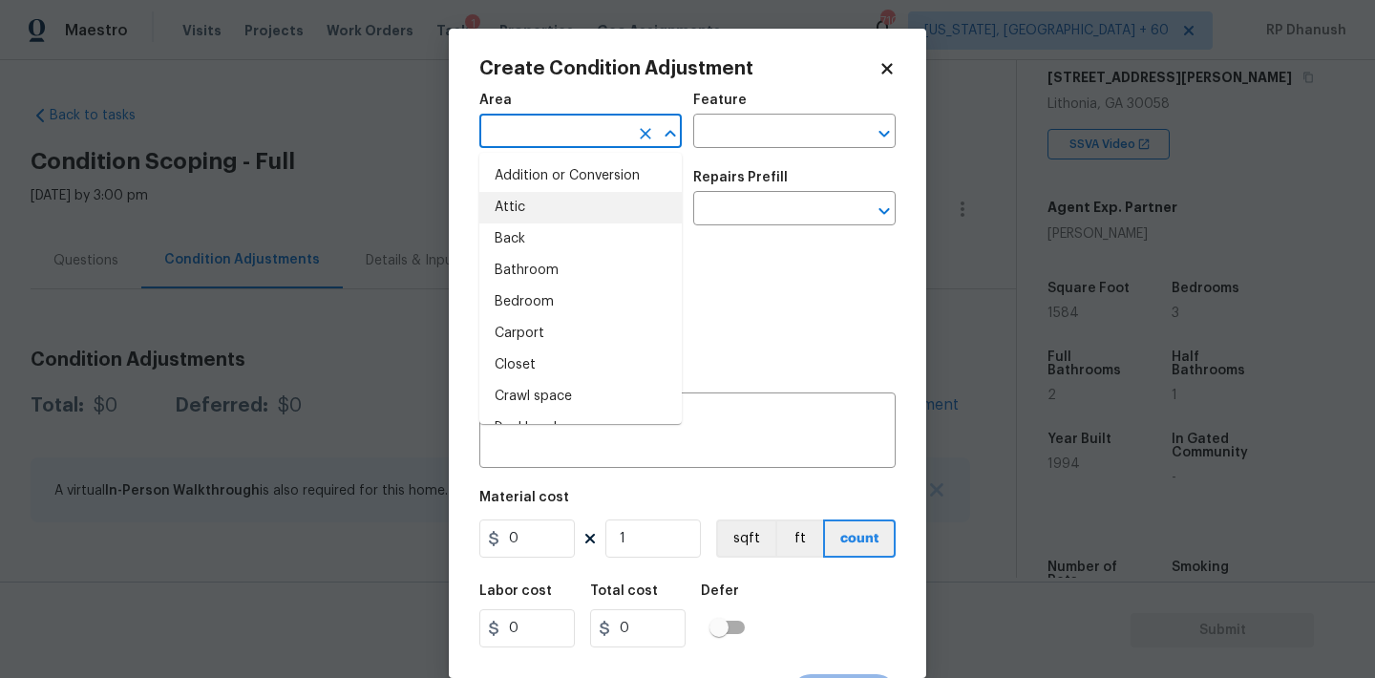
click at [554, 141] on input "text" at bounding box center [553, 133] width 149 height 30
click at [483, 205] on li "Exterior Overall" at bounding box center [580, 208] width 202 height 32
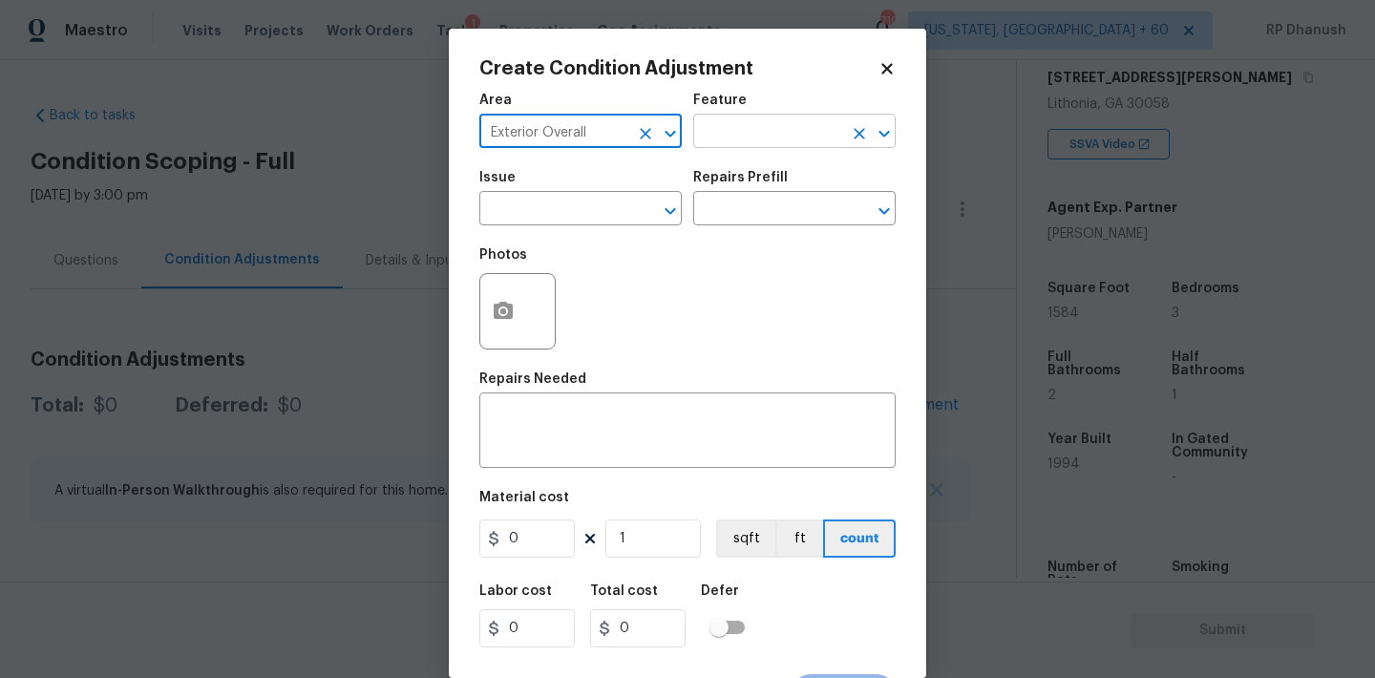
type input "Exterior Overall"
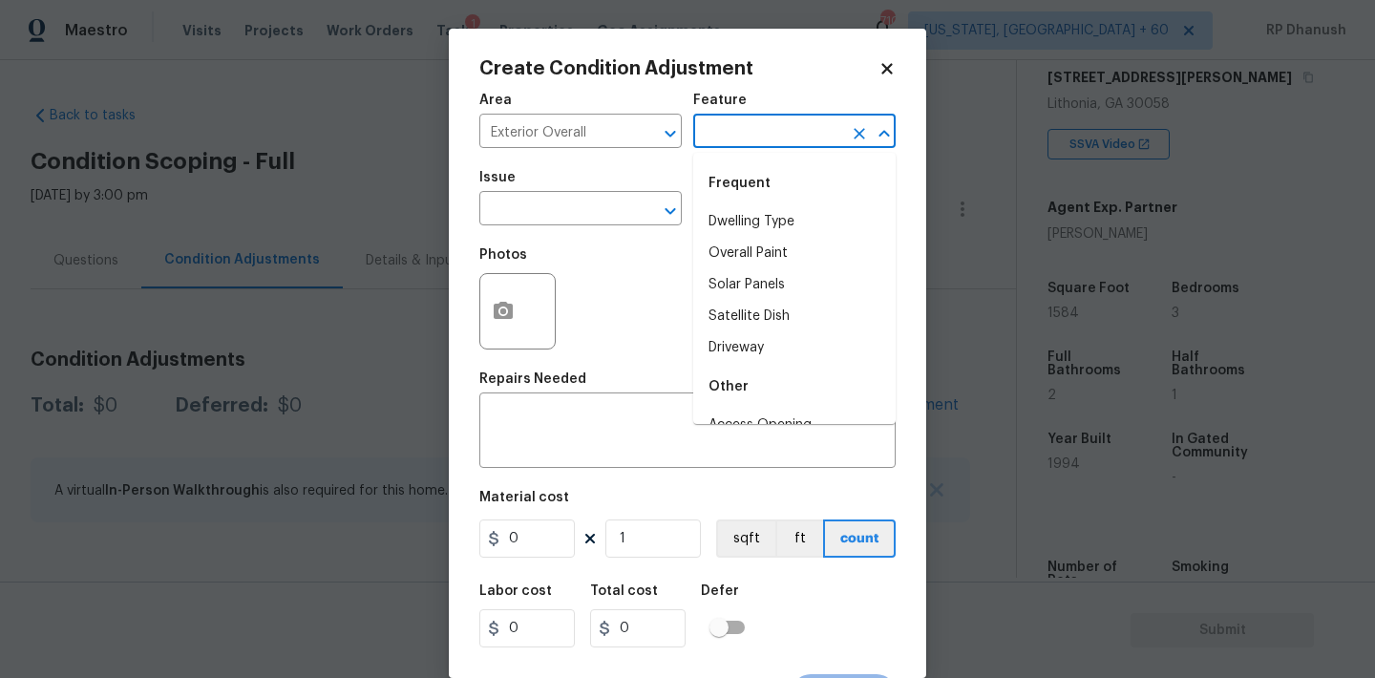
click at [789, 118] on input "text" at bounding box center [767, 133] width 149 height 30
click at [750, 219] on li "Driveway" at bounding box center [794, 222] width 202 height 32
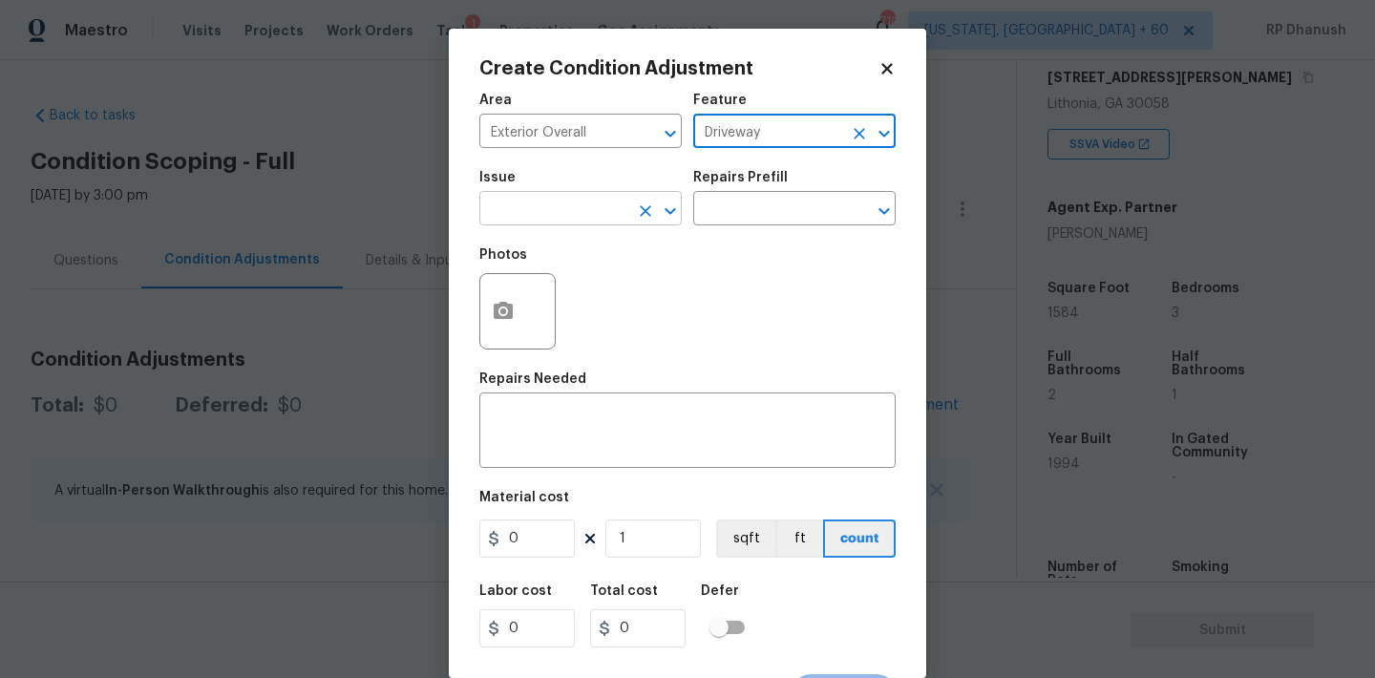
type input "Driveway"
click at [534, 222] on input "text" at bounding box center [553, 211] width 149 height 30
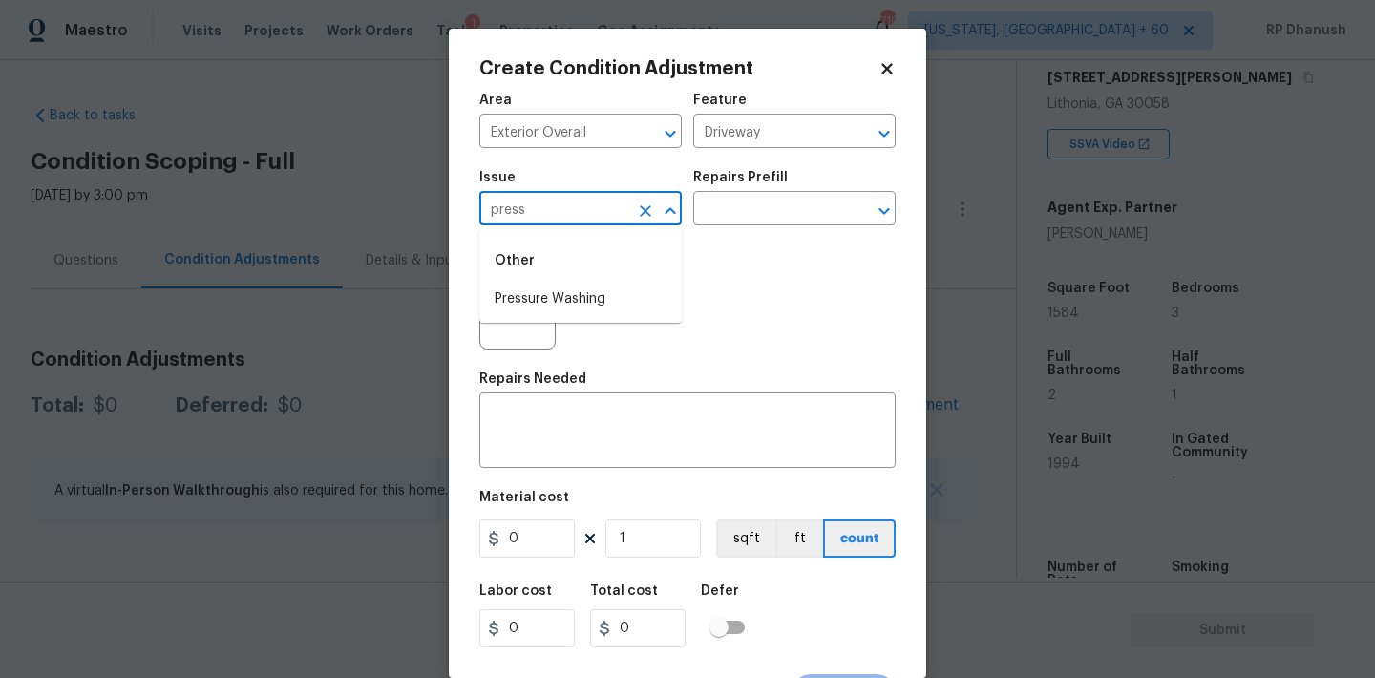
click at [553, 304] on li "Pressure Washing" at bounding box center [580, 300] width 202 height 32
type input "Pressure Washing"
click at [759, 202] on input "text" at bounding box center [767, 211] width 149 height 30
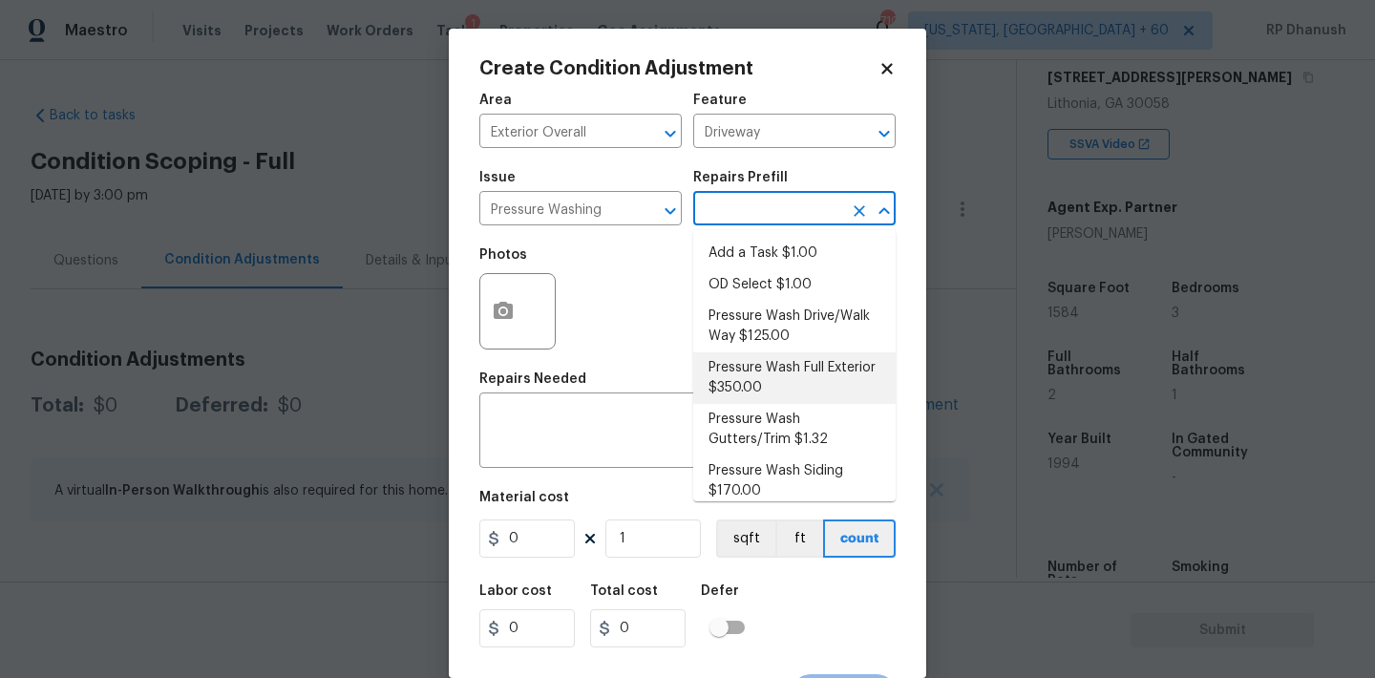
scroll to position [13, 0]
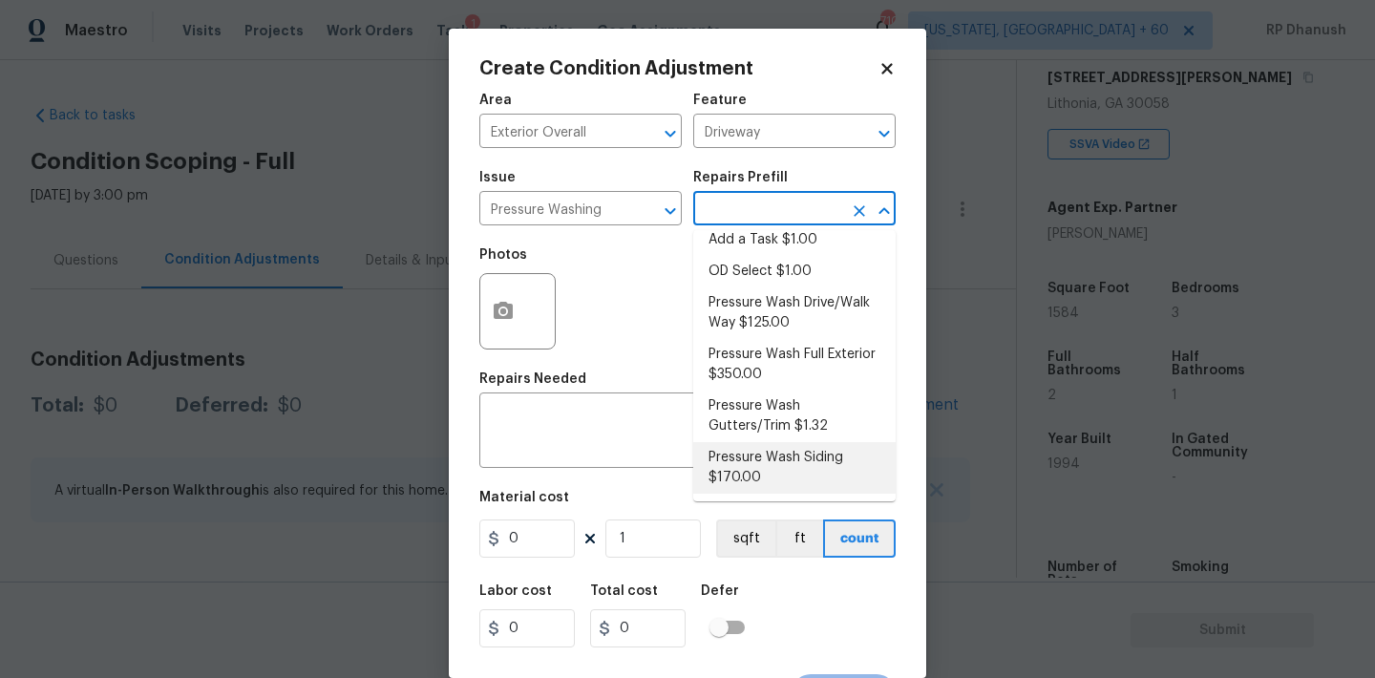
click at [740, 448] on li "Pressure Wash Siding $170.00" at bounding box center [794, 468] width 202 height 52
type input "Siding"
type textarea "Protect areas as needed for pressure washing. Pressure wash the siding on the h…"
type input "170"
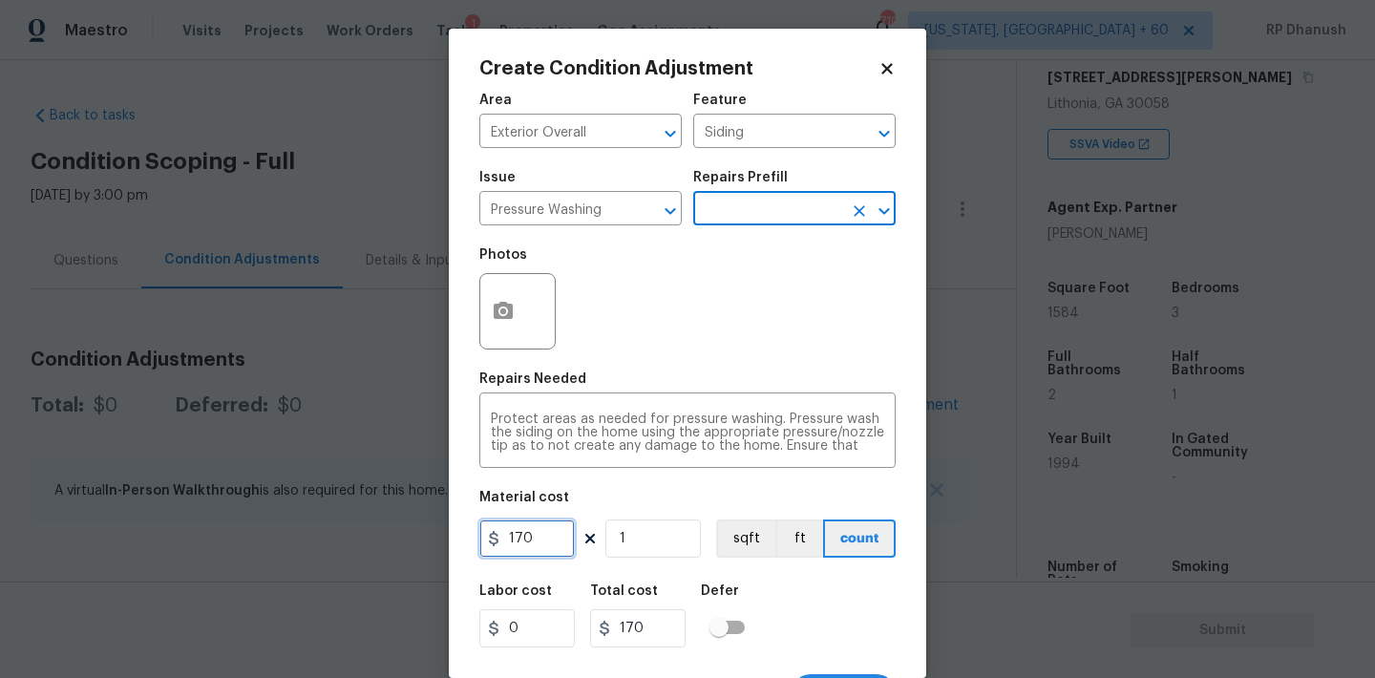
click at [540, 524] on input "170" at bounding box center [526, 538] width 95 height 38
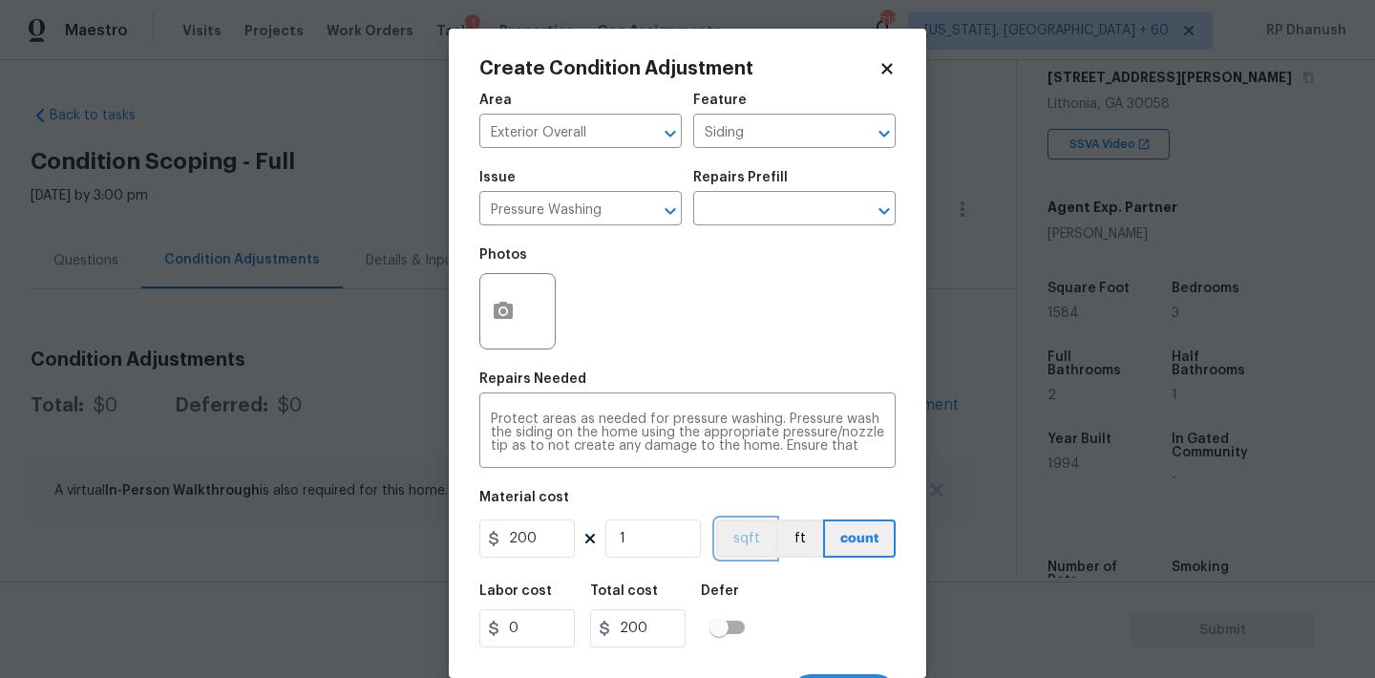
scroll to position [35, 0]
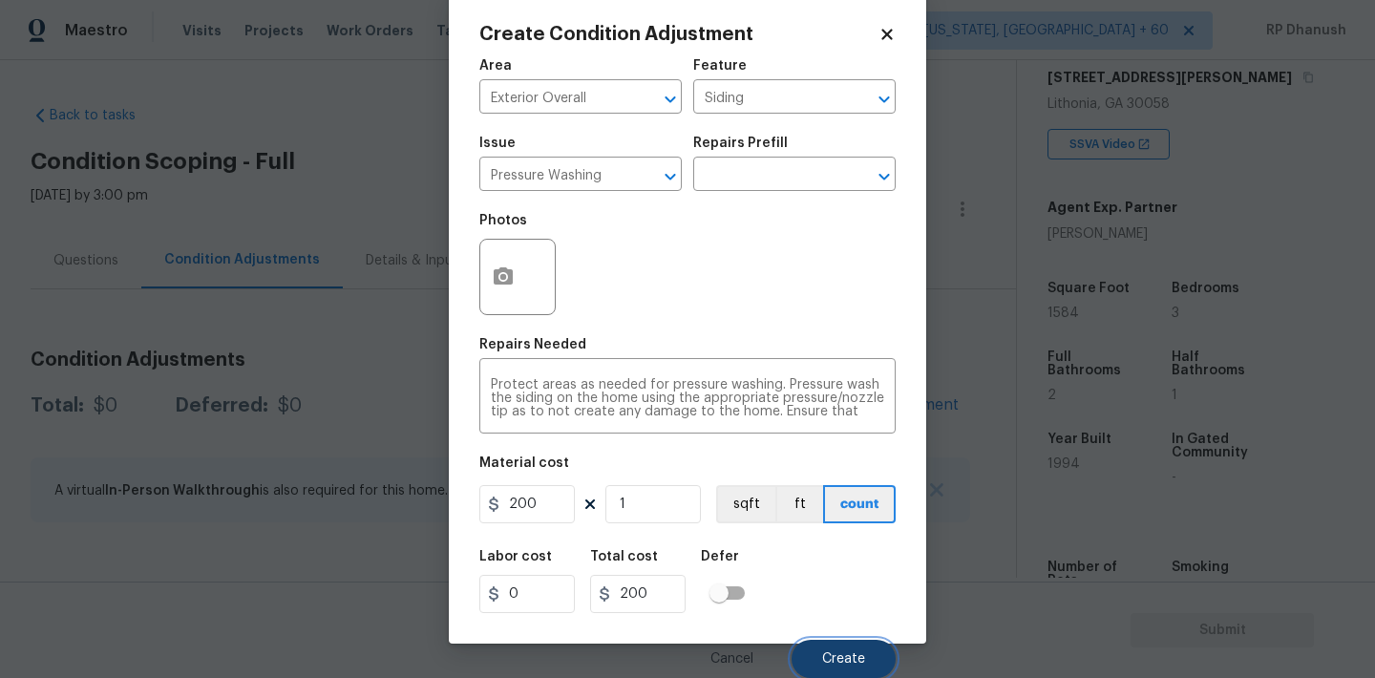
click at [831, 657] on span "Create" at bounding box center [843, 659] width 43 height 14
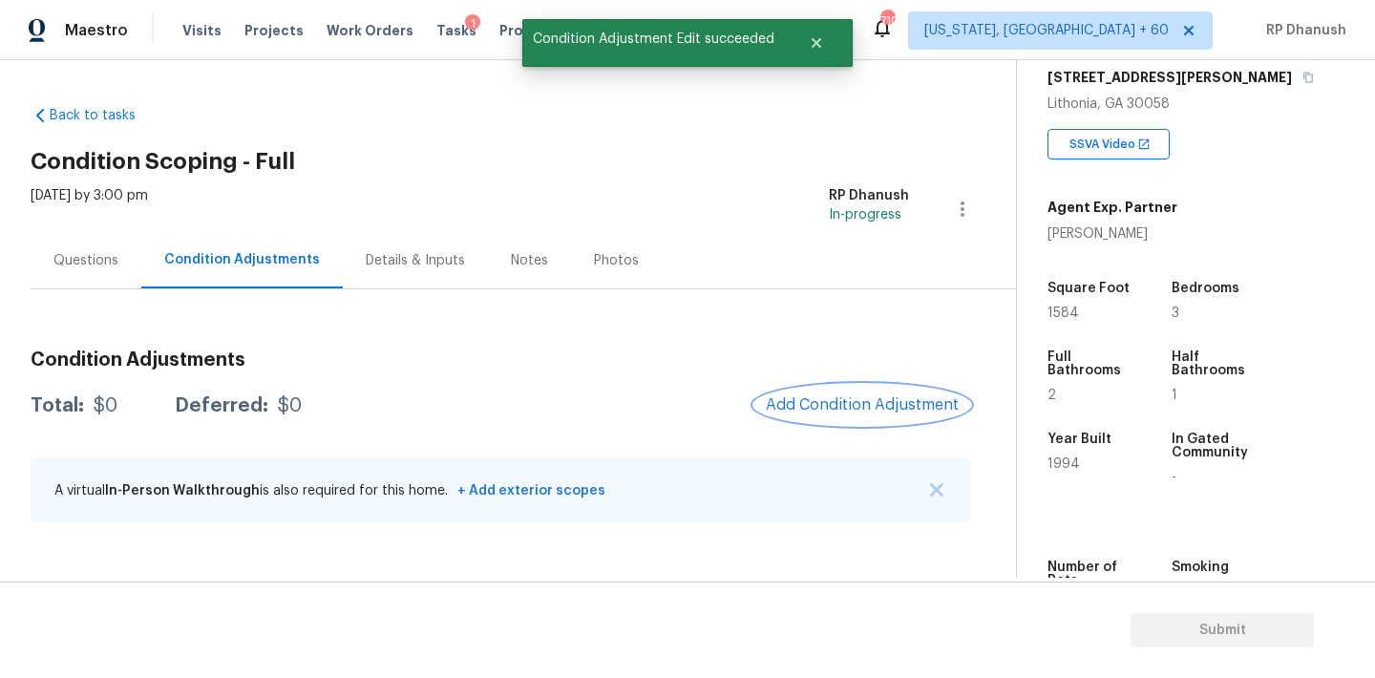
scroll to position [0, 0]
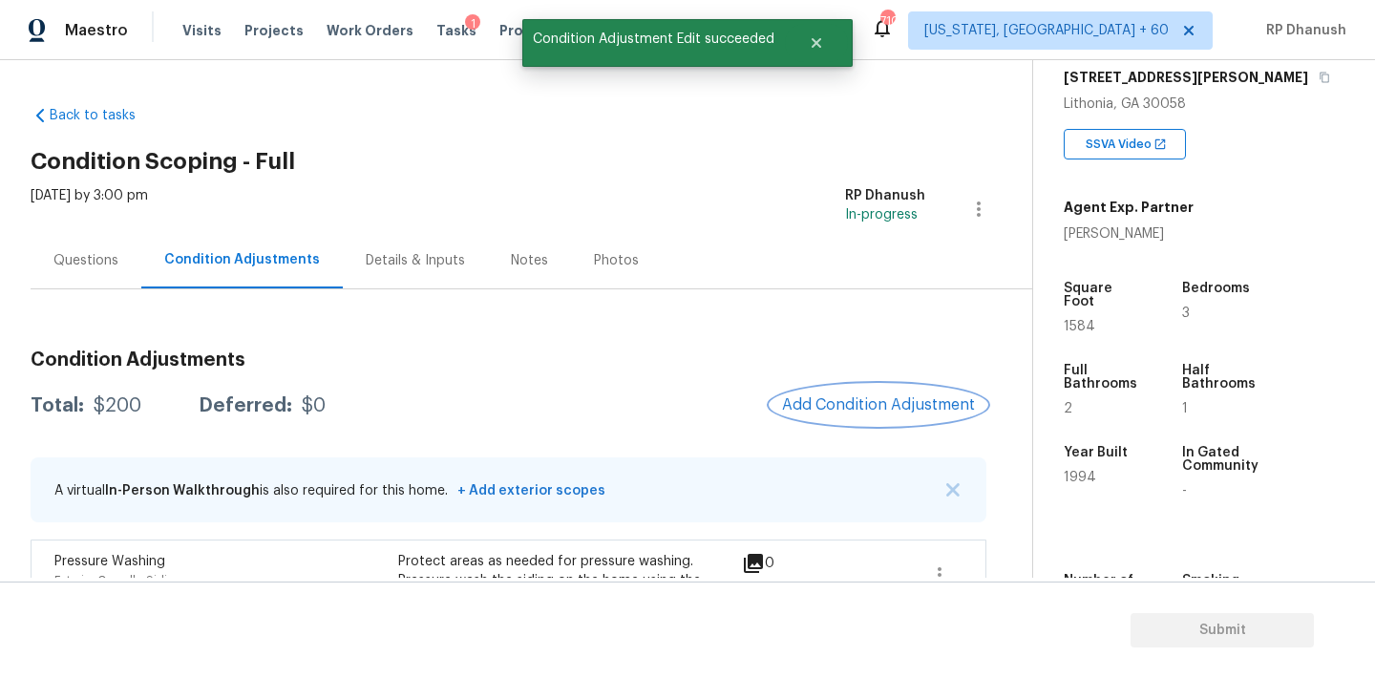
click at [868, 388] on button "Add Condition Adjustment" at bounding box center [879, 405] width 216 height 40
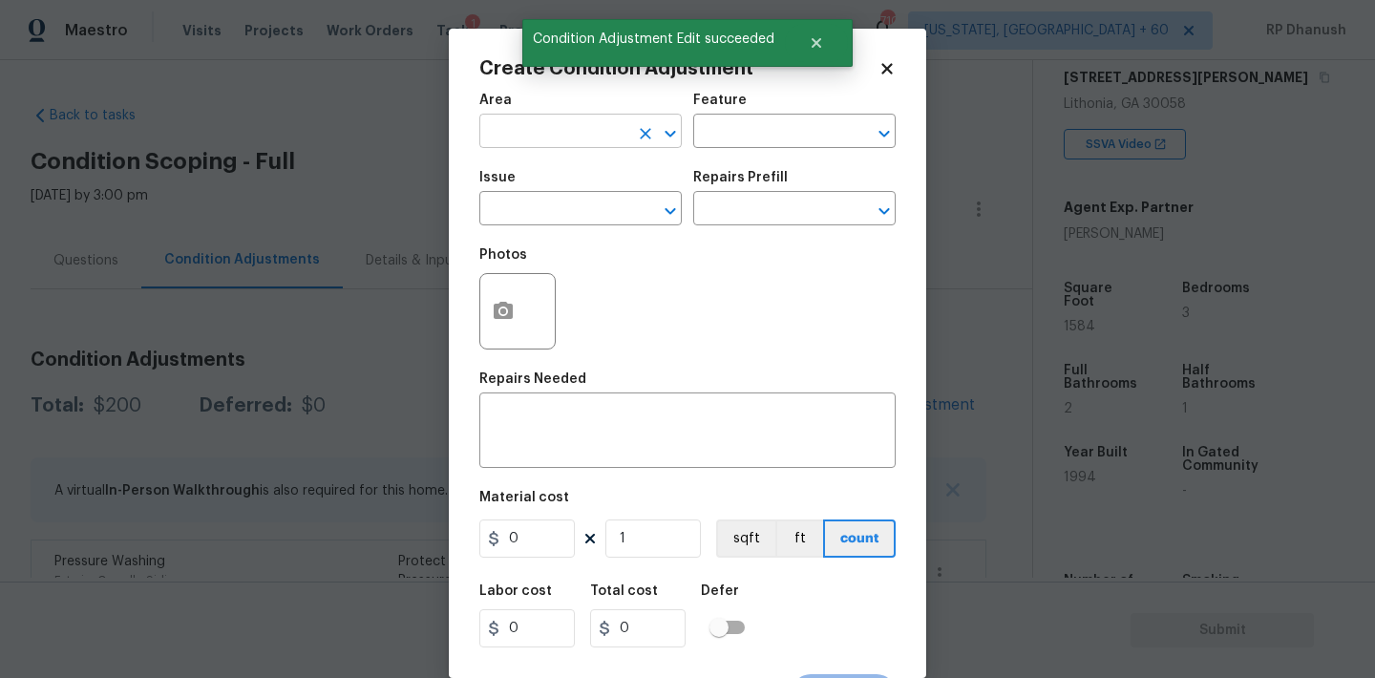
click at [554, 137] on input "text" at bounding box center [553, 133] width 149 height 30
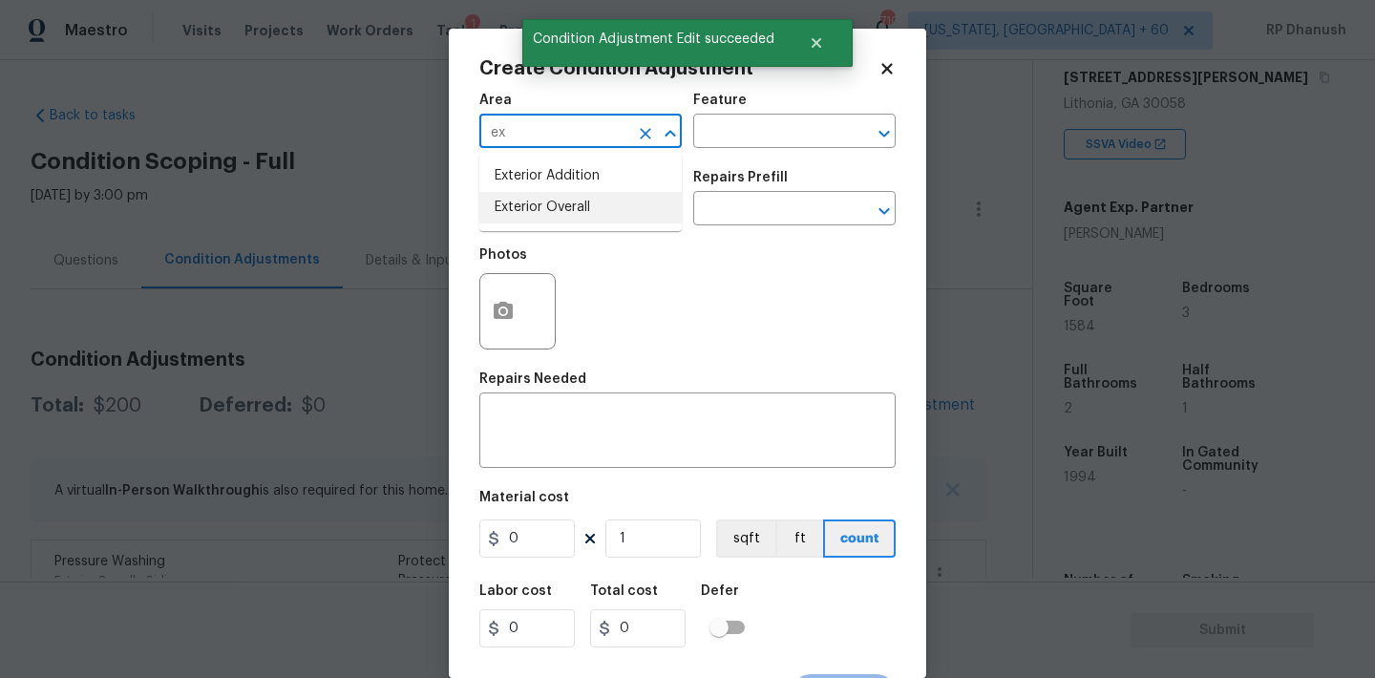
click at [531, 196] on li "Exterior Overall" at bounding box center [580, 208] width 202 height 32
click at [773, 150] on div "Area Exterior Overall ​ Feature ​" at bounding box center [687, 120] width 416 height 77
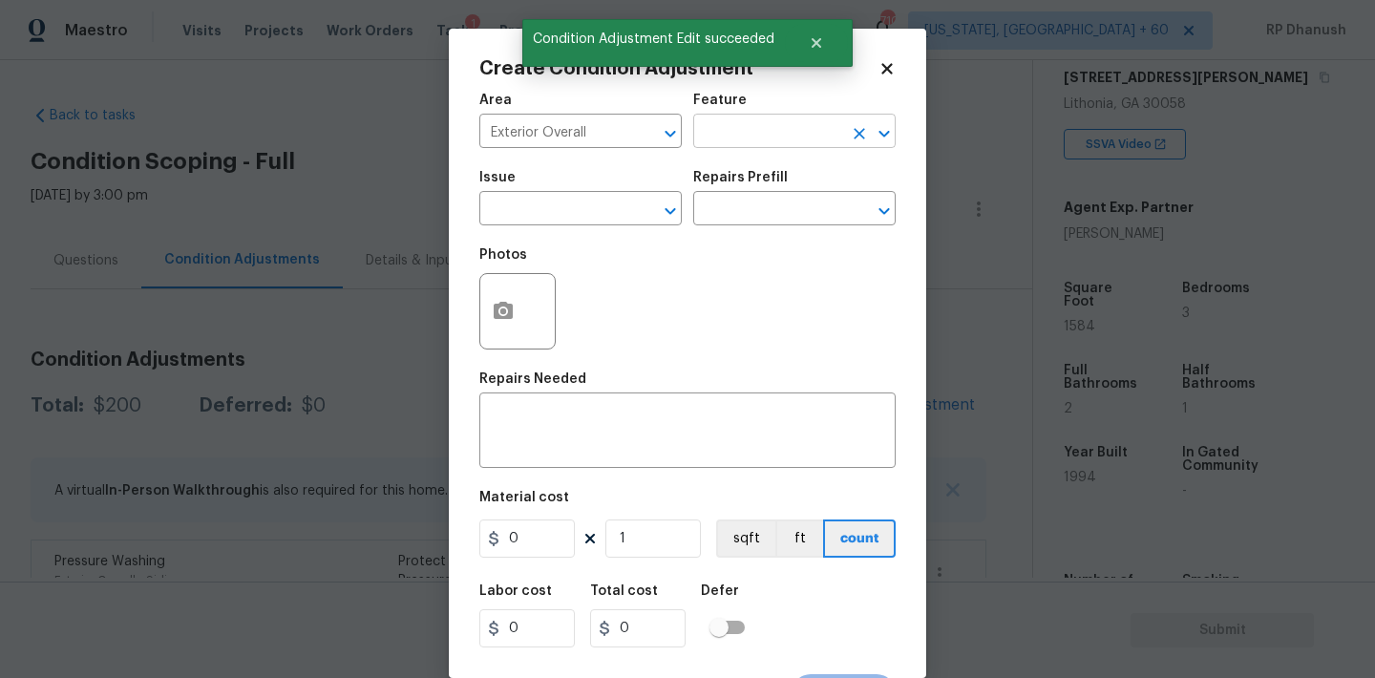
click at [770, 140] on input "text" at bounding box center [767, 133] width 149 height 30
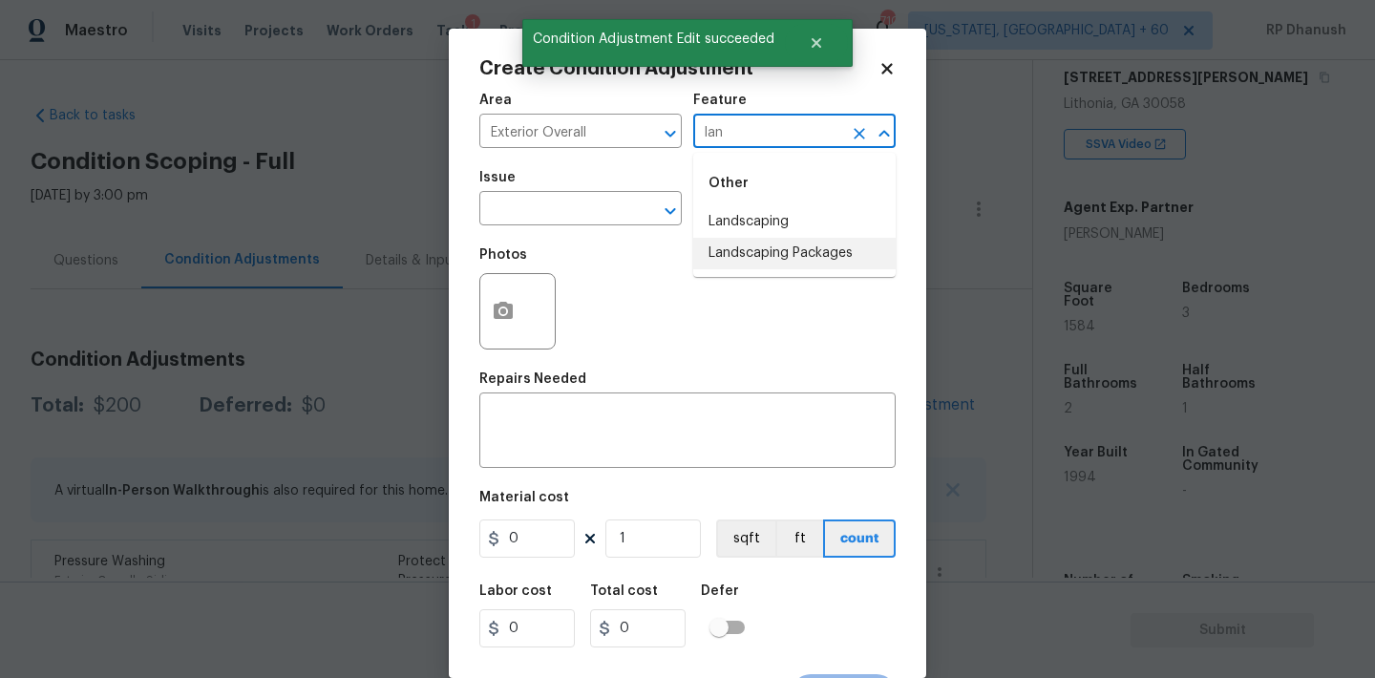
click at [765, 270] on ul "Other Landscaping Landscaping Packages" at bounding box center [794, 215] width 202 height 124
click at [754, 249] on li "Landscaping Packages" at bounding box center [794, 254] width 202 height 32
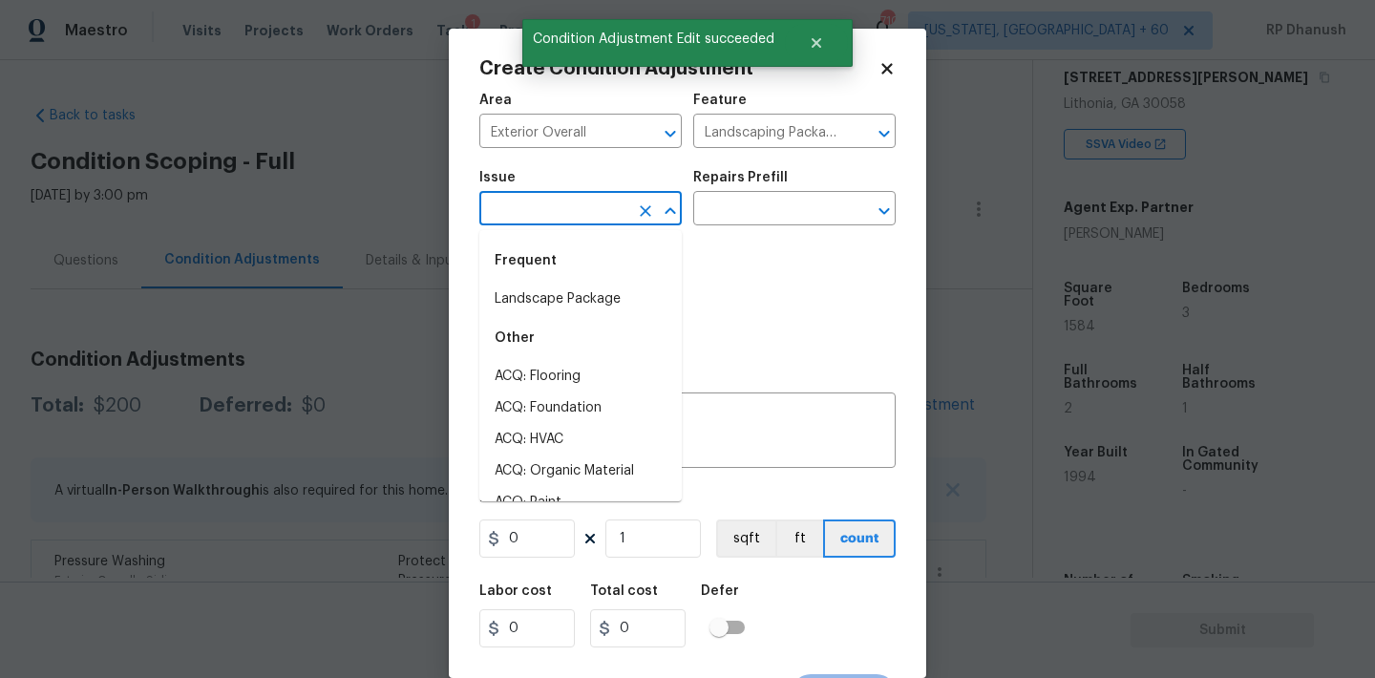
click at [602, 220] on input "text" at bounding box center [553, 211] width 149 height 30
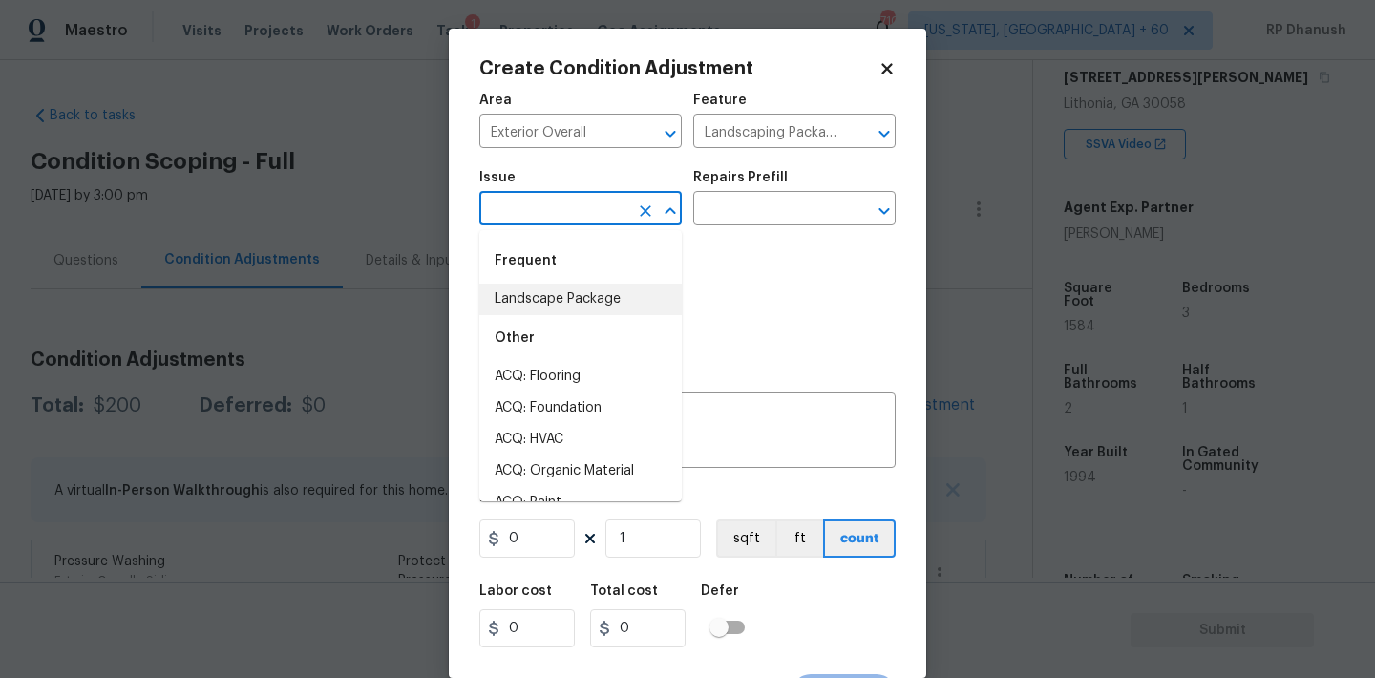
click at [581, 311] on li "Landscape Package" at bounding box center [580, 300] width 202 height 32
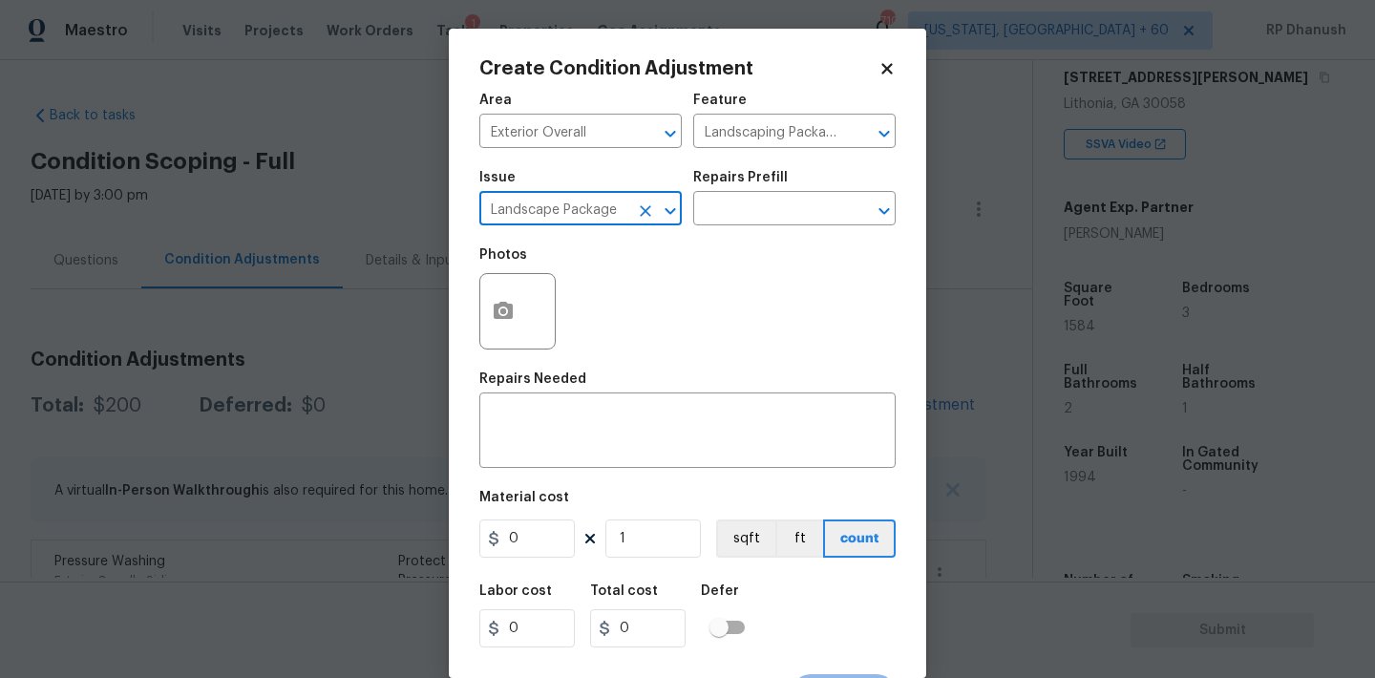
click at [707, 262] on div "Photos" at bounding box center [687, 299] width 416 height 124
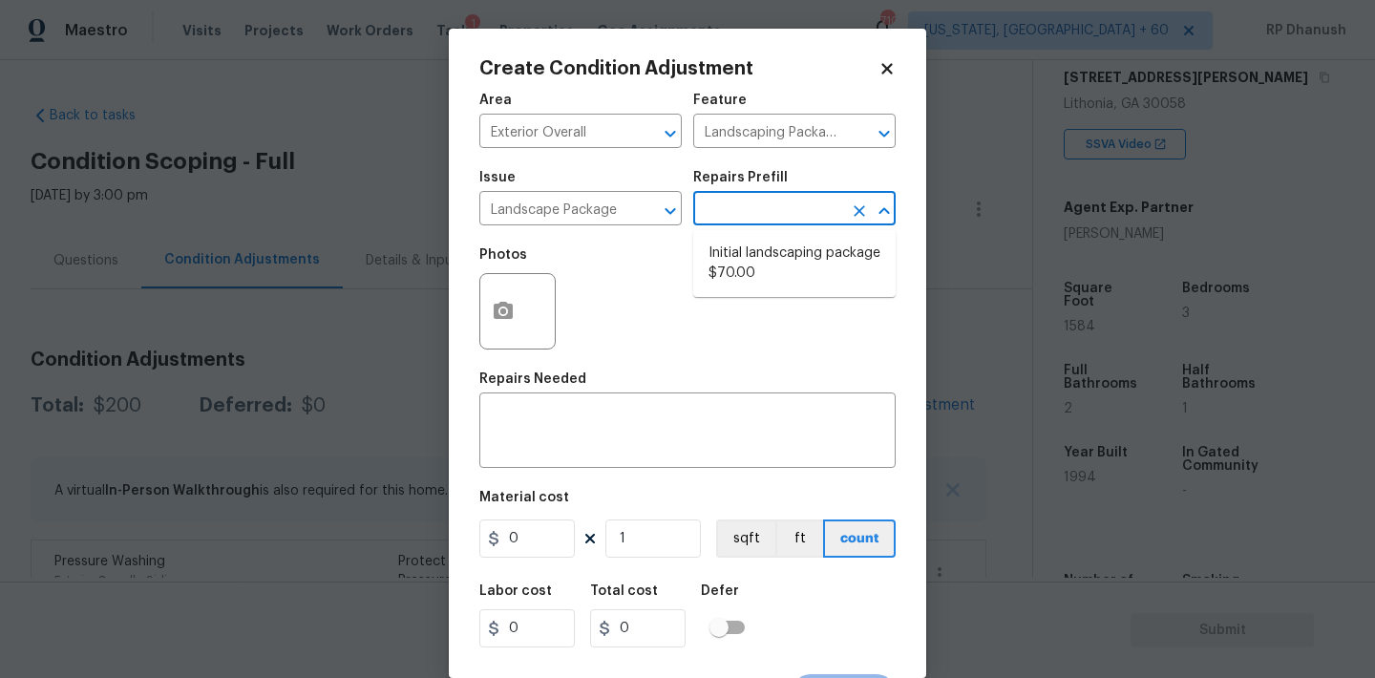
click at [748, 207] on input "text" at bounding box center [767, 211] width 149 height 30
click at [741, 271] on li "Initial landscaping package $70.00" at bounding box center [794, 264] width 202 height 52
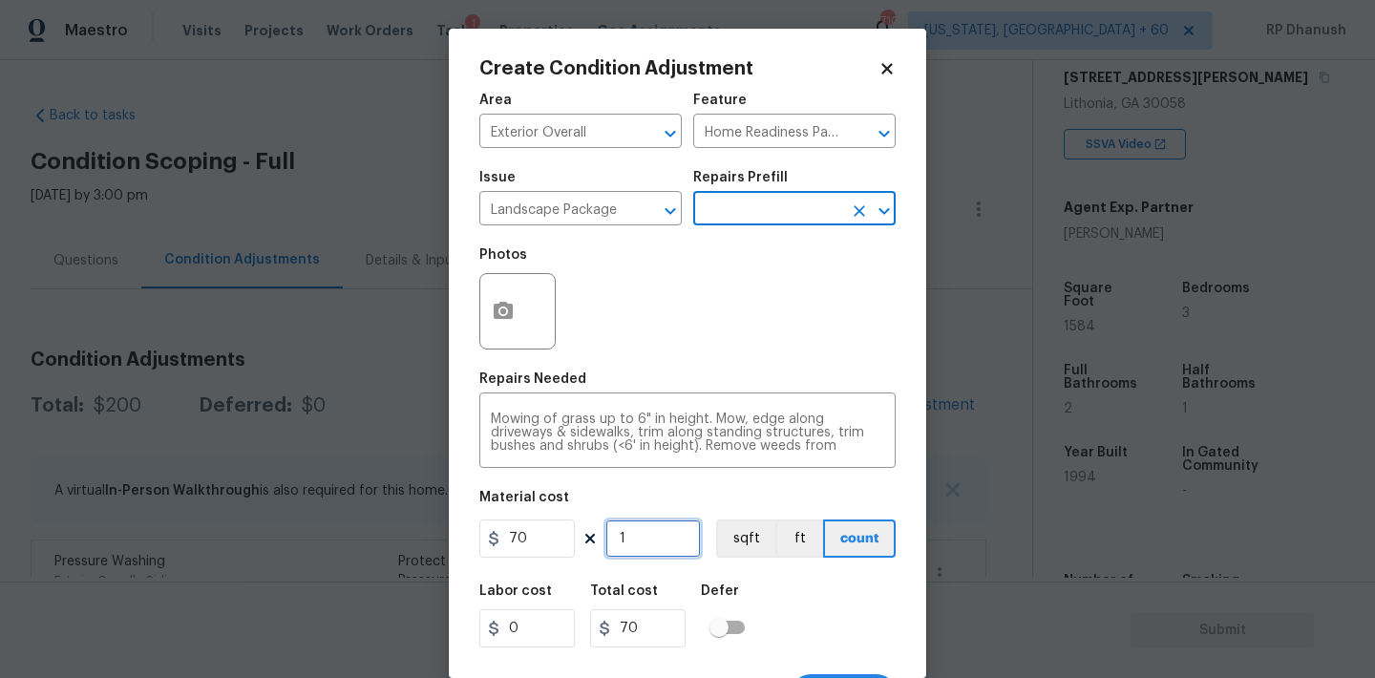
click at [633, 542] on input "1" at bounding box center [652, 538] width 95 height 38
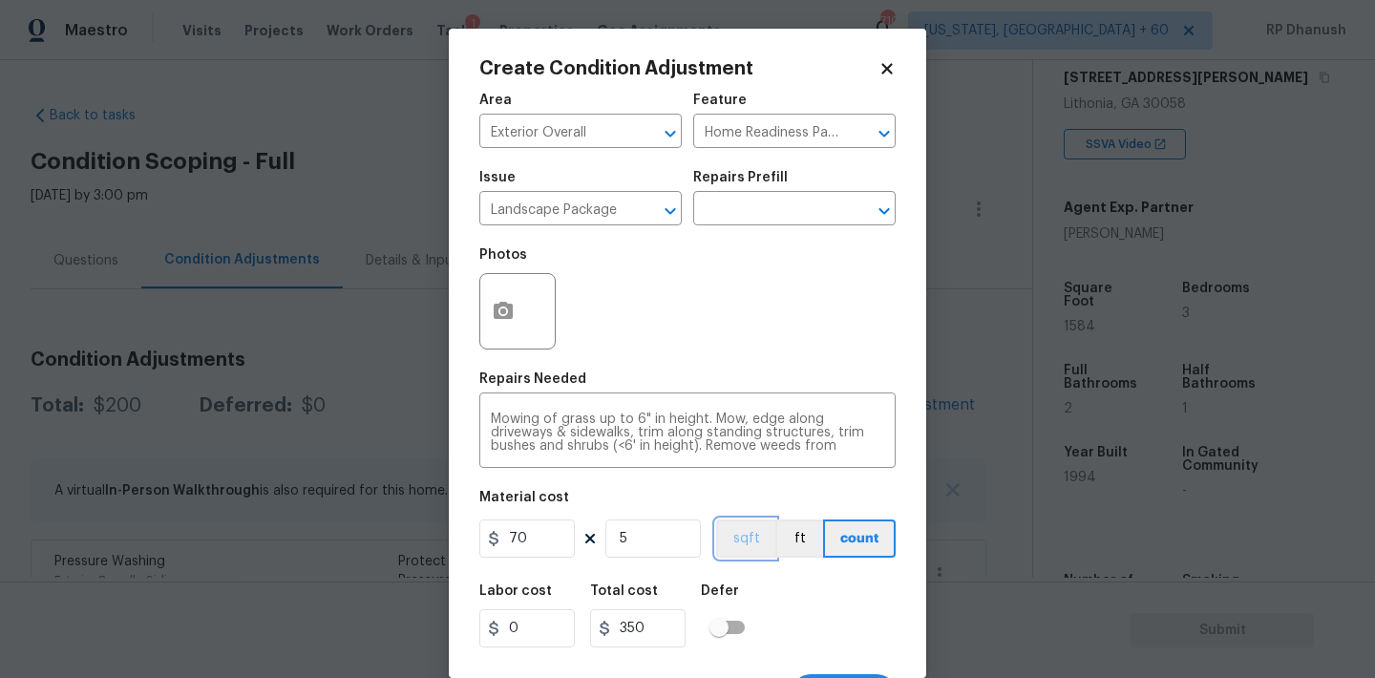
scroll to position [35, 0]
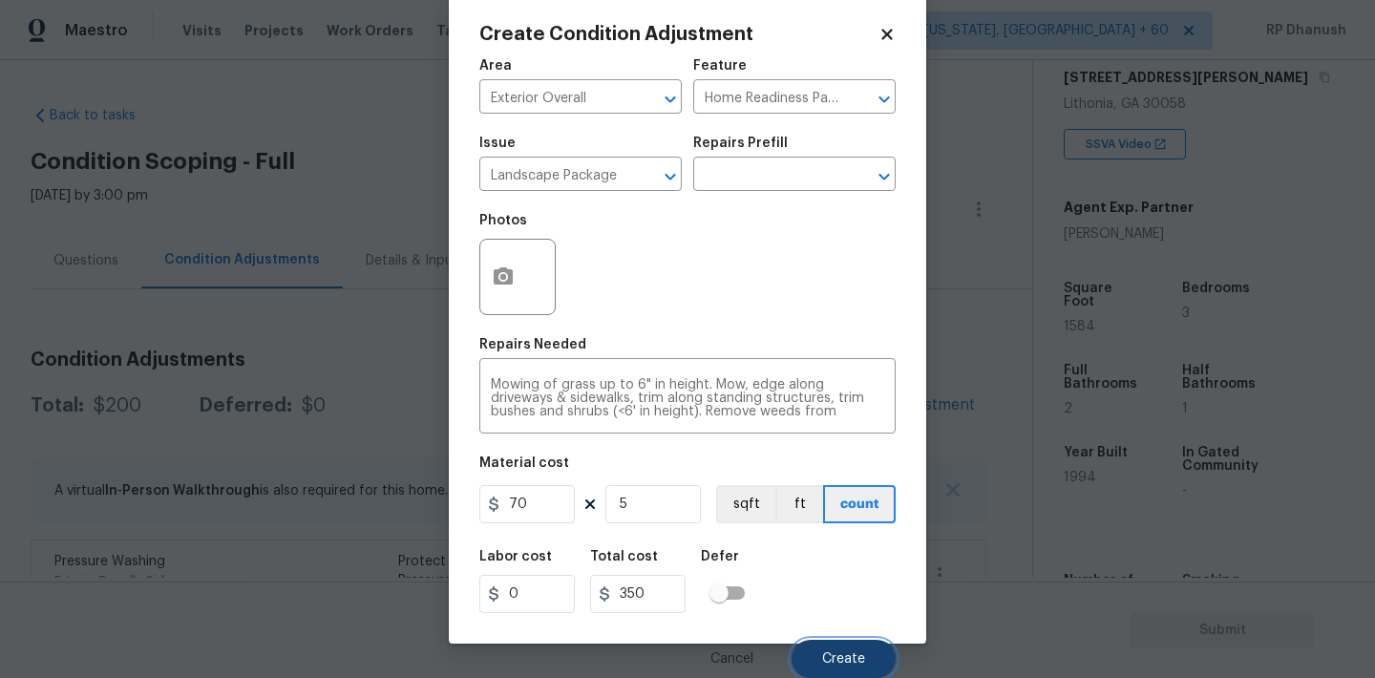
click at [842, 652] on span "Create" at bounding box center [843, 659] width 43 height 14
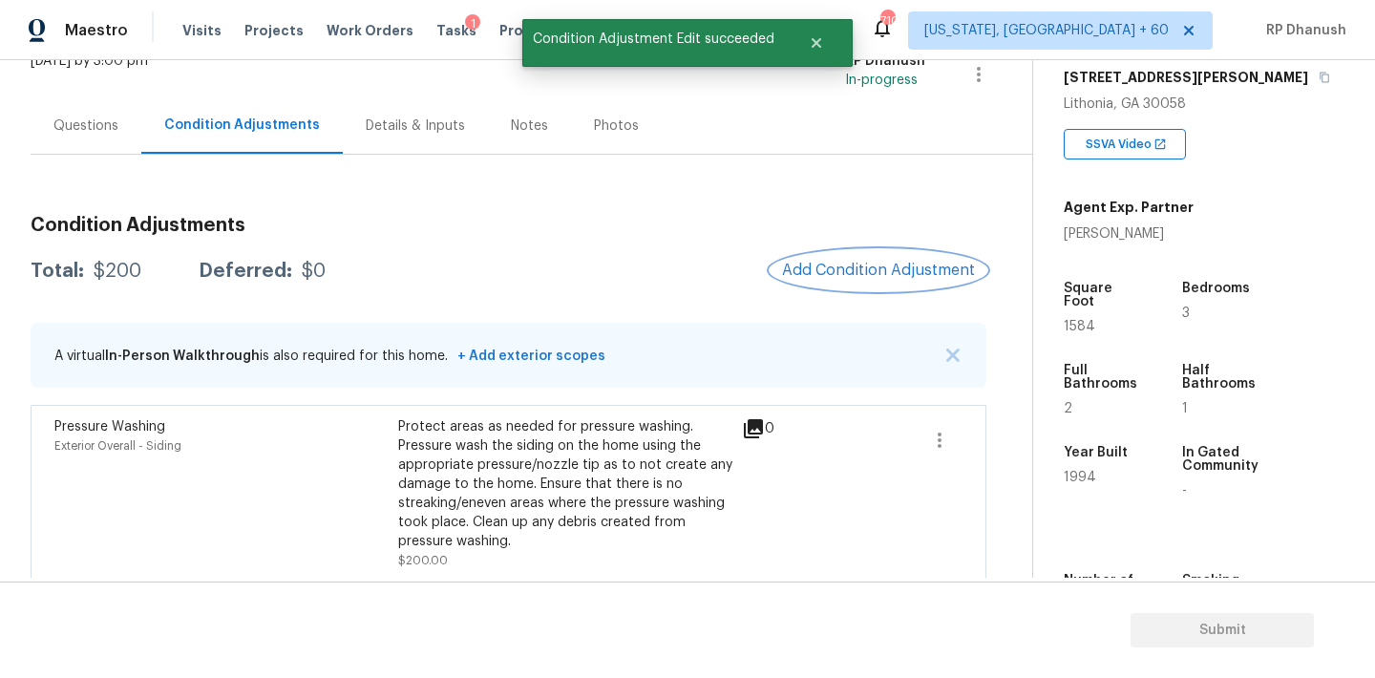
scroll to position [0, 0]
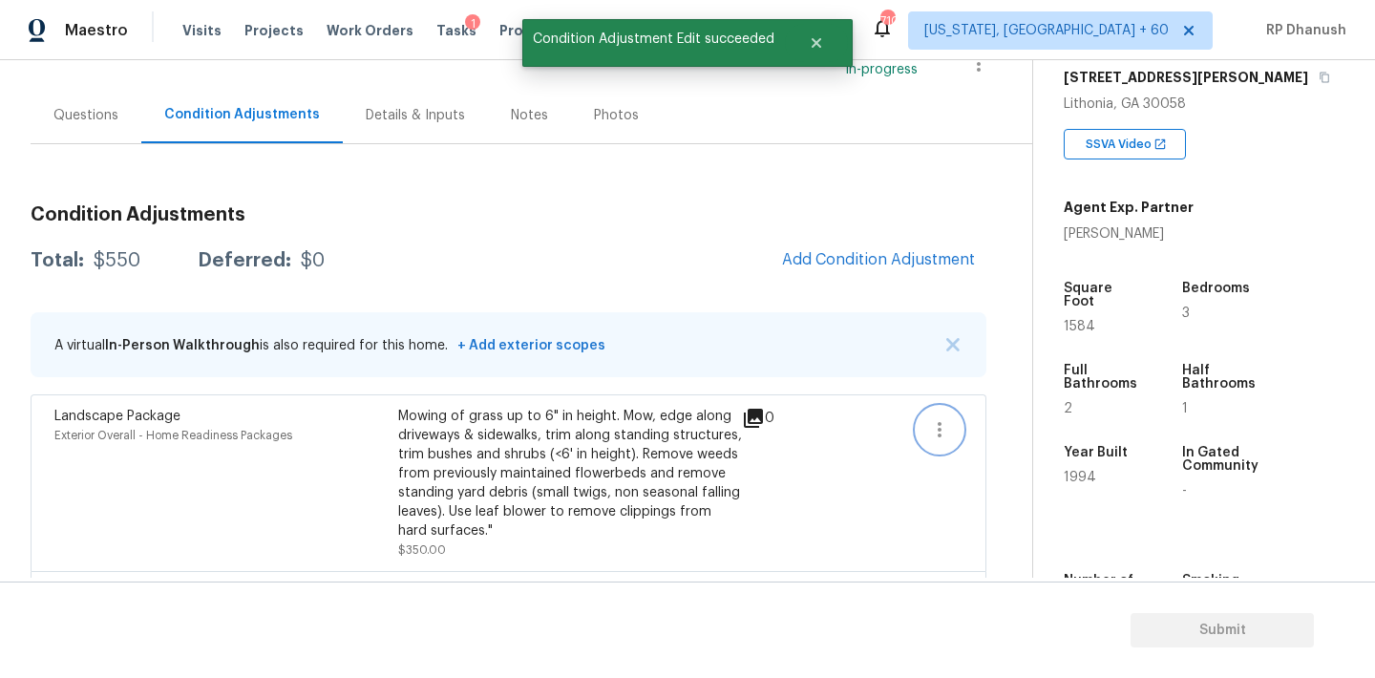
click at [930, 427] on icon "button" at bounding box center [939, 429] width 23 height 23
click at [968, 416] on link "Edit" at bounding box center [1048, 426] width 162 height 29
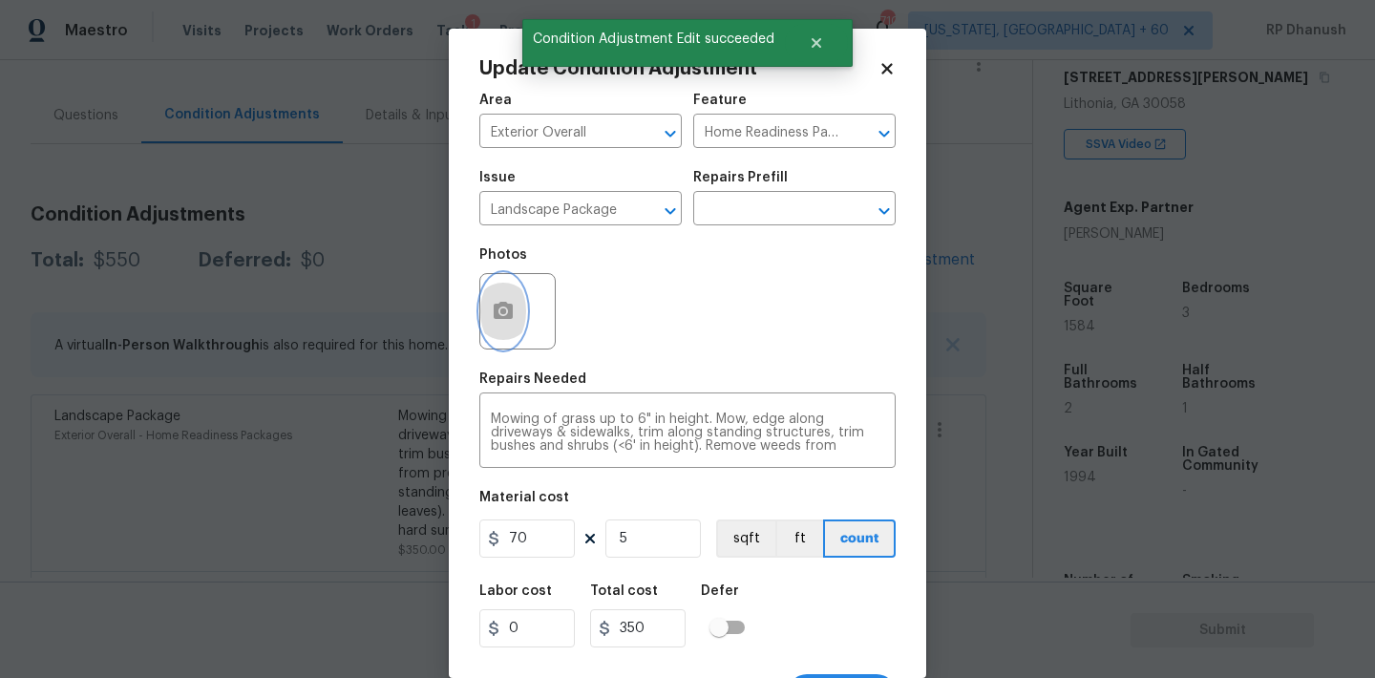
click at [512, 327] on button "button" at bounding box center [503, 311] width 46 height 74
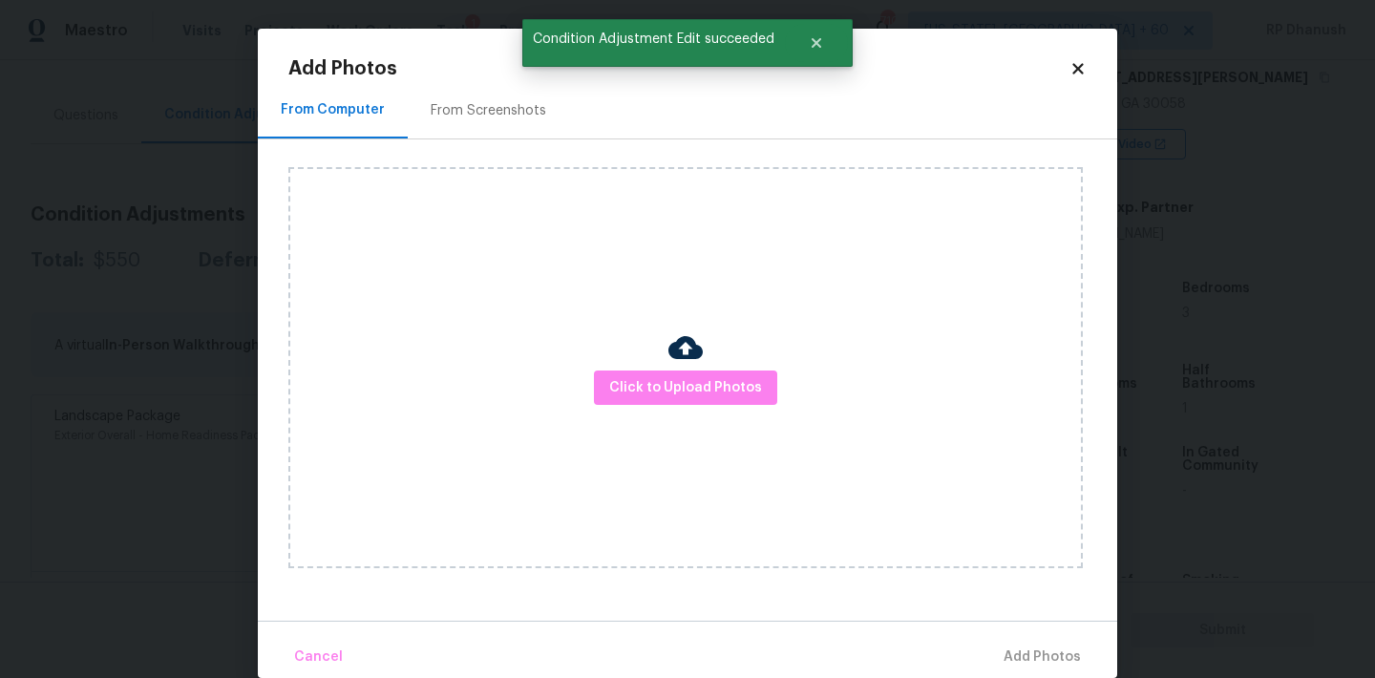
click at [486, 57] on div "Add Photos From Computer From Screenshots Click to Upload Photos Cancel Add Pho…" at bounding box center [687, 353] width 859 height 649
click at [480, 105] on div "From Screenshots" at bounding box center [489, 110] width 116 height 19
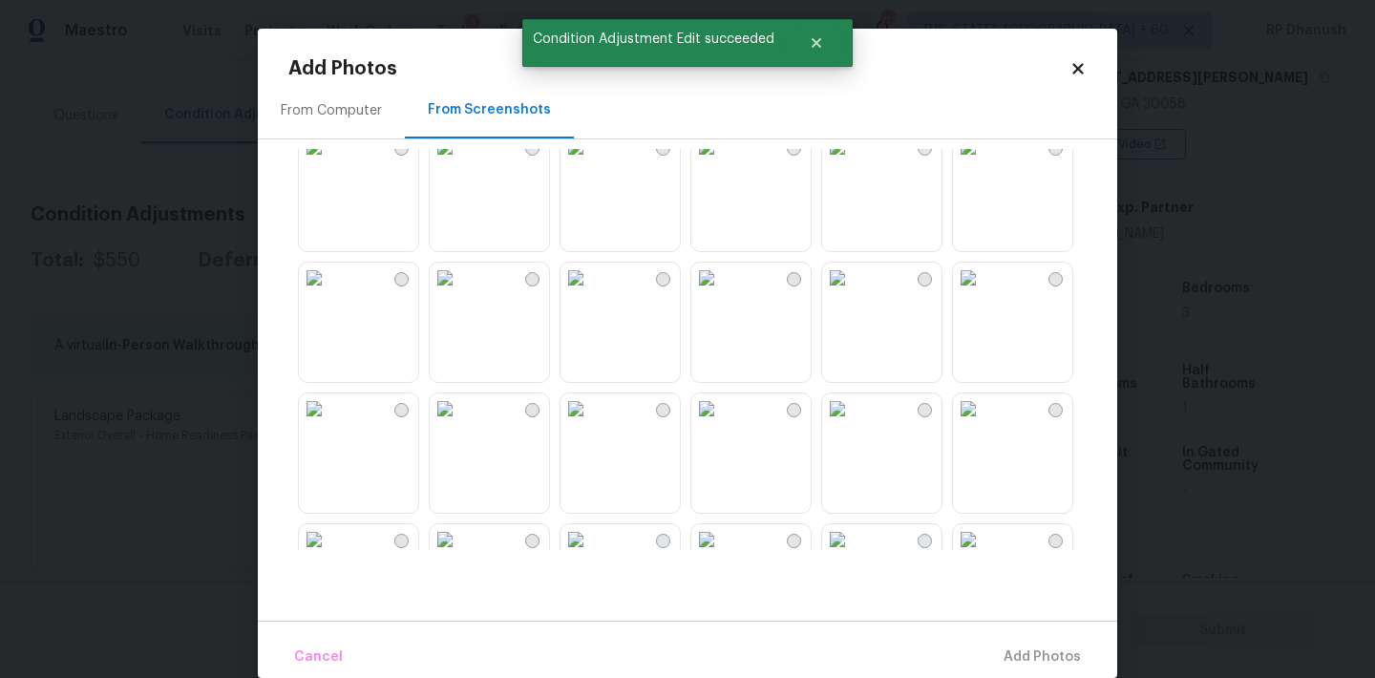
scroll to position [45, 0]
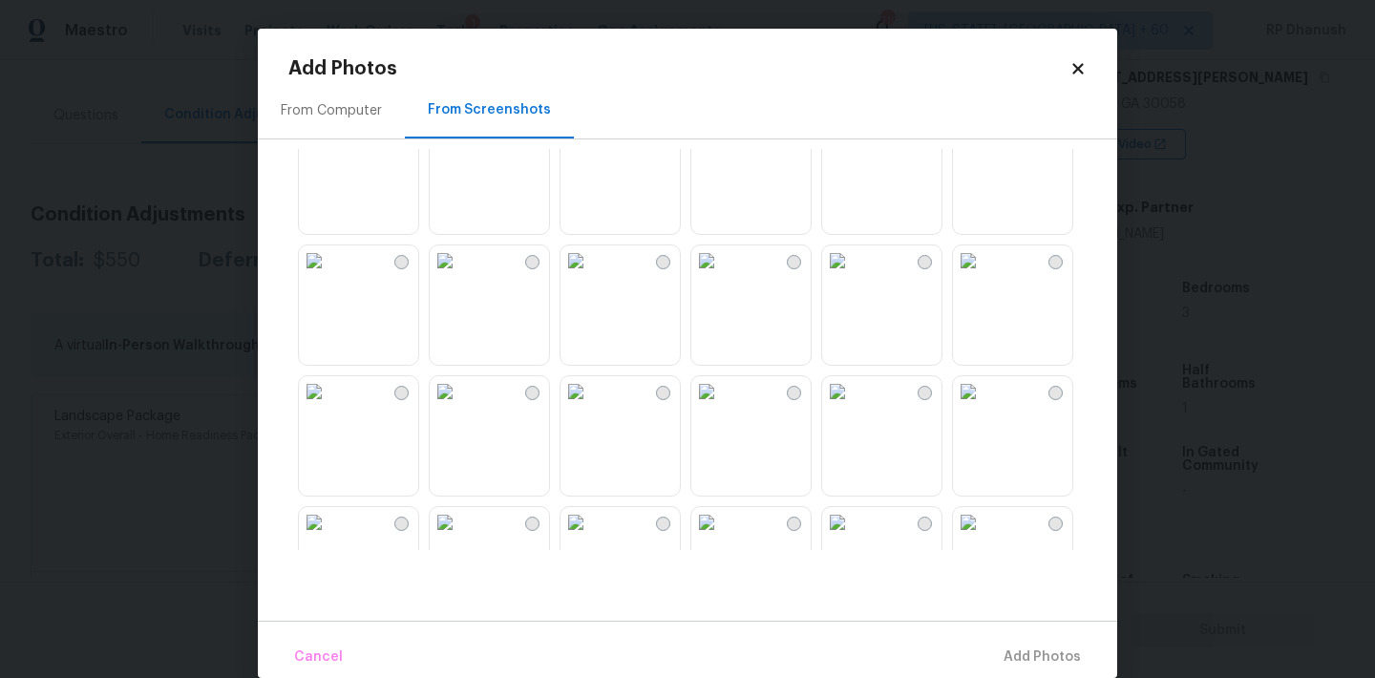
click at [853, 276] on img at bounding box center [837, 260] width 31 height 31
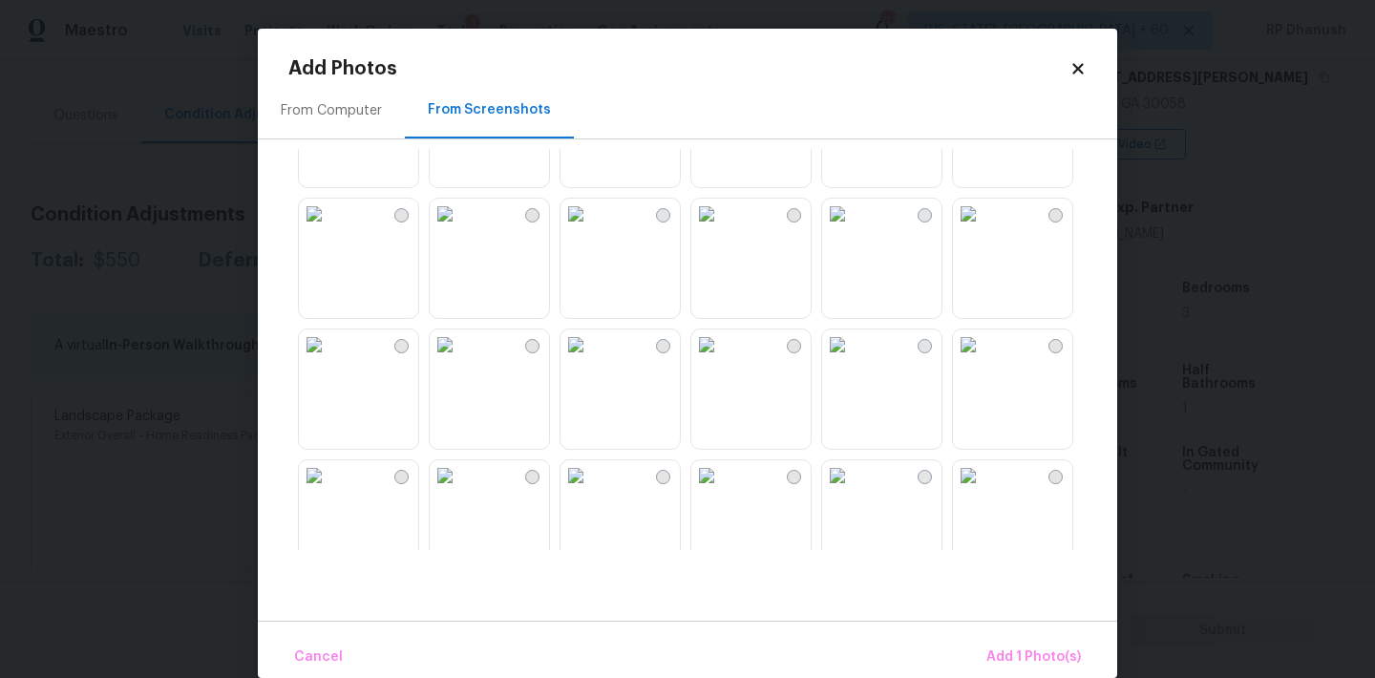
click at [943, 373] on div at bounding box center [702, 349] width 829 height 401
click at [853, 360] on img at bounding box center [837, 344] width 31 height 31
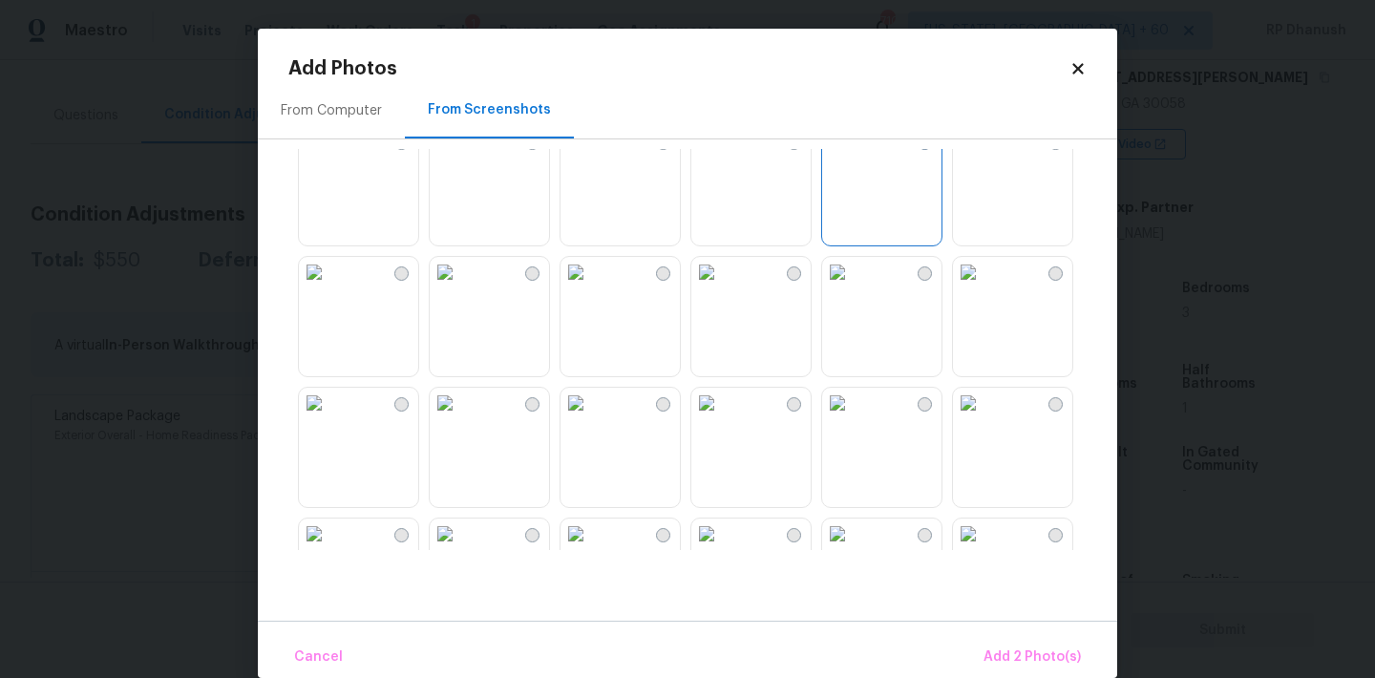
click at [722, 287] on img at bounding box center [706, 272] width 31 height 31
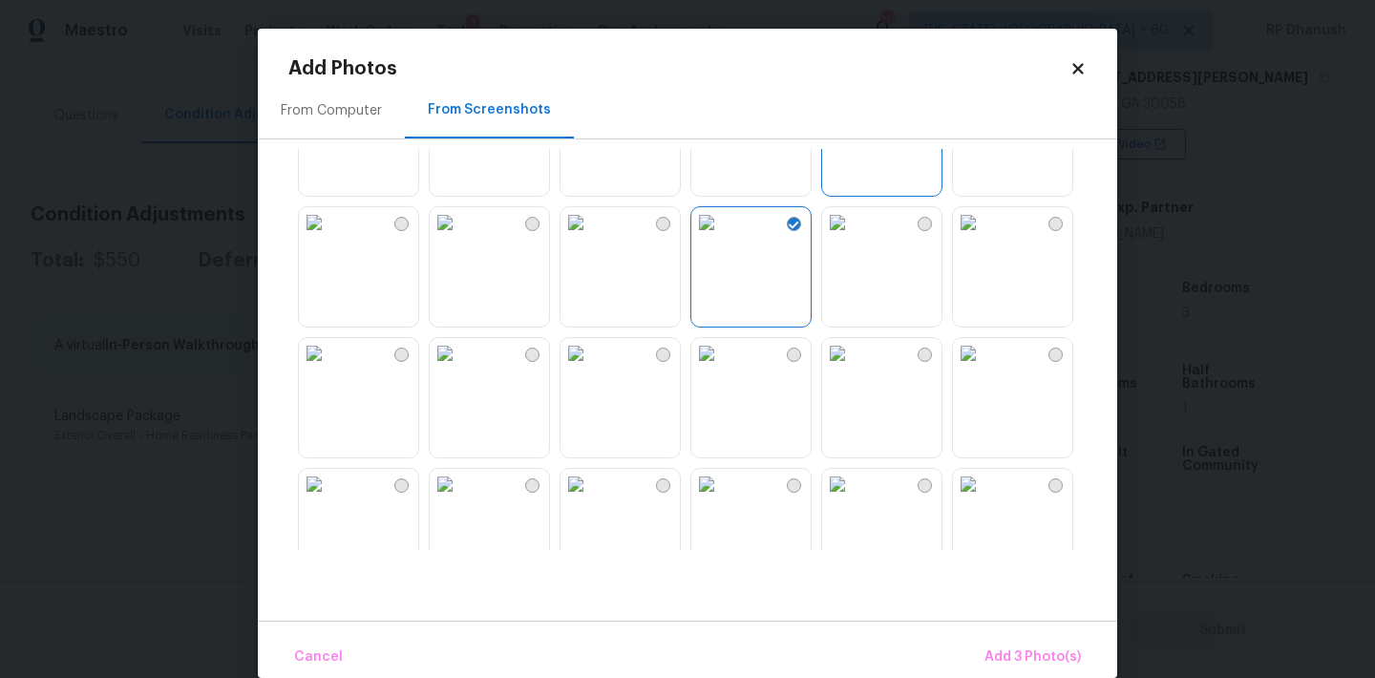
click at [329, 238] on img at bounding box center [314, 222] width 31 height 31
click at [1057, 642] on button "Add 4 Photo(s)" at bounding box center [1032, 657] width 114 height 41
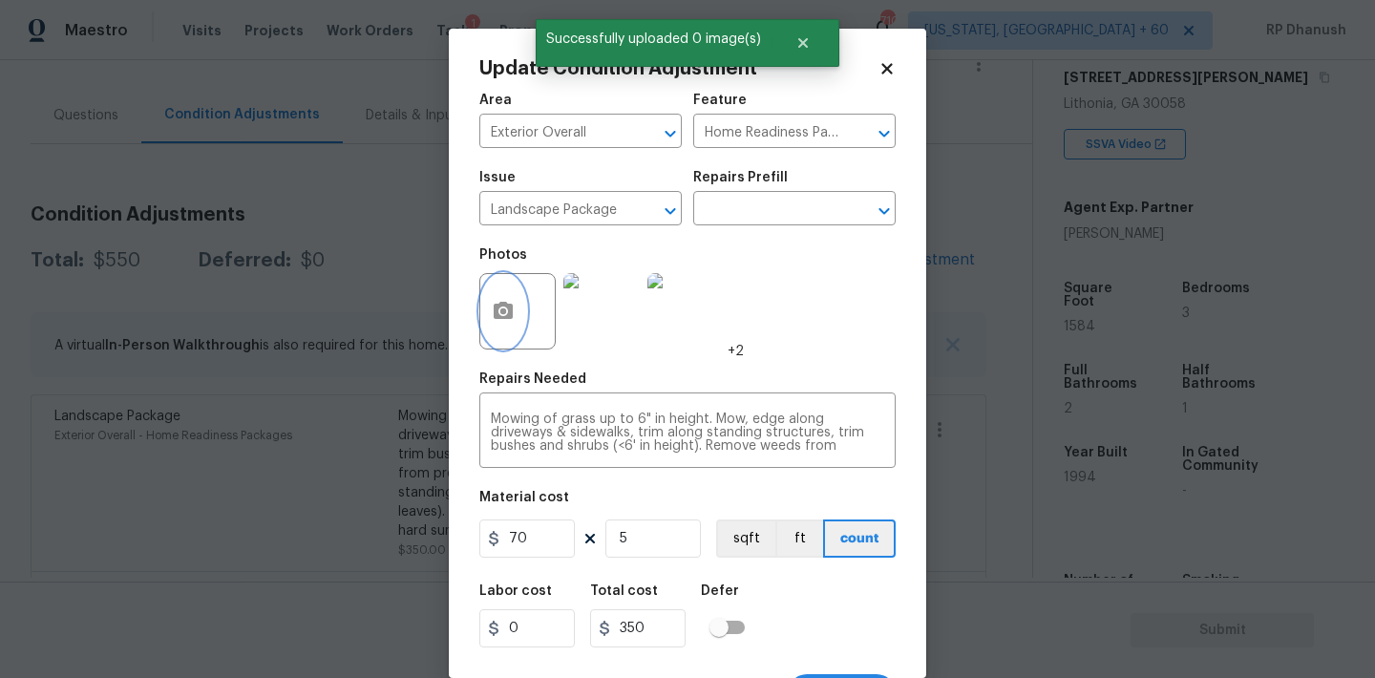
scroll to position [35, 0]
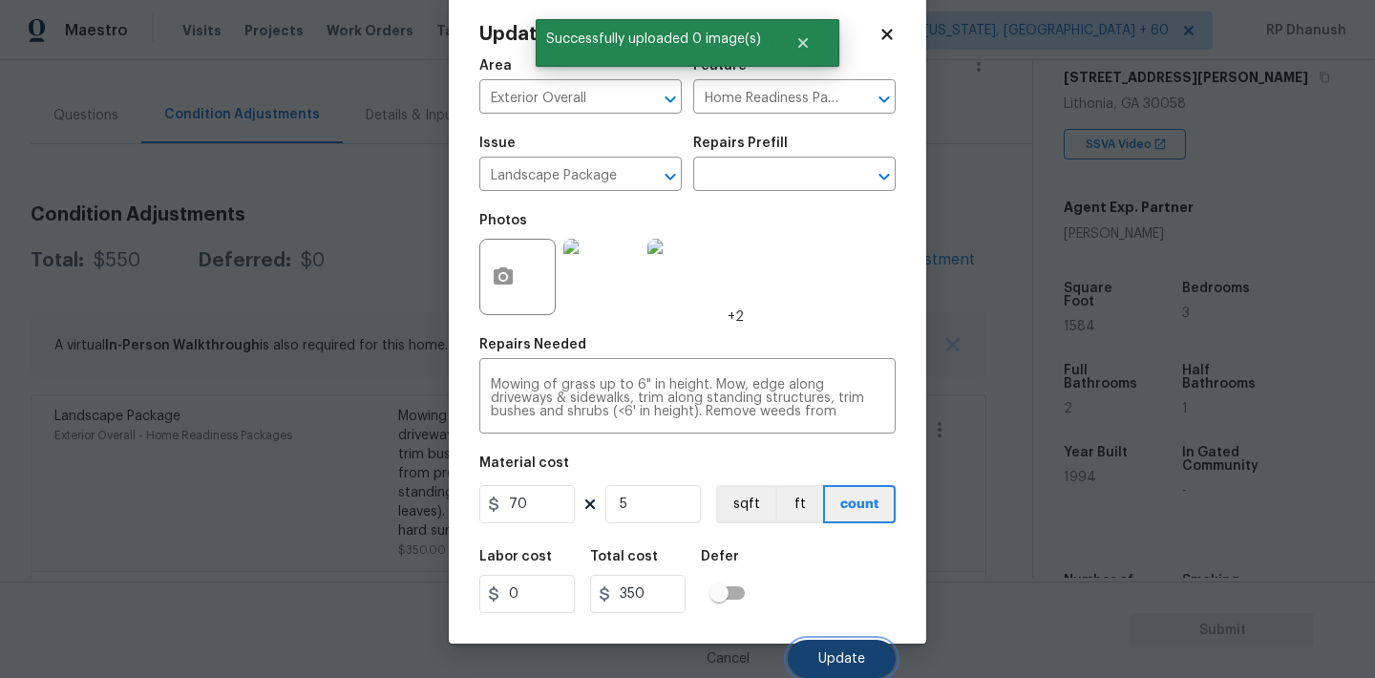
click at [833, 649] on button "Update" at bounding box center [842, 659] width 108 height 38
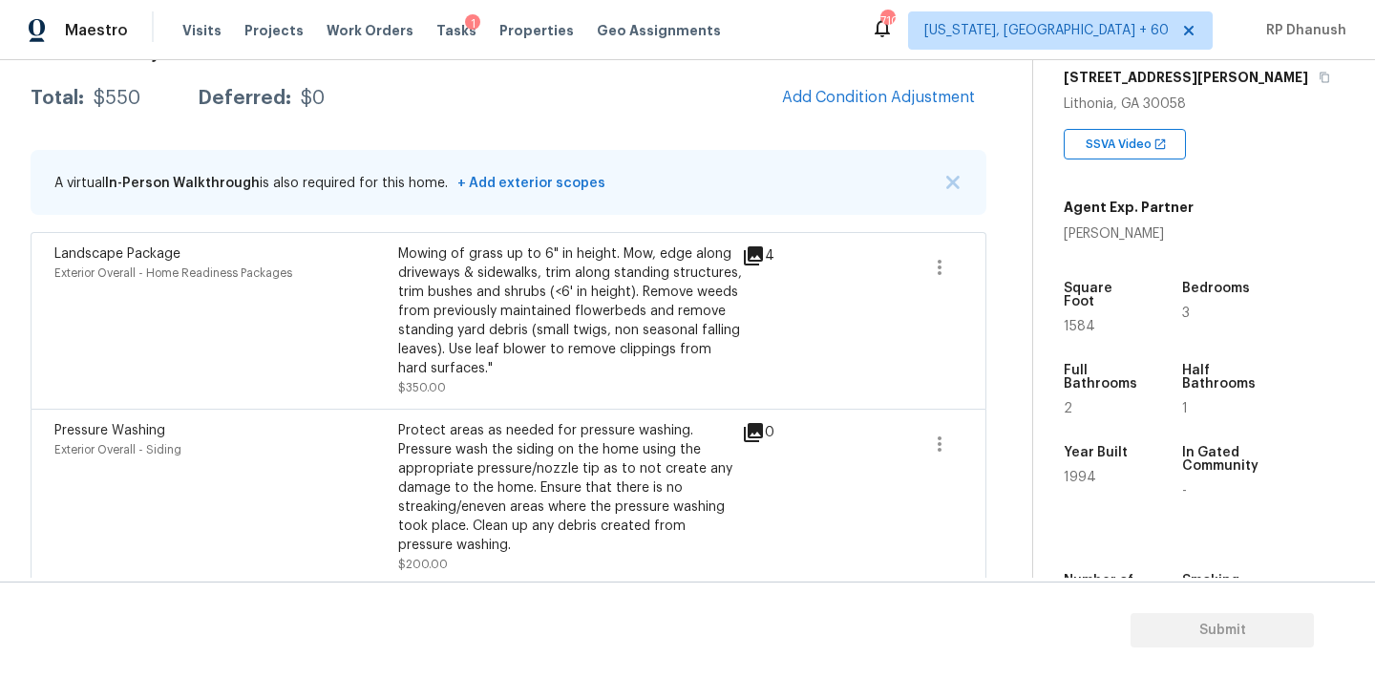
scroll to position [323, 0]
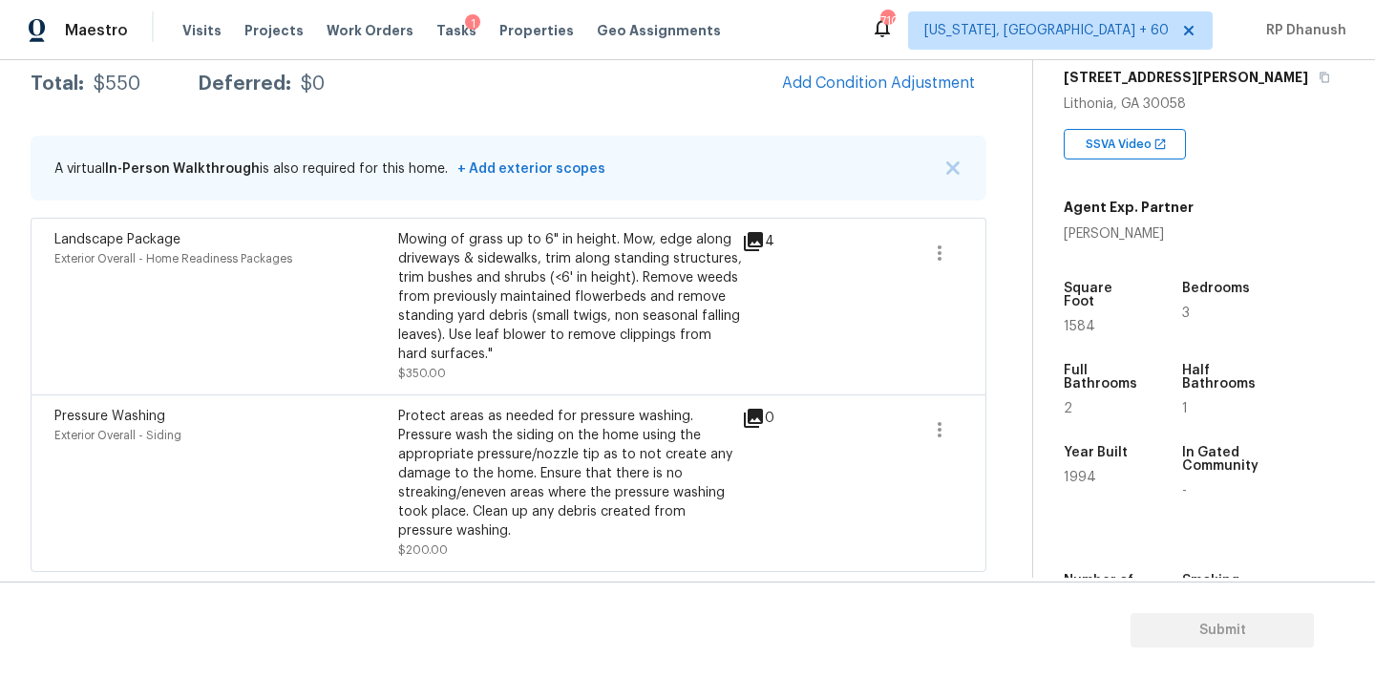
click at [915, 247] on div "Landscape Package Exterior Overall - Home Readiness Packages Mowing of grass up…" at bounding box center [508, 306] width 908 height 153
click at [973, 246] on div "Landscape Package Exterior Overall - Home Readiness Packages Mowing of grass up…" at bounding box center [509, 306] width 956 height 177
click at [949, 246] on icon "button" at bounding box center [939, 253] width 23 height 23
click at [1066, 246] on div "Edit" at bounding box center [1048, 248] width 149 height 19
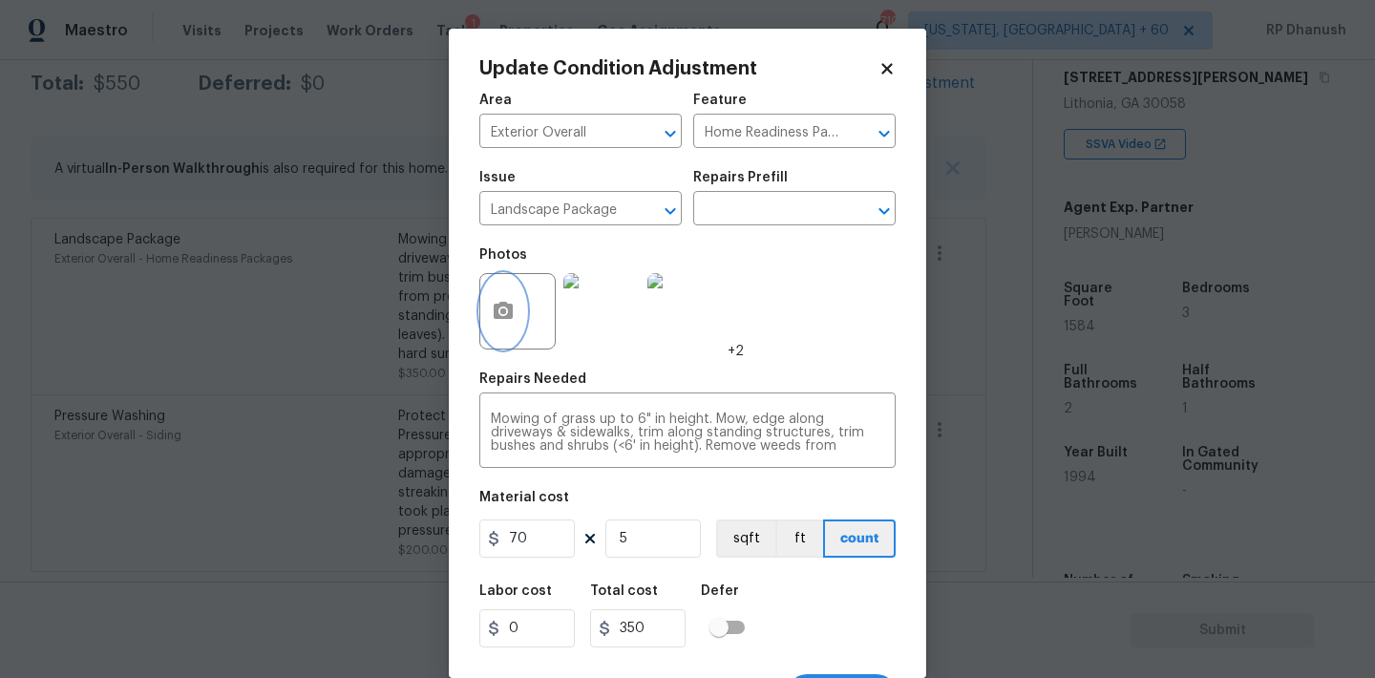
click at [493, 288] on button "button" at bounding box center [503, 311] width 46 height 74
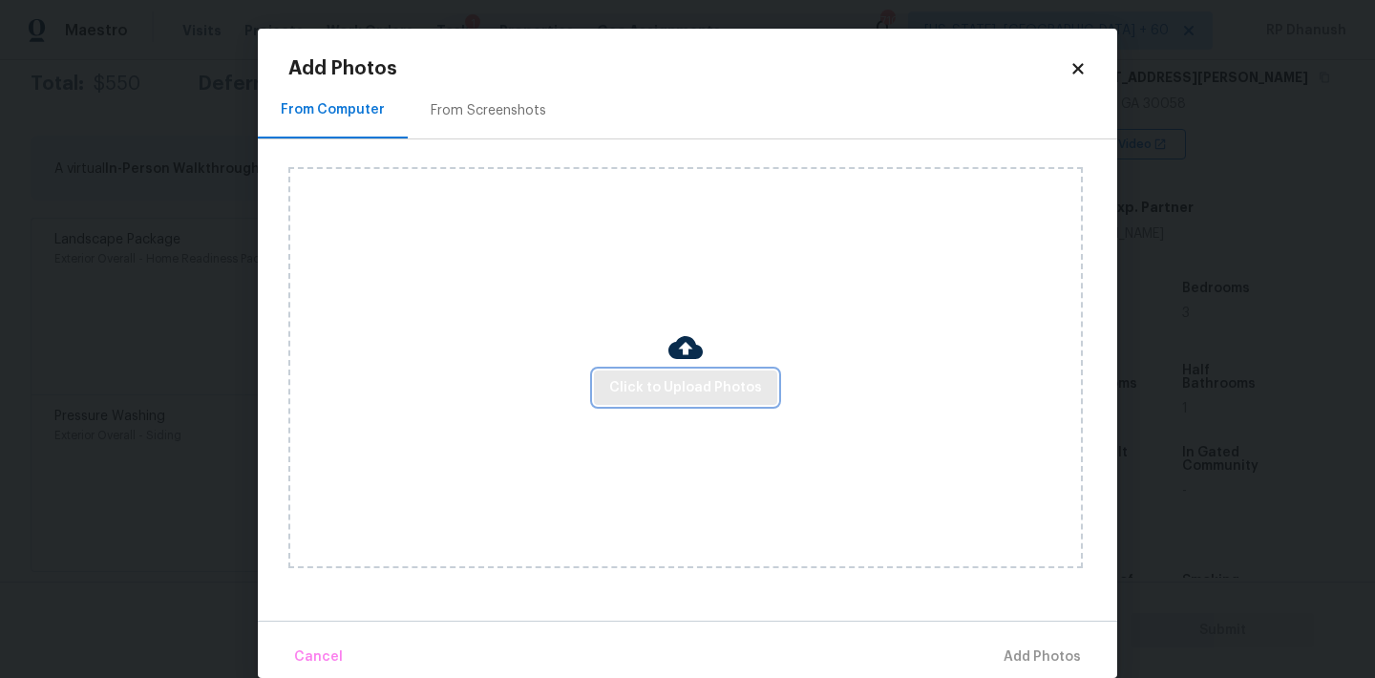
click at [720, 388] on span "Click to Upload Photos" at bounding box center [685, 388] width 153 height 24
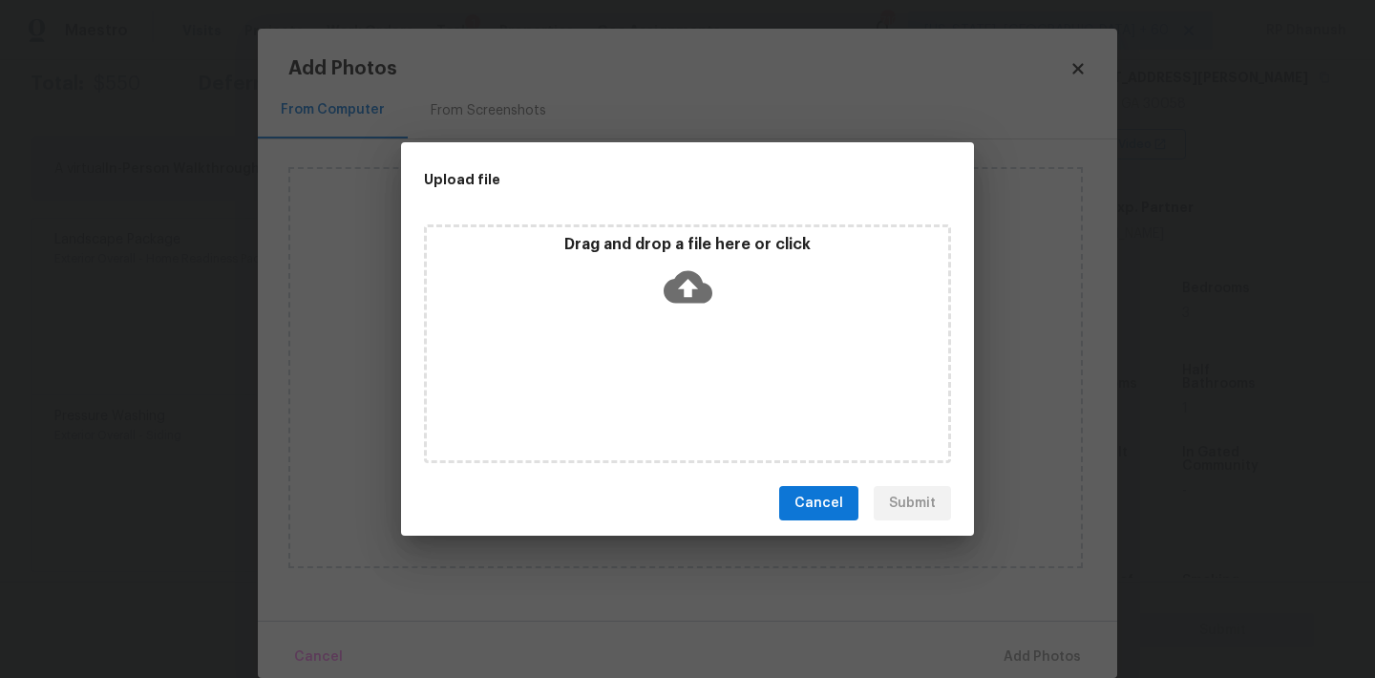
click at [682, 258] on div "Drag and drop a file here or click" at bounding box center [687, 276] width 521 height 82
click at [519, 105] on div "Upload file Drag and drop a file here or click Cancel Submit" at bounding box center [687, 339] width 1375 height 678
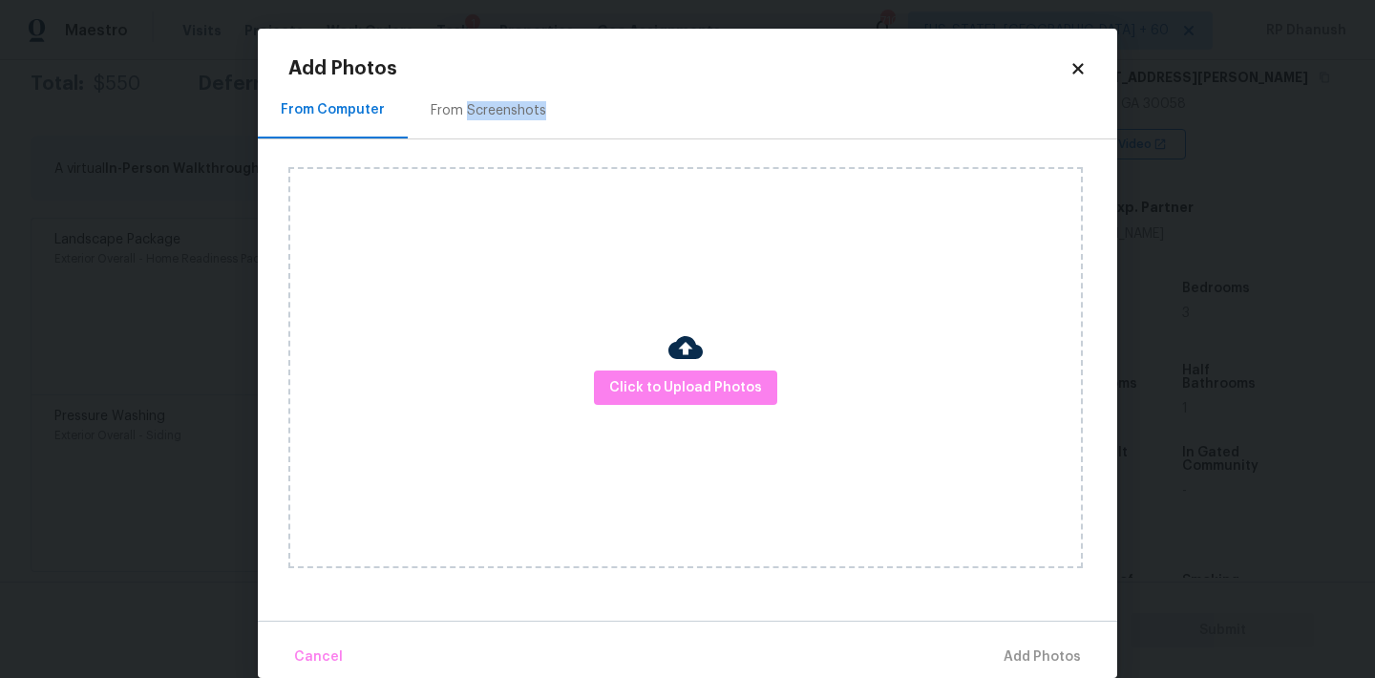
click at [519, 105] on div "From Screenshots" at bounding box center [489, 110] width 116 height 19
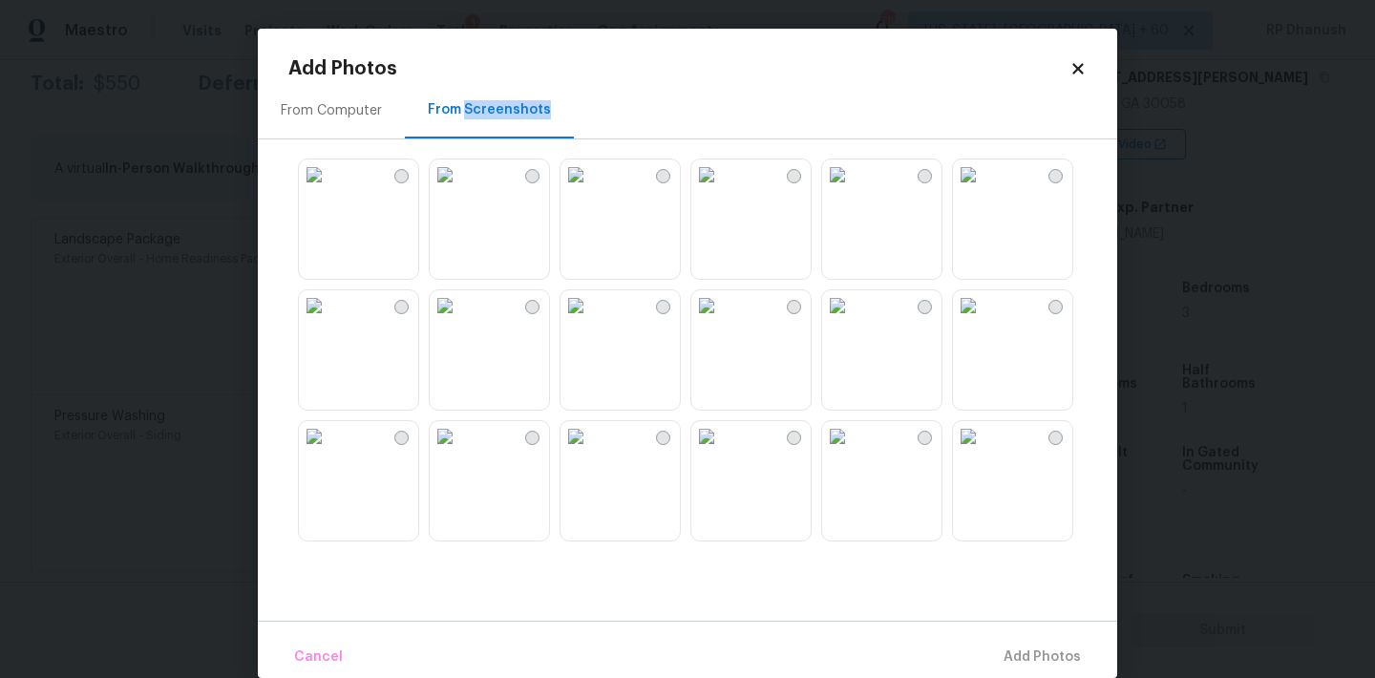
click at [722, 190] on img at bounding box center [706, 174] width 31 height 31
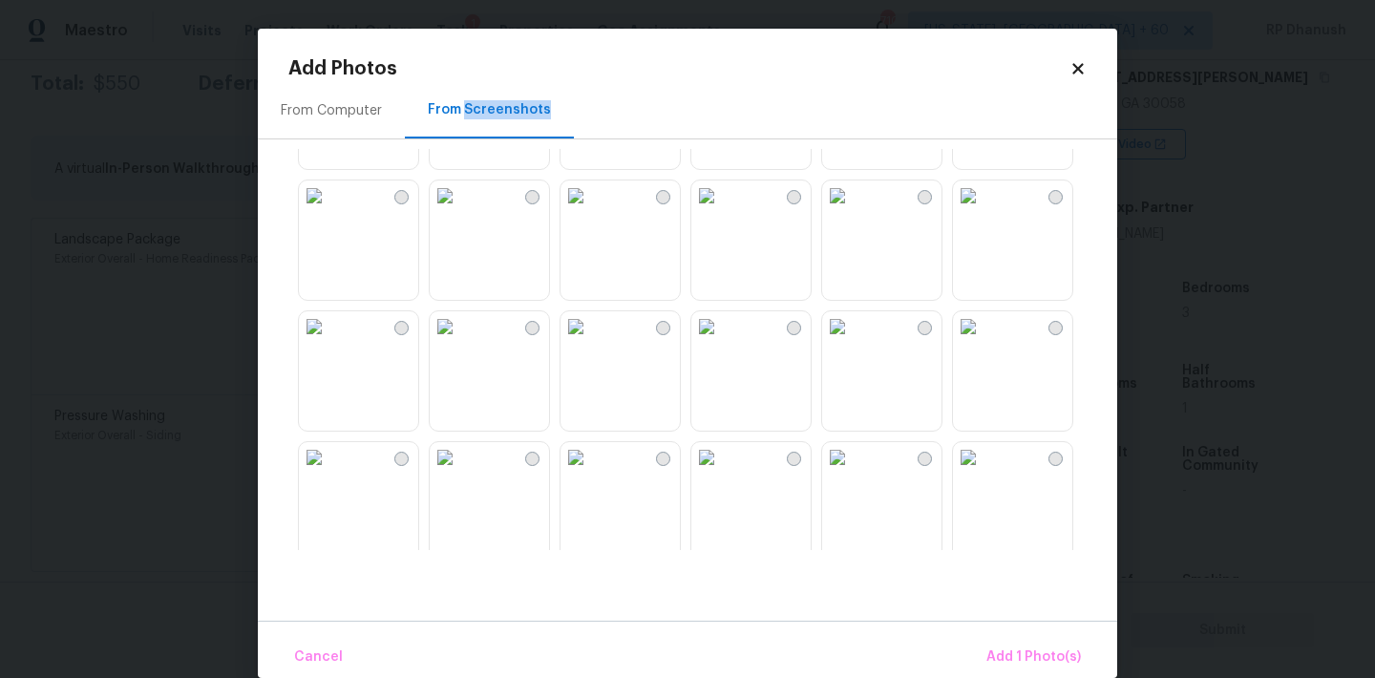
scroll to position [468, 0]
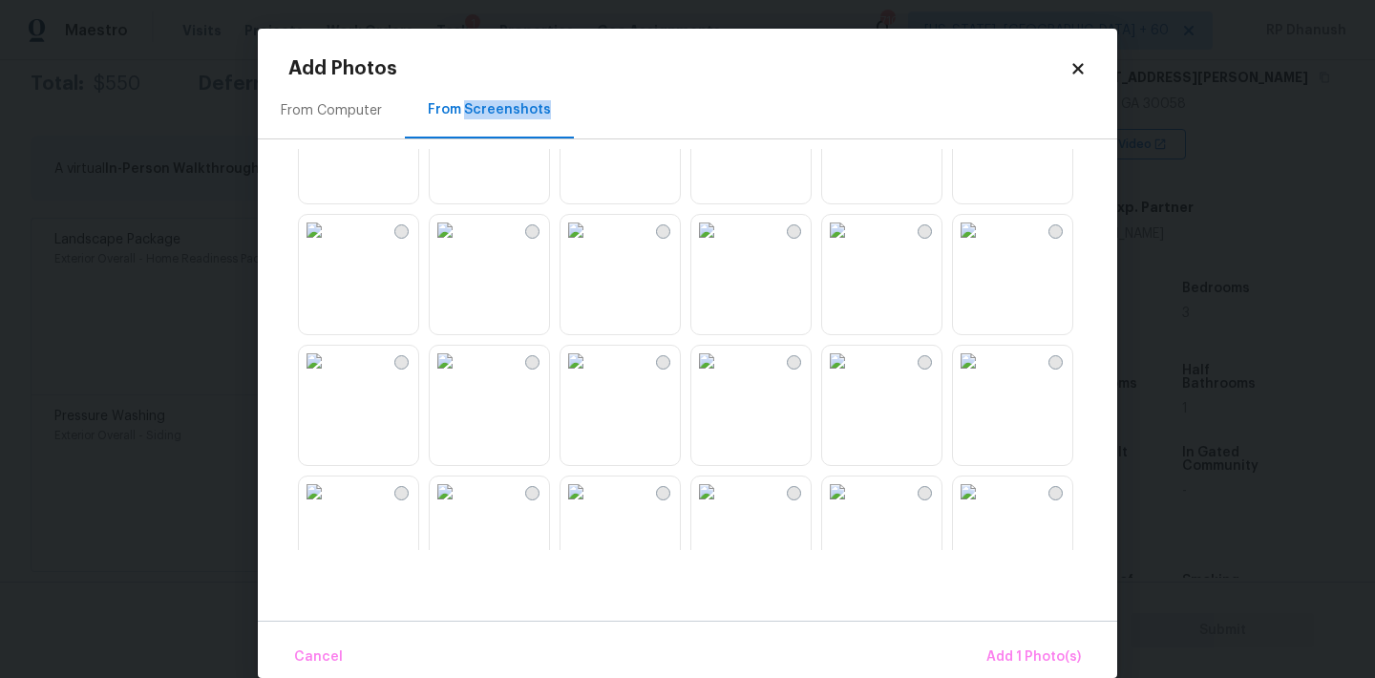
click at [329, 376] on img at bounding box center [314, 361] width 31 height 31
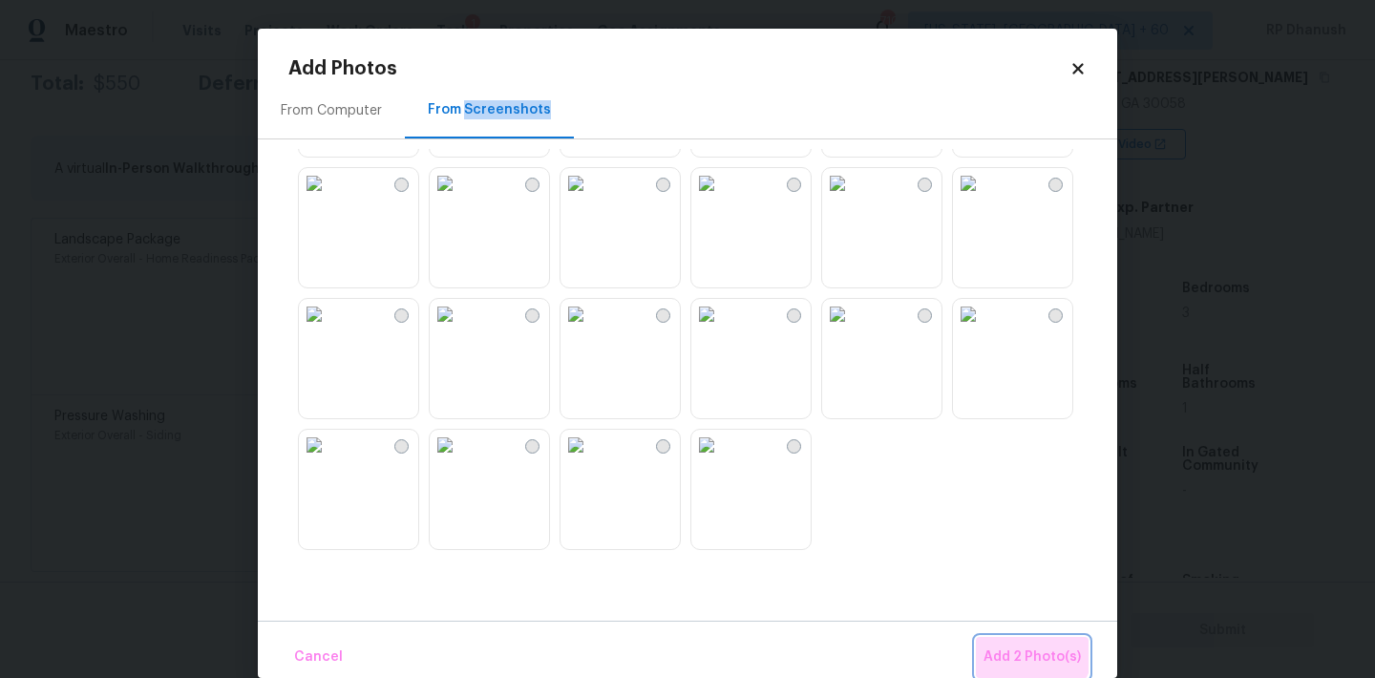
click at [1027, 647] on span "Add 2 Photo(s)" at bounding box center [1031, 657] width 97 height 24
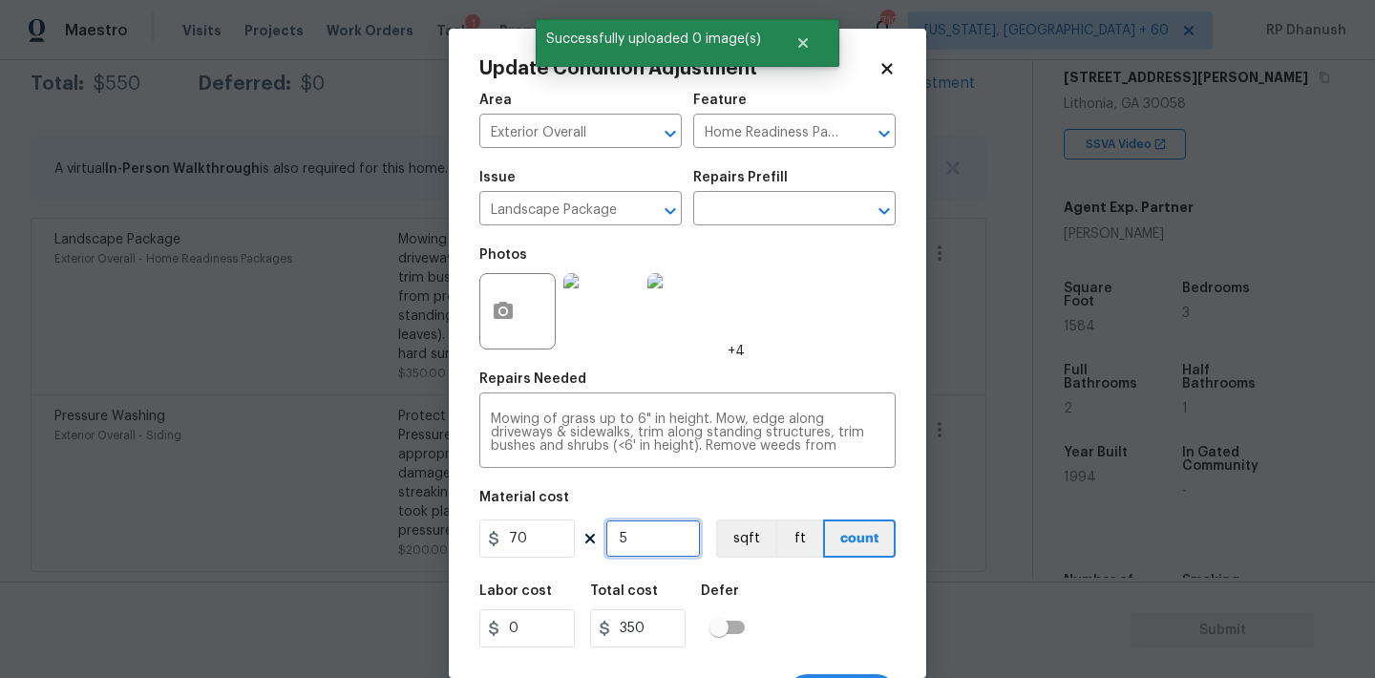
click at [641, 541] on input "5" at bounding box center [652, 538] width 95 height 38
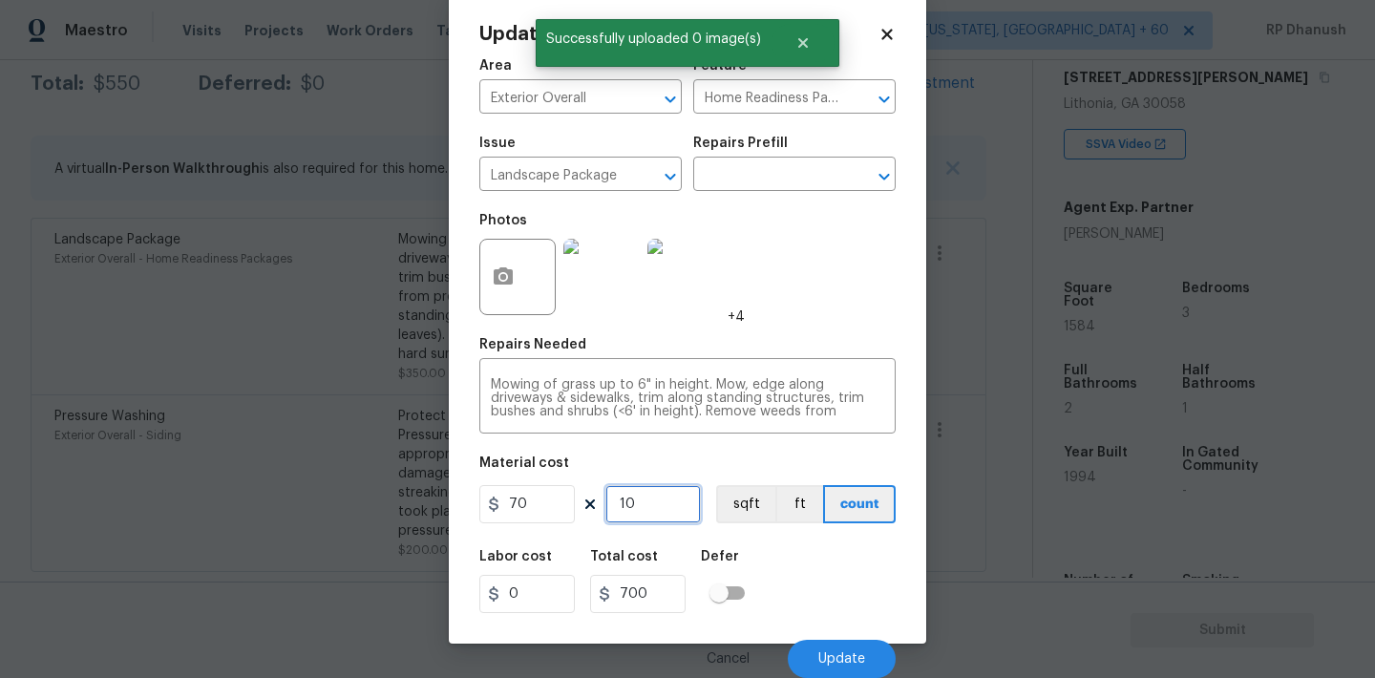
click at [654, 506] on input "10" at bounding box center [652, 504] width 95 height 38
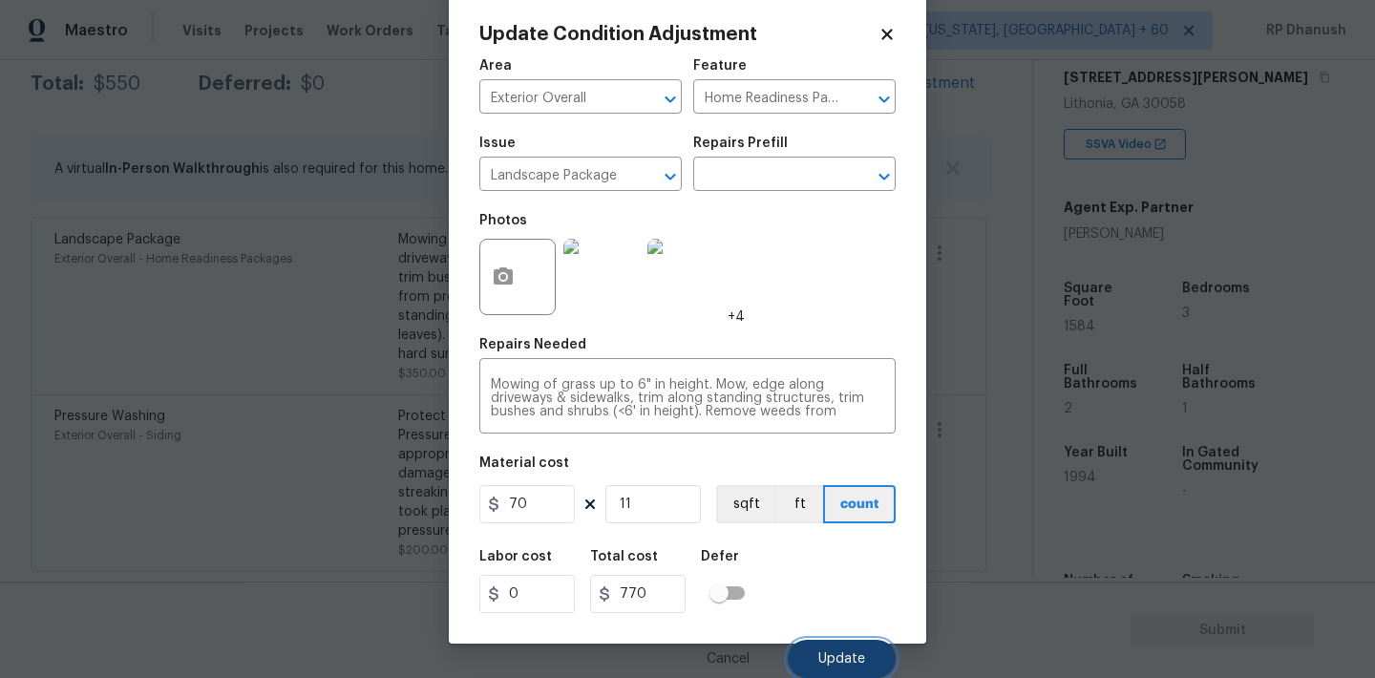
click at [839, 644] on button "Update" at bounding box center [842, 659] width 108 height 38
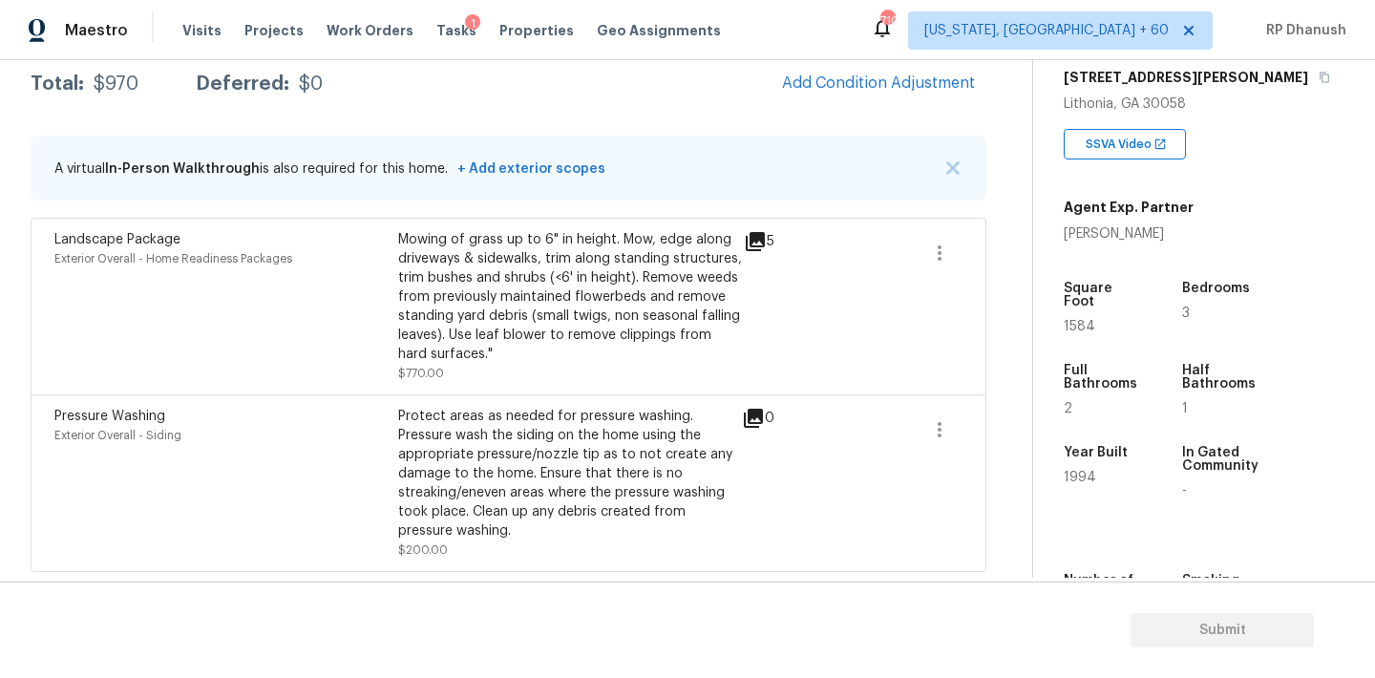
scroll to position [233, 0]
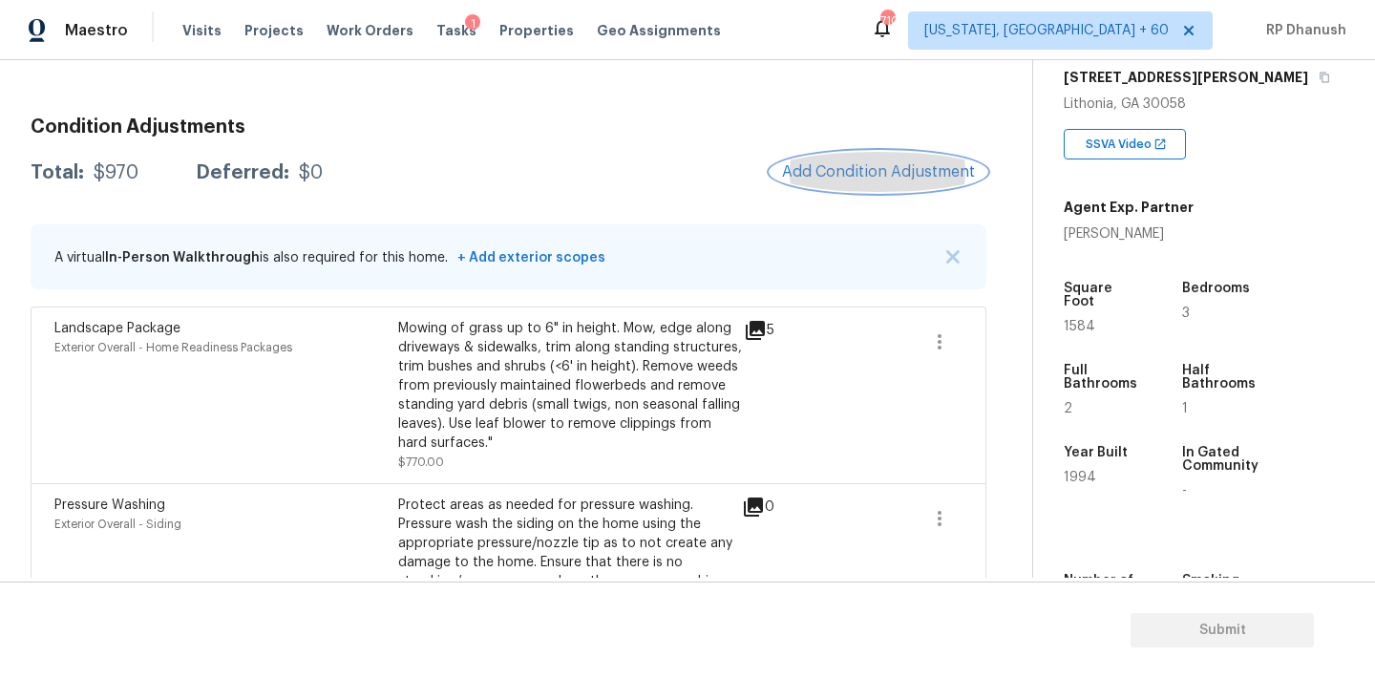
click at [830, 161] on button "Add Condition Adjustment" at bounding box center [879, 172] width 216 height 40
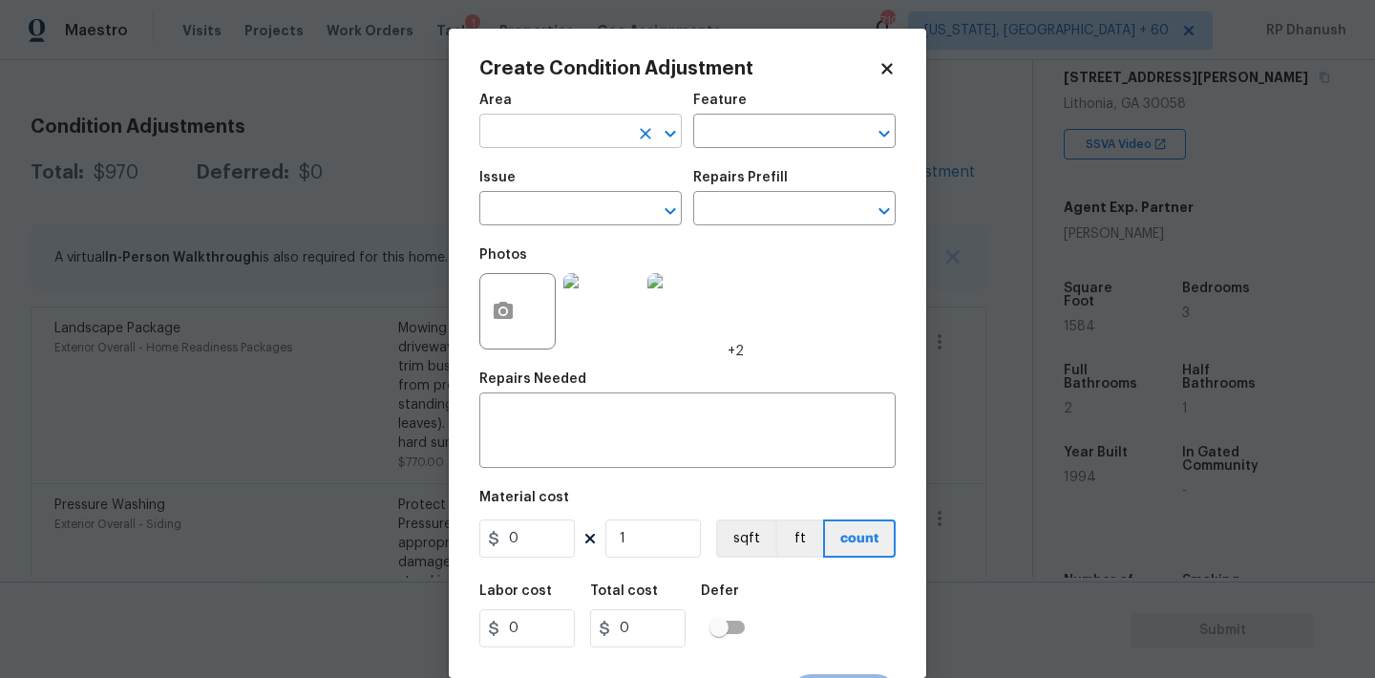
click at [516, 120] on input "text" at bounding box center [553, 133] width 149 height 30
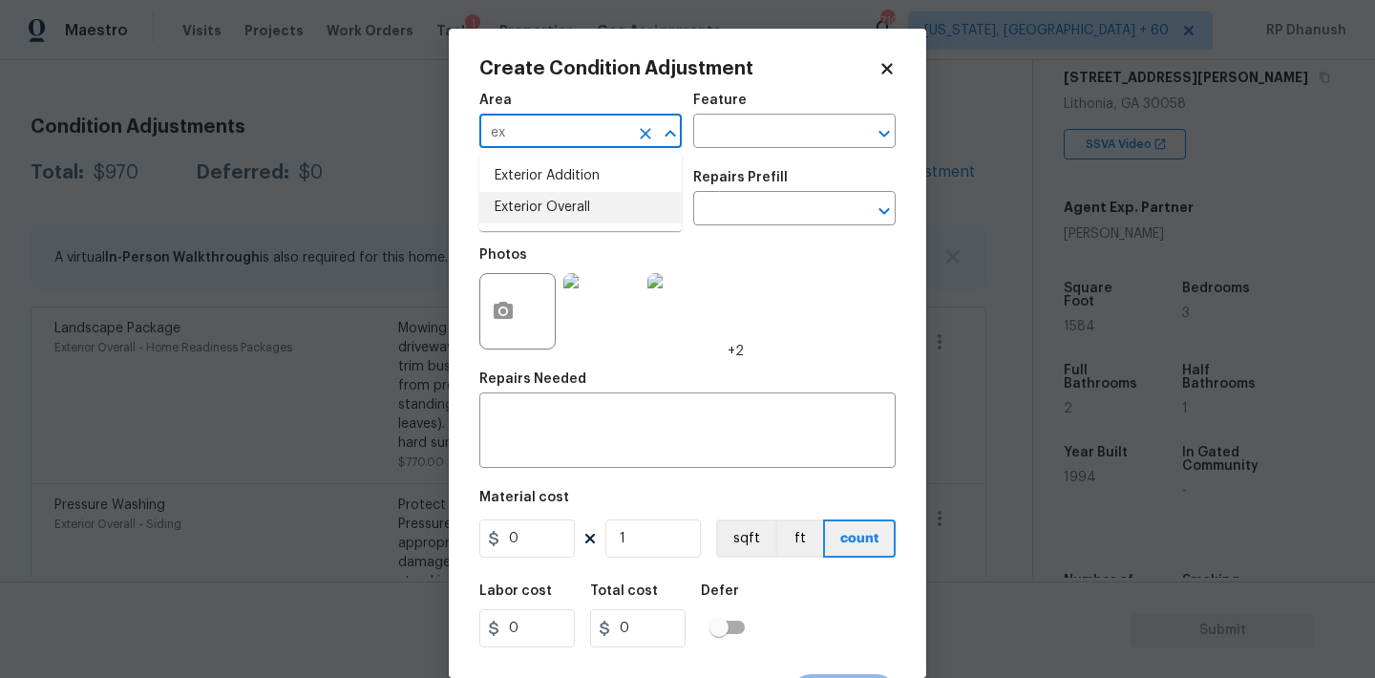
click at [523, 207] on li "Exterior Overall" at bounding box center [580, 208] width 202 height 32
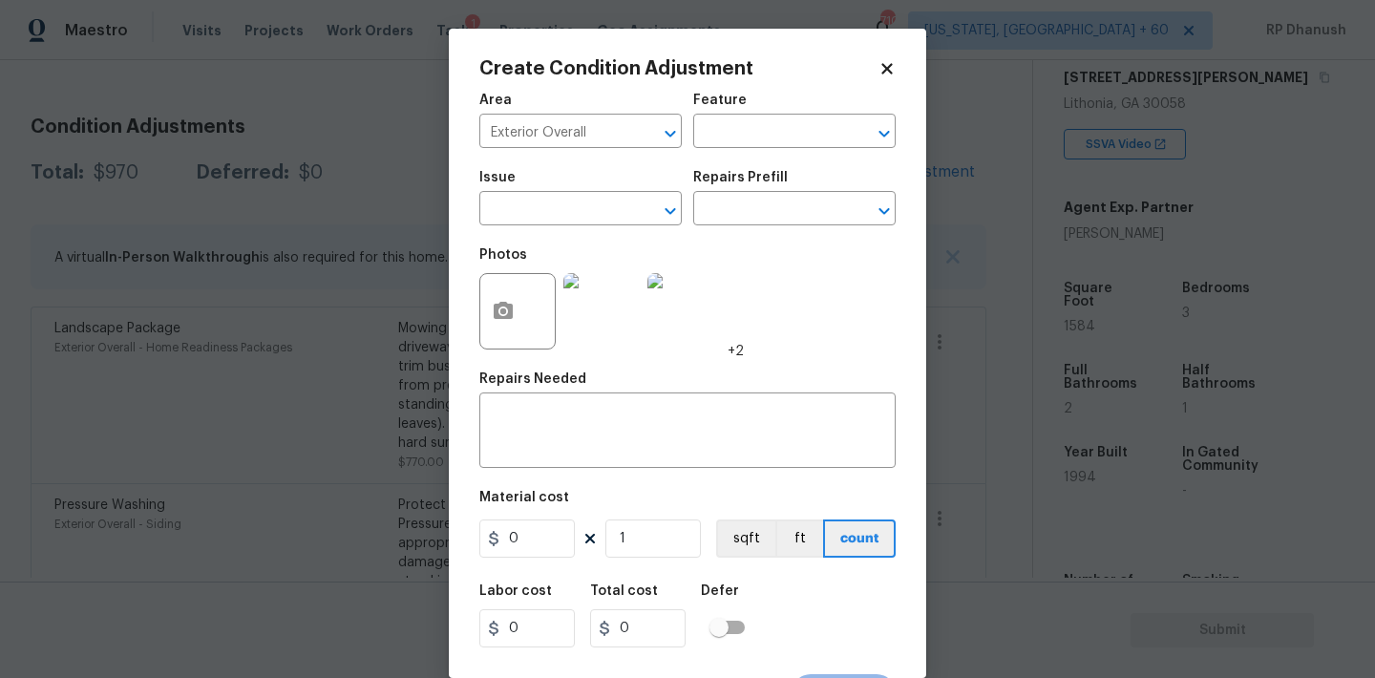
click at [728, 156] on div "Area Exterior Overall ​ Feature ​" at bounding box center [687, 120] width 416 height 77
click at [726, 128] on input "text" at bounding box center [767, 133] width 149 height 30
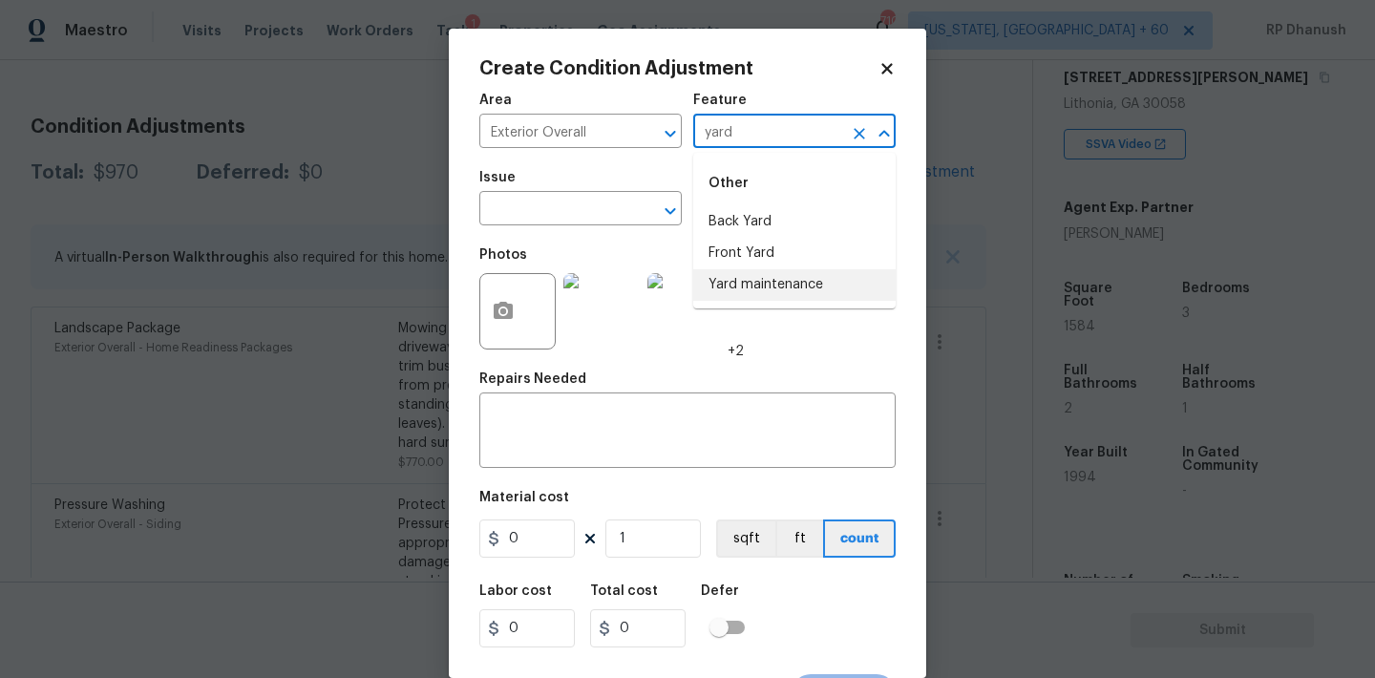
click at [727, 277] on li "Yard maintenance" at bounding box center [794, 285] width 202 height 32
click at [595, 219] on input "text" at bounding box center [553, 211] width 149 height 30
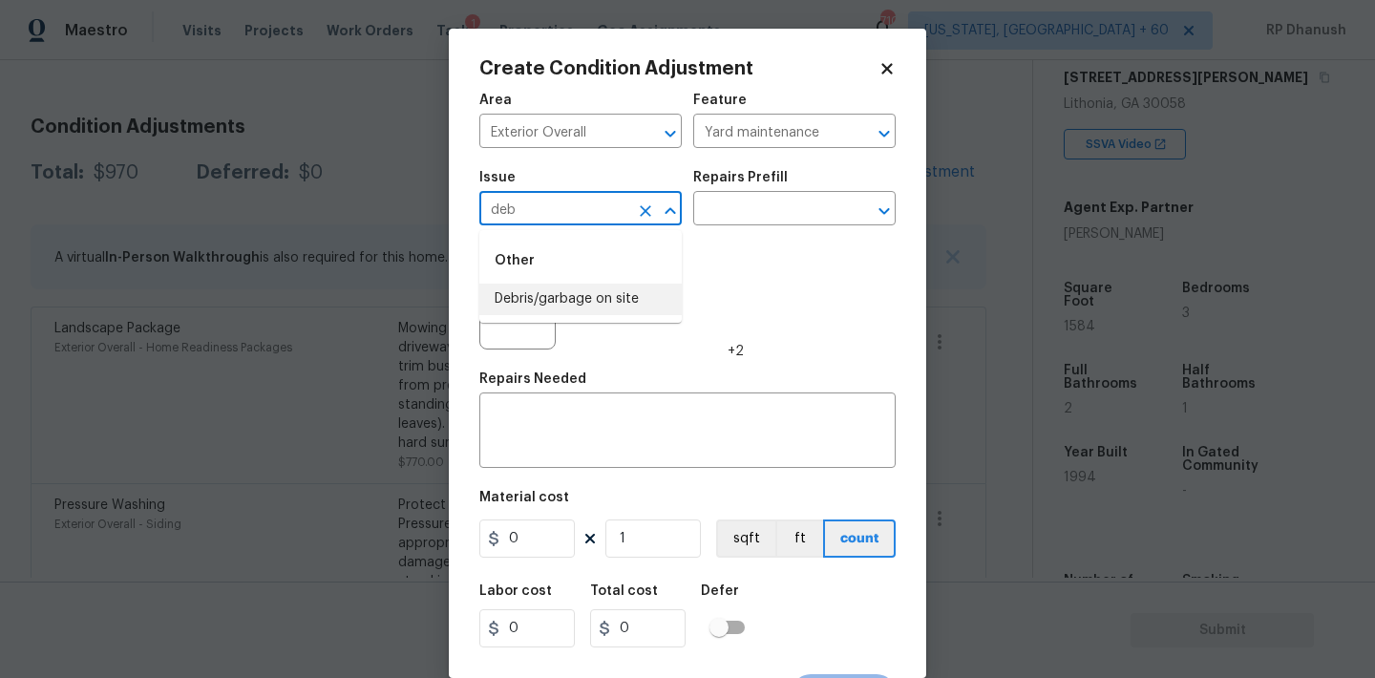
click at [582, 287] on li "Debris/garbage on site" at bounding box center [580, 300] width 202 height 32
click at [755, 208] on input "text" at bounding box center [767, 211] width 149 height 30
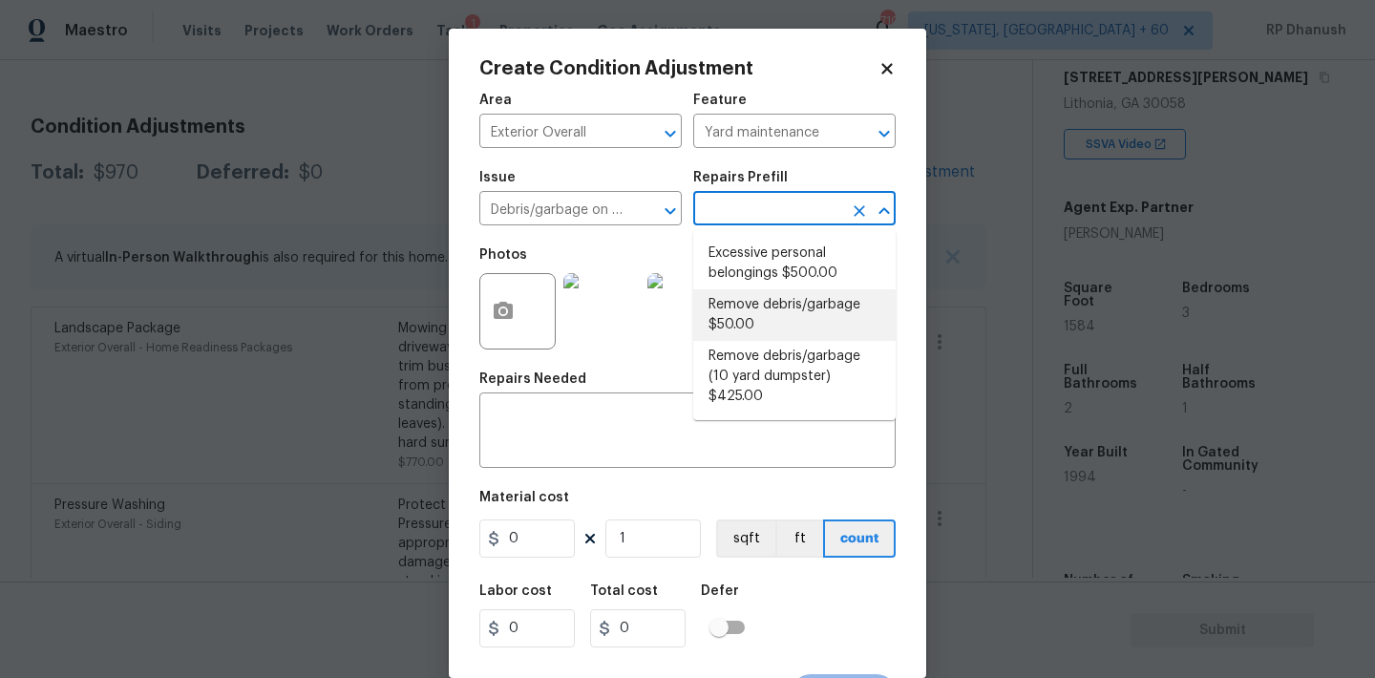
click at [740, 306] on li "Remove debris/garbage $50.00" at bounding box center [794, 315] width 202 height 52
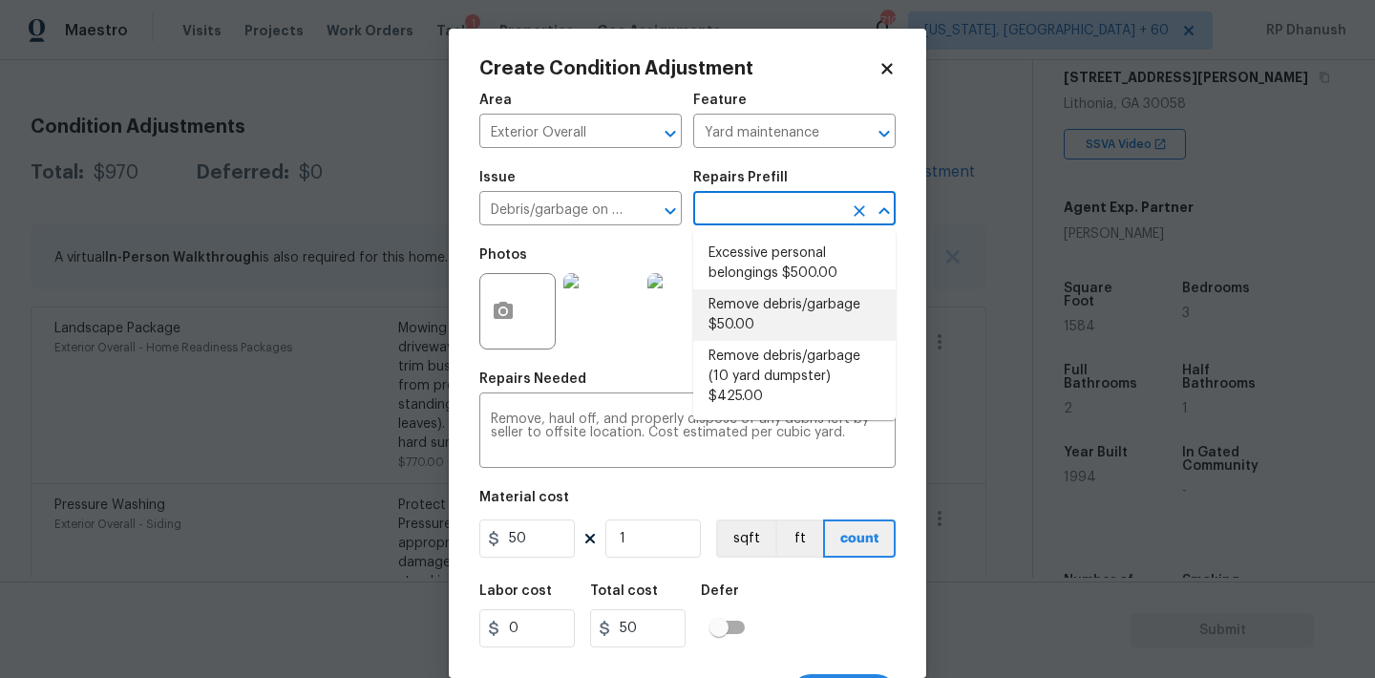
scroll to position [35, 0]
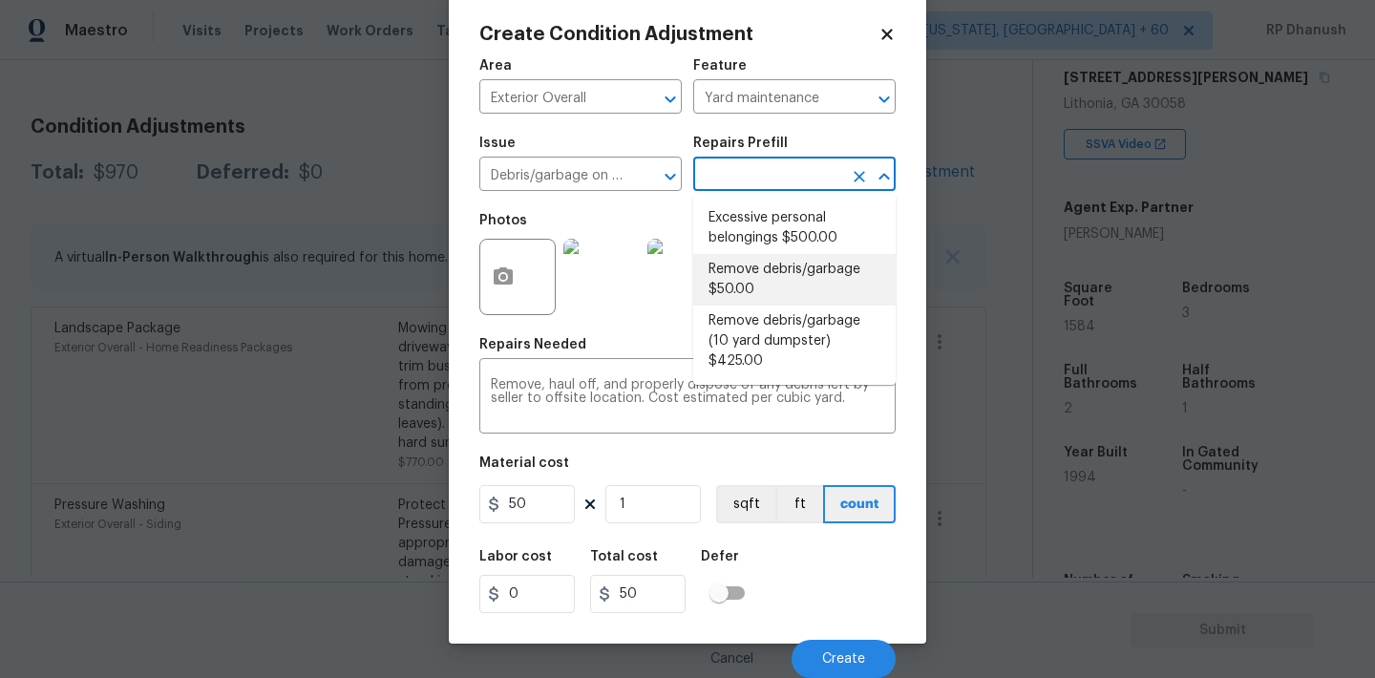
click at [728, 287] on li "Remove debris/garbage $50.00" at bounding box center [794, 280] width 202 height 52
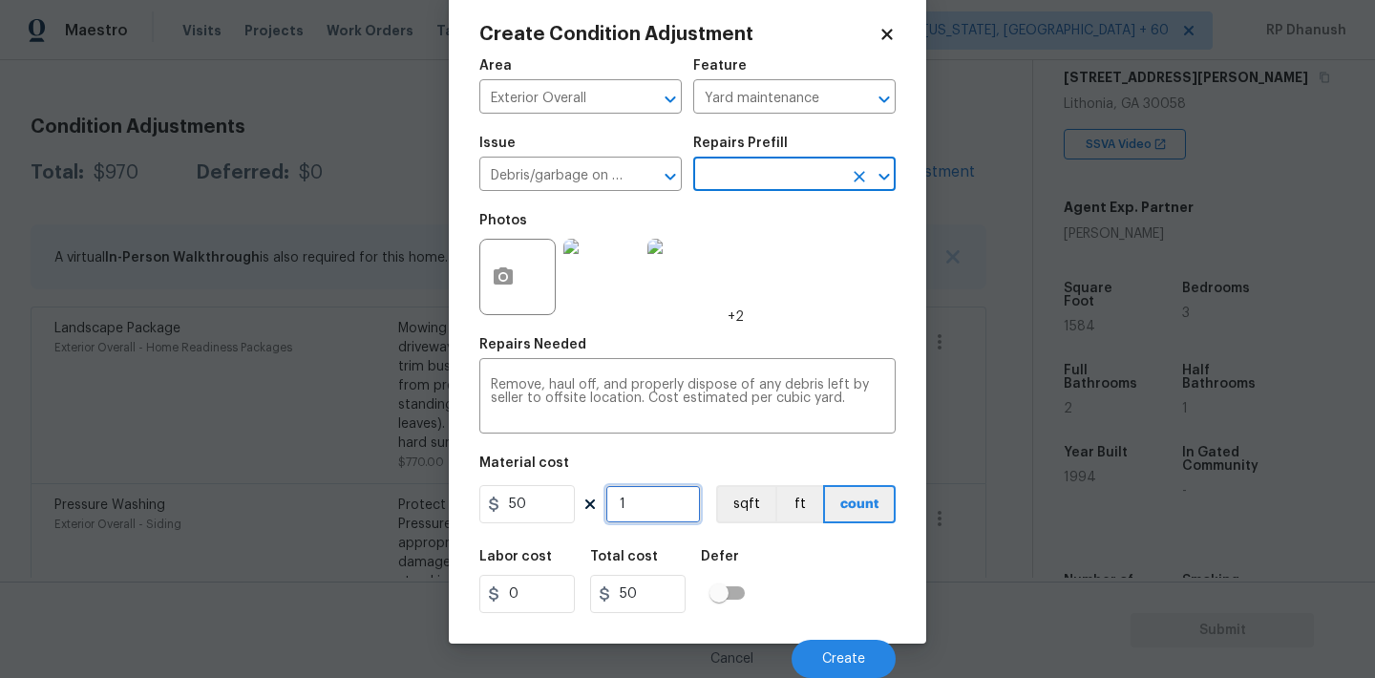
click at [654, 510] on input "1" at bounding box center [652, 504] width 95 height 38
drag, startPoint x: 654, startPoint y: 510, endPoint x: 663, endPoint y: 445, distance: 65.5
click at [663, 445] on div "Area Exterior Overall ​ Feature Yard maintenance ​ Issue Debris/garbage on site…" at bounding box center [687, 363] width 416 height 630
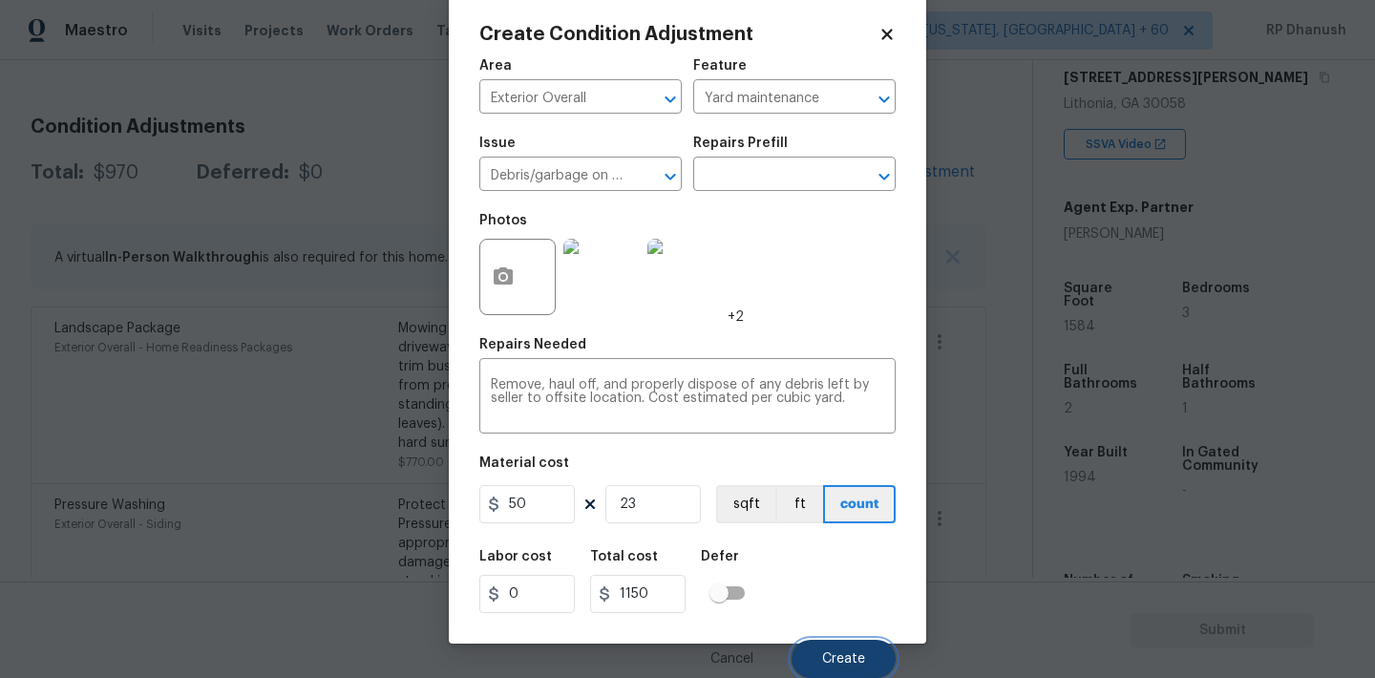
click at [850, 652] on span "Create" at bounding box center [843, 659] width 43 height 14
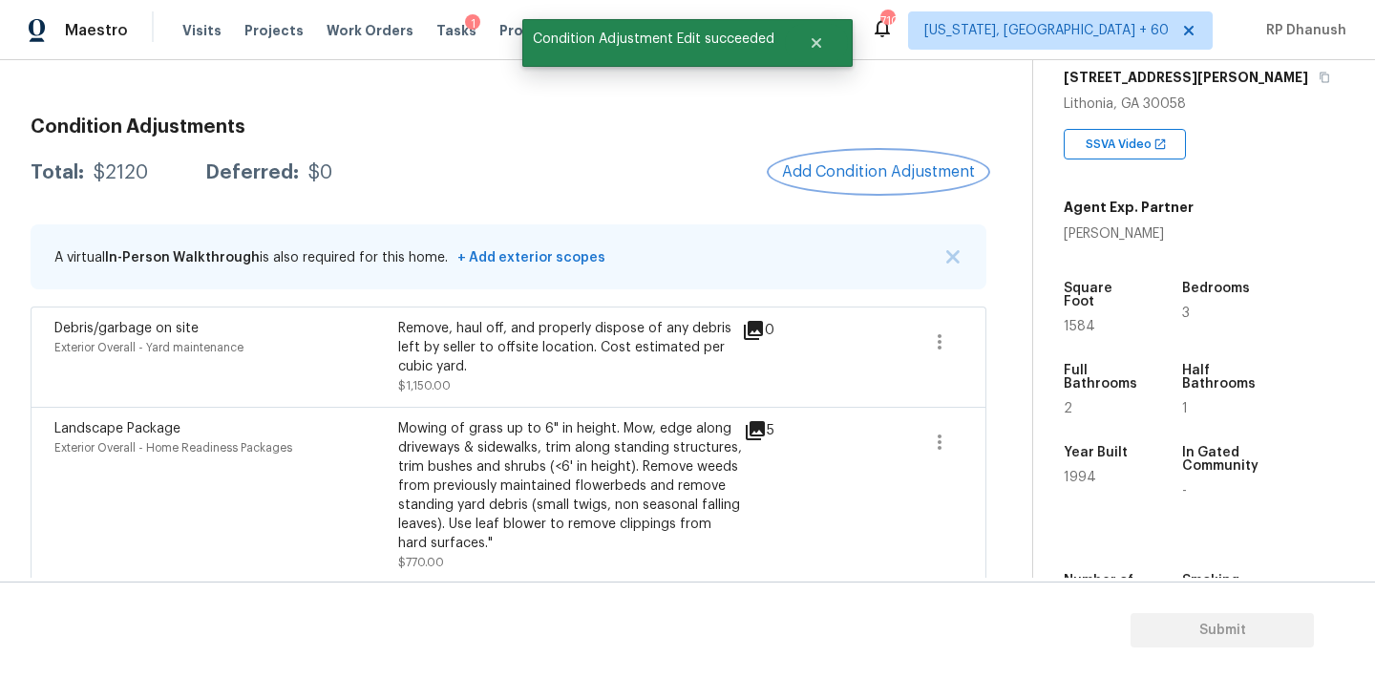
scroll to position [423, 0]
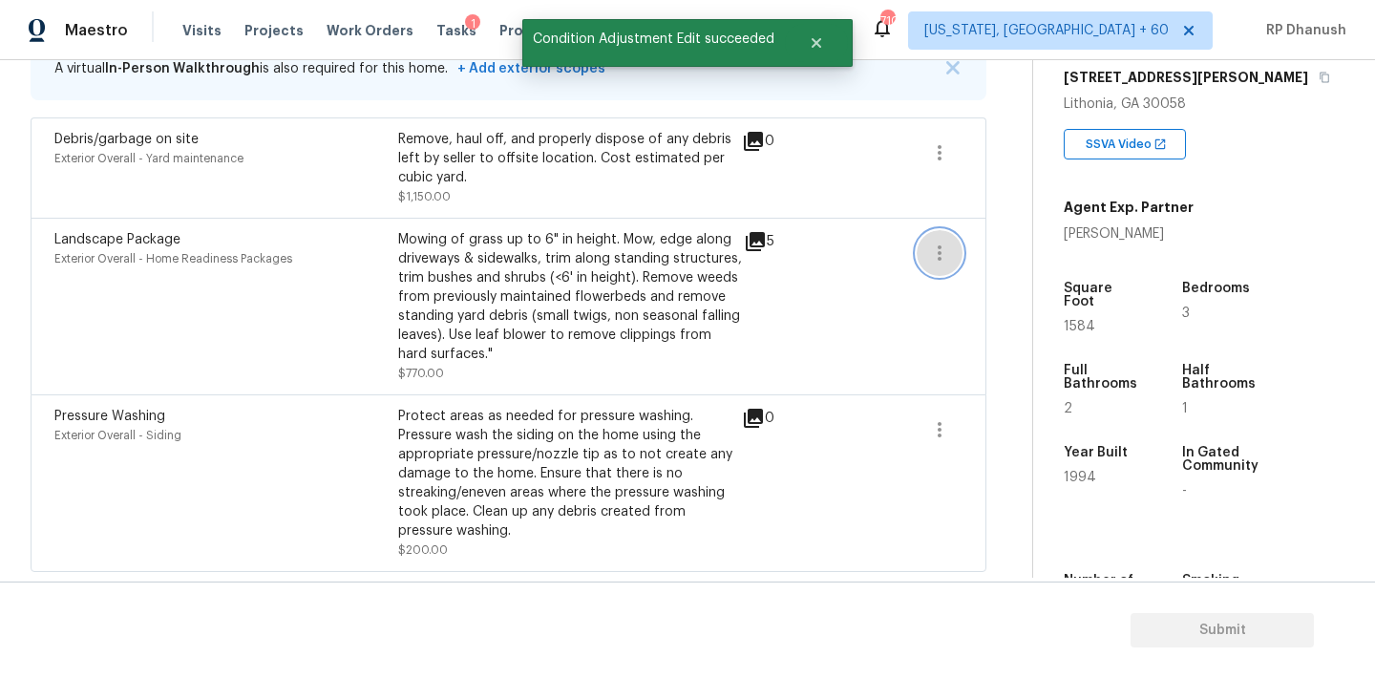
click at [931, 253] on icon "button" at bounding box center [939, 253] width 23 height 23
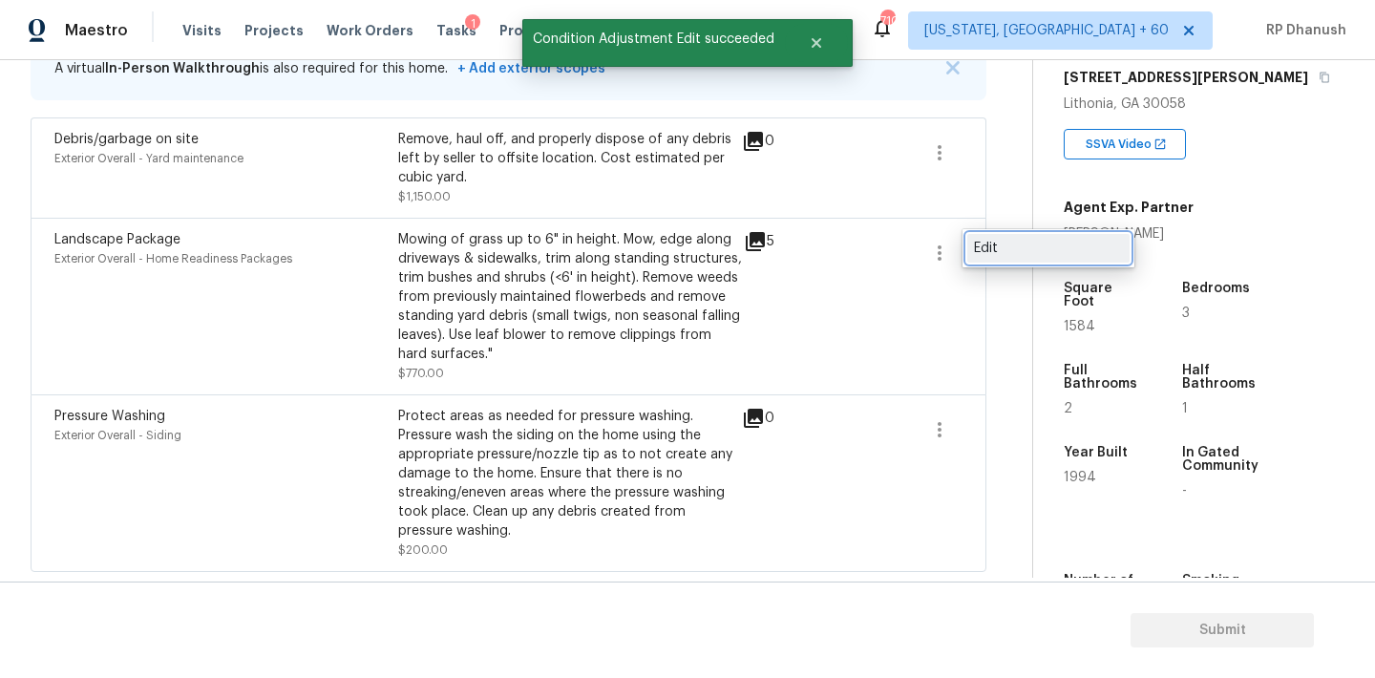
click at [1000, 254] on div "Edit" at bounding box center [1048, 248] width 149 height 19
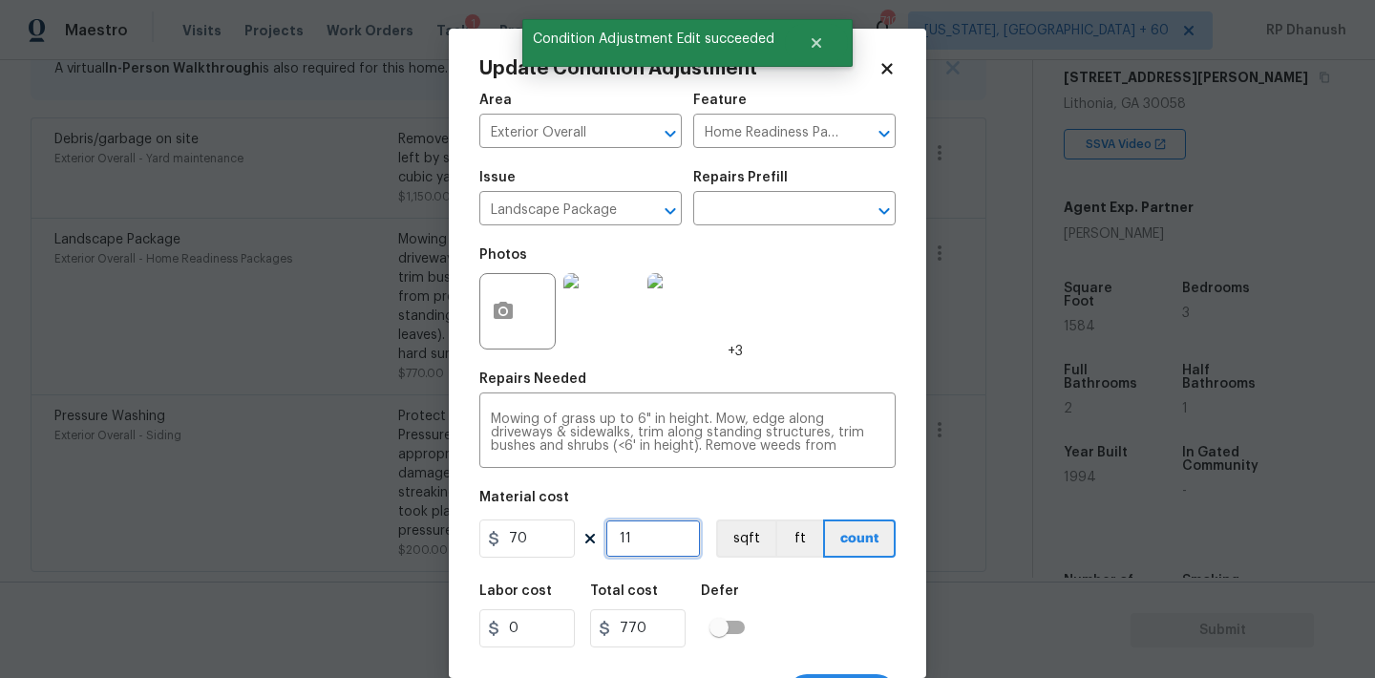
click at [645, 541] on input "11" at bounding box center [652, 538] width 95 height 38
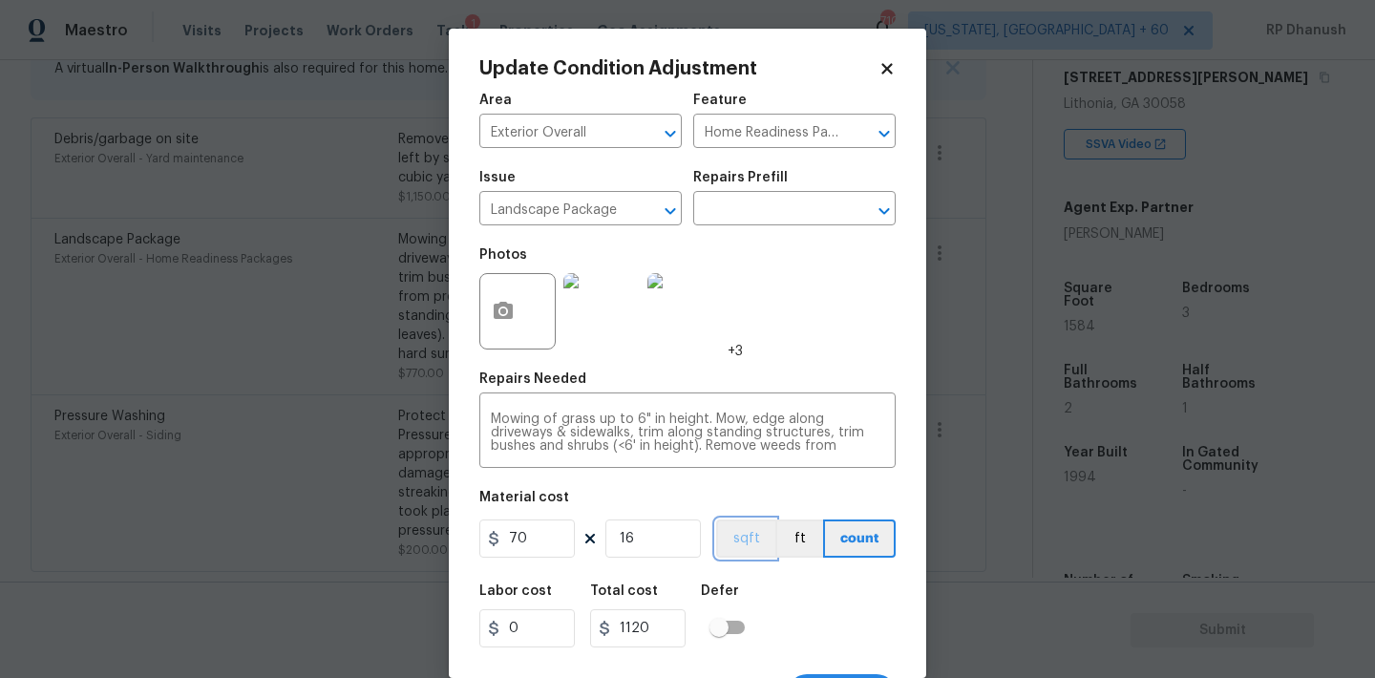
scroll to position [35, 0]
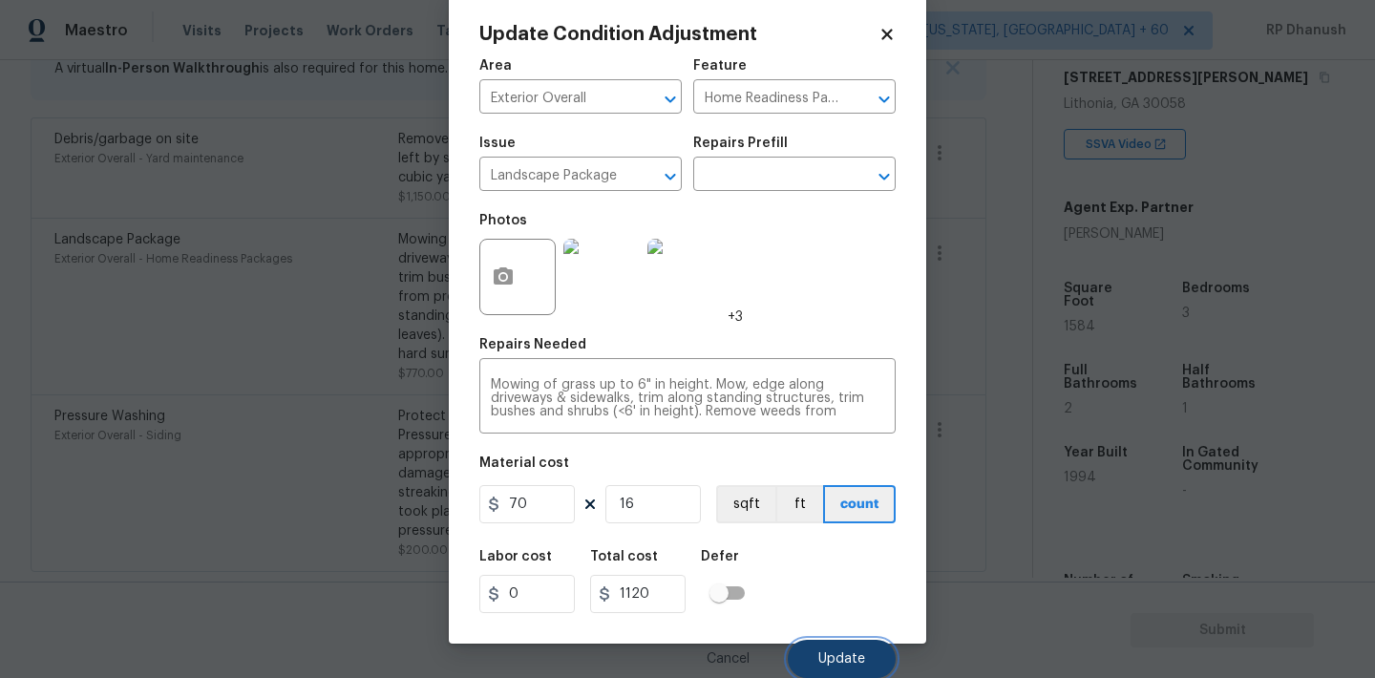
click at [823, 663] on span "Update" at bounding box center [841, 659] width 47 height 14
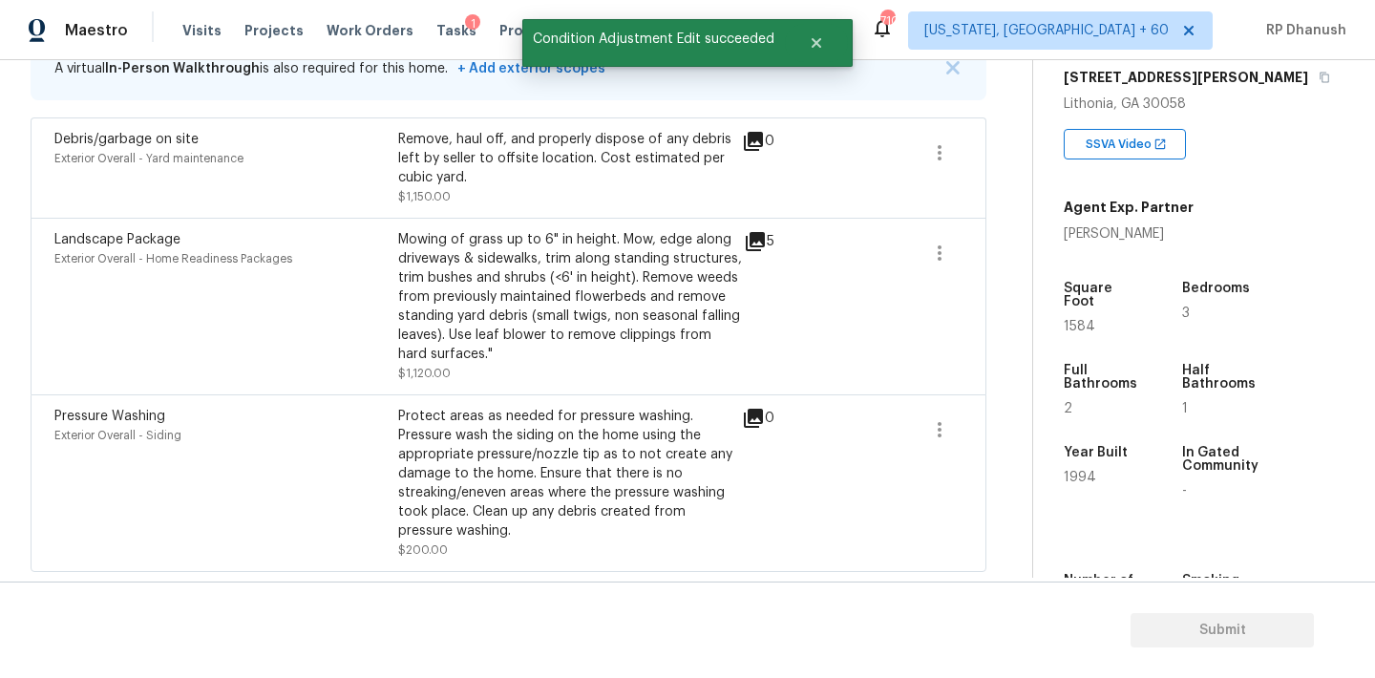
scroll to position [0, 0]
click at [935, 176] on span at bounding box center [940, 168] width 46 height 76
click at [957, 145] on button "button" at bounding box center [940, 153] width 46 height 46
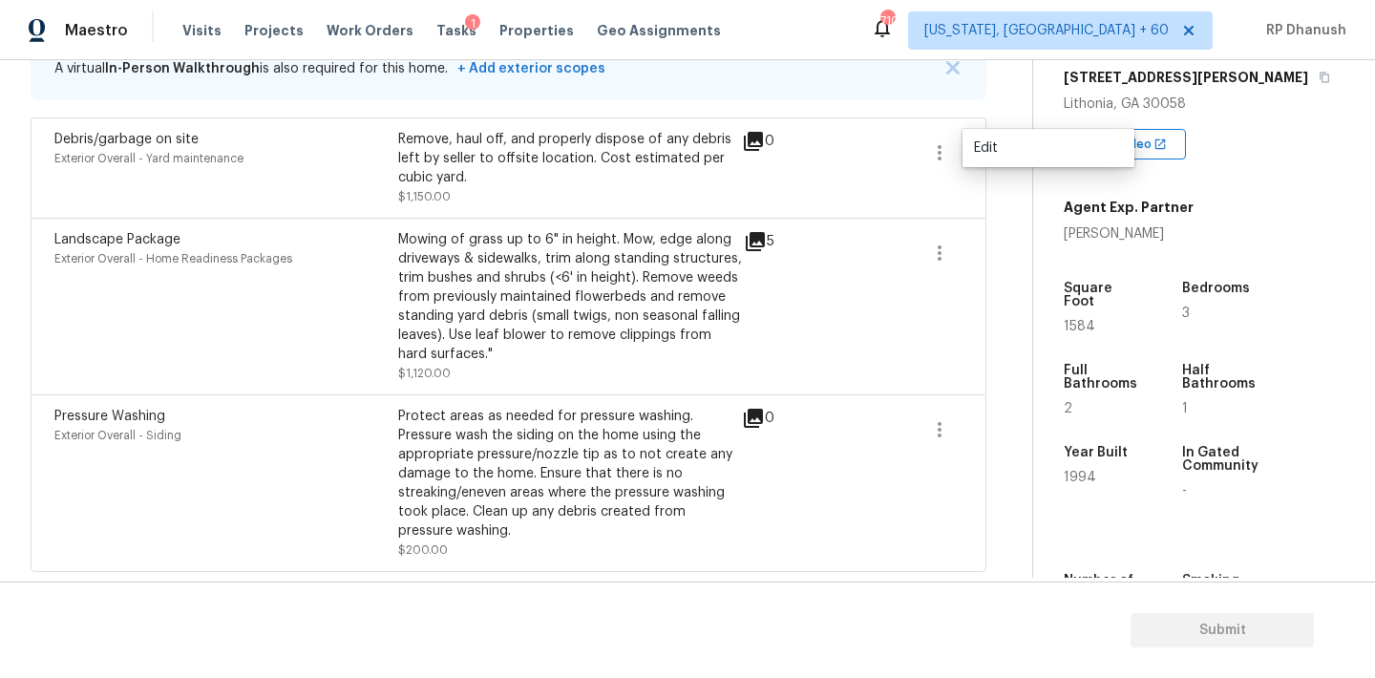
click at [819, 230] on div "5" at bounding box center [790, 241] width 92 height 23
drag, startPoint x: 931, startPoint y: 157, endPoint x: 956, endPoint y: 157, distance: 24.8
click at [931, 157] on icon "button" at bounding box center [939, 152] width 23 height 23
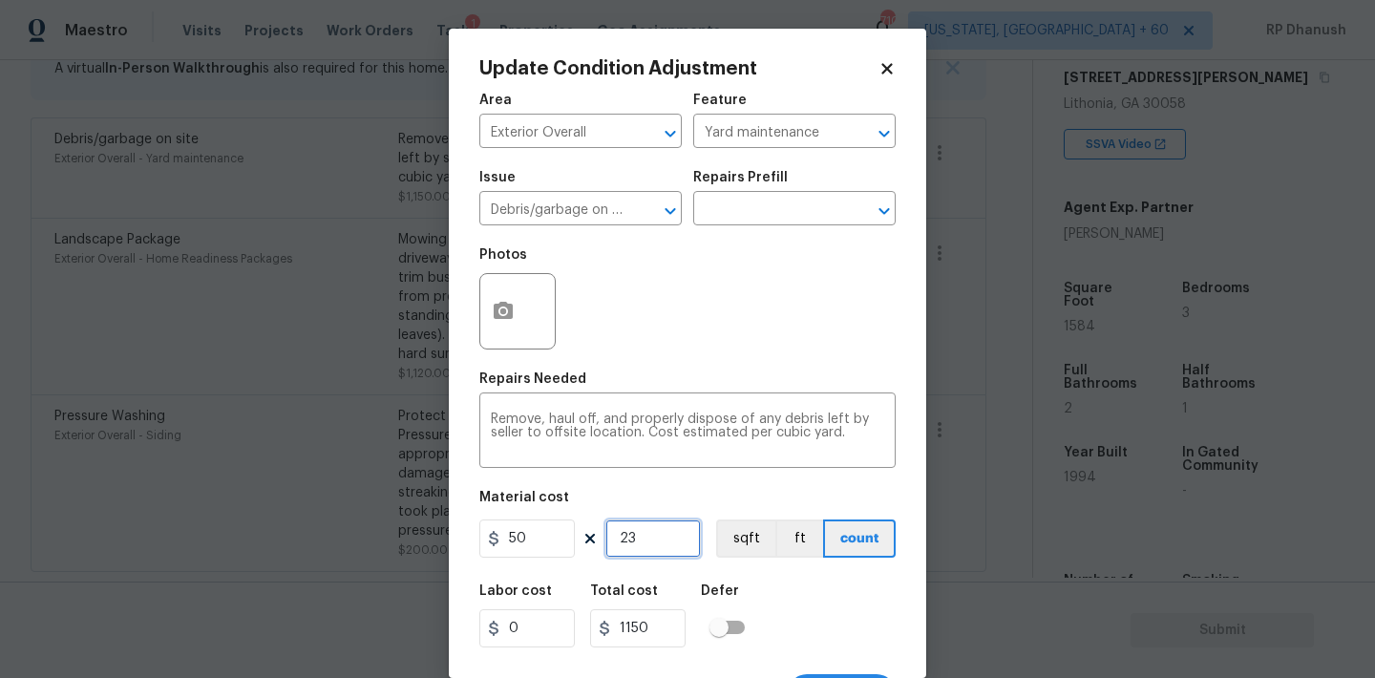
click at [656, 539] on input "23" at bounding box center [652, 538] width 95 height 38
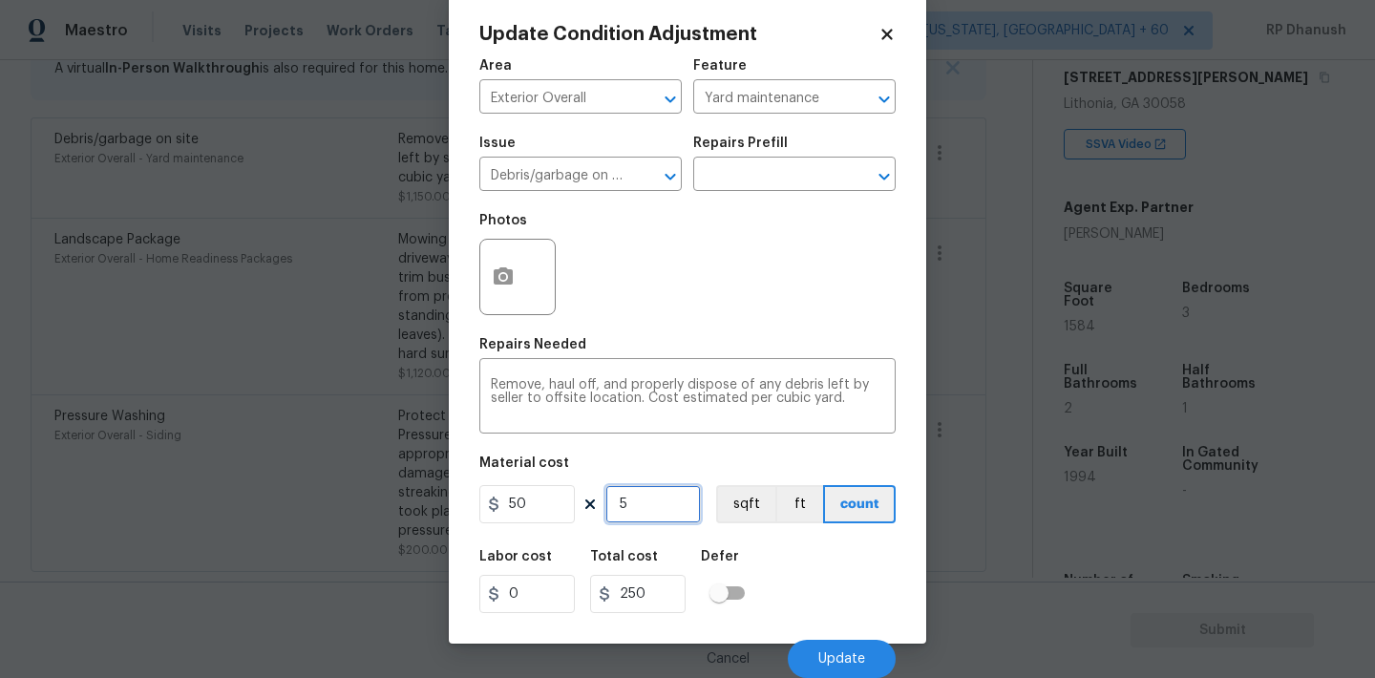
click at [668, 516] on input "5" at bounding box center [652, 504] width 95 height 38
click at [818, 670] on button "Update" at bounding box center [842, 659] width 108 height 38
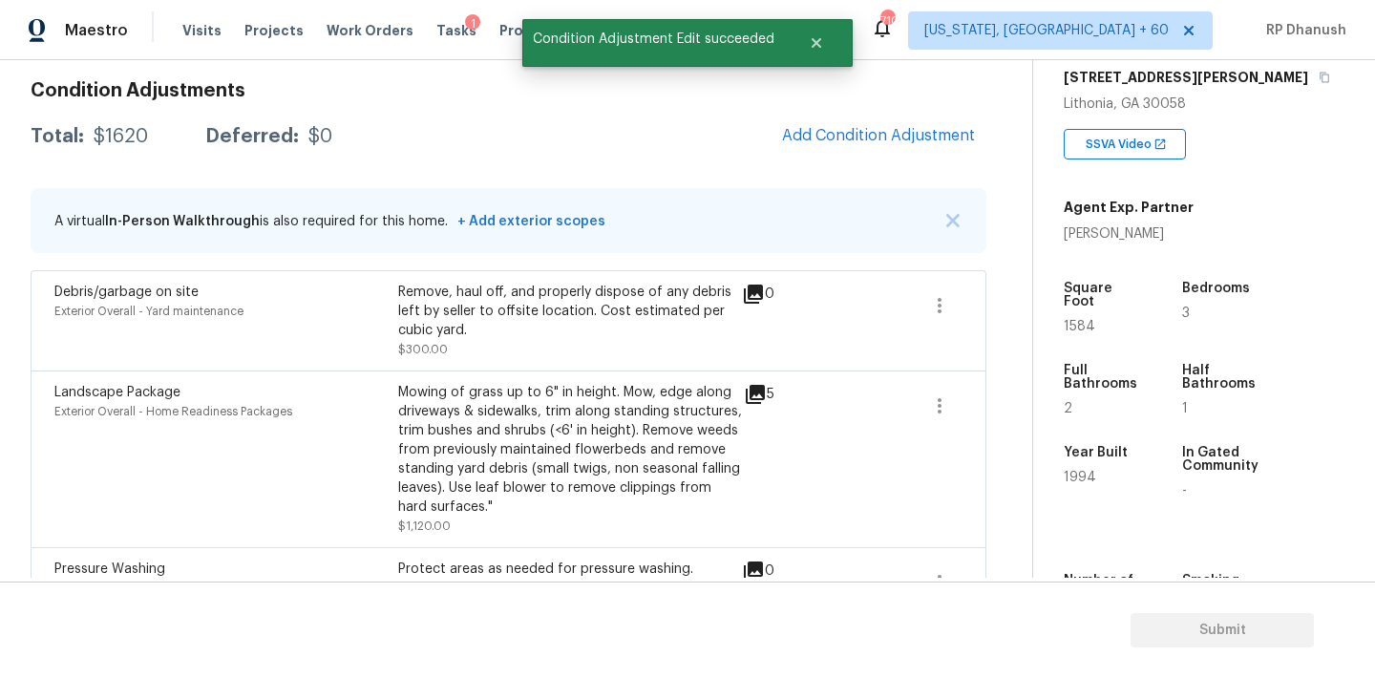
scroll to position [211, 0]
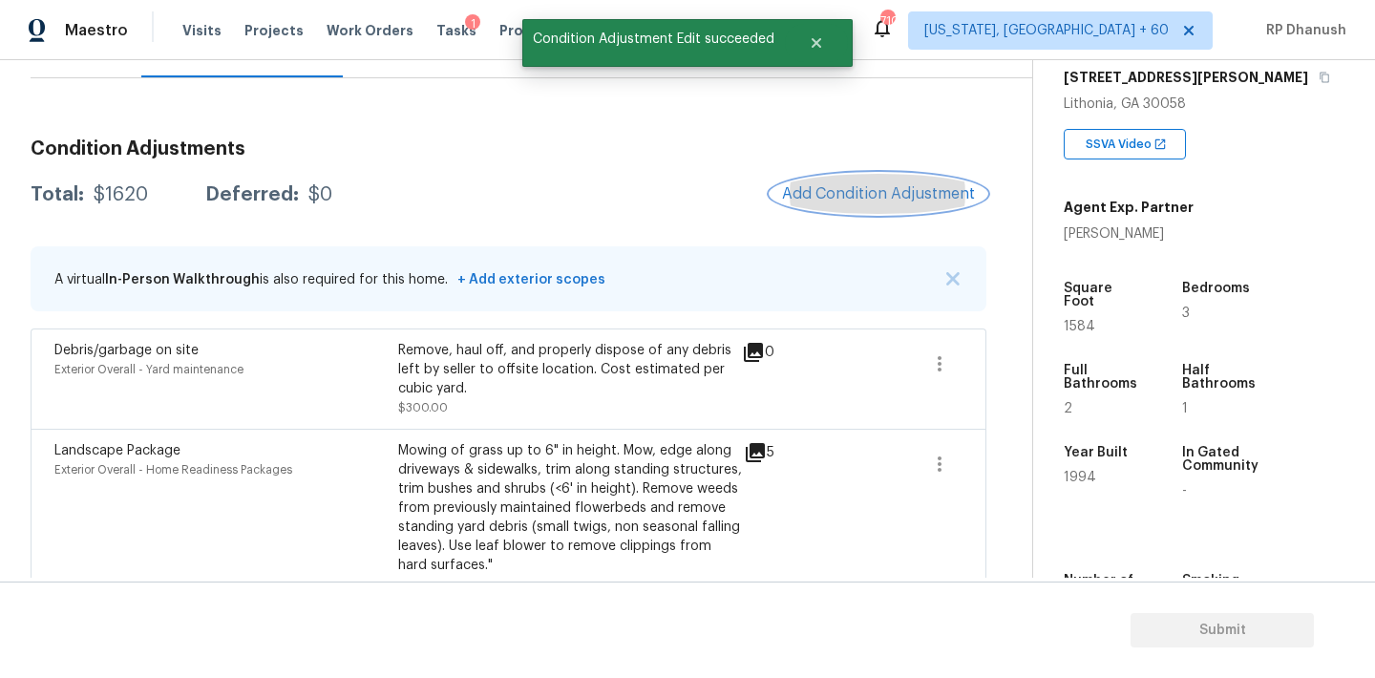
click at [870, 179] on button "Add Condition Adjustment" at bounding box center [879, 194] width 216 height 40
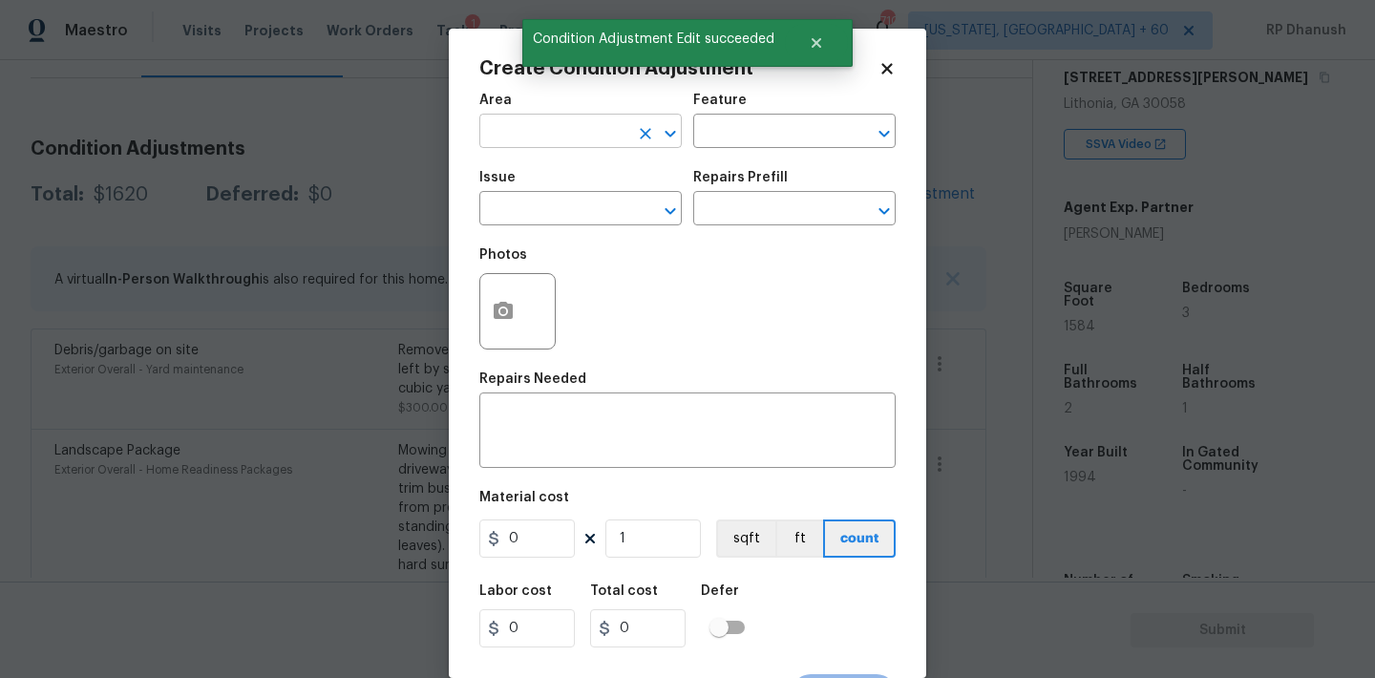
click at [568, 134] on input "text" at bounding box center [553, 133] width 149 height 30
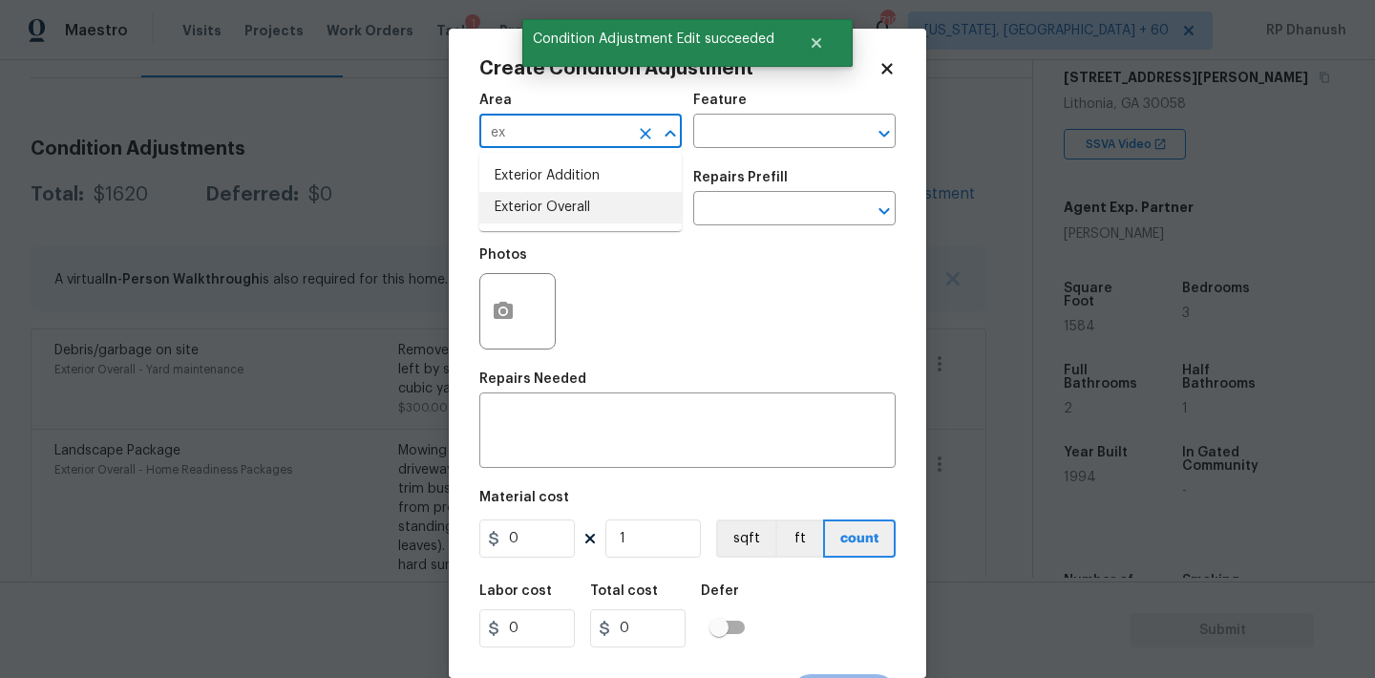
click at [530, 201] on li "Exterior Overall" at bounding box center [580, 208] width 202 height 32
click at [552, 429] on textarea at bounding box center [687, 432] width 393 height 40
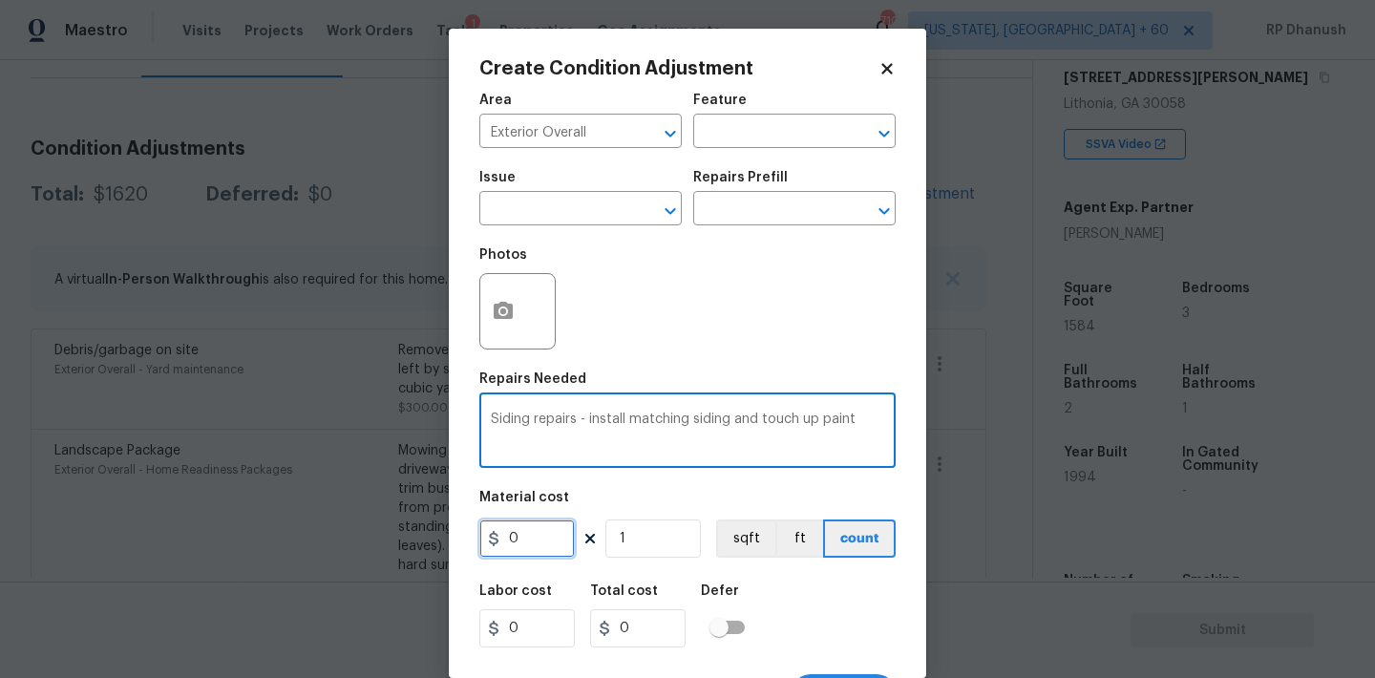
click at [536, 548] on input "0" at bounding box center [526, 538] width 95 height 38
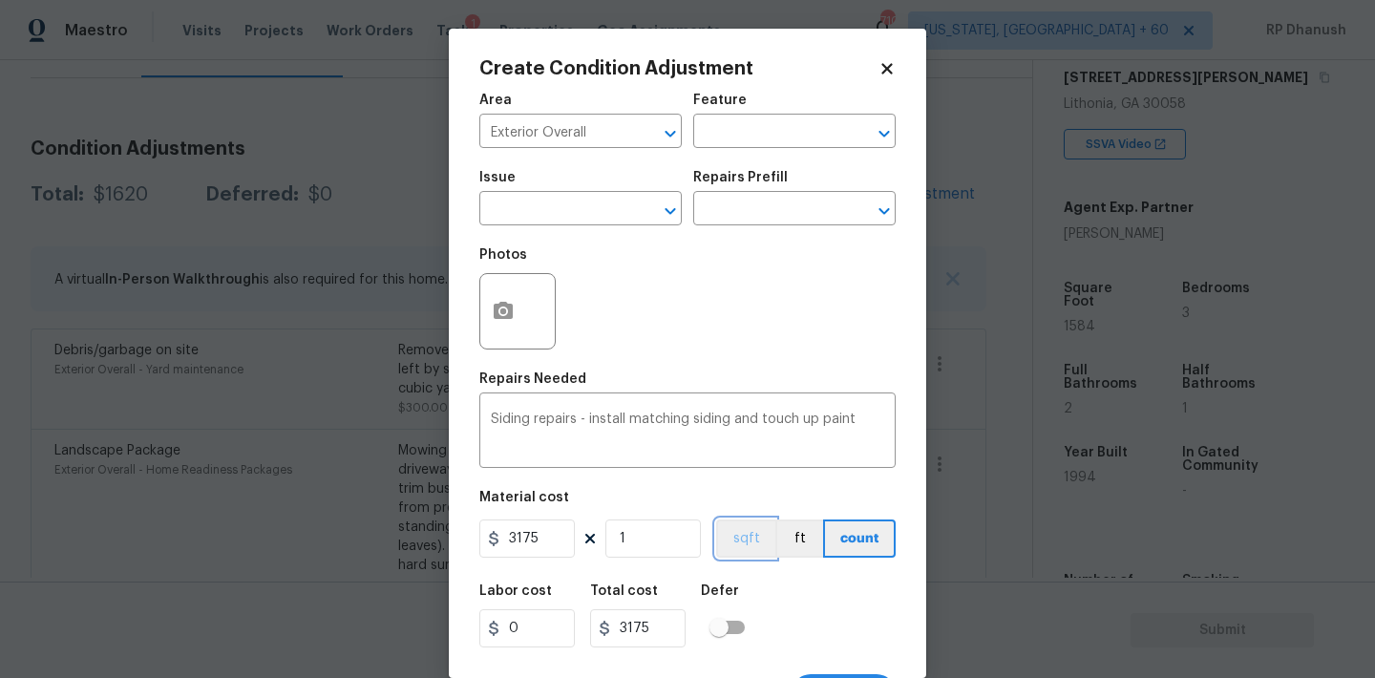
scroll to position [35, 0]
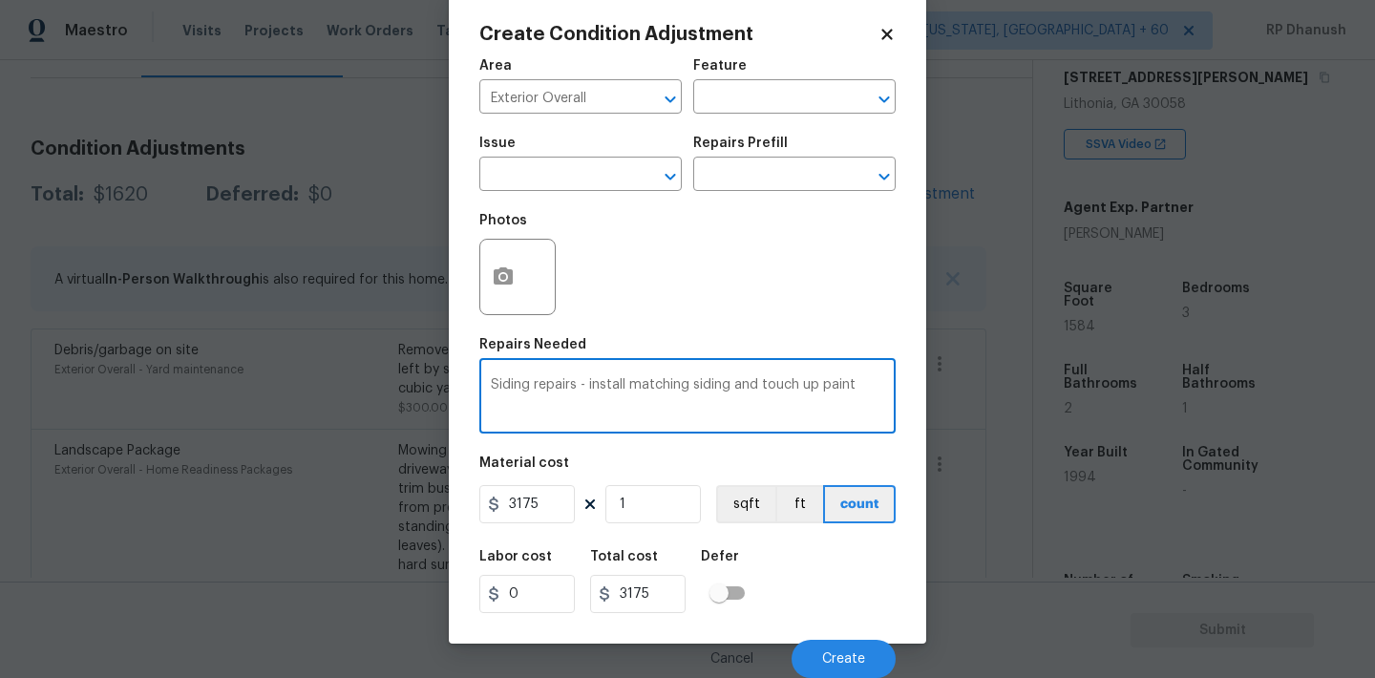
click at [856, 382] on textarea "Siding repairs - install matching siding and touch up paint" at bounding box center [687, 398] width 393 height 40
click at [703, 397] on textarea "Siding repairs - install matching siding and touch up paint to match the existi…" at bounding box center [687, 398] width 393 height 40
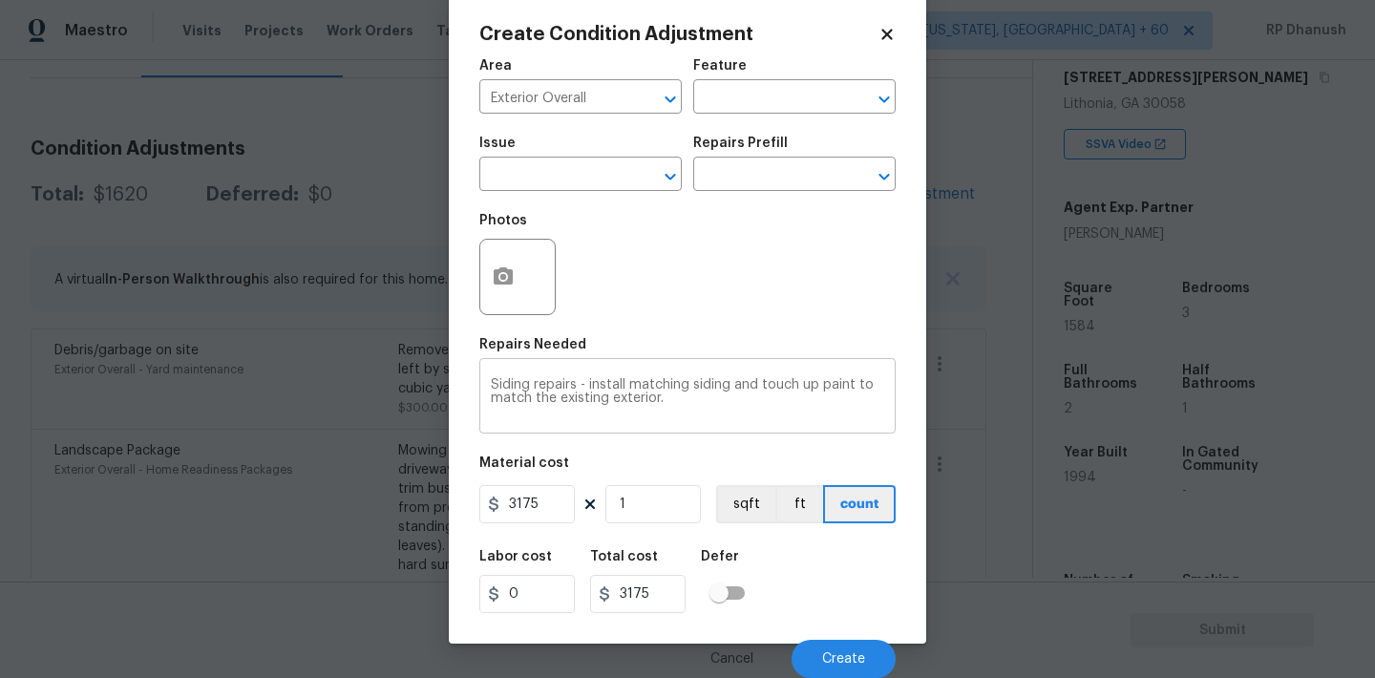
click at [712, 425] on div "Siding repairs - install matching siding and touch up paint to match the existi…" at bounding box center [687, 398] width 416 height 71
paste textarea "– Install matching siding in the damaged areas and touch up paint to blend with…"
click at [533, 500] on input "3175" at bounding box center [526, 504] width 95 height 38
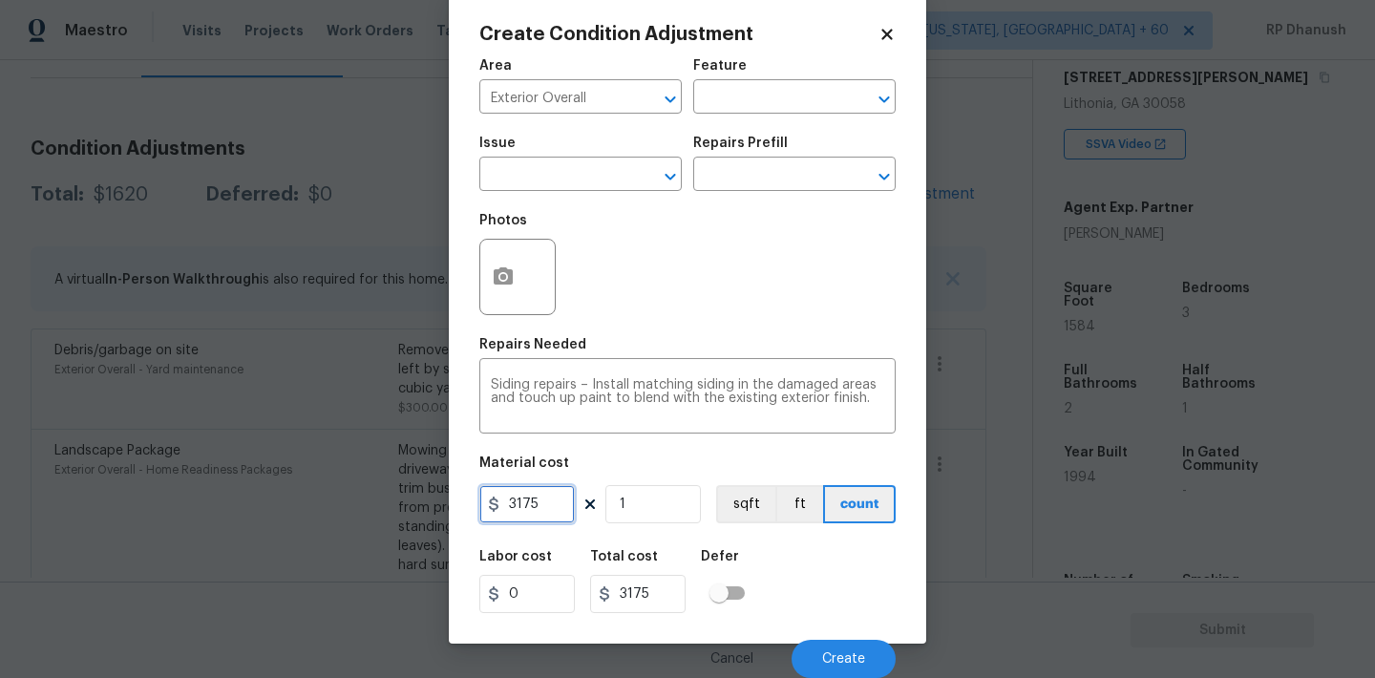
click at [533, 500] on input "3175" at bounding box center [526, 504] width 95 height 38
click at [823, 646] on button "Create" at bounding box center [844, 659] width 104 height 38
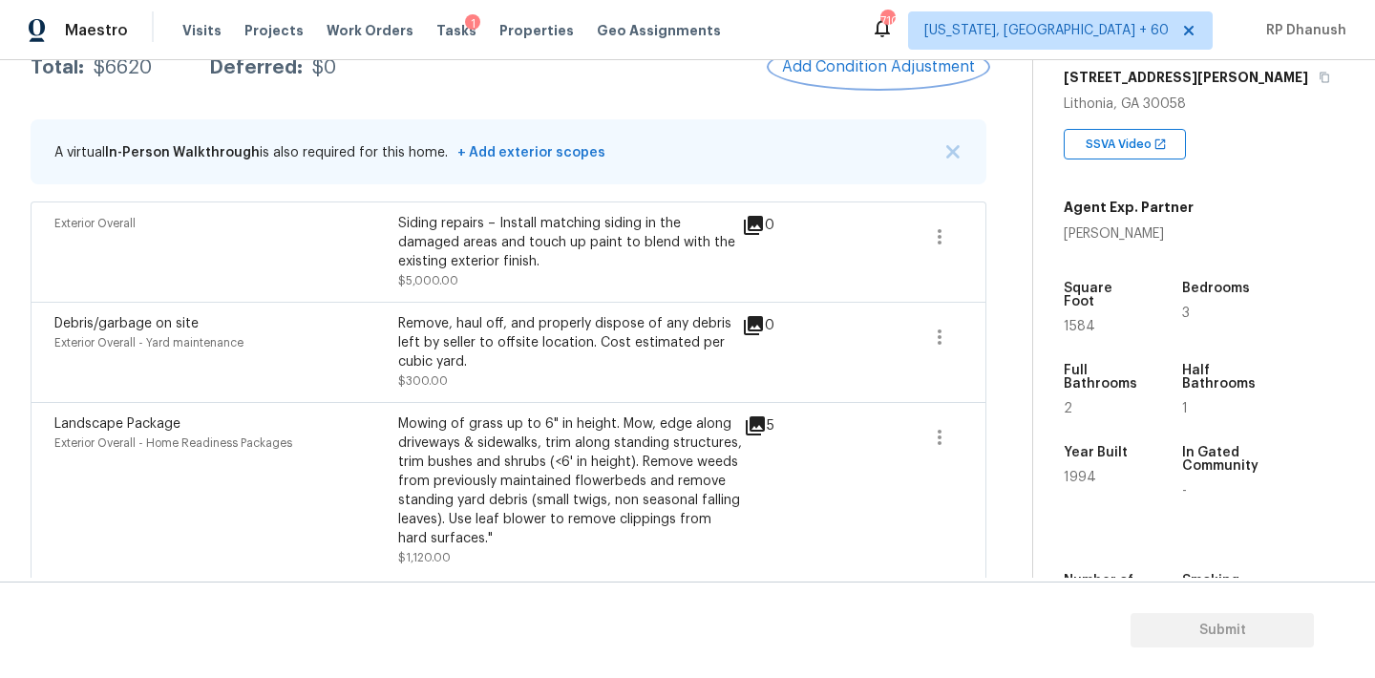
scroll to position [314, 0]
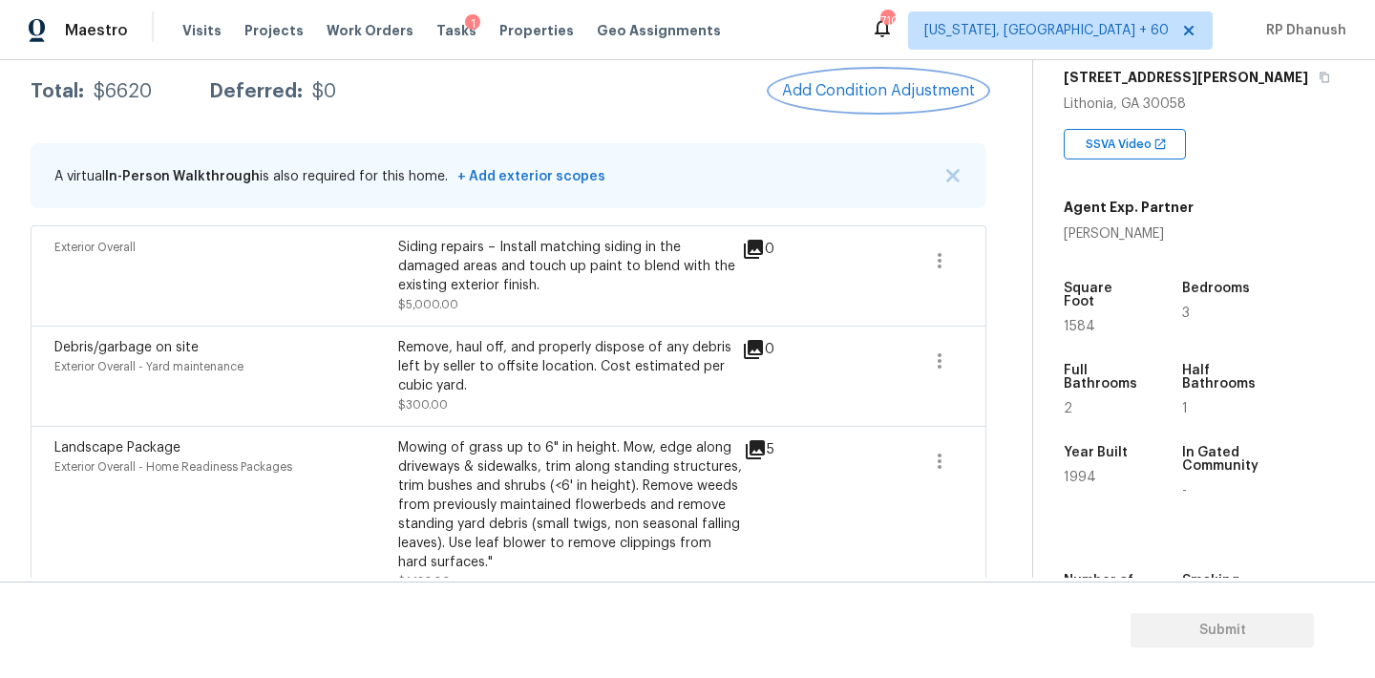
click at [881, 93] on span "Add Condition Adjustment" at bounding box center [878, 90] width 193 height 17
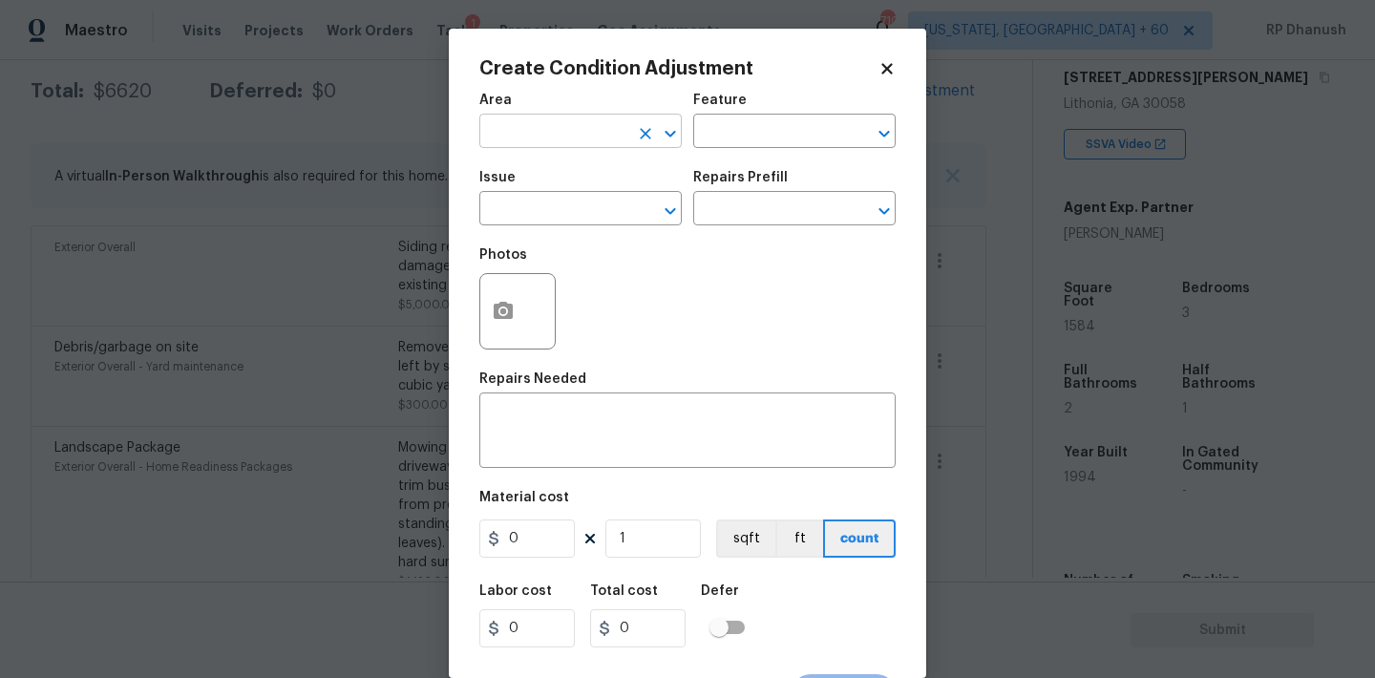
click at [501, 134] on input "text" at bounding box center [553, 133] width 149 height 30
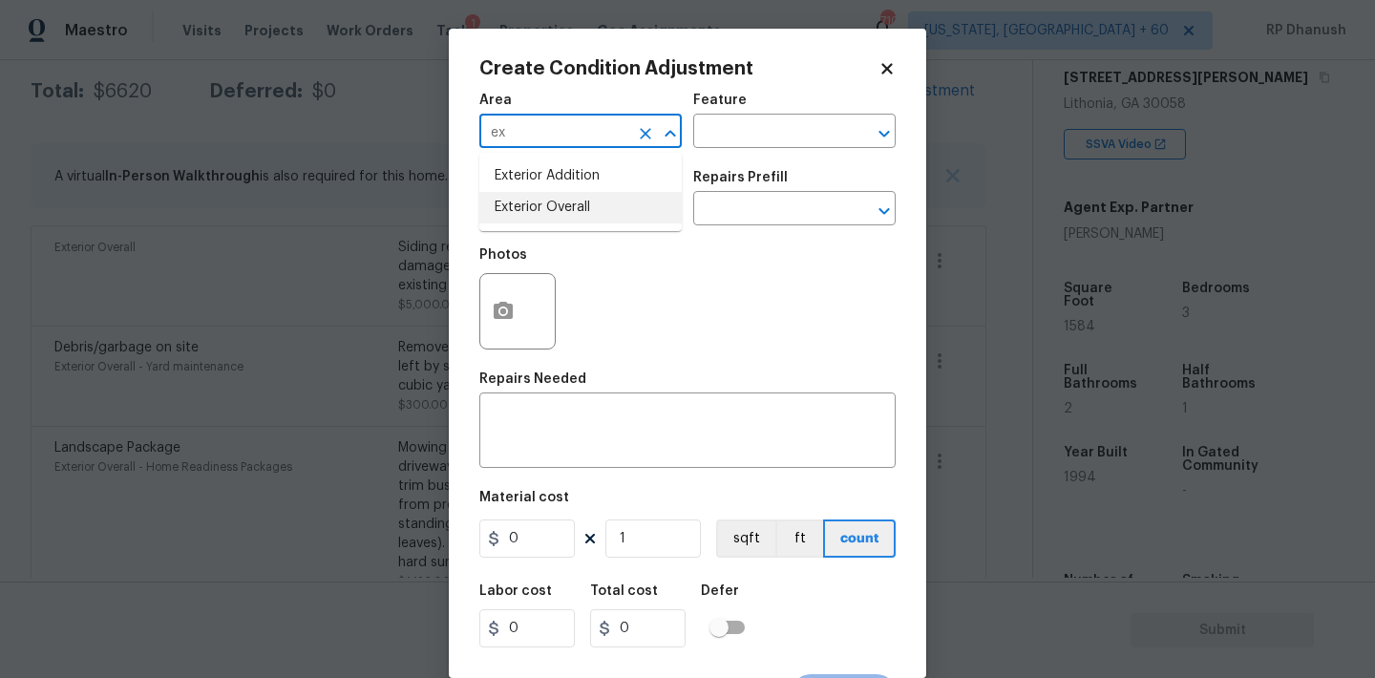
click at [518, 197] on li "Exterior Overall" at bounding box center [580, 208] width 202 height 32
click at [810, 129] on input "text" at bounding box center [767, 133] width 149 height 30
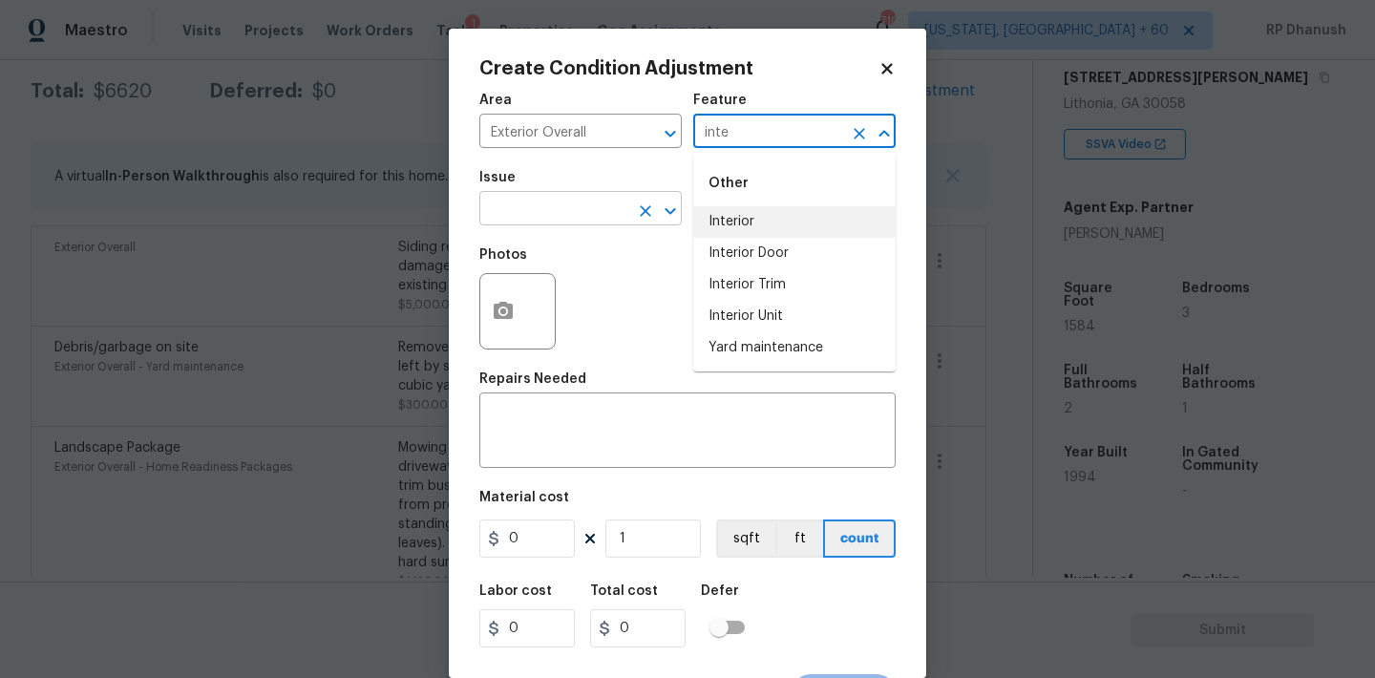
drag, startPoint x: 768, startPoint y: 228, endPoint x: 567, endPoint y: 220, distance: 200.7
click at [567, 220] on body "Maestro Visits Projects Work Orders Tasks 1 Properties Geo Assignments 710 Wash…" at bounding box center [687, 339] width 1375 height 678
click at [567, 220] on input "text" at bounding box center [553, 211] width 149 height 30
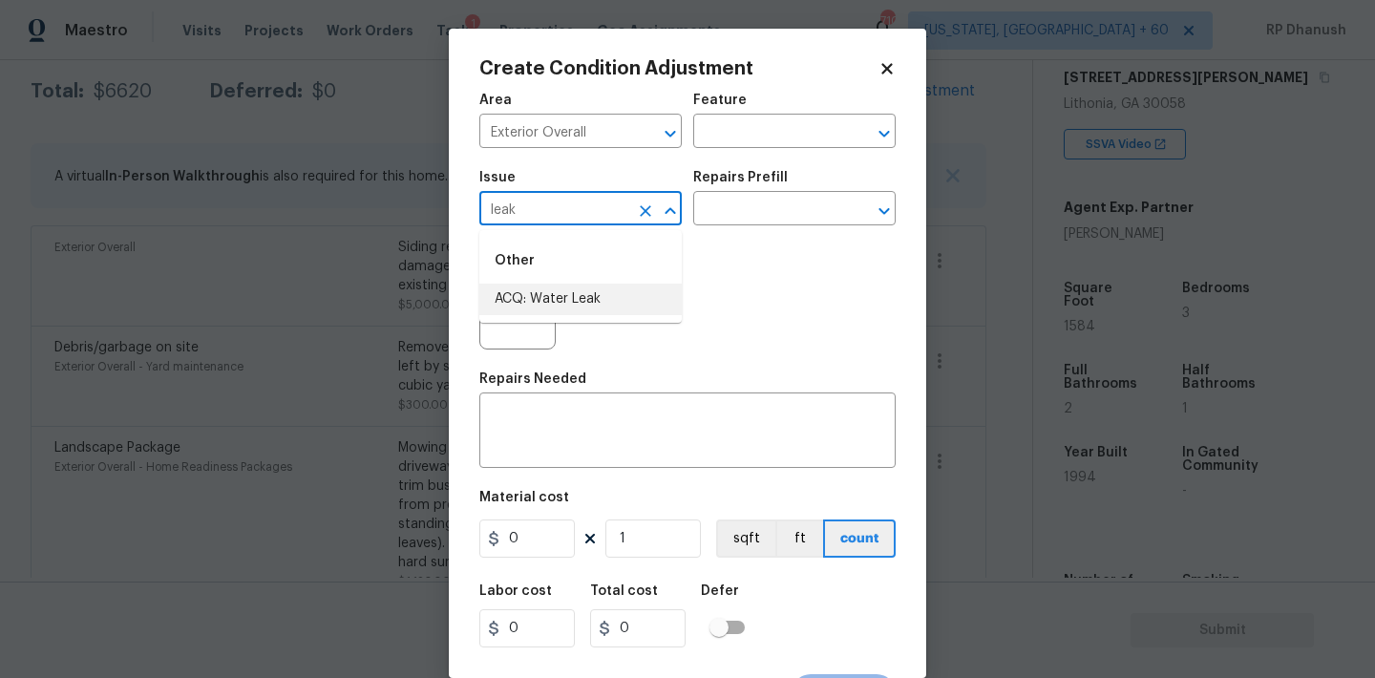
click at [562, 287] on li "ACQ: Water Leak" at bounding box center [580, 300] width 202 height 32
click at [756, 214] on input "text" at bounding box center [767, 211] width 149 height 30
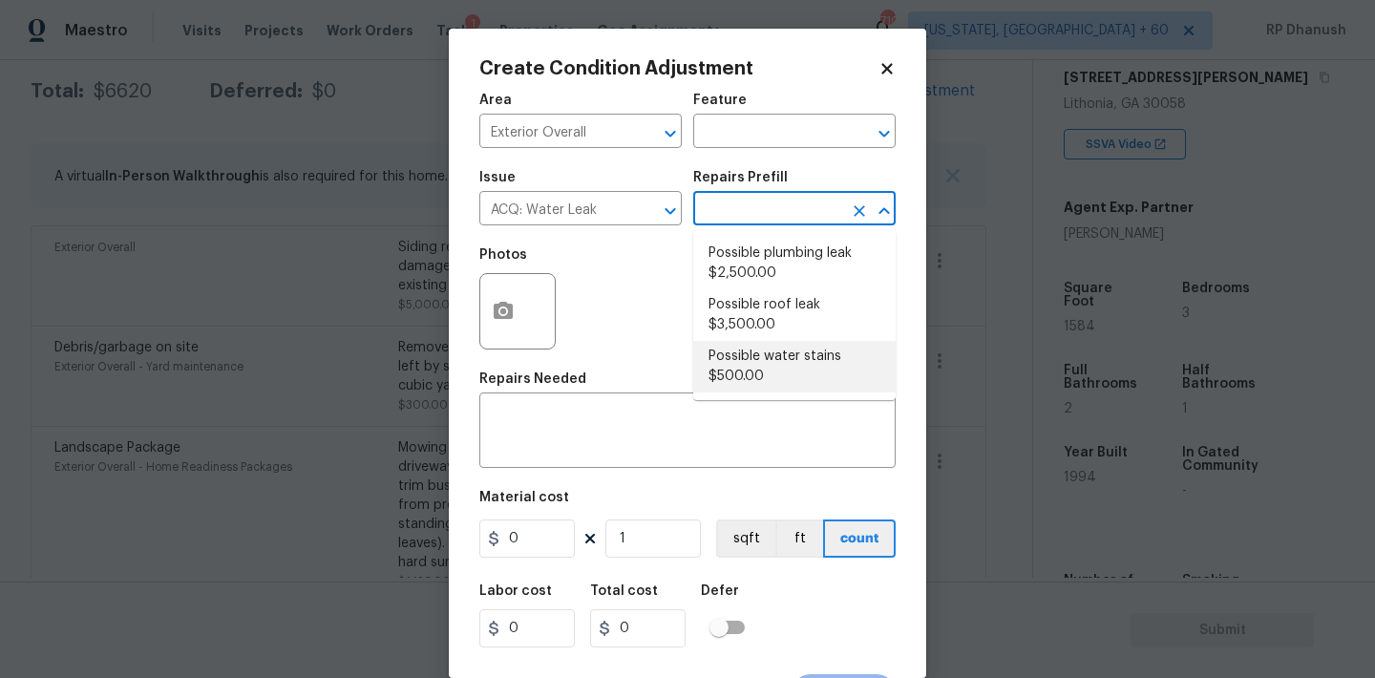
click at [771, 353] on li "Possible water stains $500.00" at bounding box center [794, 367] width 202 height 52
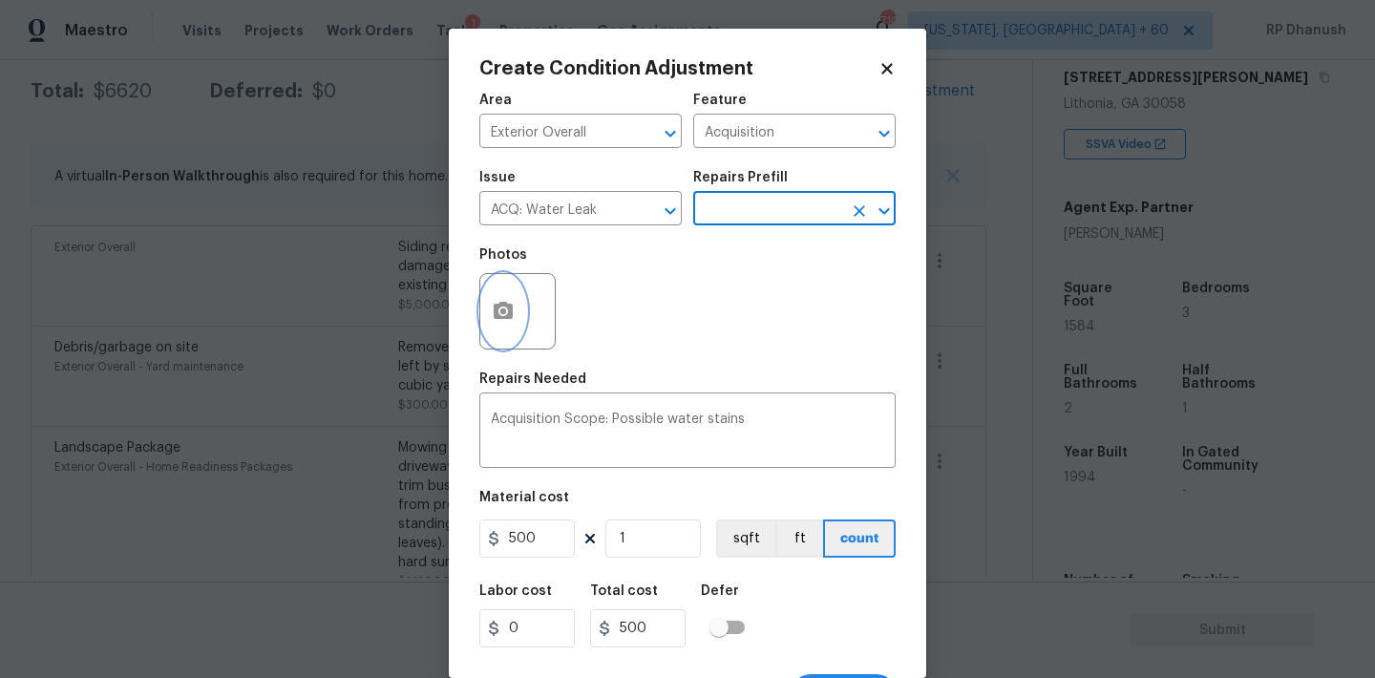
click at [503, 318] on icon "button" at bounding box center [503, 310] width 19 height 17
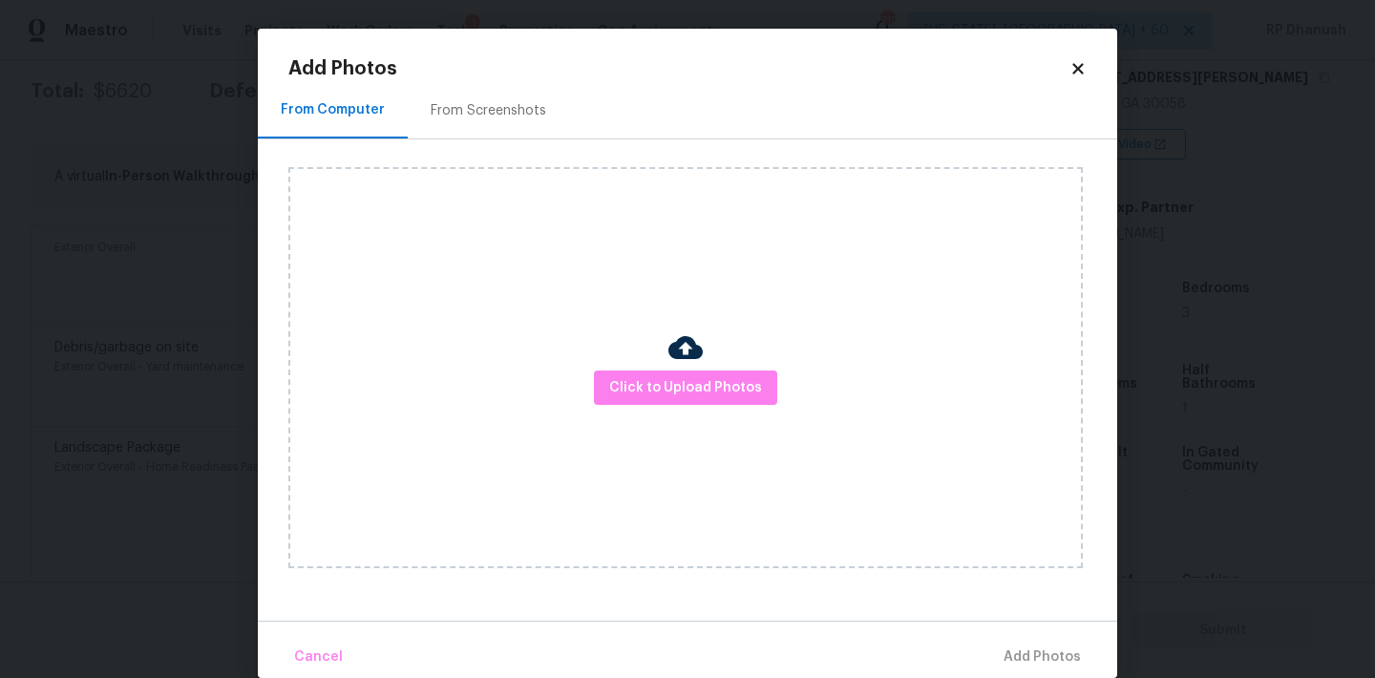
click at [683, 407] on div "Click to Upload Photos" at bounding box center [685, 367] width 794 height 401
click at [683, 359] on img at bounding box center [685, 347] width 34 height 34
click at [679, 374] on button "Click to Upload Photos" at bounding box center [685, 387] width 183 height 35
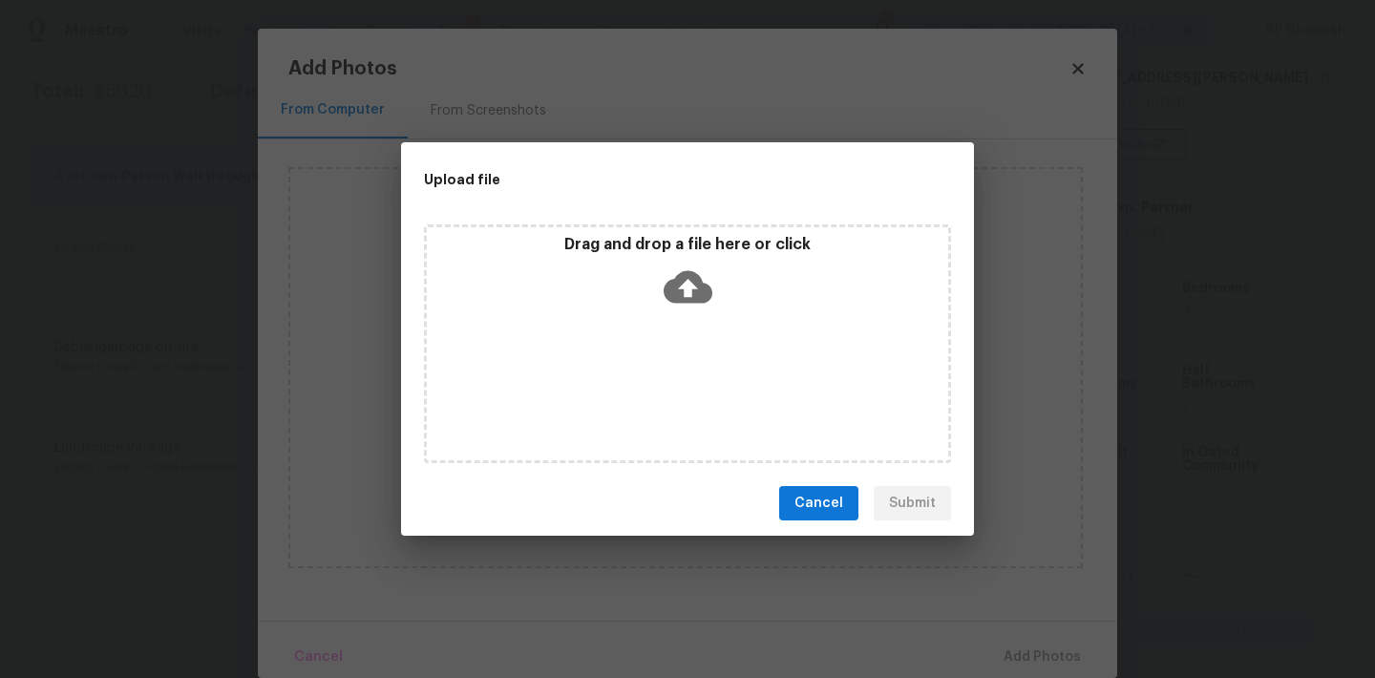
click at [679, 313] on div "Drag and drop a file here or click" at bounding box center [687, 276] width 521 height 82
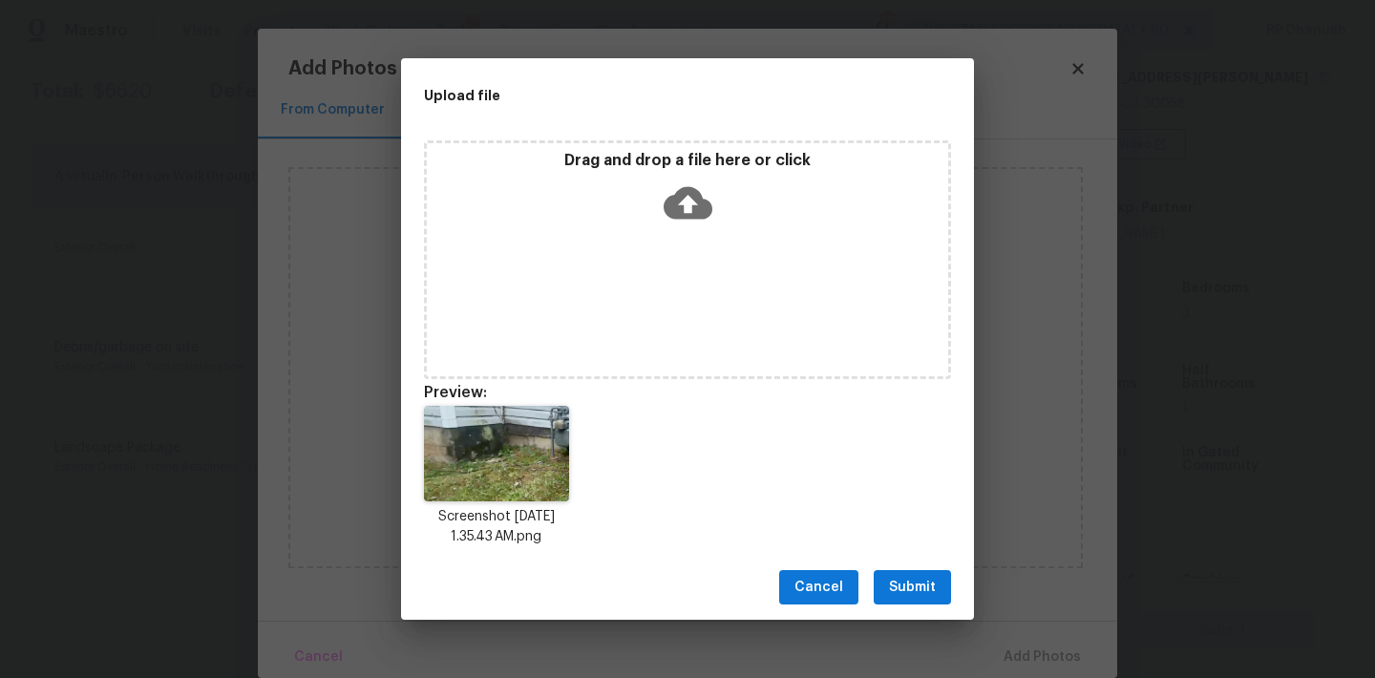
click at [943, 595] on button "Submit" at bounding box center [912, 587] width 77 height 35
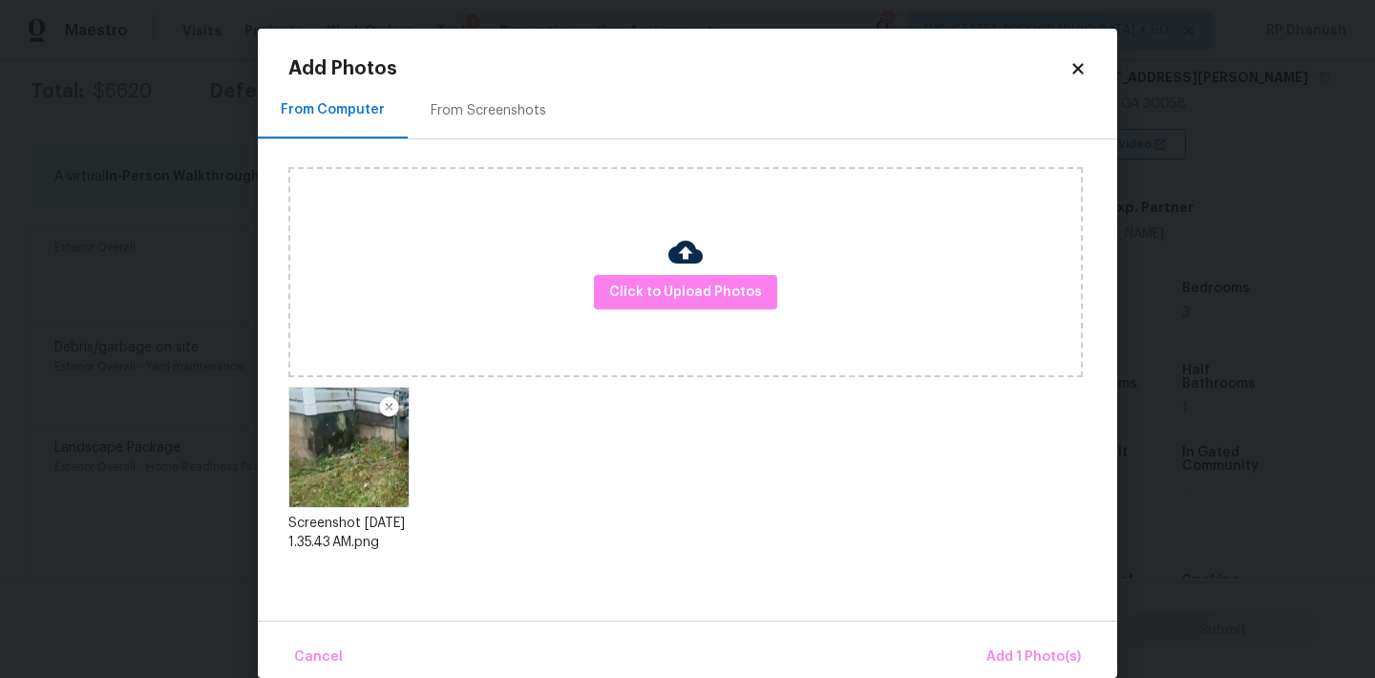
click at [1031, 625] on div "Cancel Add 1 Photo(s)" at bounding box center [687, 649] width 859 height 57
click at [1031, 644] on button "Add 1 Photo(s)" at bounding box center [1034, 657] width 110 height 41
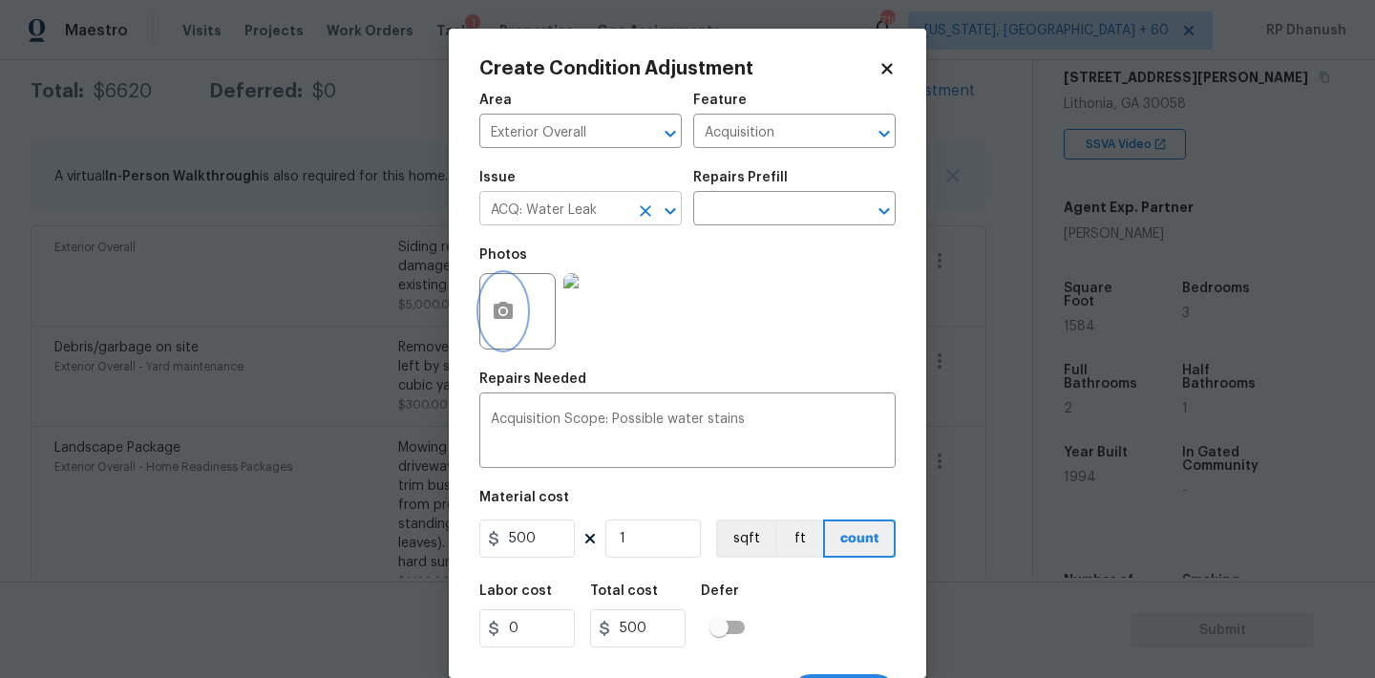
scroll to position [35, 0]
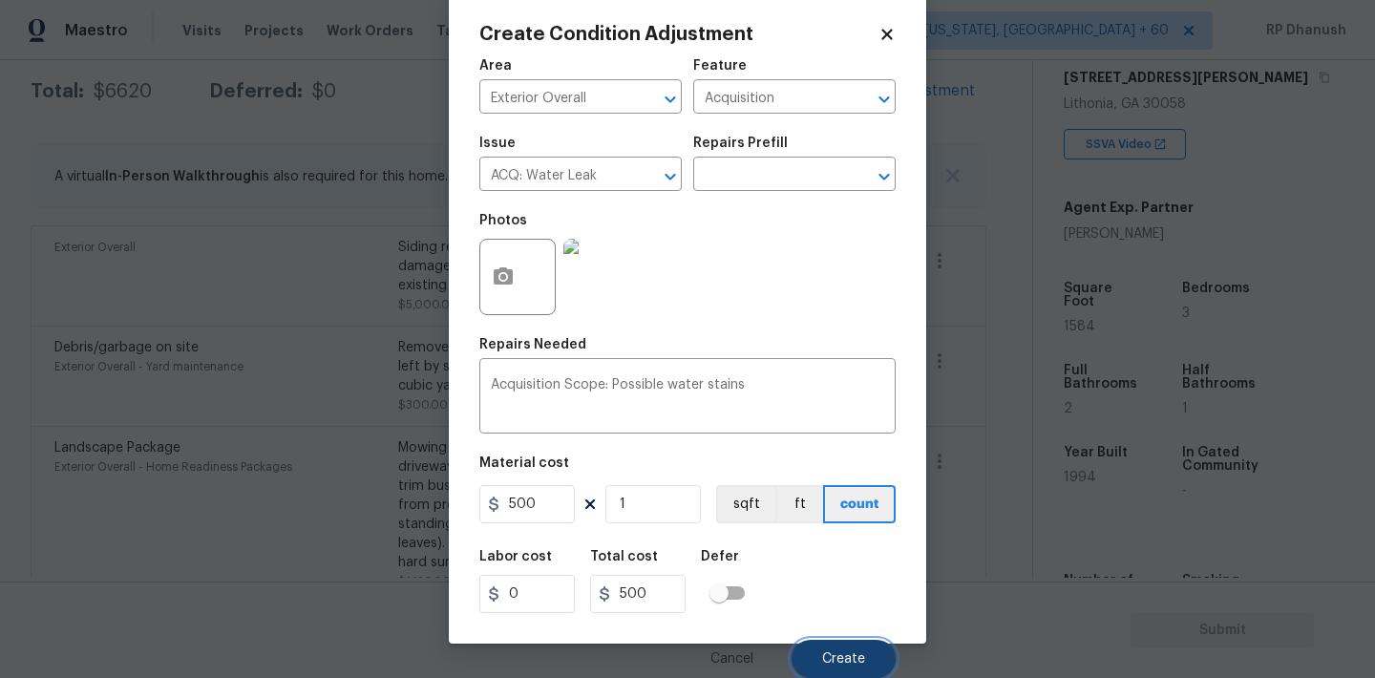
click at [848, 661] on span "Create" at bounding box center [843, 659] width 43 height 14
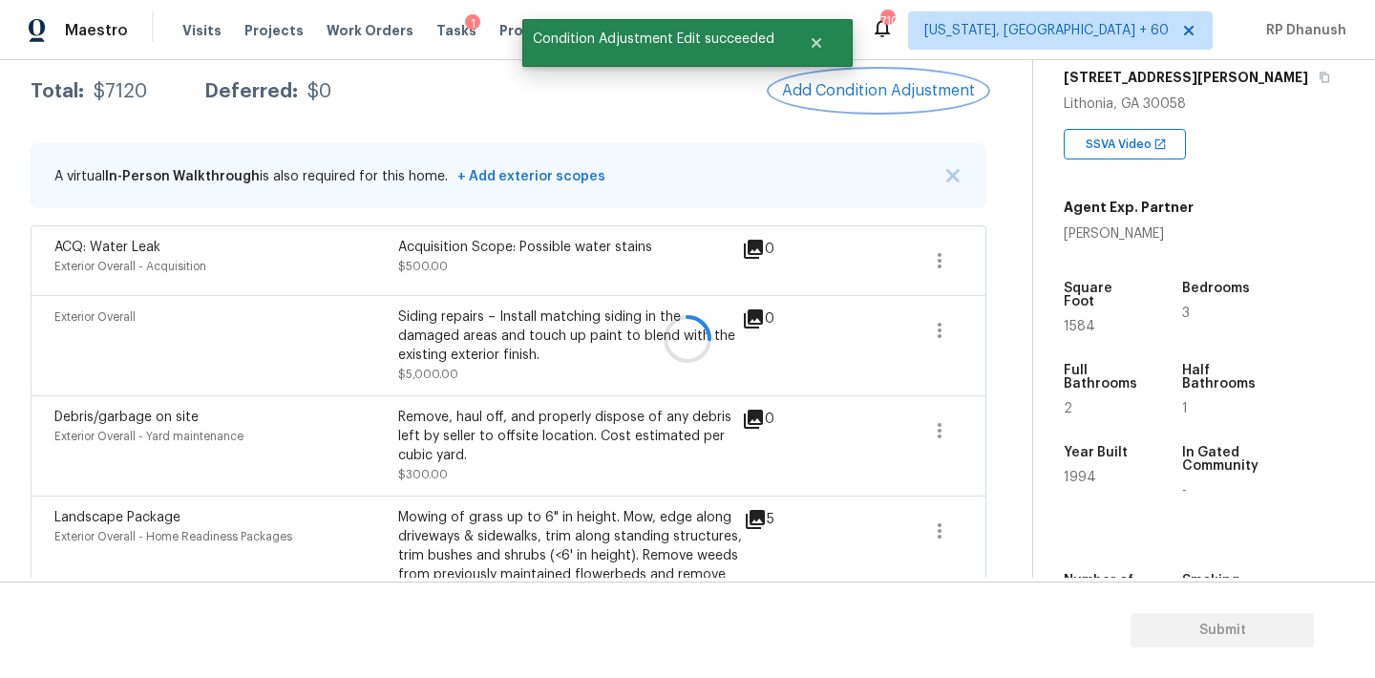
scroll to position [0, 0]
click at [904, 78] on button "Add Condition Adjustment" at bounding box center [879, 91] width 216 height 40
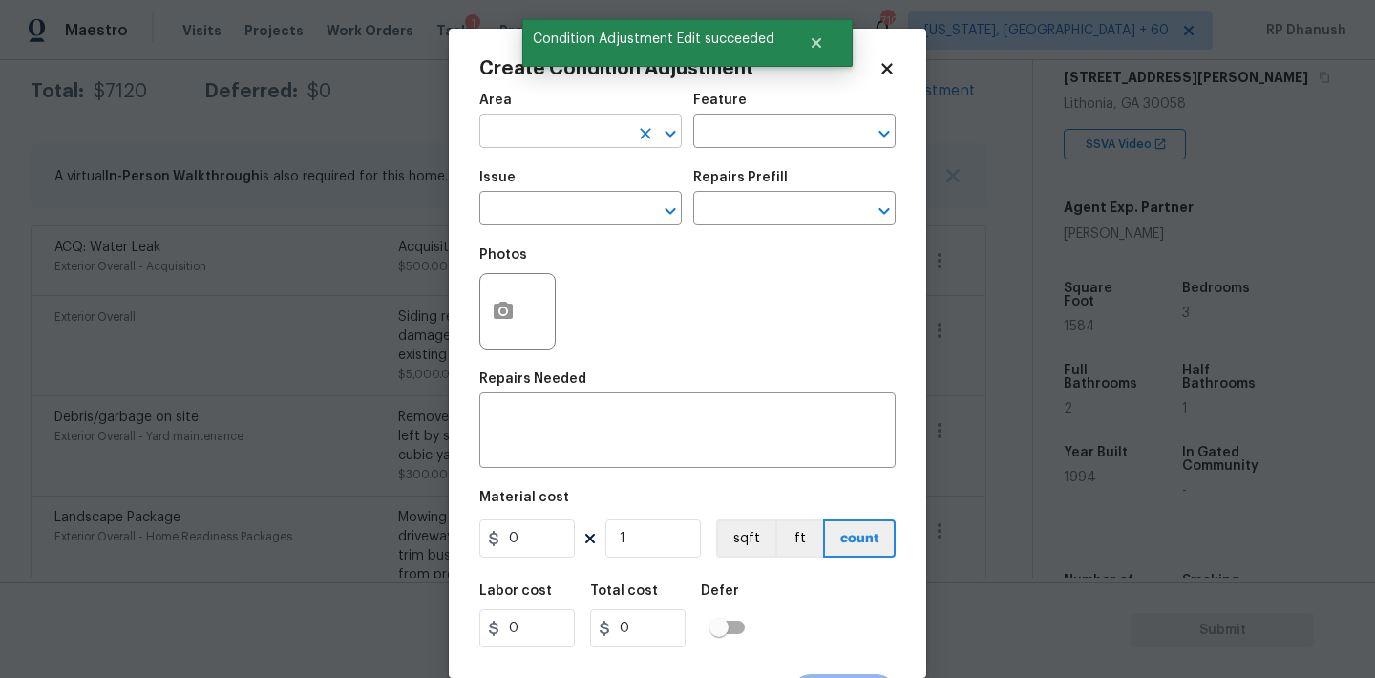
click at [559, 135] on input "text" at bounding box center [553, 133] width 149 height 30
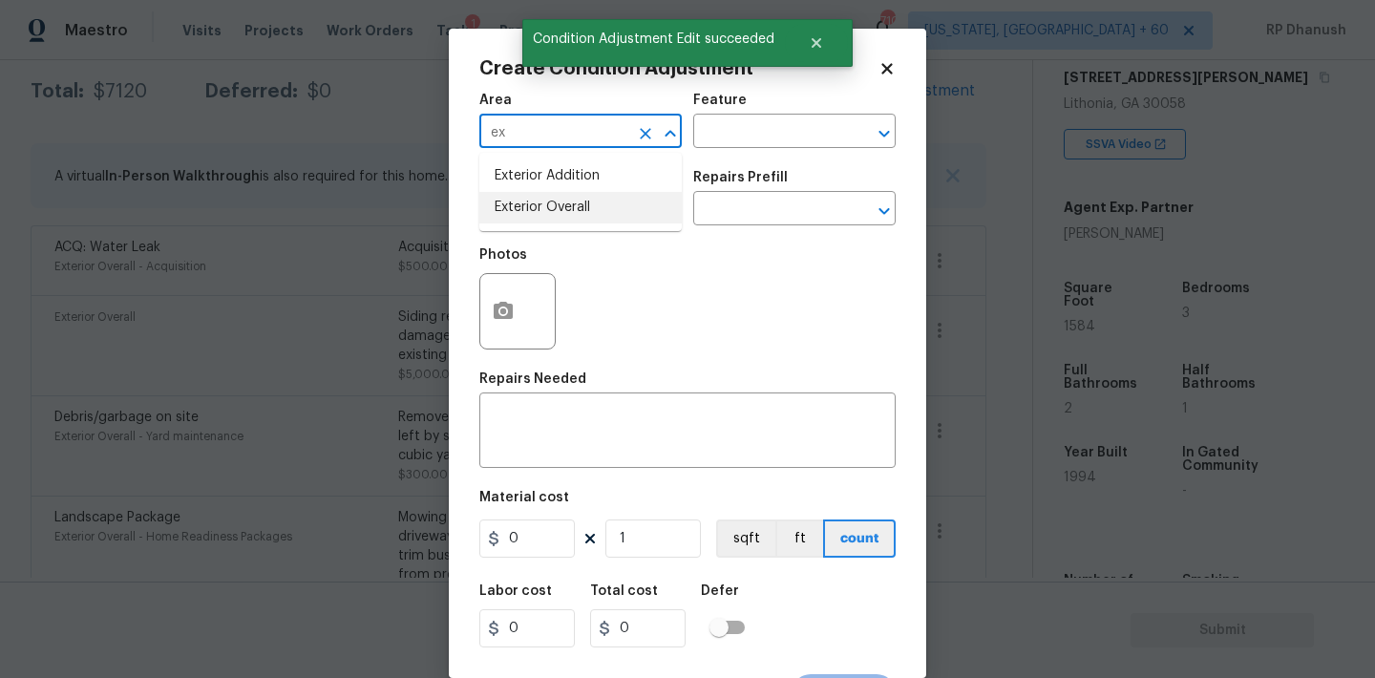
click at [539, 215] on li "Exterior Overall" at bounding box center [580, 208] width 202 height 32
click at [539, 427] on textarea at bounding box center [687, 432] width 393 height 40
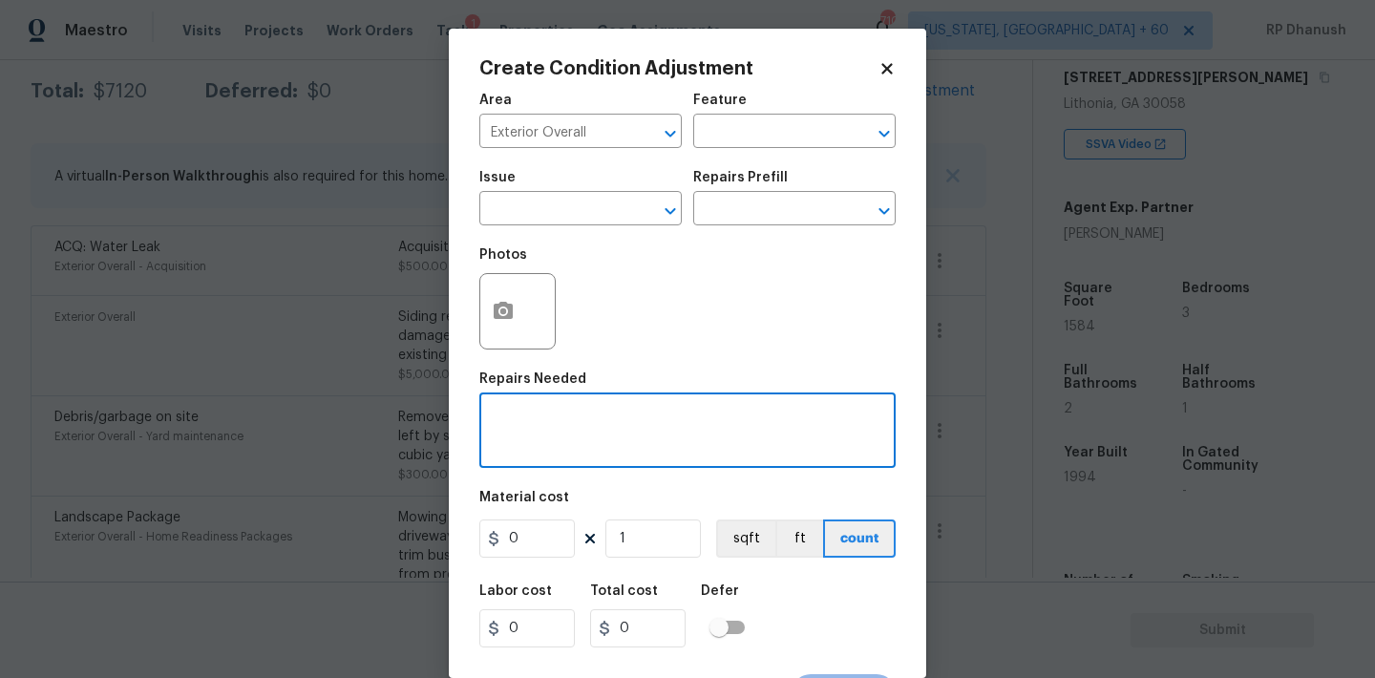
click at [319, 351] on body "Maestro Visits Projects Work Orders Tasks 1 Properties Geo Assignments 710 Wash…" at bounding box center [687, 339] width 1375 height 678
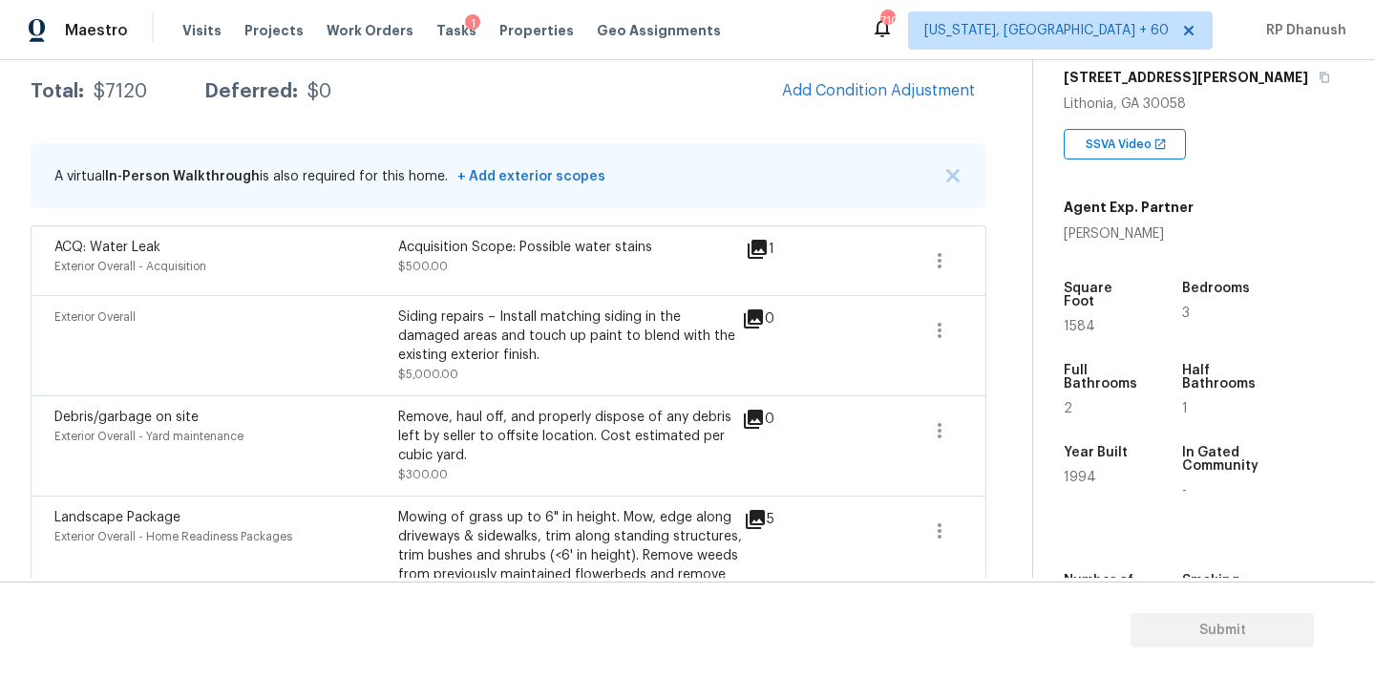
click at [965, 247] on div "ACQ: Water Leak Exterior Overall - Acquisition Acquisition Scope: Possible wate…" at bounding box center [509, 260] width 956 height 70
click at [959, 247] on span at bounding box center [940, 261] width 46 height 46
click at [1020, 247] on div "Edit" at bounding box center [1048, 256] width 149 height 19
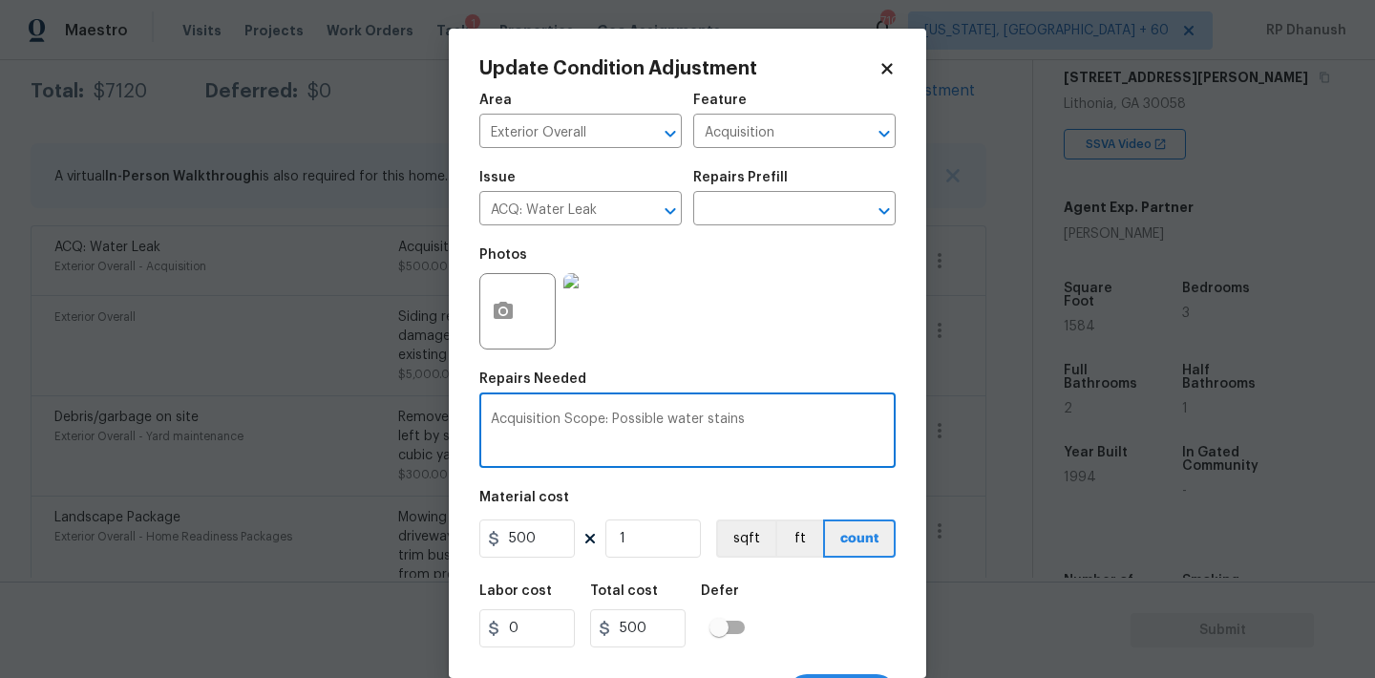
click at [791, 430] on textarea "Acquisition Scope: Possible water stains" at bounding box center [687, 432] width 393 height 40
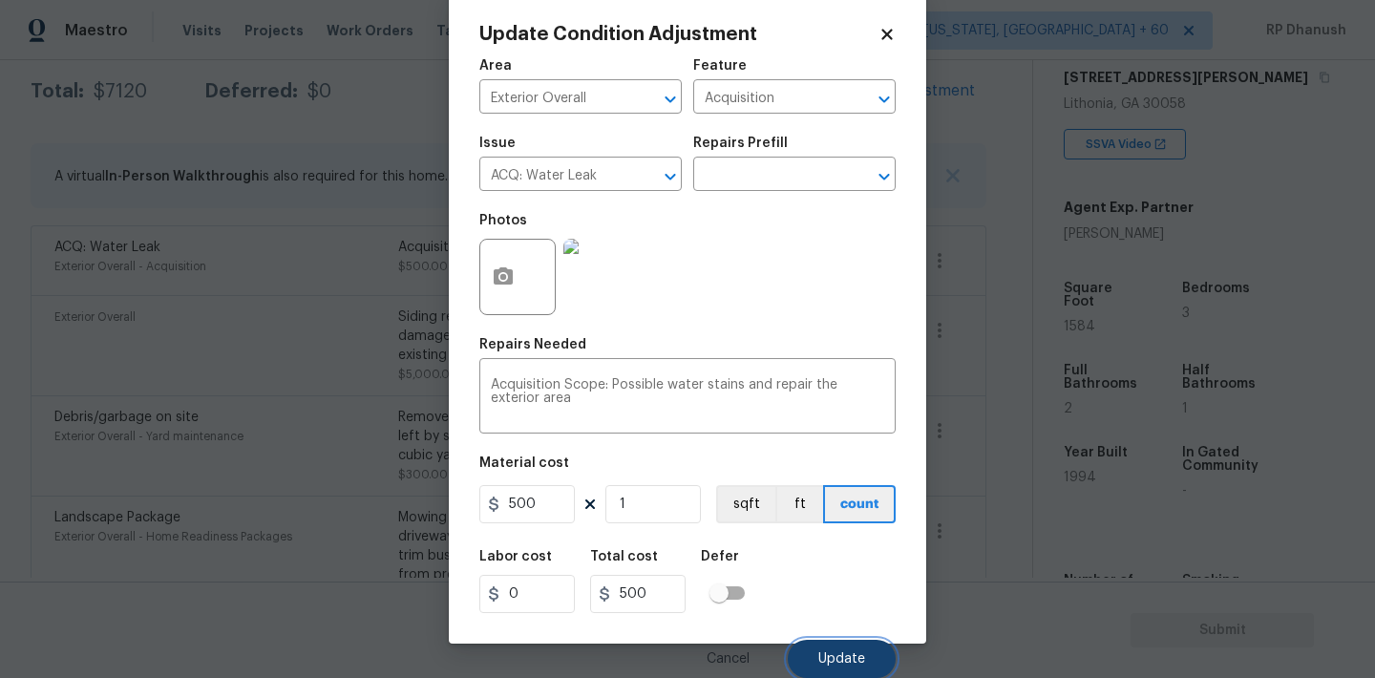
click at [806, 665] on button "Update" at bounding box center [842, 659] width 108 height 38
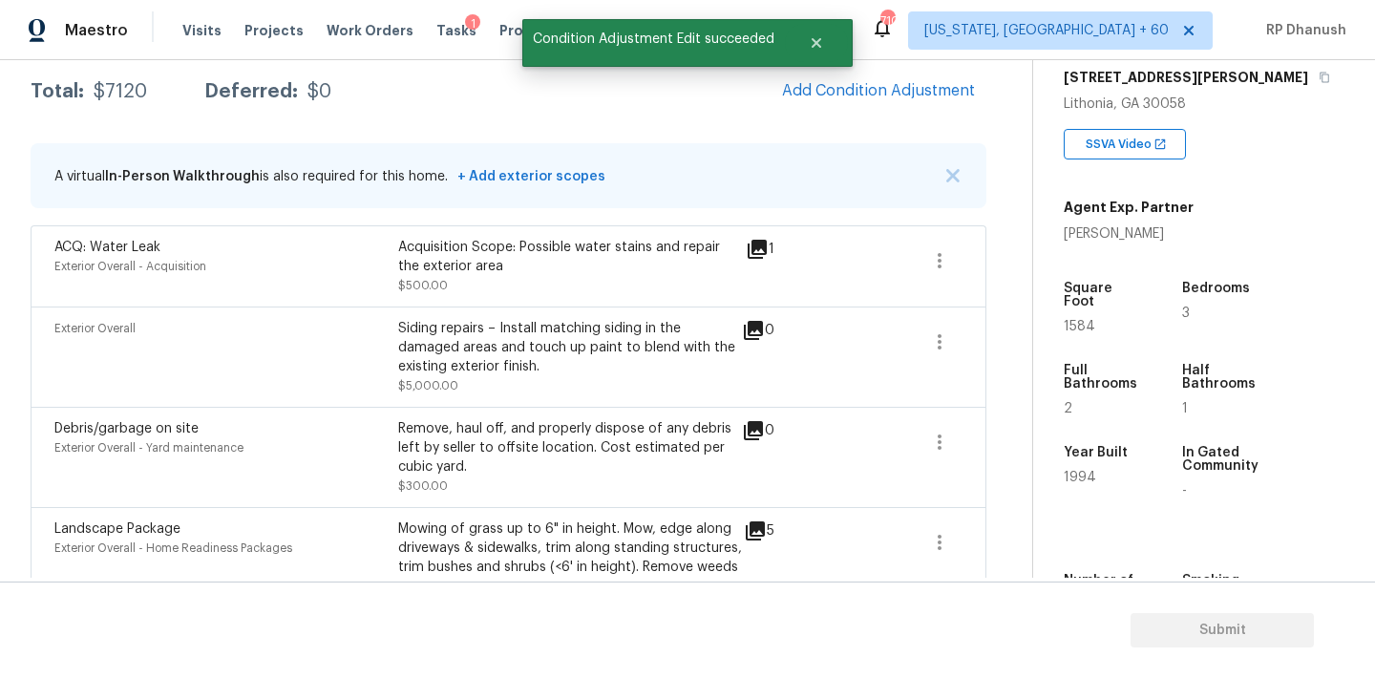
scroll to position [0, 0]
click at [945, 266] on icon "button" at bounding box center [939, 260] width 23 height 23
click at [1004, 266] on link "Edit" at bounding box center [1048, 257] width 162 height 29
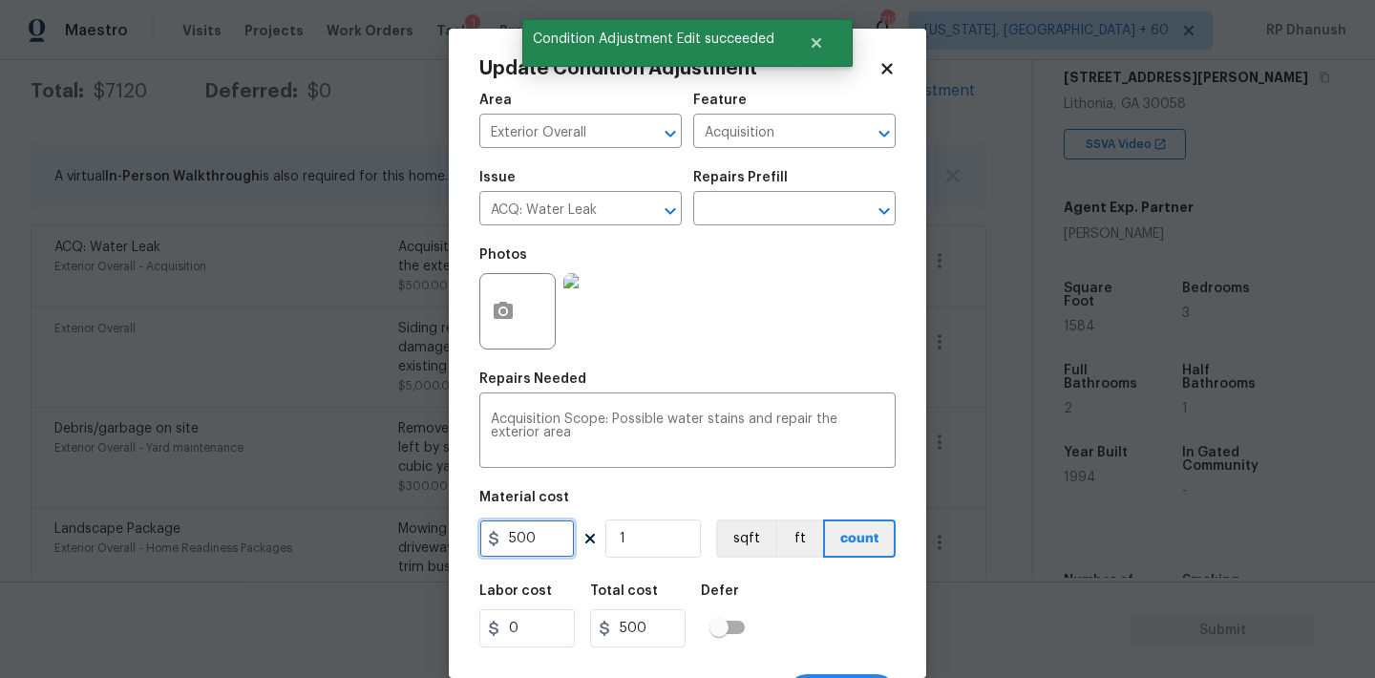
click at [538, 538] on input "500" at bounding box center [526, 538] width 95 height 38
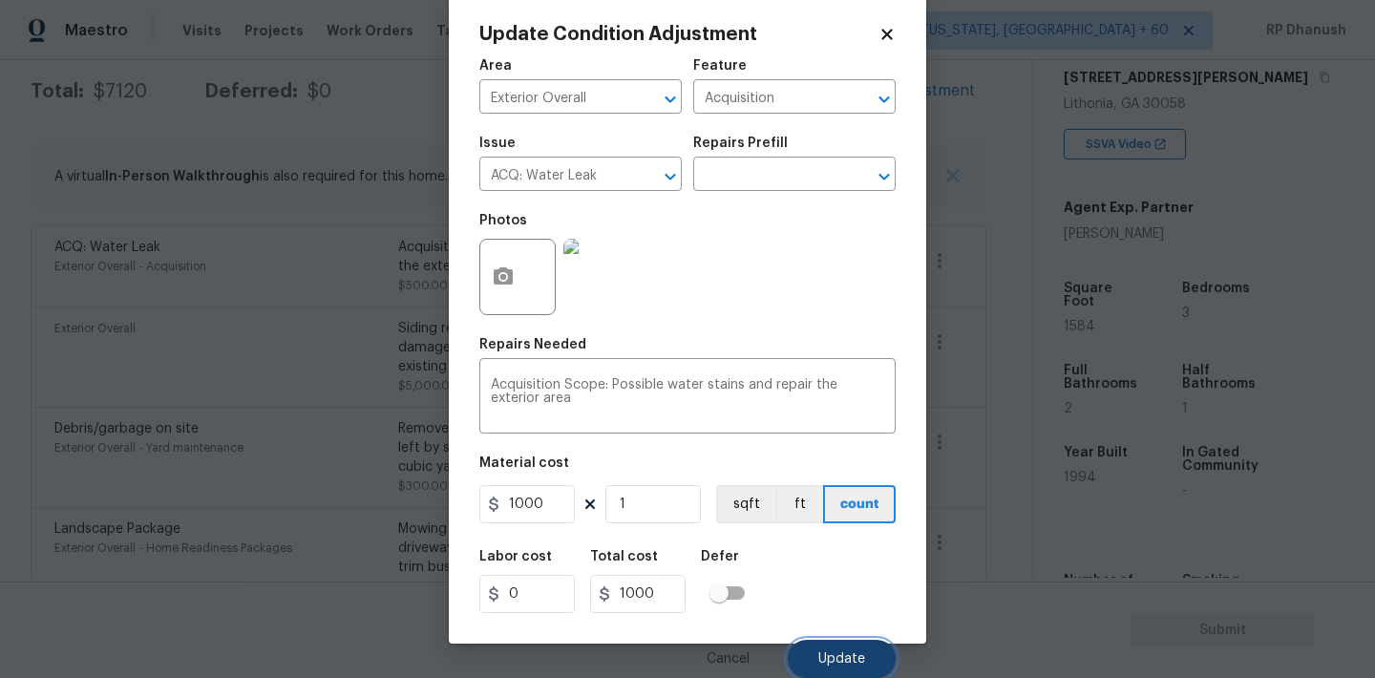
click at [820, 653] on span "Update" at bounding box center [841, 659] width 47 height 14
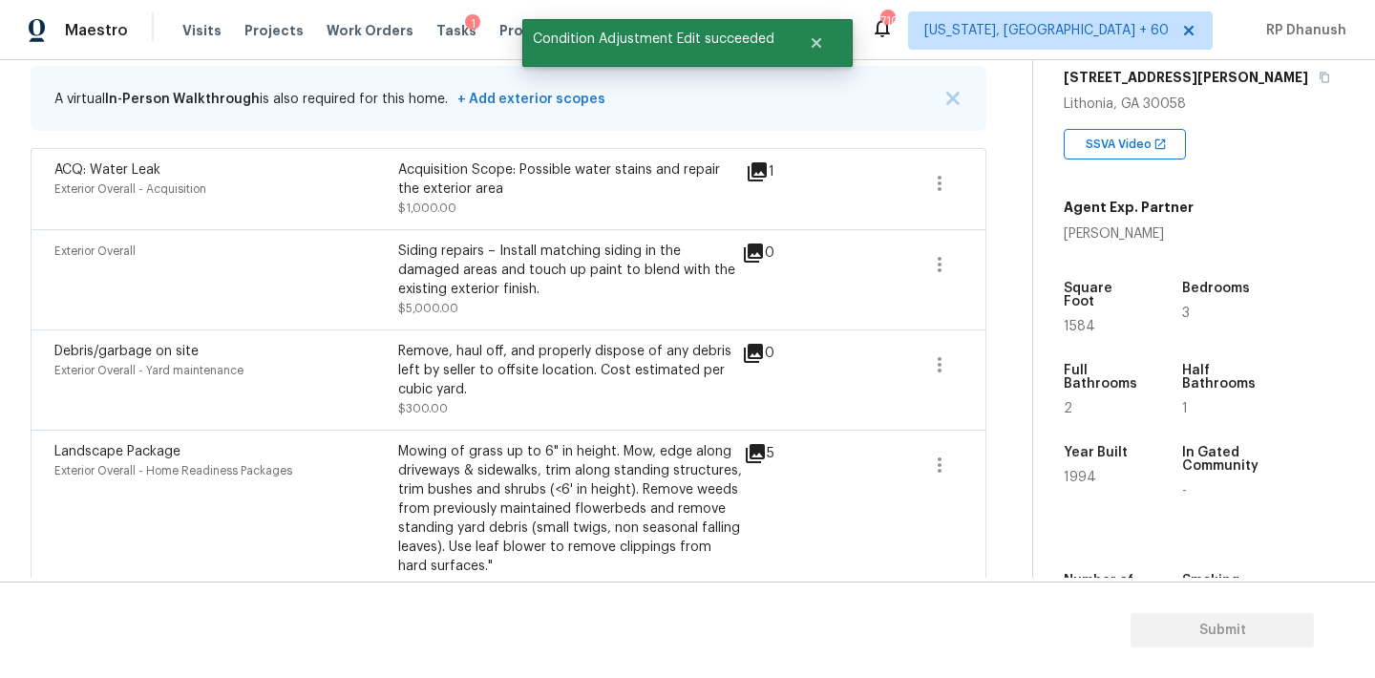
scroll to position [272, 0]
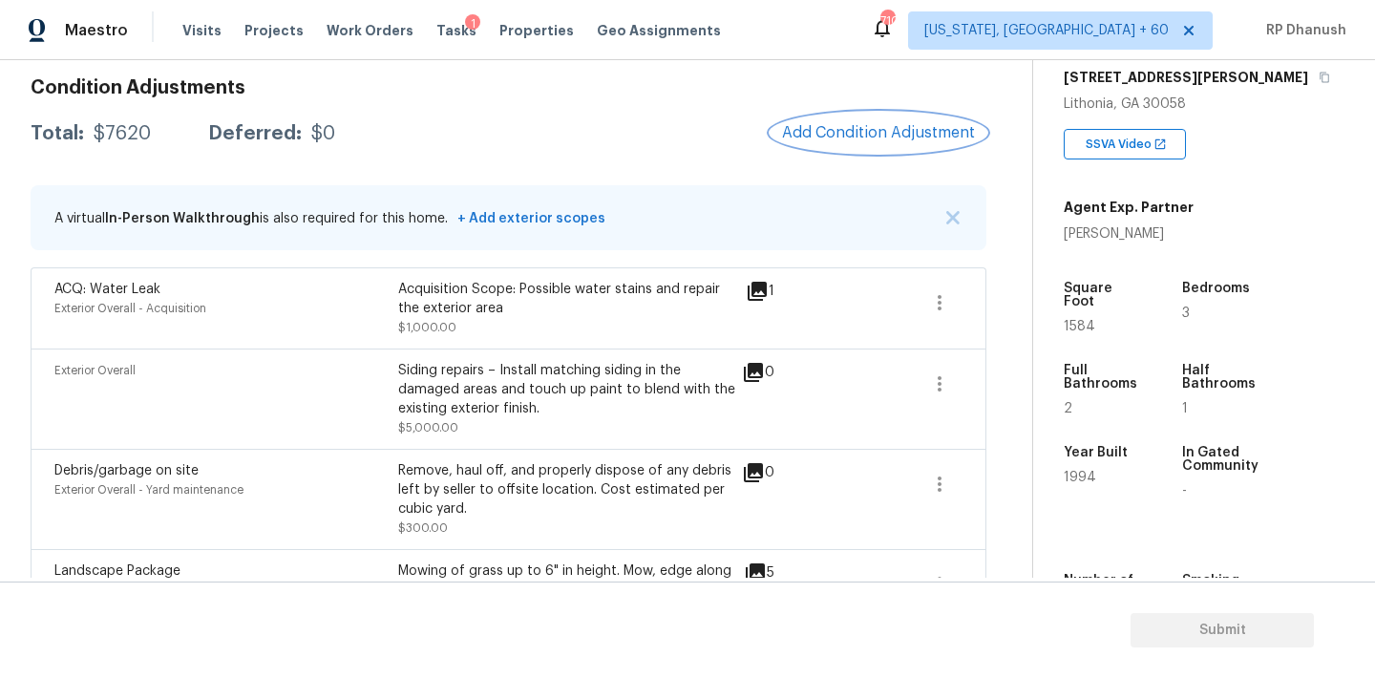
click at [898, 131] on span "Add Condition Adjustment" at bounding box center [878, 132] width 193 height 17
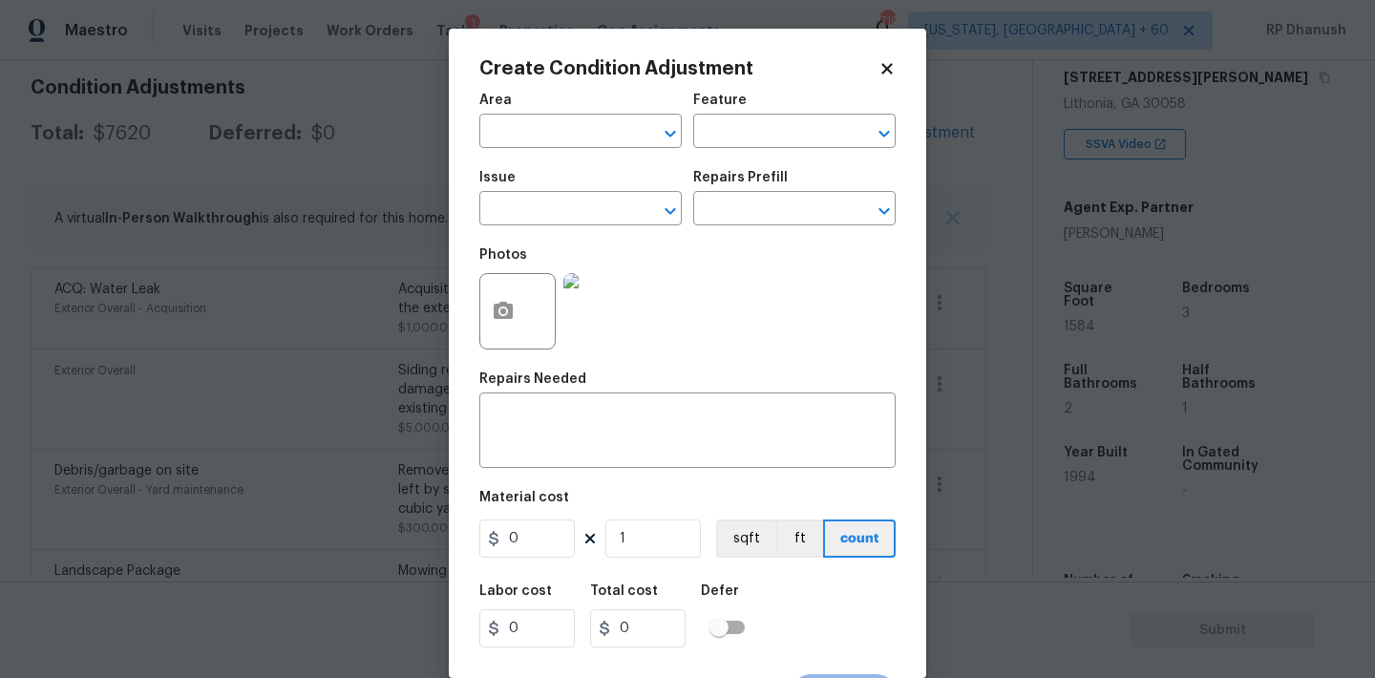
click at [550, 149] on span "Area ​" at bounding box center [580, 120] width 202 height 77
click at [581, 115] on div "Area" at bounding box center [580, 106] width 202 height 25
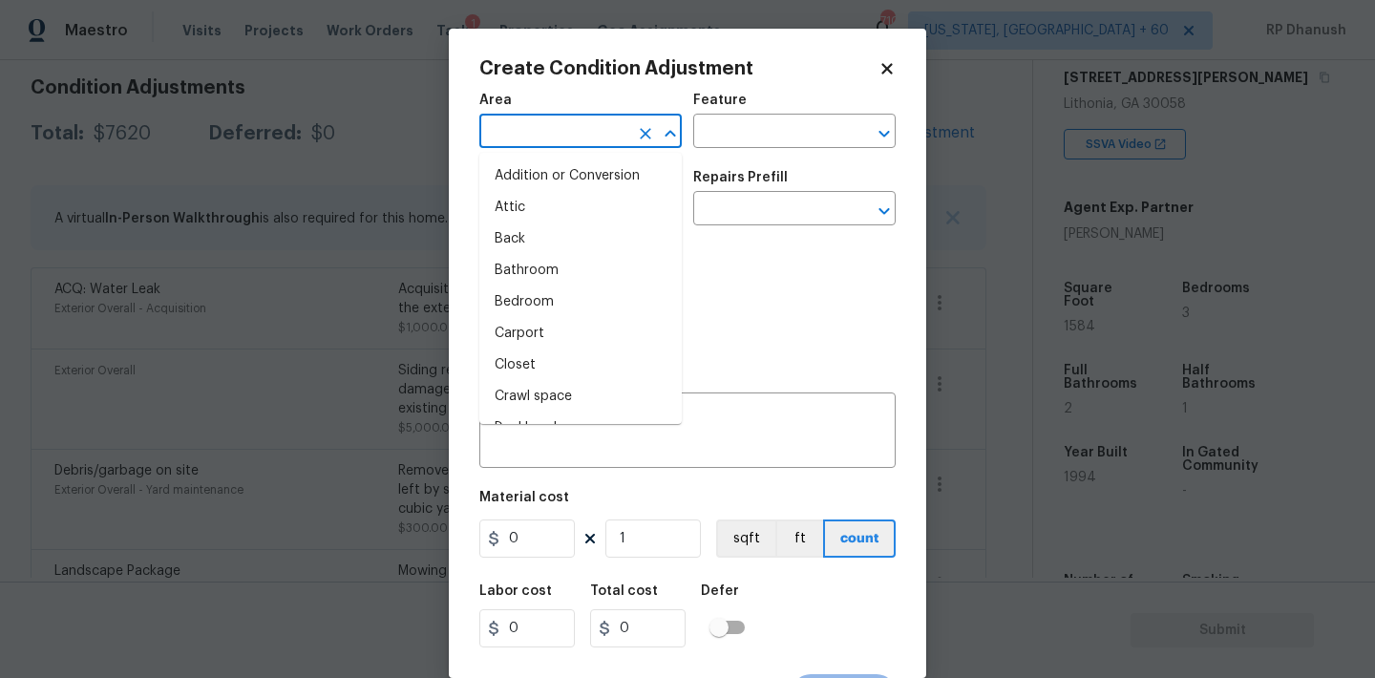
click at [585, 118] on input "text" at bounding box center [553, 133] width 149 height 30
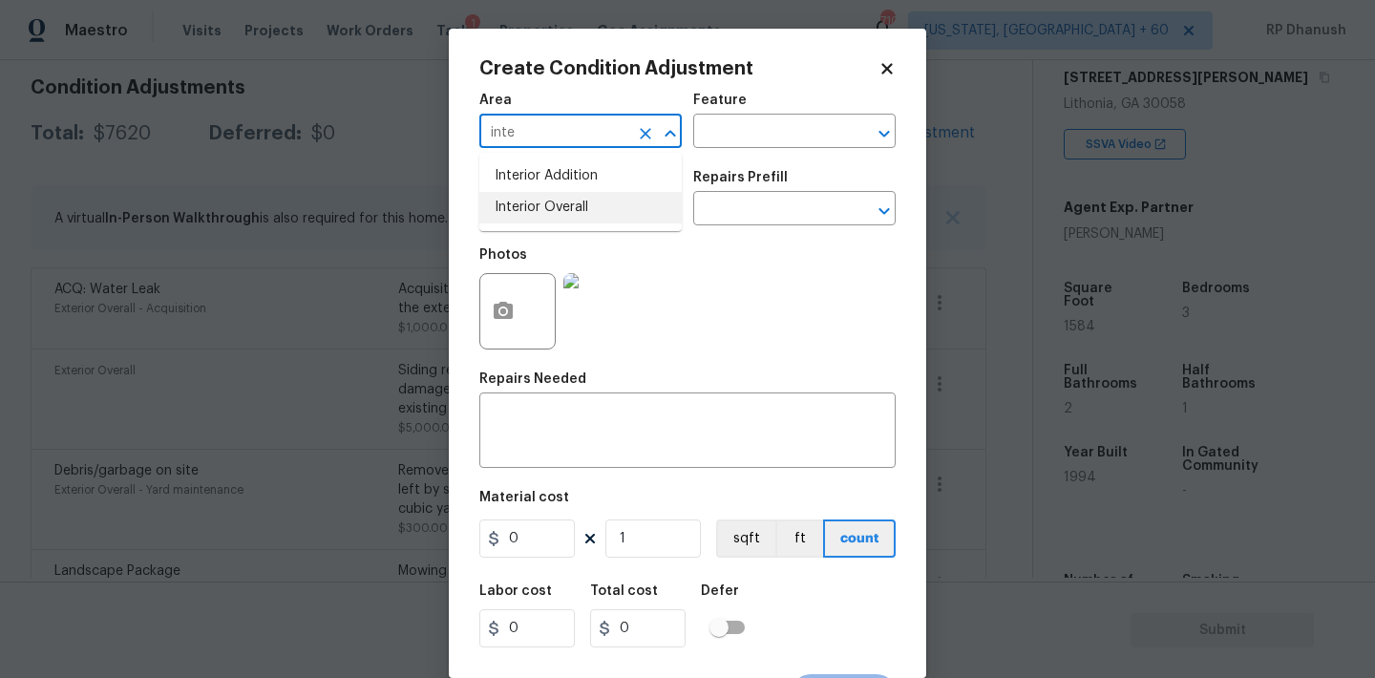
click at [555, 205] on li "Interior Overall" at bounding box center [580, 208] width 202 height 32
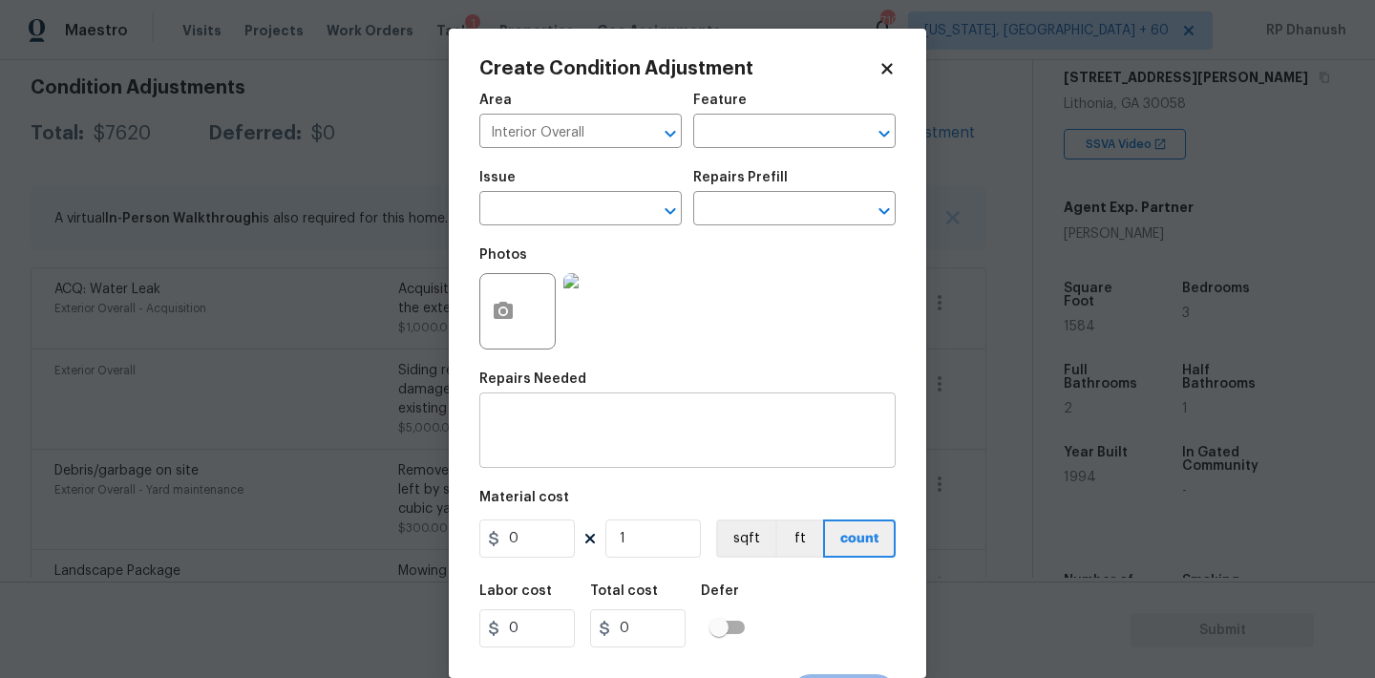
click at [551, 406] on div "x ​" at bounding box center [687, 432] width 416 height 71
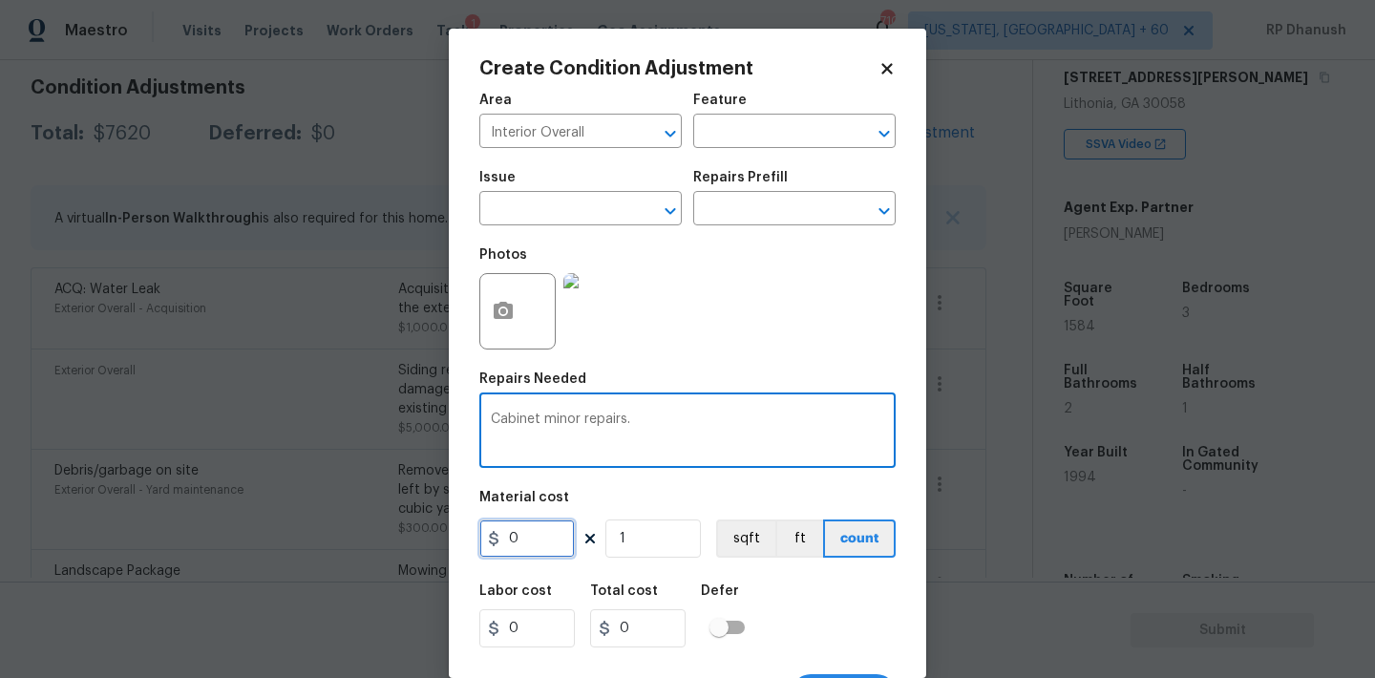
click at [532, 540] on input "0" at bounding box center [526, 538] width 95 height 38
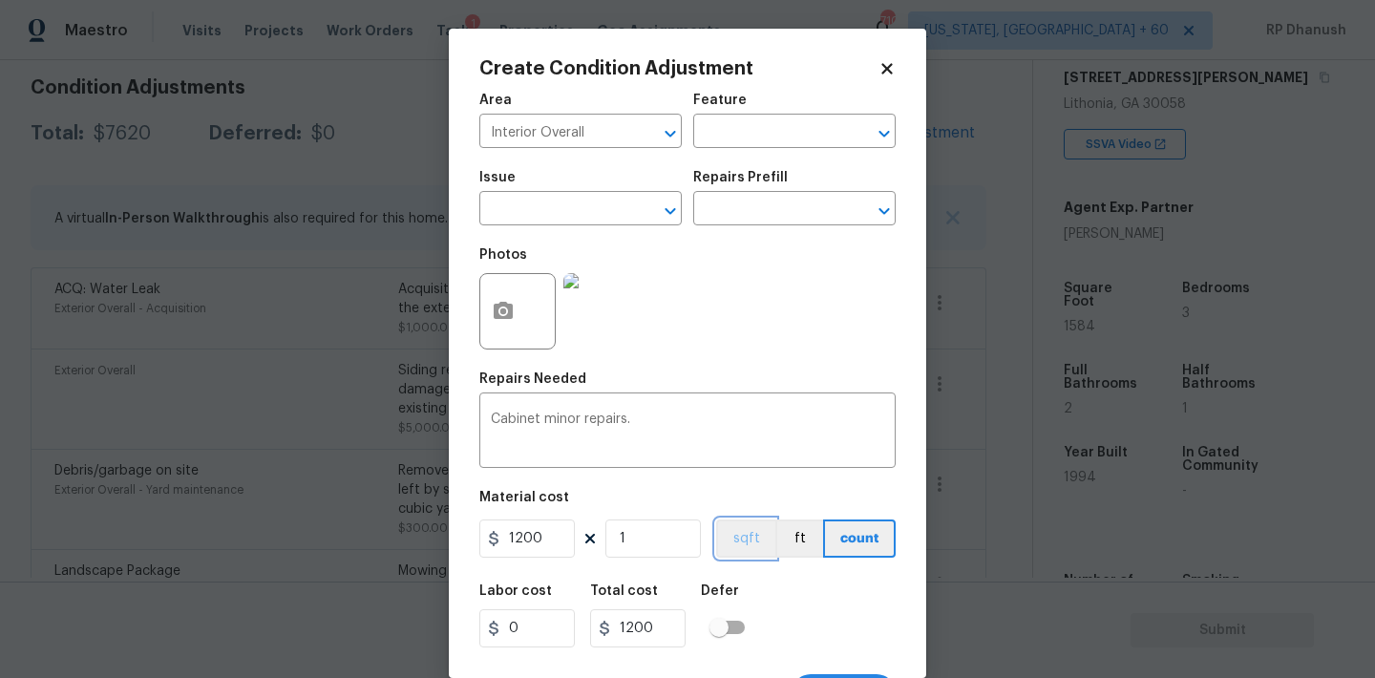
scroll to position [35, 0]
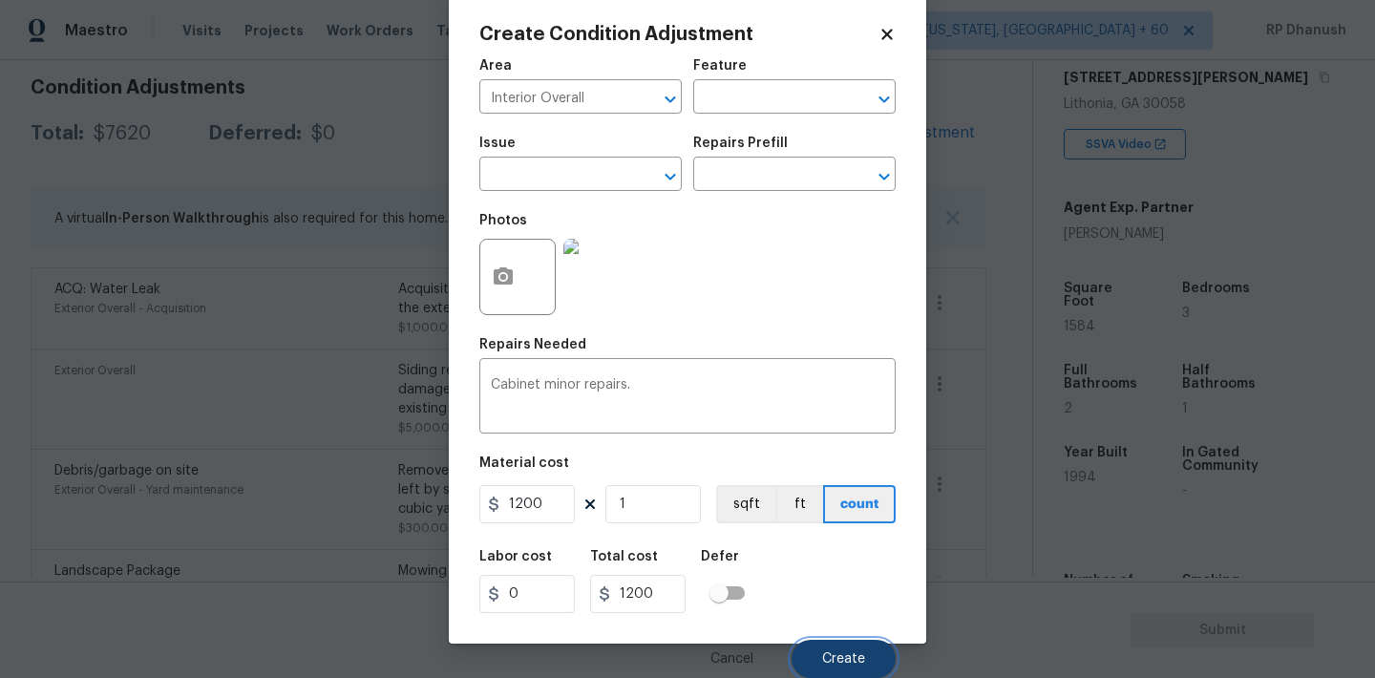
click at [825, 645] on button "Create" at bounding box center [844, 659] width 104 height 38
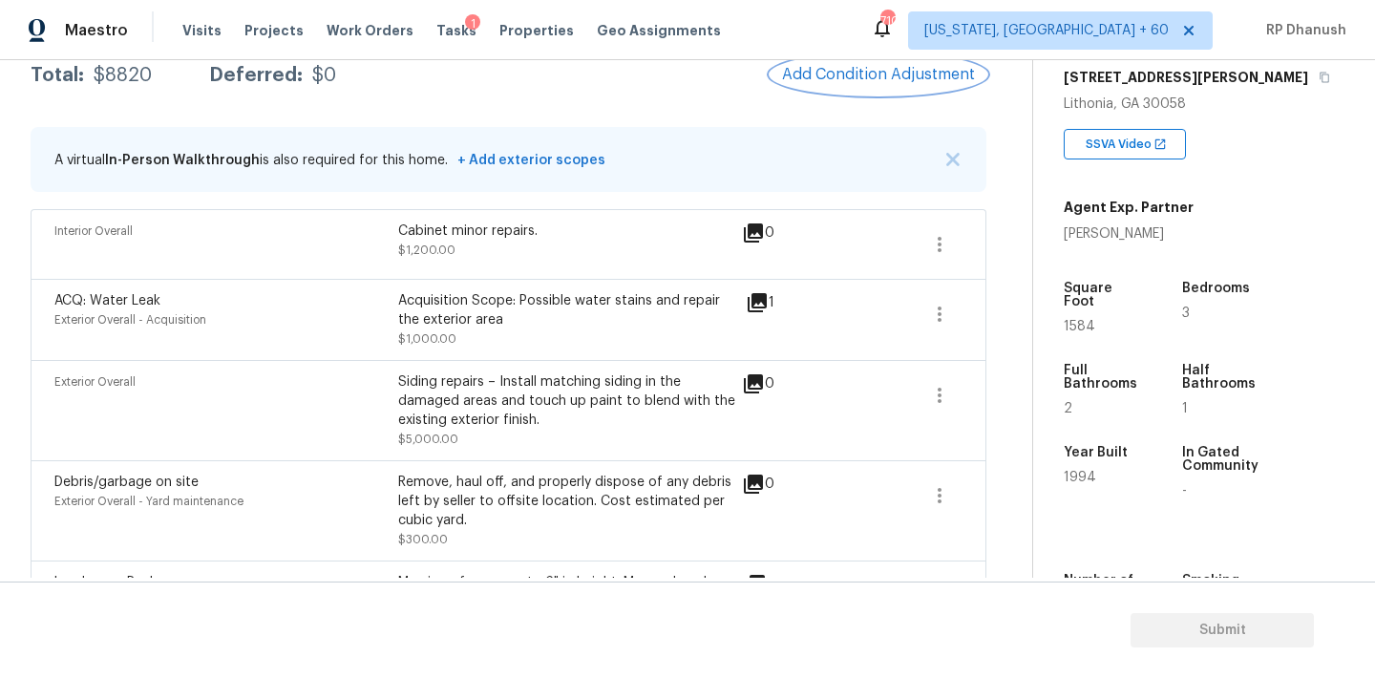
scroll to position [302, 0]
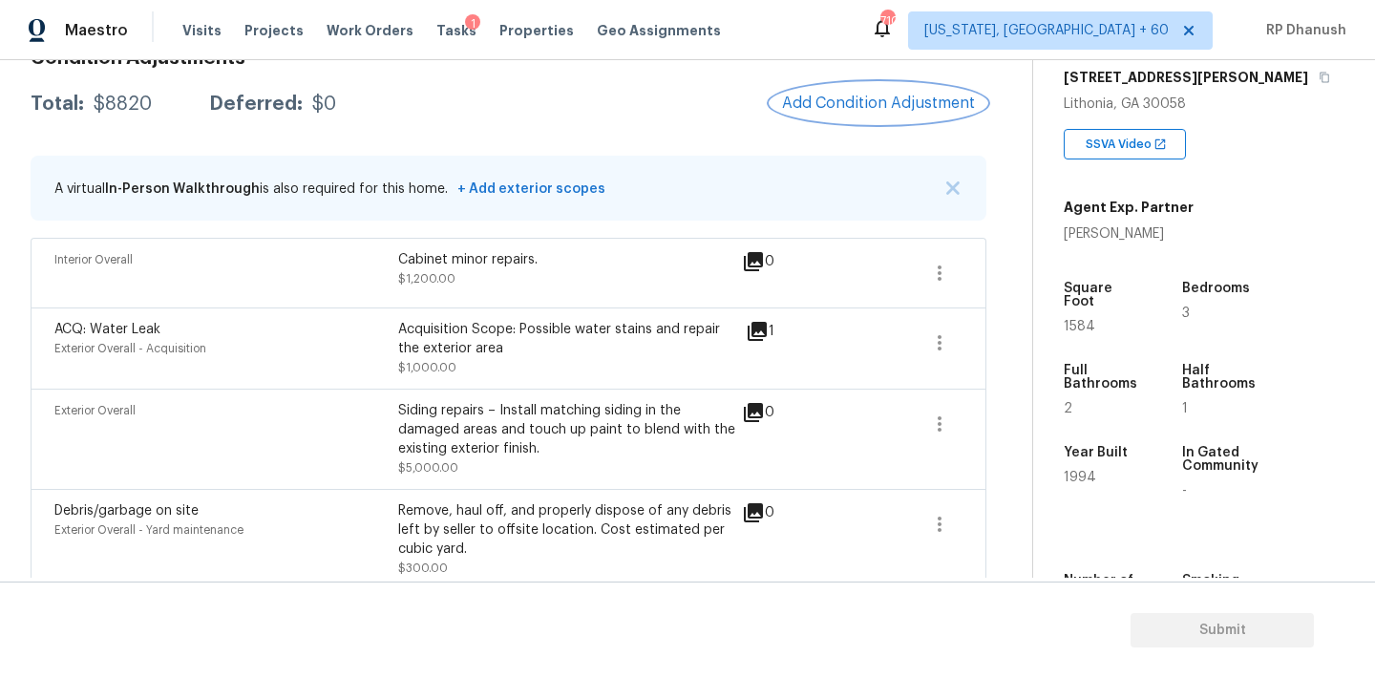
click at [901, 98] on span "Add Condition Adjustment" at bounding box center [878, 103] width 193 height 17
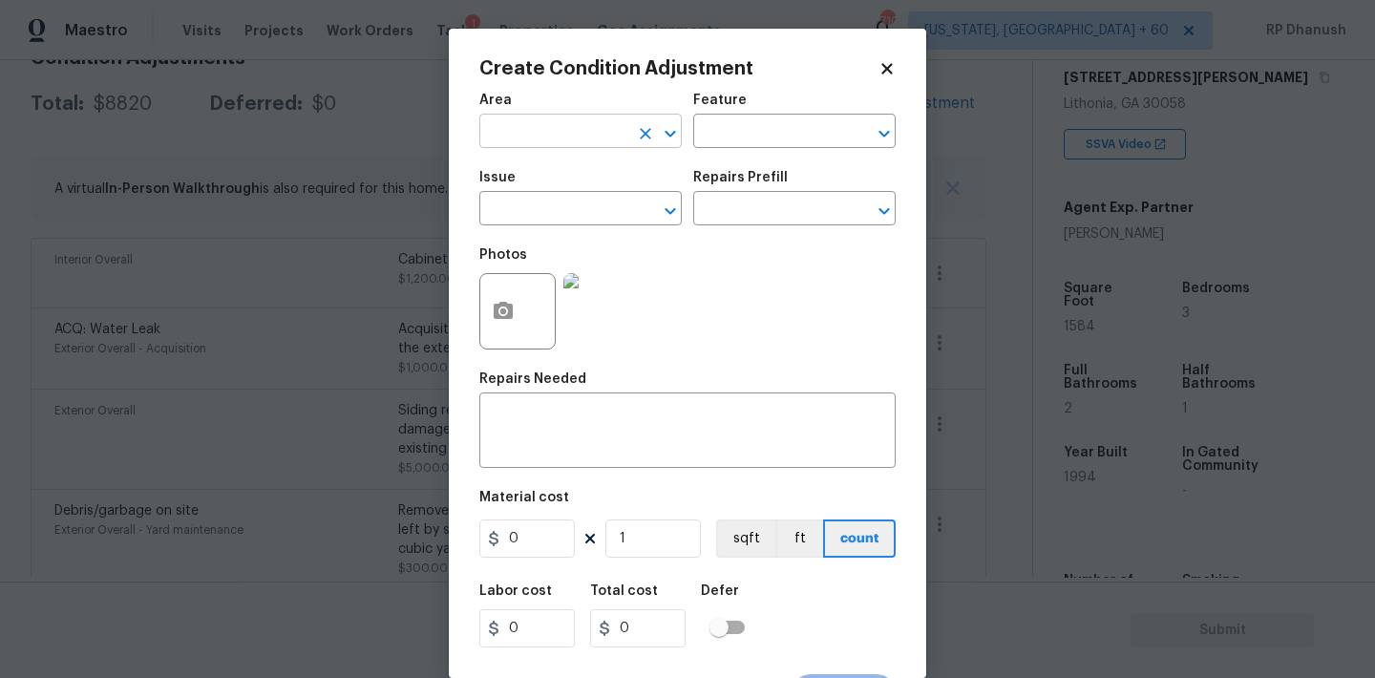
click at [568, 147] on input "text" at bounding box center [553, 133] width 149 height 30
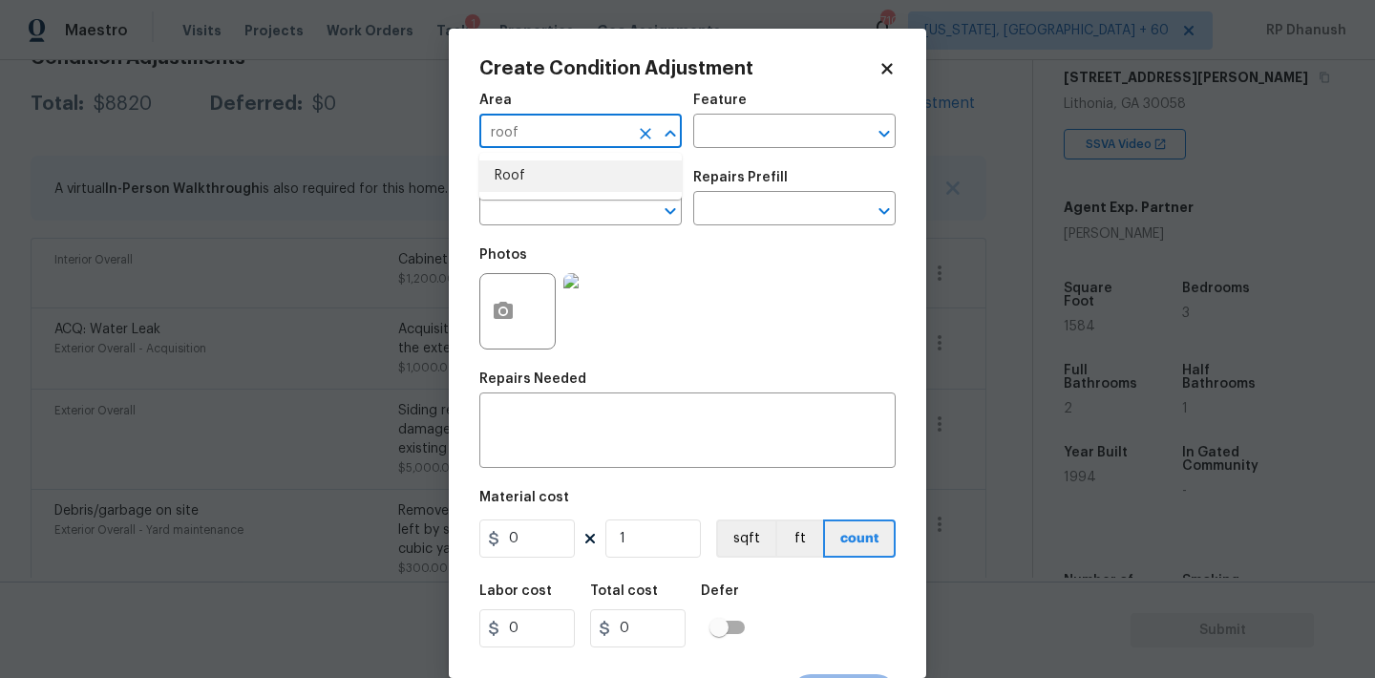
click at [562, 164] on li "Roof" at bounding box center [580, 176] width 202 height 32
click at [715, 148] on input "text" at bounding box center [767, 133] width 149 height 30
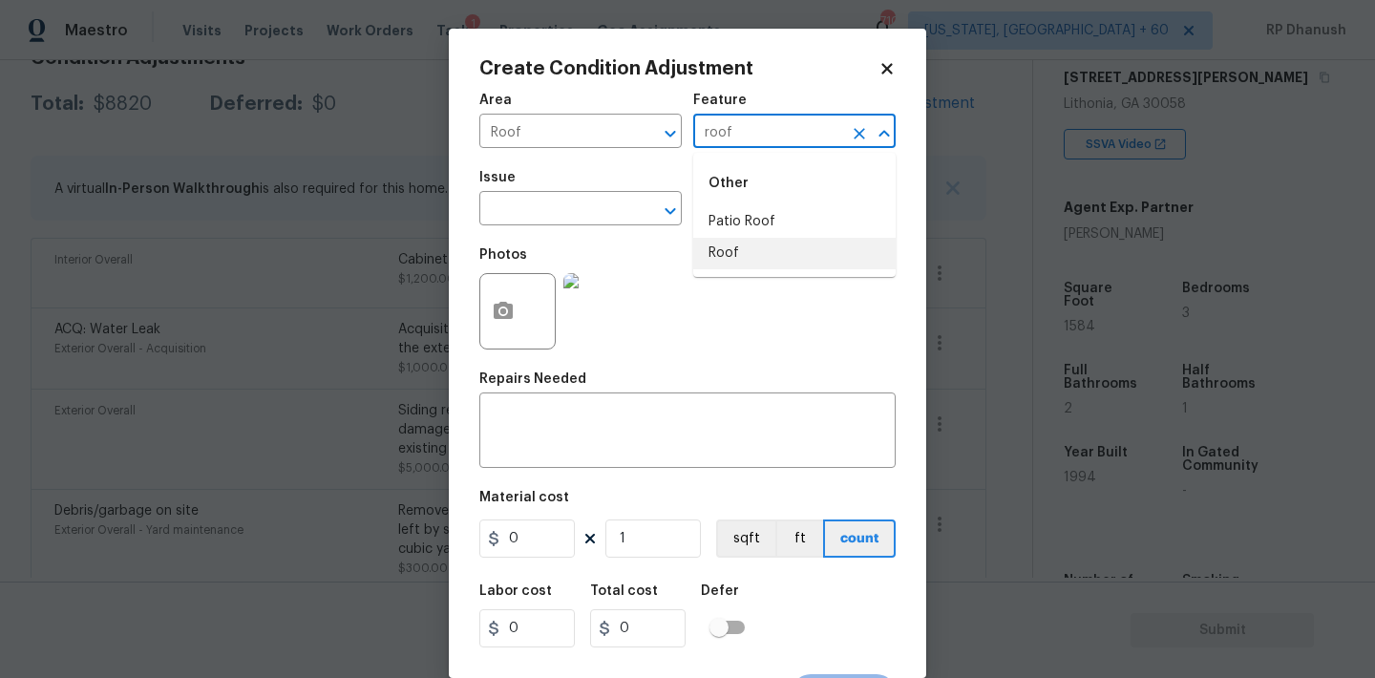
click at [738, 251] on li "Roof" at bounding box center [794, 254] width 202 height 32
click at [602, 218] on input "text" at bounding box center [553, 211] width 149 height 30
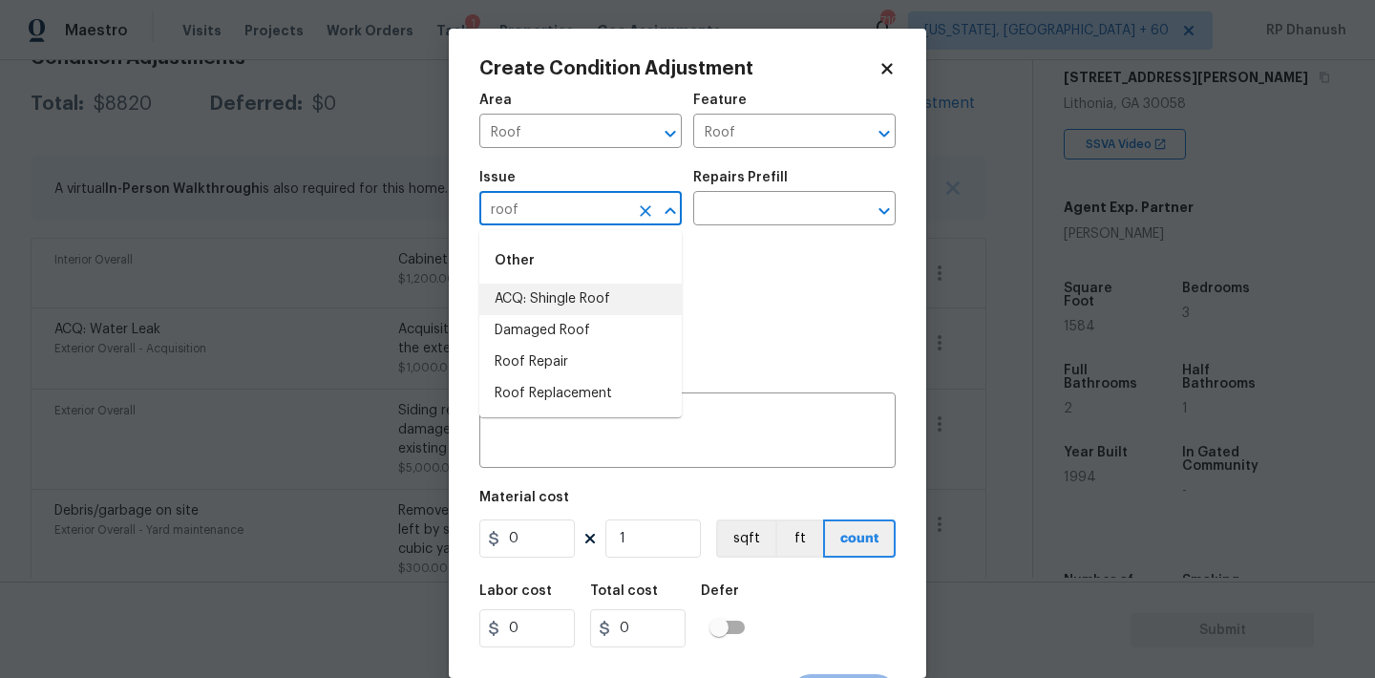
click at [577, 290] on li "ACQ: Shingle Roof" at bounding box center [580, 300] width 202 height 32
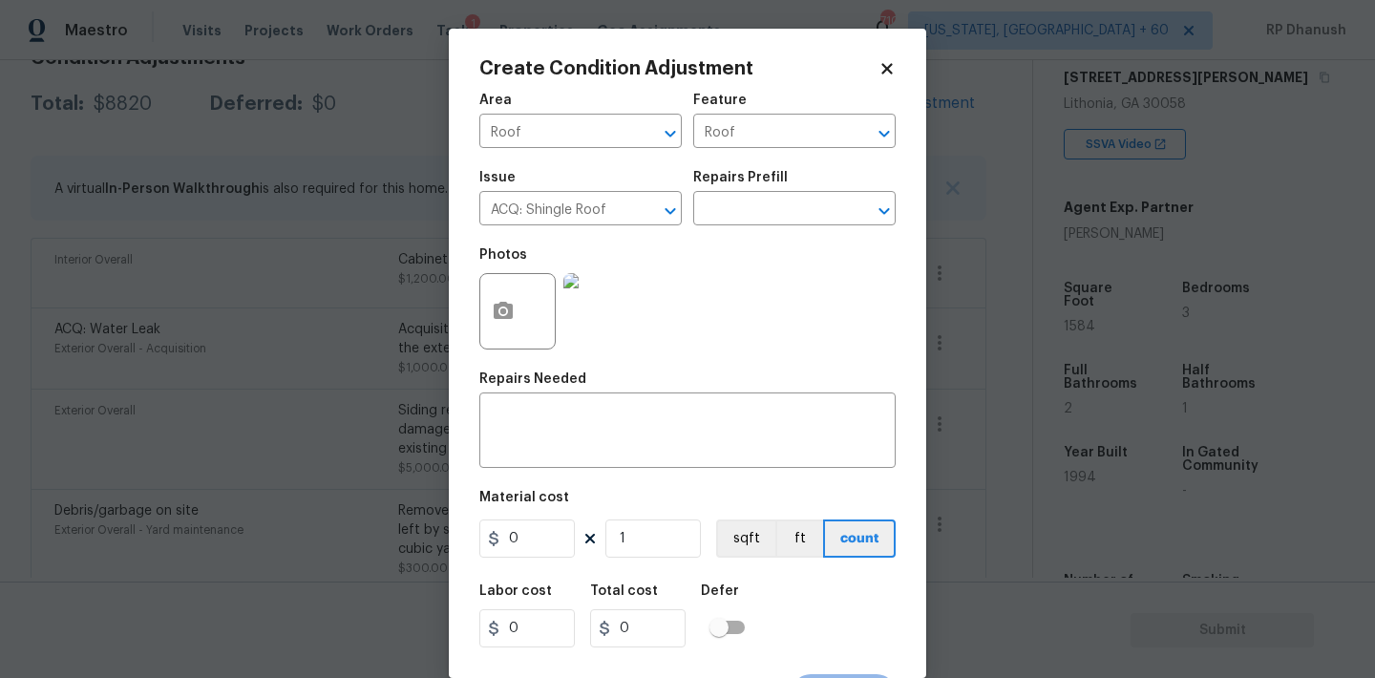
click at [776, 236] on div "Issue ACQ: Shingle Roof ​ Repairs Prefill ​" at bounding box center [687, 197] width 416 height 77
click at [805, 207] on input "text" at bounding box center [767, 211] width 149 height 30
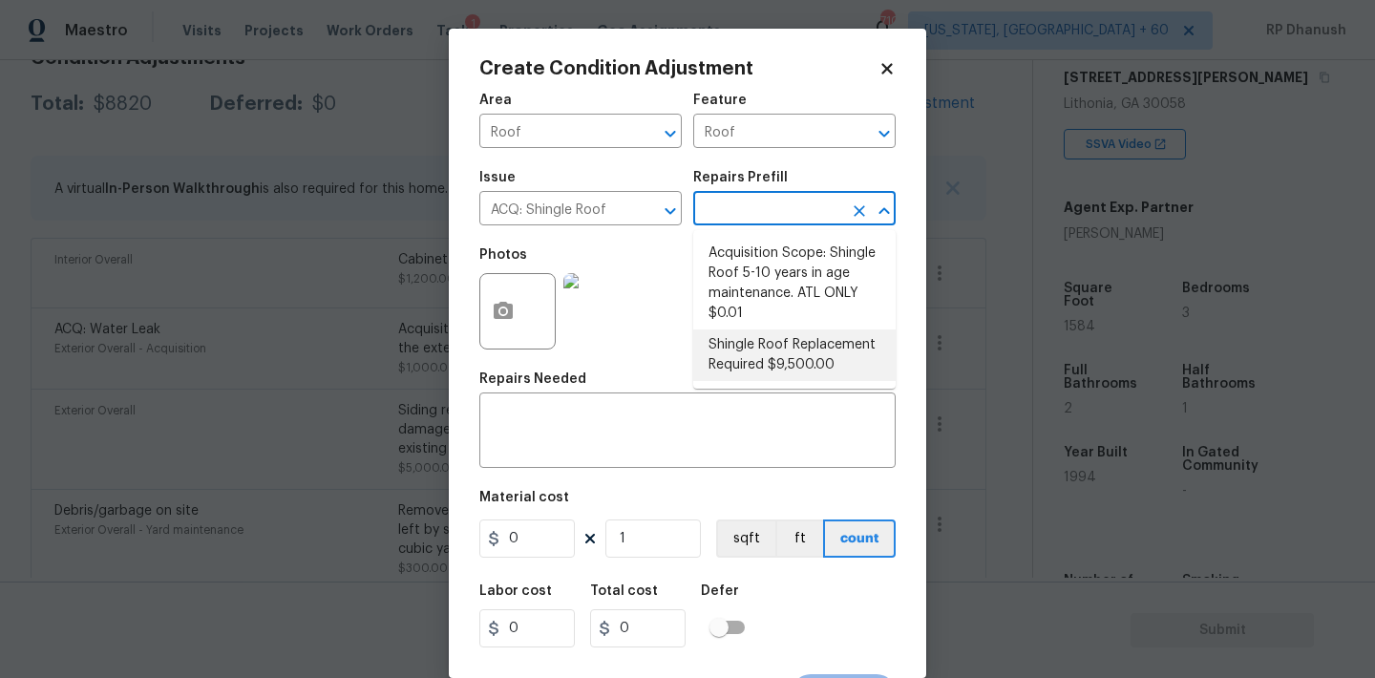
click at [772, 330] on li "Shingle Roof Replacement Required $9,500.00" at bounding box center [794, 355] width 202 height 52
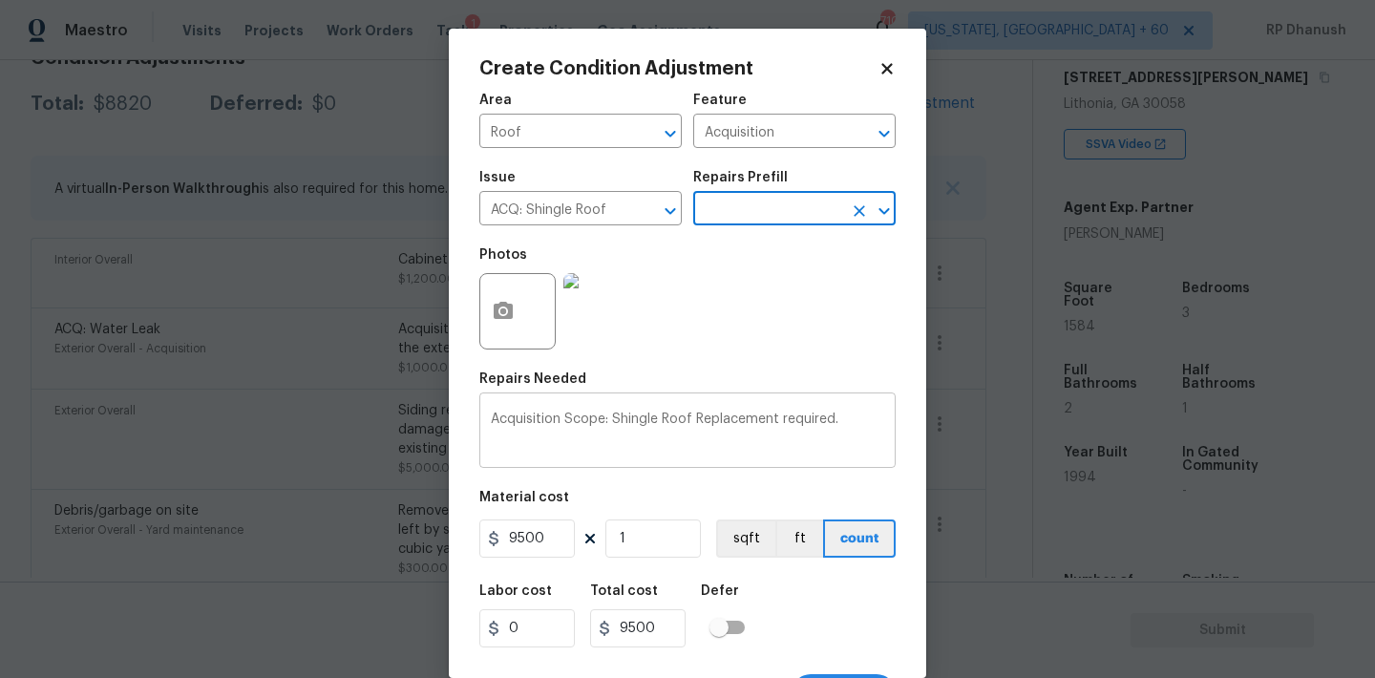
click at [851, 423] on textarea "Acquisition Scope: Shingle Roof Replacement required." at bounding box center [687, 432] width 393 height 40
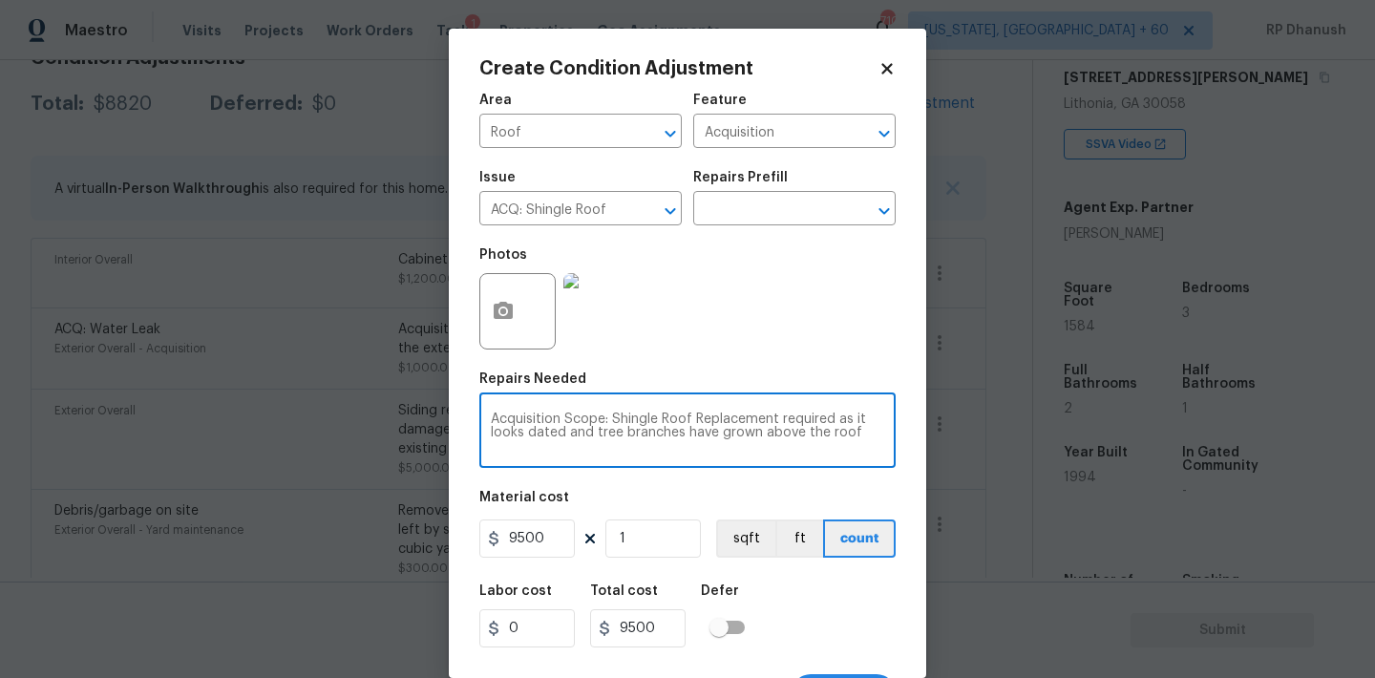
click at [851, 423] on textarea "Acquisition Scope: Shingle Roof Replacement required as it looks dated and tree…" at bounding box center [687, 432] width 393 height 40
click at [616, 423] on textarea "Acquisition Scope: Shingle Roof Replacement required as it looks dated and tree…" at bounding box center [687, 432] width 393 height 40
drag, startPoint x: 616, startPoint y: 423, endPoint x: 932, endPoint y: 452, distance: 317.3
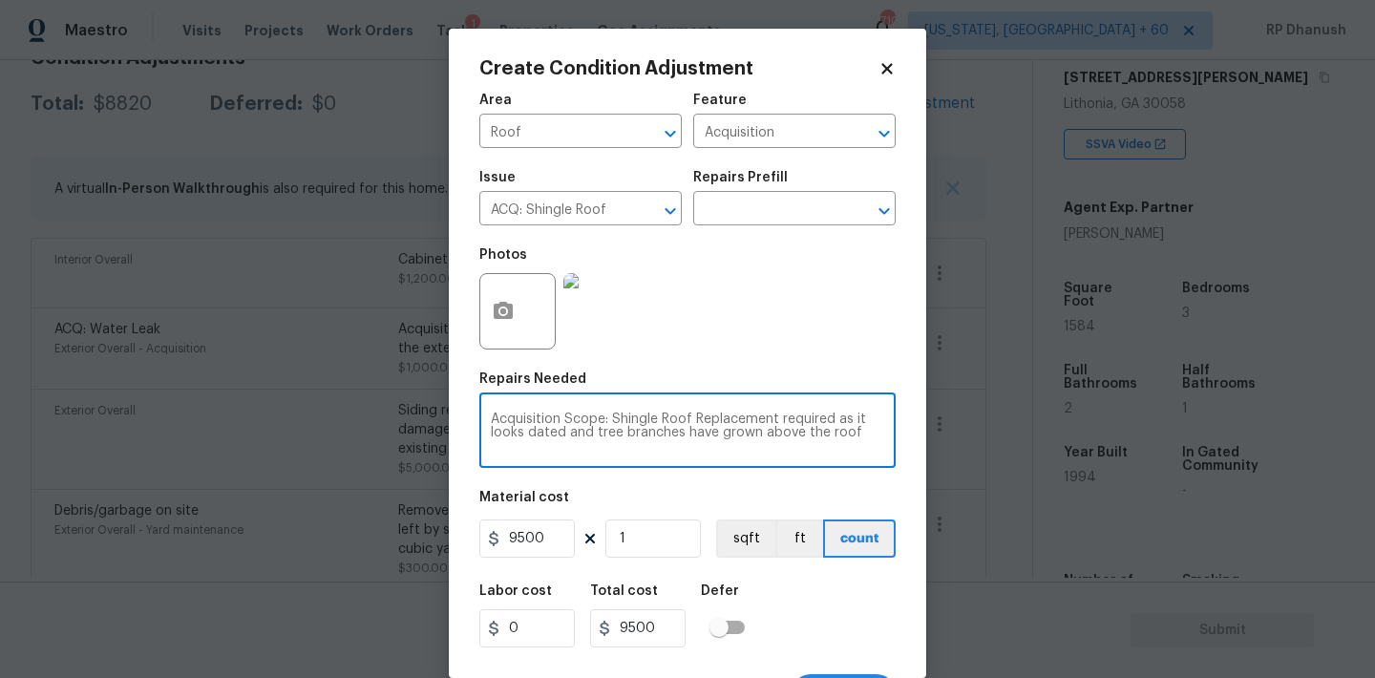
click at [932, 452] on div "Create Condition Adjustment Area Roof ​ Feature Acquisition ​ Issue ACQ: Shingl…" at bounding box center [687, 339] width 1375 height 678
paste textarea "Roof replacement – Full shingle roof replacement is required as the existing ro…"
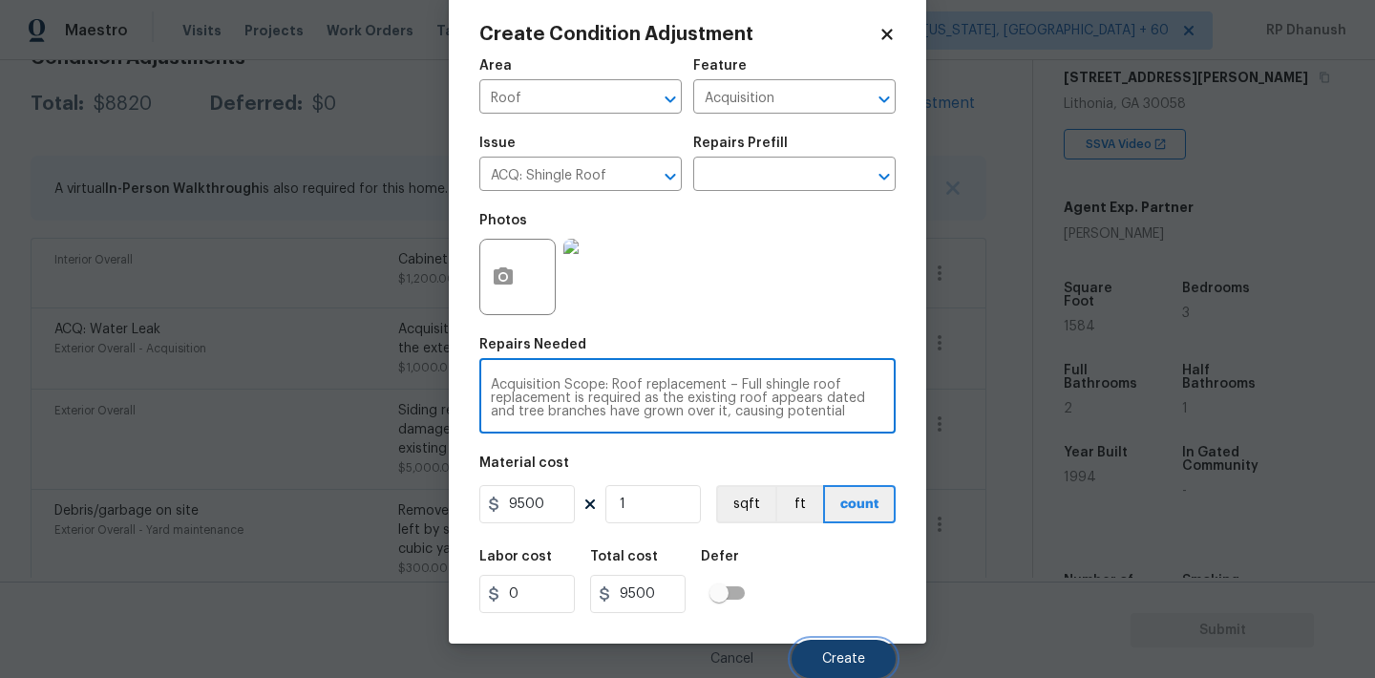
click at [855, 652] on span "Create" at bounding box center [843, 659] width 43 height 14
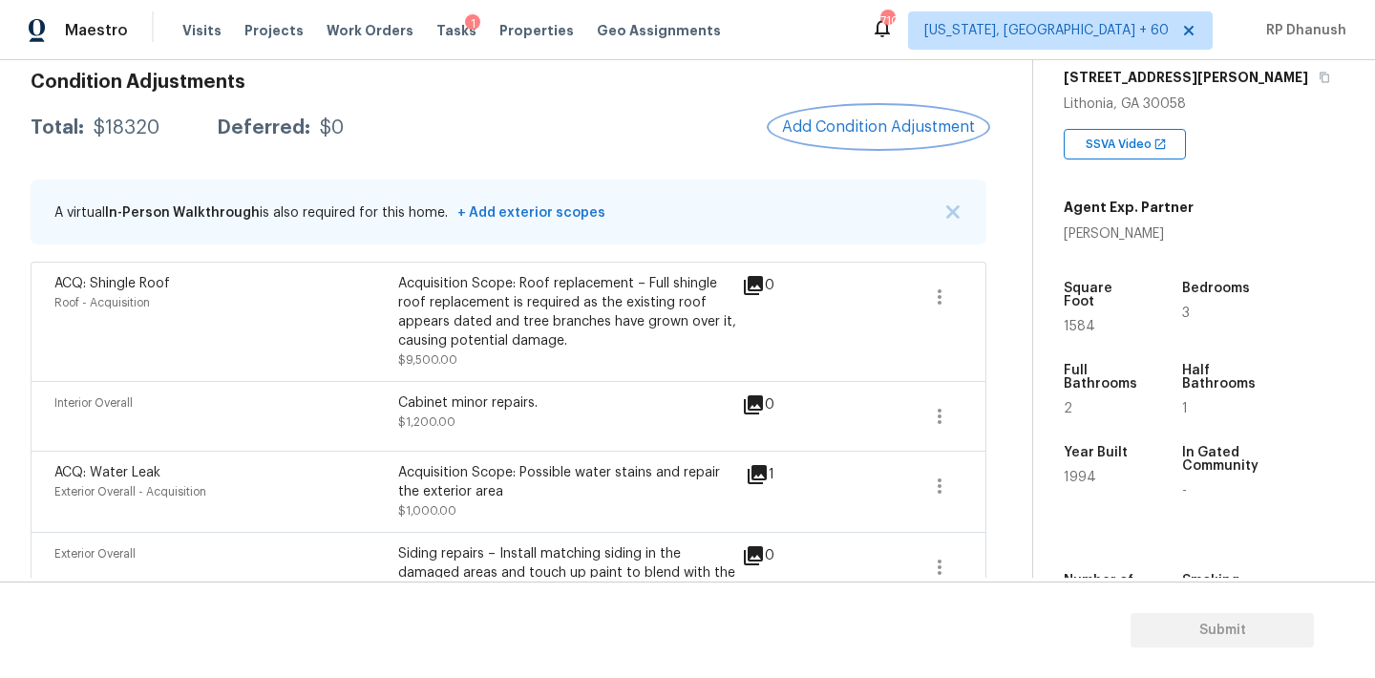
scroll to position [271, 0]
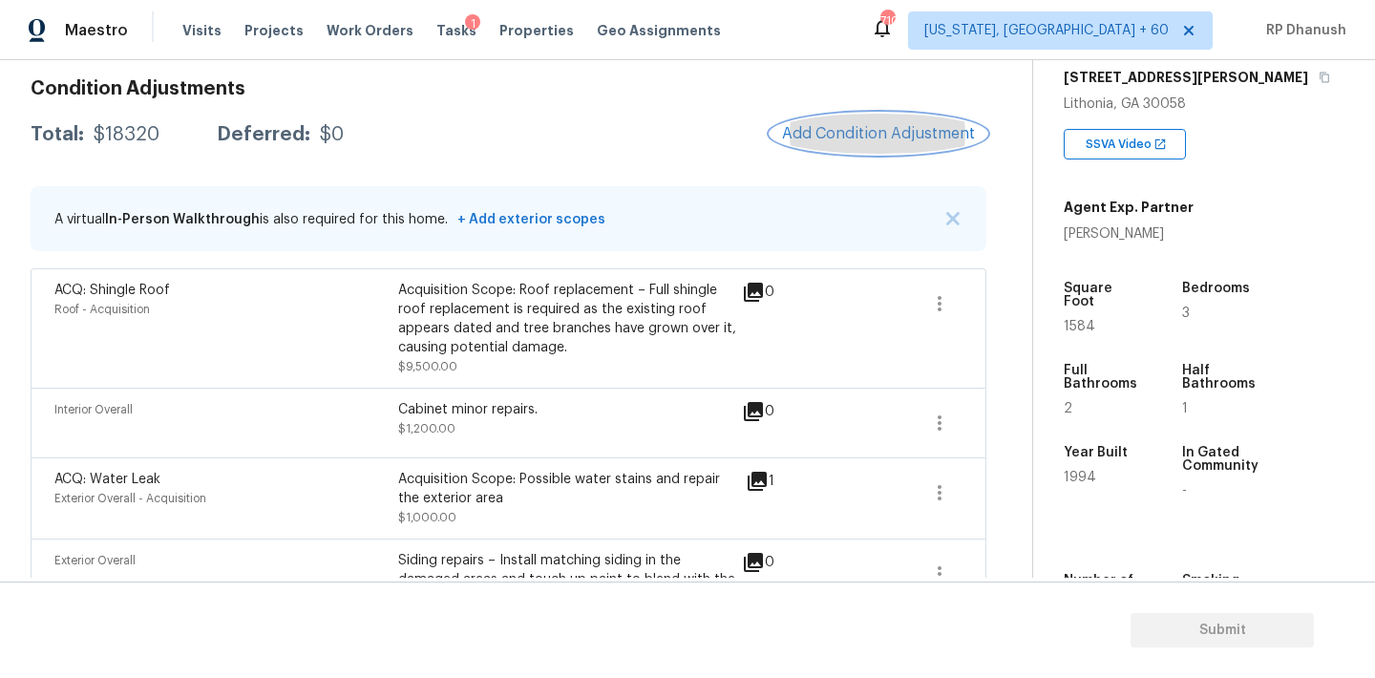
click at [860, 139] on span "Add Condition Adjustment" at bounding box center [878, 133] width 193 height 17
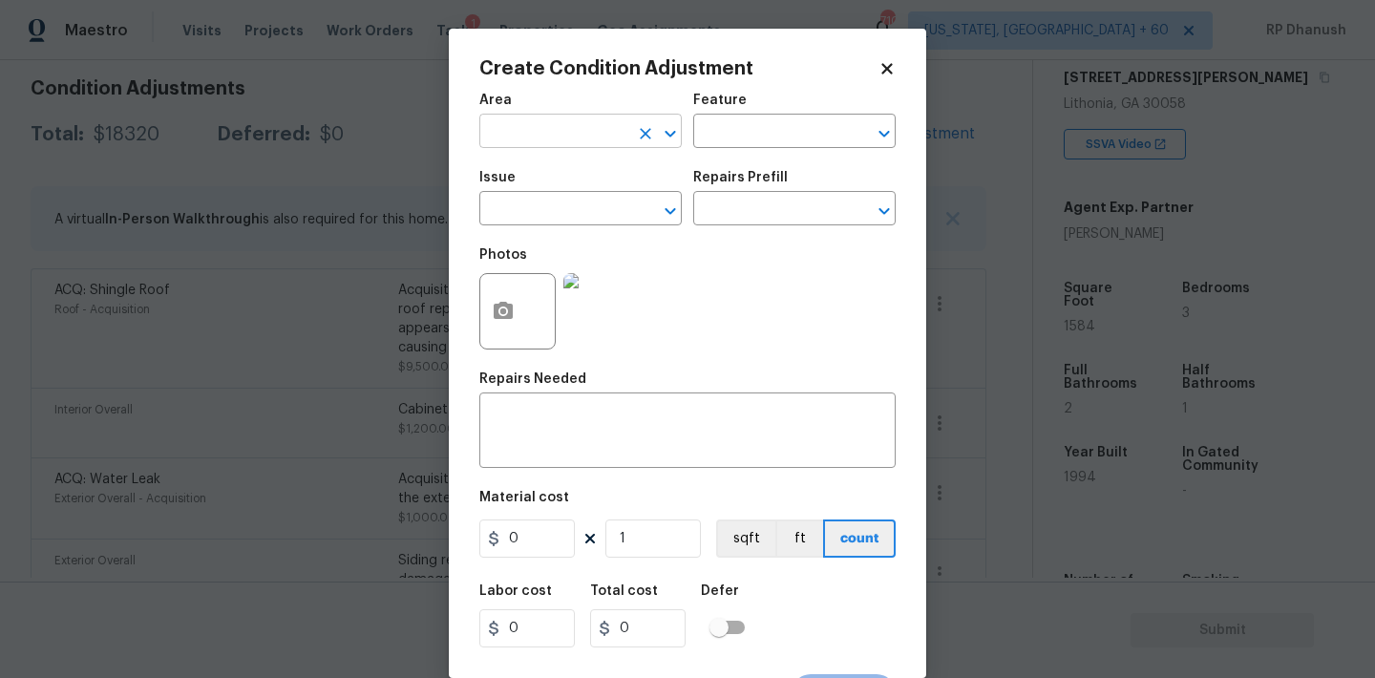
click at [528, 130] on input "text" at bounding box center [553, 133] width 149 height 30
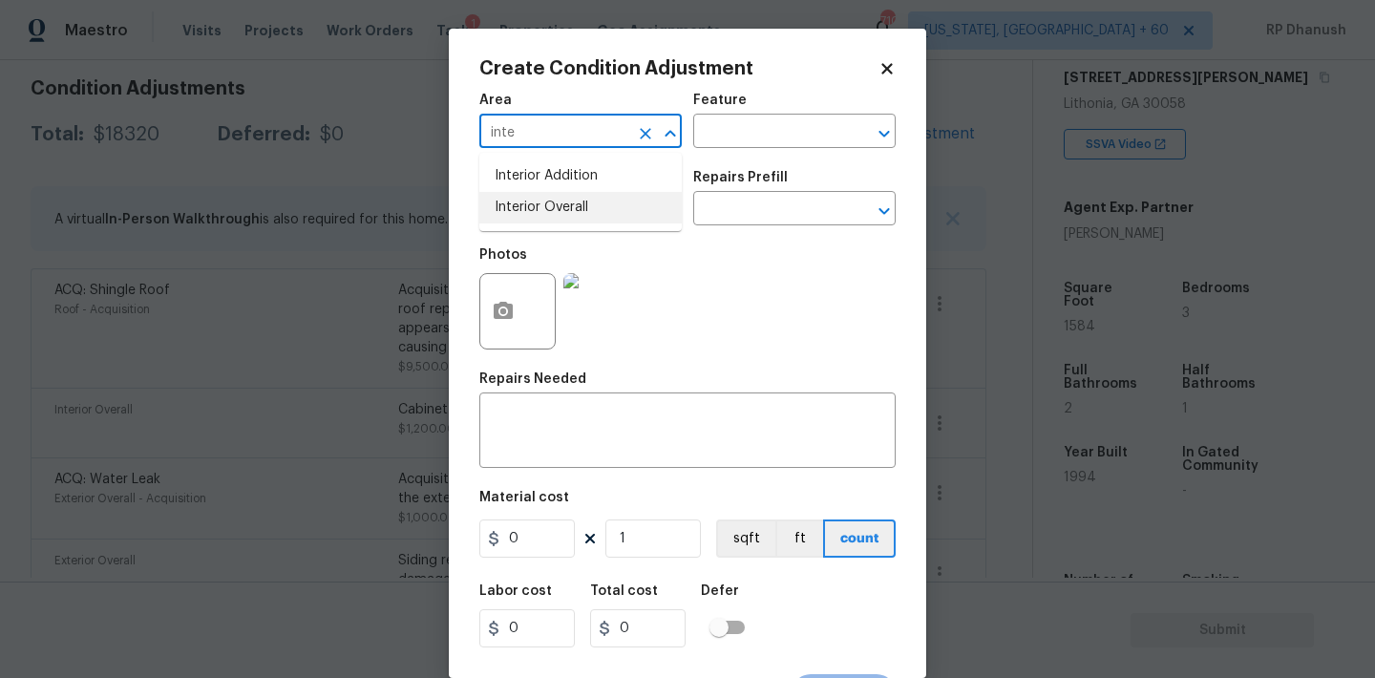
click at [536, 216] on li "Interior Overall" at bounding box center [580, 208] width 202 height 32
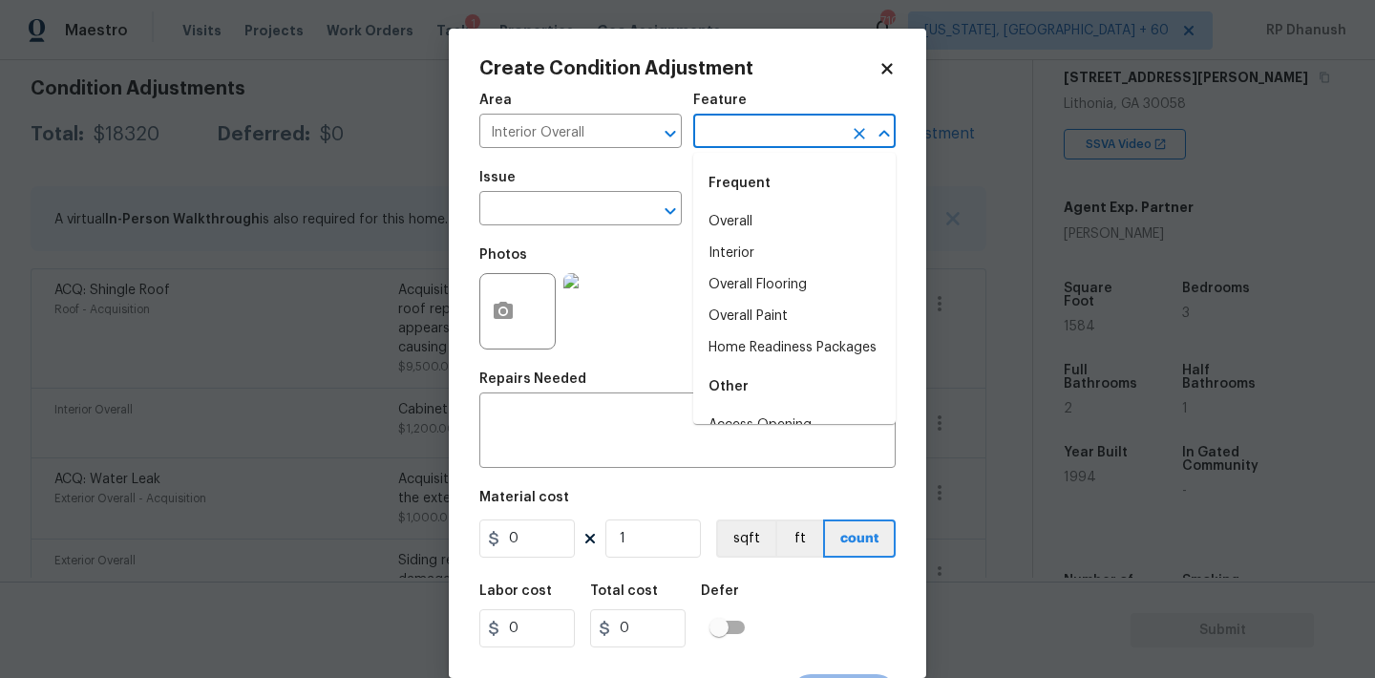
click at [797, 128] on input "text" at bounding box center [767, 133] width 149 height 30
click at [513, 425] on textarea at bounding box center [687, 432] width 393 height 40
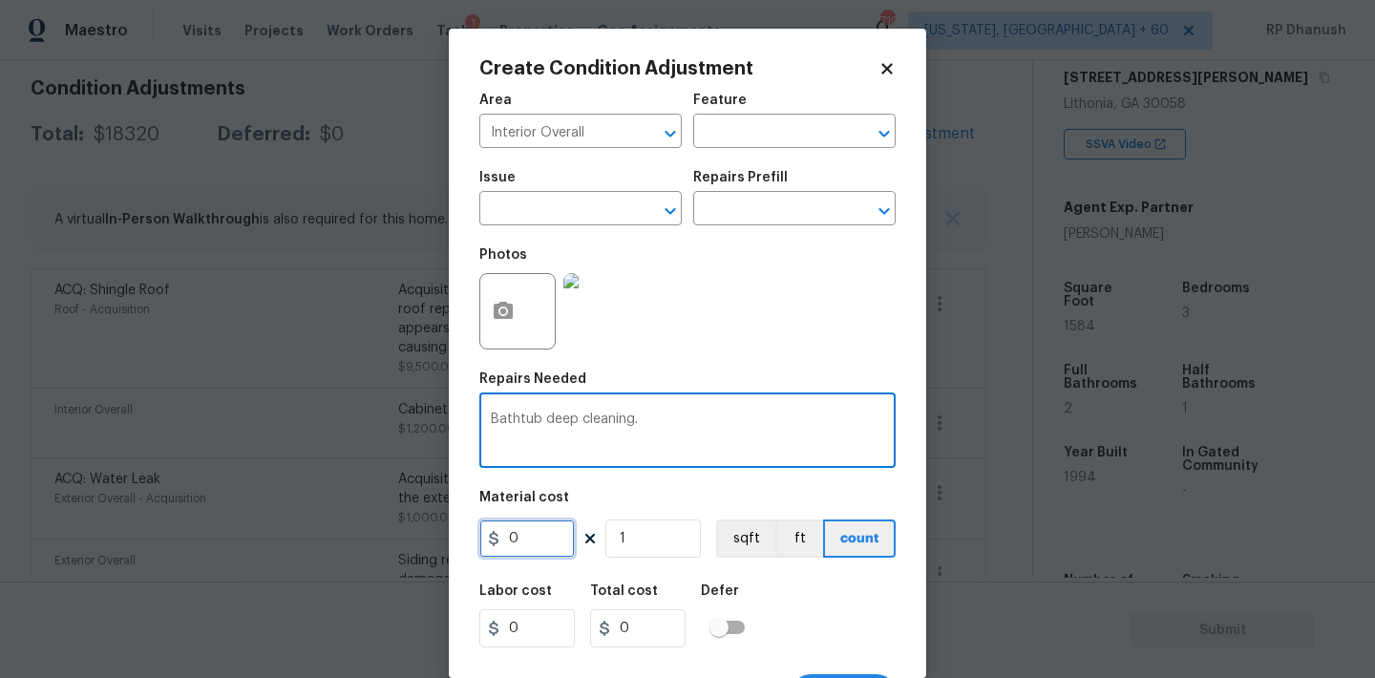
click at [521, 531] on input "0" at bounding box center [526, 538] width 95 height 38
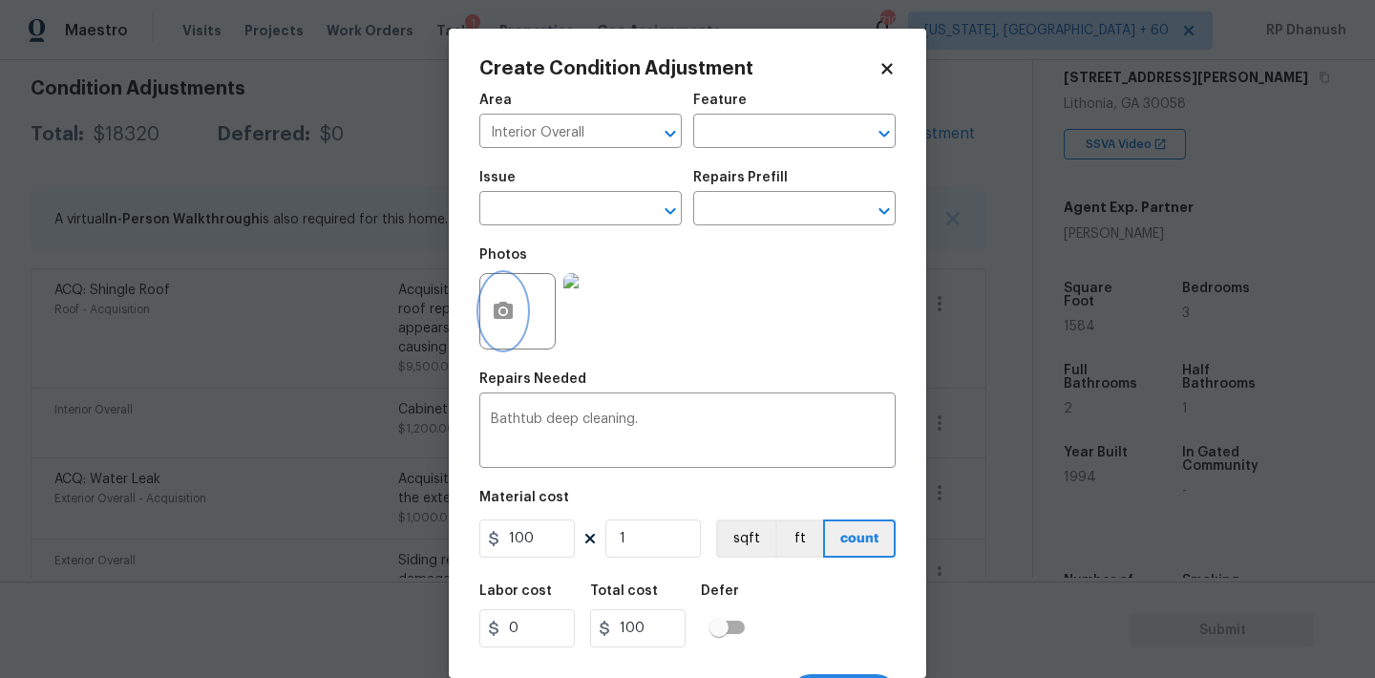
click at [502, 309] on circle "button" at bounding box center [503, 311] width 6 height 6
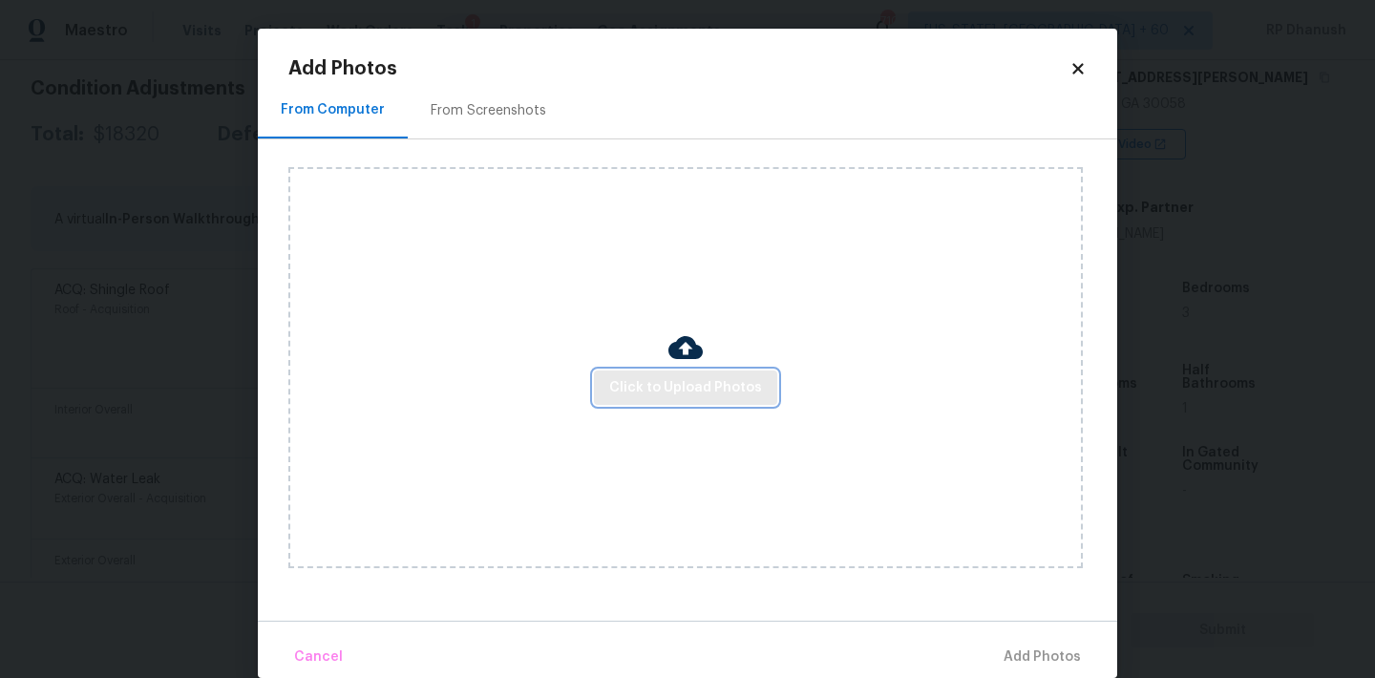
click at [655, 390] on span "Click to Upload Photos" at bounding box center [685, 388] width 153 height 24
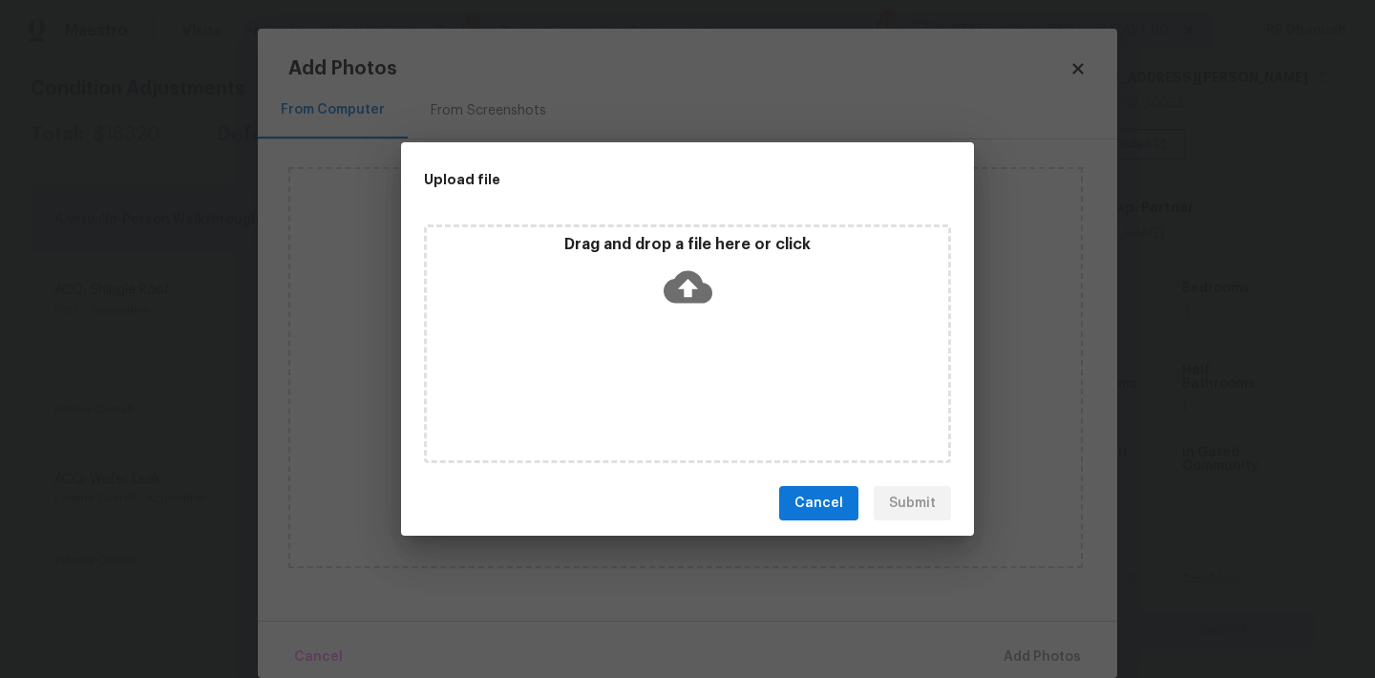
click at [671, 268] on icon at bounding box center [688, 287] width 49 height 49
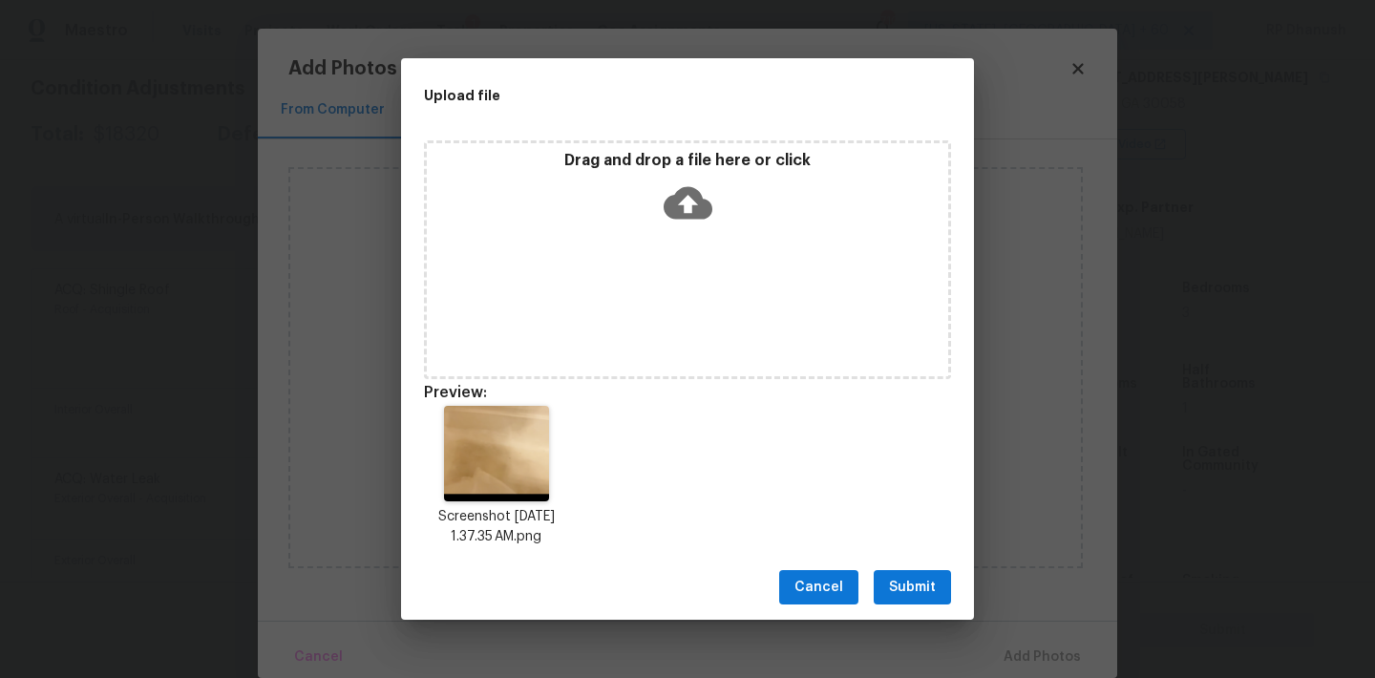
click at [893, 578] on span "Submit" at bounding box center [912, 588] width 47 height 24
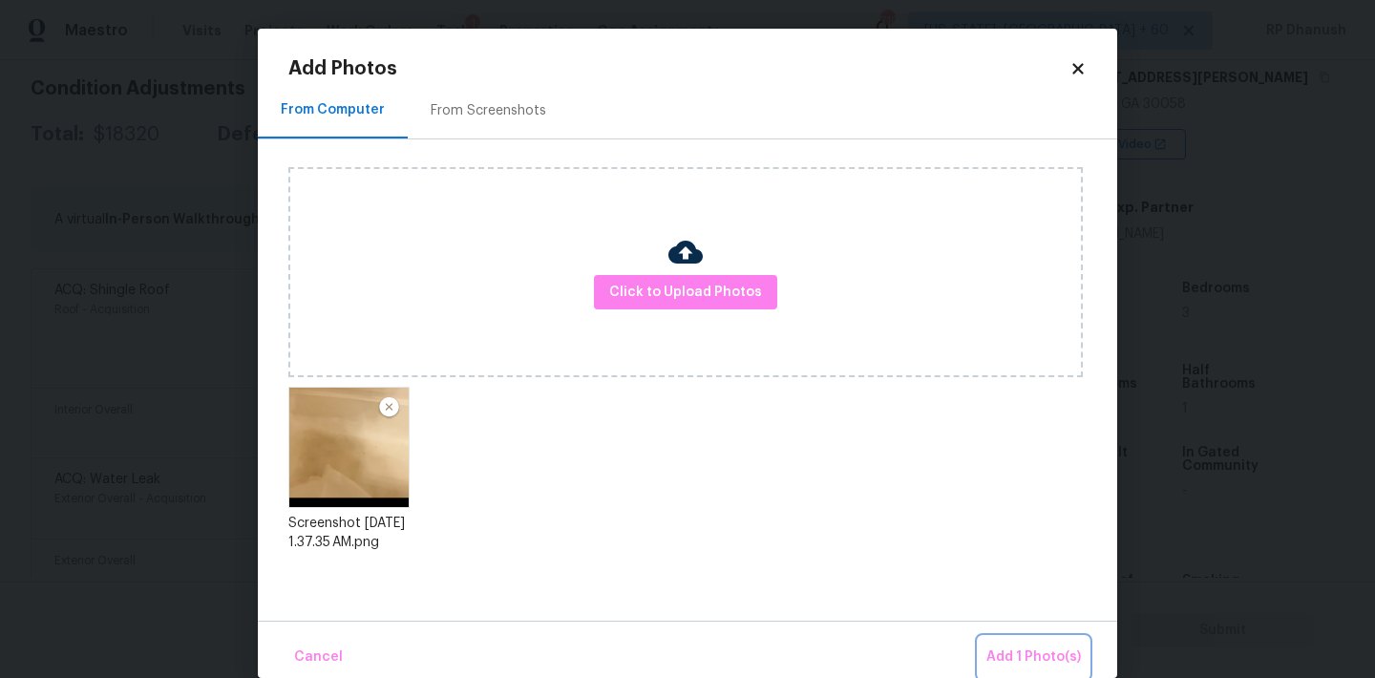
click at [1029, 653] on span "Add 1 Photo(s)" at bounding box center [1033, 657] width 95 height 24
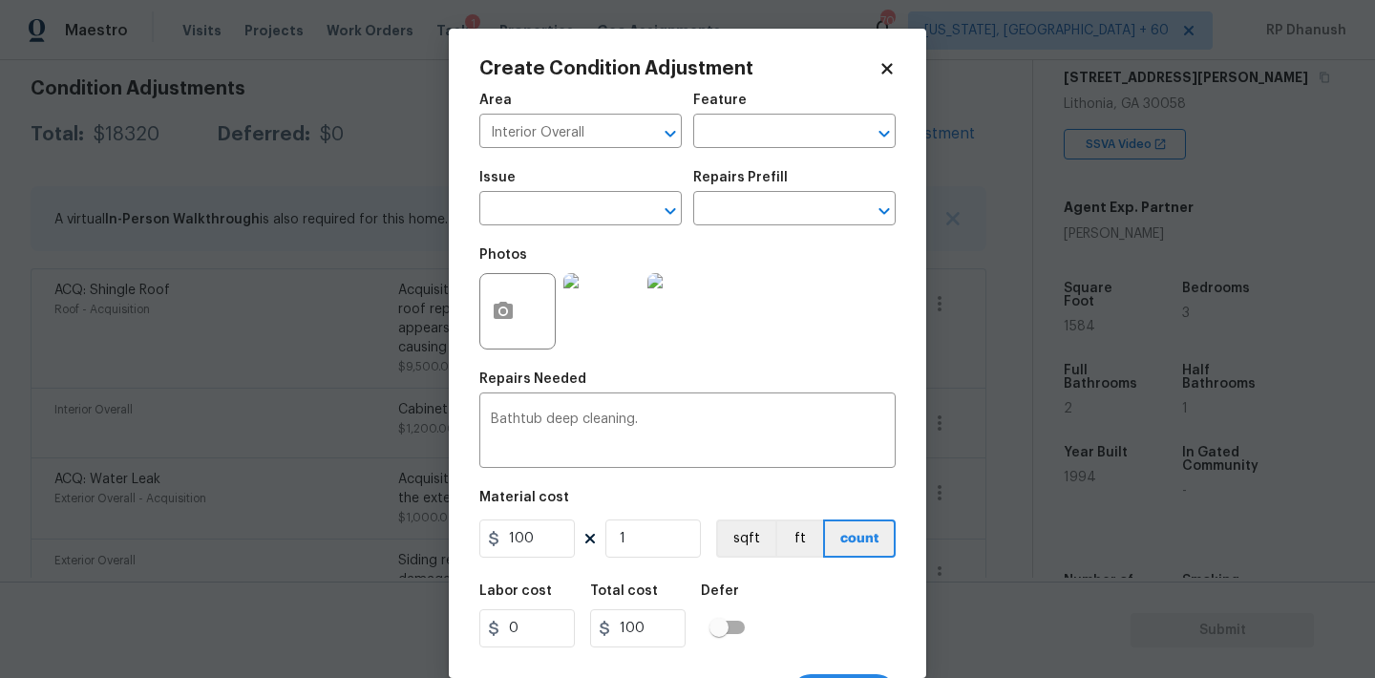
scroll to position [35, 0]
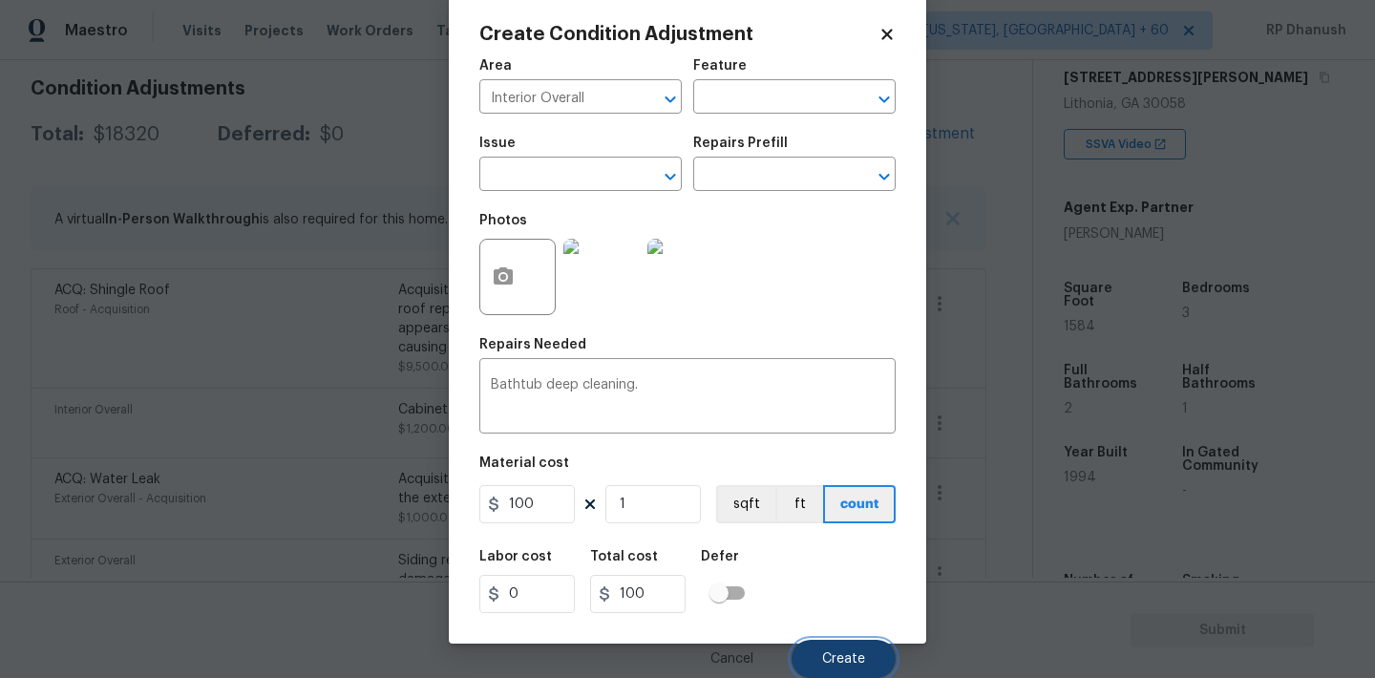
click at [855, 661] on span "Create" at bounding box center [843, 659] width 43 height 14
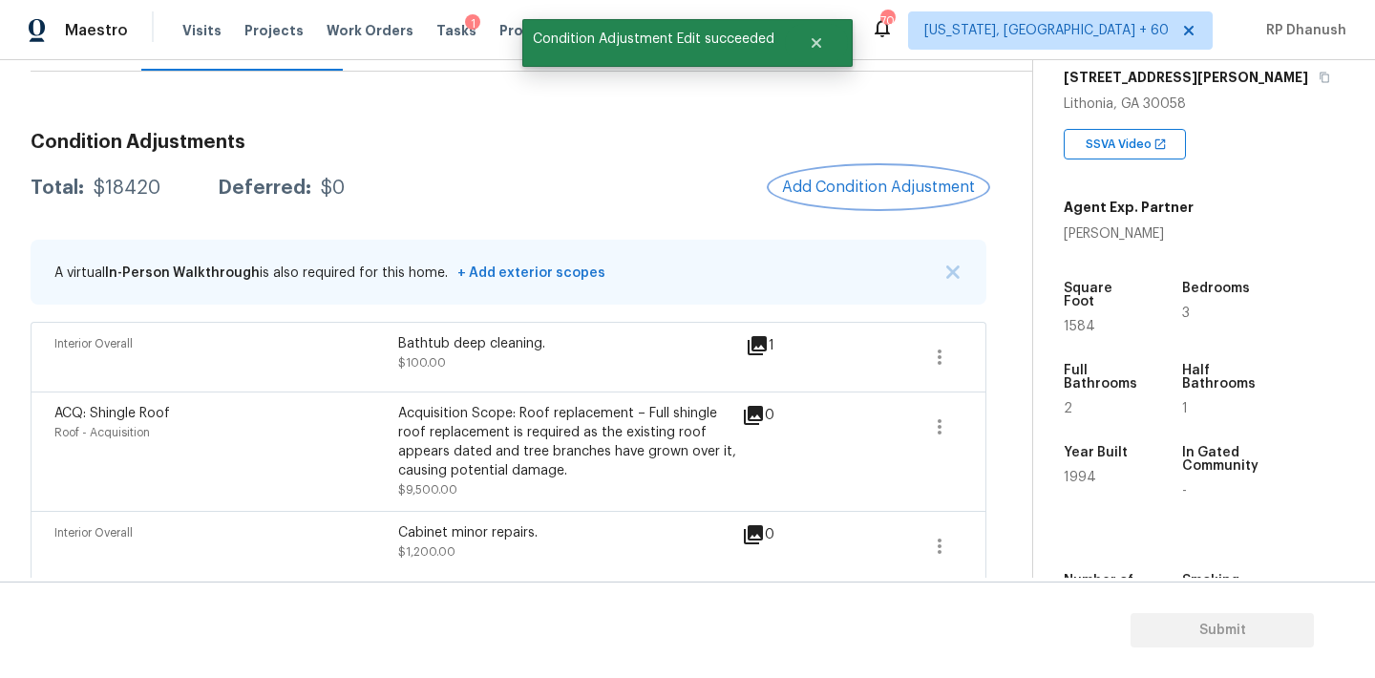
scroll to position [199, 0]
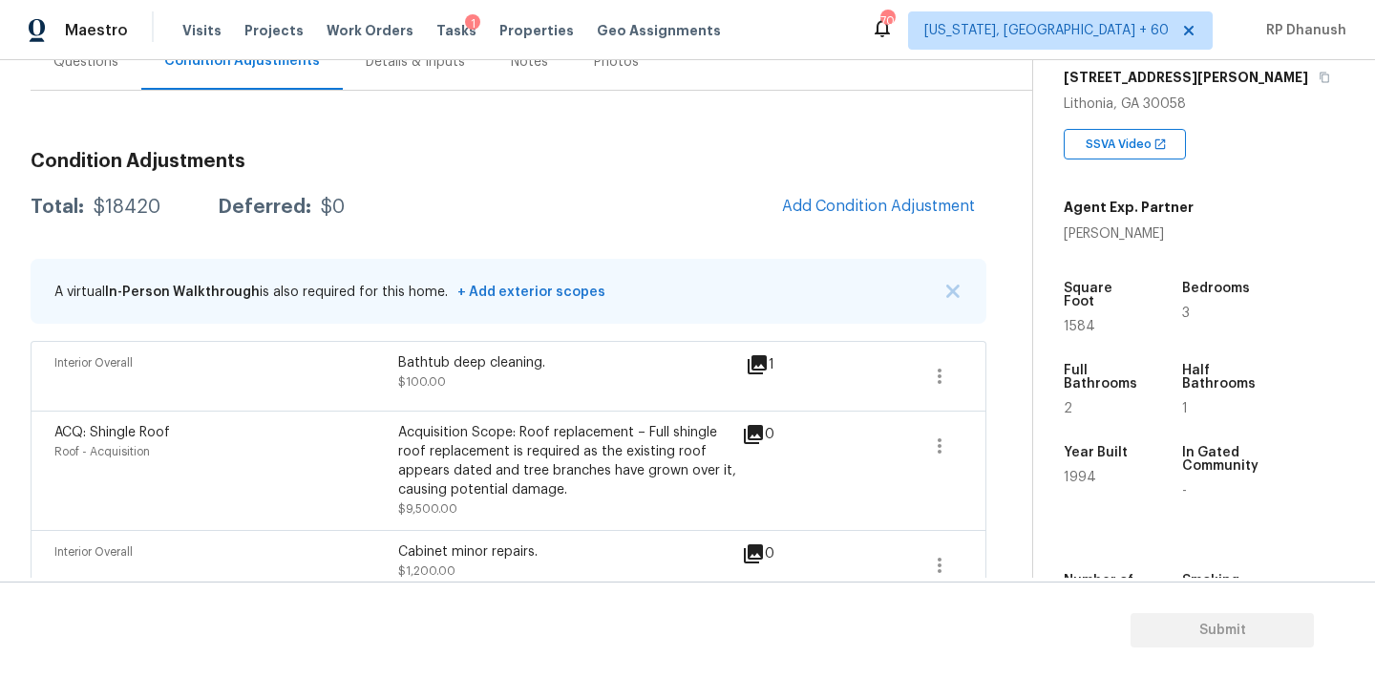
click at [901, 180] on div "Condition Adjustments Total: $18420 Deferred: $0 Add Condition Adjustment A vir…" at bounding box center [509, 686] width 956 height 1099
click at [884, 212] on span "Add Condition Adjustment" at bounding box center [878, 206] width 193 height 17
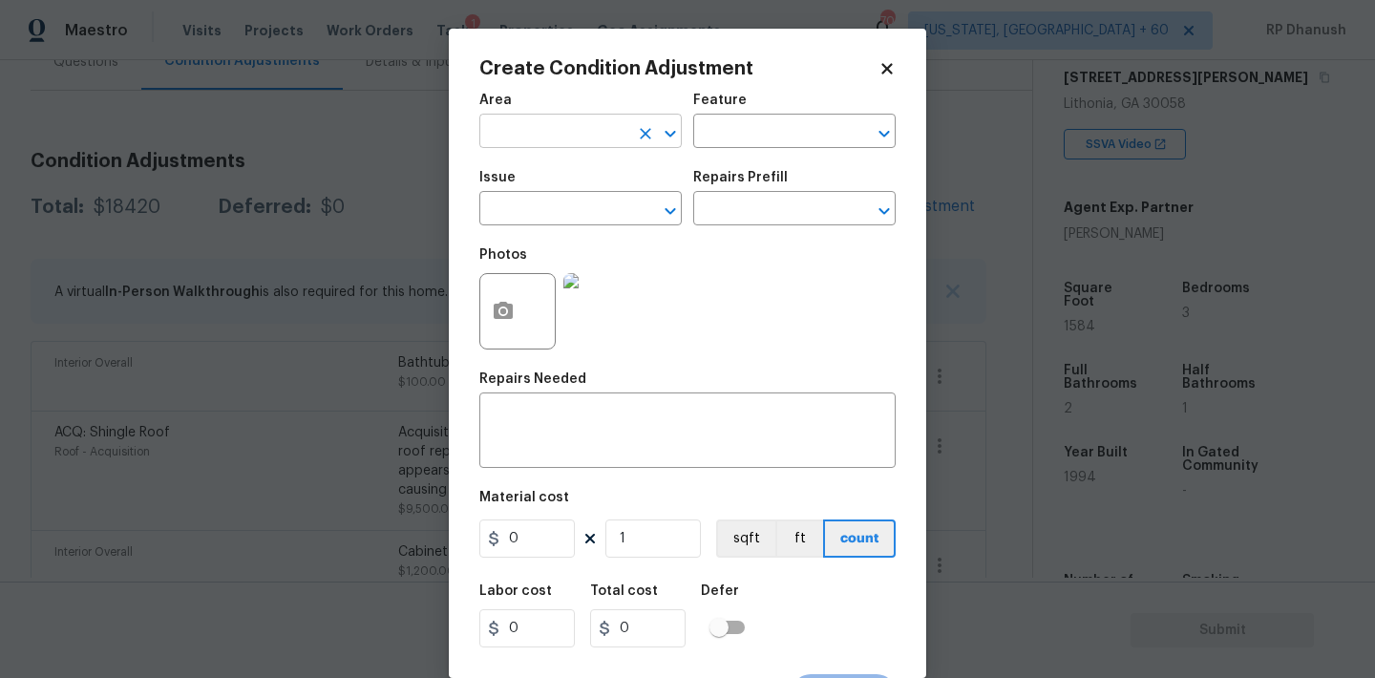
click at [590, 135] on input "text" at bounding box center [553, 133] width 149 height 30
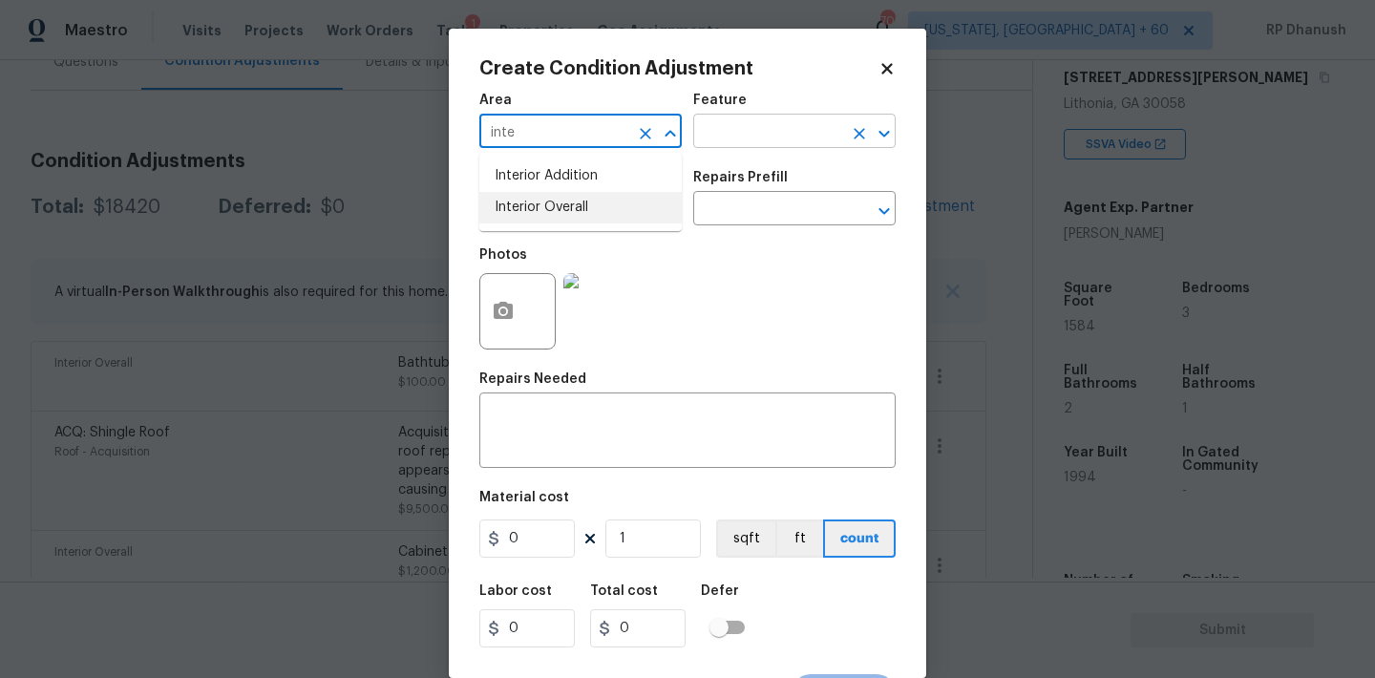
drag, startPoint x: 584, startPoint y: 205, endPoint x: 768, endPoint y: 141, distance: 194.2
click at [588, 204] on li "Interior Overall" at bounding box center [580, 208] width 202 height 32
click at [773, 141] on input "text" at bounding box center [767, 133] width 149 height 30
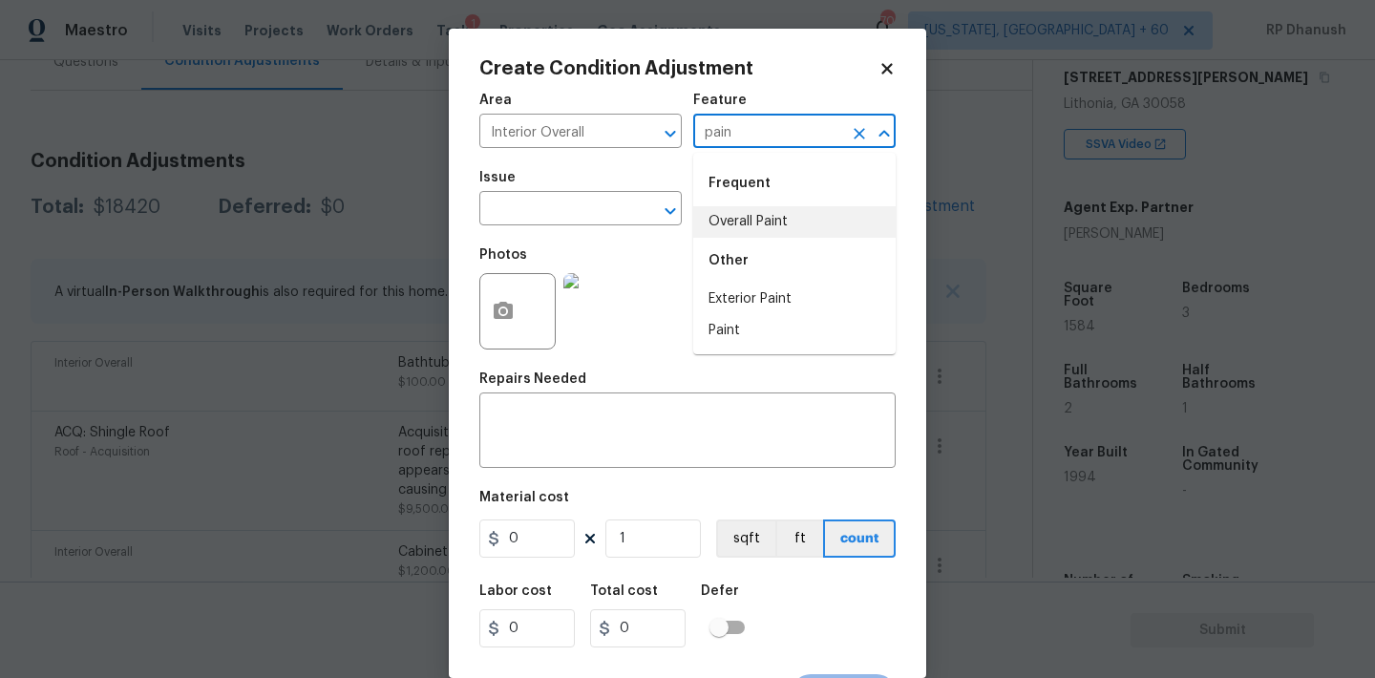
click at [771, 208] on li "Overall Paint" at bounding box center [794, 222] width 202 height 32
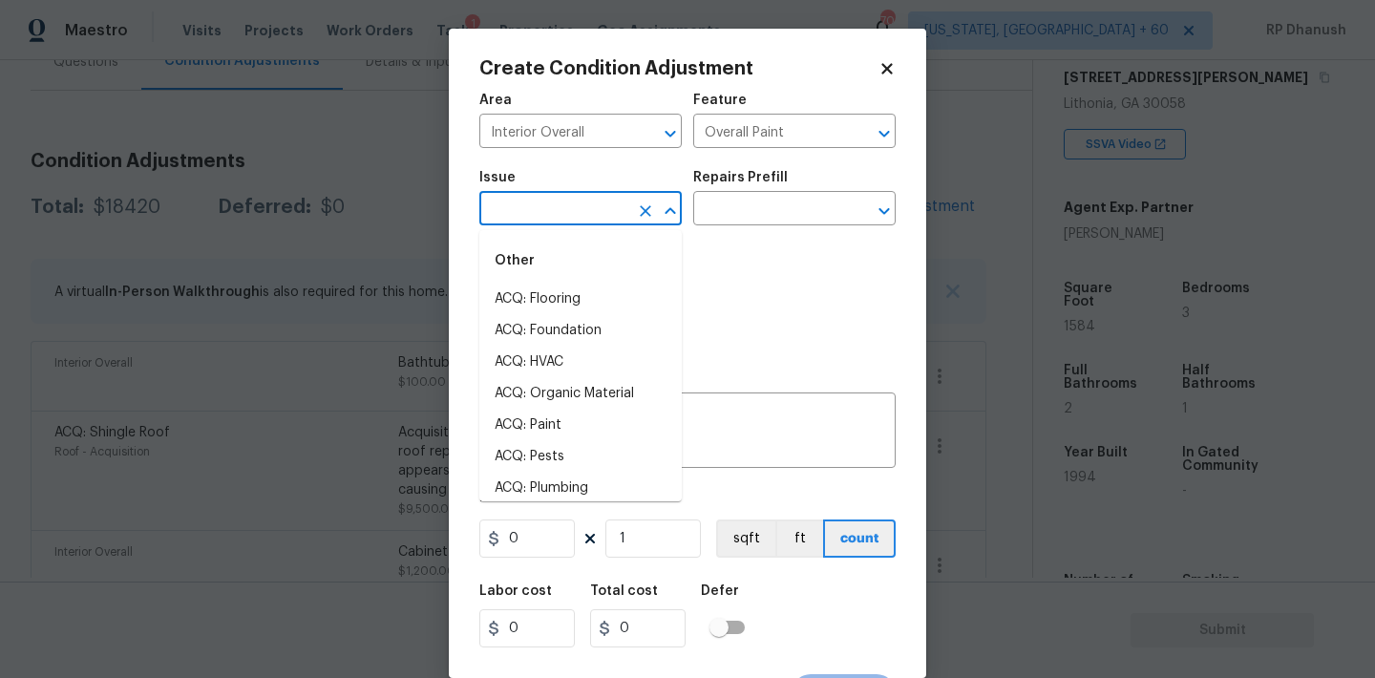
click at [534, 213] on input "text" at bounding box center [553, 211] width 149 height 30
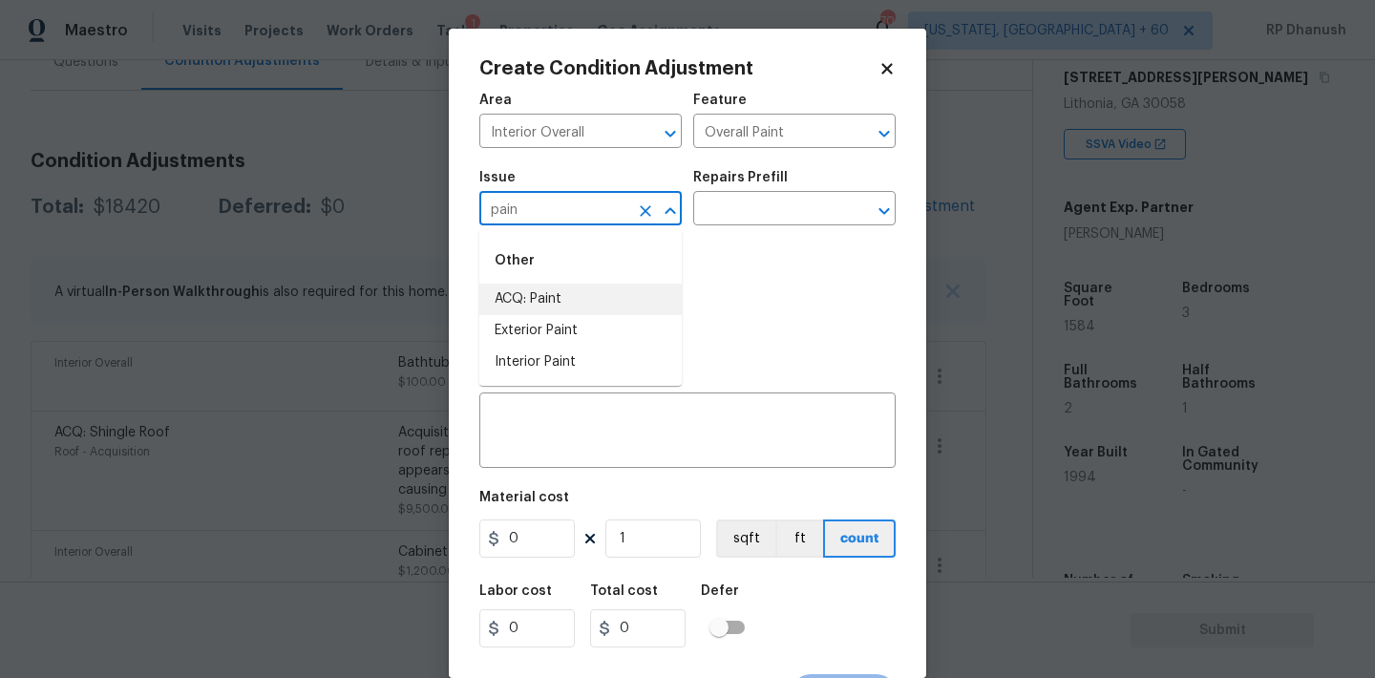
click at [524, 309] on li "ACQ: Paint" at bounding box center [580, 300] width 202 height 32
click at [752, 227] on div "Issue ACQ: Paint ​ Repairs Prefill ​" at bounding box center [687, 197] width 416 height 77
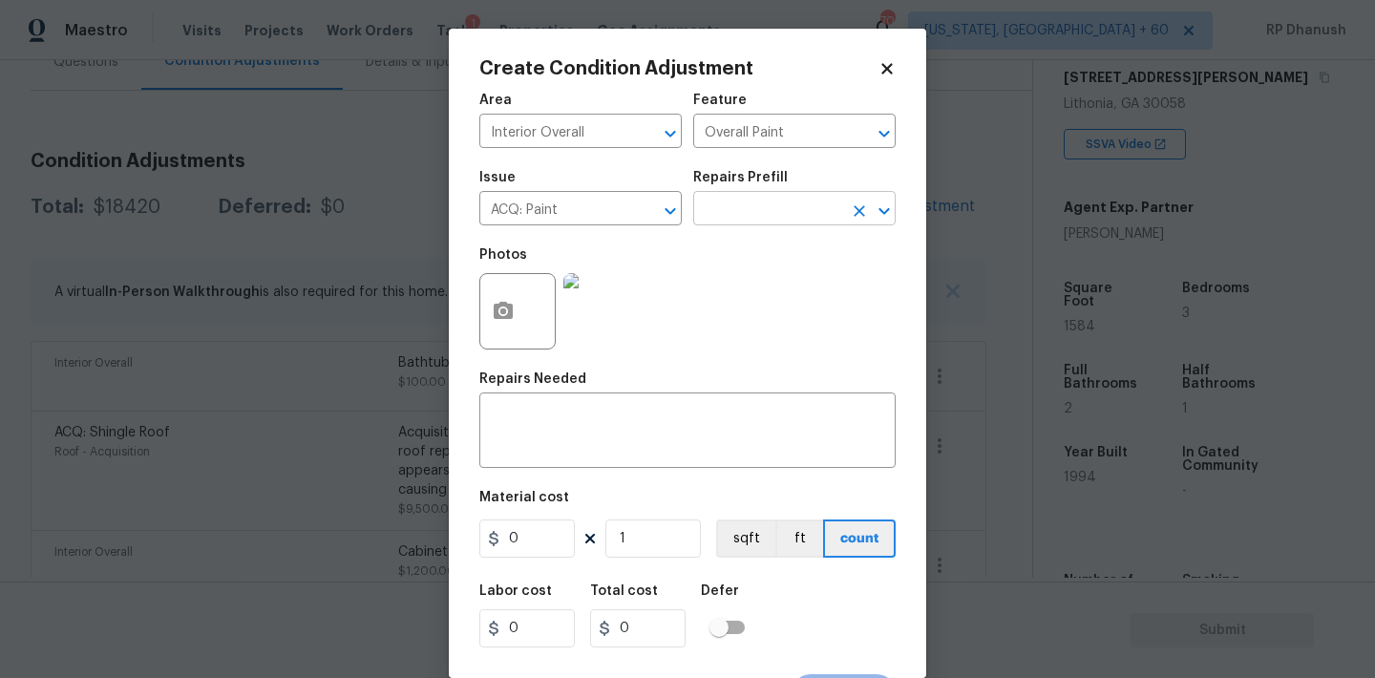
click at [756, 222] on input "text" at bounding box center [767, 211] width 149 height 30
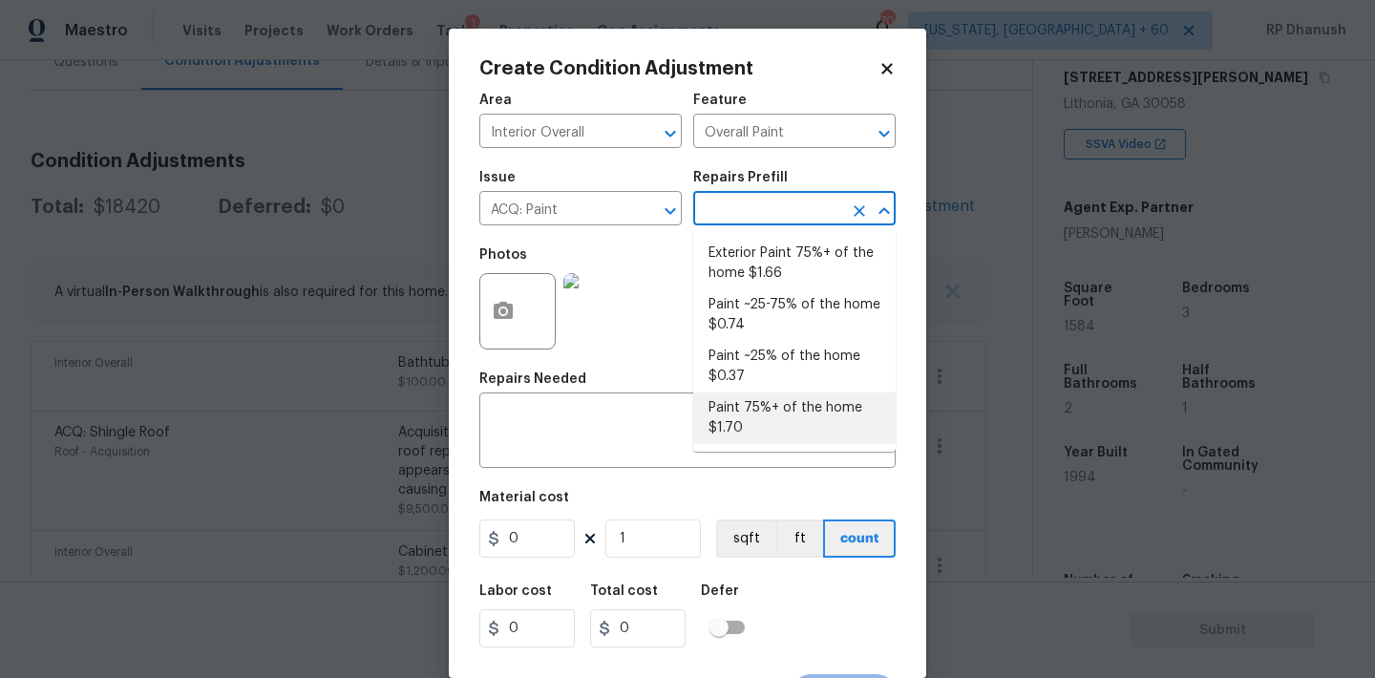
click at [756, 412] on li "Paint 75%+ of the home $1.70" at bounding box center [794, 418] width 202 height 52
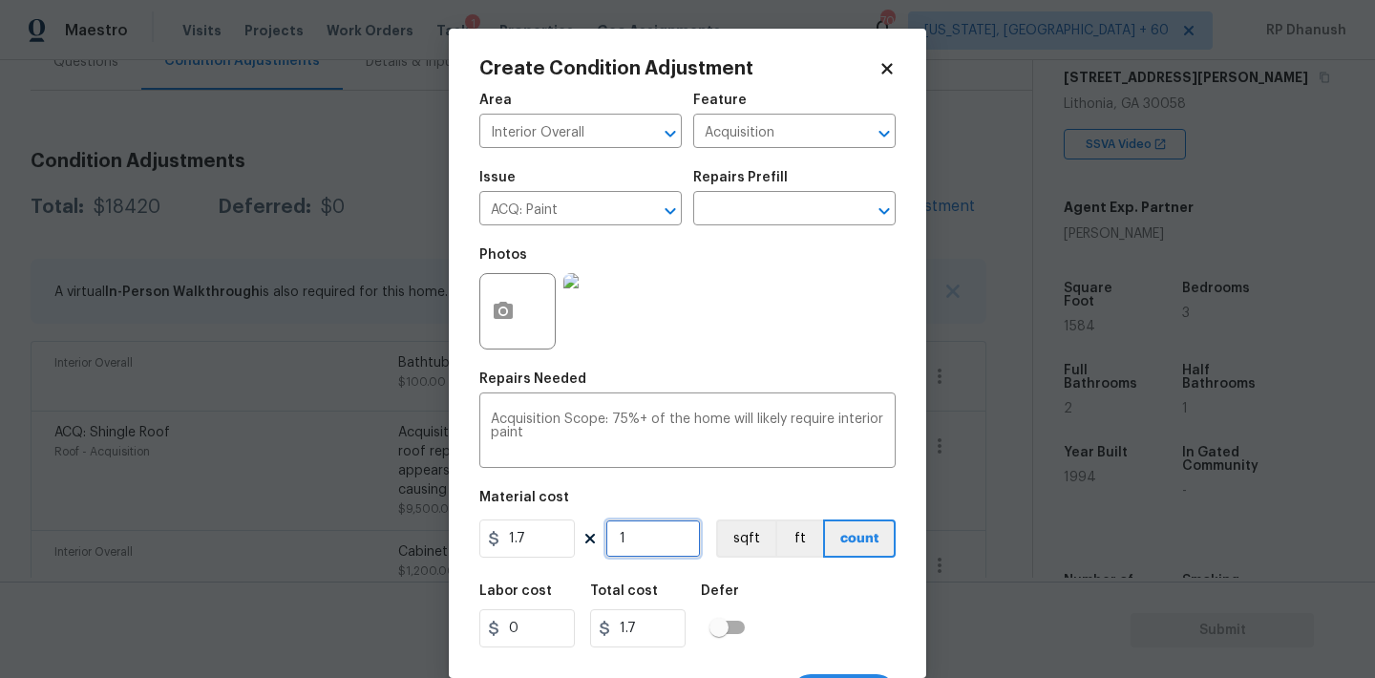
click at [644, 551] on input "1" at bounding box center [652, 538] width 95 height 38
click at [644, 551] on input "1584" at bounding box center [652, 538] width 95 height 38
click at [665, 539] on input "1584" at bounding box center [652, 538] width 95 height 38
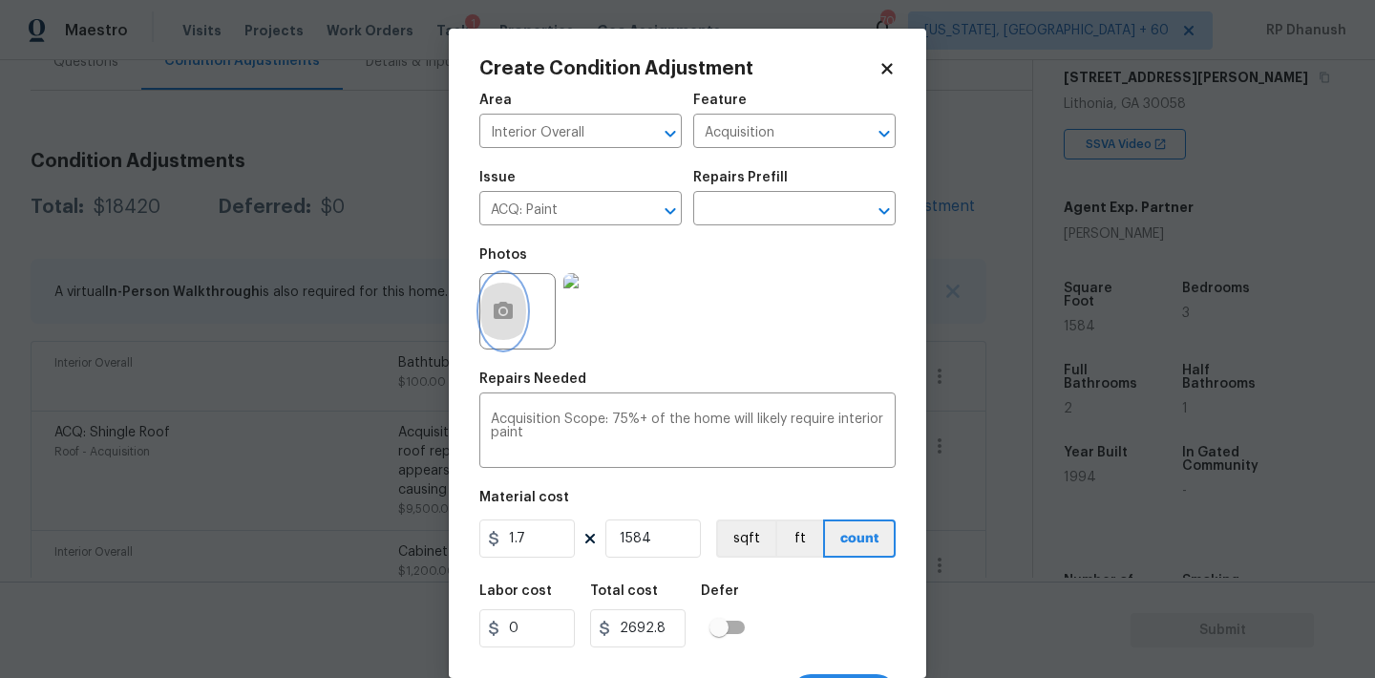
click at [497, 306] on icon "button" at bounding box center [503, 310] width 19 height 17
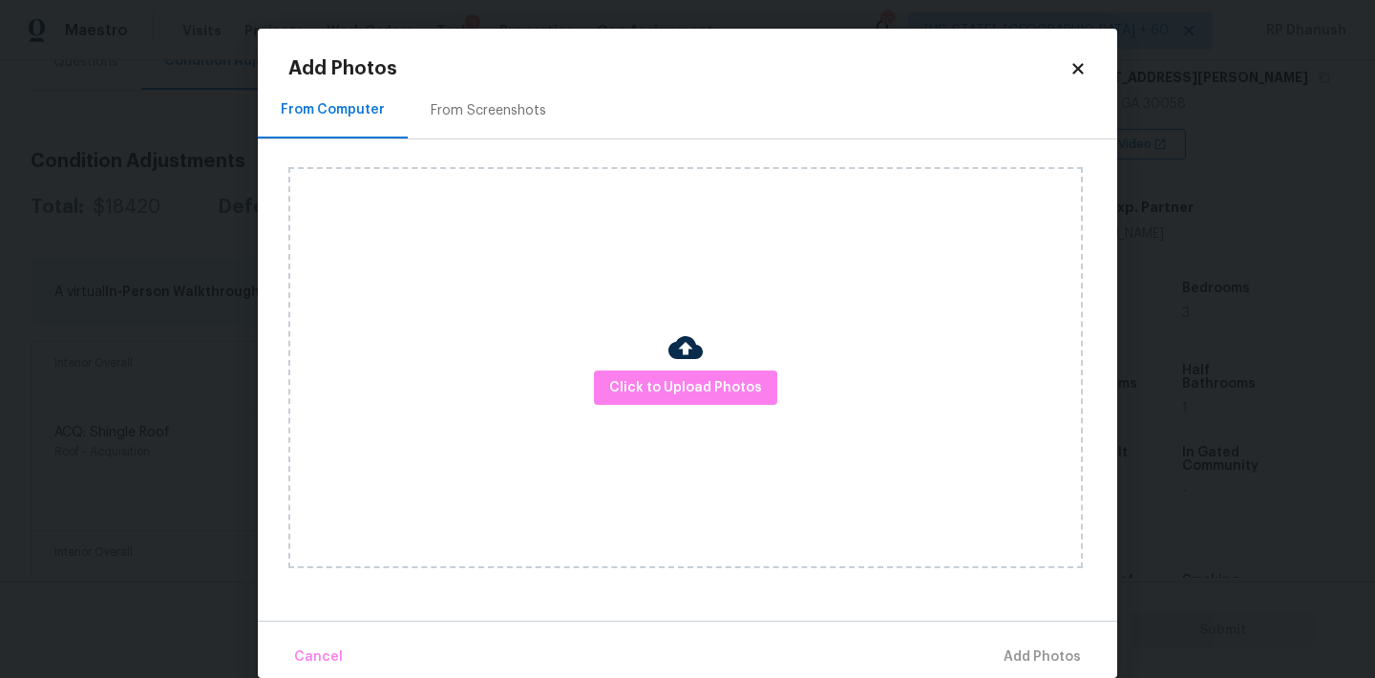
click at [456, 109] on div "From Screenshots" at bounding box center [489, 110] width 116 height 19
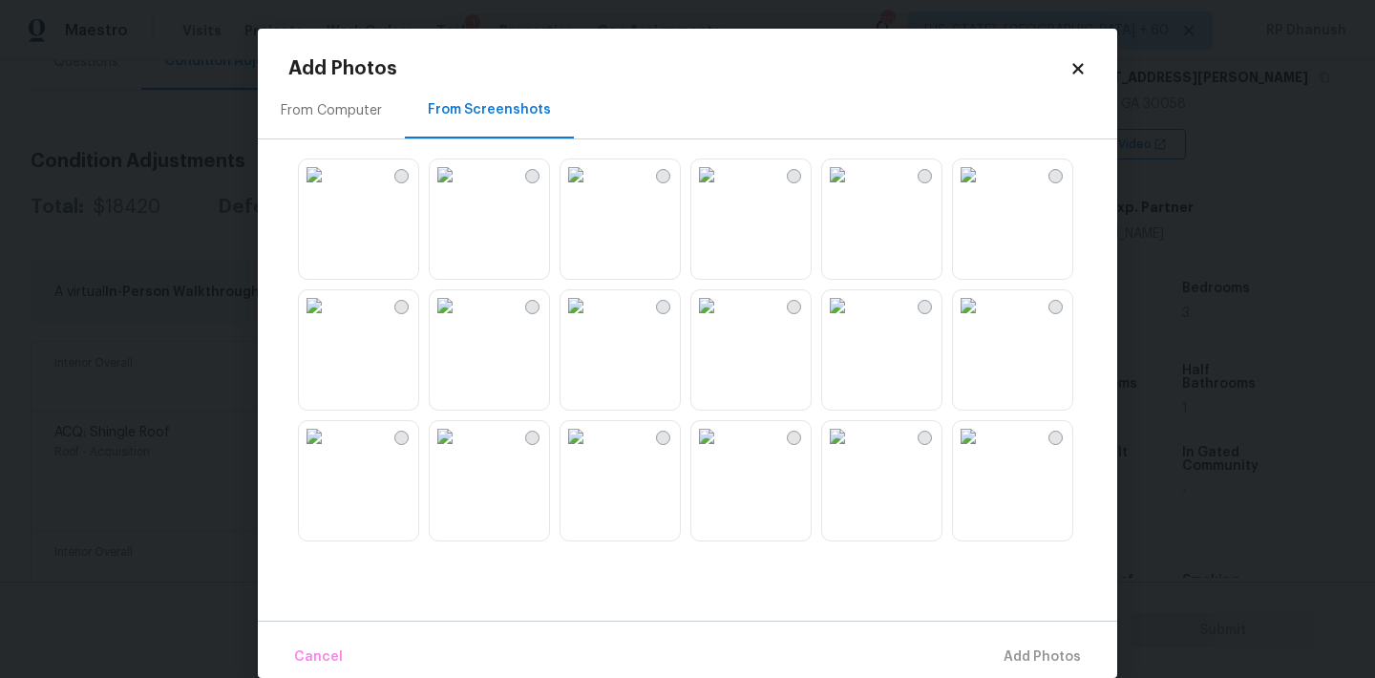
click at [591, 190] on img at bounding box center [575, 174] width 31 height 31
click at [722, 321] on img at bounding box center [706, 305] width 31 height 31
click at [722, 452] on img at bounding box center [706, 436] width 31 height 31
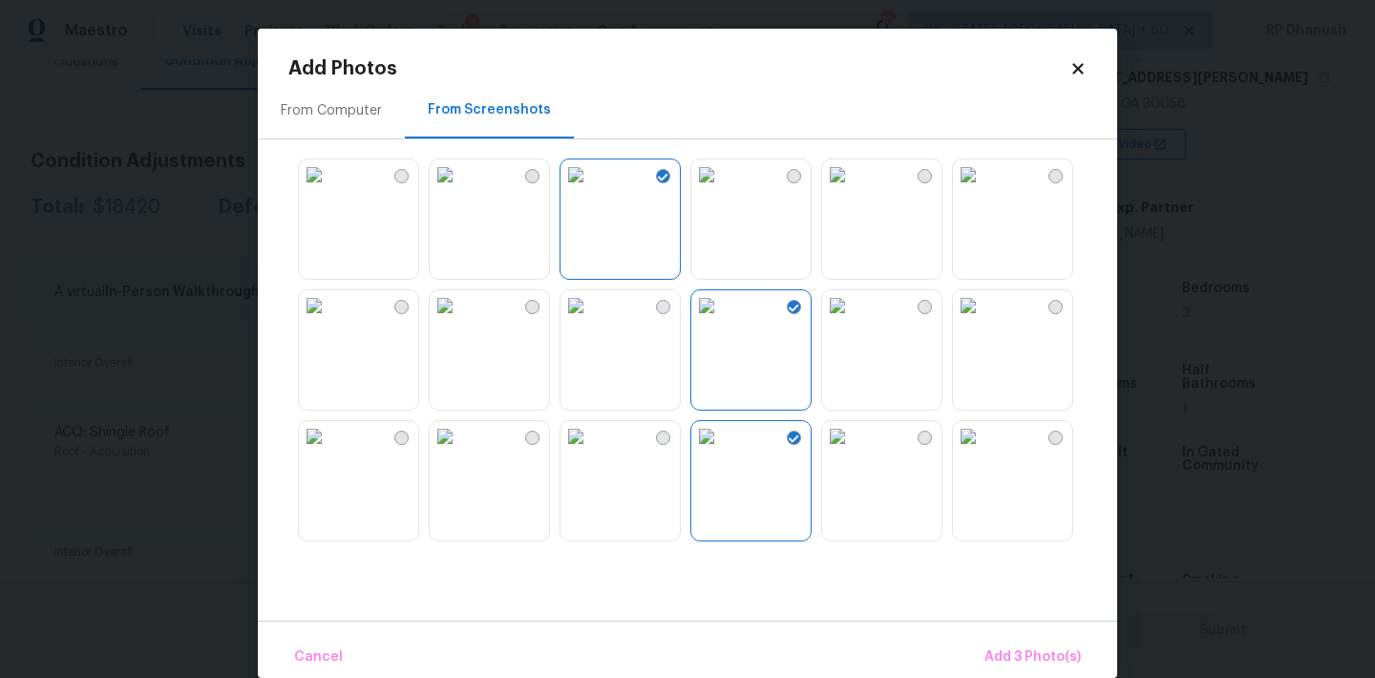
click at [853, 452] on img at bounding box center [837, 436] width 31 height 31
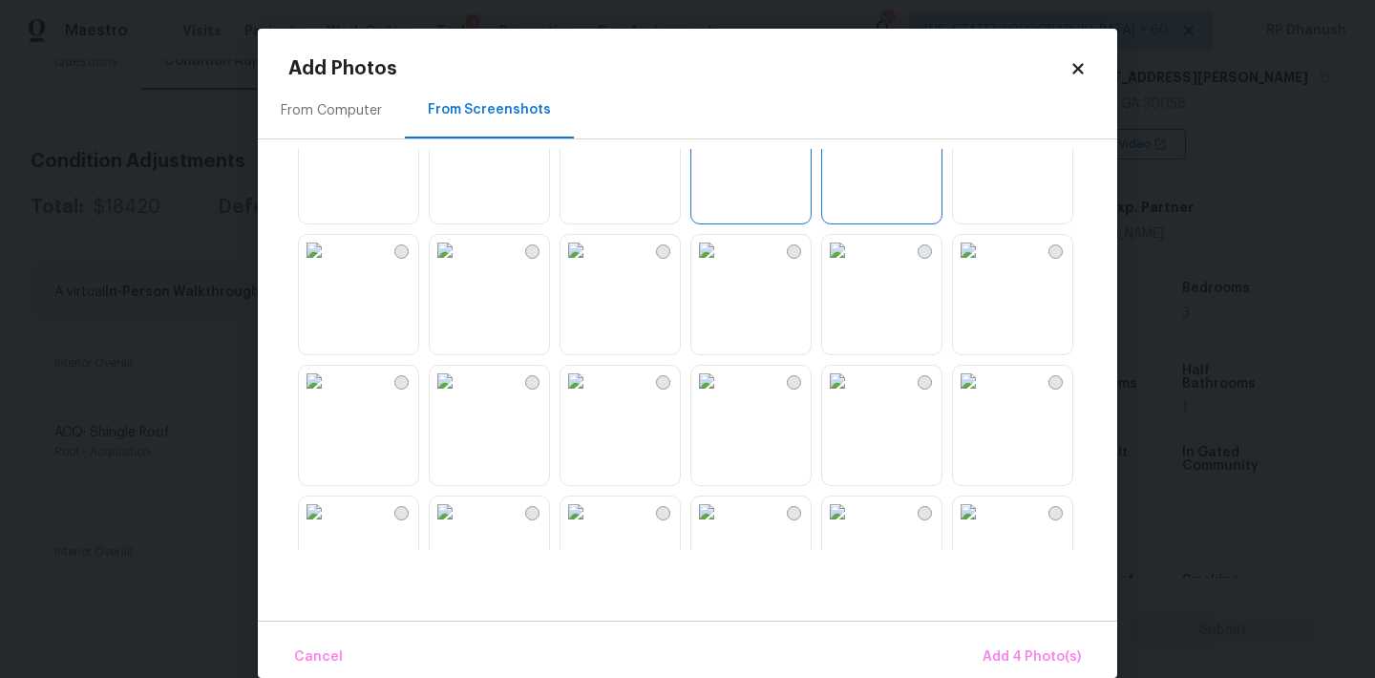
scroll to position [331, 0]
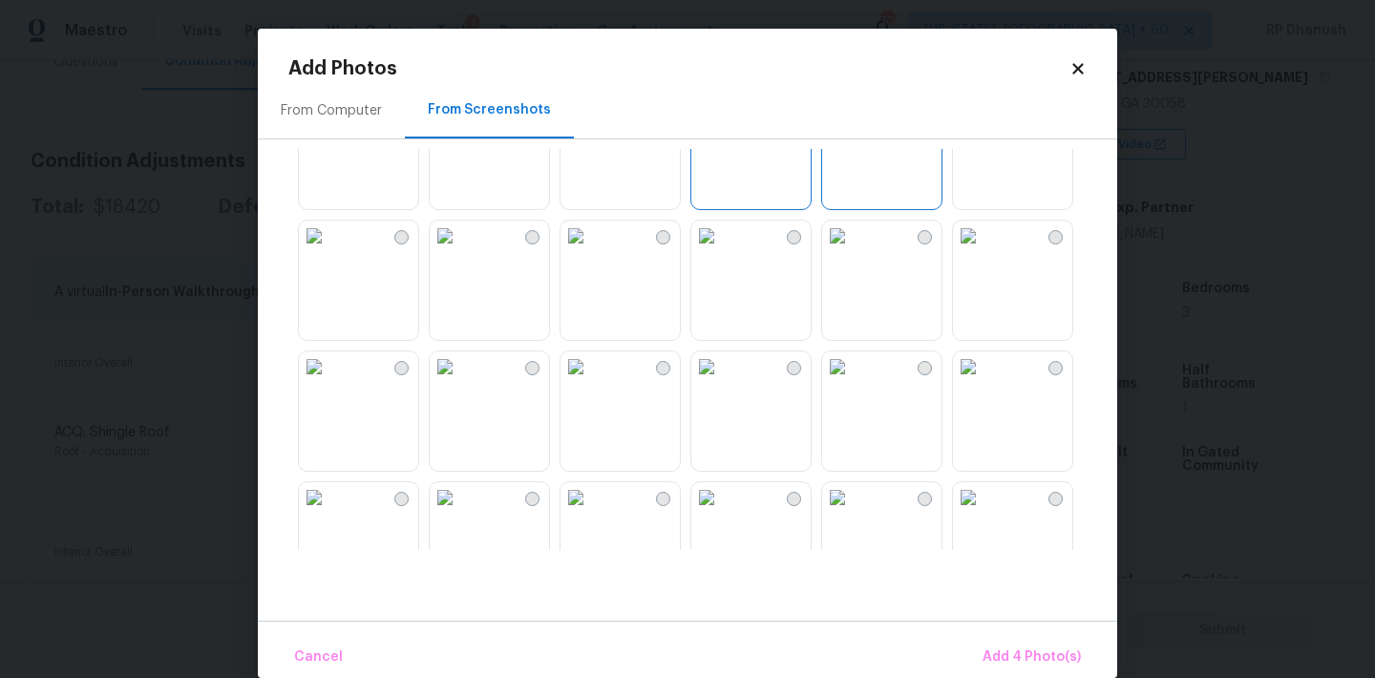
click at [591, 382] on img at bounding box center [575, 366] width 31 height 31
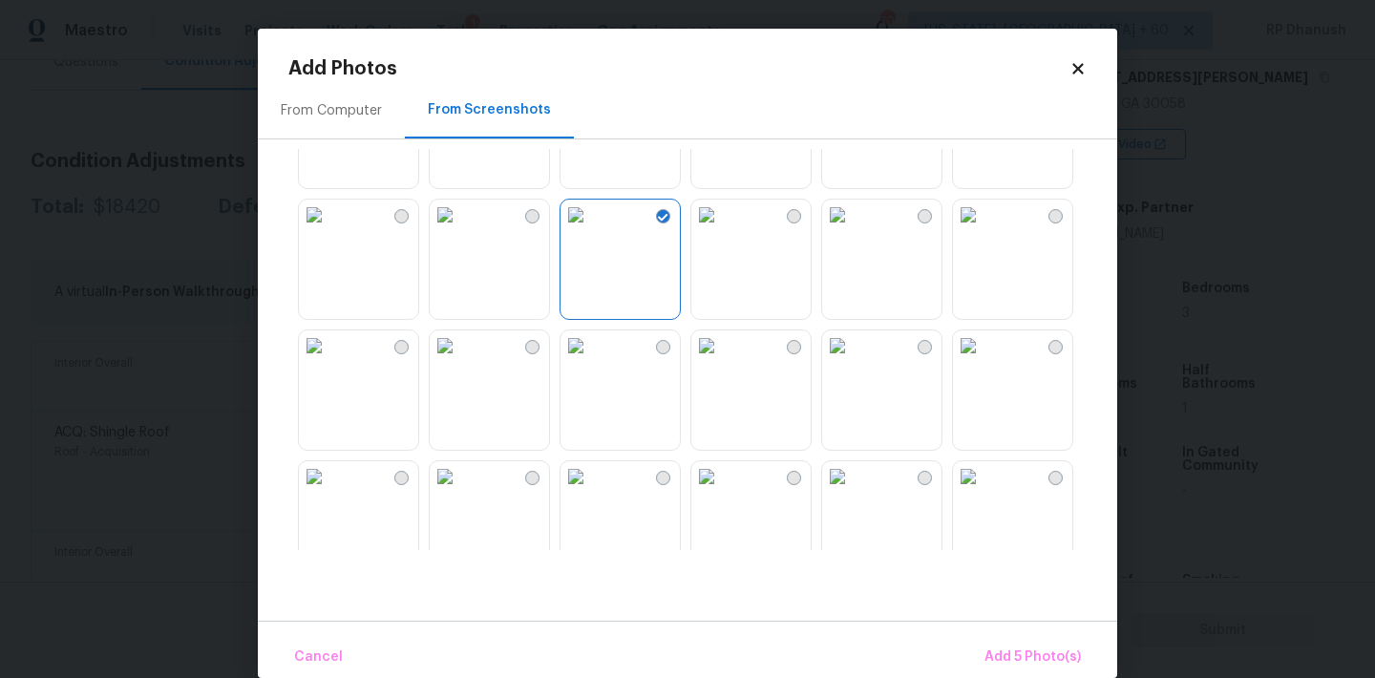
scroll to position [573, 0]
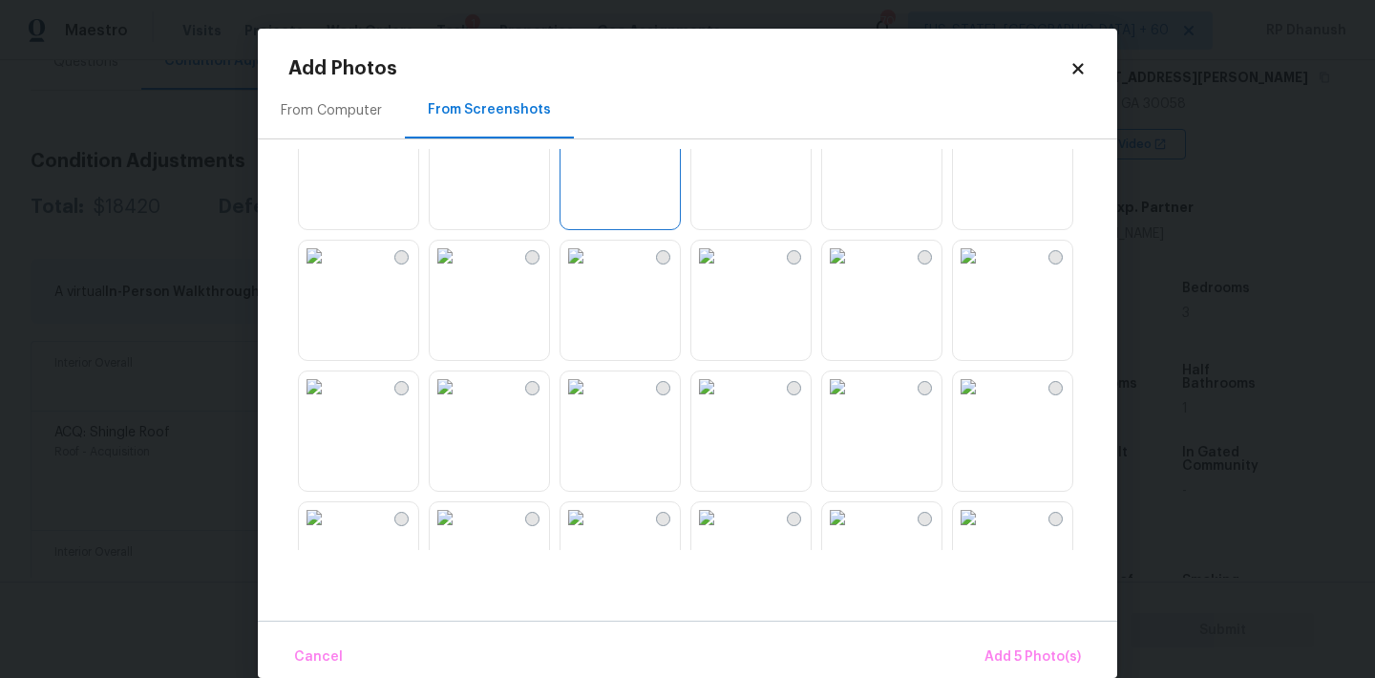
click at [853, 402] on img at bounding box center [837, 386] width 31 height 31
click at [1044, 655] on span "Add 6 Photo(s)" at bounding box center [1031, 657] width 97 height 24
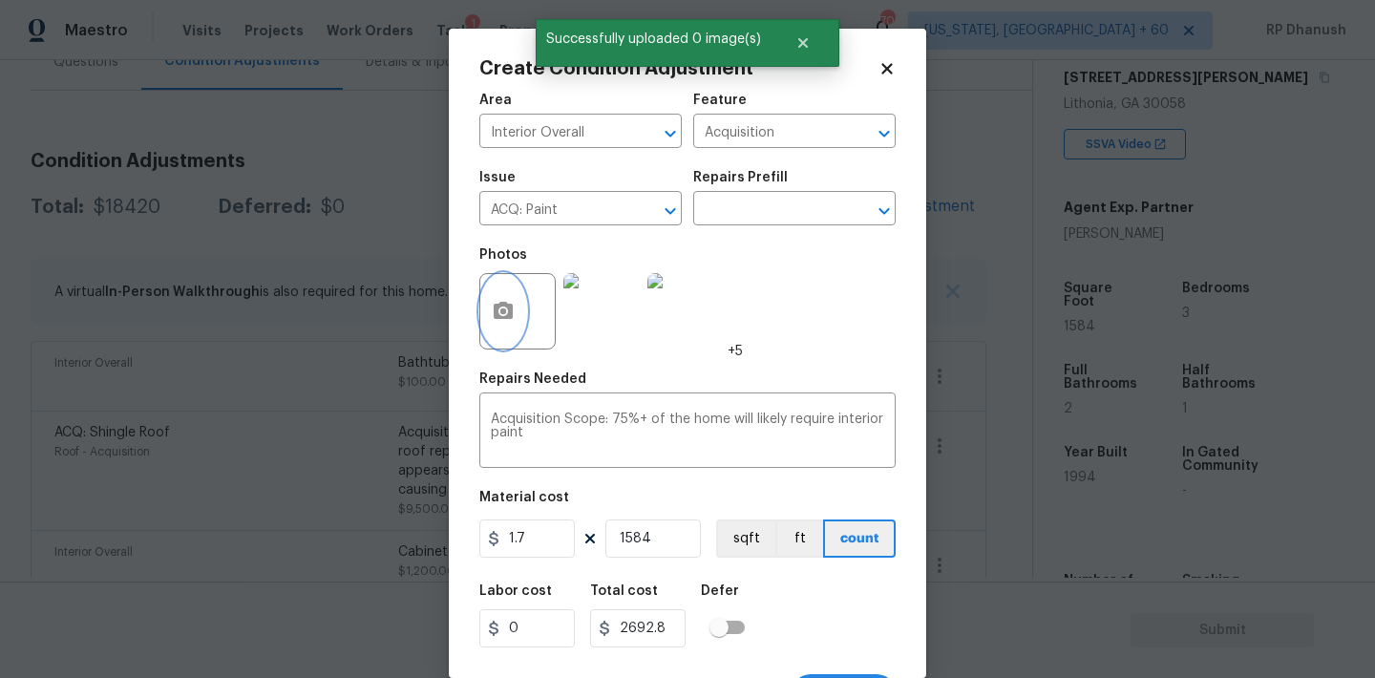
scroll to position [35, 0]
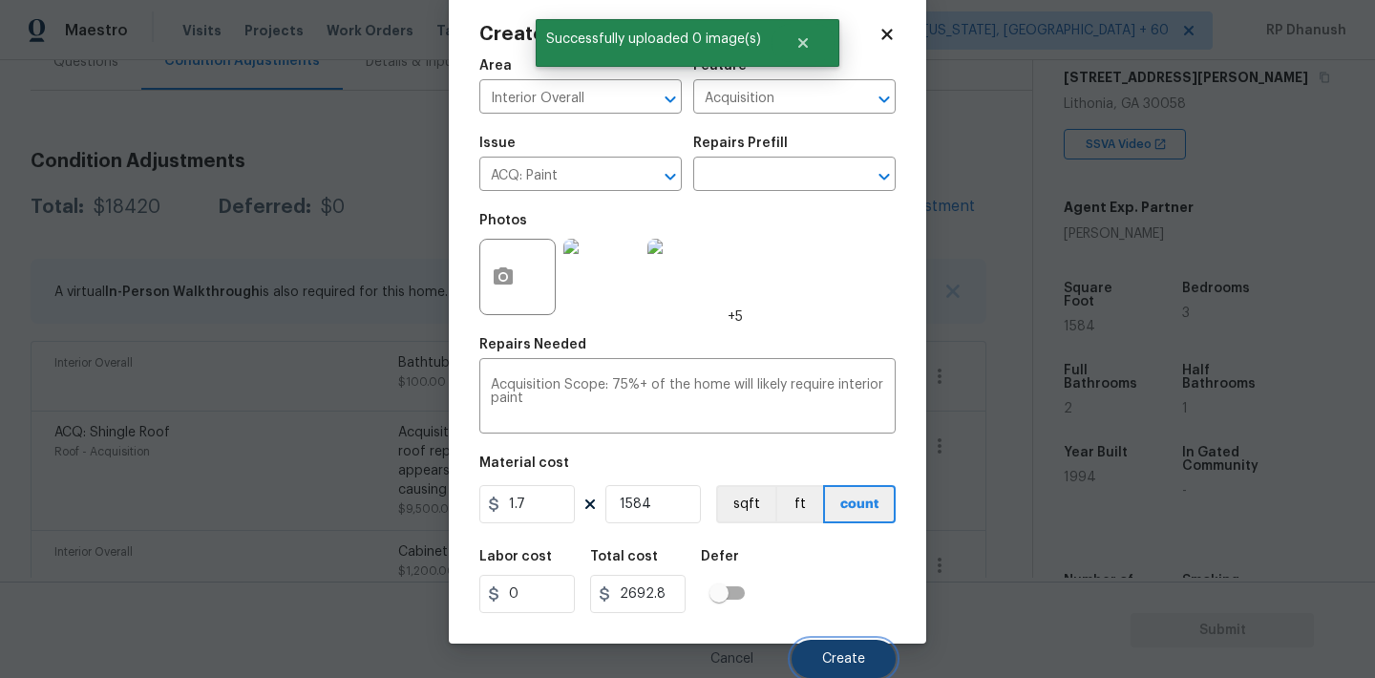
click at [859, 661] on span "Create" at bounding box center [843, 659] width 43 height 14
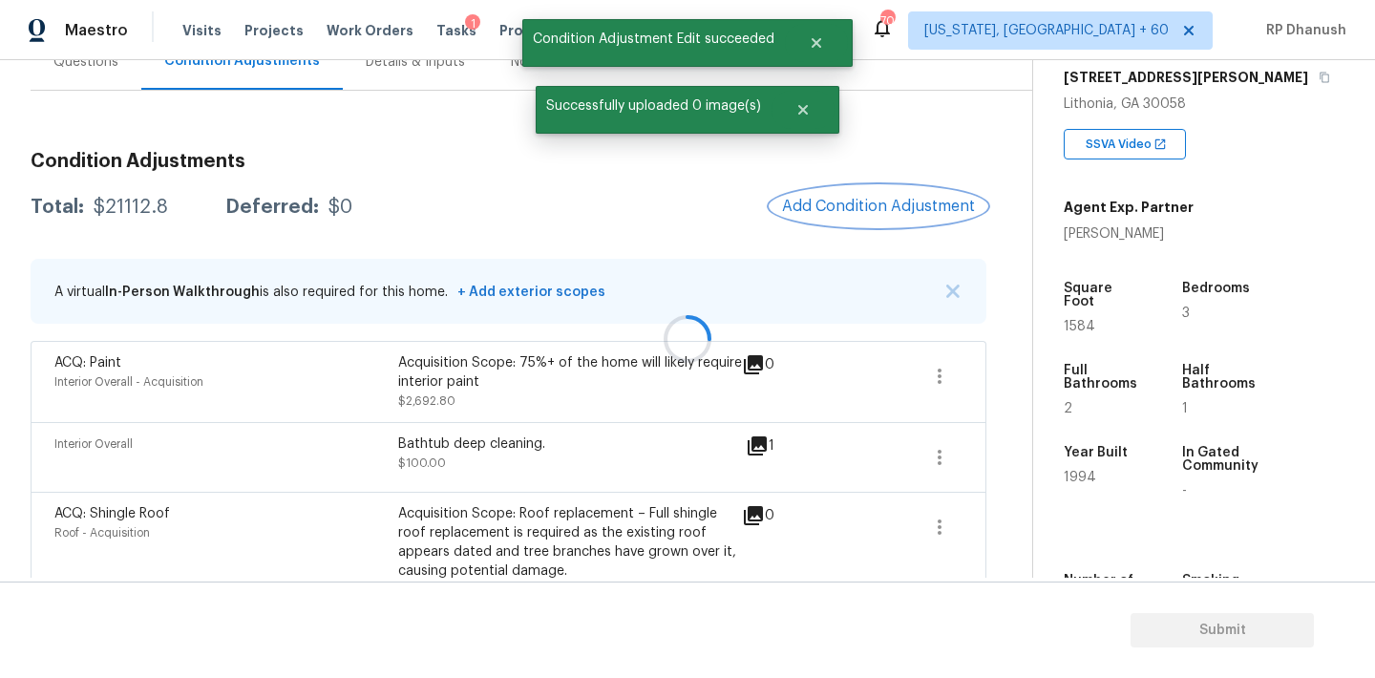
scroll to position [0, 0]
click at [876, 190] on button "Add Condition Adjustment" at bounding box center [879, 206] width 216 height 40
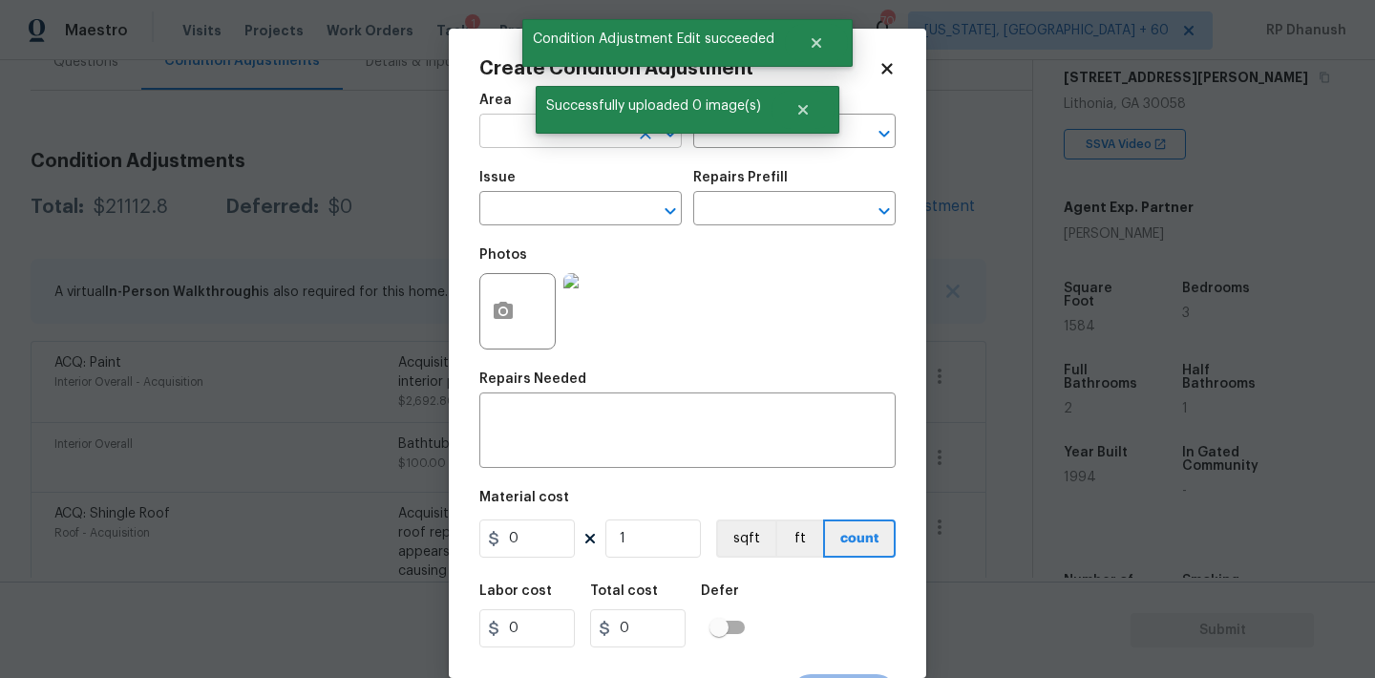
click at [523, 142] on input "text" at bounding box center [553, 133] width 149 height 30
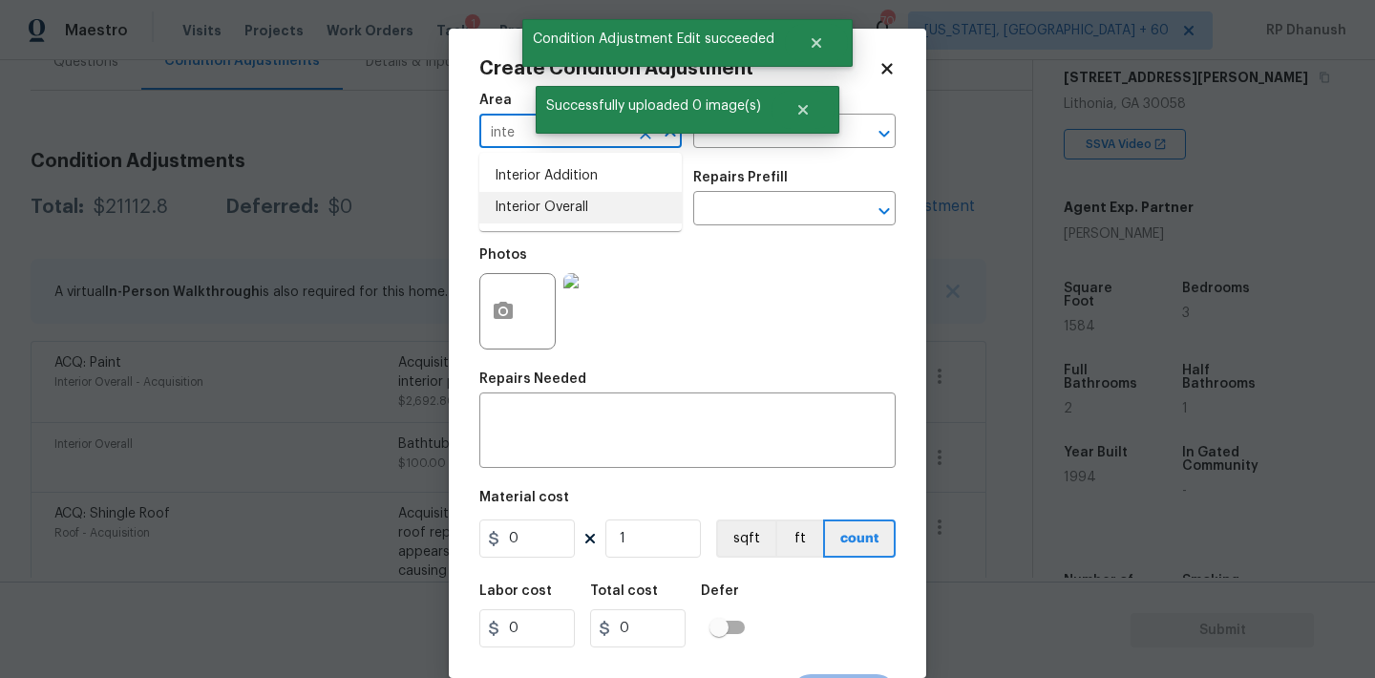
click at [516, 207] on li "Interior Overall" at bounding box center [580, 208] width 202 height 32
click at [724, 143] on input "text" at bounding box center [767, 133] width 149 height 30
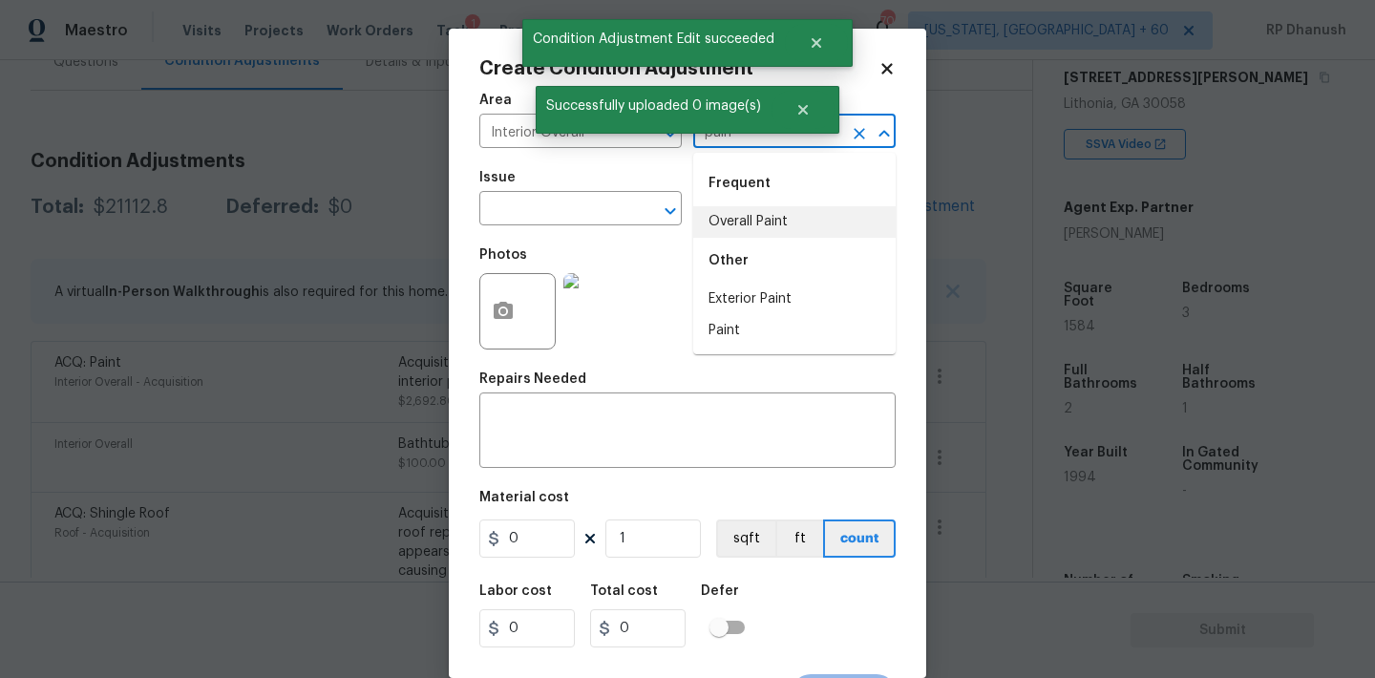
click at [750, 231] on li "Overall Paint" at bounding box center [794, 222] width 202 height 32
click at [545, 229] on span "Issue ​" at bounding box center [580, 197] width 202 height 77
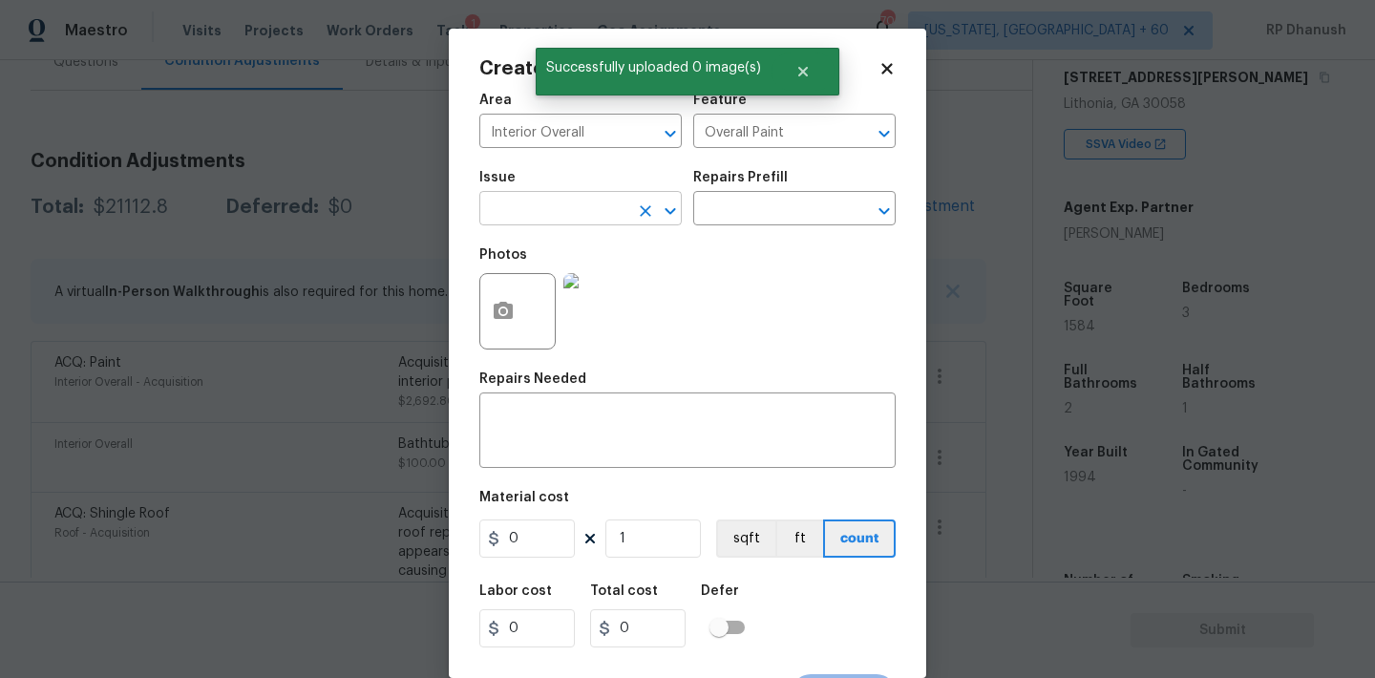
click at [547, 211] on input "text" at bounding box center [553, 211] width 149 height 30
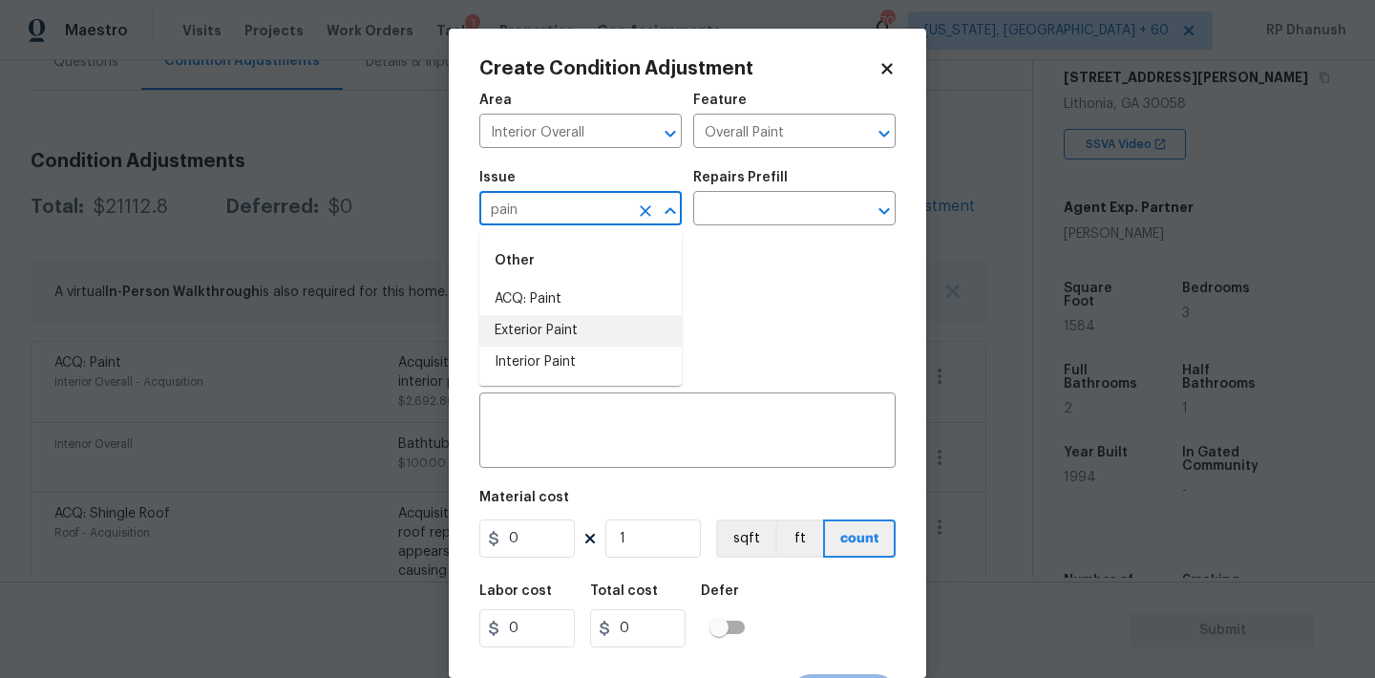
drag, startPoint x: 540, startPoint y: 356, endPoint x: 697, endPoint y: 250, distance: 189.1
click at [540, 356] on li "Interior Paint" at bounding box center [580, 363] width 202 height 32
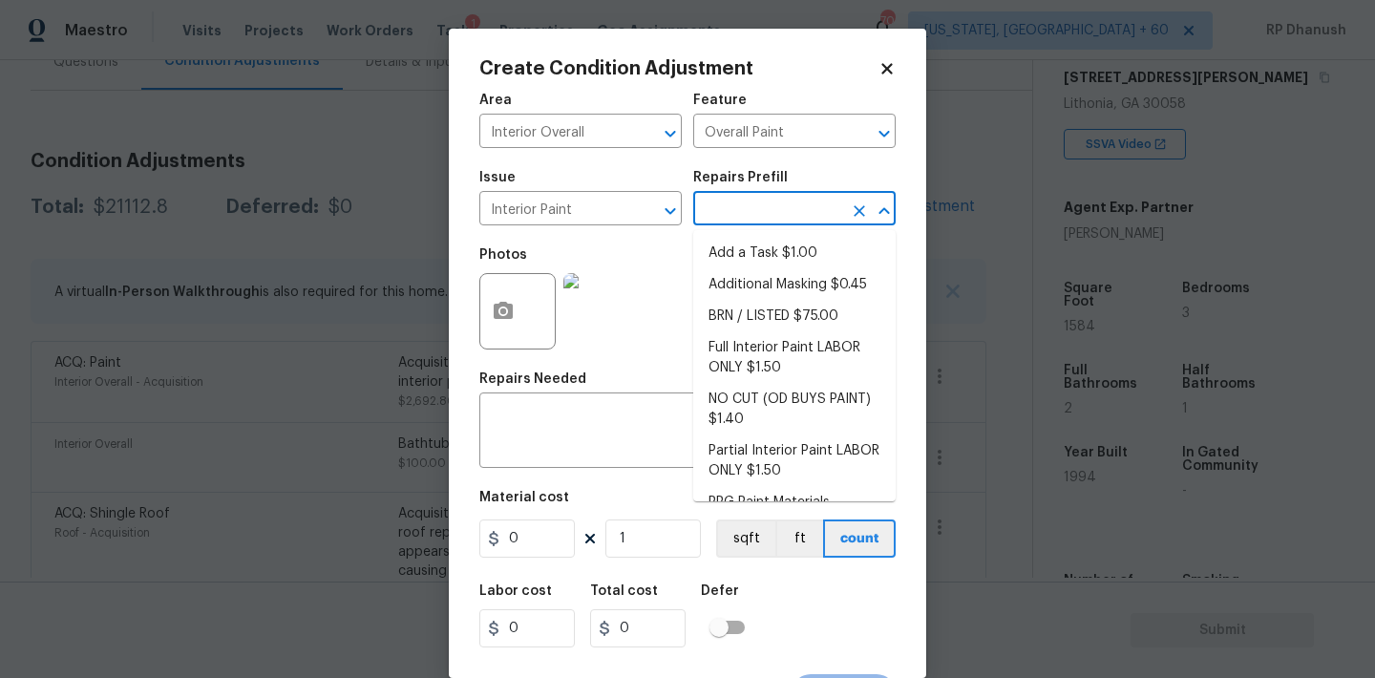
click at [780, 197] on input "text" at bounding box center [767, 211] width 149 height 30
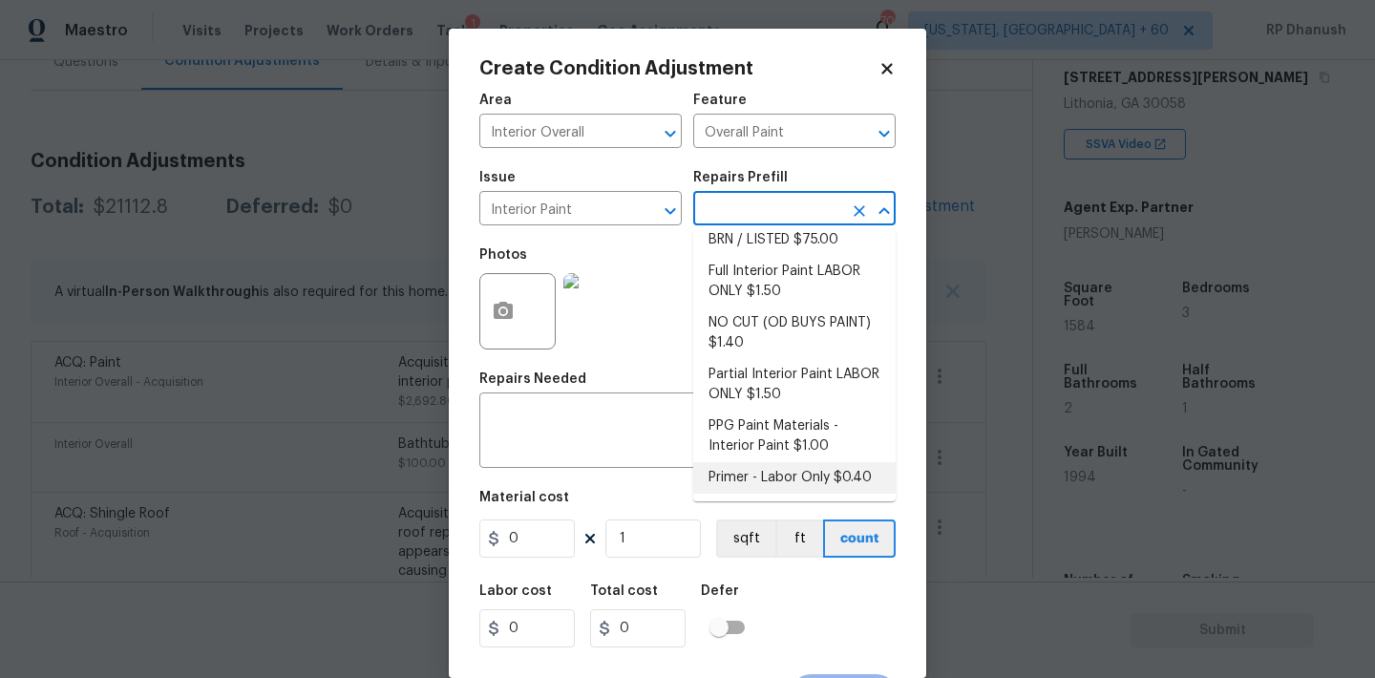
click at [743, 466] on li "Primer - Labor Only $0.40" at bounding box center [794, 478] width 202 height 32
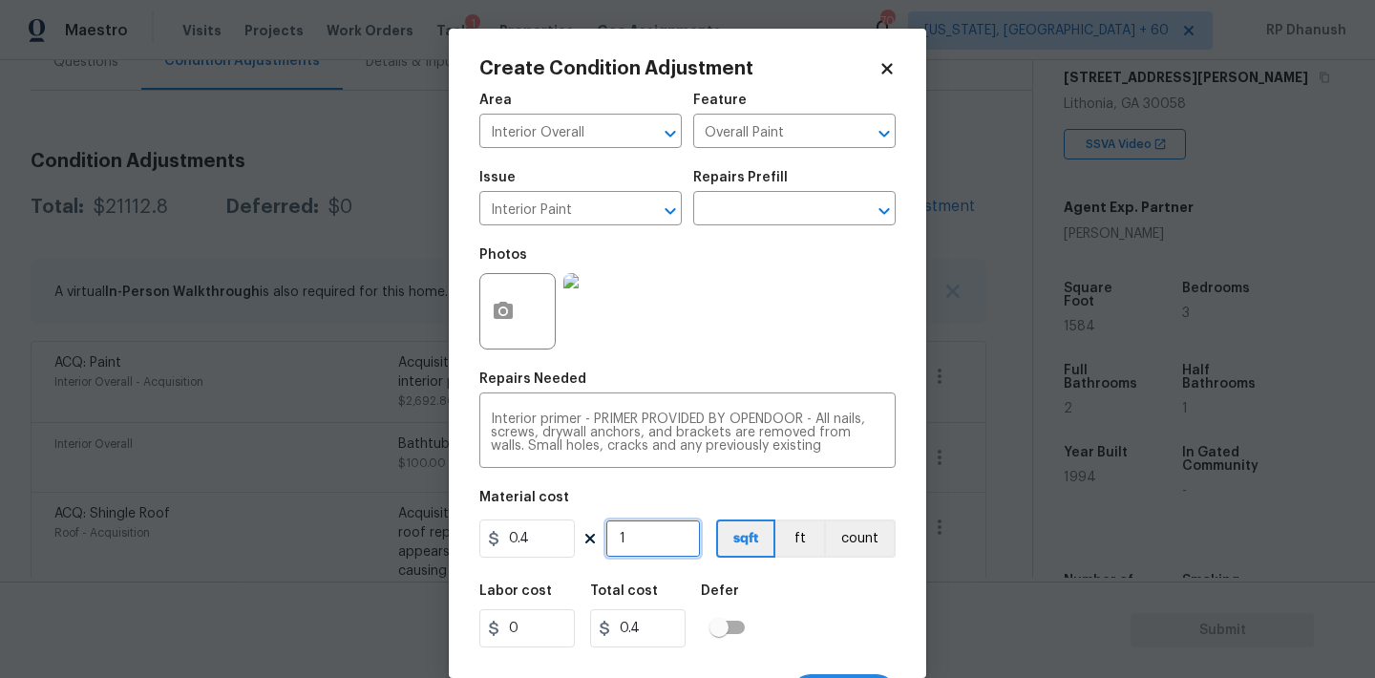
click at [654, 544] on input "1" at bounding box center [652, 538] width 95 height 38
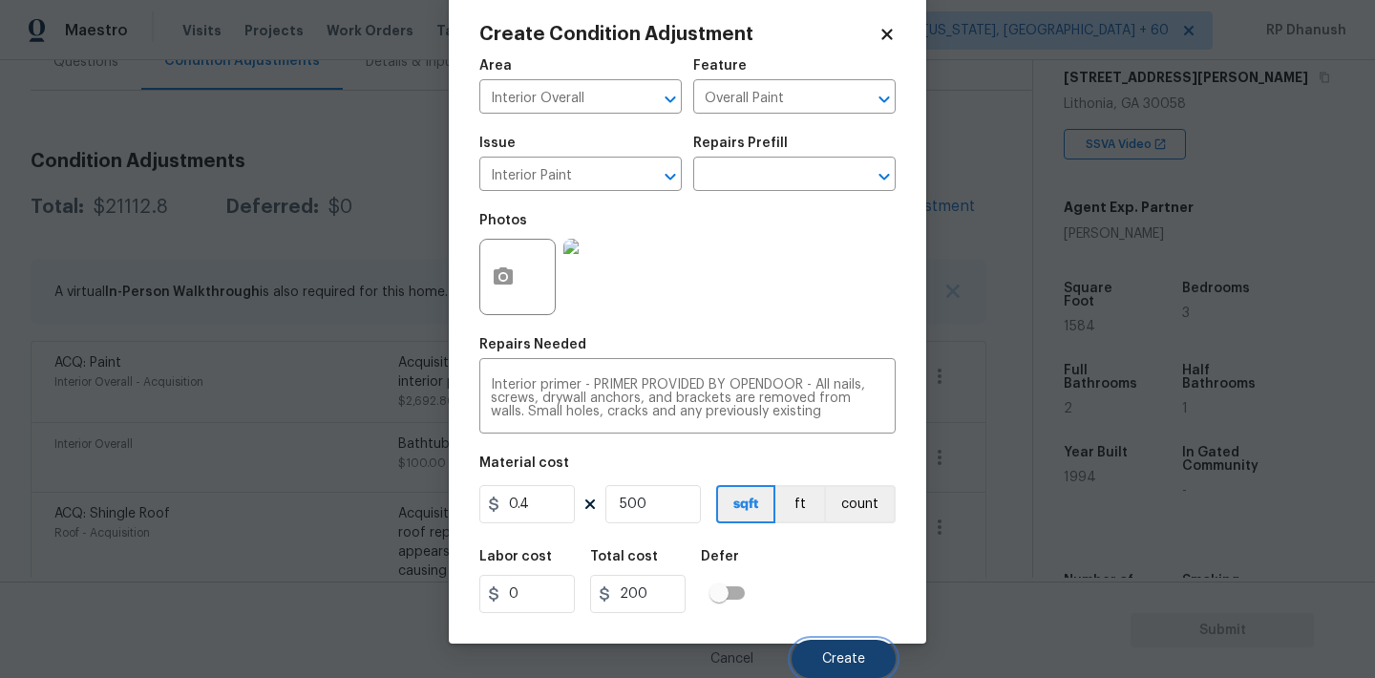
click at [863, 656] on span "Create" at bounding box center [843, 659] width 43 height 14
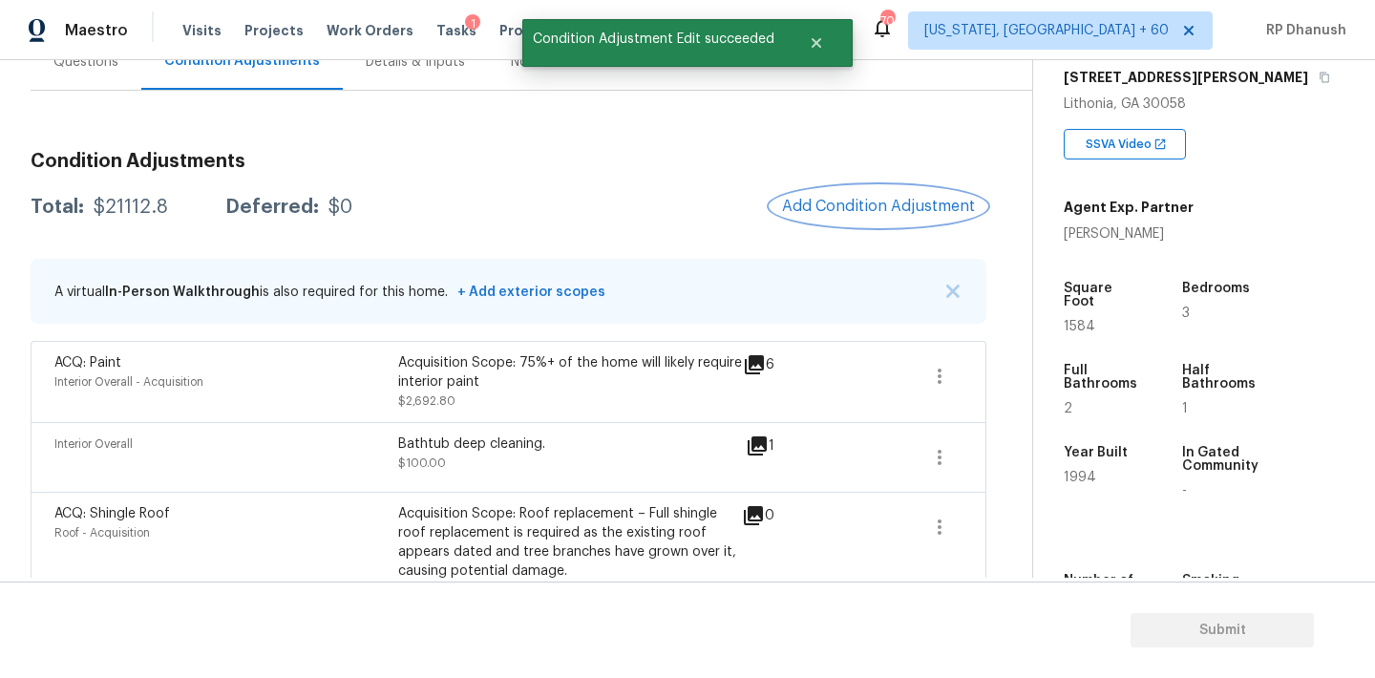
scroll to position [0, 0]
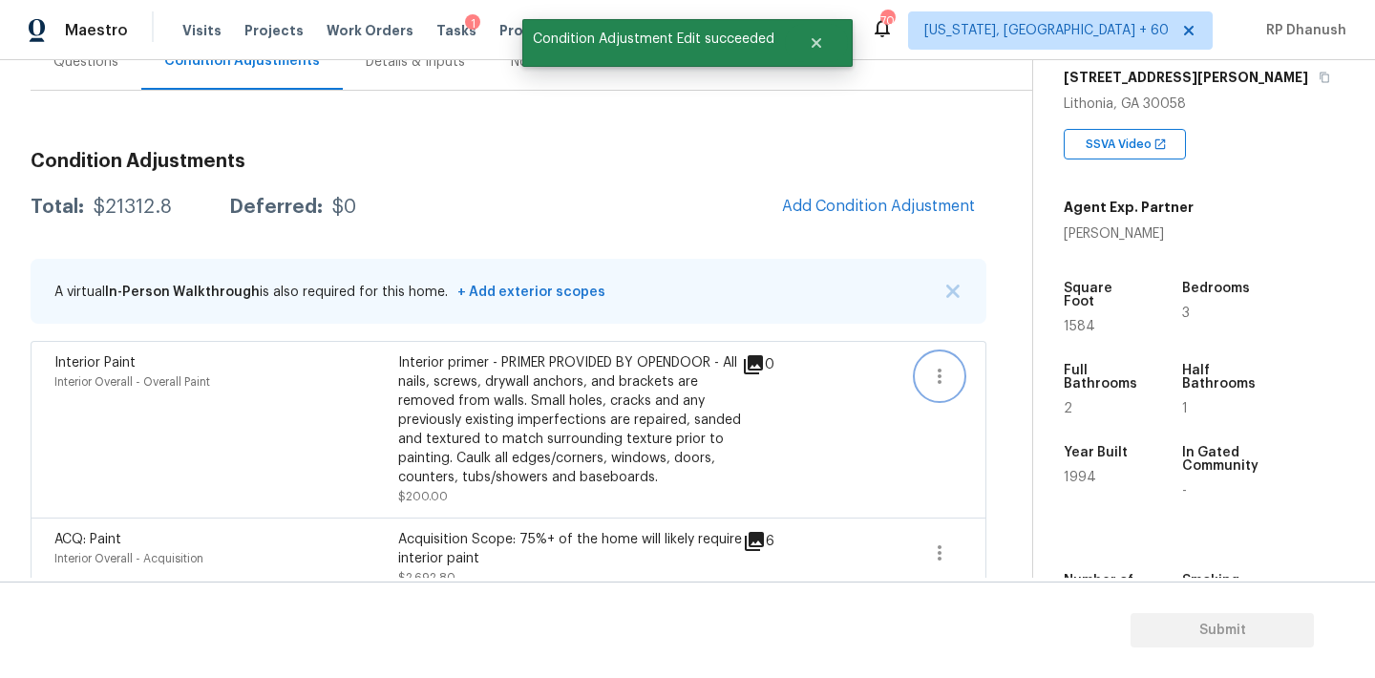
click at [954, 380] on button "button" at bounding box center [940, 376] width 46 height 46
click at [1035, 372] on div "Edit" at bounding box center [1048, 372] width 149 height 19
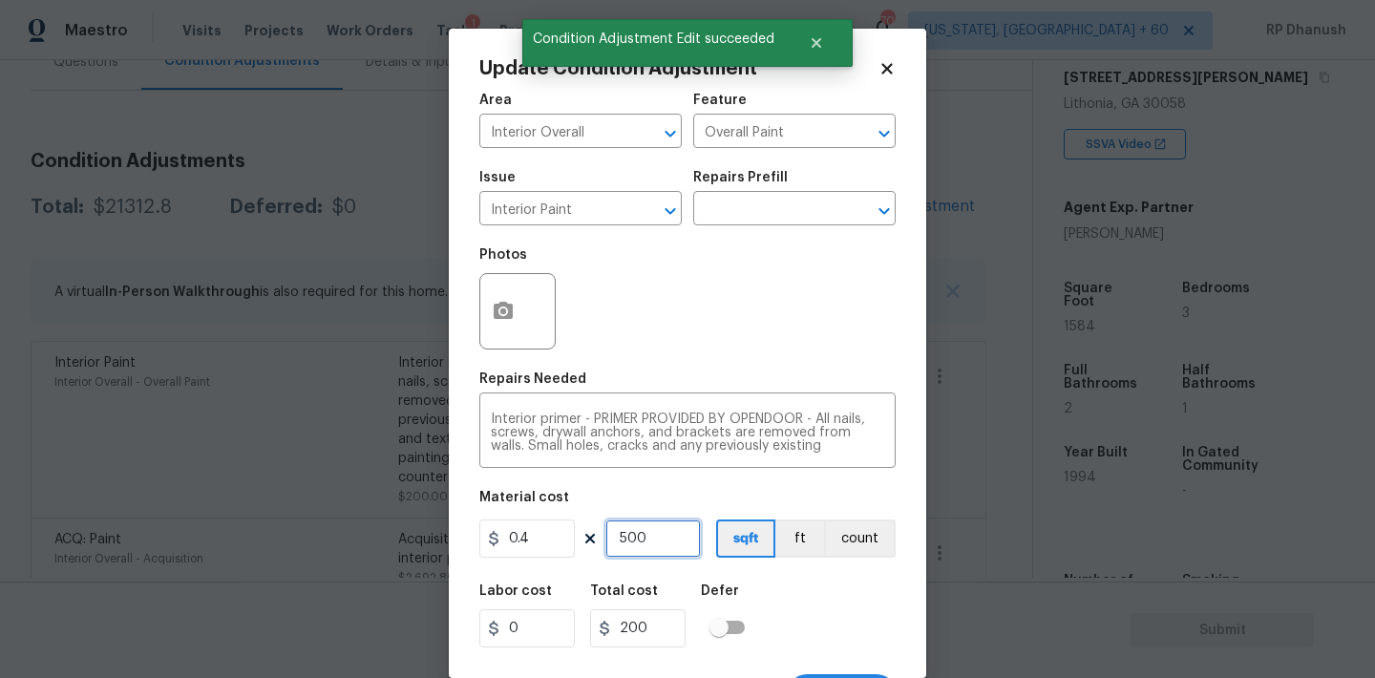
click at [659, 540] on input "500" at bounding box center [652, 538] width 95 height 38
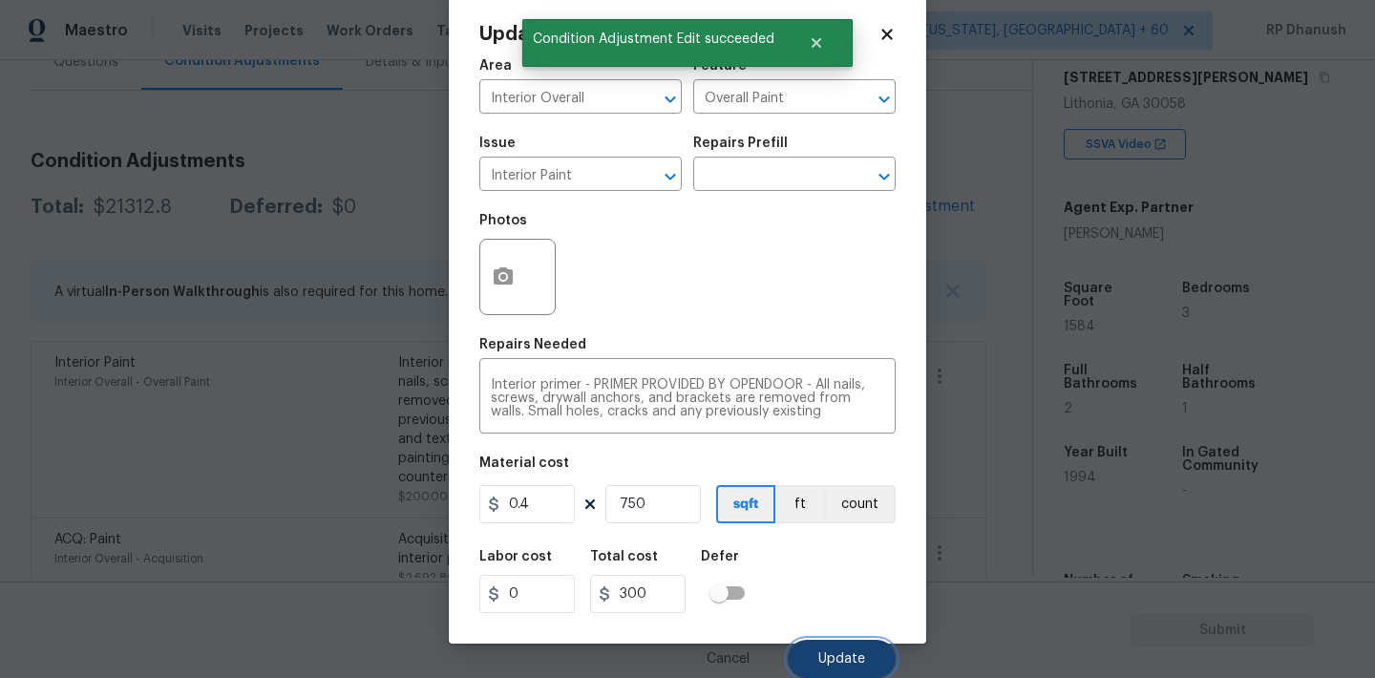
click at [848, 652] on span "Update" at bounding box center [841, 659] width 47 height 14
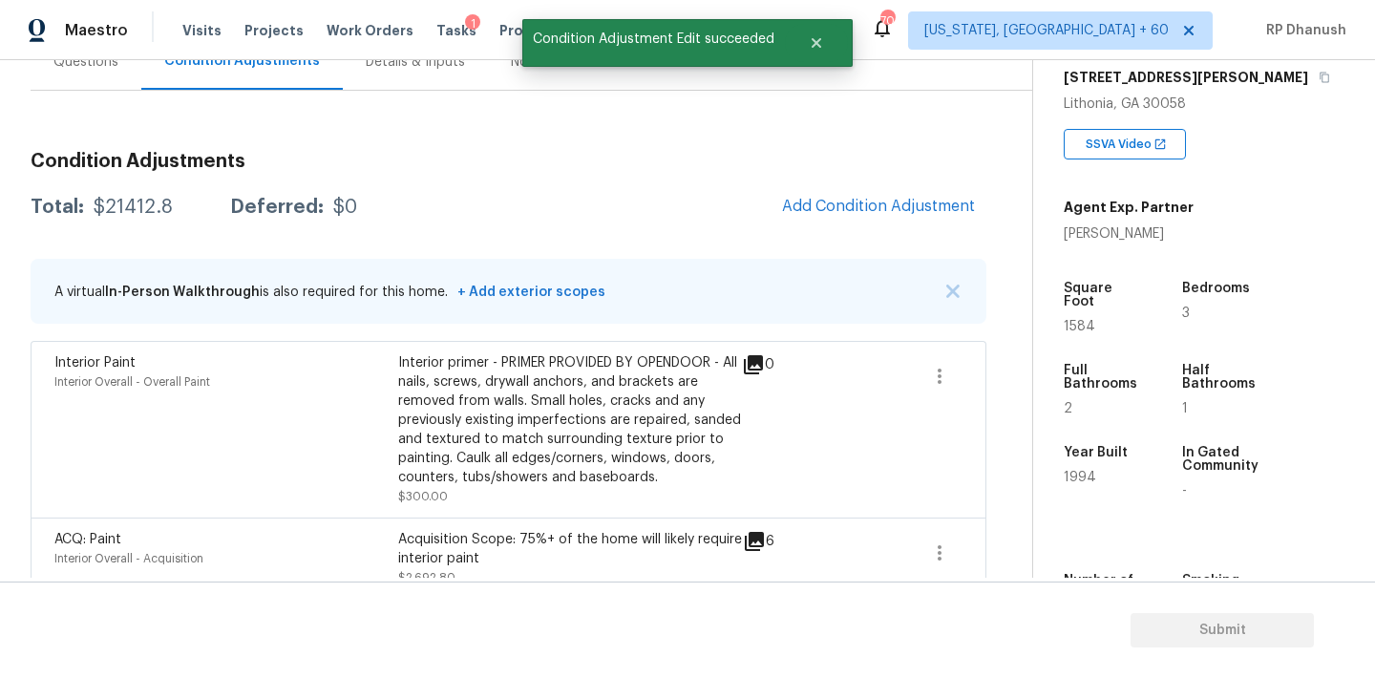
scroll to position [0, 0]
click at [888, 214] on span "Add Condition Adjustment" at bounding box center [878, 206] width 193 height 17
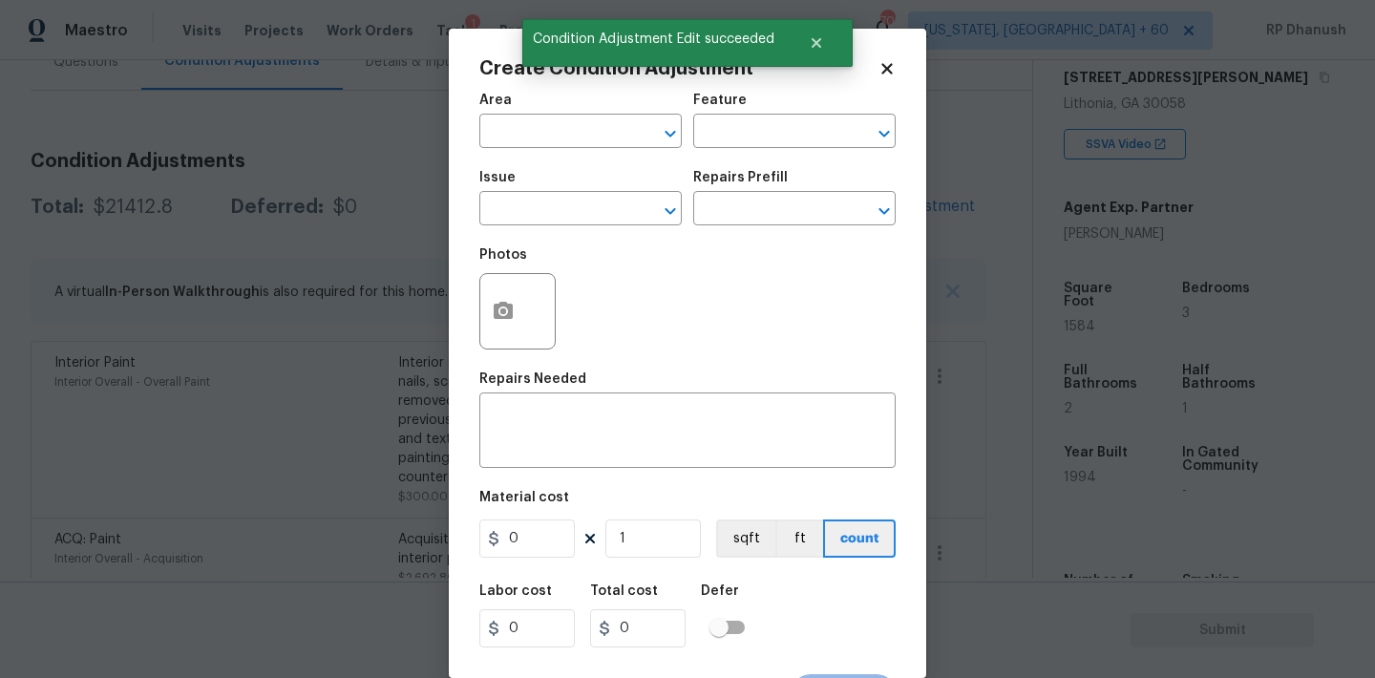
click at [888, 214] on icon "Open" at bounding box center [884, 211] width 23 height 23
click at [573, 138] on input "text" at bounding box center [553, 133] width 149 height 30
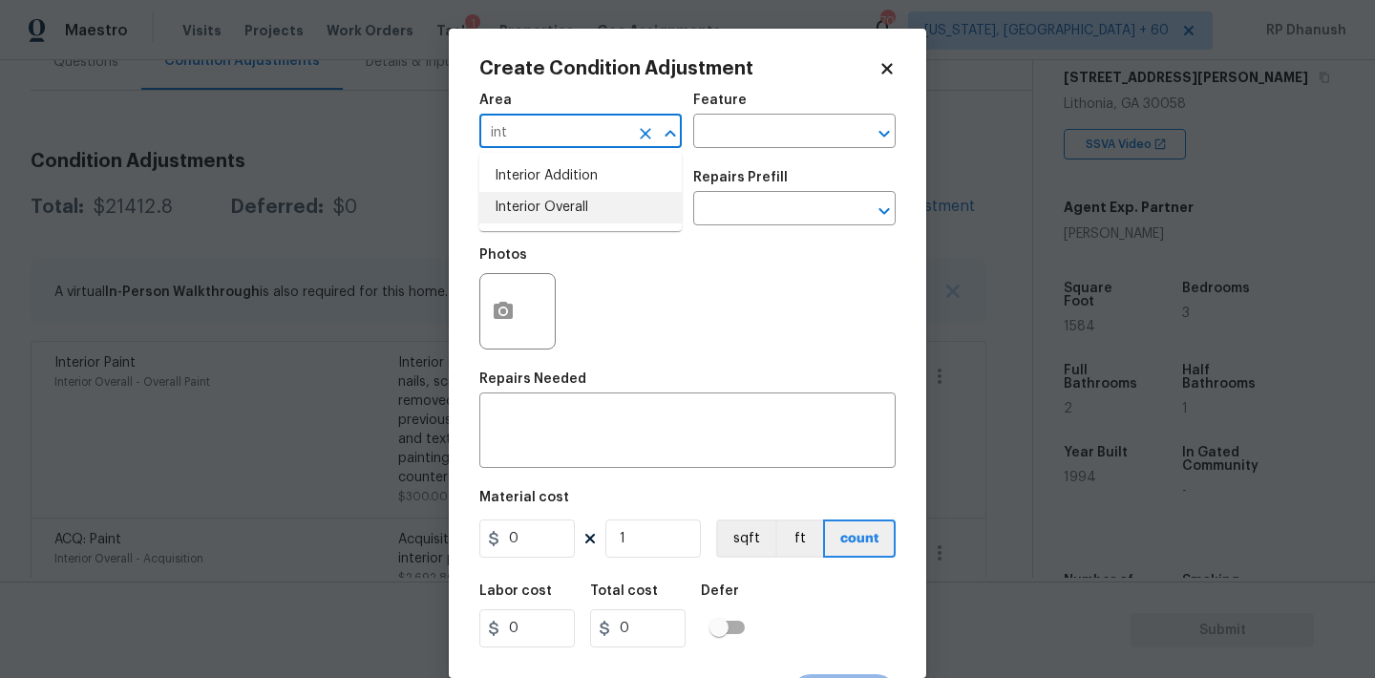
click at [555, 208] on li "Interior Overall" at bounding box center [580, 208] width 202 height 32
click at [786, 139] on input "text" at bounding box center [767, 133] width 149 height 30
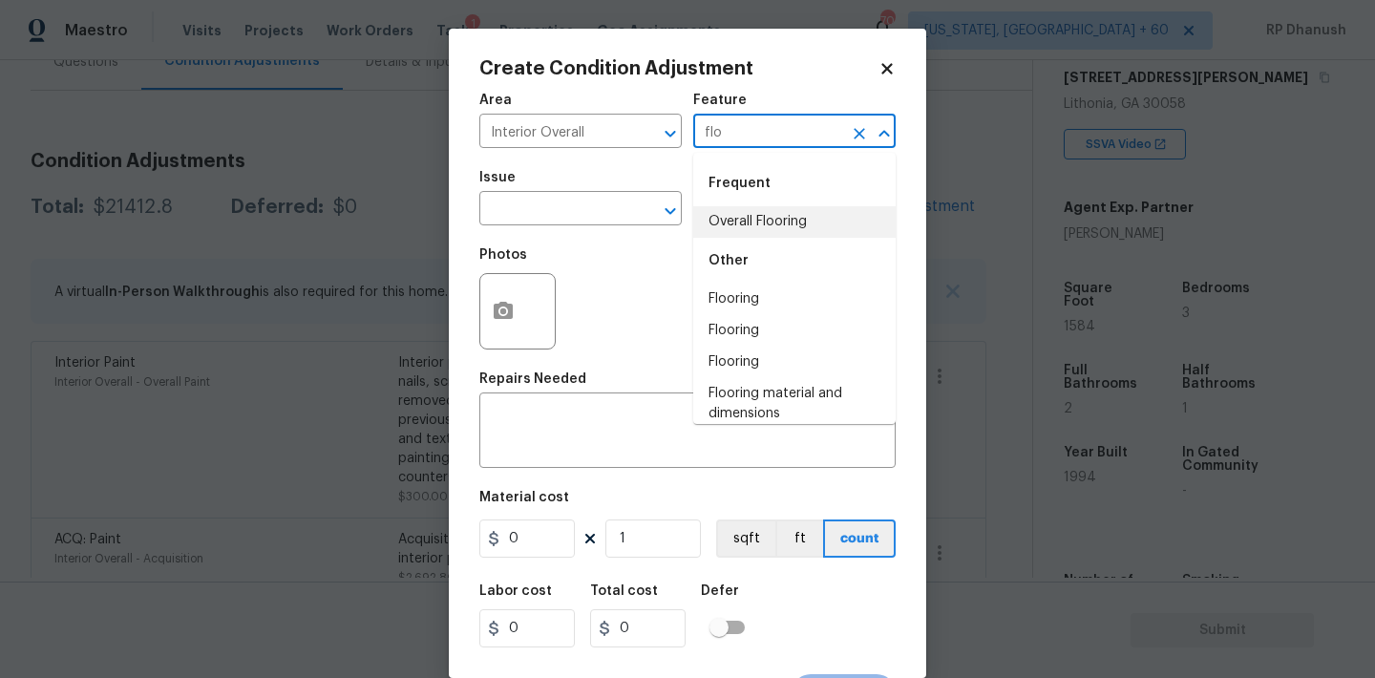
click at [767, 229] on li "Overall Flooring" at bounding box center [794, 222] width 202 height 32
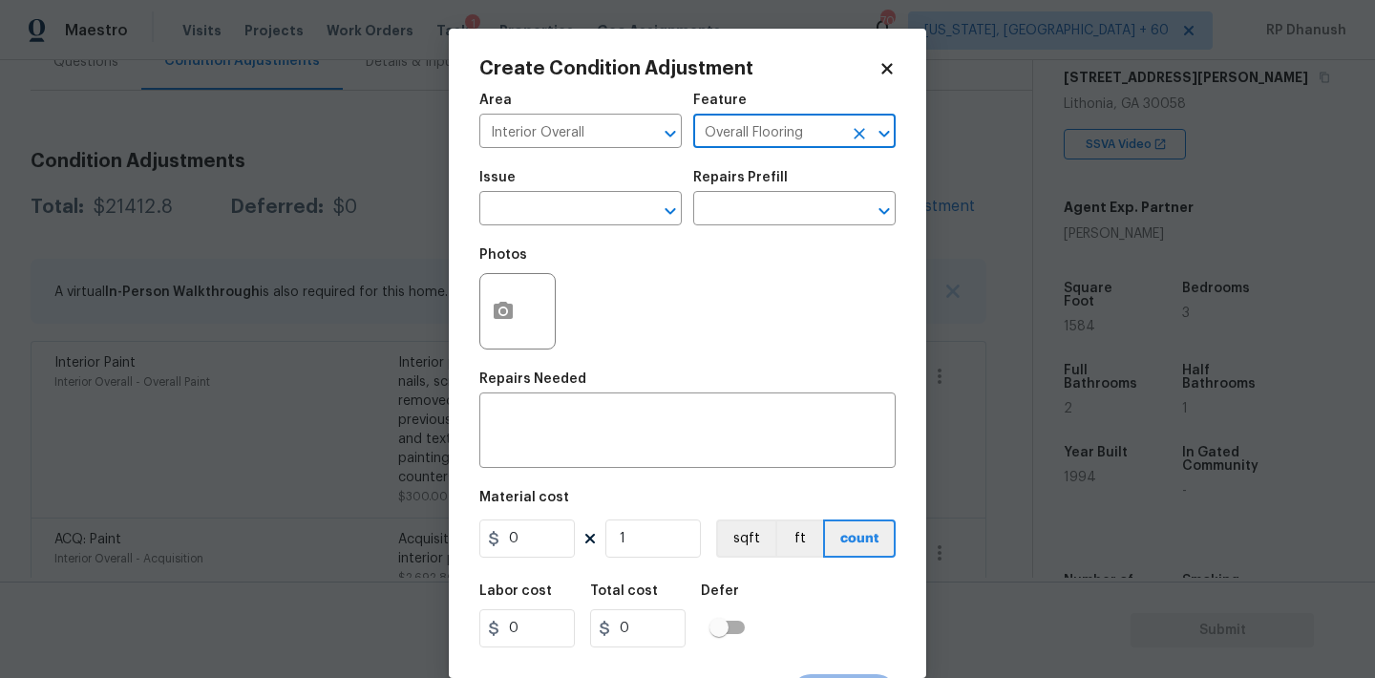
click at [473, 236] on div "Create Condition Adjustment Area Interior Overall ​ Feature Overall Flooring ​ …" at bounding box center [687, 353] width 477 height 649
click at [522, 226] on span "Issue ​" at bounding box center [580, 197] width 202 height 77
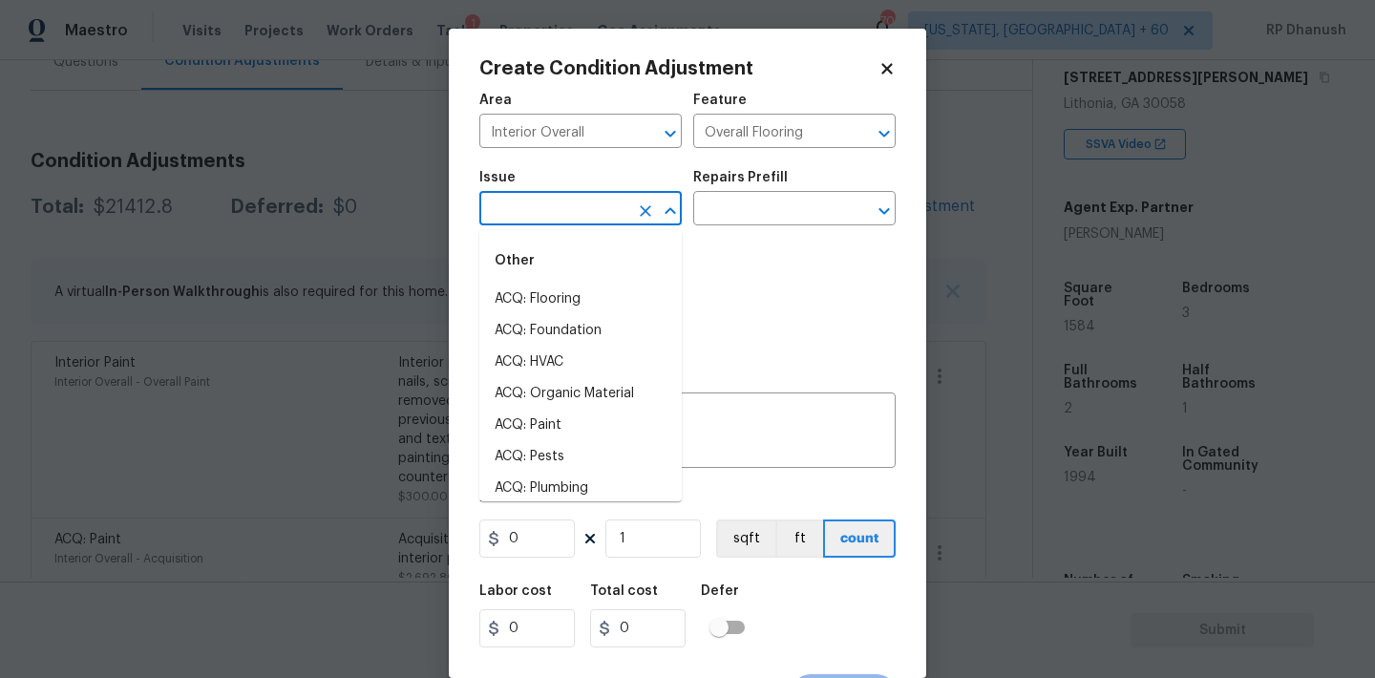
click at [536, 216] on input "text" at bounding box center [553, 211] width 149 height 30
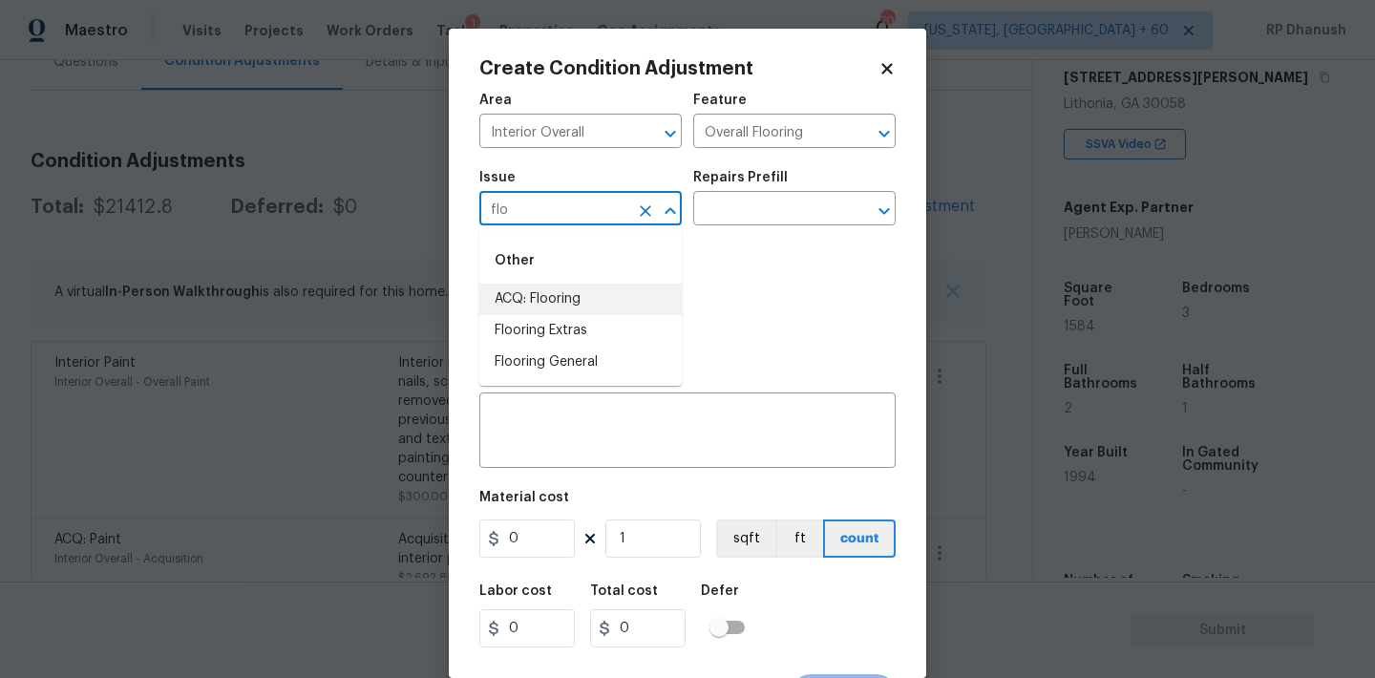
click at [550, 291] on li "ACQ: Flooring" at bounding box center [580, 300] width 202 height 32
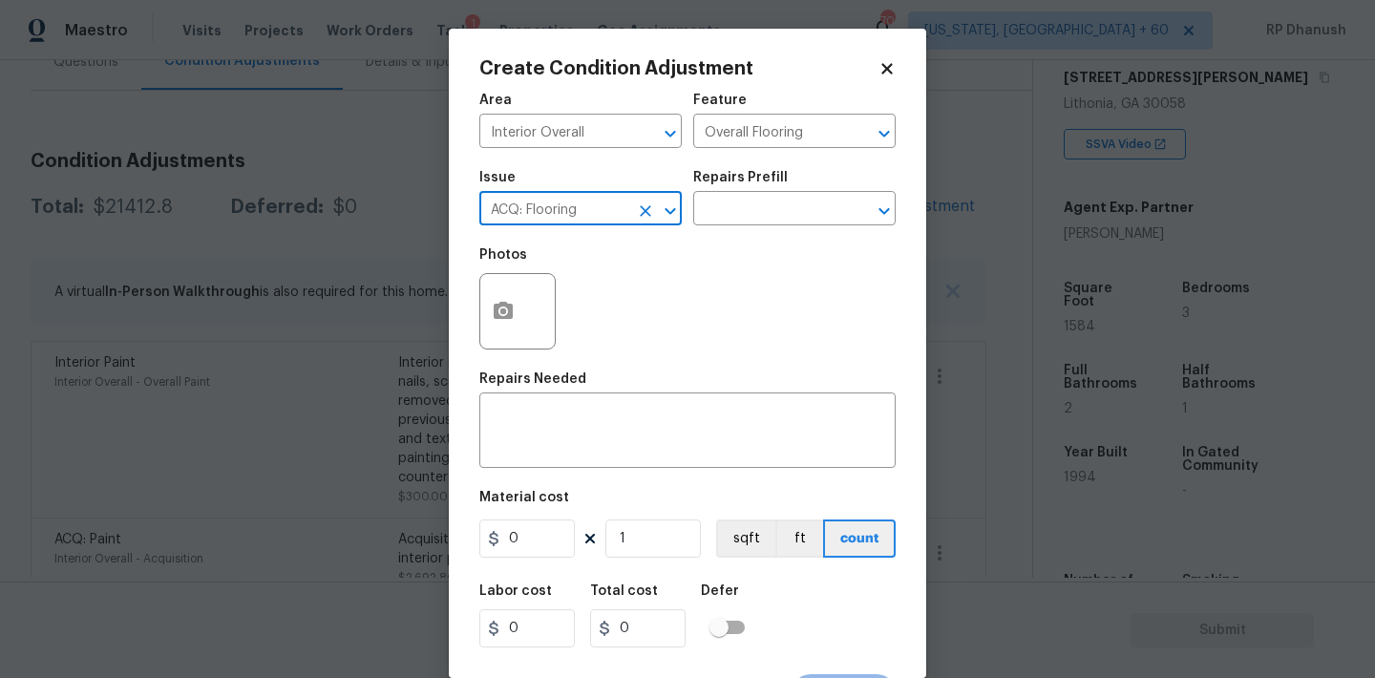
click at [719, 236] on div "Issue ACQ: Flooring ​ Repairs Prefill ​" at bounding box center [687, 197] width 416 height 77
click at [762, 213] on input "text" at bounding box center [767, 211] width 149 height 30
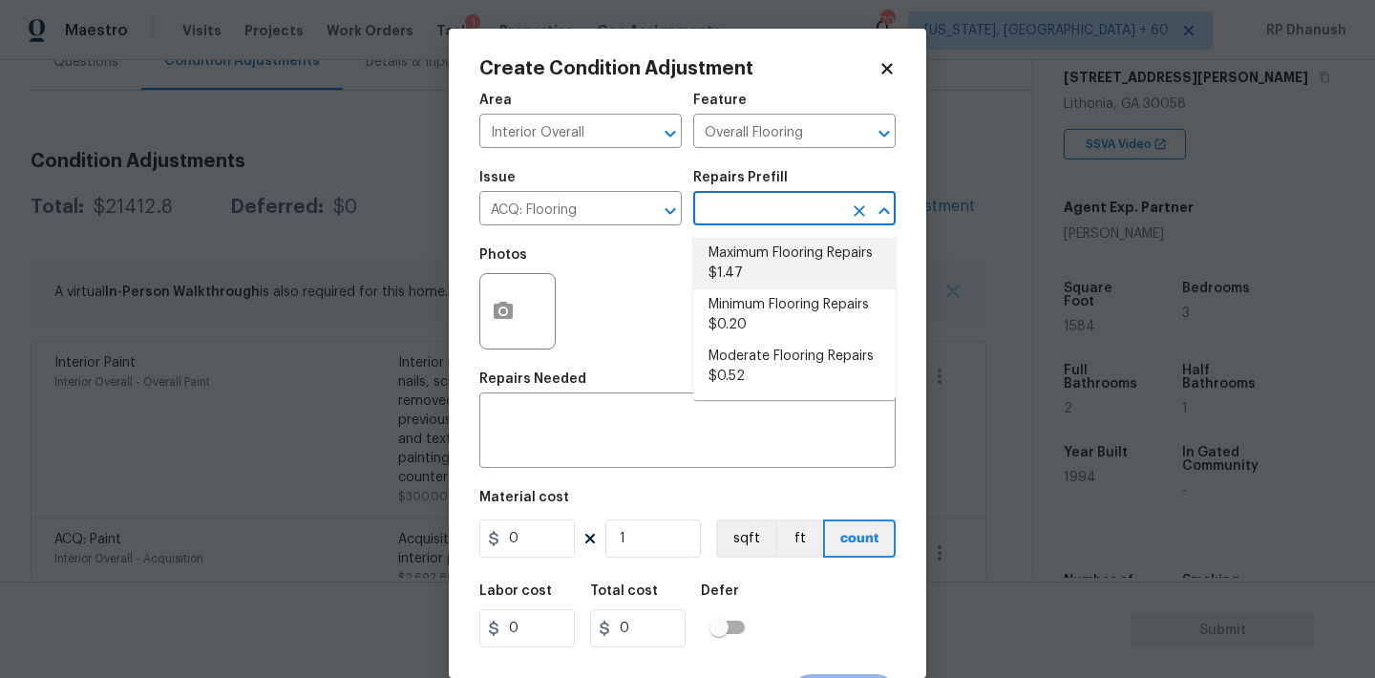
click at [756, 274] on li "Maximum Flooring Repairs $1.47" at bounding box center [794, 264] width 202 height 52
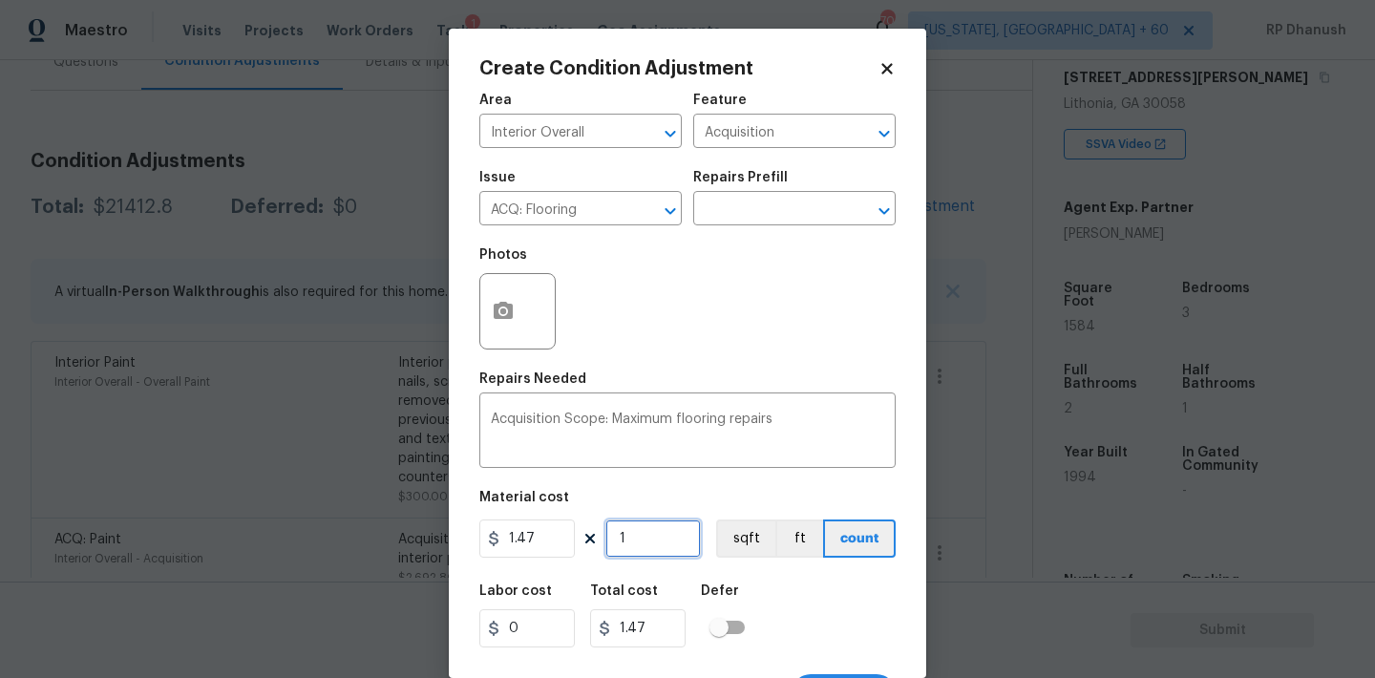
click at [658, 531] on input "1" at bounding box center [652, 538] width 95 height 38
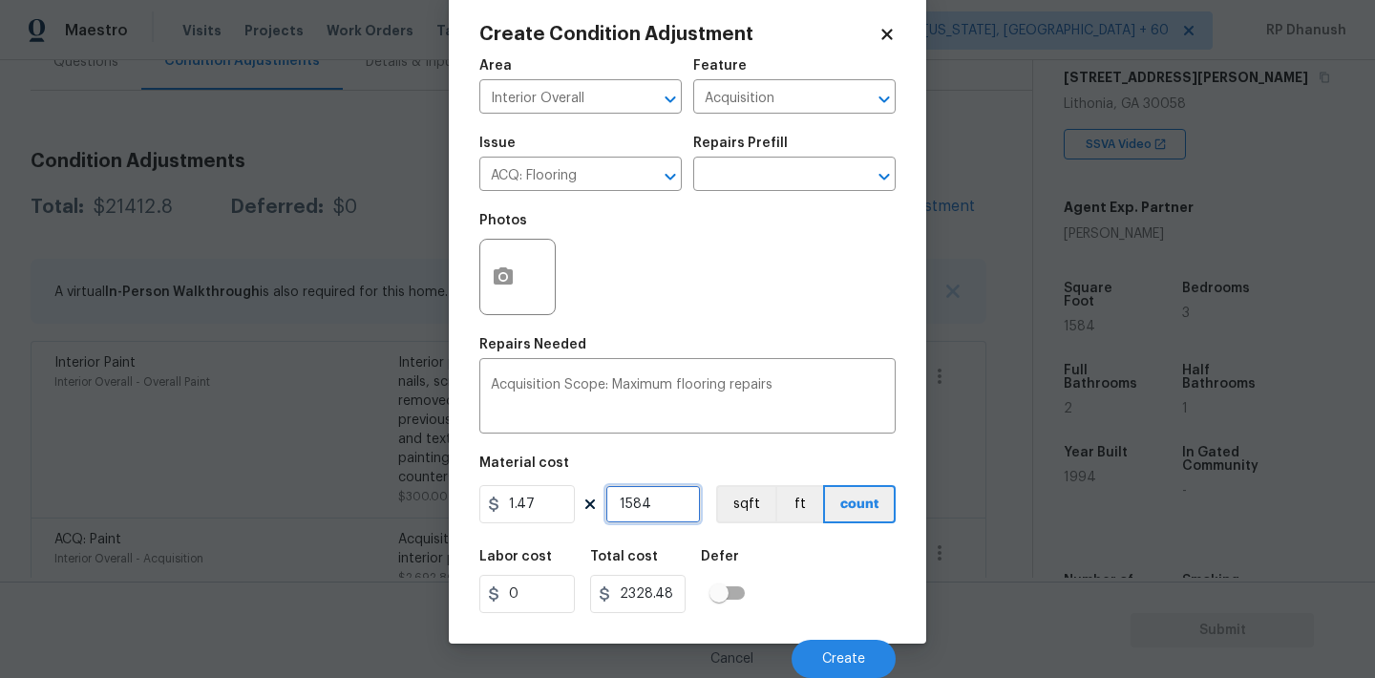
click at [656, 508] on input "1584" at bounding box center [652, 504] width 95 height 38
click at [644, 491] on input "1584" at bounding box center [652, 504] width 95 height 38
click at [849, 661] on span "Create" at bounding box center [843, 659] width 43 height 14
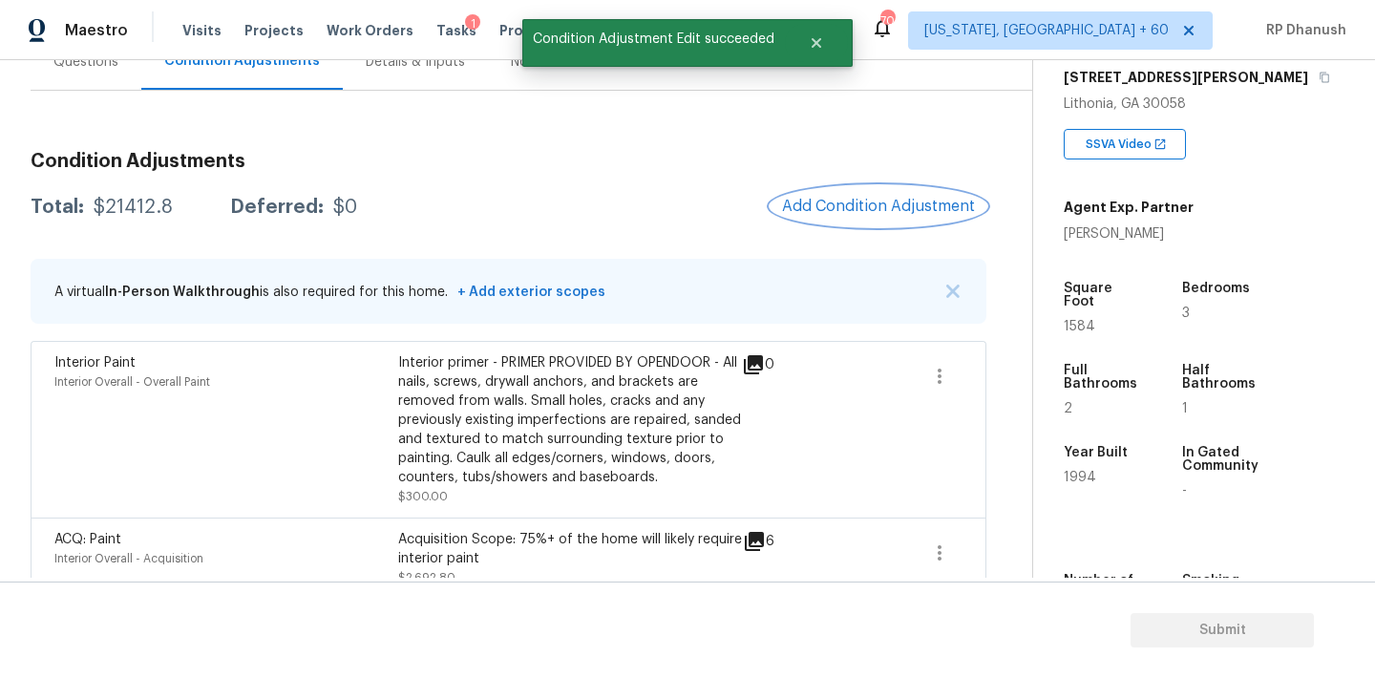
scroll to position [0, 0]
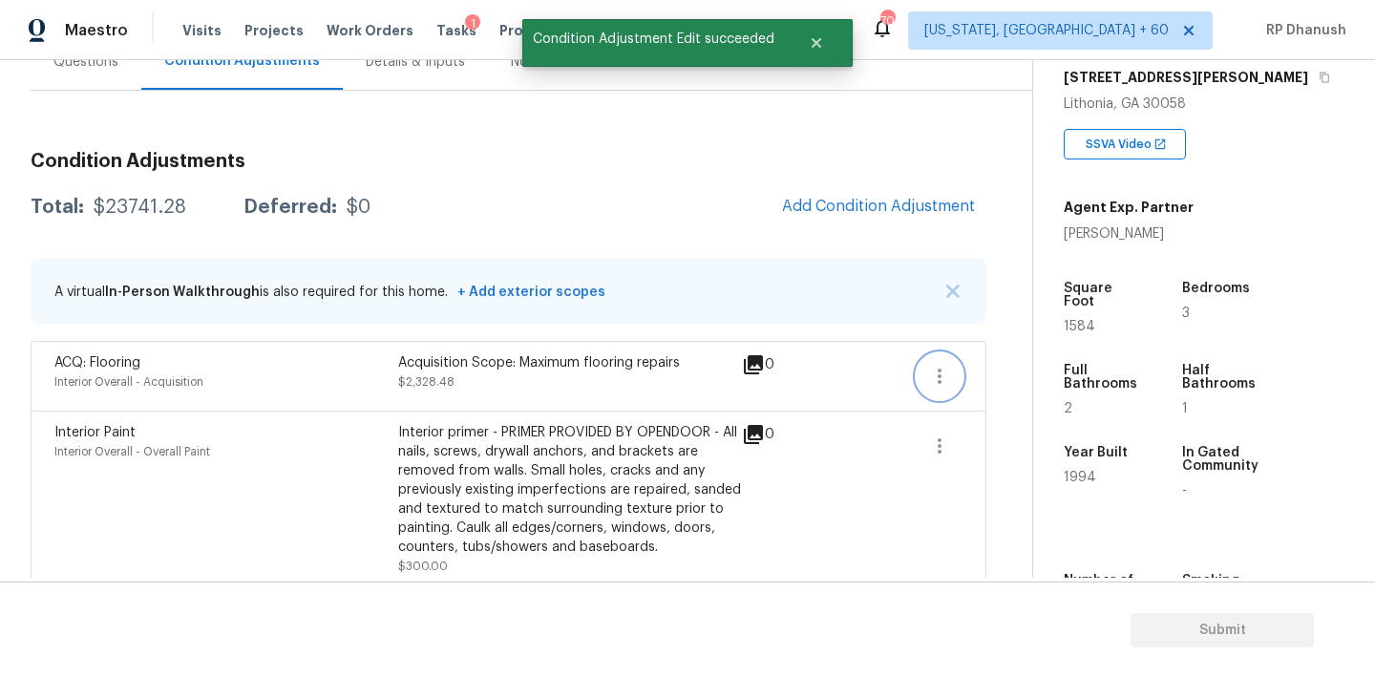
click at [949, 374] on icon "button" at bounding box center [939, 376] width 23 height 23
click at [1041, 364] on div "Edit" at bounding box center [1048, 372] width 149 height 19
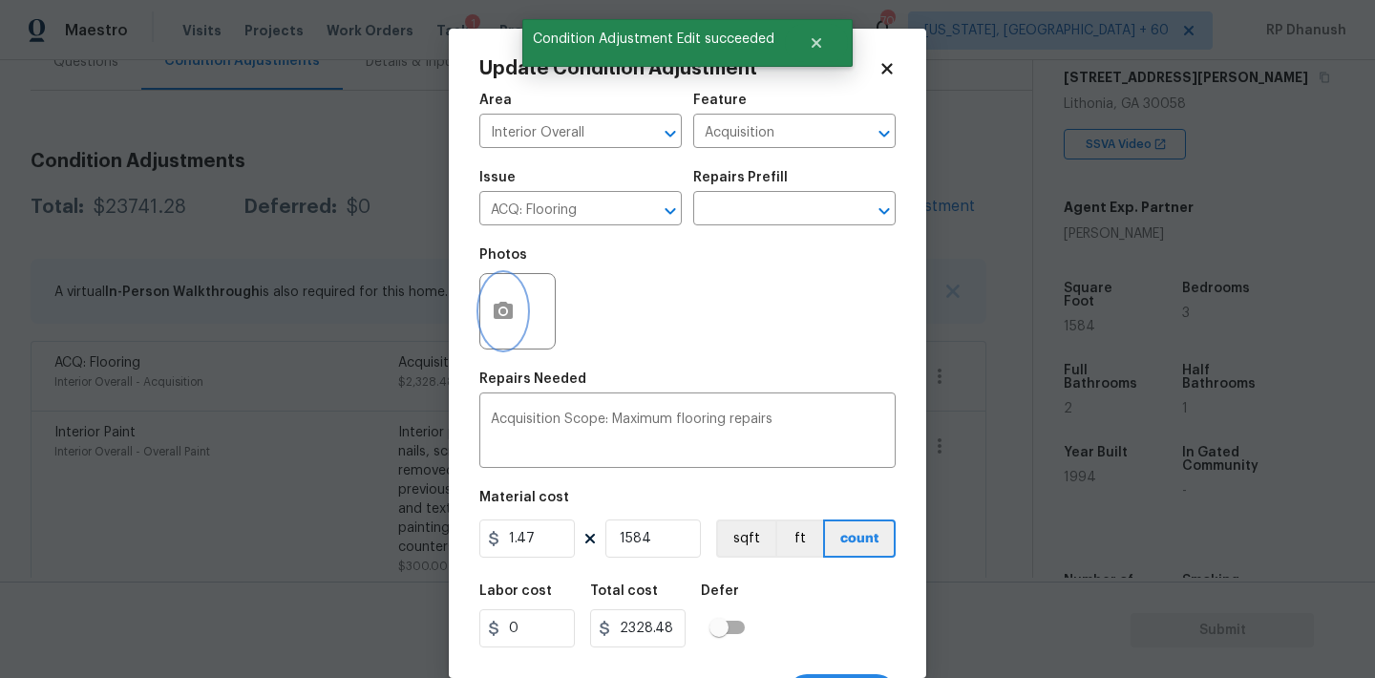
click at [491, 299] on button "button" at bounding box center [503, 311] width 46 height 74
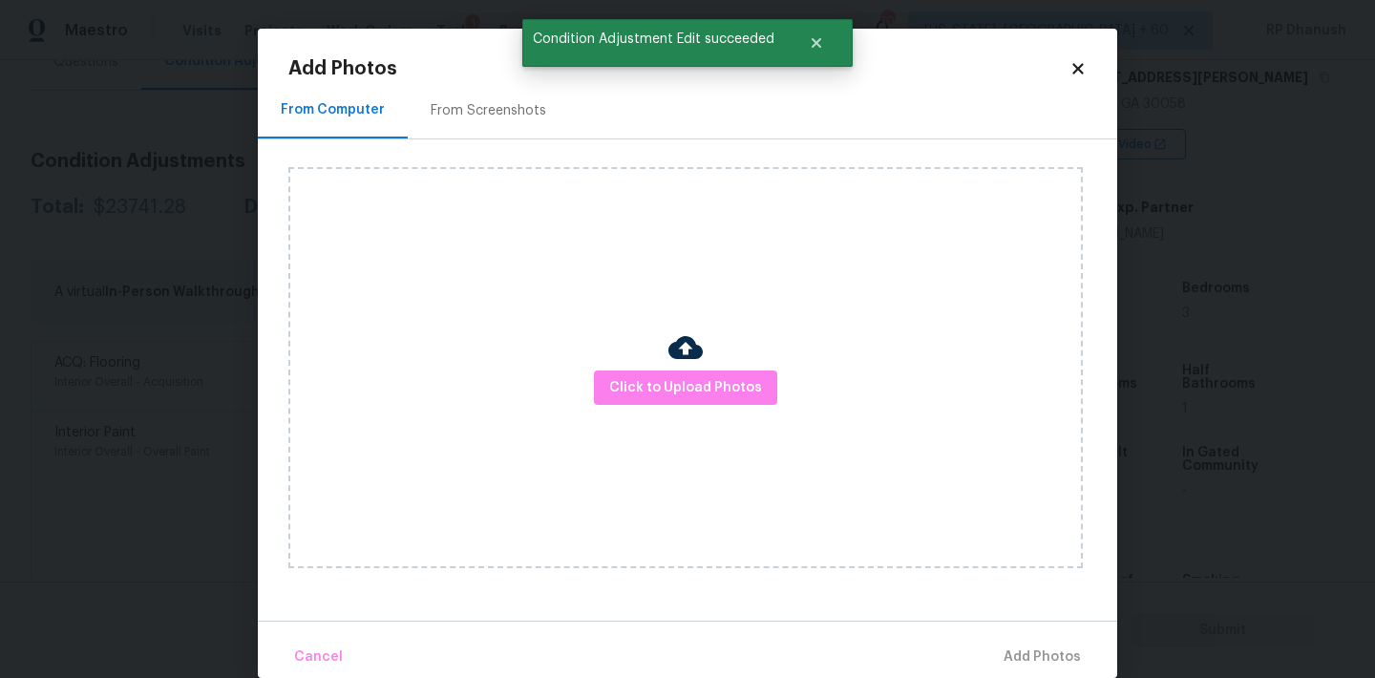
click at [516, 129] on div "From Screenshots" at bounding box center [488, 110] width 161 height 56
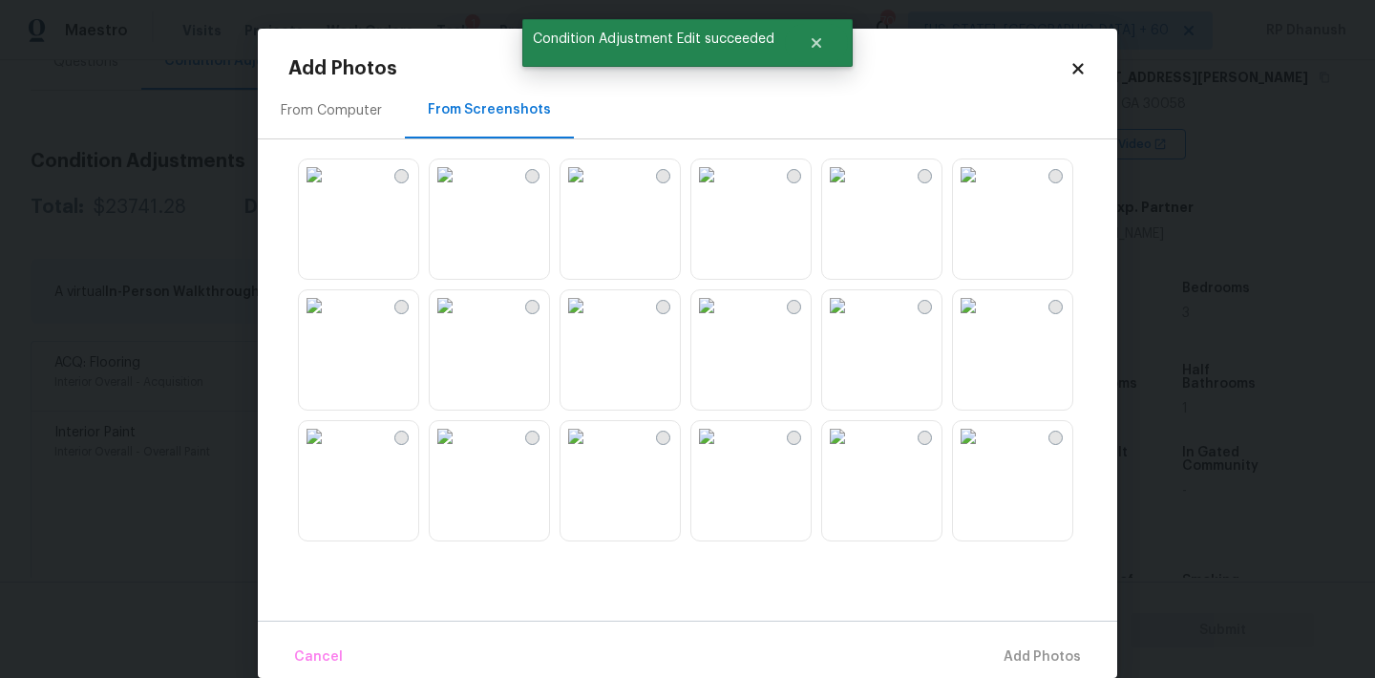
click at [591, 190] on img at bounding box center [575, 174] width 31 height 31
click at [722, 321] on img at bounding box center [706, 305] width 31 height 31
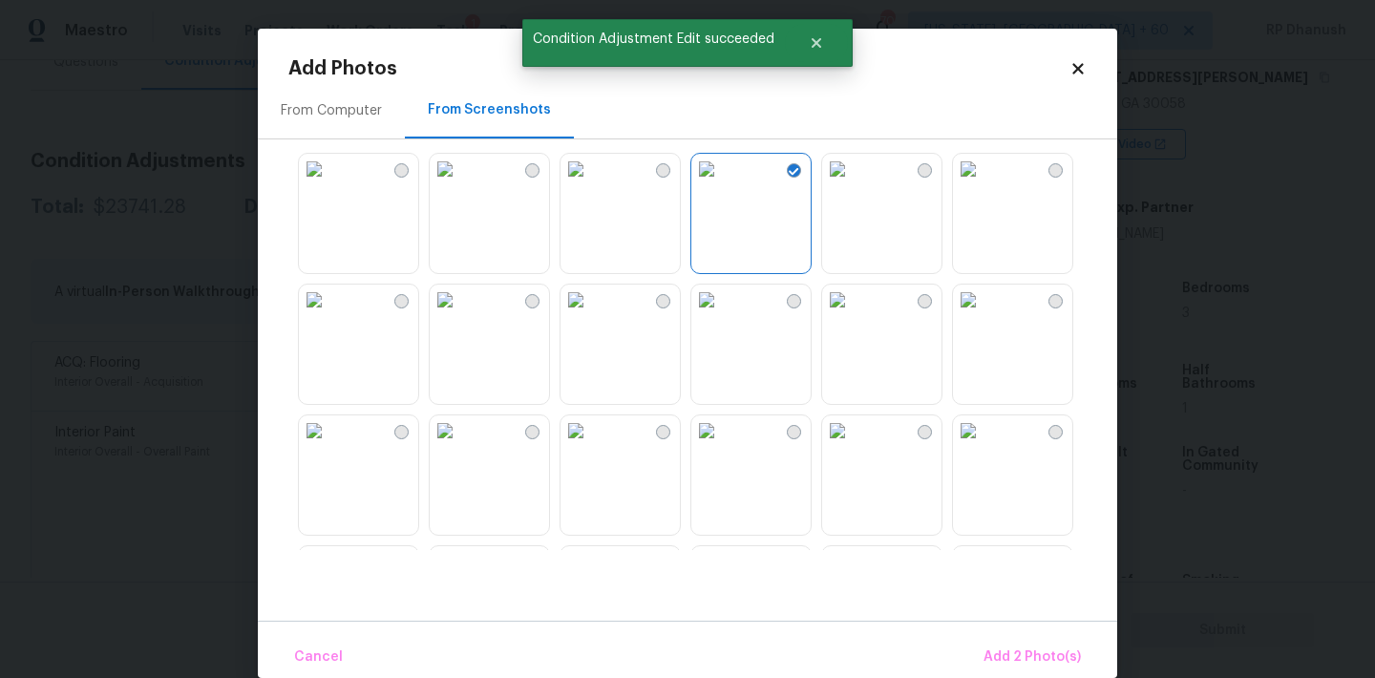
scroll to position [195, 0]
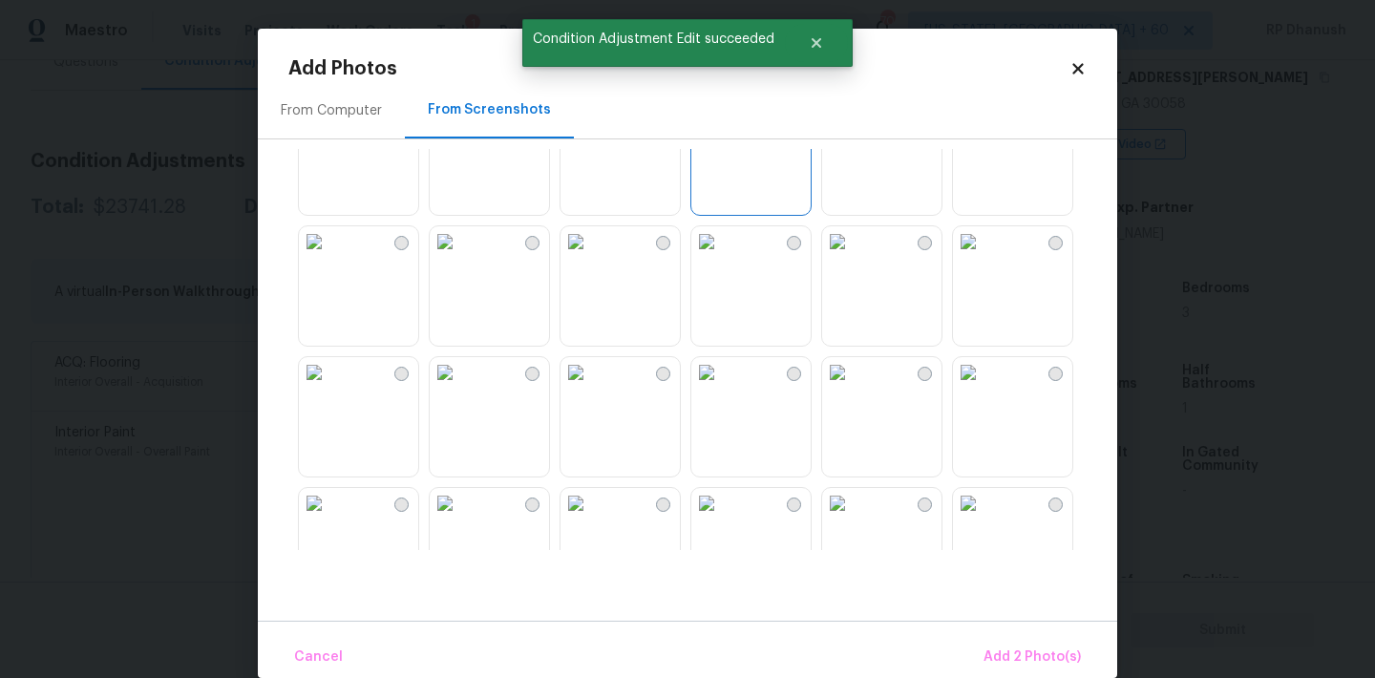
click at [722, 257] on img at bounding box center [706, 241] width 31 height 31
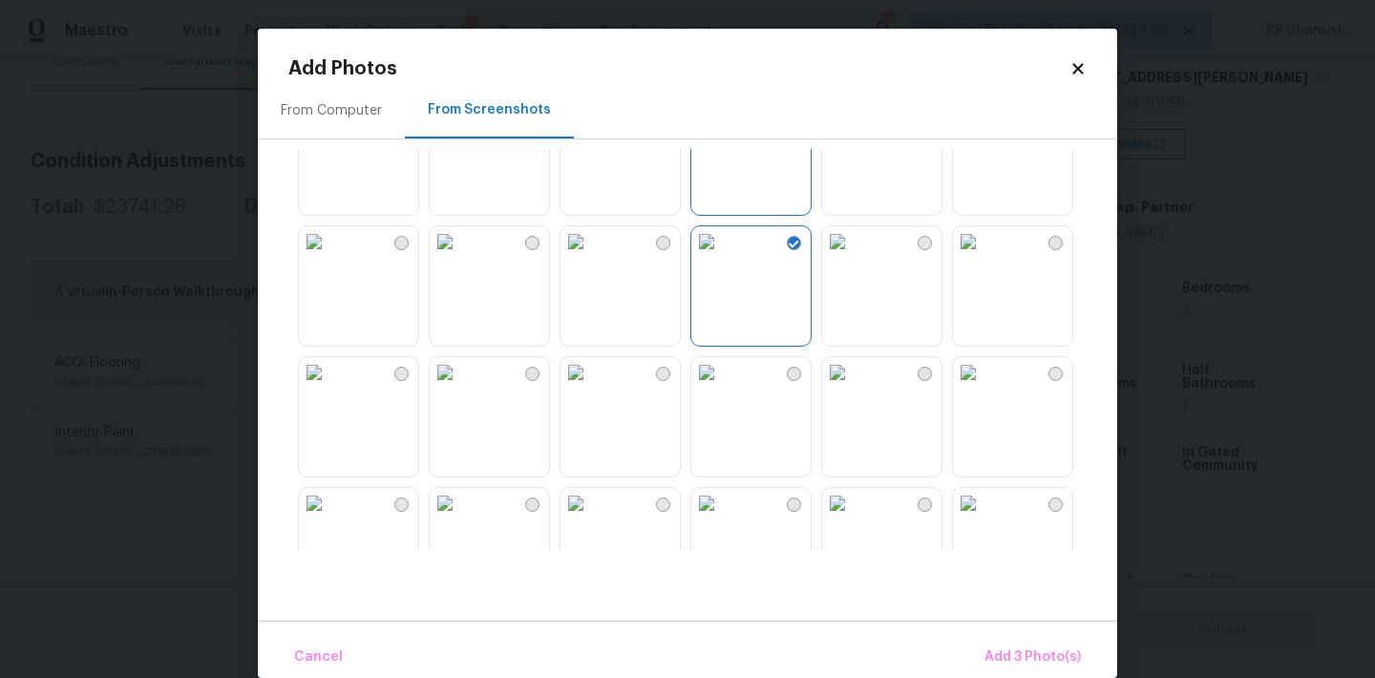
click at [460, 388] on img at bounding box center [445, 372] width 31 height 31
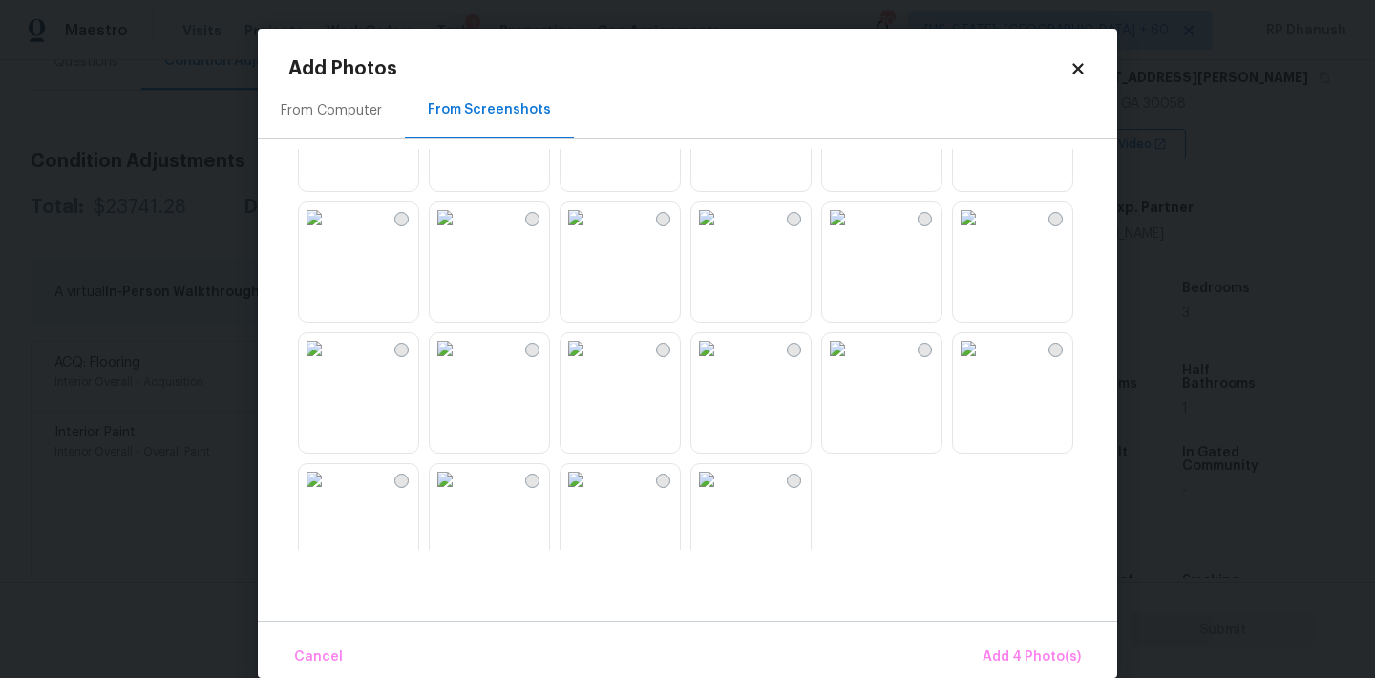
scroll to position [1824, 0]
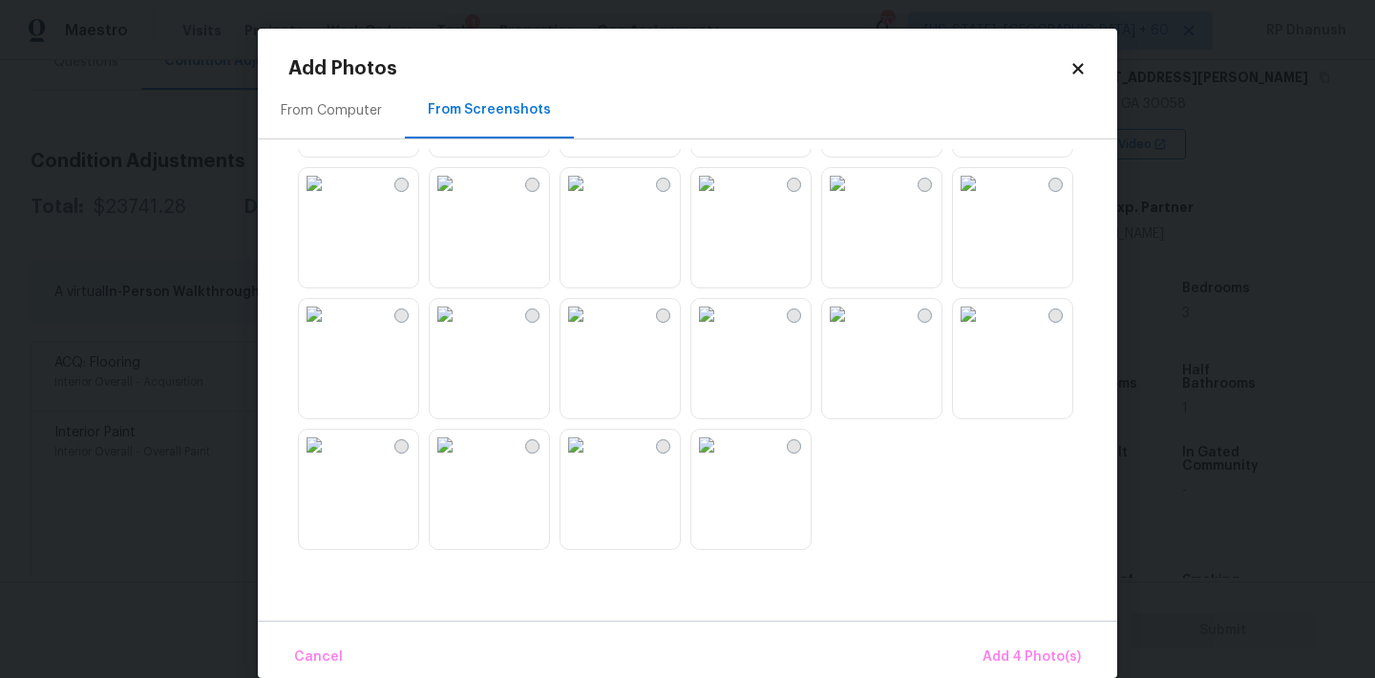
click at [591, 199] on img at bounding box center [575, 183] width 31 height 31
click at [1022, 656] on span "Add 5 Photo(s)" at bounding box center [1032, 657] width 96 height 24
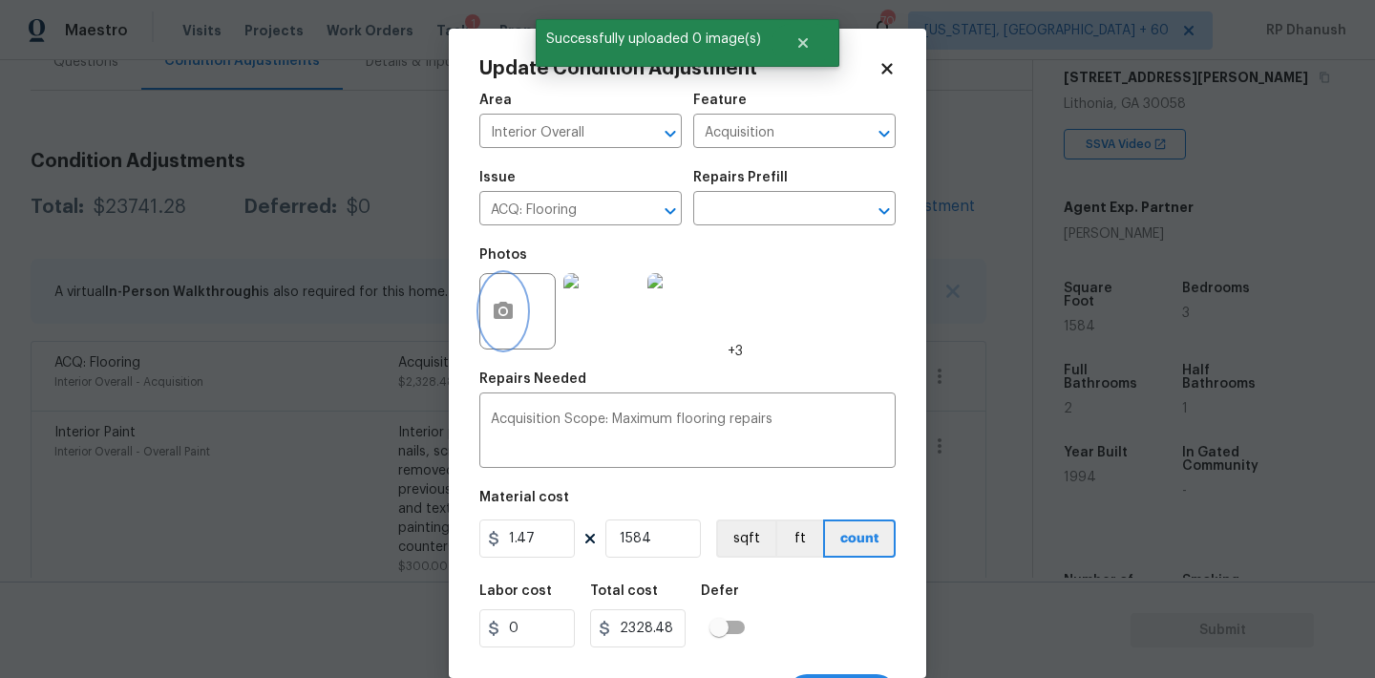
scroll to position [35, 0]
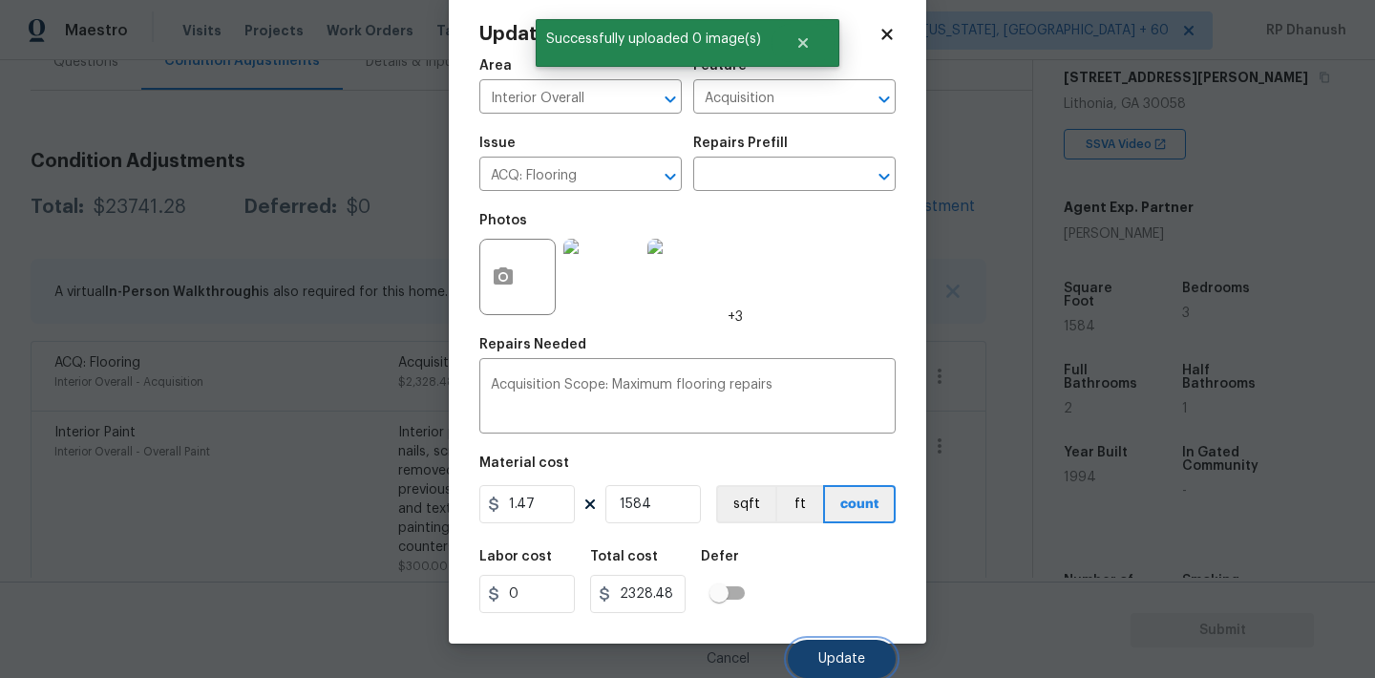
click at [863, 646] on button "Update" at bounding box center [842, 659] width 108 height 38
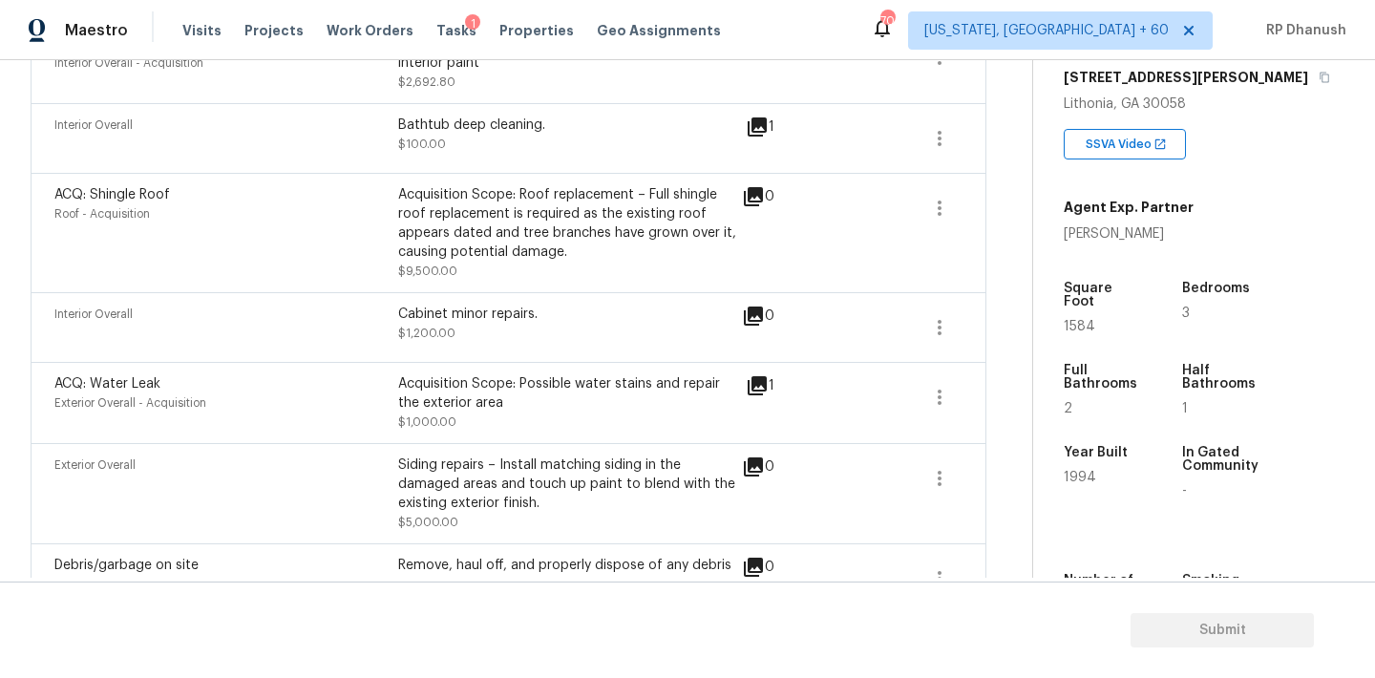
scroll to position [765, 0]
click at [961, 324] on button "button" at bounding box center [940, 327] width 46 height 46
click at [649, 297] on div "Interior Overall Cabinet minor repairs. $1,200.00 0" at bounding box center [509, 326] width 956 height 70
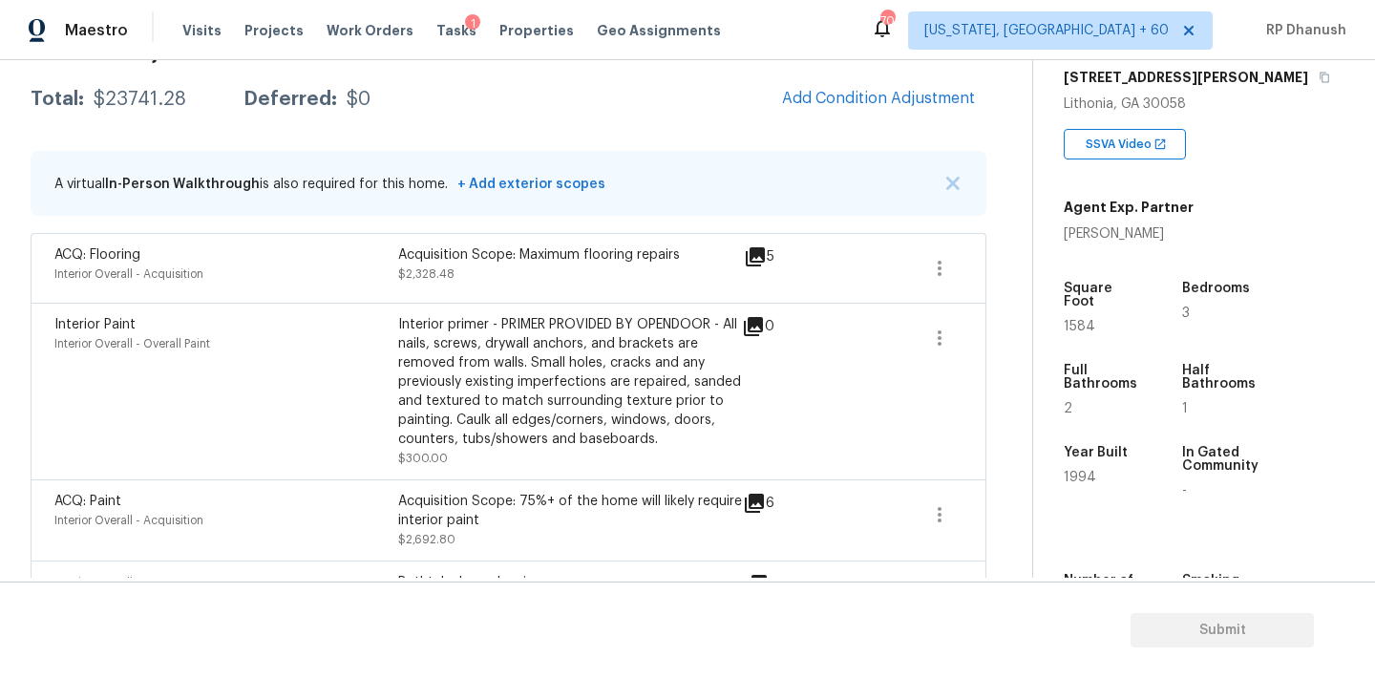
scroll to position [238, 0]
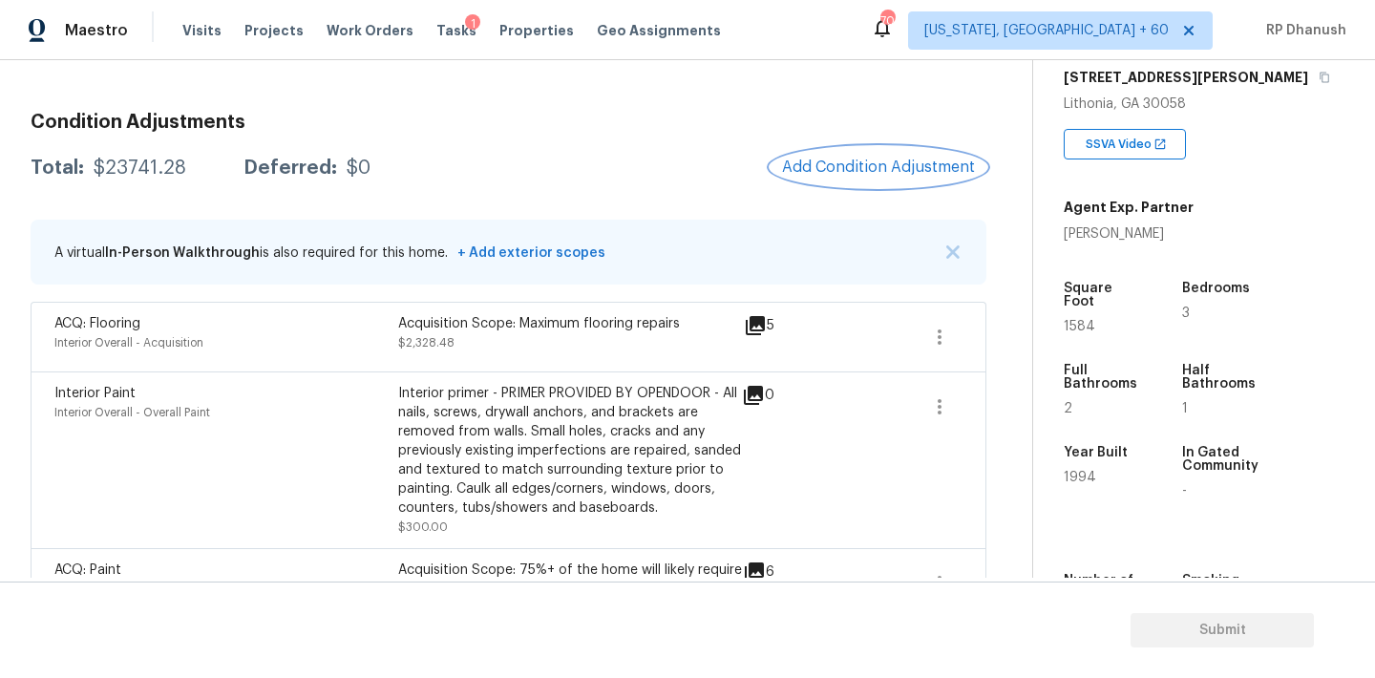
click at [899, 173] on span "Add Condition Adjustment" at bounding box center [878, 166] width 193 height 17
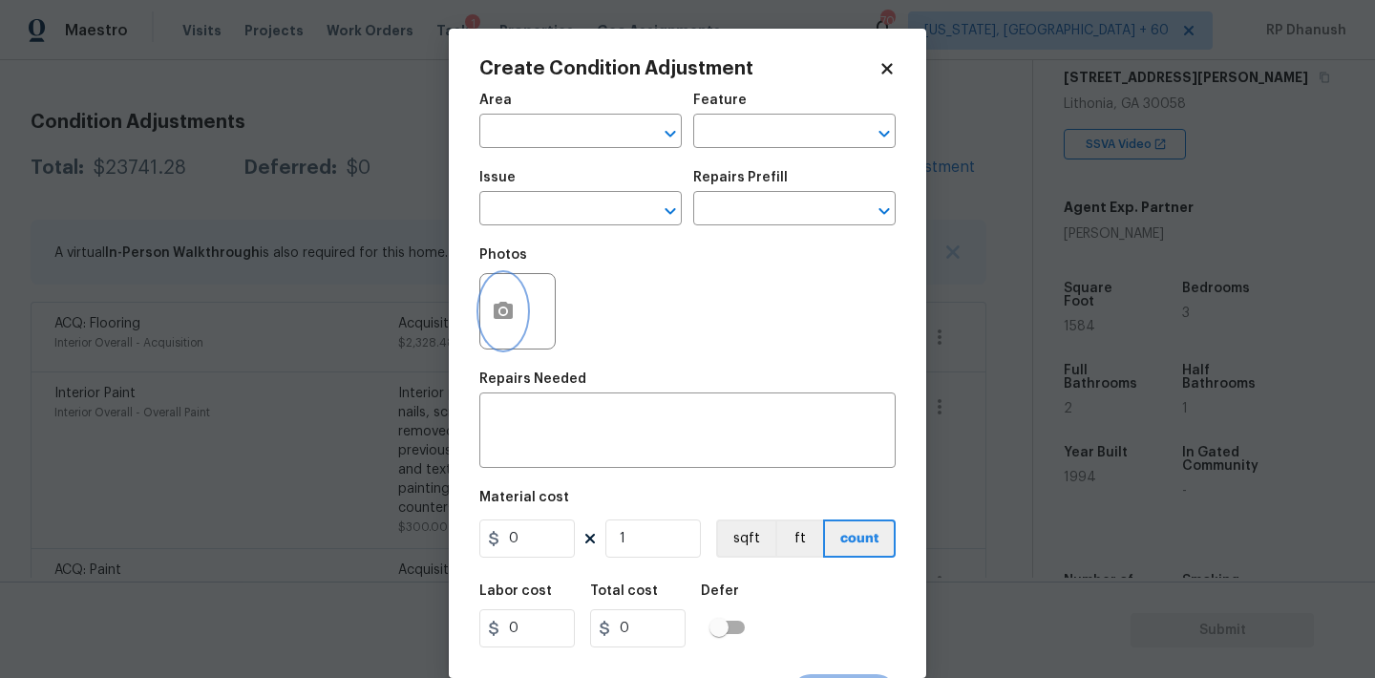
click at [487, 306] on button "button" at bounding box center [503, 311] width 46 height 74
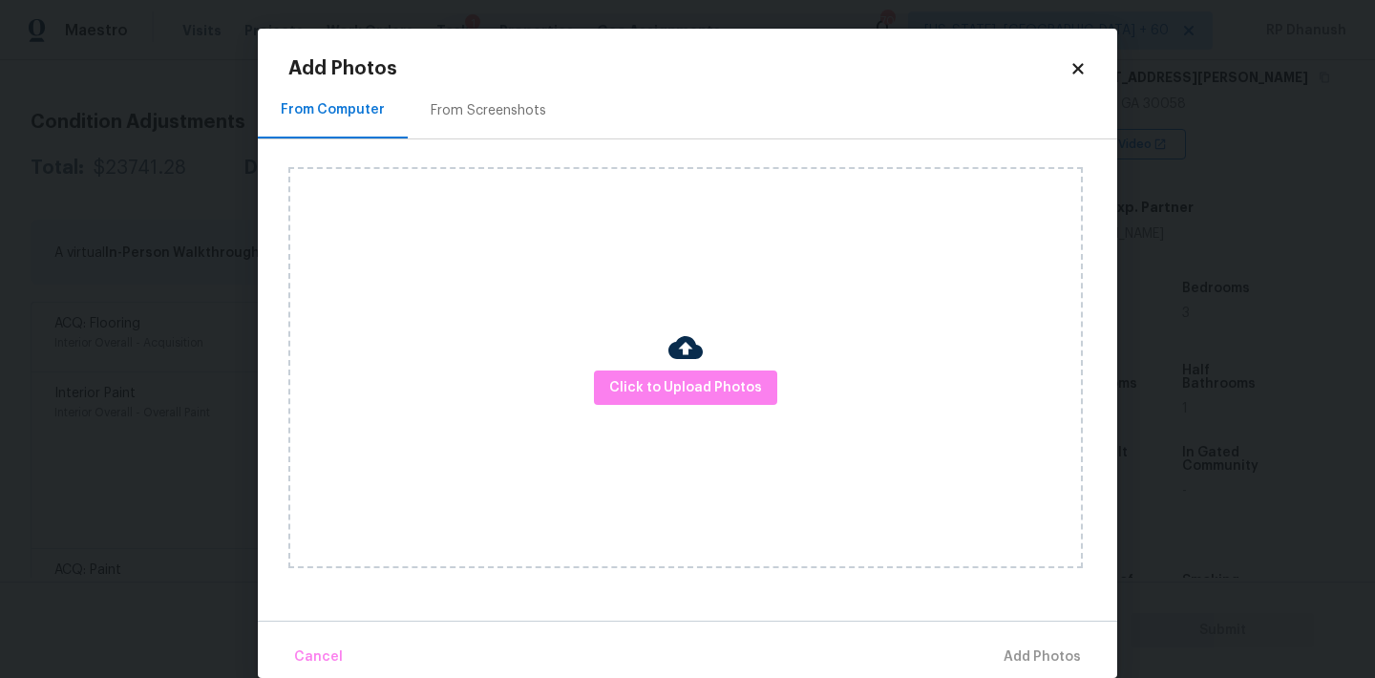
click at [672, 431] on div "Click to Upload Photos" at bounding box center [685, 367] width 794 height 401
click at [674, 374] on button "Click to Upload Photos" at bounding box center [685, 387] width 183 height 35
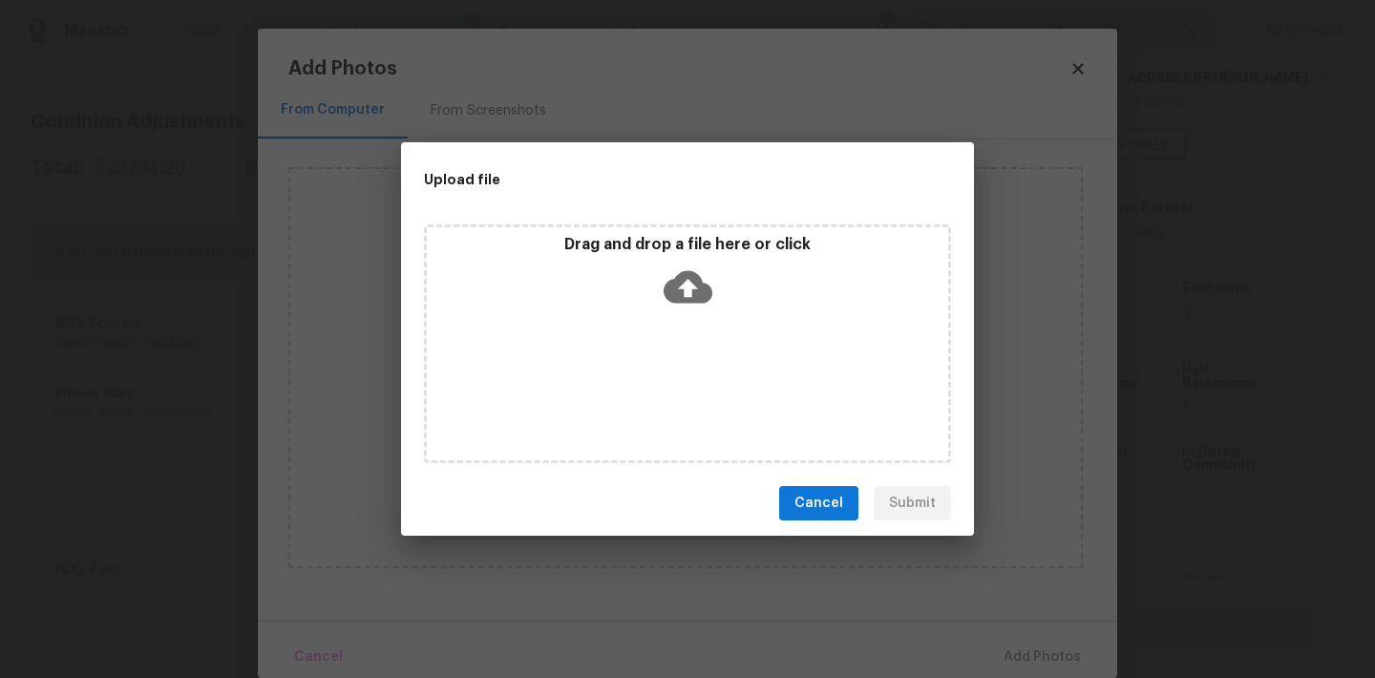
drag, startPoint x: 678, startPoint y: 316, endPoint x: 654, endPoint y: 314, distance: 23.9
click at [663, 315] on div "Drag and drop a file here or click" at bounding box center [687, 343] width 527 height 239
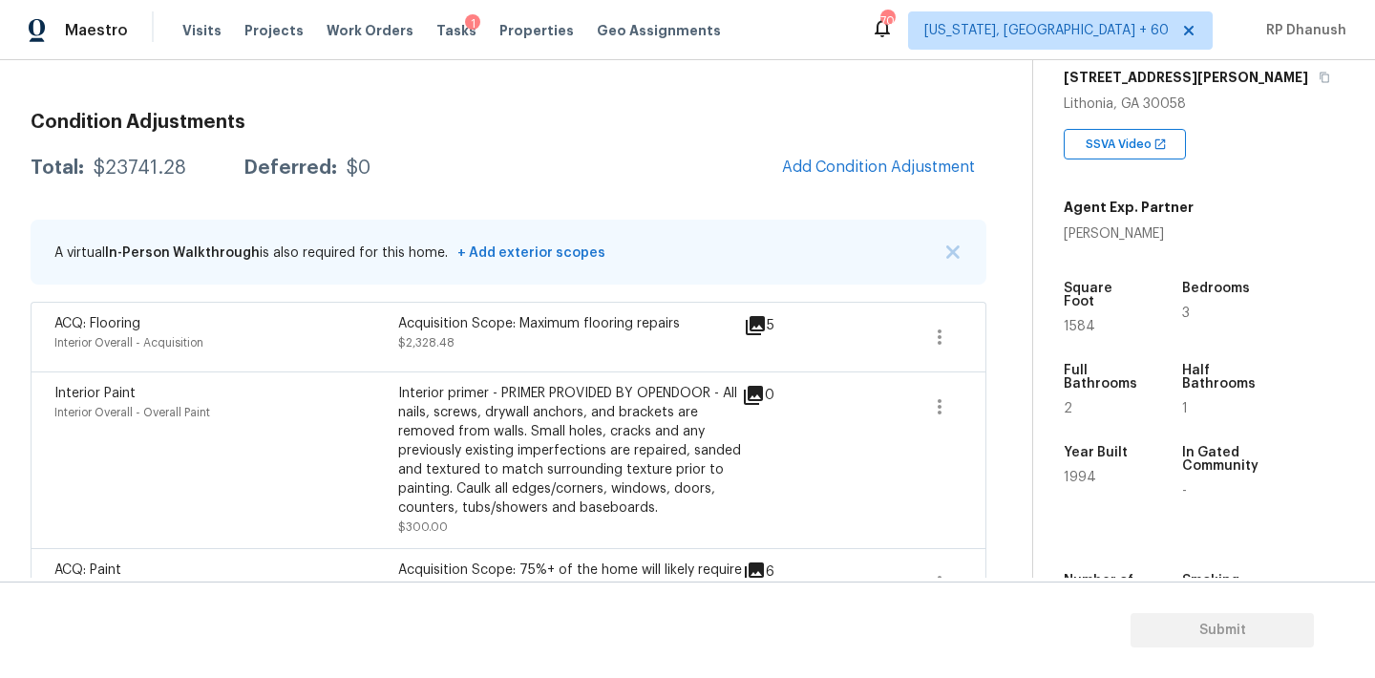
click at [352, 425] on body "Maestro Visits Projects Work Orders Tasks 1 Properties Geo Assignments 709 Wash…" at bounding box center [687, 339] width 1375 height 678
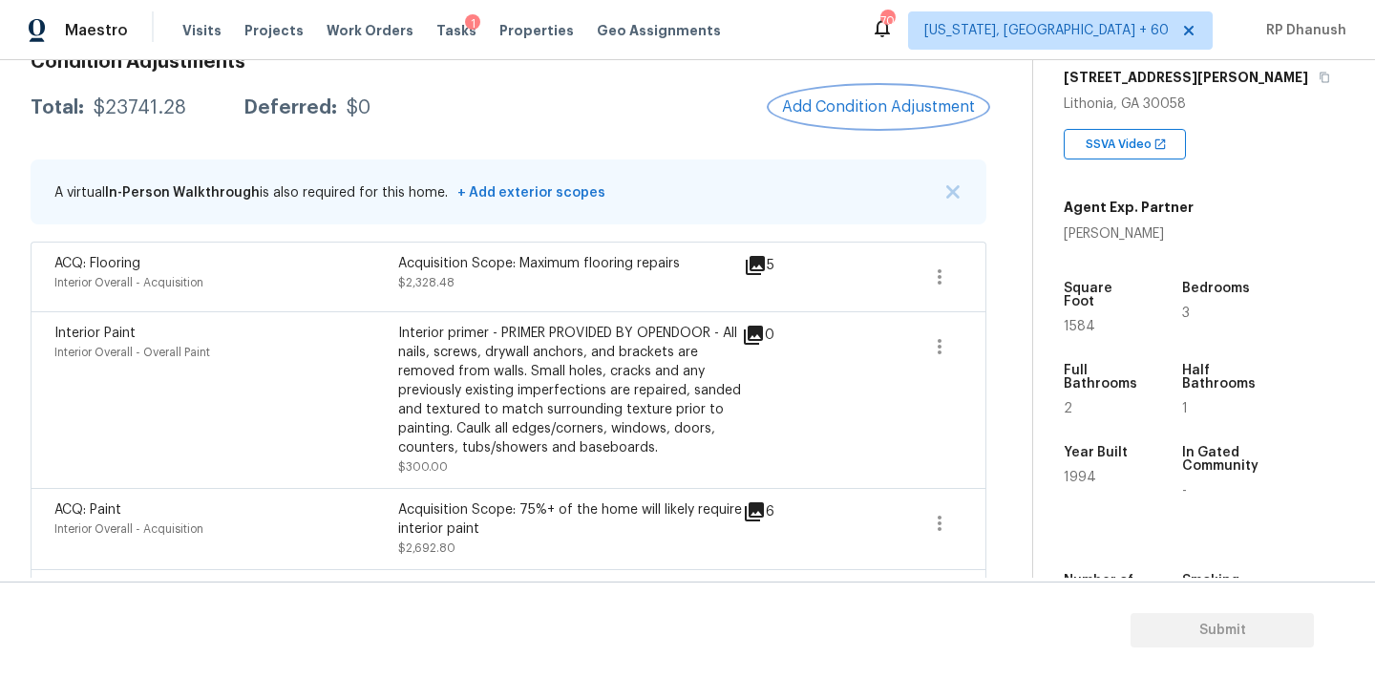
scroll to position [275, 0]
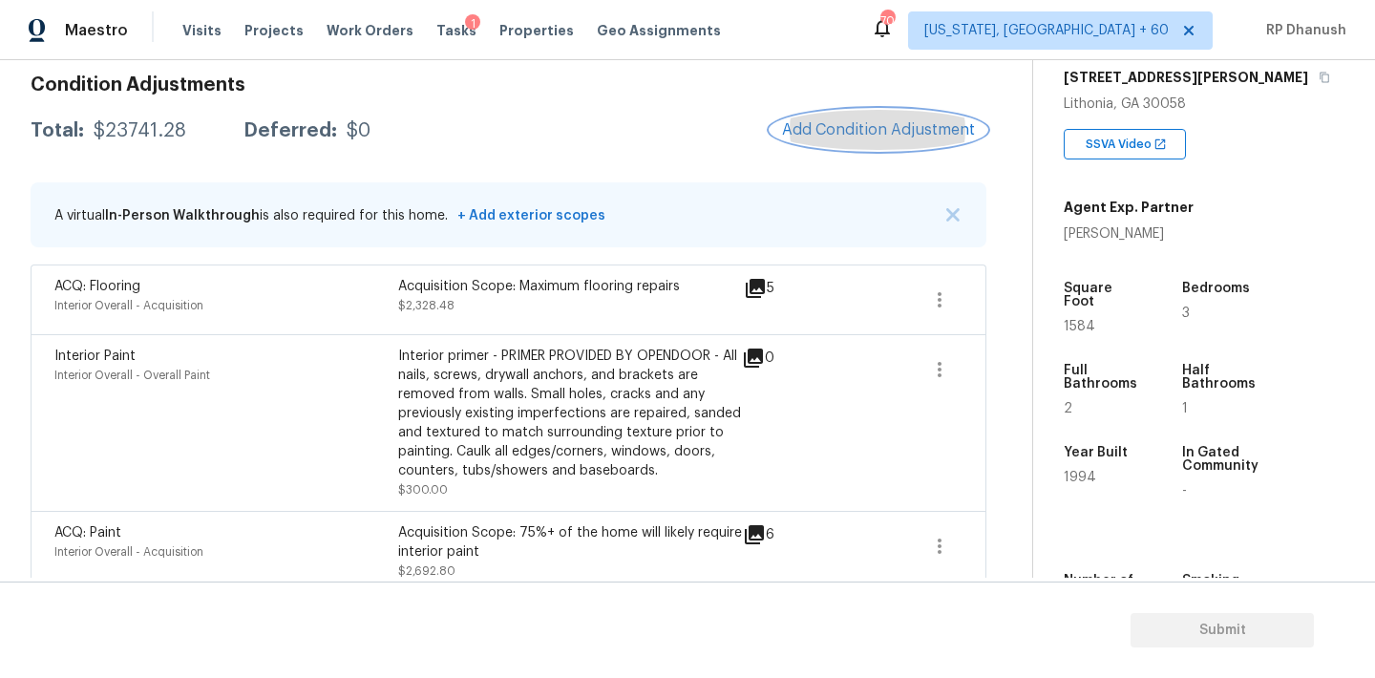
click at [854, 125] on span "Add Condition Adjustment" at bounding box center [878, 129] width 193 height 17
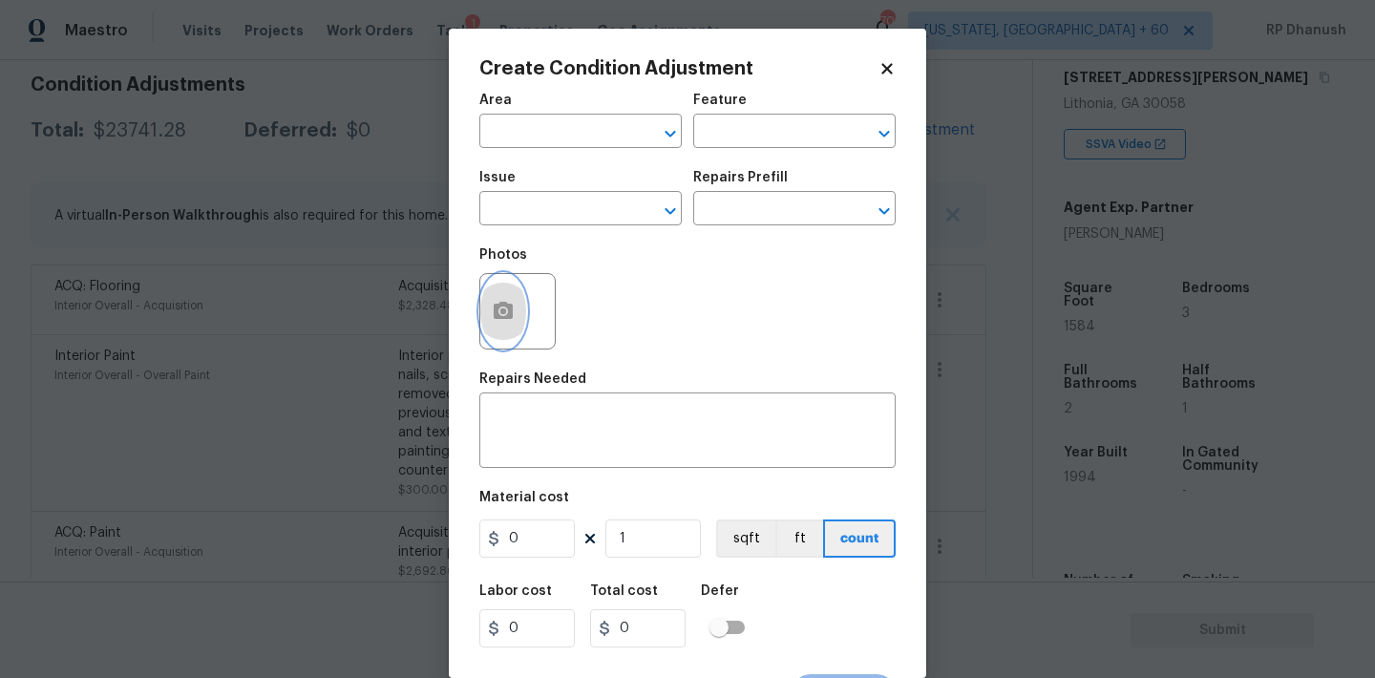
click at [487, 327] on button "button" at bounding box center [503, 311] width 46 height 74
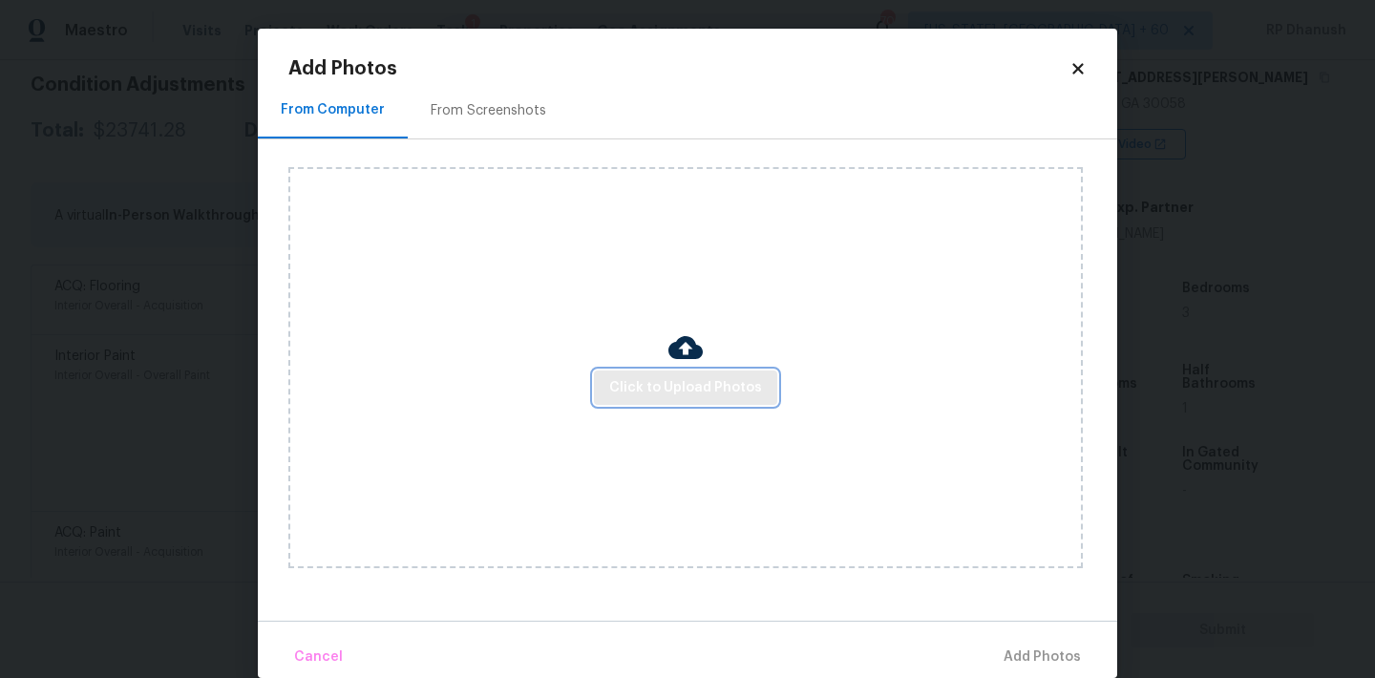
click at [665, 381] on span "Click to Upload Photos" at bounding box center [685, 388] width 153 height 24
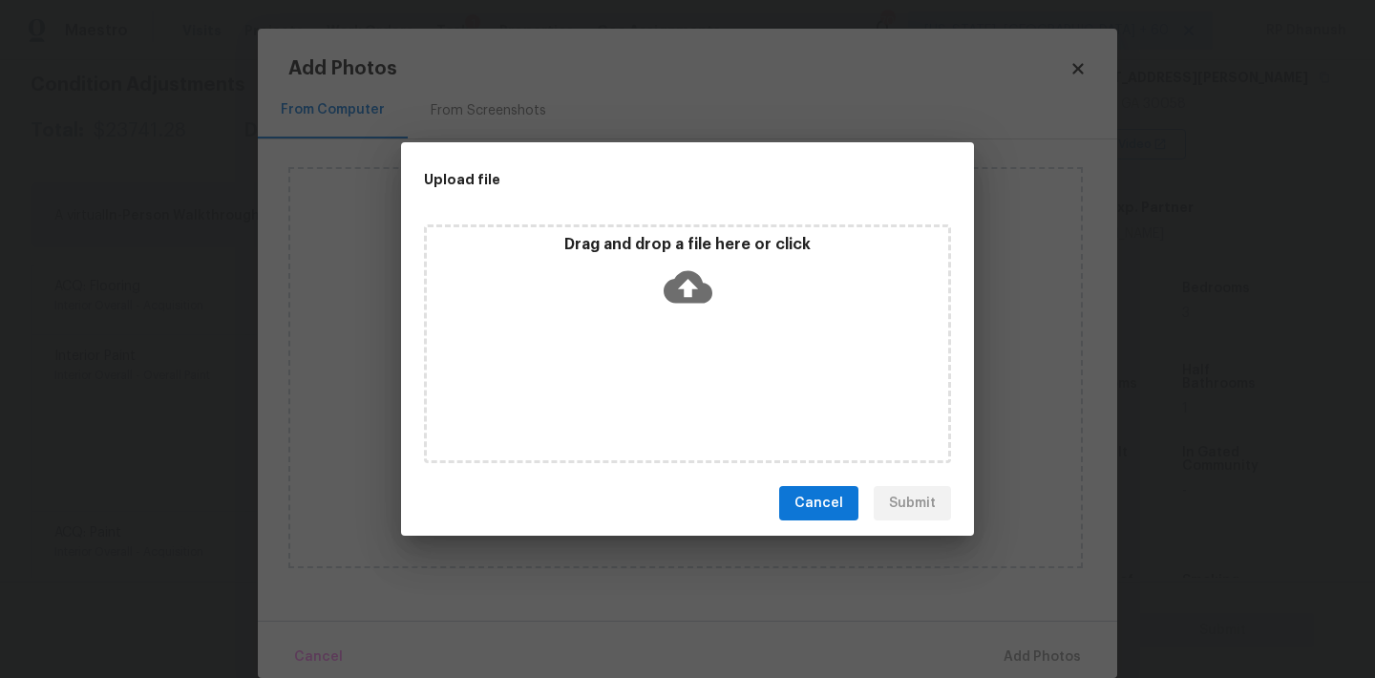
click at [723, 284] on div "Drag and drop a file here or click" at bounding box center [687, 276] width 521 height 82
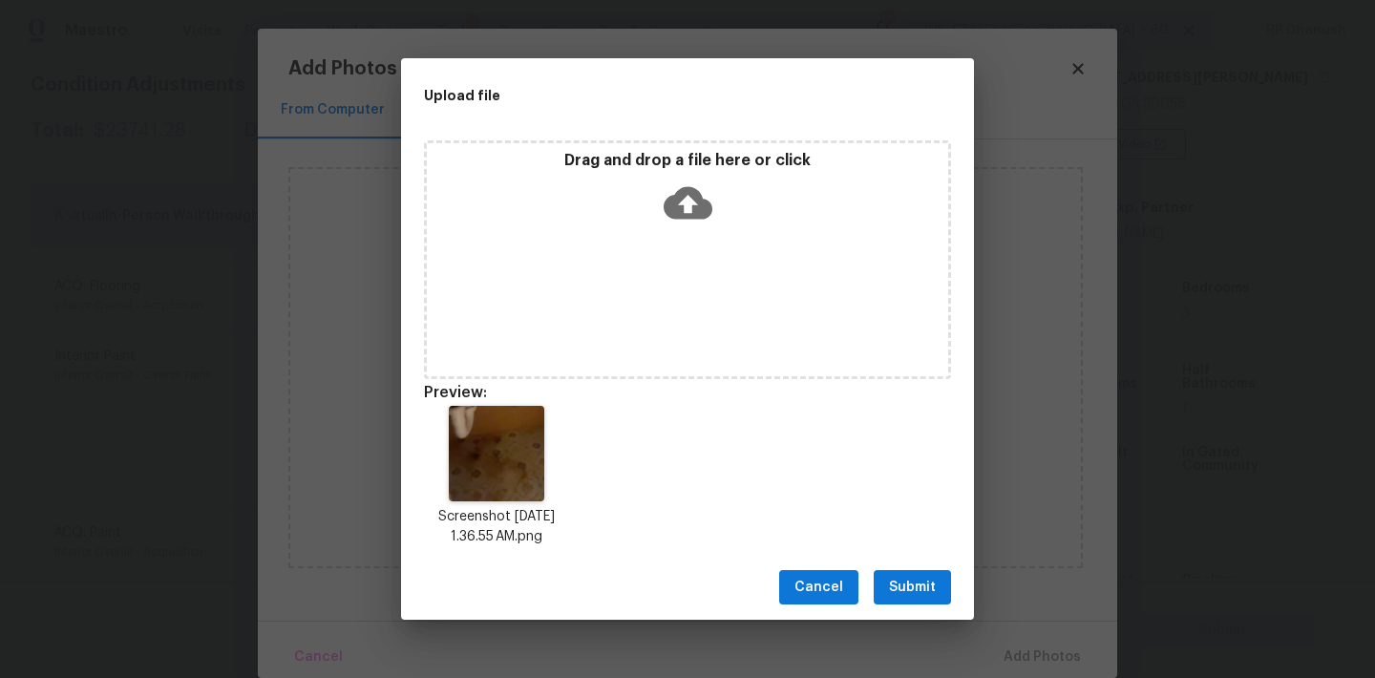
click at [926, 583] on span "Submit" at bounding box center [912, 588] width 47 height 24
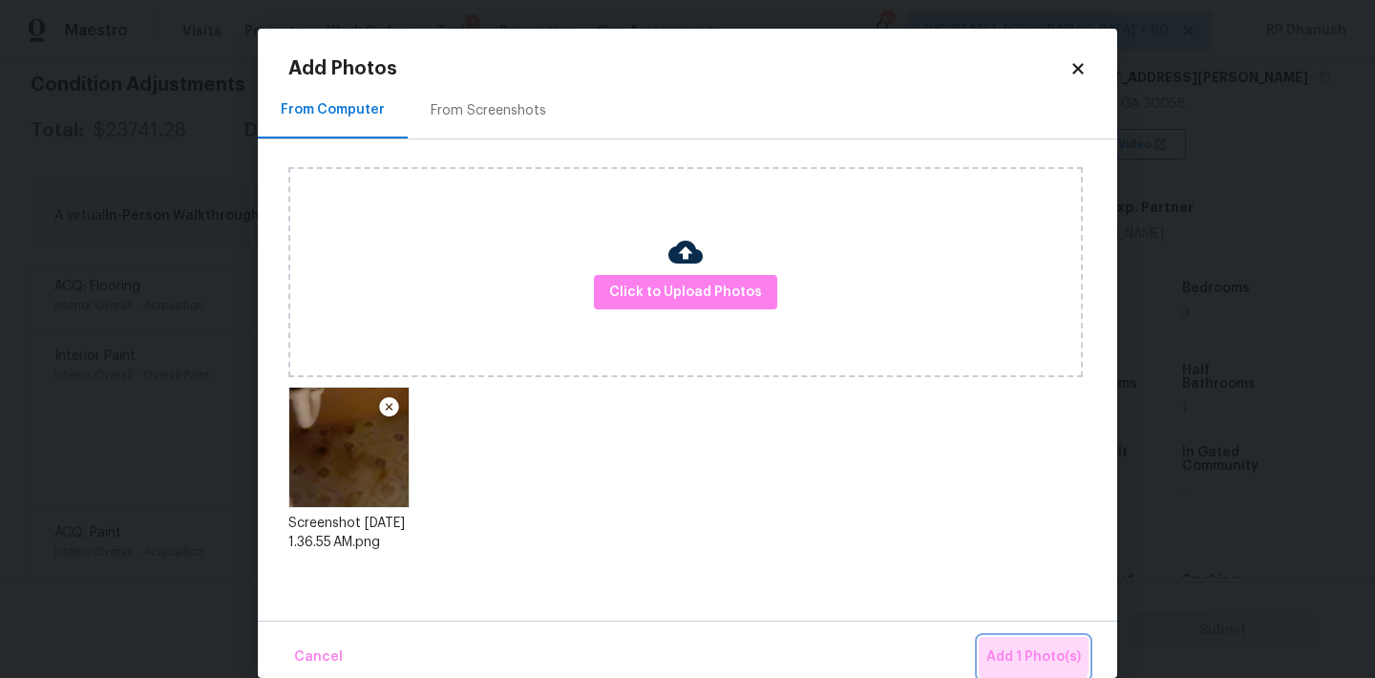
click at [1033, 650] on span "Add 1 Photo(s)" at bounding box center [1033, 657] width 95 height 24
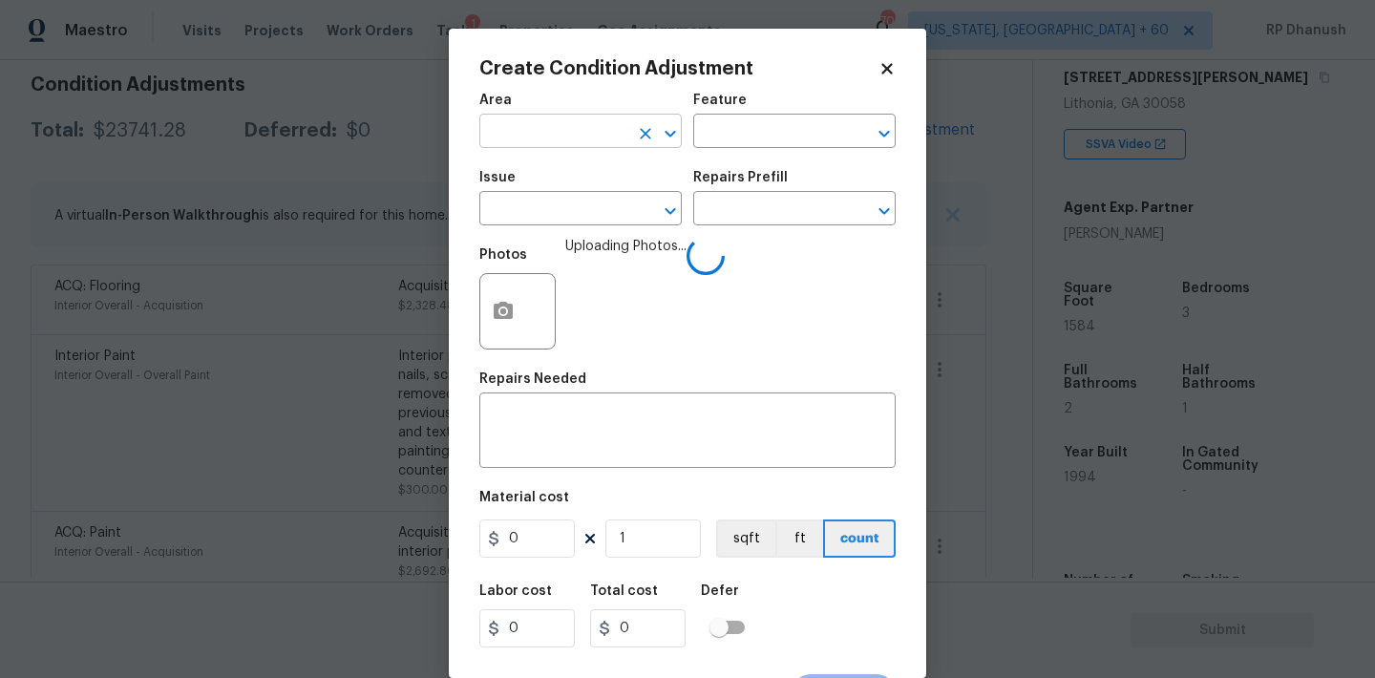
click at [549, 135] on input "text" at bounding box center [553, 133] width 149 height 30
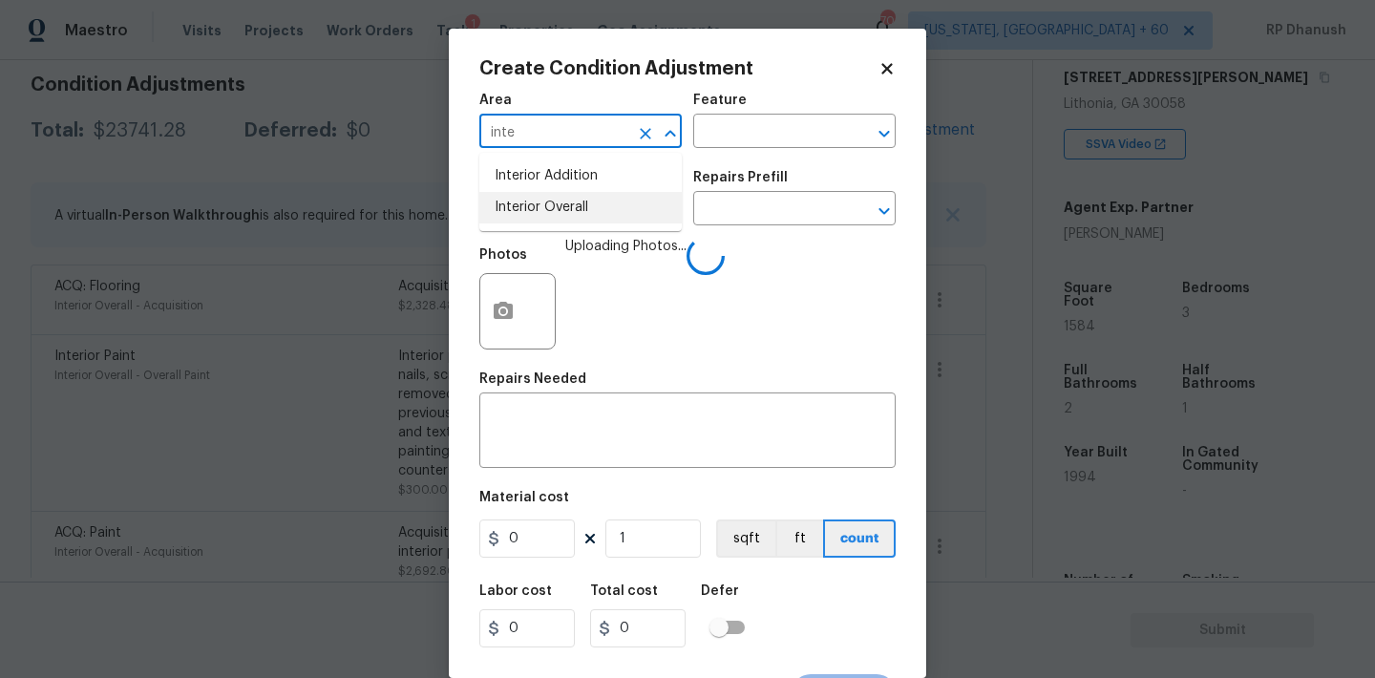
click at [535, 199] on li "Interior Overall" at bounding box center [580, 208] width 202 height 32
click at [535, 392] on div "Repairs Needed" at bounding box center [687, 384] width 416 height 25
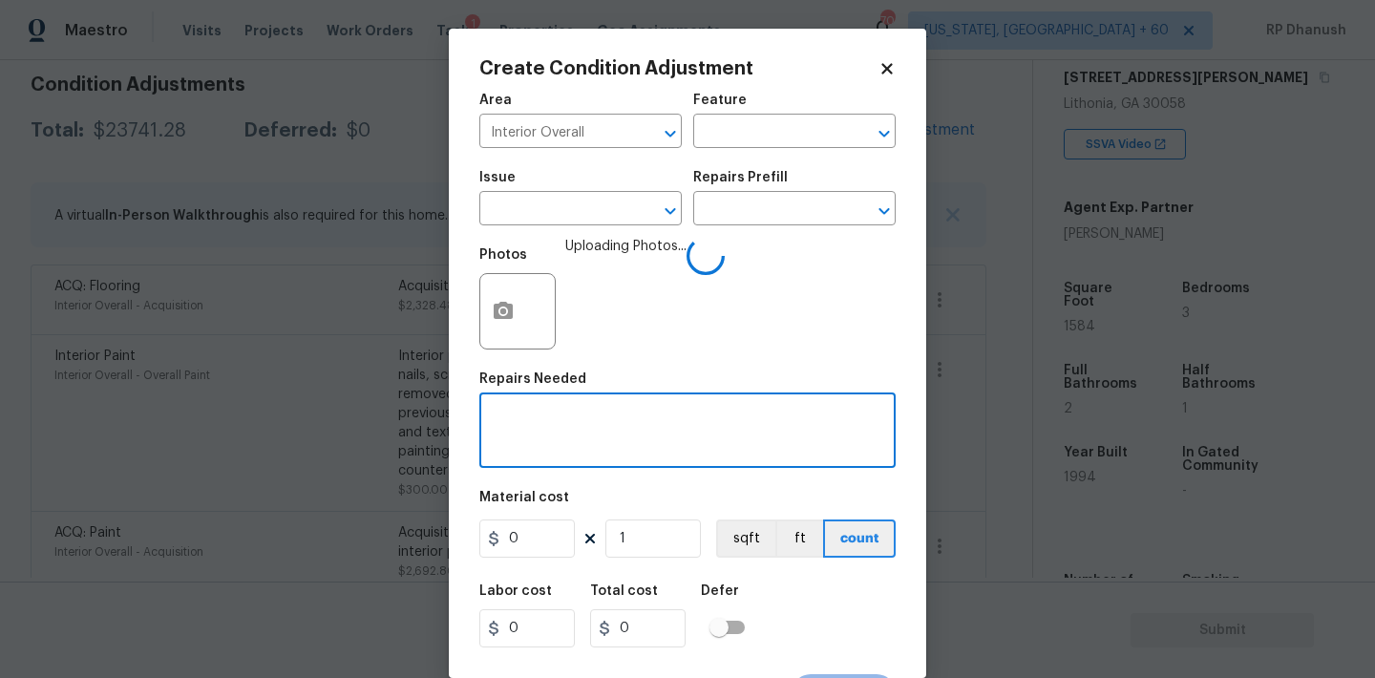
click at [534, 414] on textarea at bounding box center [687, 432] width 393 height 40
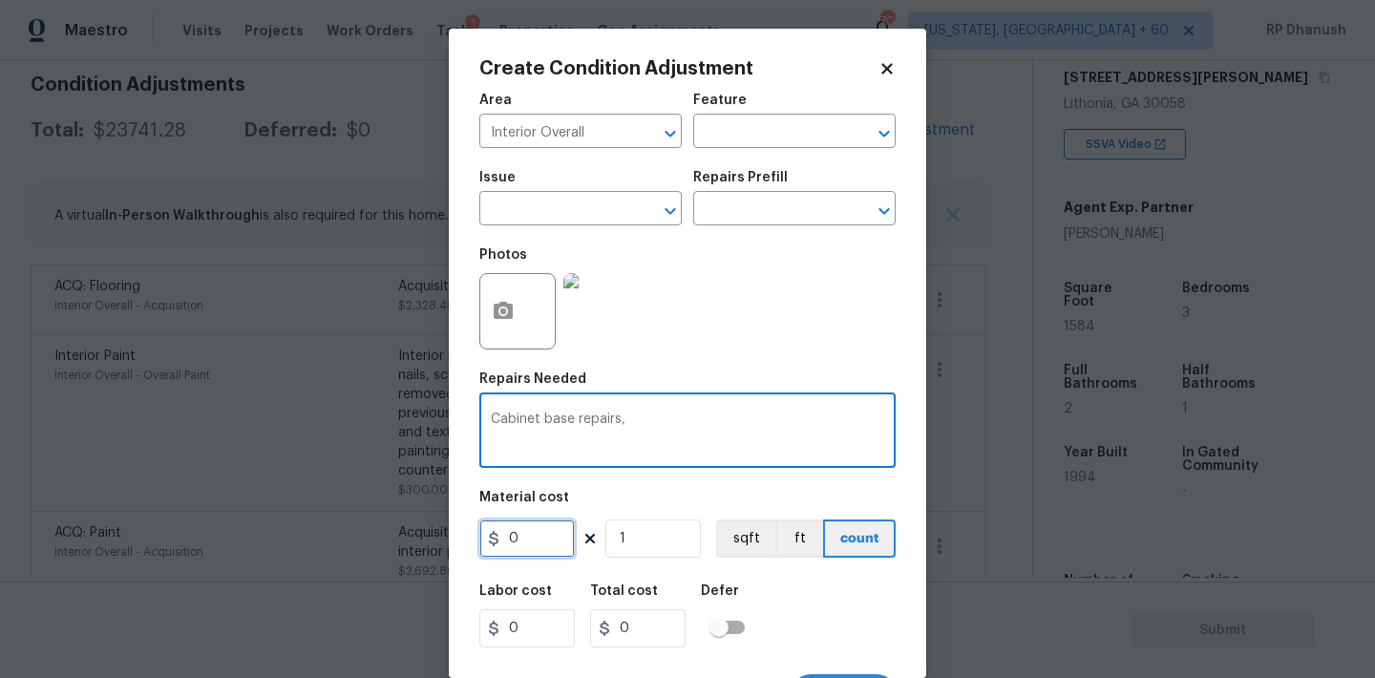
click at [522, 529] on input "0" at bounding box center [526, 538] width 95 height 38
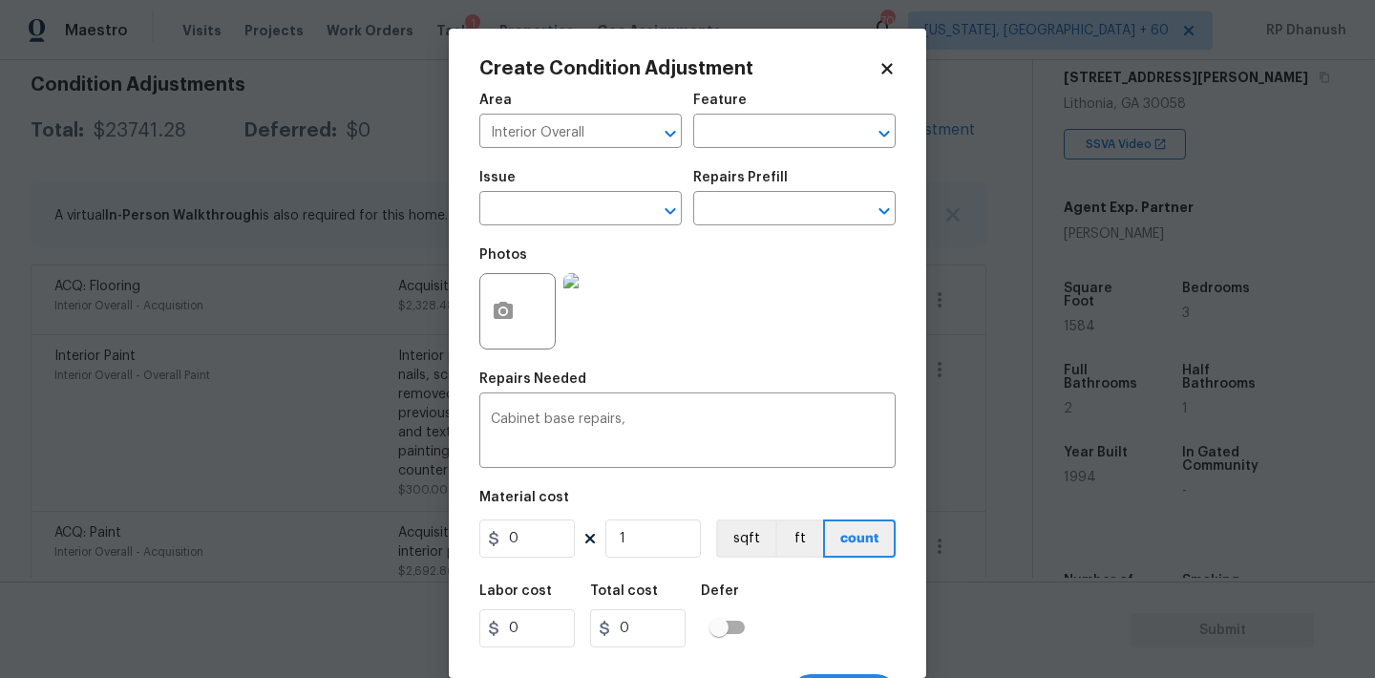
click at [678, 378] on div "Repairs Needed" at bounding box center [687, 384] width 416 height 25
click at [636, 445] on textarea "Cabinet base repairs," at bounding box center [687, 432] width 393 height 40
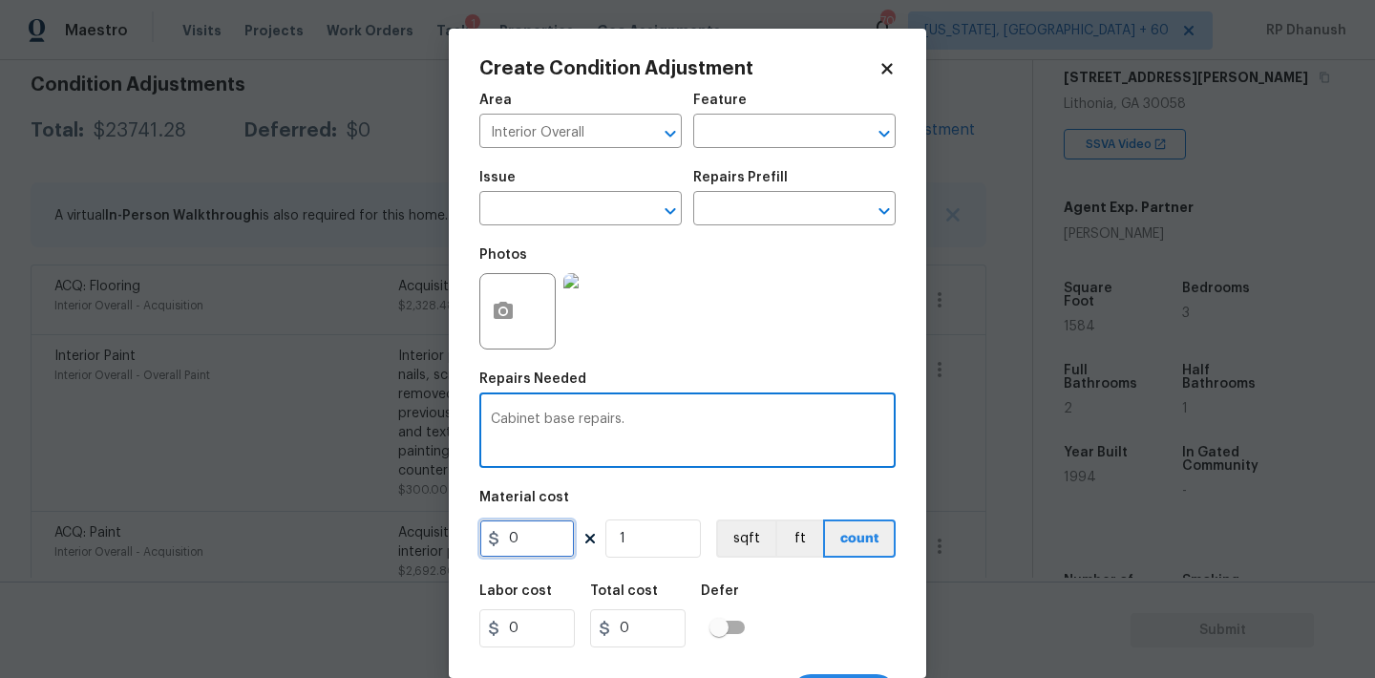
click at [535, 535] on input "0" at bounding box center [526, 538] width 95 height 38
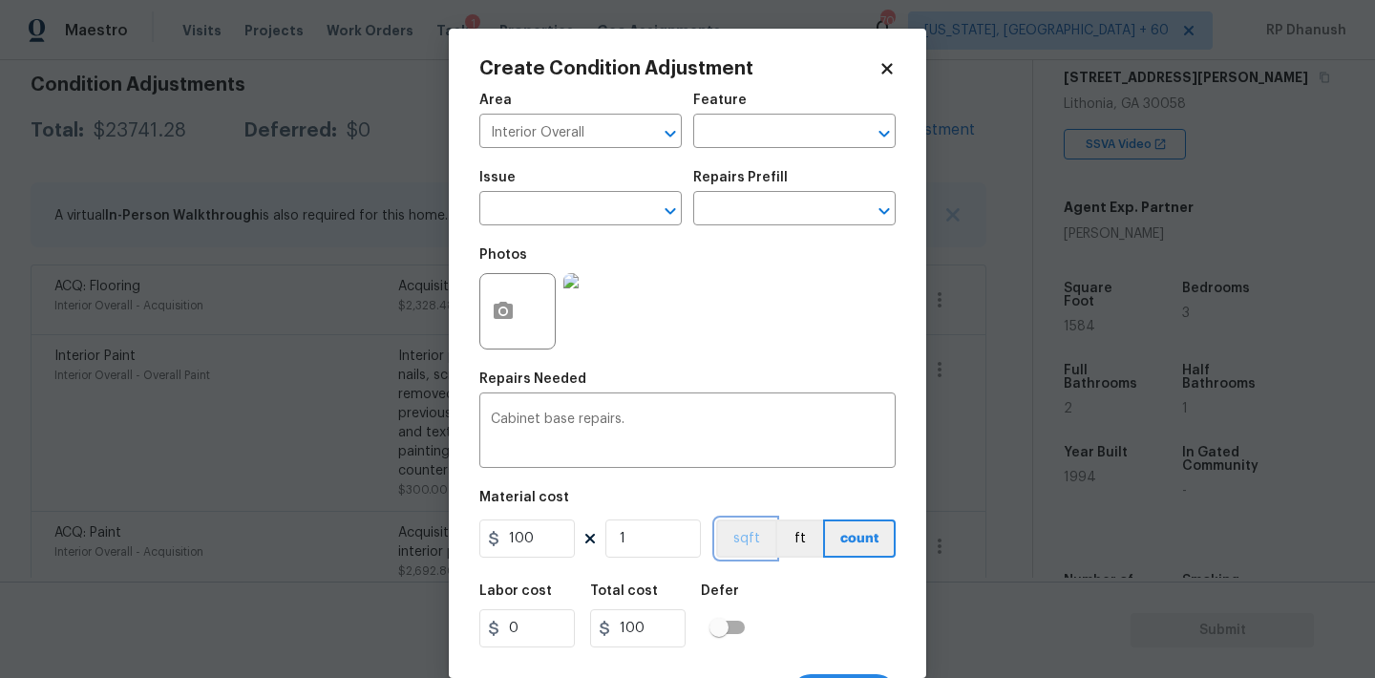
scroll to position [35, 0]
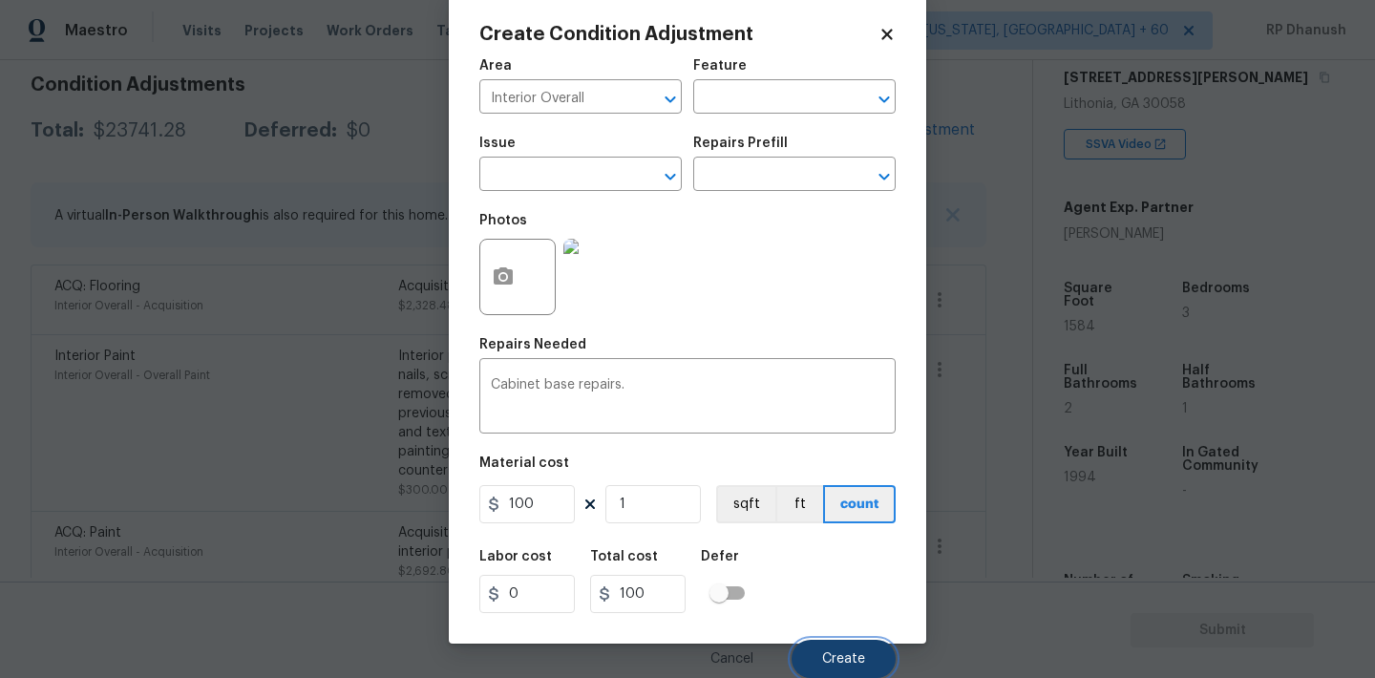
click at [850, 652] on span "Create" at bounding box center [843, 659] width 43 height 14
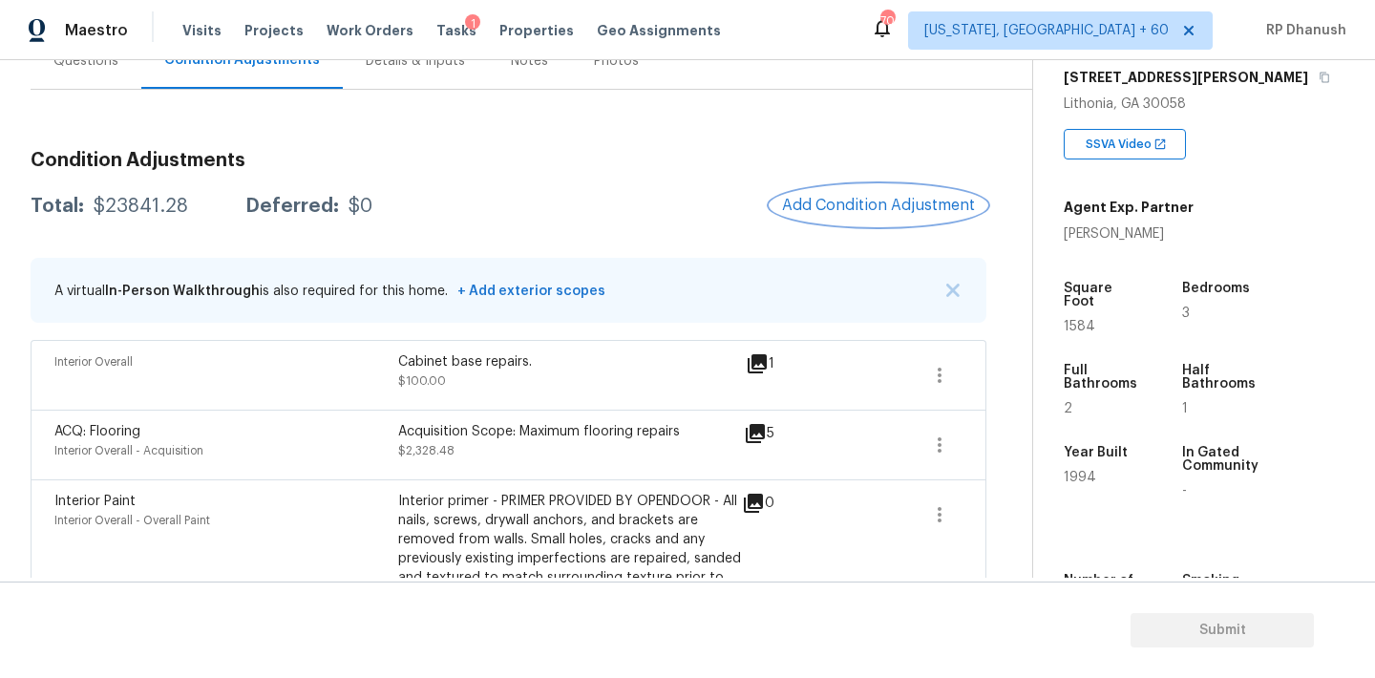
scroll to position [180, 0]
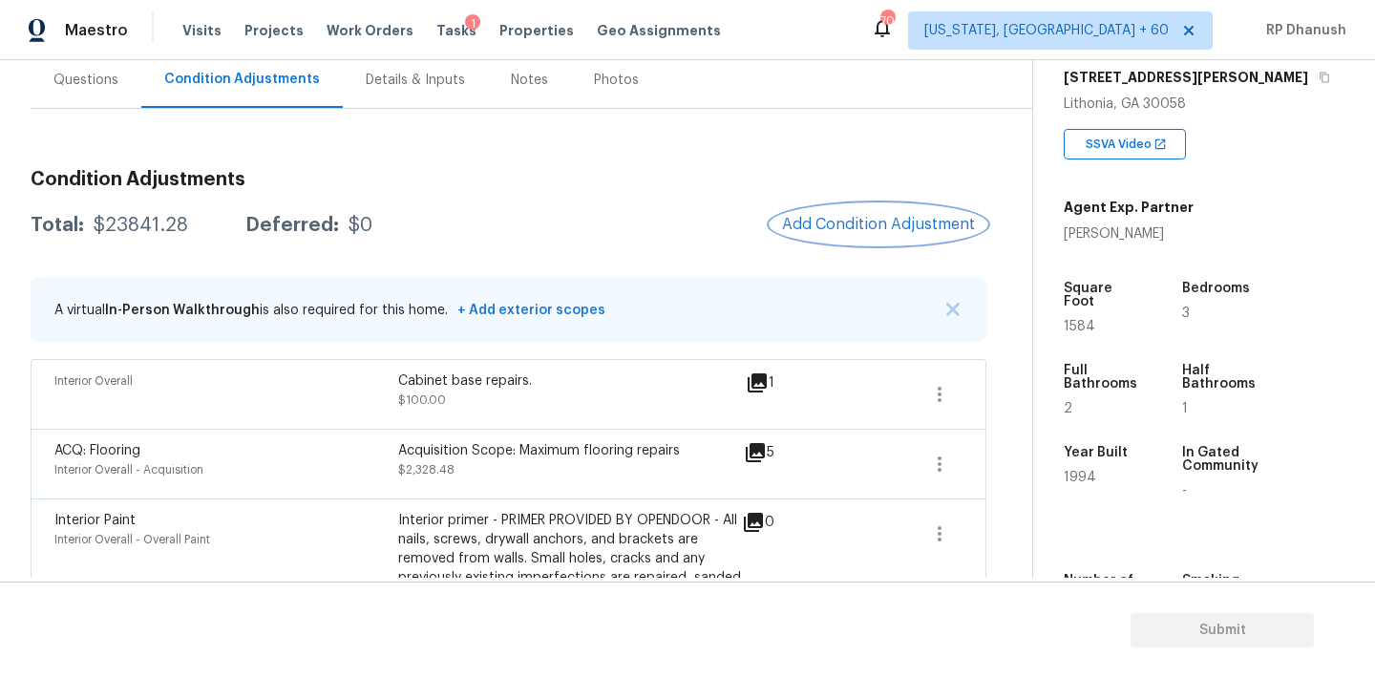
click at [855, 224] on span "Add Condition Adjustment" at bounding box center [878, 224] width 193 height 17
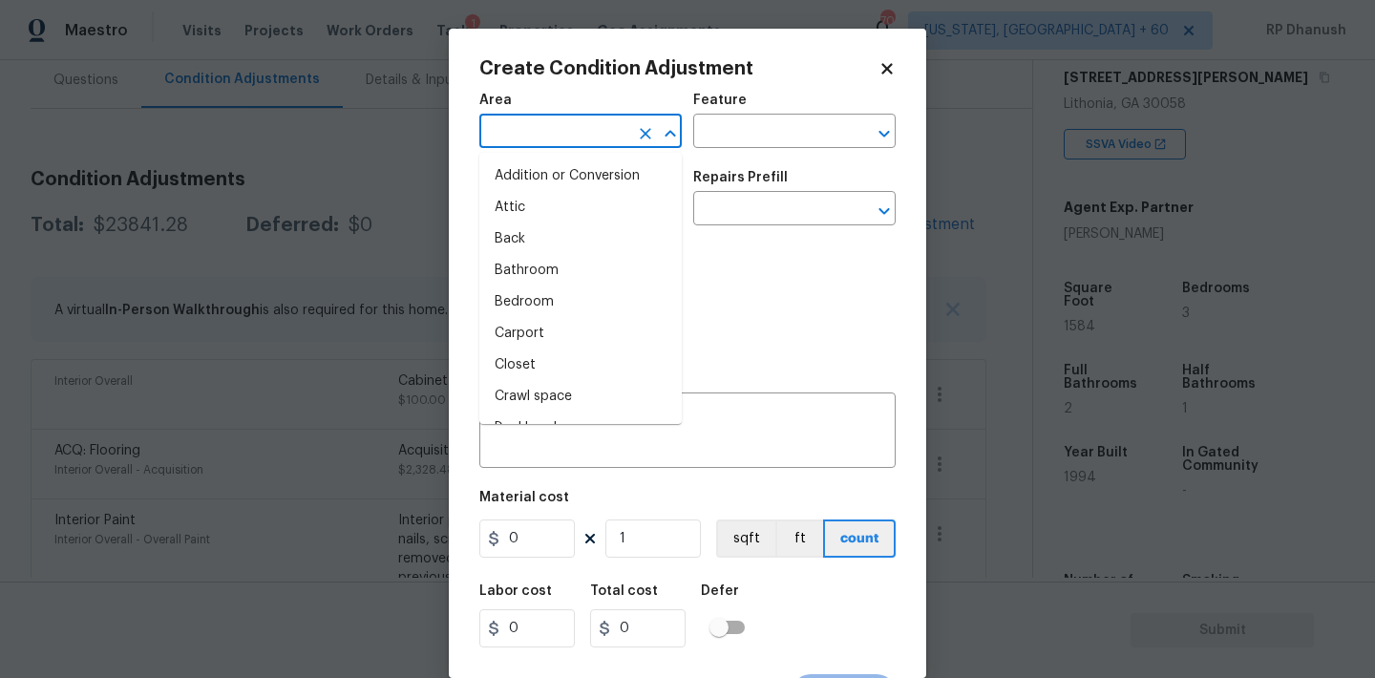
click at [560, 143] on input "text" at bounding box center [553, 133] width 149 height 30
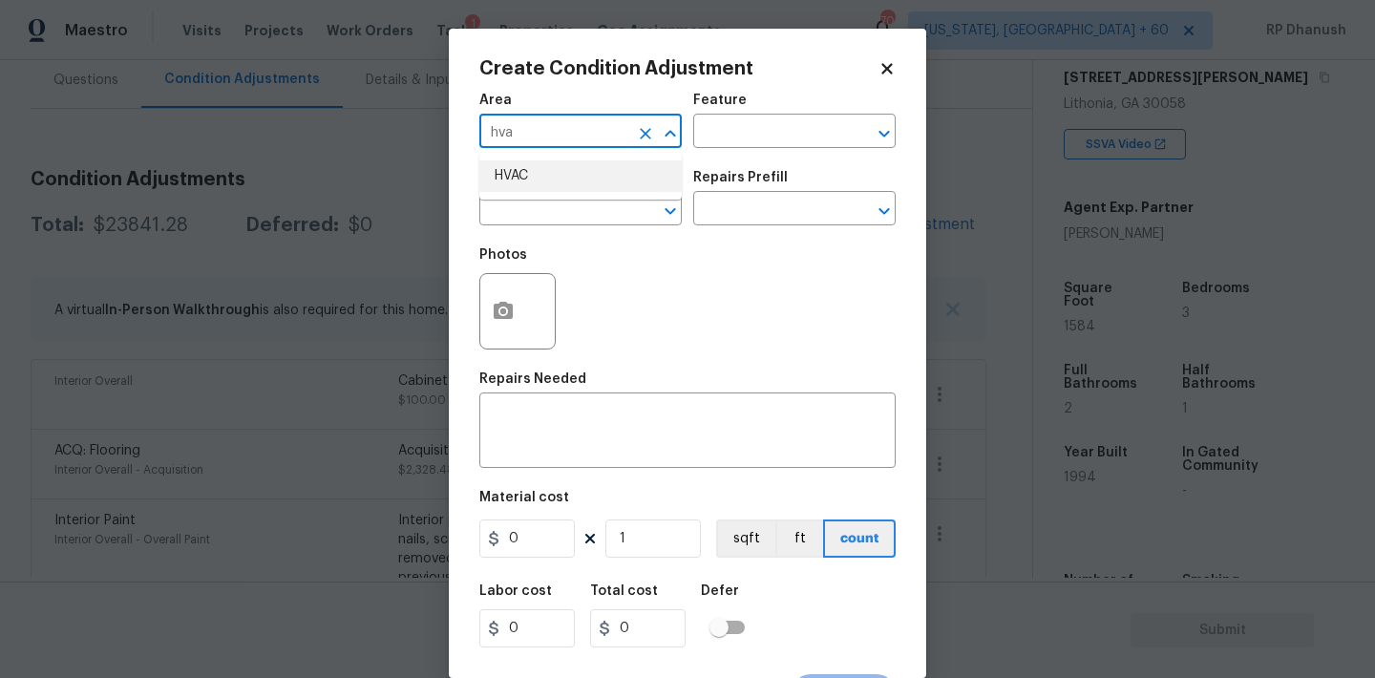
click at [541, 176] on li "HVAC" at bounding box center [580, 176] width 202 height 32
click at [759, 134] on input "text" at bounding box center [767, 133] width 149 height 30
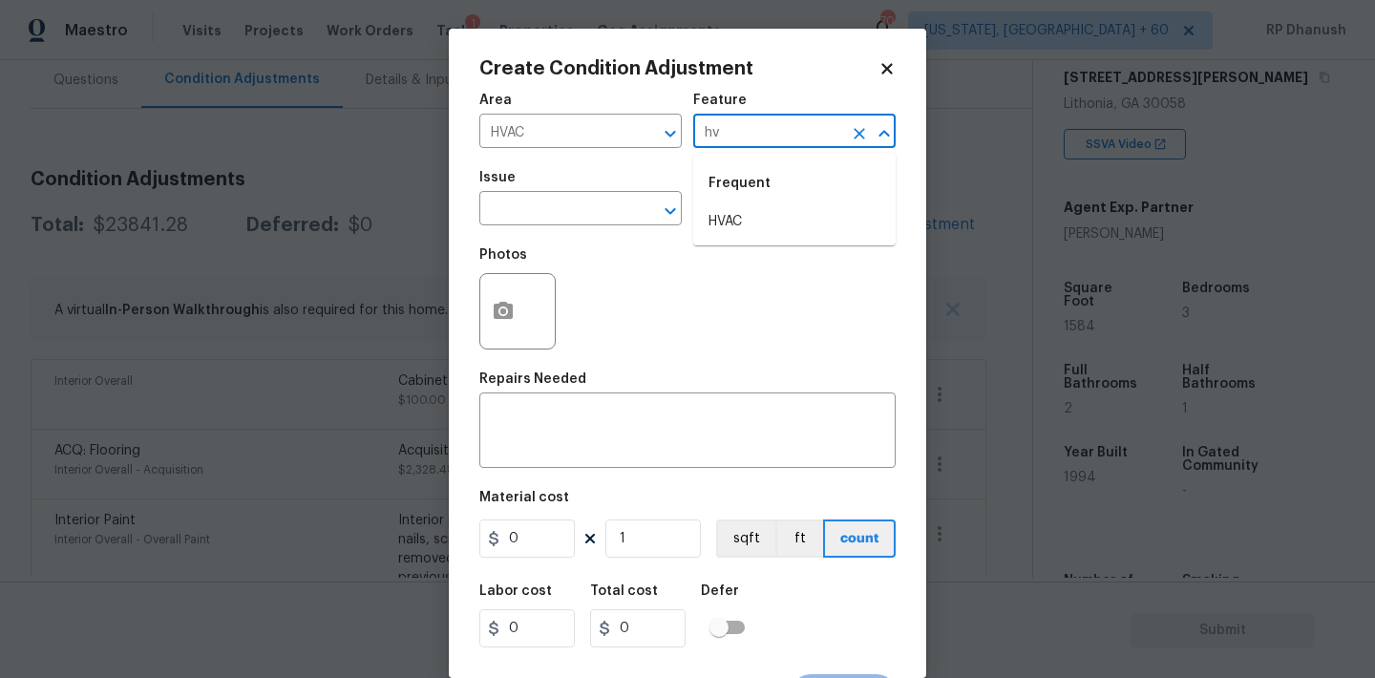
click at [741, 210] on li "HVAC" at bounding box center [794, 222] width 202 height 32
click at [589, 225] on input "text" at bounding box center [553, 211] width 149 height 30
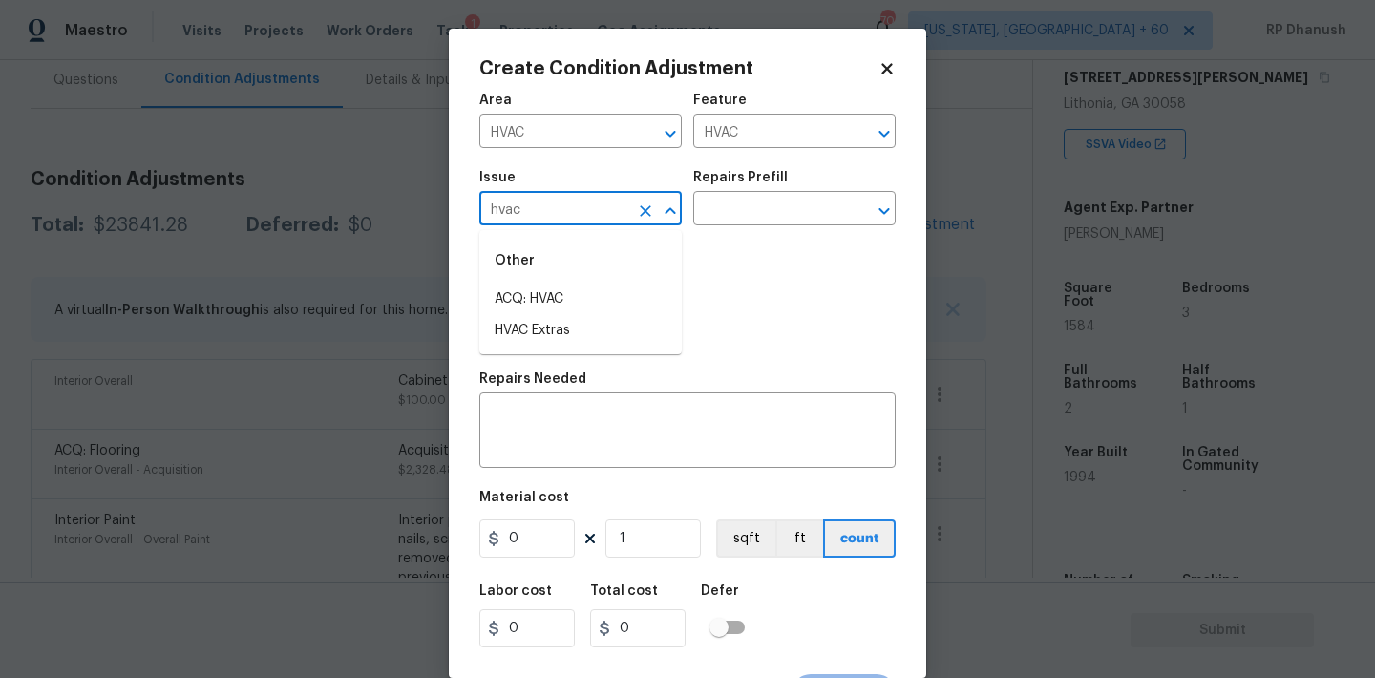
click at [568, 302] on li "ACQ: HVAC" at bounding box center [580, 300] width 202 height 32
click at [810, 202] on input "text" at bounding box center [767, 211] width 149 height 30
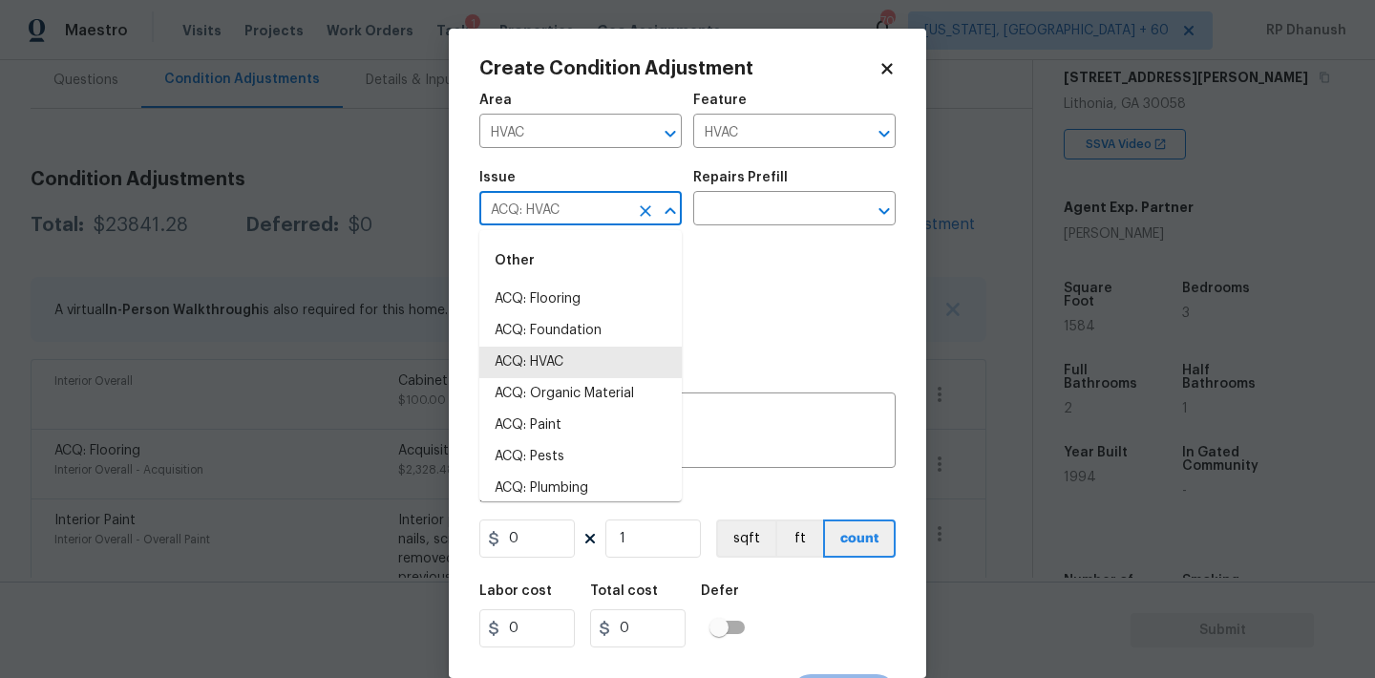
click at [627, 203] on input "ACQ: HVAC" at bounding box center [553, 211] width 149 height 30
click at [637, 203] on icon "Clear" at bounding box center [645, 210] width 19 height 19
click at [604, 203] on input "text" at bounding box center [553, 211] width 149 height 30
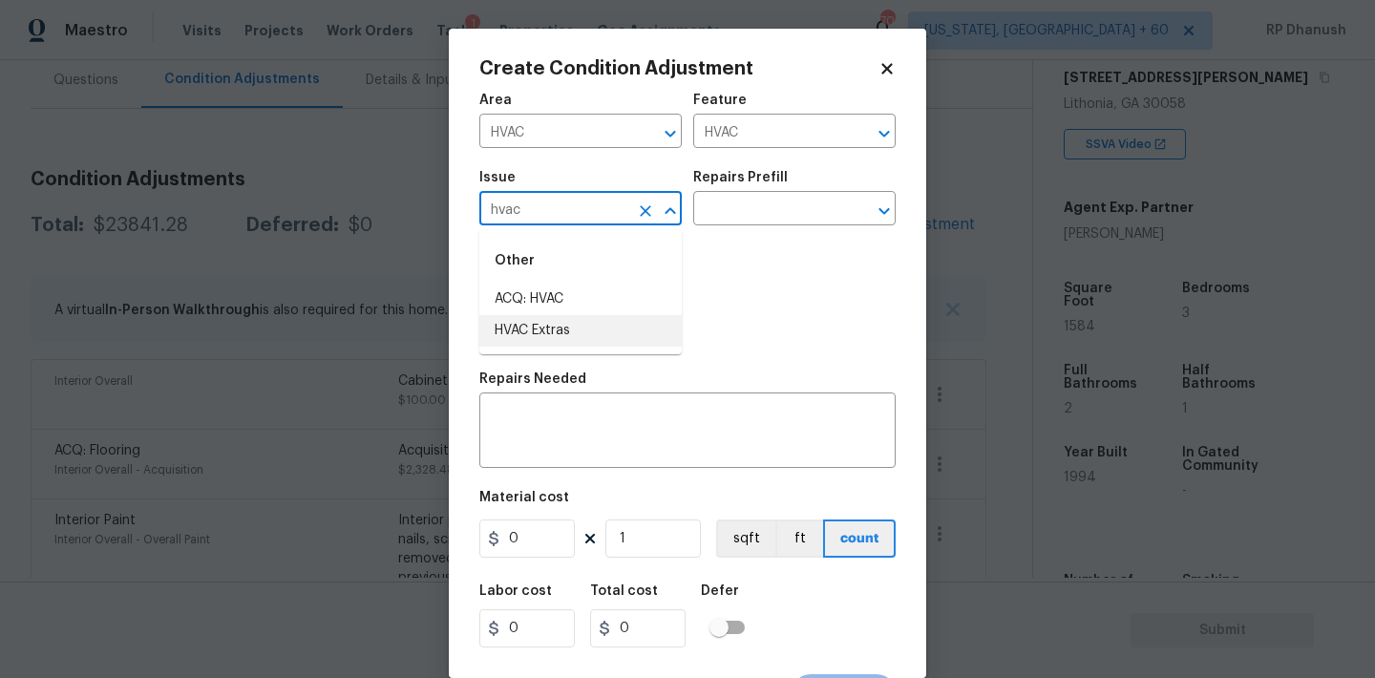
click at [575, 331] on li "HVAC Extras" at bounding box center [580, 331] width 202 height 32
click at [775, 224] on input "text" at bounding box center [767, 211] width 149 height 30
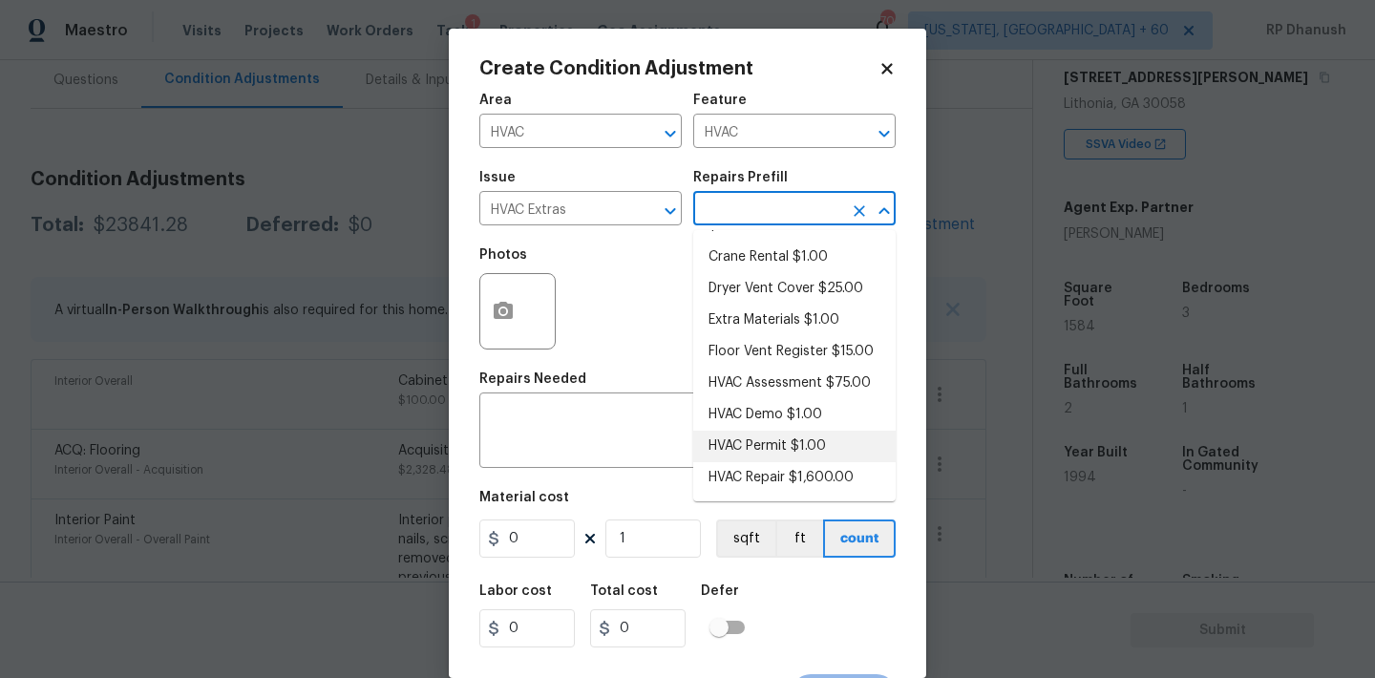
scroll to position [0, 0]
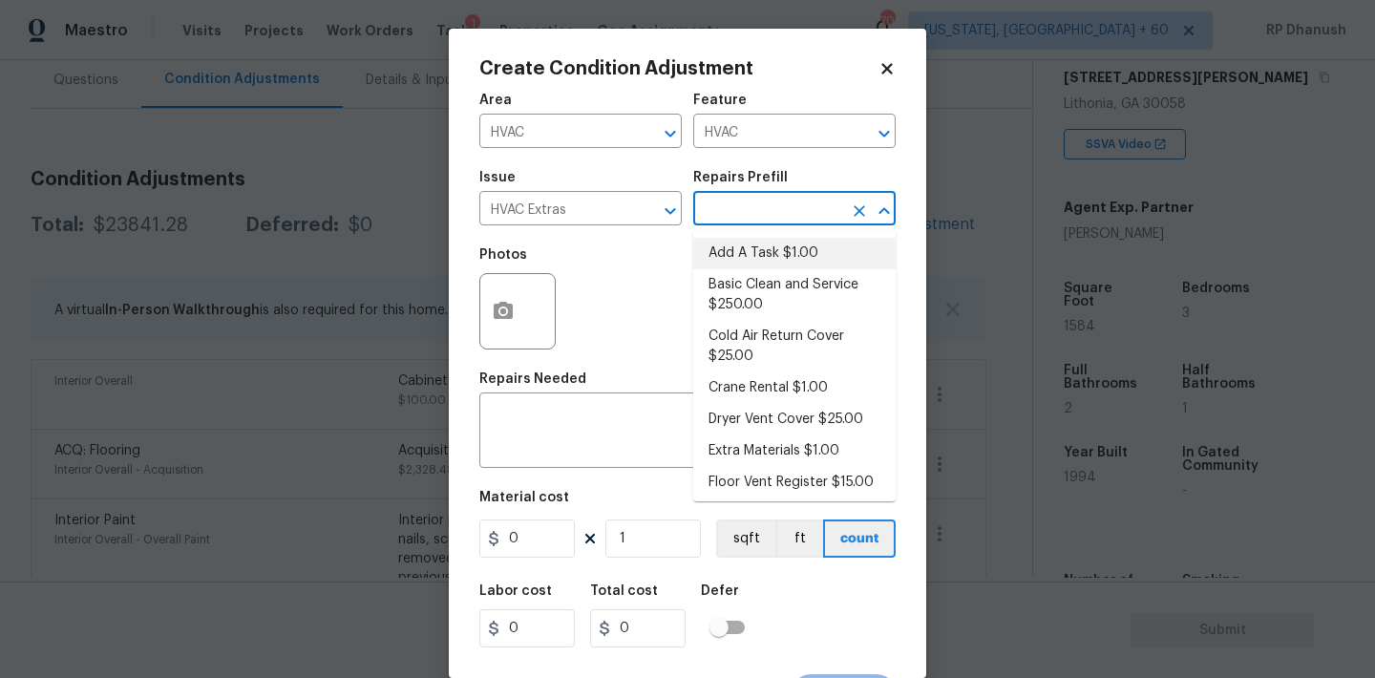
click at [764, 274] on li "Basic Clean and Service $250.00" at bounding box center [794, 295] width 202 height 52
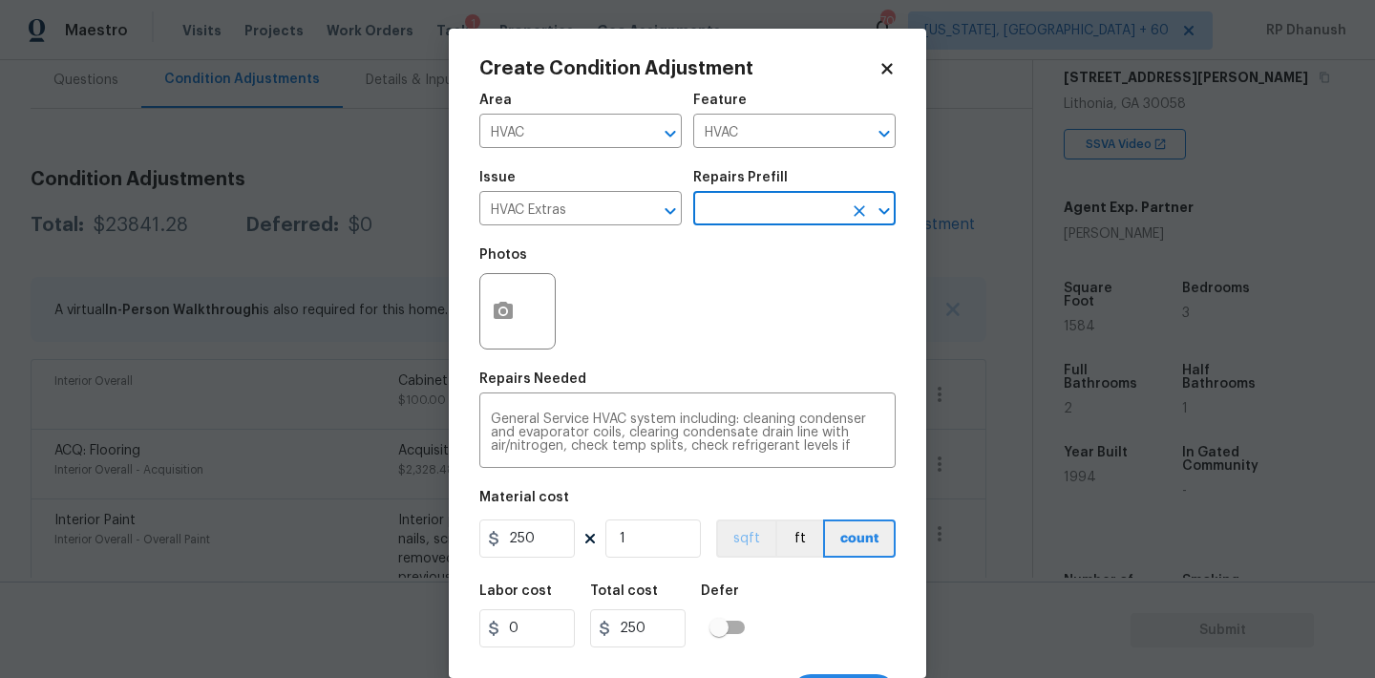
scroll to position [35, 0]
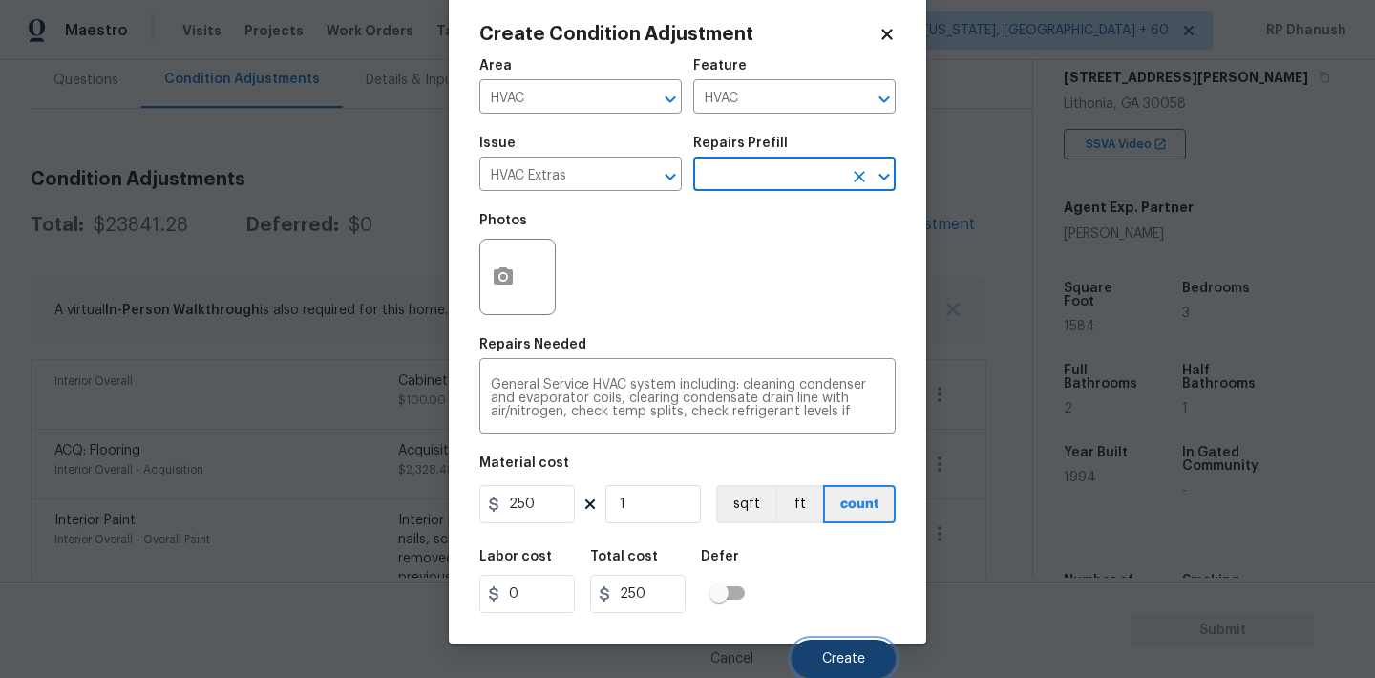
click at [843, 653] on span "Create" at bounding box center [843, 659] width 43 height 14
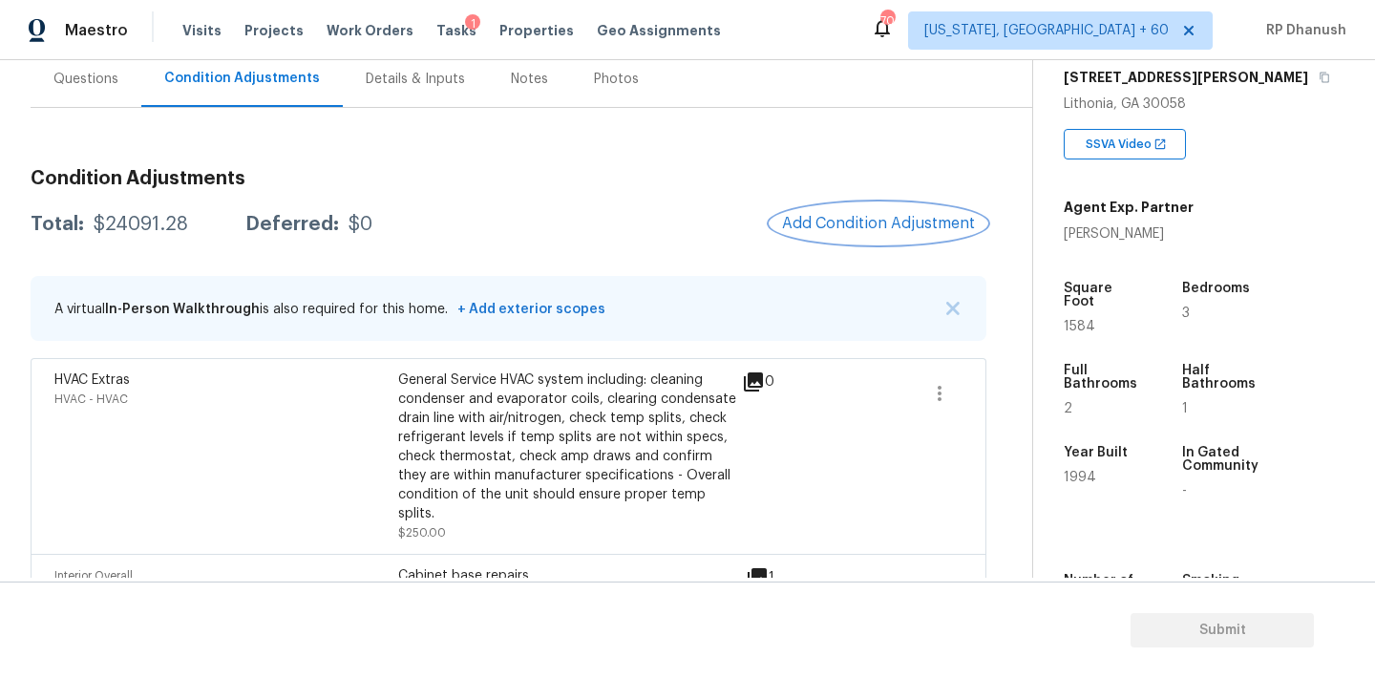
scroll to position [141, 0]
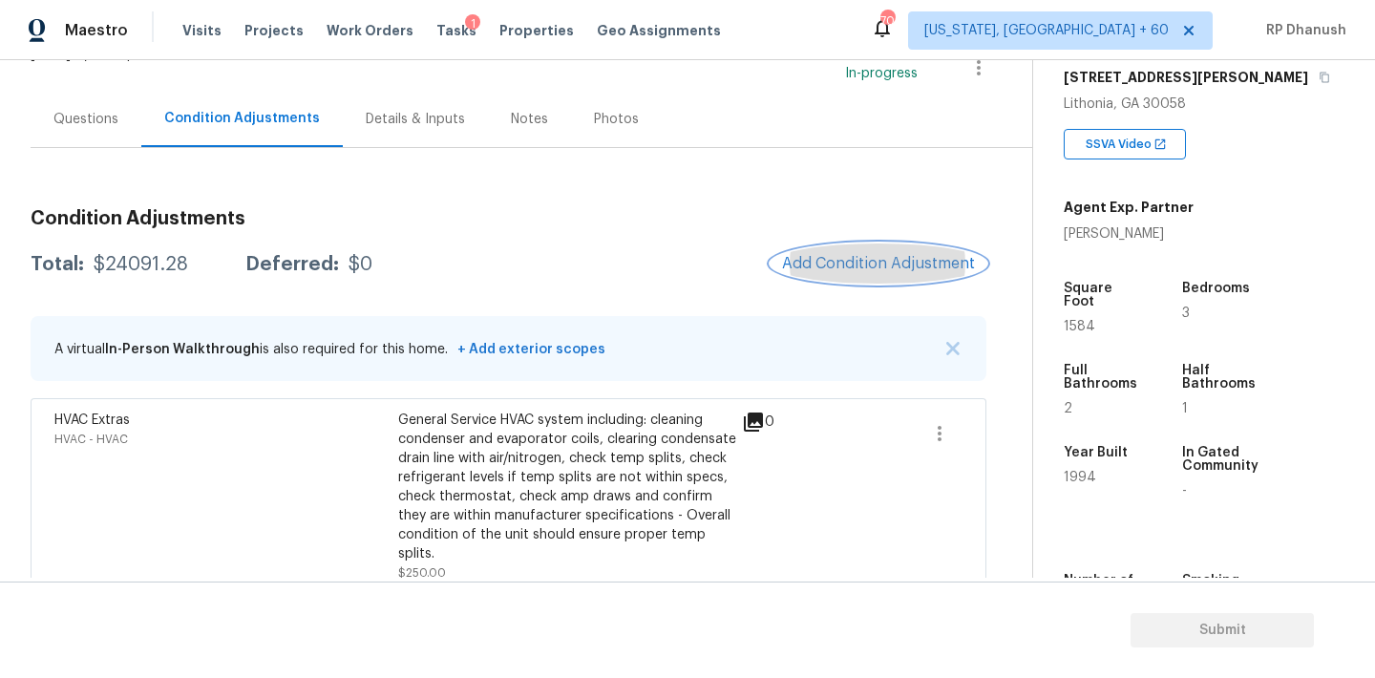
click at [874, 244] on button "Add Condition Adjustment" at bounding box center [879, 263] width 216 height 40
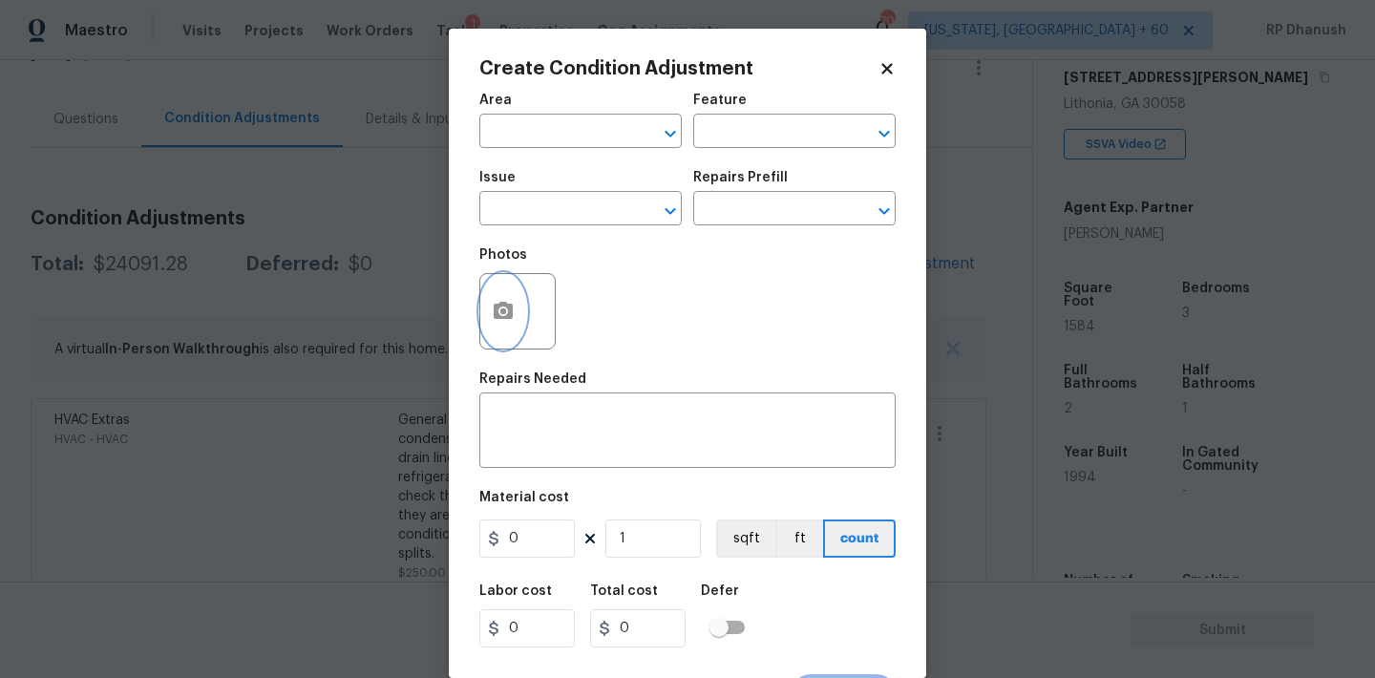
click at [510, 334] on button "button" at bounding box center [503, 311] width 46 height 74
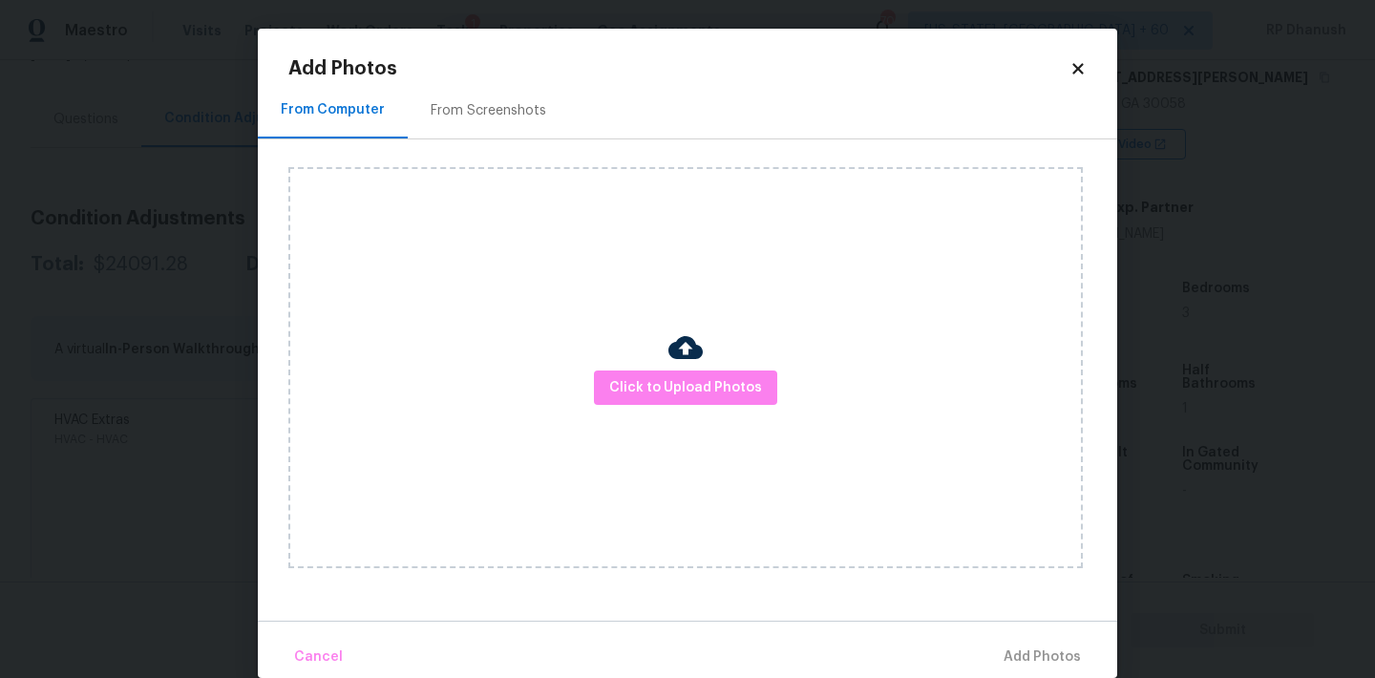
click at [713, 405] on div "Click to Upload Photos" at bounding box center [685, 367] width 794 height 401
click at [670, 288] on div "Click to Upload Photos" at bounding box center [685, 367] width 794 height 401
click at [657, 392] on span "Click to Upload Photos" at bounding box center [685, 388] width 153 height 24
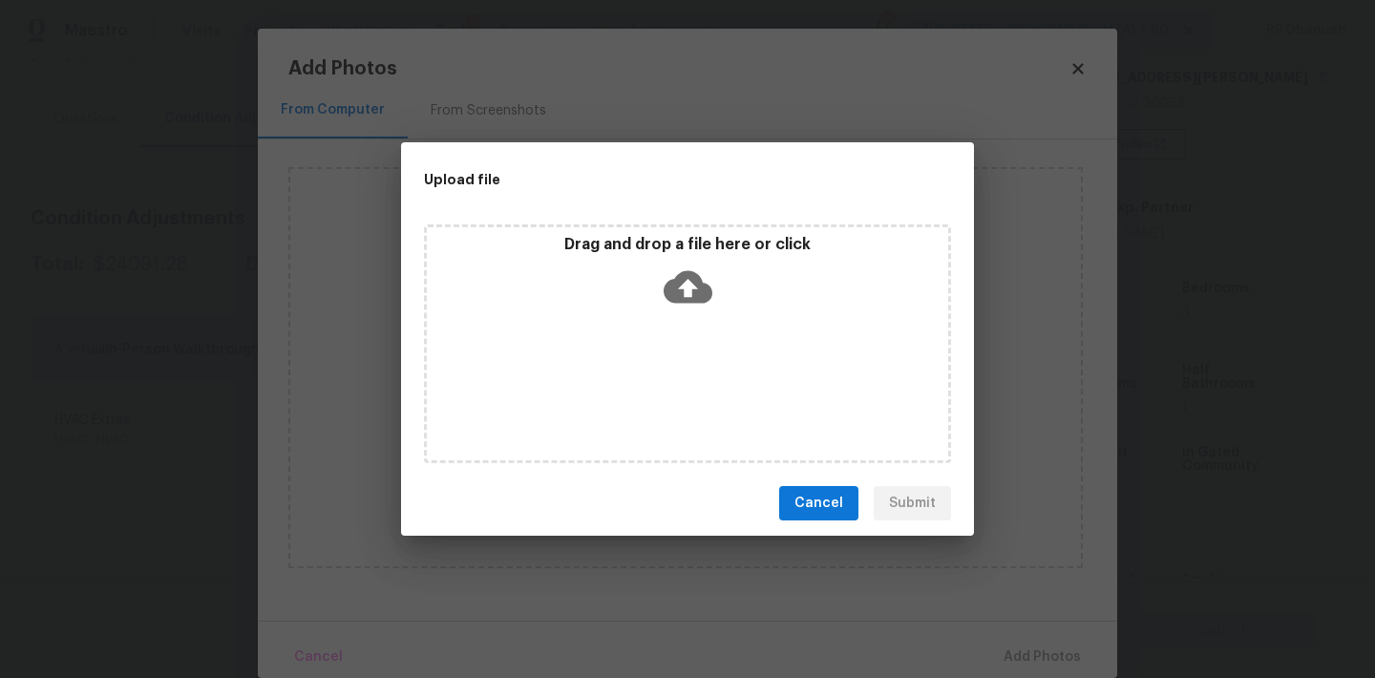
click at [673, 217] on div "Drag and drop a file here or click" at bounding box center [687, 344] width 573 height 254
click at [665, 290] on icon at bounding box center [688, 287] width 49 height 32
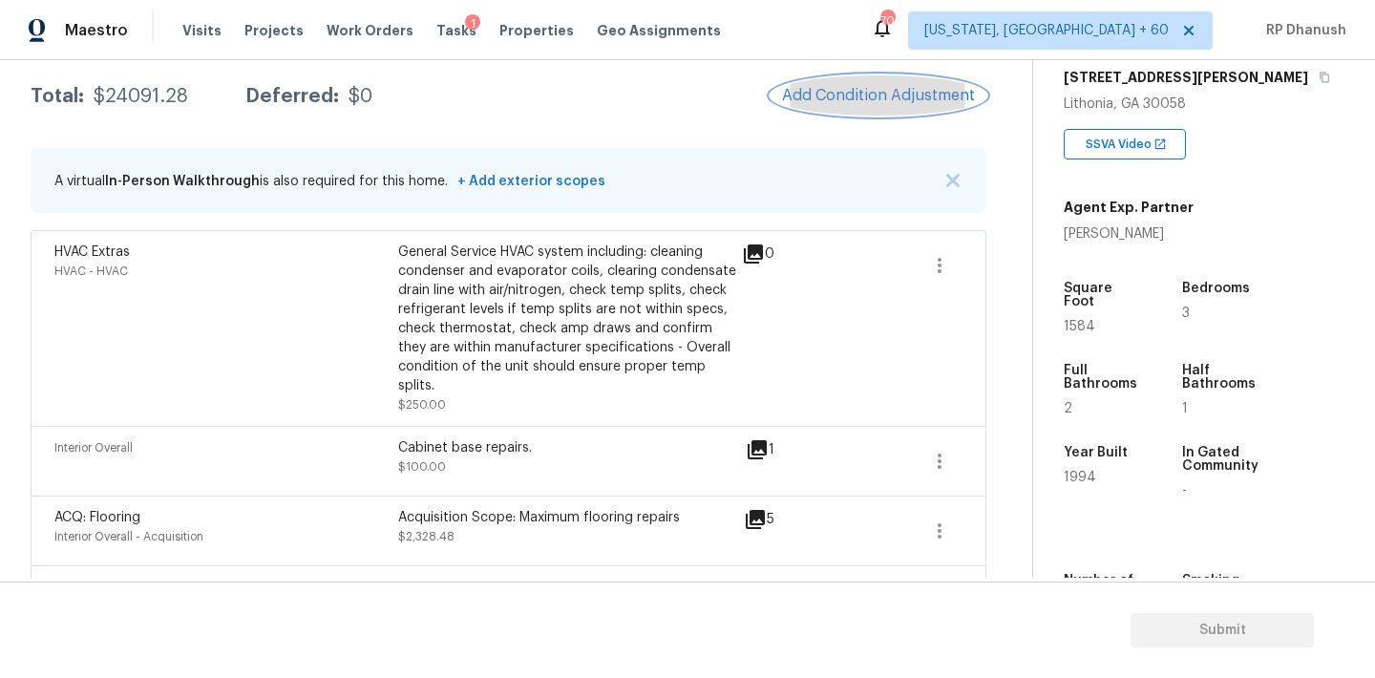
scroll to position [243, 0]
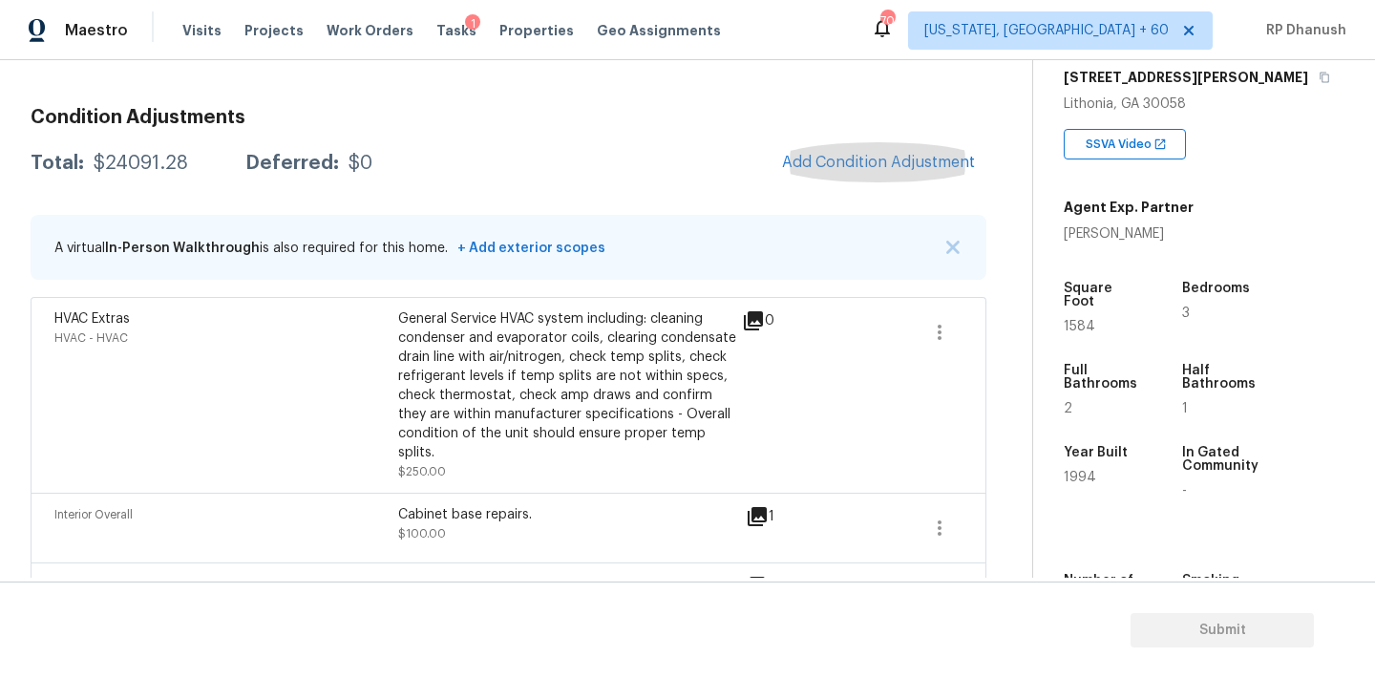
copy div "$24091.28"
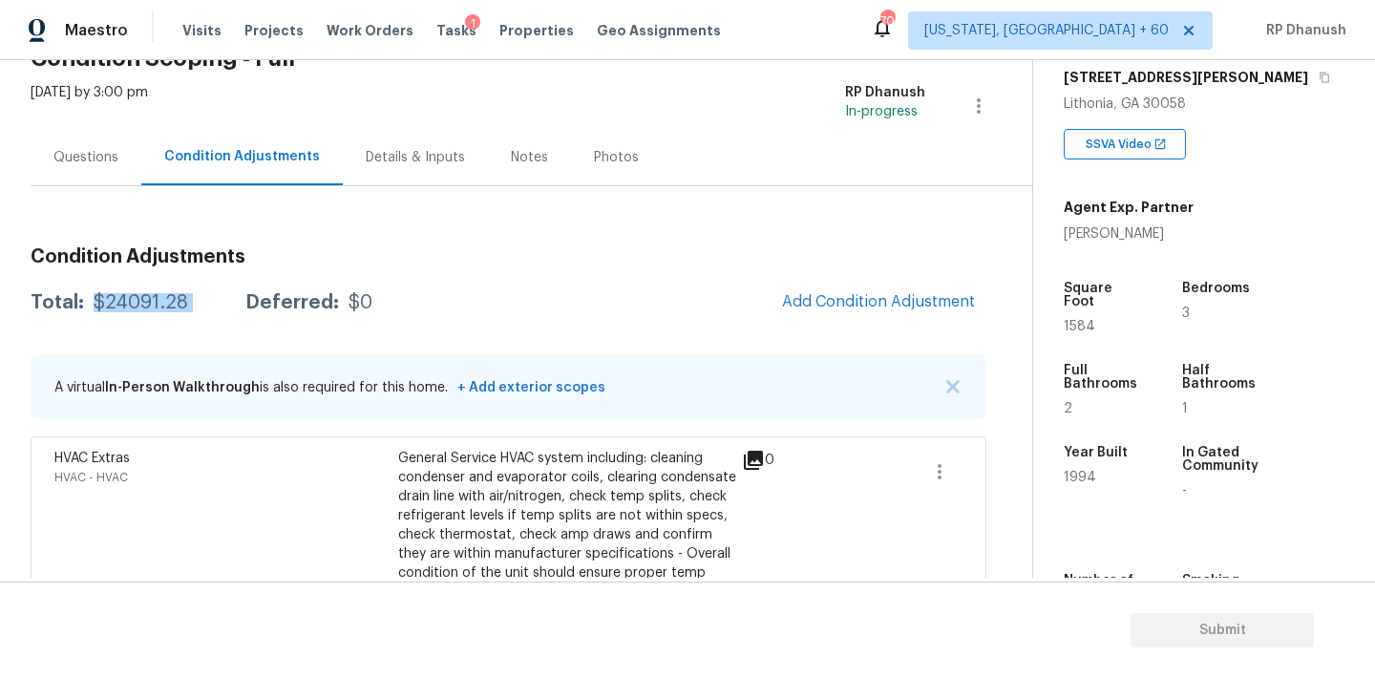
scroll to position [0, 0]
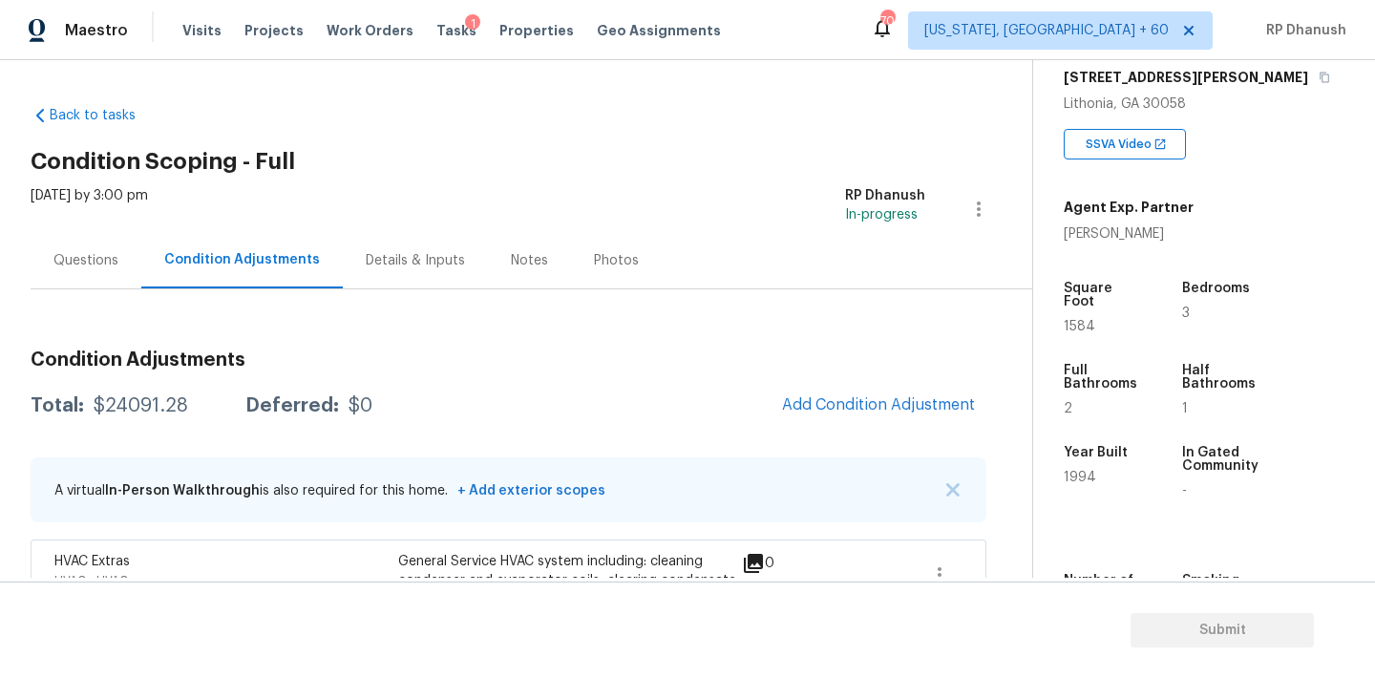
click at [121, 272] on div "Questions" at bounding box center [86, 260] width 111 height 56
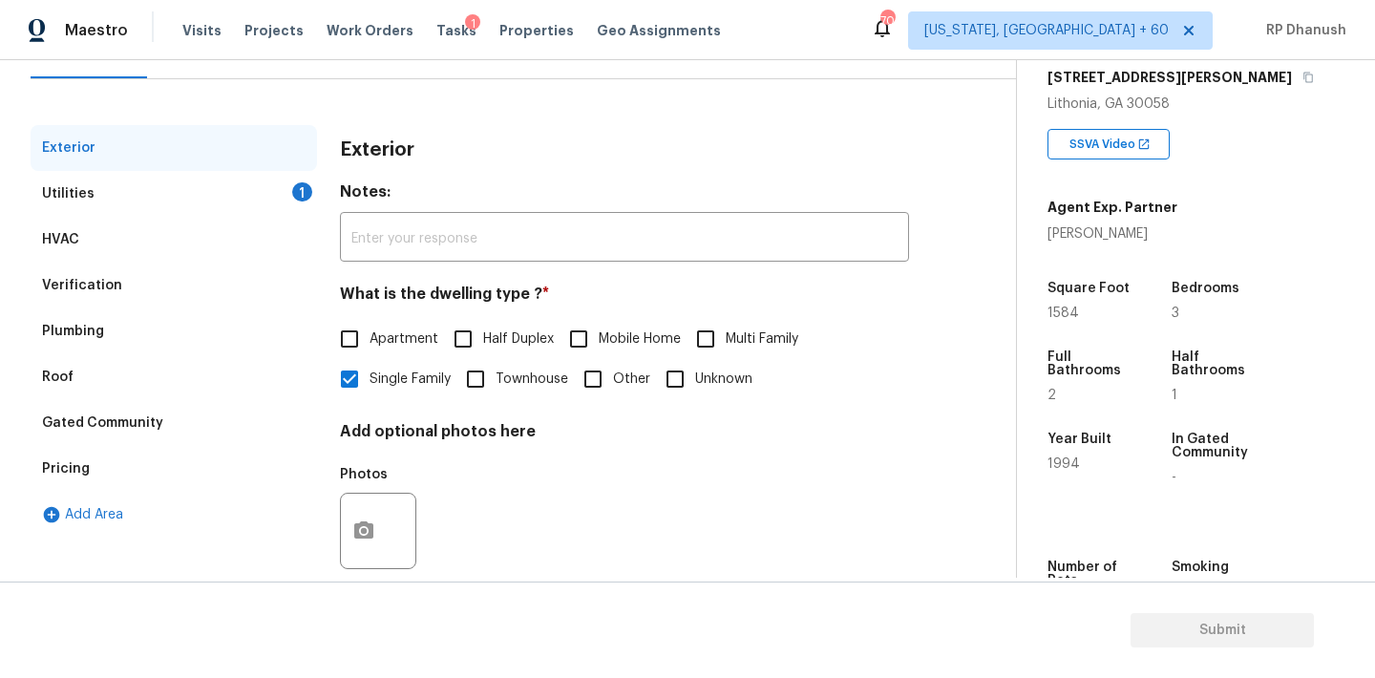
scroll to position [242, 0]
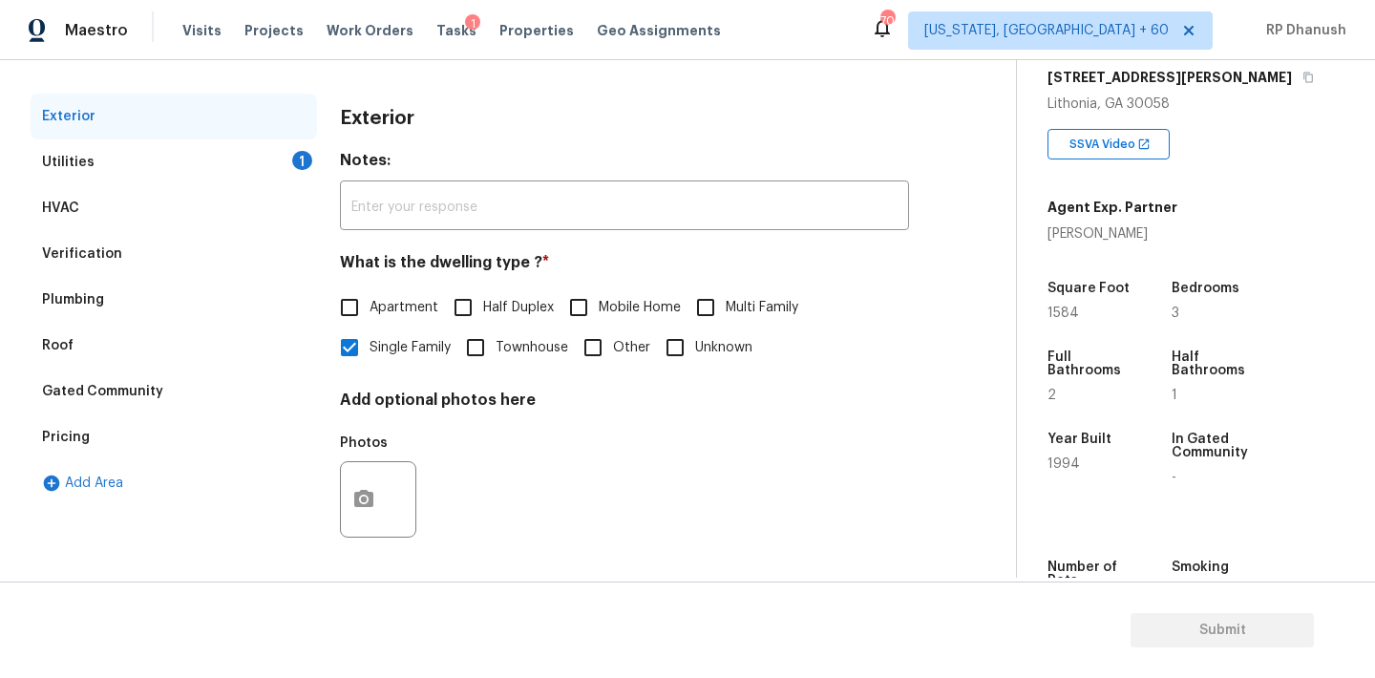
click at [271, 168] on div "Utilities 1" at bounding box center [174, 162] width 286 height 46
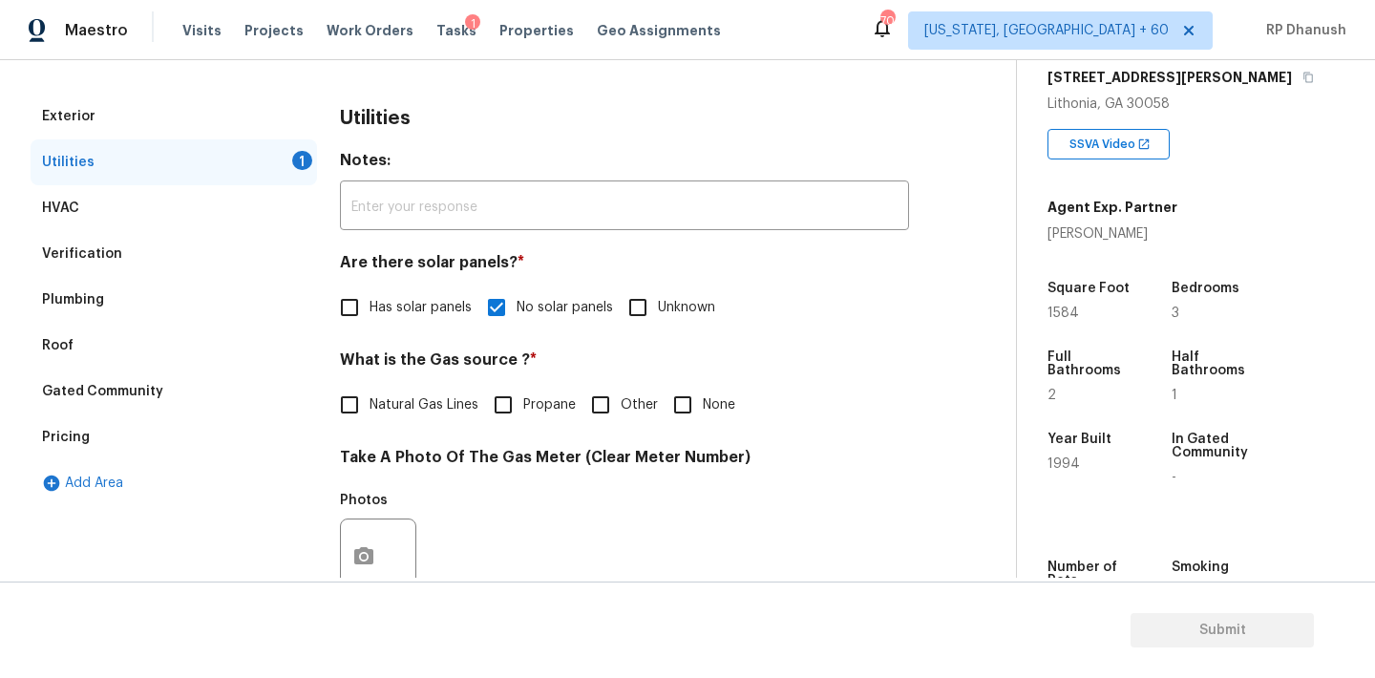
scroll to position [479, 0]
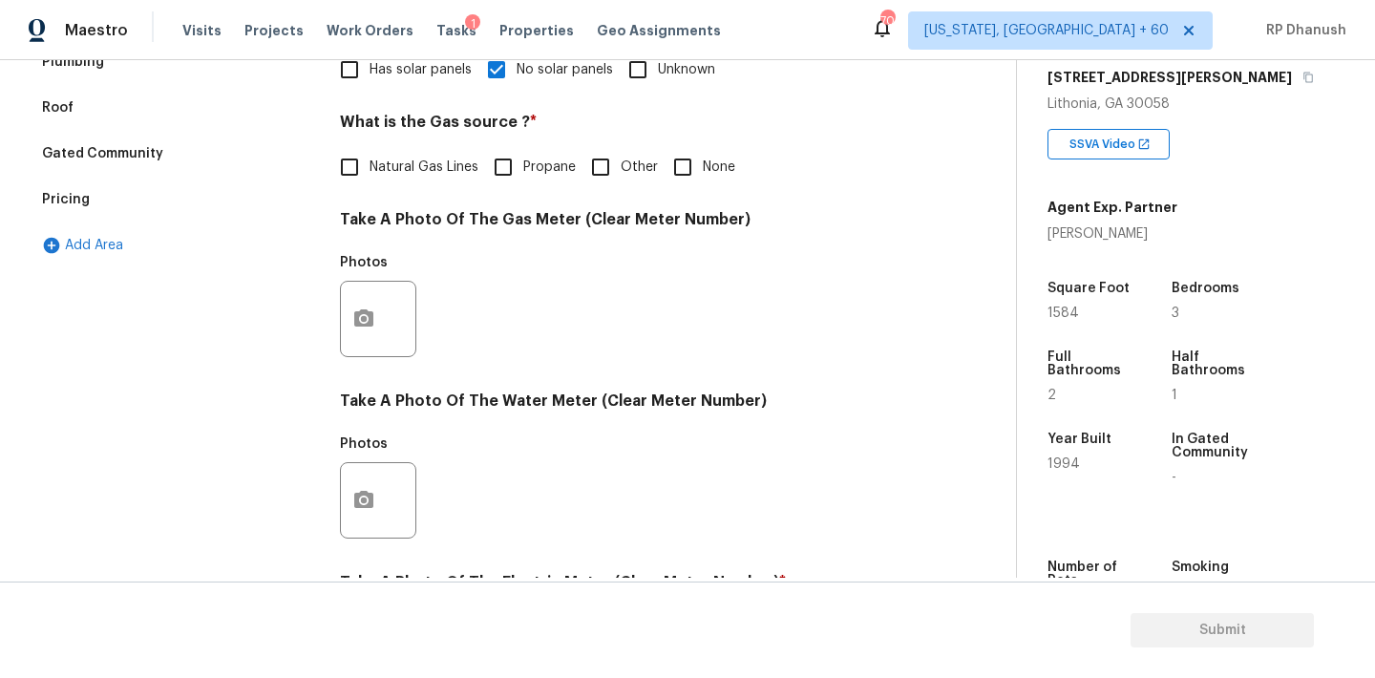
click at [391, 174] on span "Natural Gas Lines" at bounding box center [424, 168] width 109 height 20
click at [370, 174] on input "Natural Gas Lines" at bounding box center [349, 167] width 40 height 40
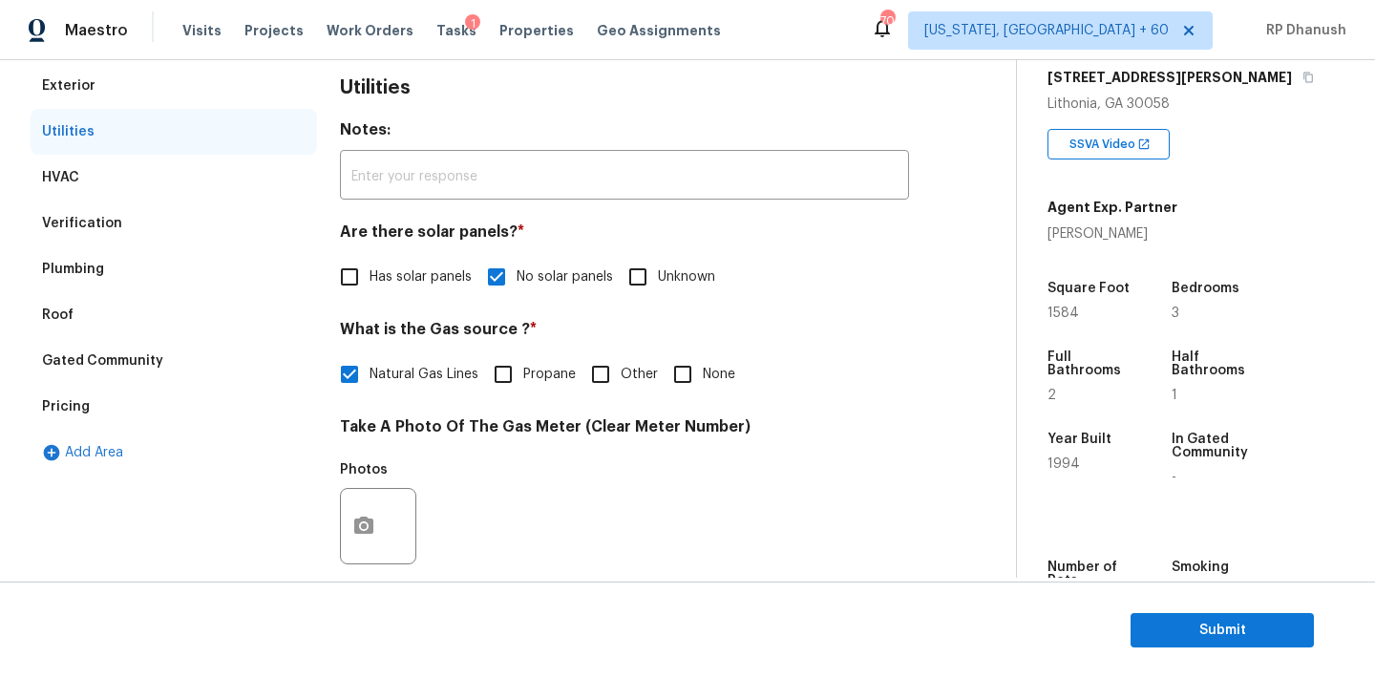
scroll to position [0, 0]
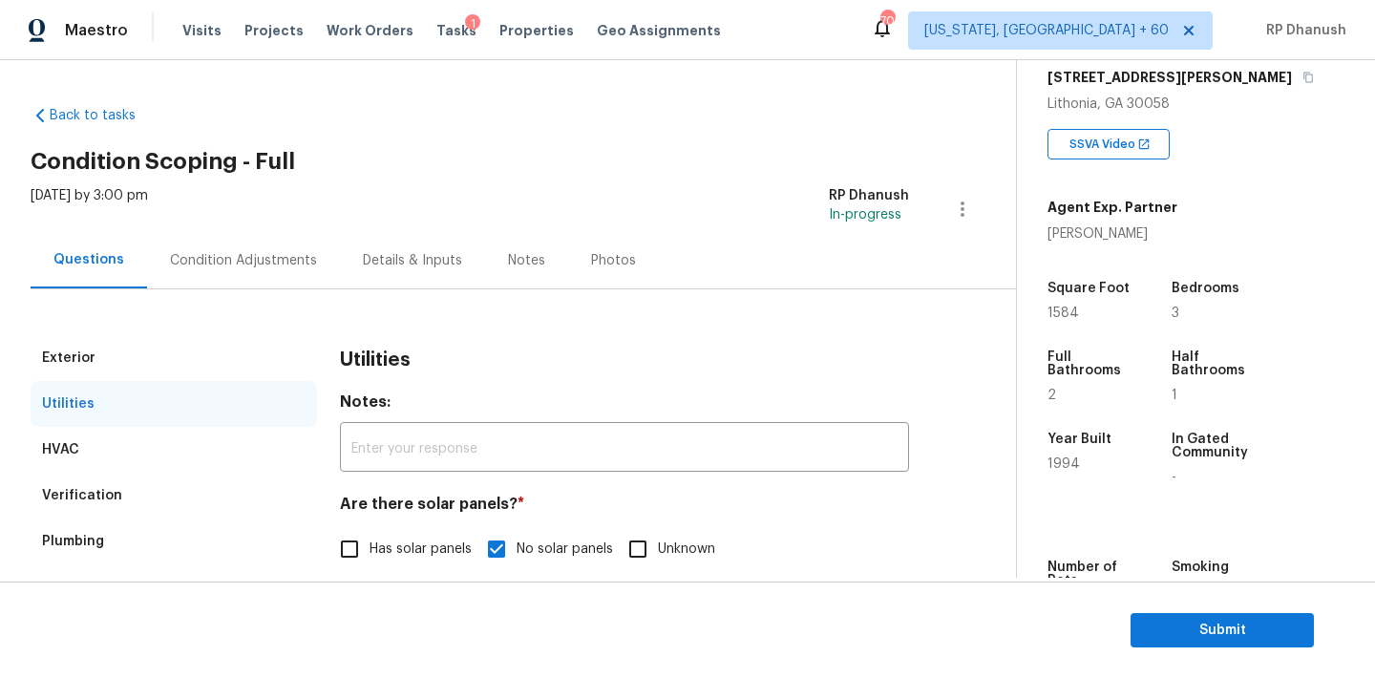
click at [279, 262] on div "Condition Adjustments" at bounding box center [243, 260] width 147 height 19
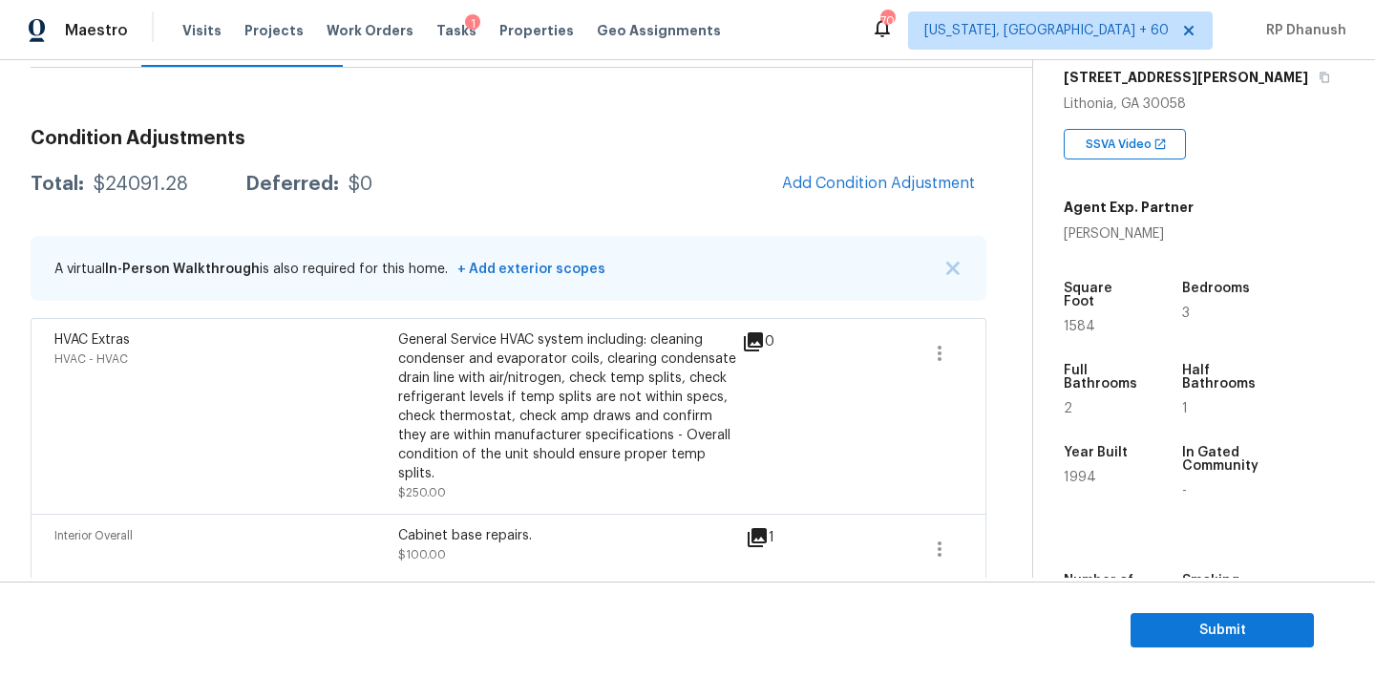
scroll to position [115, 0]
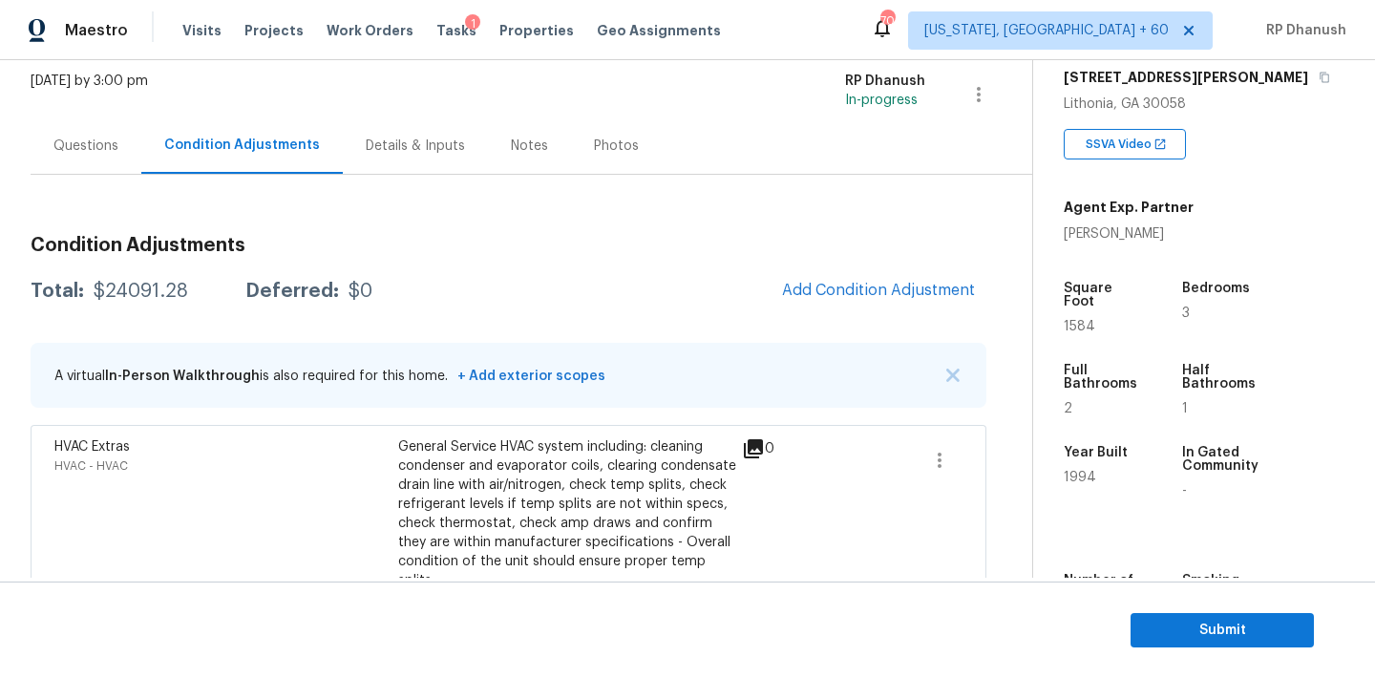
click at [104, 105] on div "Mon, Sep 15 2025 by 3:00 pm" at bounding box center [89, 95] width 117 height 46
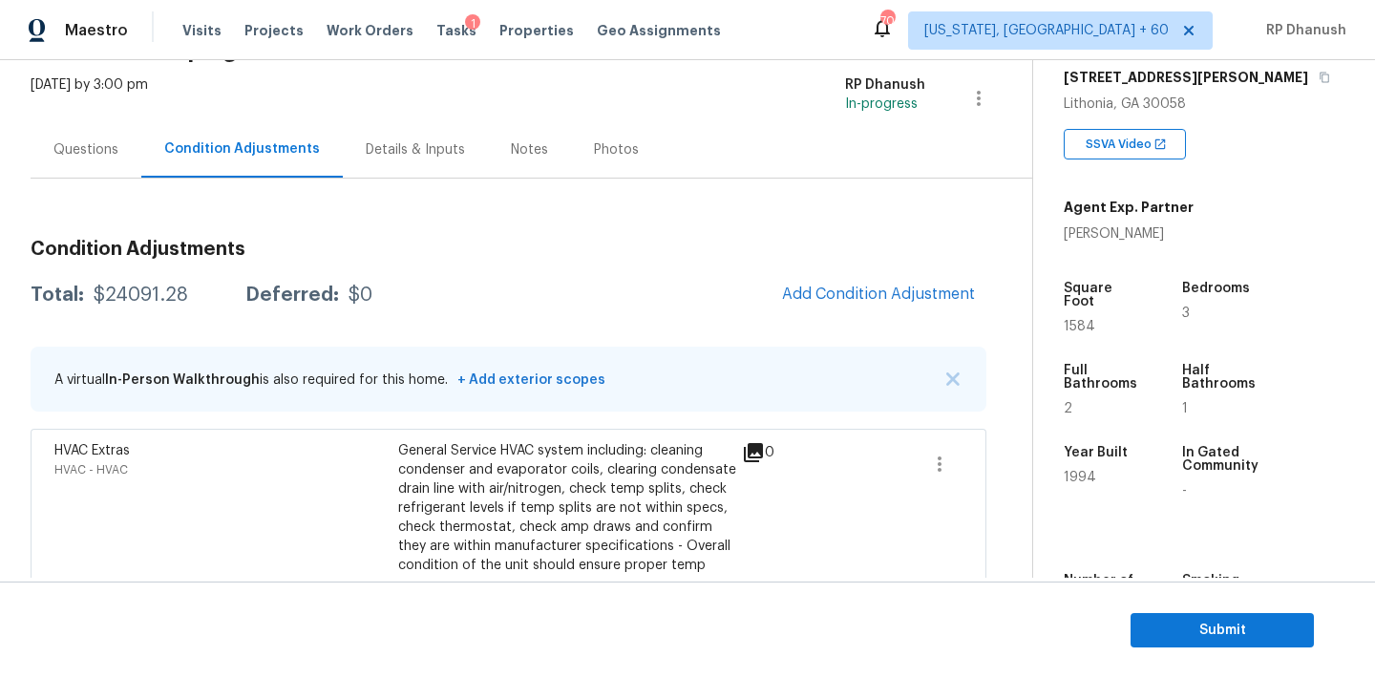
scroll to position [86, 0]
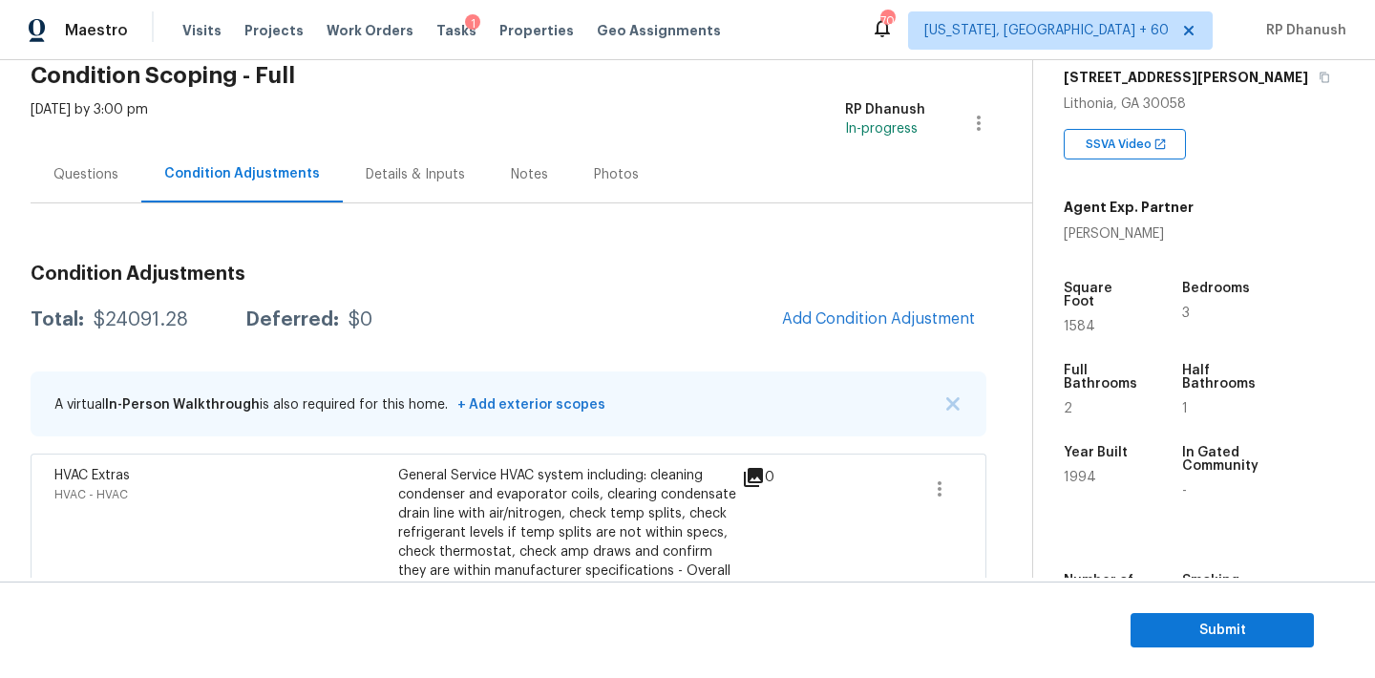
click at [117, 170] on div "Questions" at bounding box center [86, 174] width 111 height 56
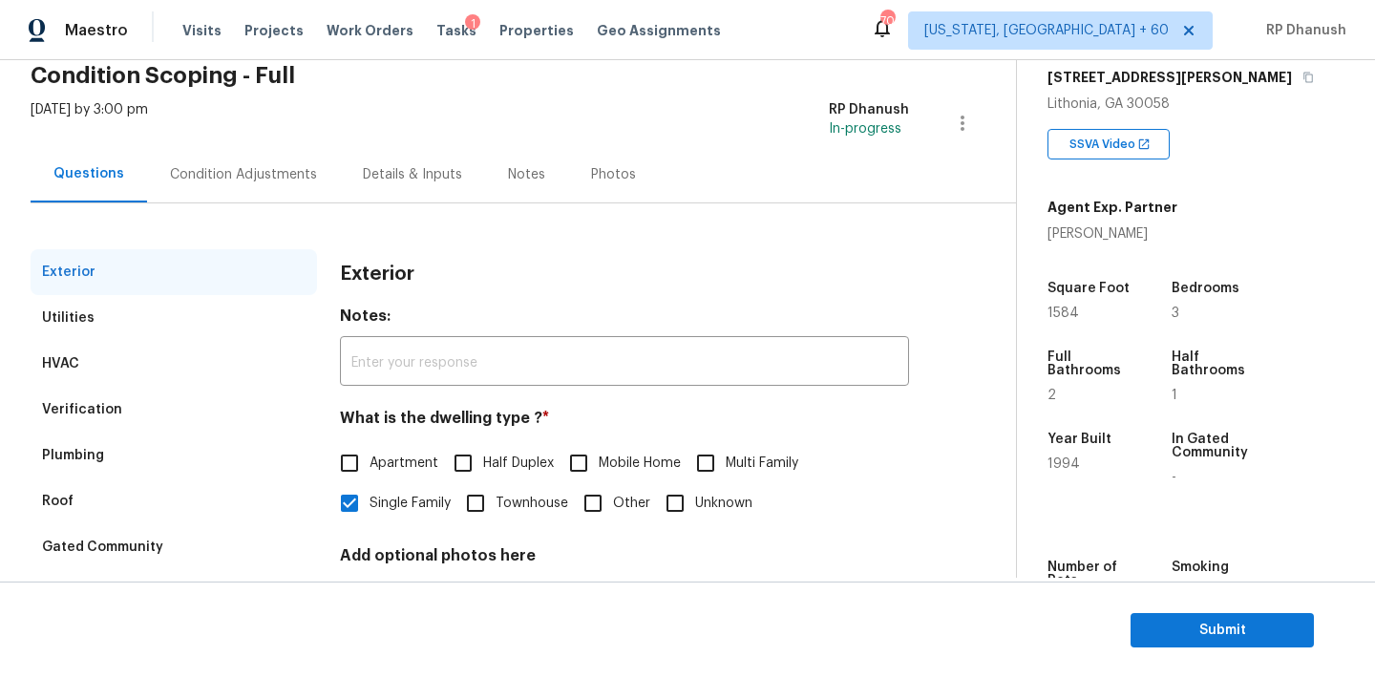
click at [211, 177] on div "Condition Adjustments" at bounding box center [243, 174] width 147 height 19
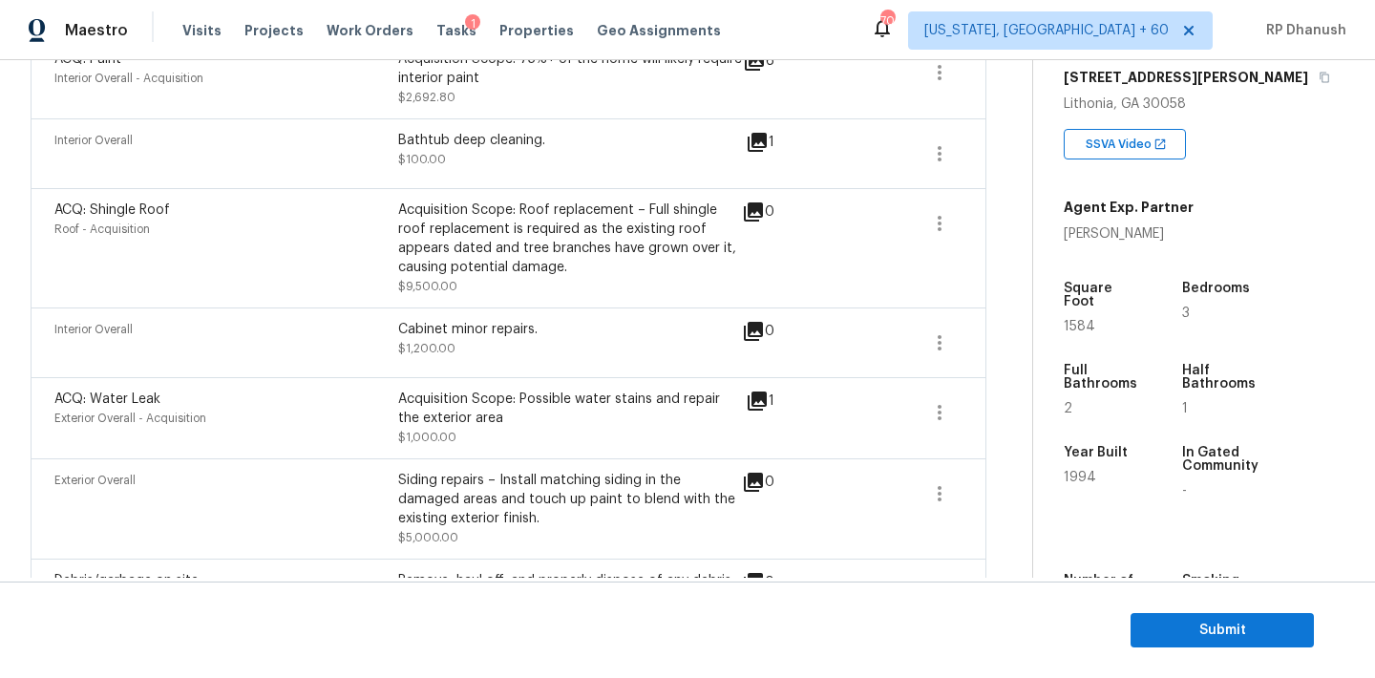
scroll to position [959, 0]
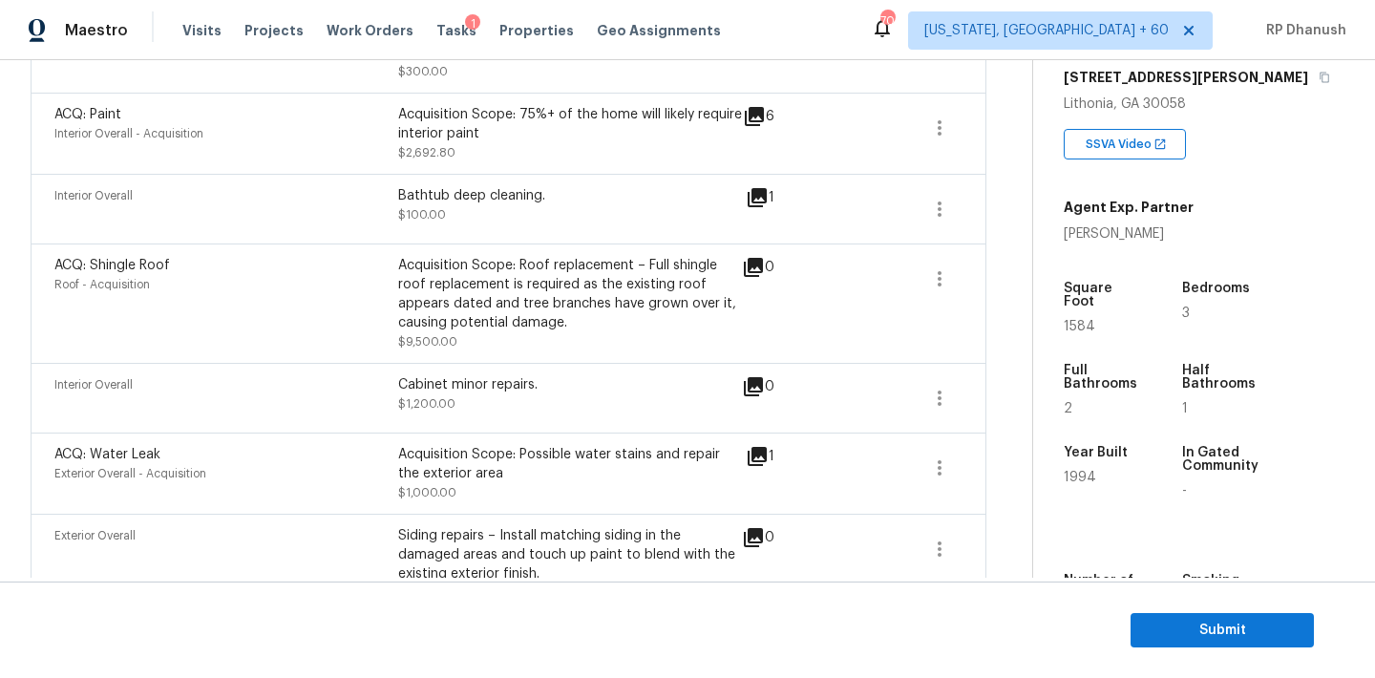
click at [519, 256] on div "Acquisition Scope: Roof replacement – Full shingle roof replacement is required…" at bounding box center [570, 294] width 344 height 76
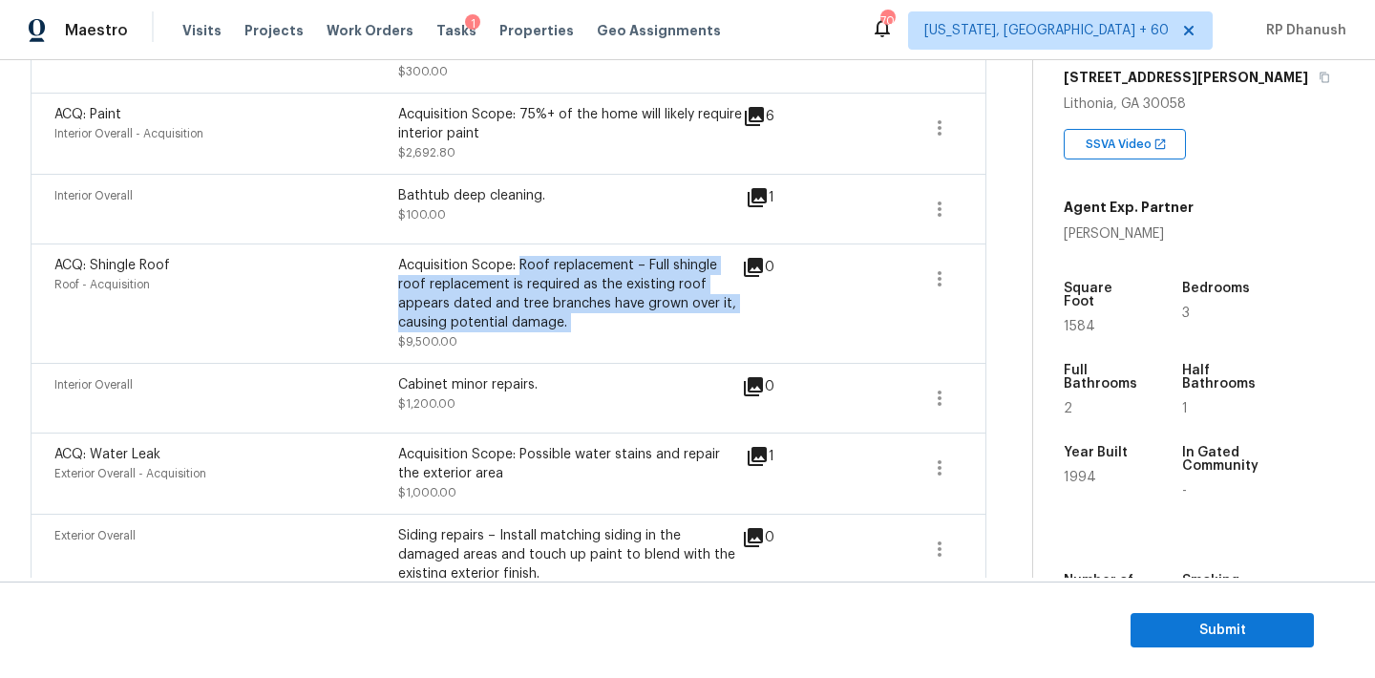
drag, startPoint x: 519, startPoint y: 245, endPoint x: 586, endPoint y: 302, distance: 87.4
click at [586, 302] on div "Acquisition Scope: Roof replacement – Full shingle roof replacement is required…" at bounding box center [570, 294] width 344 height 76
copy div "Roof replacement – Full shingle roof replacement is required as the existing ro…"
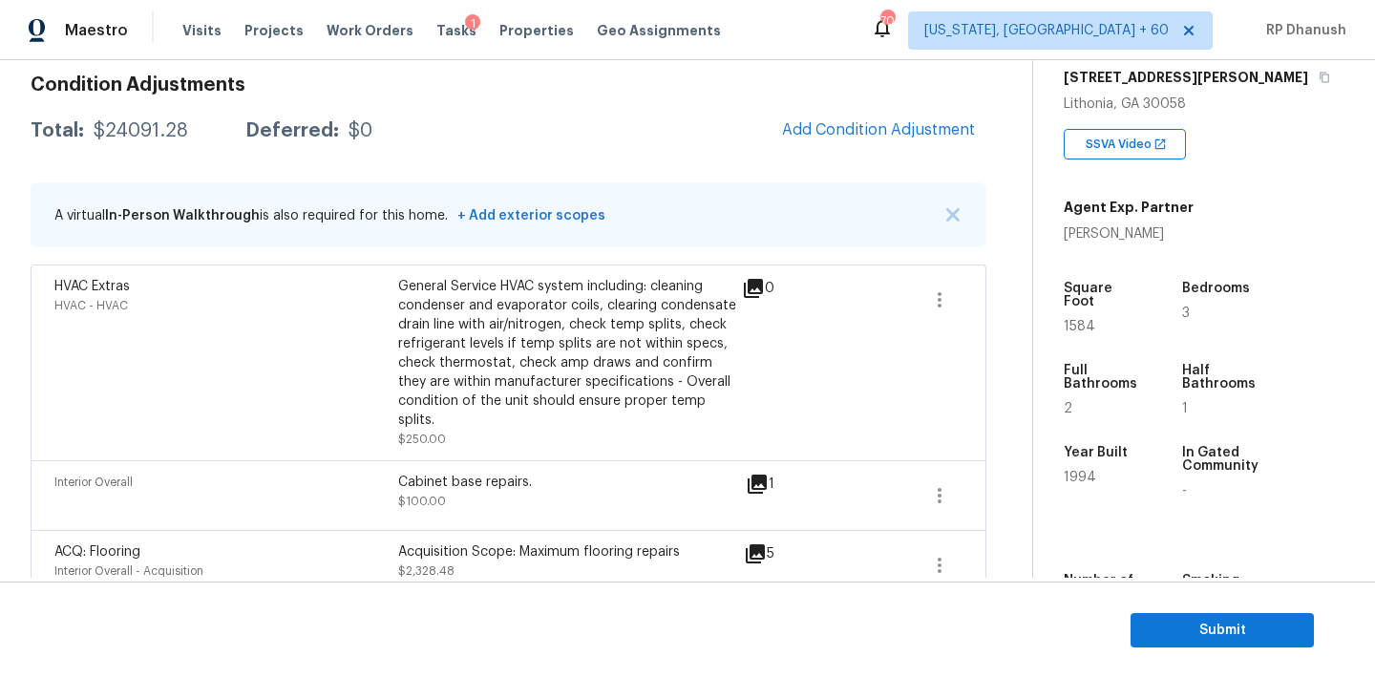
scroll to position [152, 0]
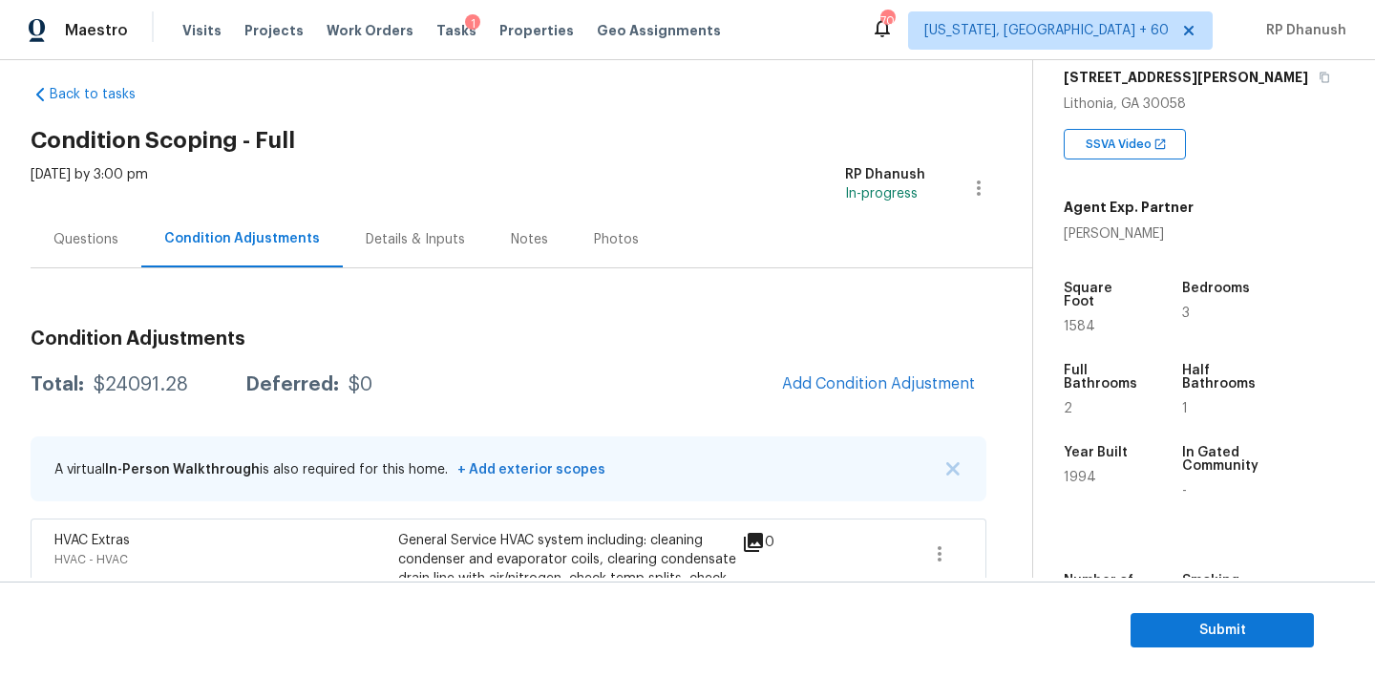
click at [81, 230] on div "Questions" at bounding box center [85, 239] width 65 height 19
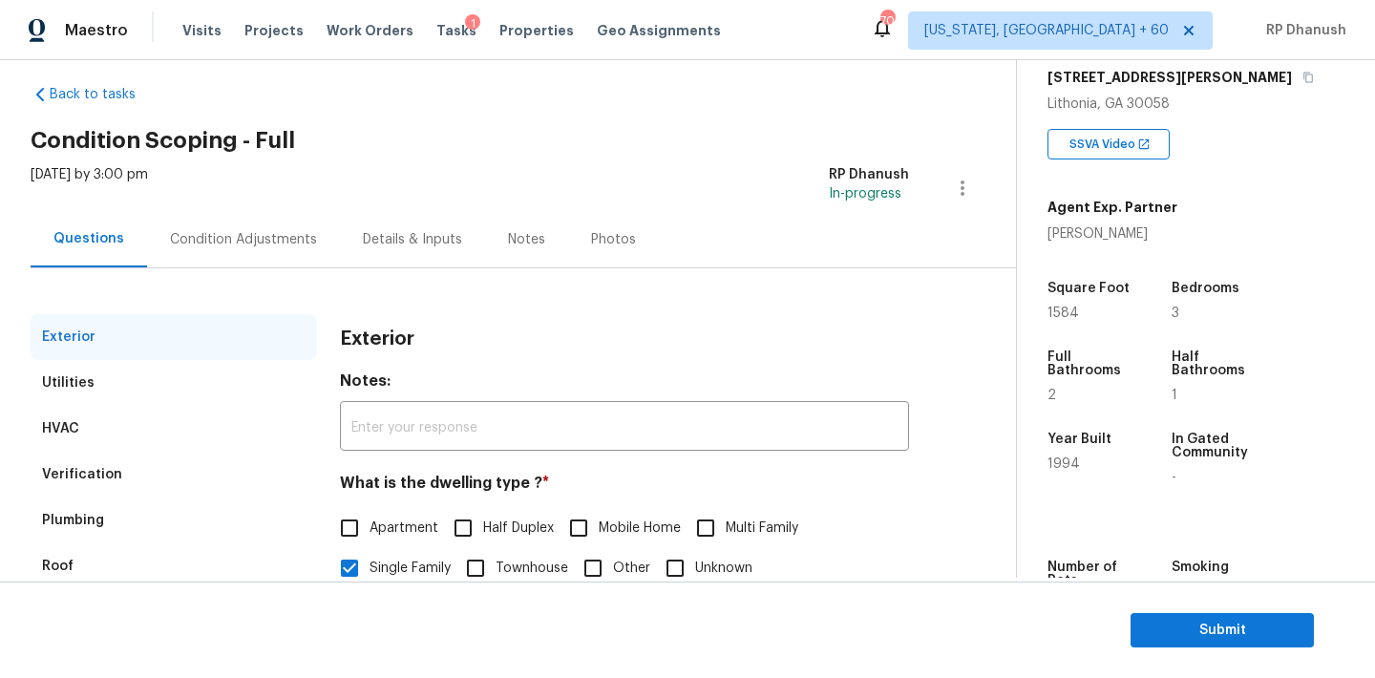
scroll to position [242, 0]
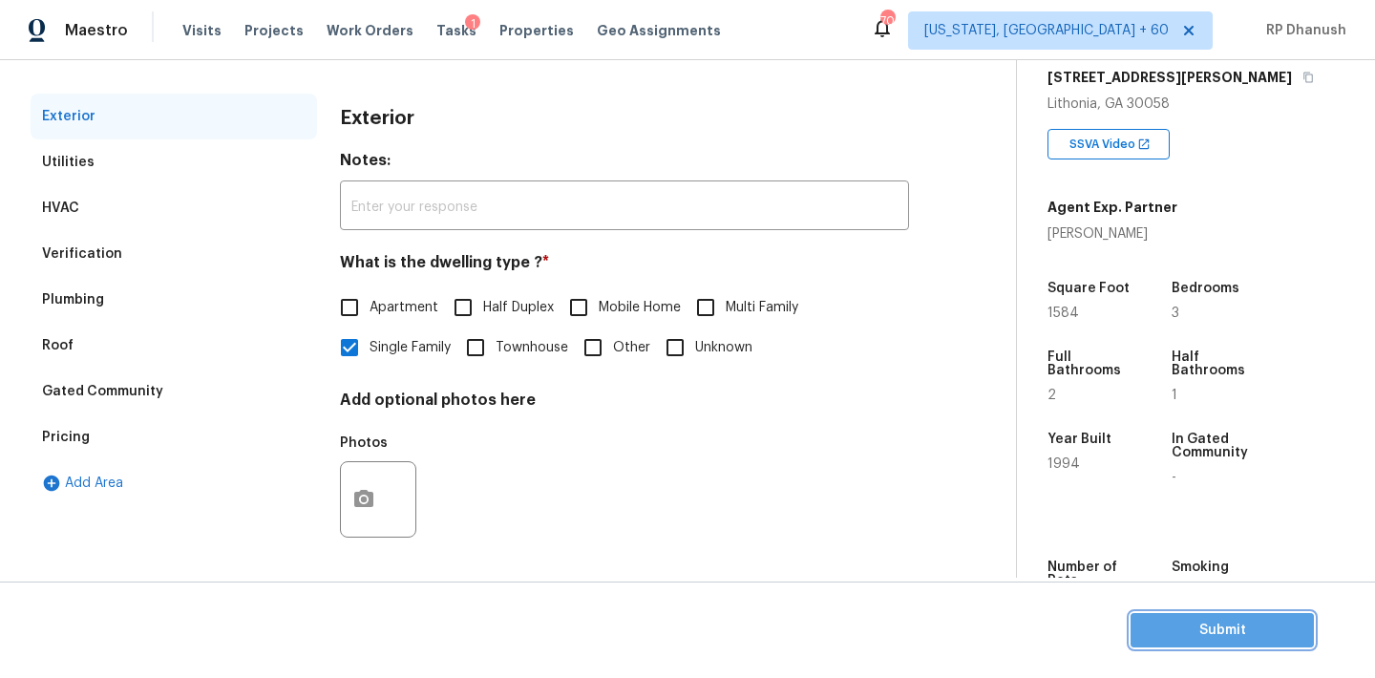
click at [1275, 623] on span "Submit" at bounding box center [1222, 631] width 153 height 24
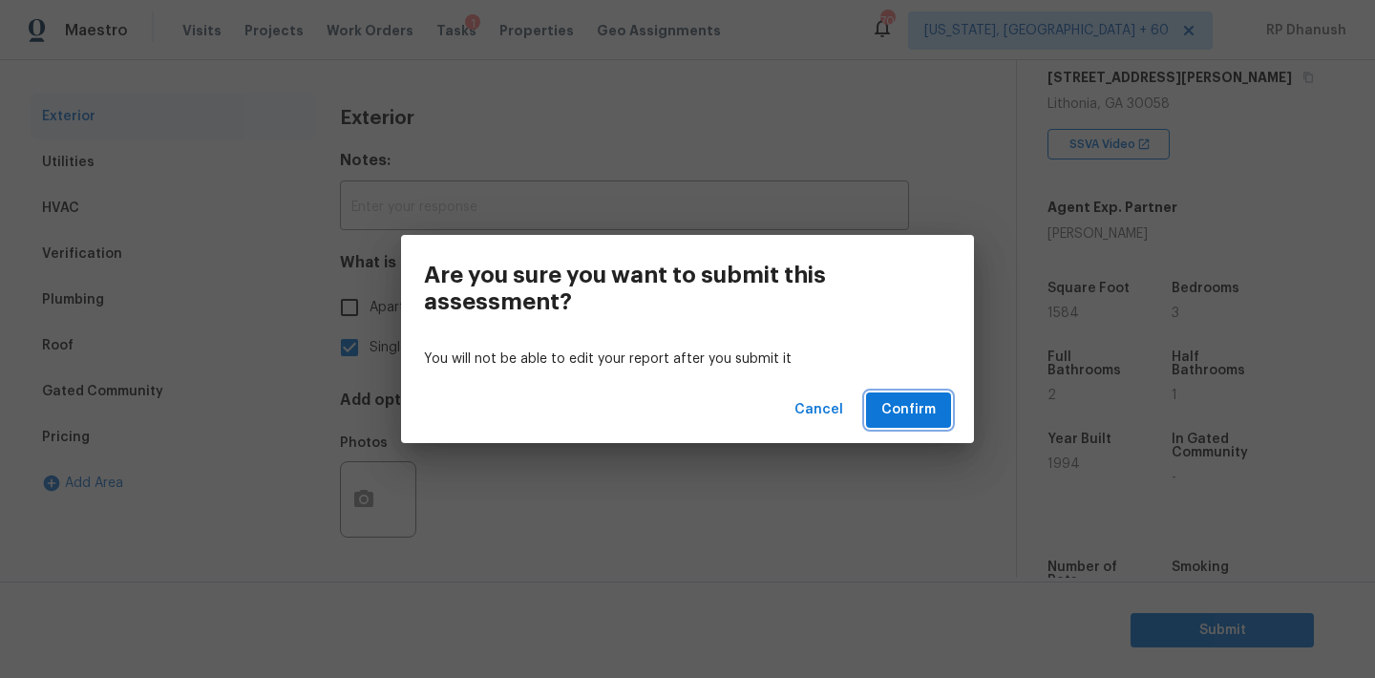
click at [938, 410] on button "Confirm" at bounding box center [908, 409] width 85 height 35
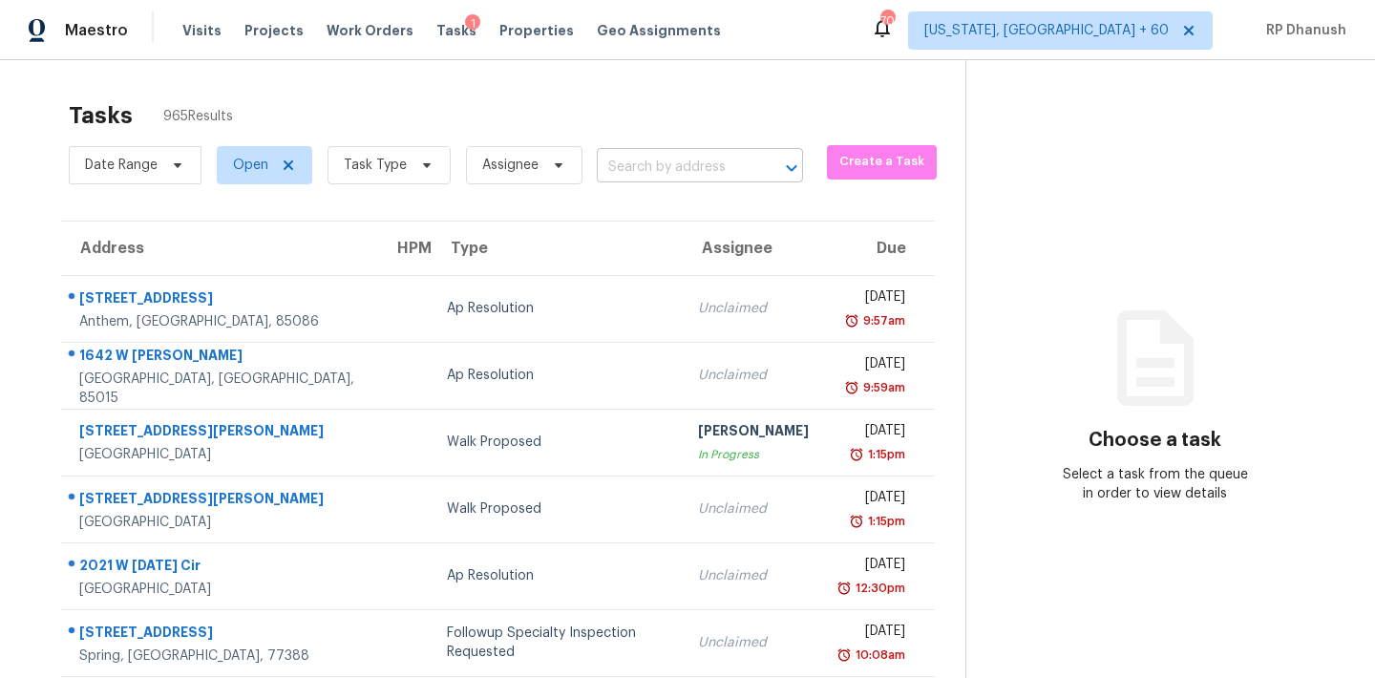
click at [661, 162] on input "text" at bounding box center [673, 168] width 153 height 30
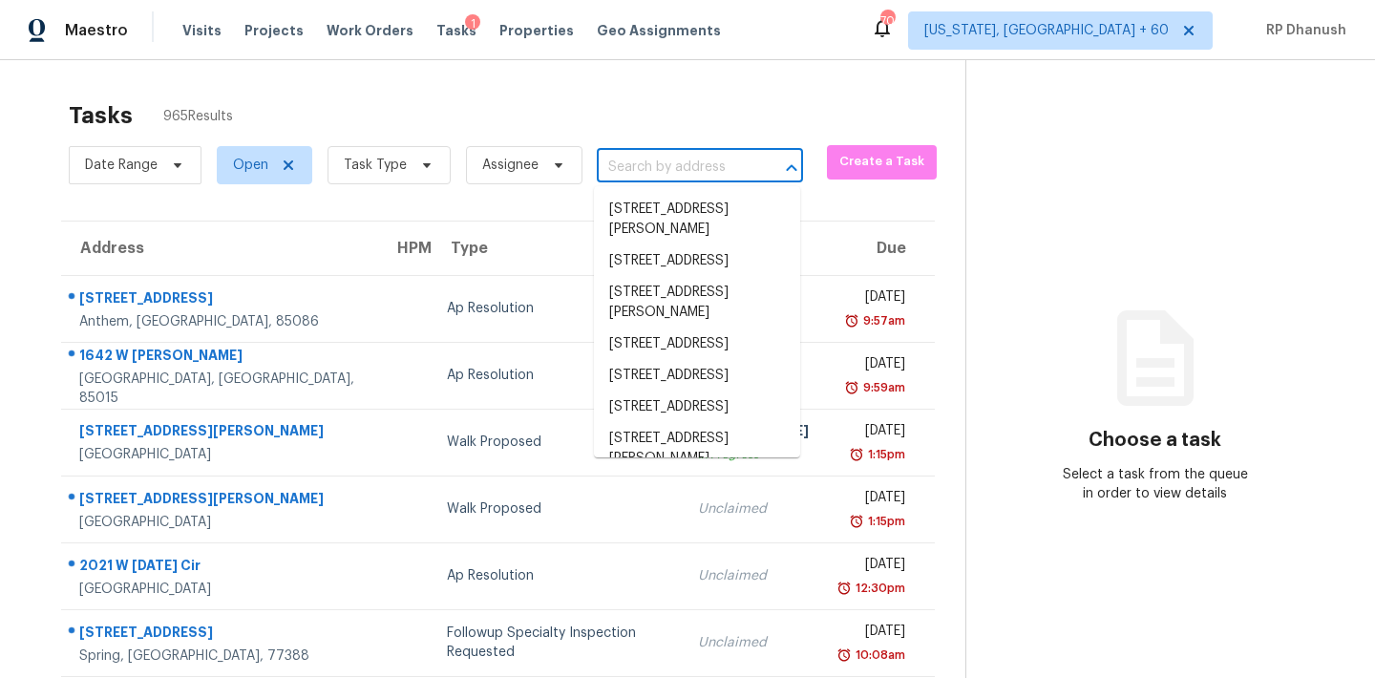
paste input "[STREET_ADDRESS]"
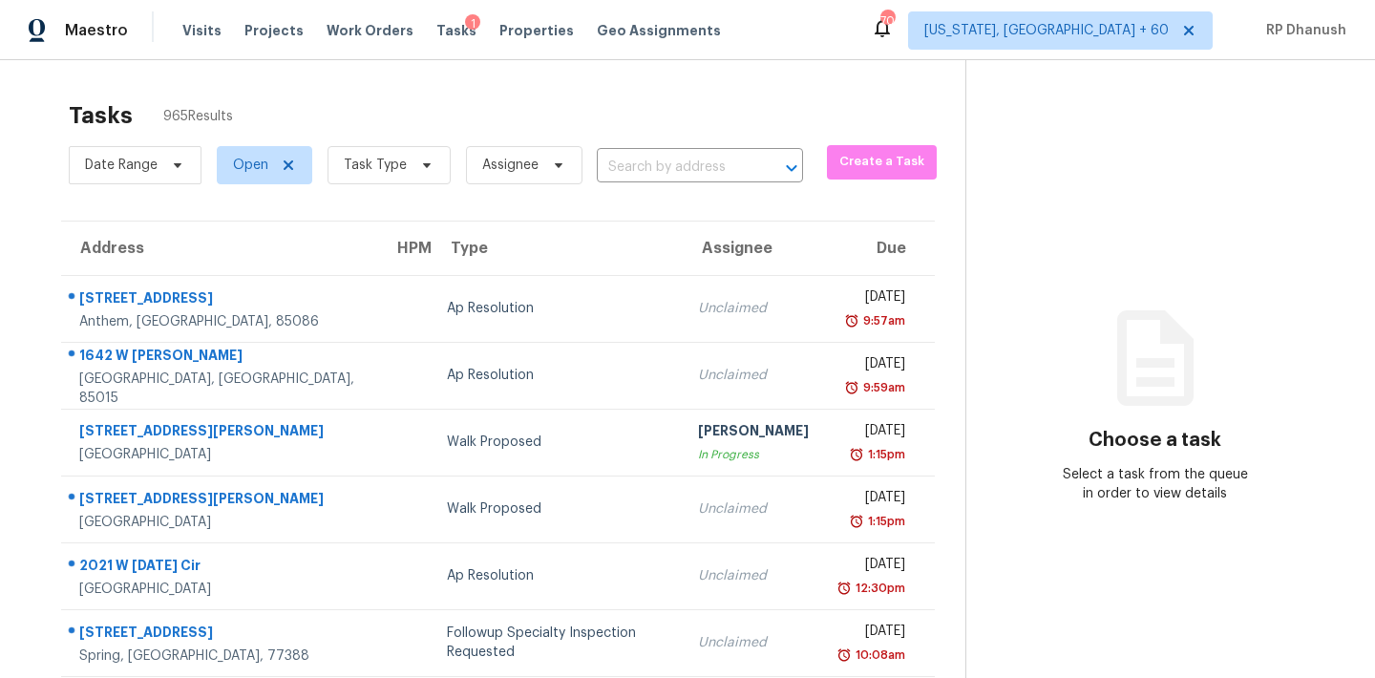
click at [713, 185] on div "Date Range Open Task Type Assignee ​" at bounding box center [436, 165] width 734 height 50
click at [717, 174] on input "text" at bounding box center [673, 168] width 153 height 30
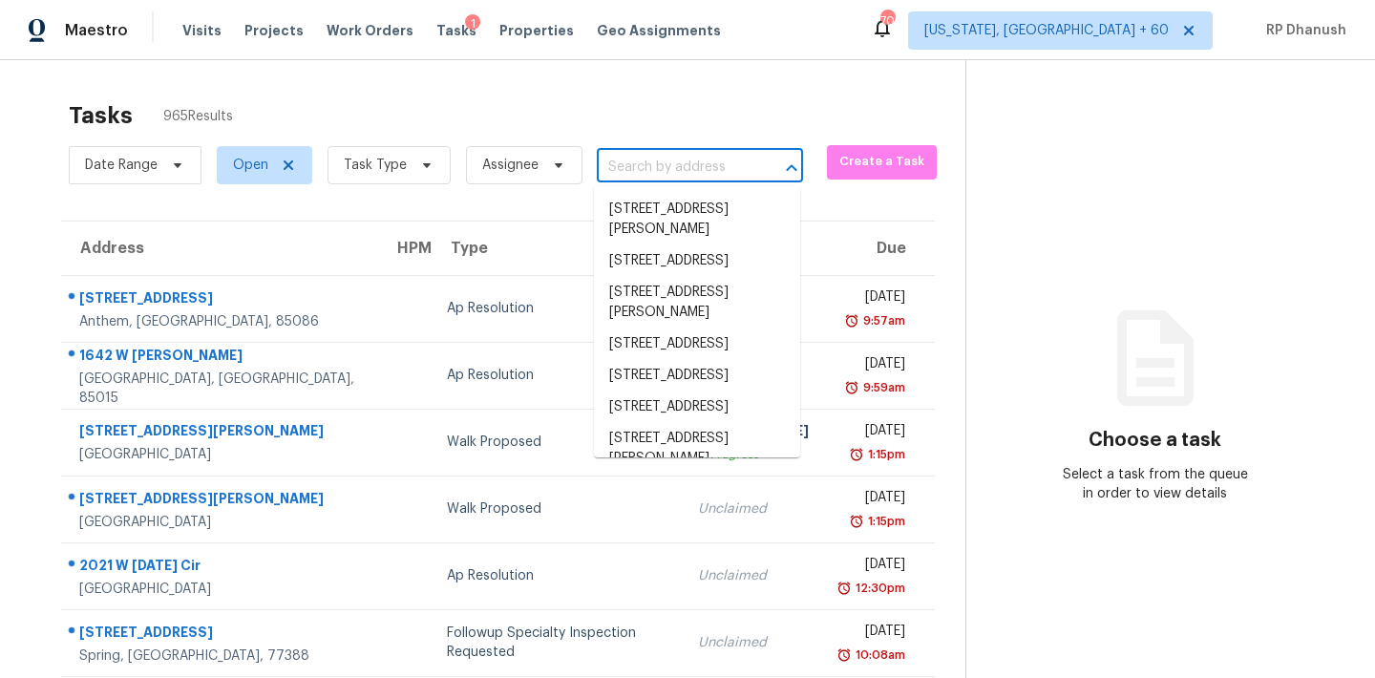
paste input "[STREET_ADDRESS]"
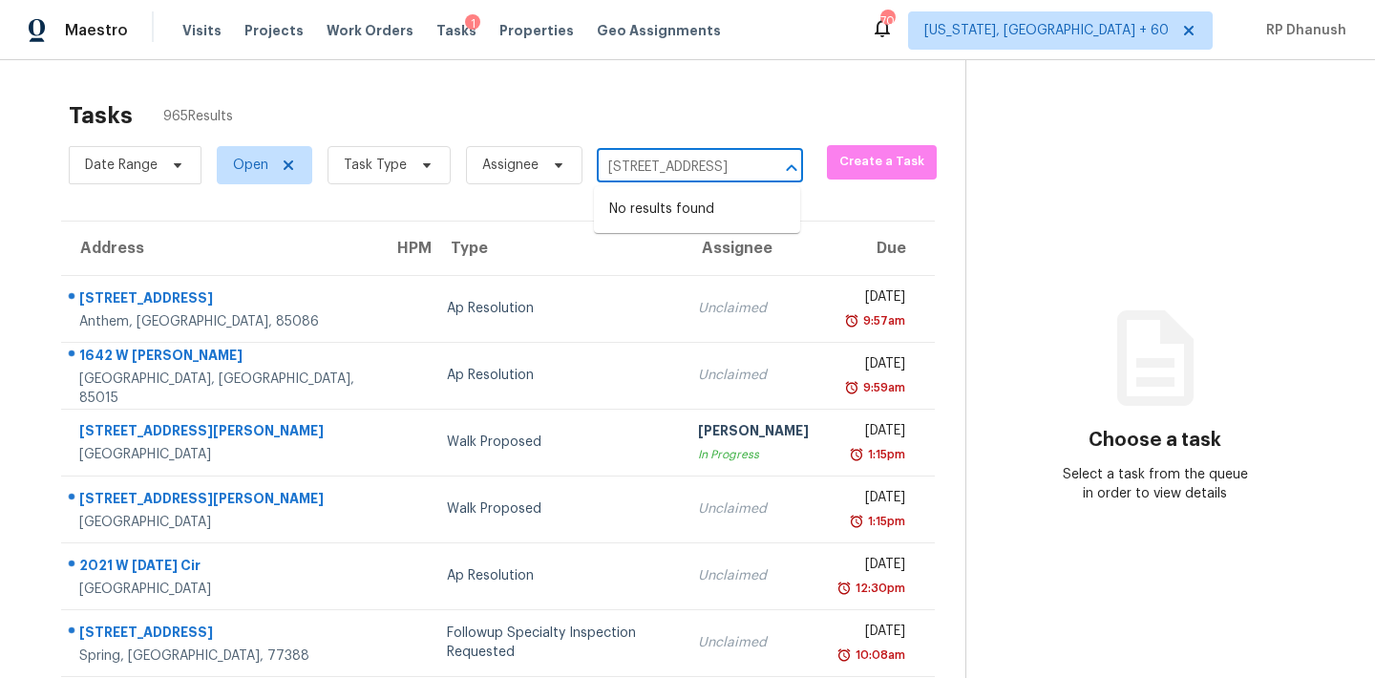
type input "[STREET_ADDRESS]"
